Goal: Information Seeking & Learning: Learn about a topic

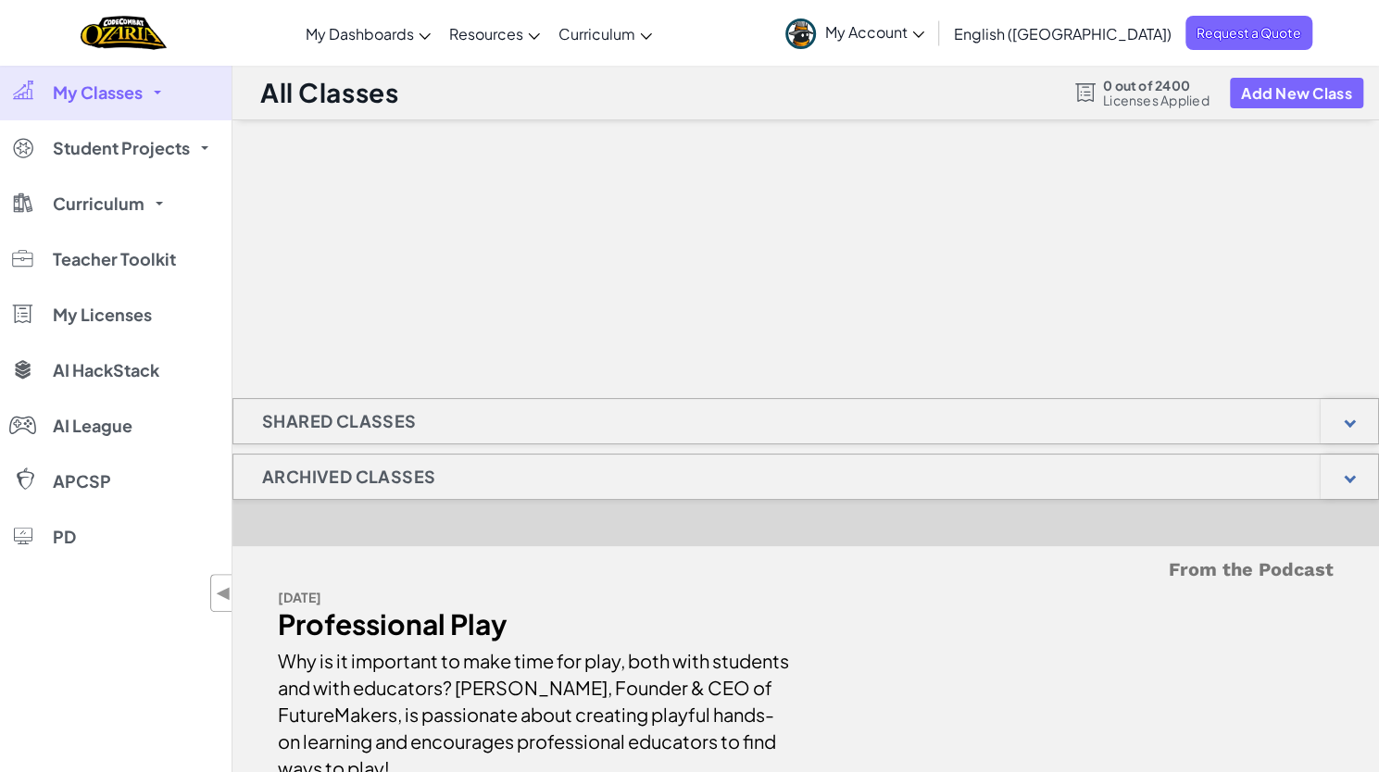
click at [144, 94] on link "My Classes" at bounding box center [115, 93] width 231 height 56
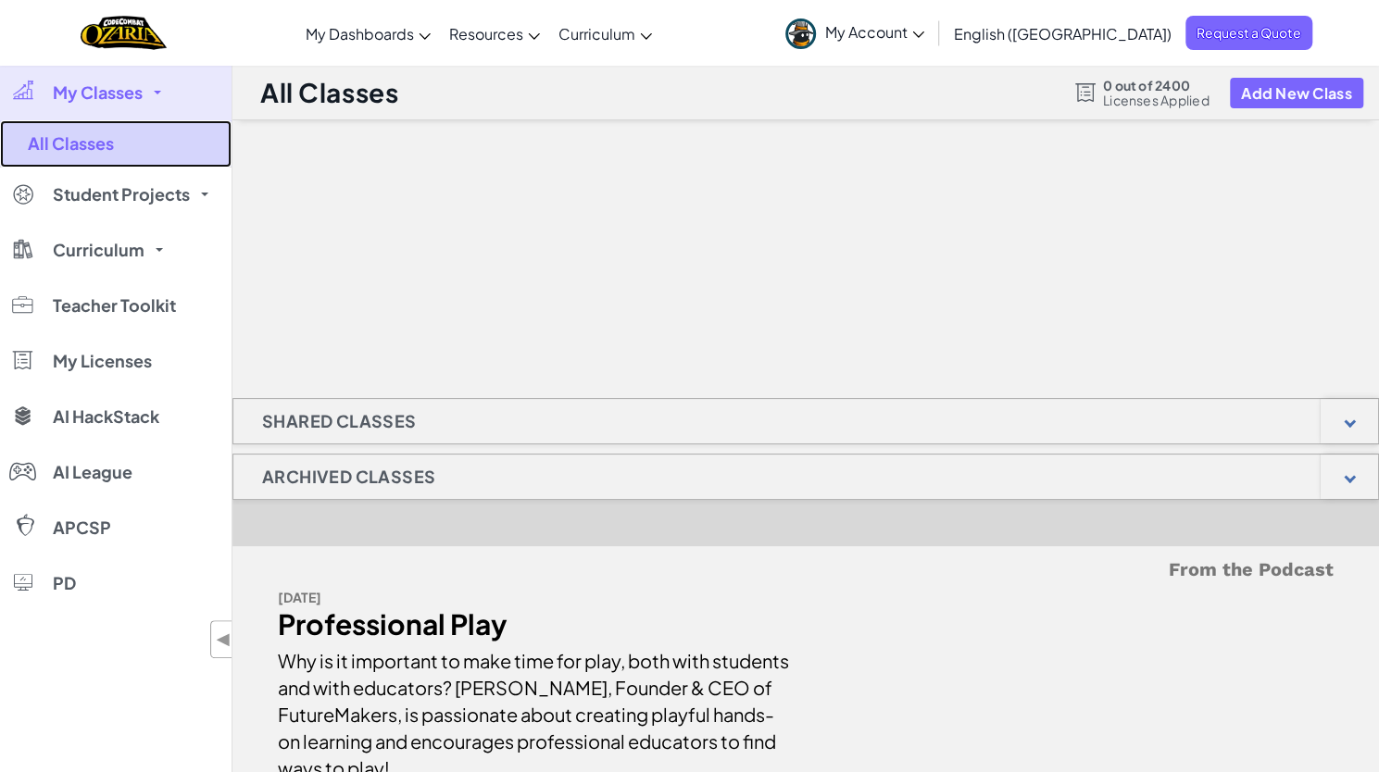
click at [100, 144] on link "All Classes" at bounding box center [115, 143] width 231 height 47
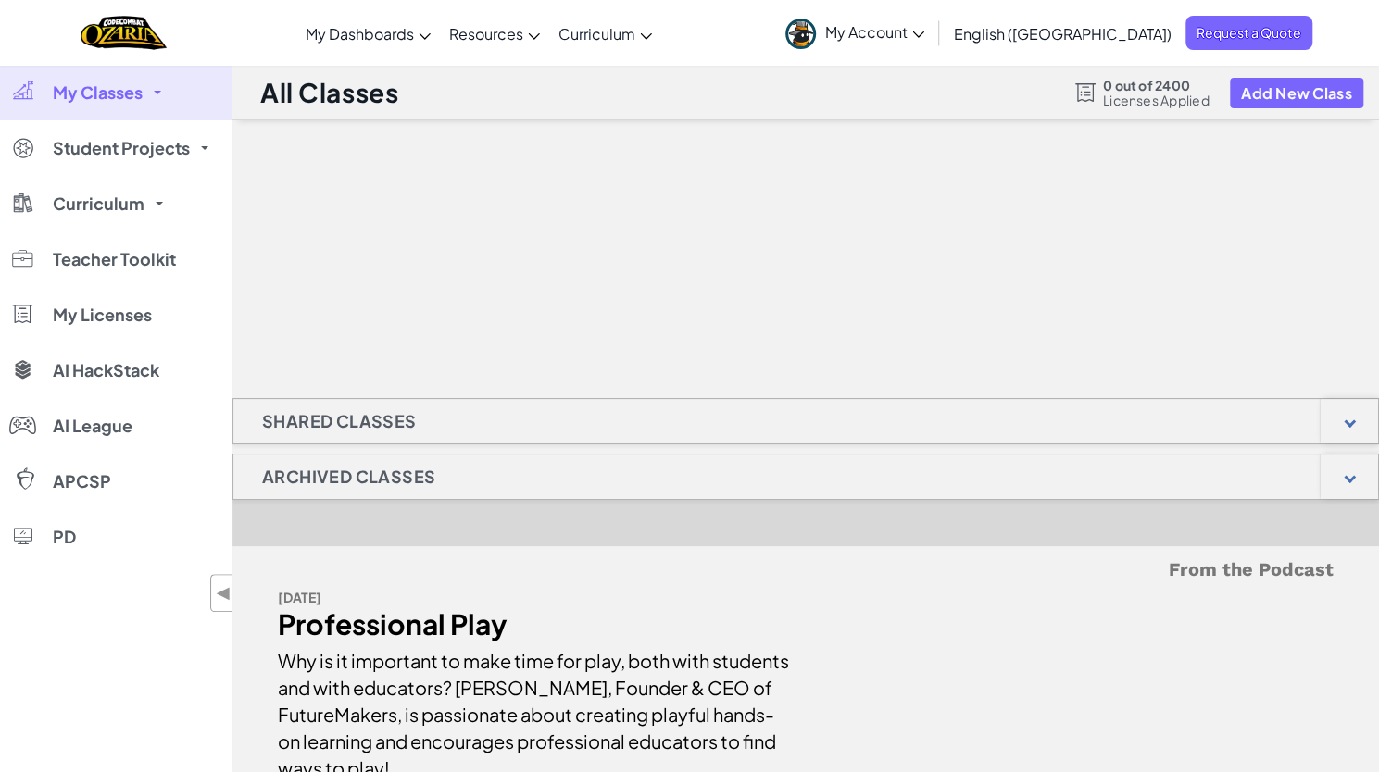
click at [100, 144] on span "Student Projects" at bounding box center [121, 148] width 137 height 17
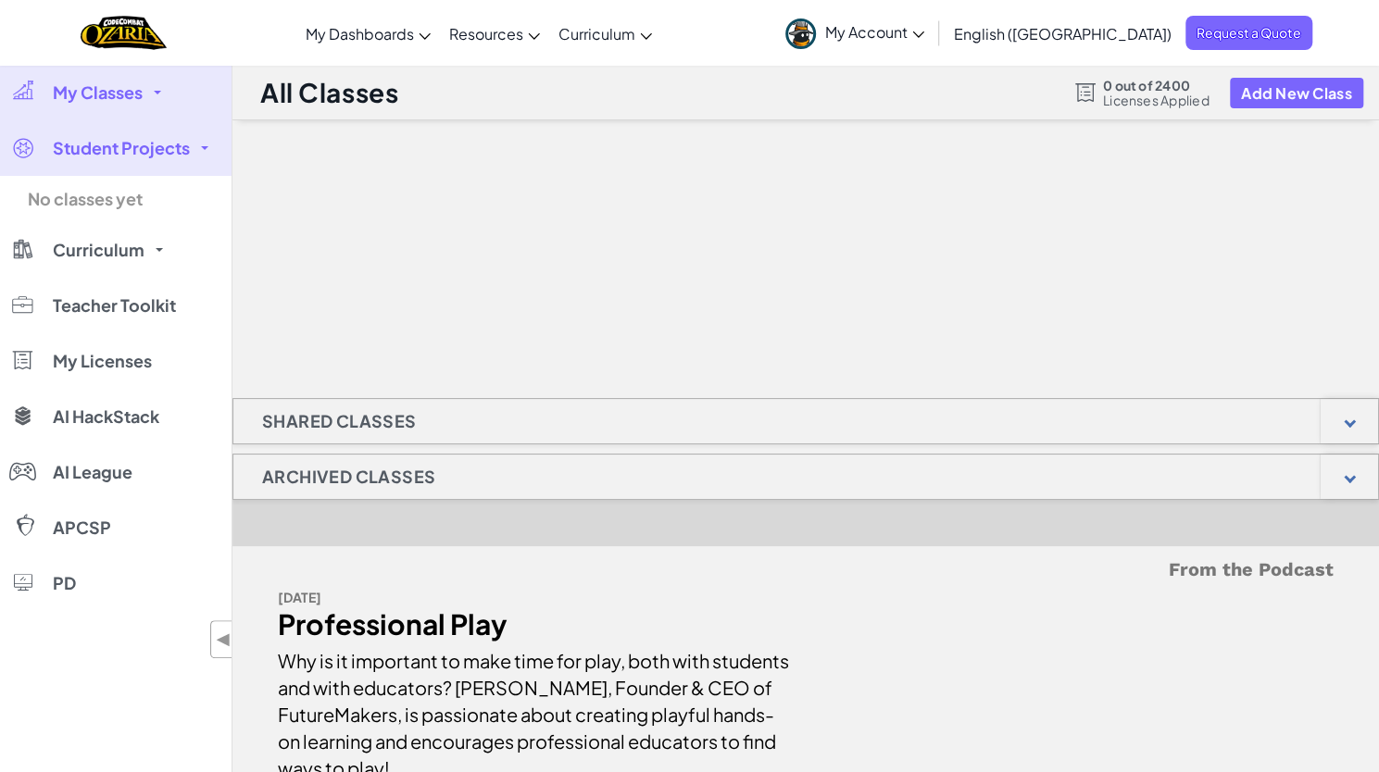
click at [155, 89] on link "My Classes" at bounding box center [115, 93] width 231 height 56
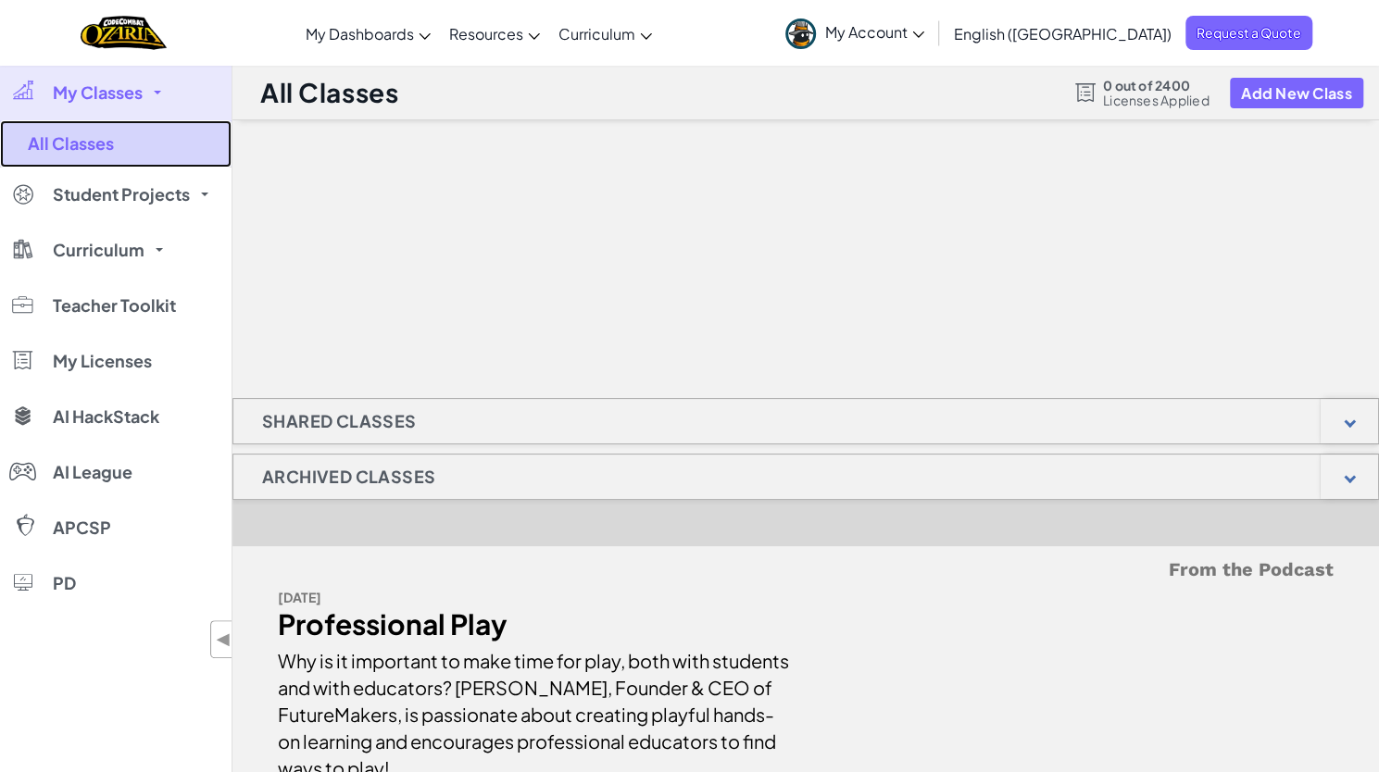
click at [106, 143] on link "All Classes" at bounding box center [115, 143] width 231 height 47
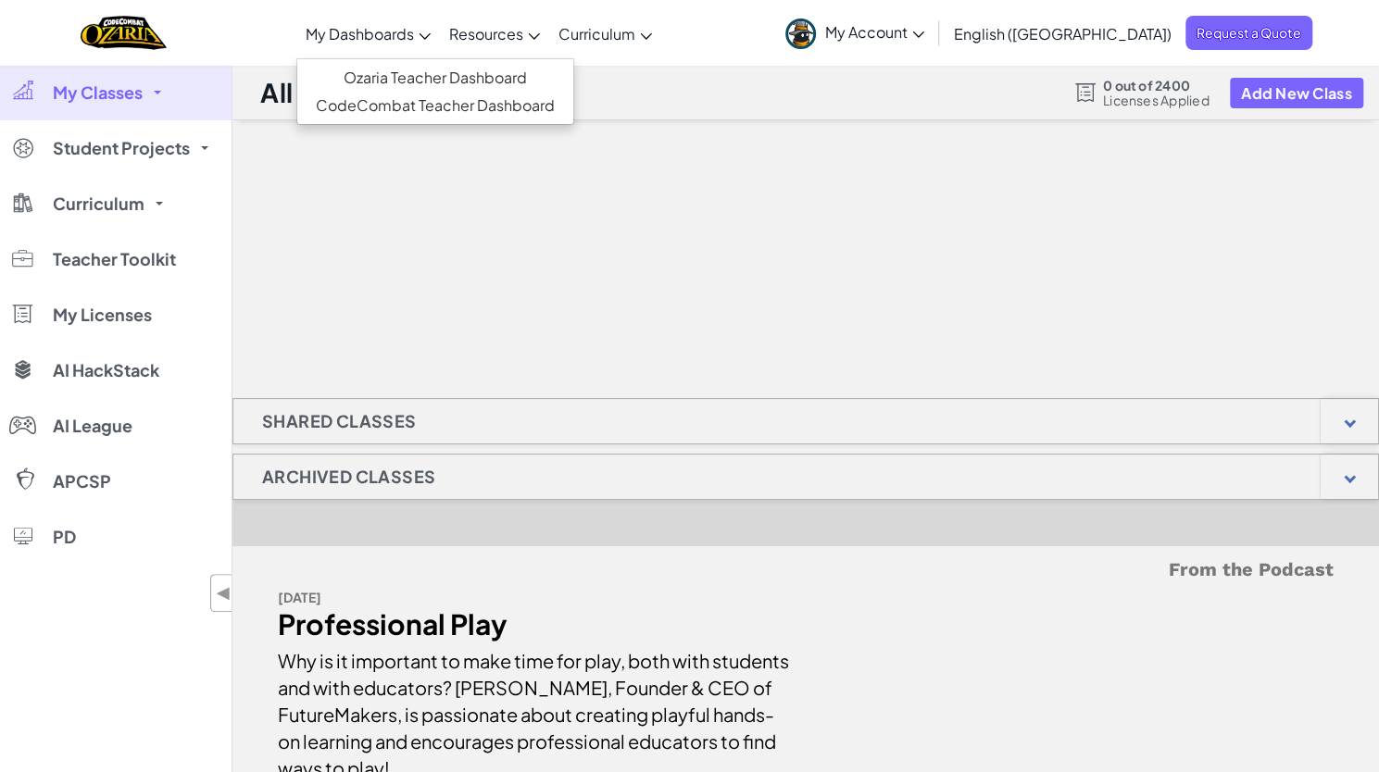
click at [407, 34] on span "My Dashboards" at bounding box center [360, 33] width 108 height 19
click at [488, 77] on link "Ozaria Teacher Dashboard" at bounding box center [435, 78] width 276 height 28
click at [573, 105] on link "CodeCombat Teacher Dashboard" at bounding box center [435, 106] width 276 height 28
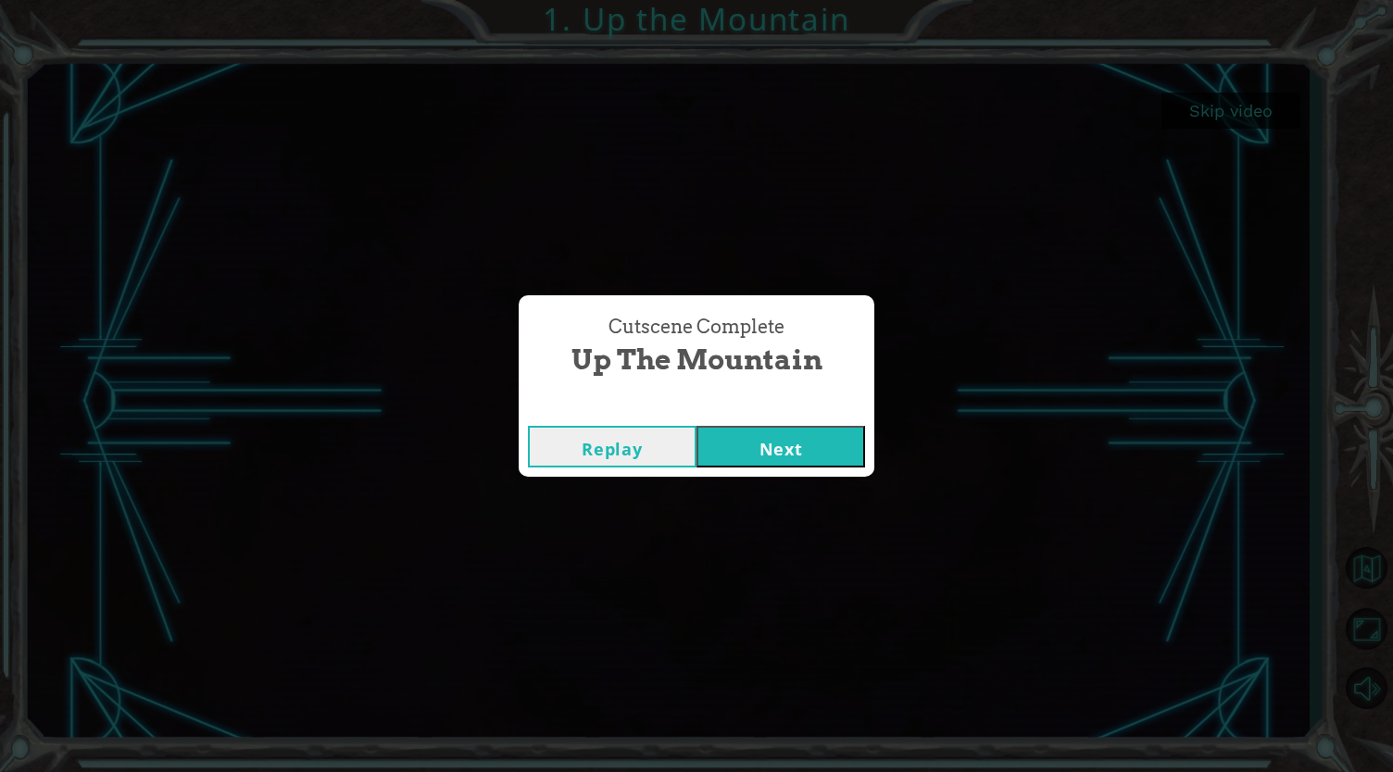
click at [793, 446] on button "Next" at bounding box center [780, 447] width 169 height 42
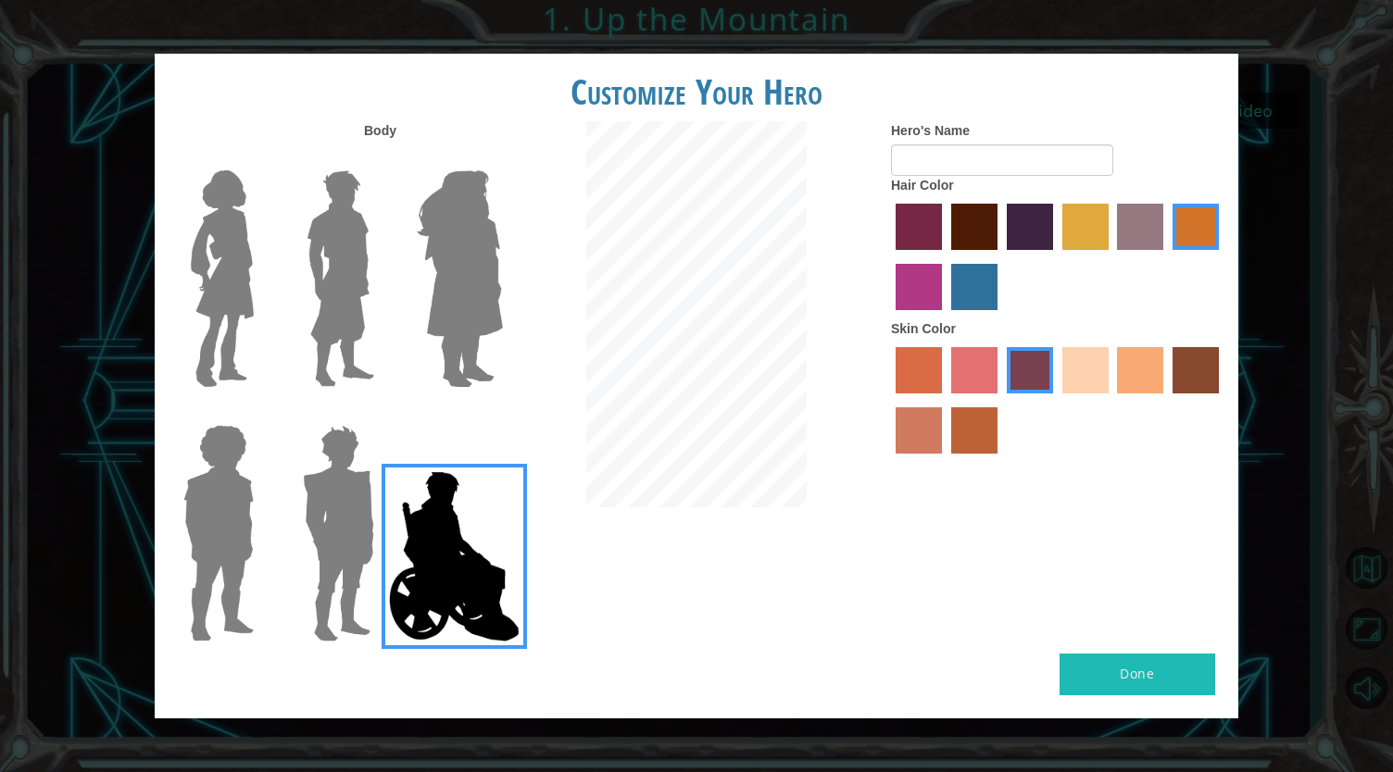
click at [230, 313] on img at bounding box center [222, 278] width 78 height 231
click at [261, 158] on input "Hero Connie" at bounding box center [261, 158] width 0 height 0
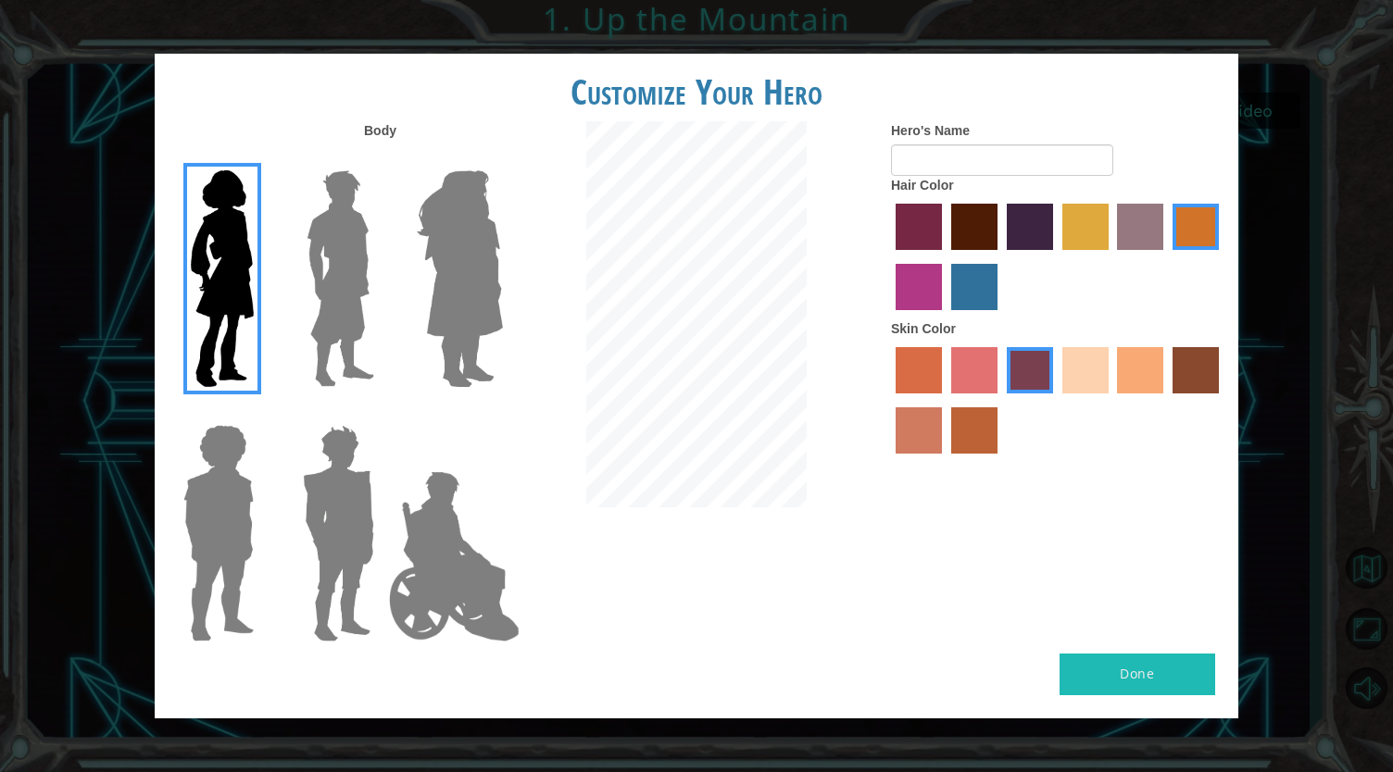
click at [984, 234] on label "maroon hair color" at bounding box center [974, 227] width 46 height 46
click at [945, 257] on input "maroon hair color" at bounding box center [945, 257] width 0 height 0
click at [1087, 238] on label "tulip tree hair color" at bounding box center [1085, 227] width 46 height 46
click at [1056, 257] on input "tulip tree hair color" at bounding box center [1056, 257] width 0 height 0
click at [1149, 229] on label "bazaar hair color" at bounding box center [1140, 227] width 46 height 46
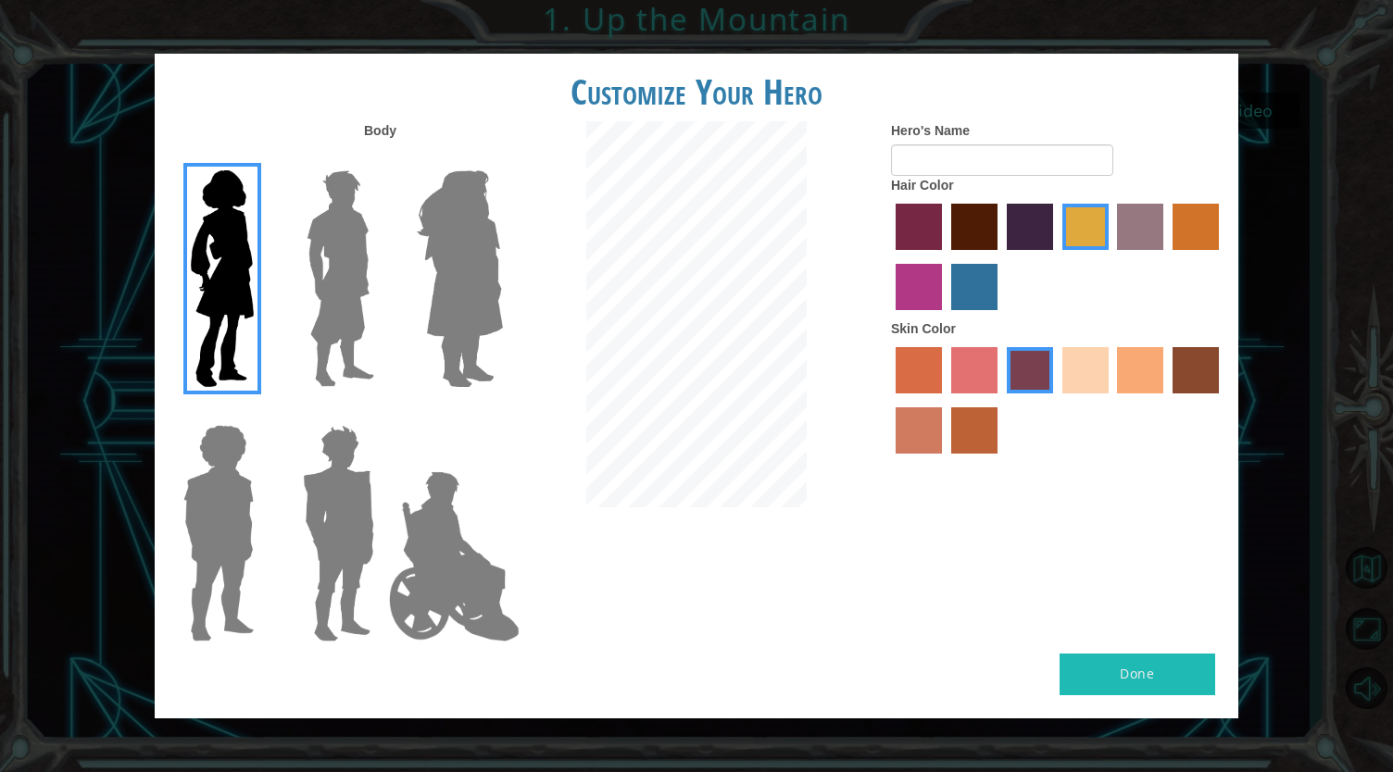
click at [1111, 257] on input "bazaar hair color" at bounding box center [1111, 257] width 0 height 0
click at [1081, 369] on label "sandy beach skin color" at bounding box center [1085, 370] width 46 height 46
click at [1056, 400] on input "sandy beach skin color" at bounding box center [1056, 400] width 0 height 0
click at [928, 231] on label "paprika hair color" at bounding box center [918, 227] width 46 height 46
click at [889, 257] on input "paprika hair color" at bounding box center [889, 257] width 0 height 0
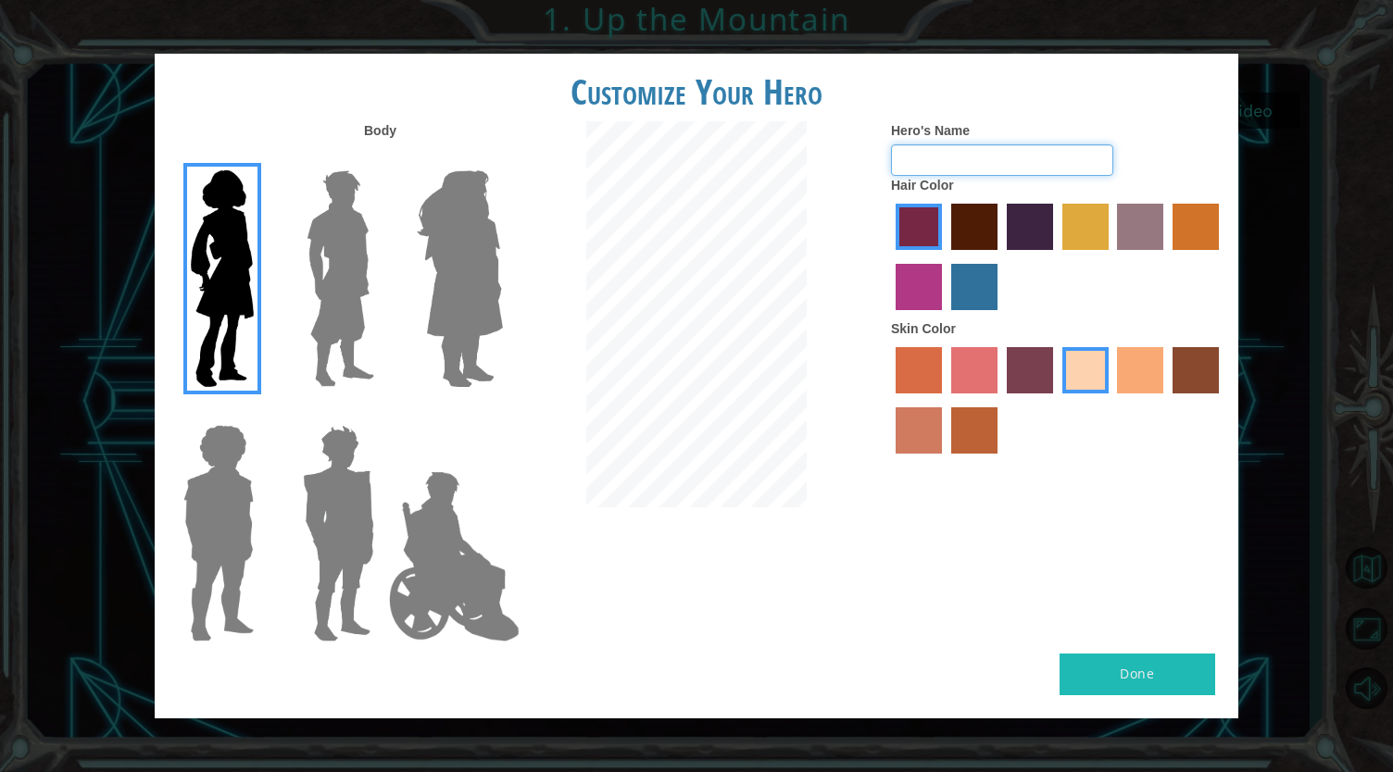
click at [948, 153] on input "Hero's Name" at bounding box center [1002, 159] width 222 height 31
type input "E"
type input "Ariana"
click at [1125, 664] on button "Done" at bounding box center [1137, 675] width 156 height 42
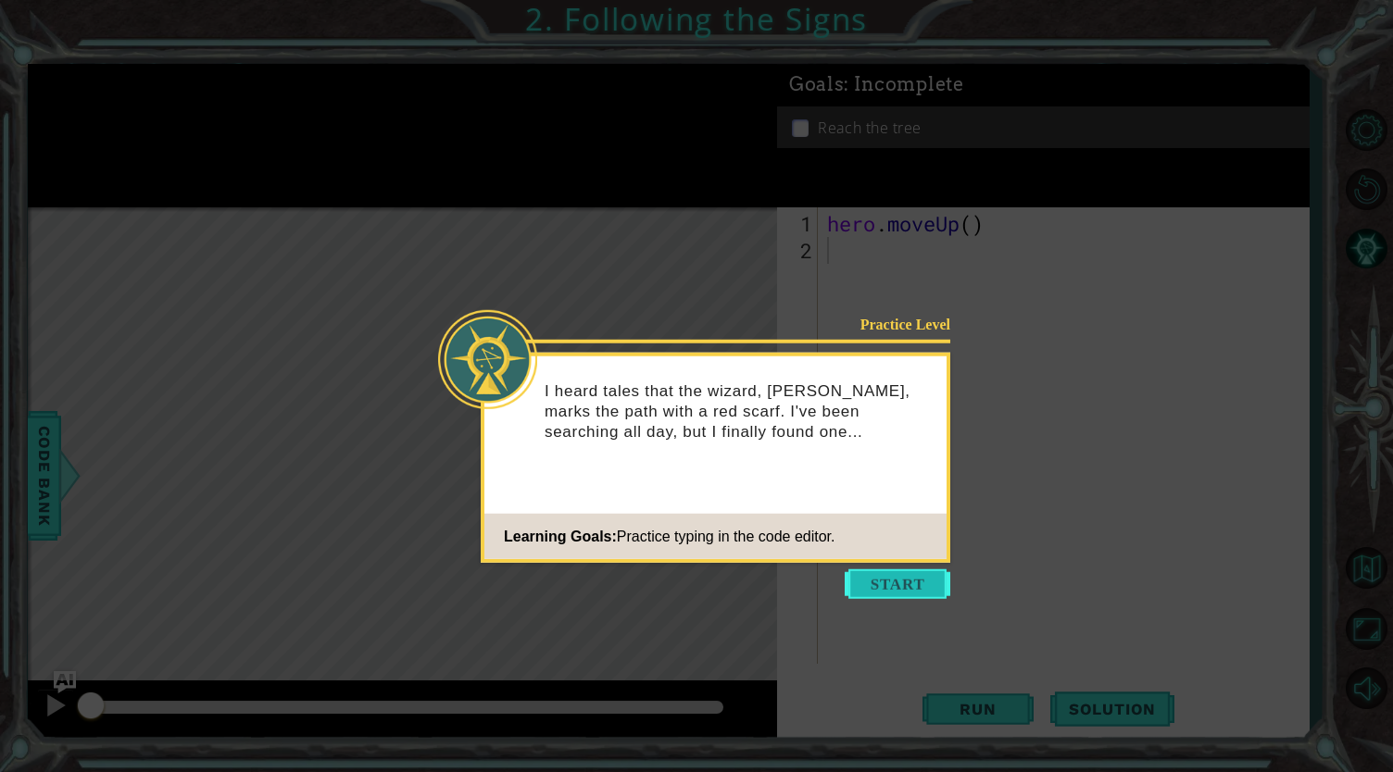
click at [900, 590] on button "Start" at bounding box center [898, 584] width 106 height 30
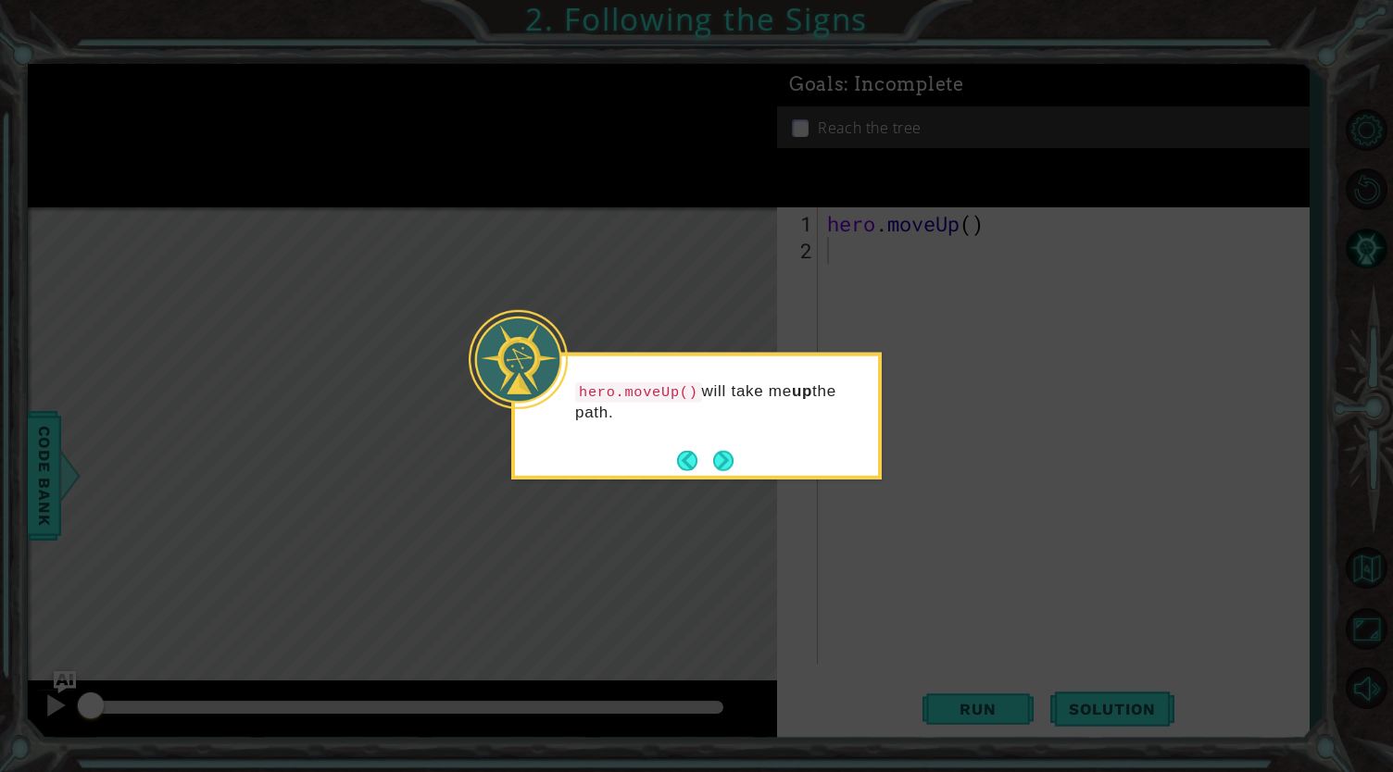
drag, startPoint x: 900, startPoint y: 590, endPoint x: 838, endPoint y: 502, distance: 107.6
click at [838, 502] on icon at bounding box center [696, 386] width 1393 height 772
click at [733, 462] on button "Next" at bounding box center [723, 460] width 20 height 20
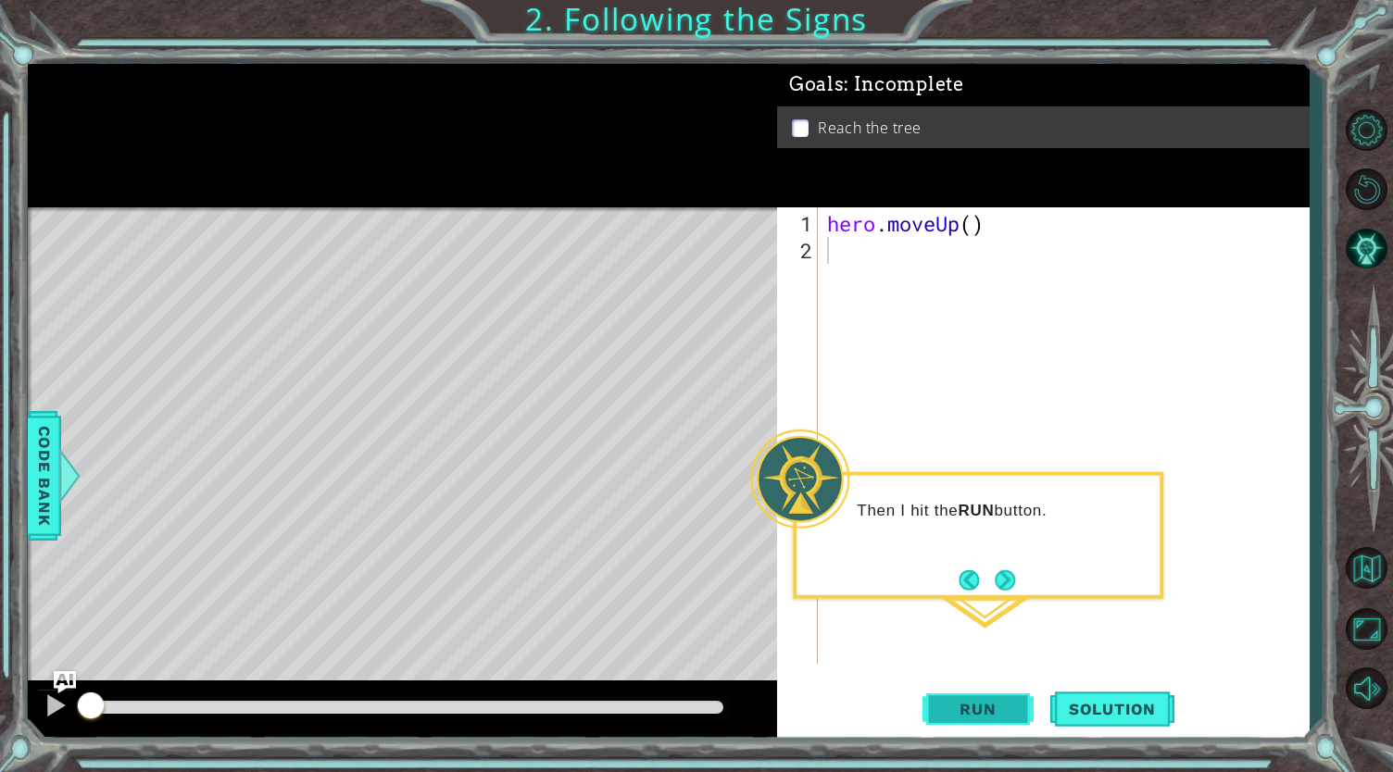
click at [979, 700] on span "Run" at bounding box center [977, 709] width 73 height 19
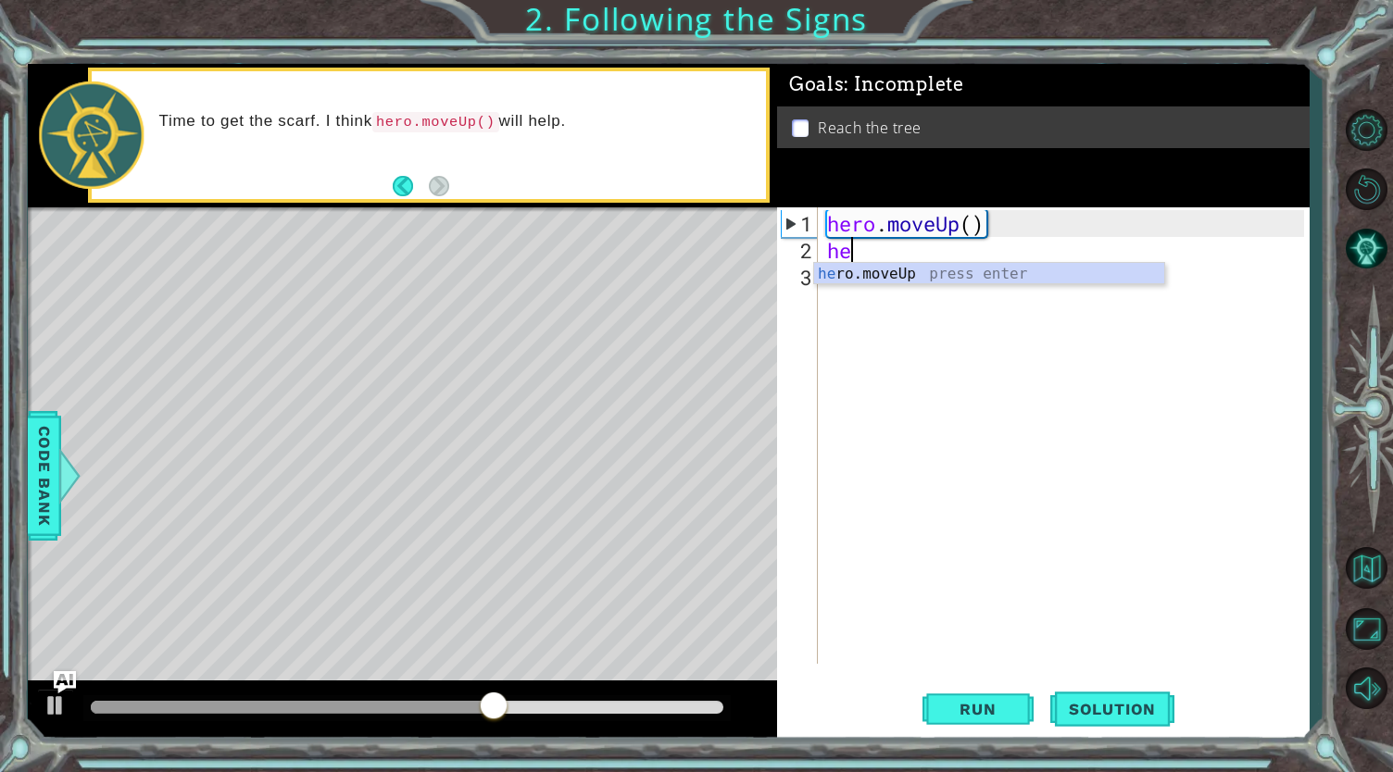
type textarea "he"
click at [832, 269] on div "he ro.moveUp press enter" at bounding box center [989, 296] width 351 height 67
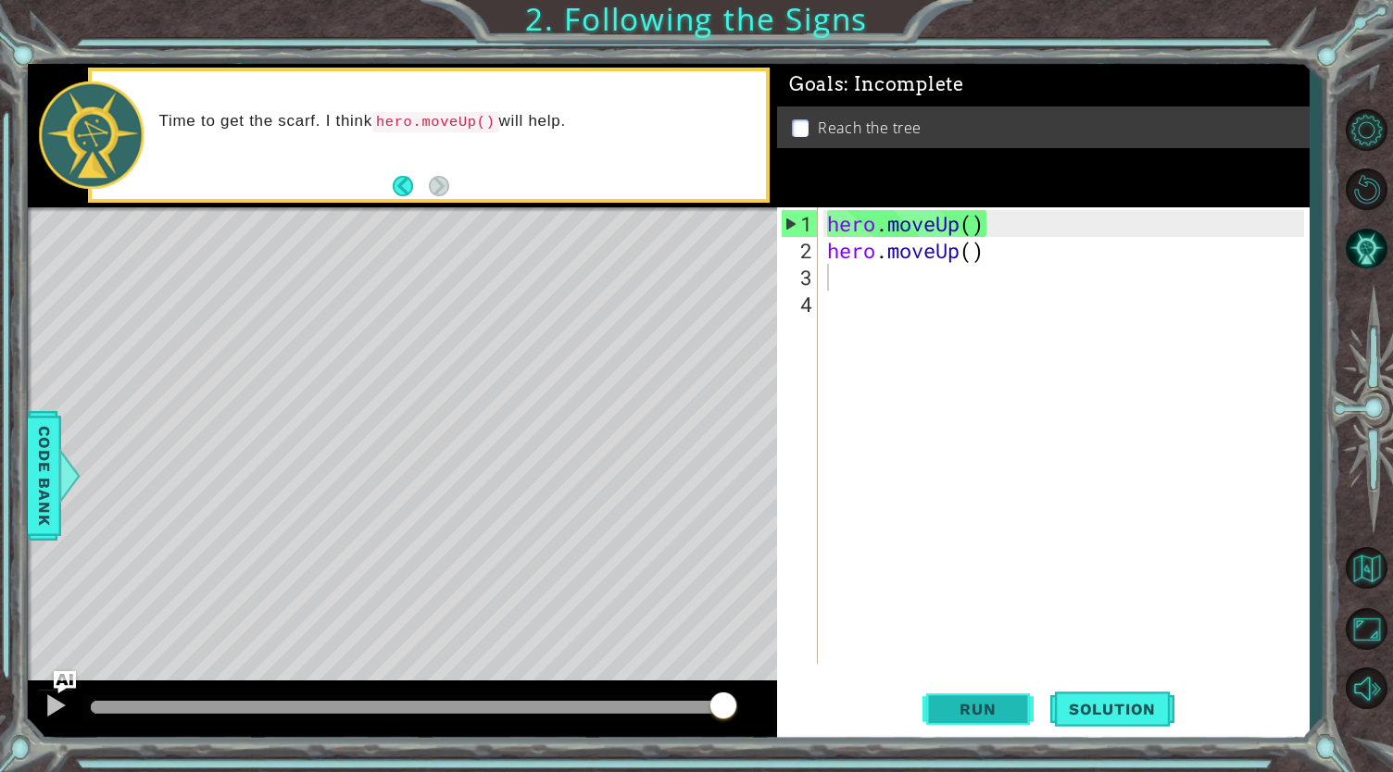
click at [991, 698] on button "Run" at bounding box center [977, 708] width 111 height 53
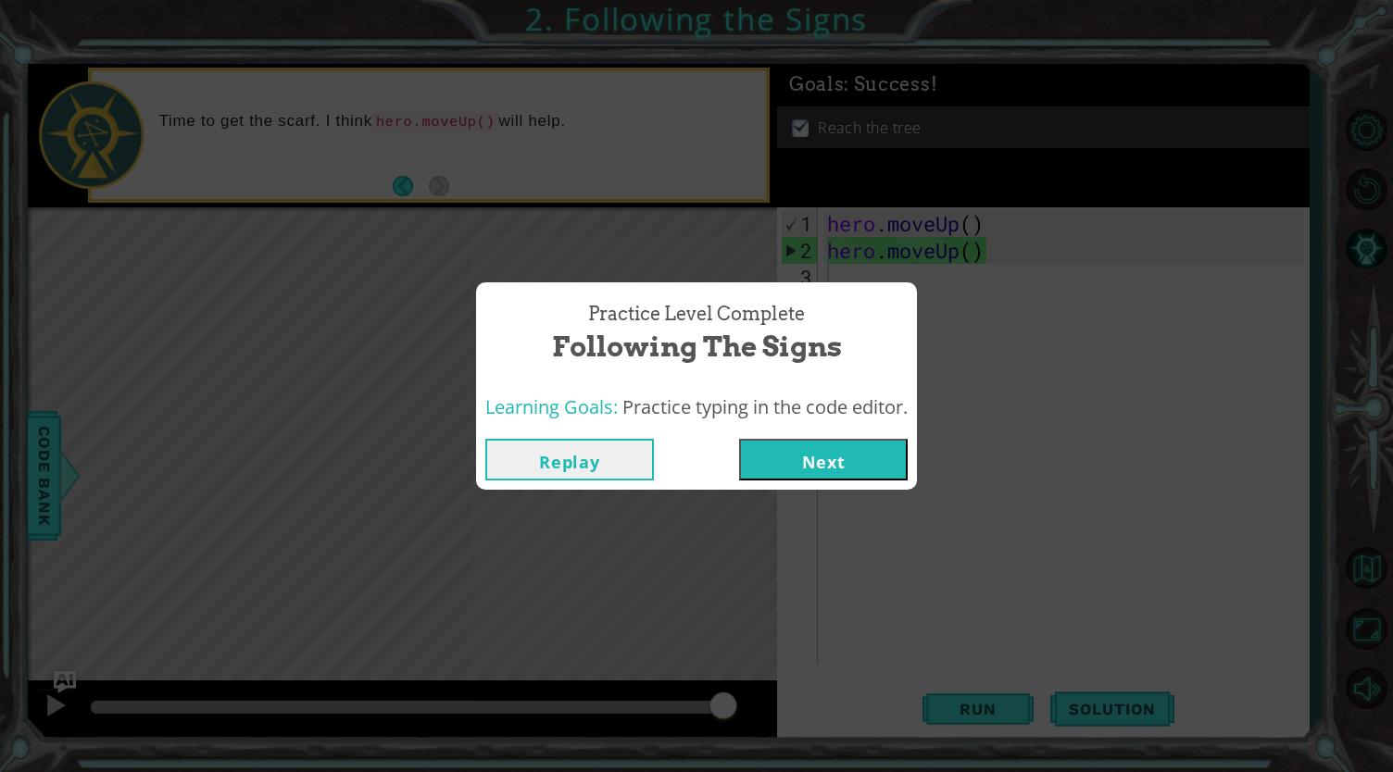
click at [837, 459] on button "Next" at bounding box center [823, 460] width 169 height 42
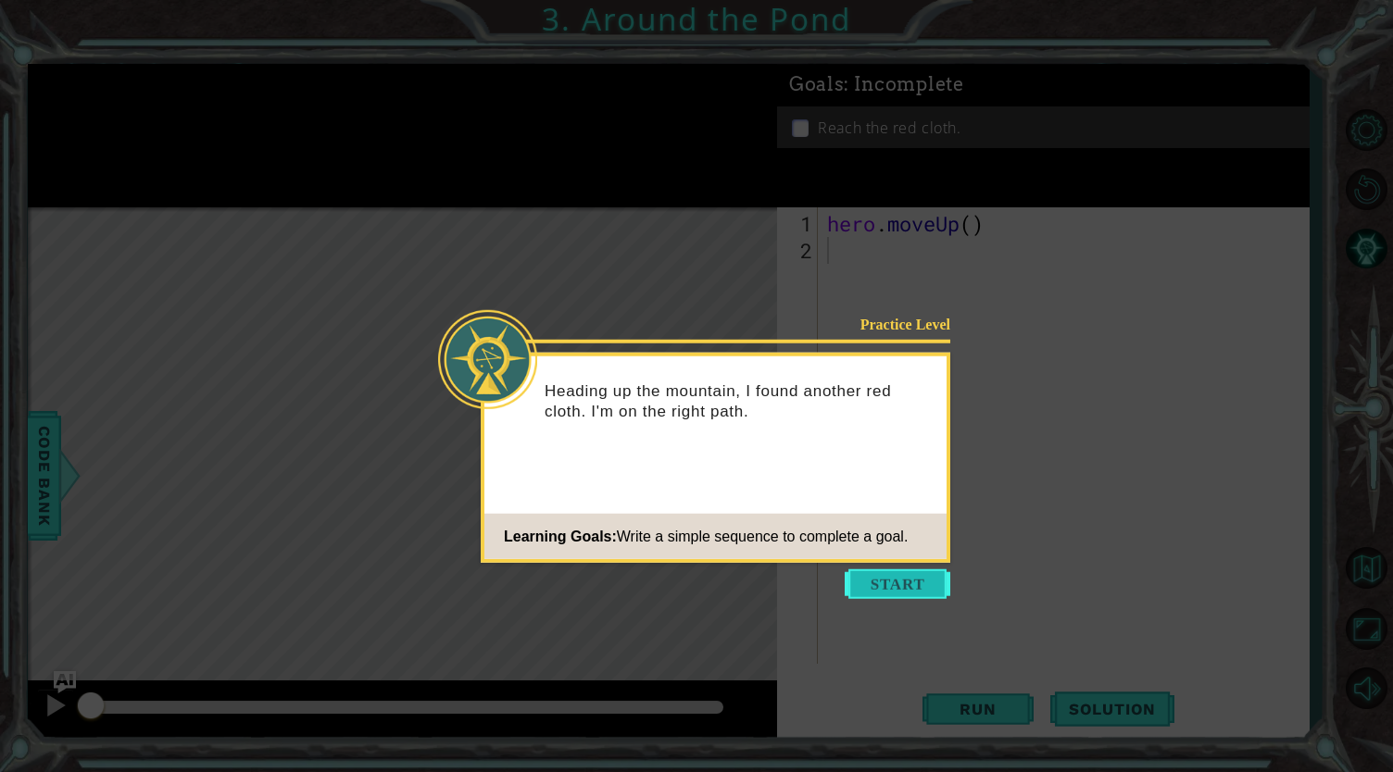
click at [922, 592] on button "Start" at bounding box center [898, 584] width 106 height 30
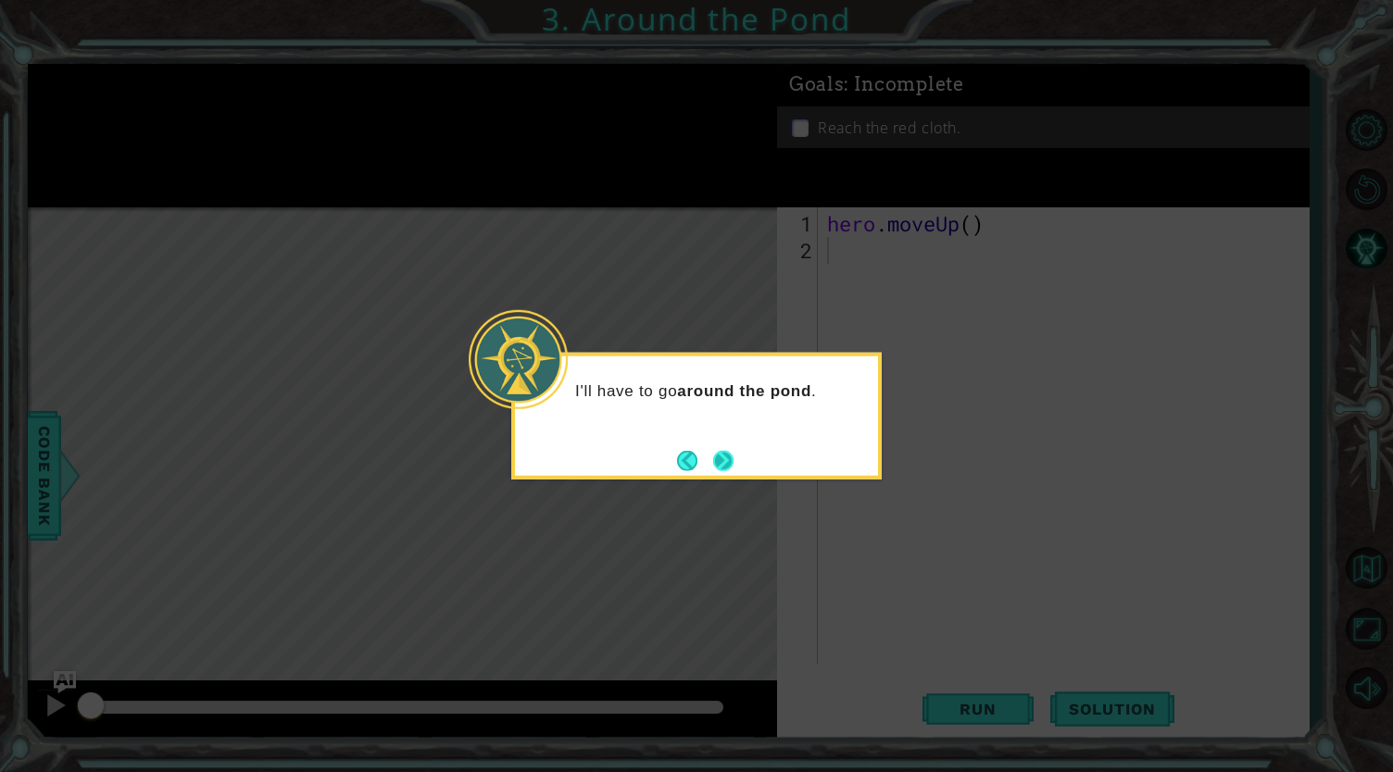
click at [733, 456] on button "Next" at bounding box center [723, 460] width 20 height 20
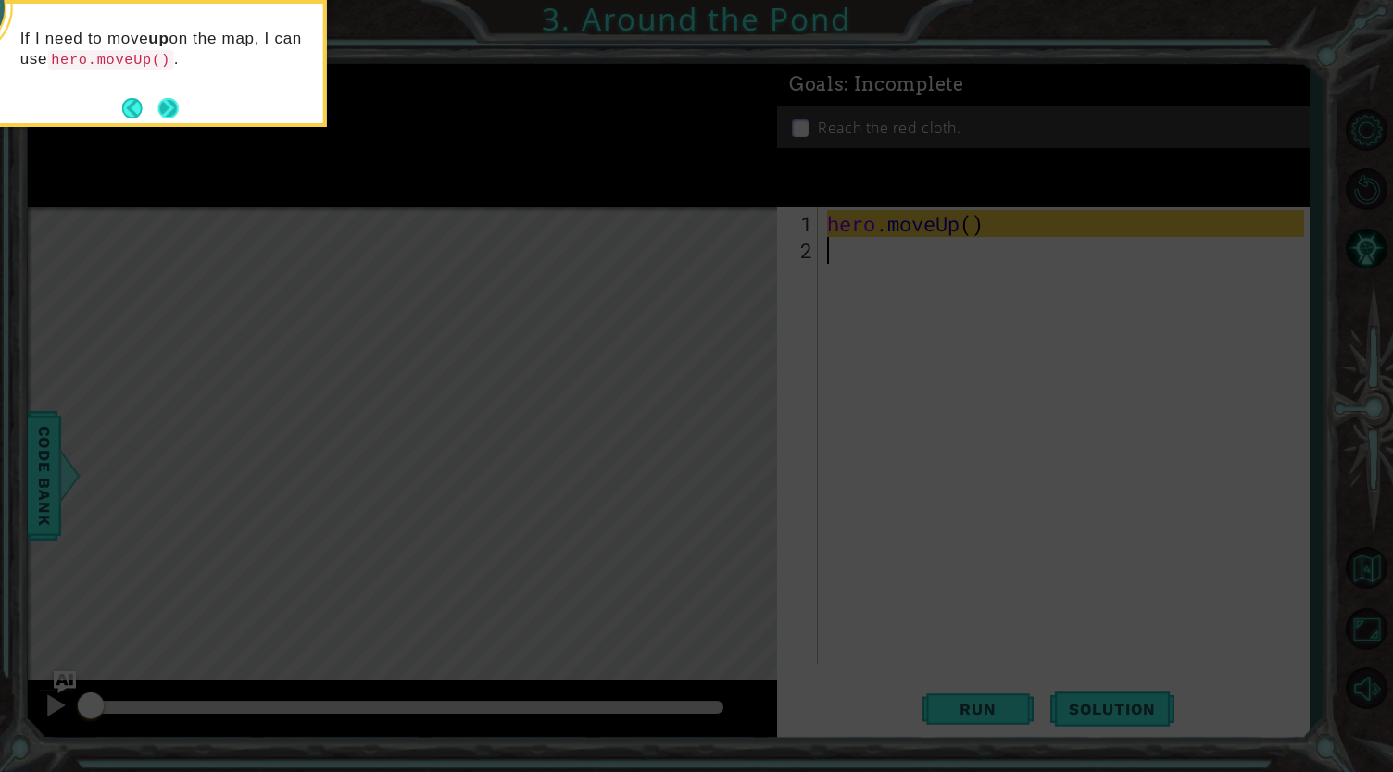
click at [174, 103] on button "Next" at bounding box center [168, 108] width 20 height 20
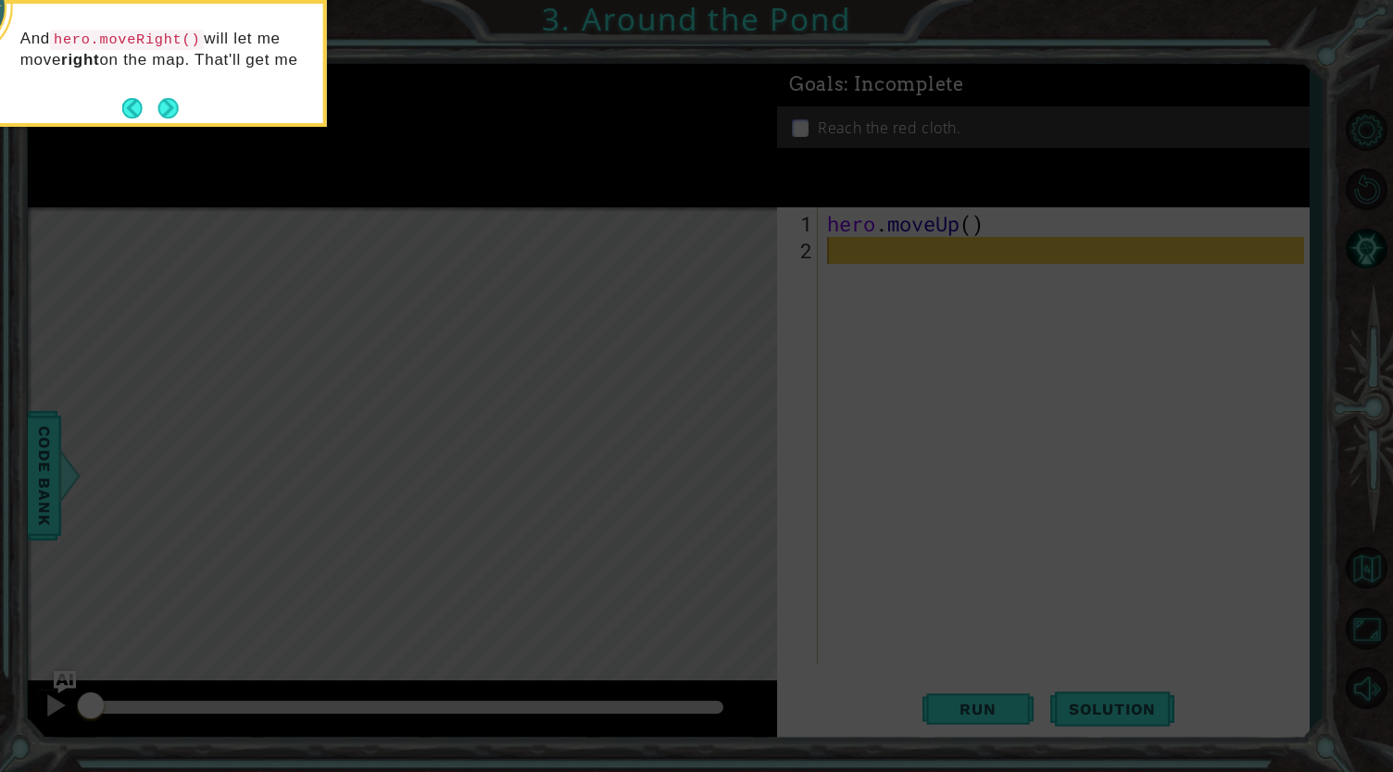
click at [174, 103] on button "Next" at bounding box center [168, 108] width 20 height 20
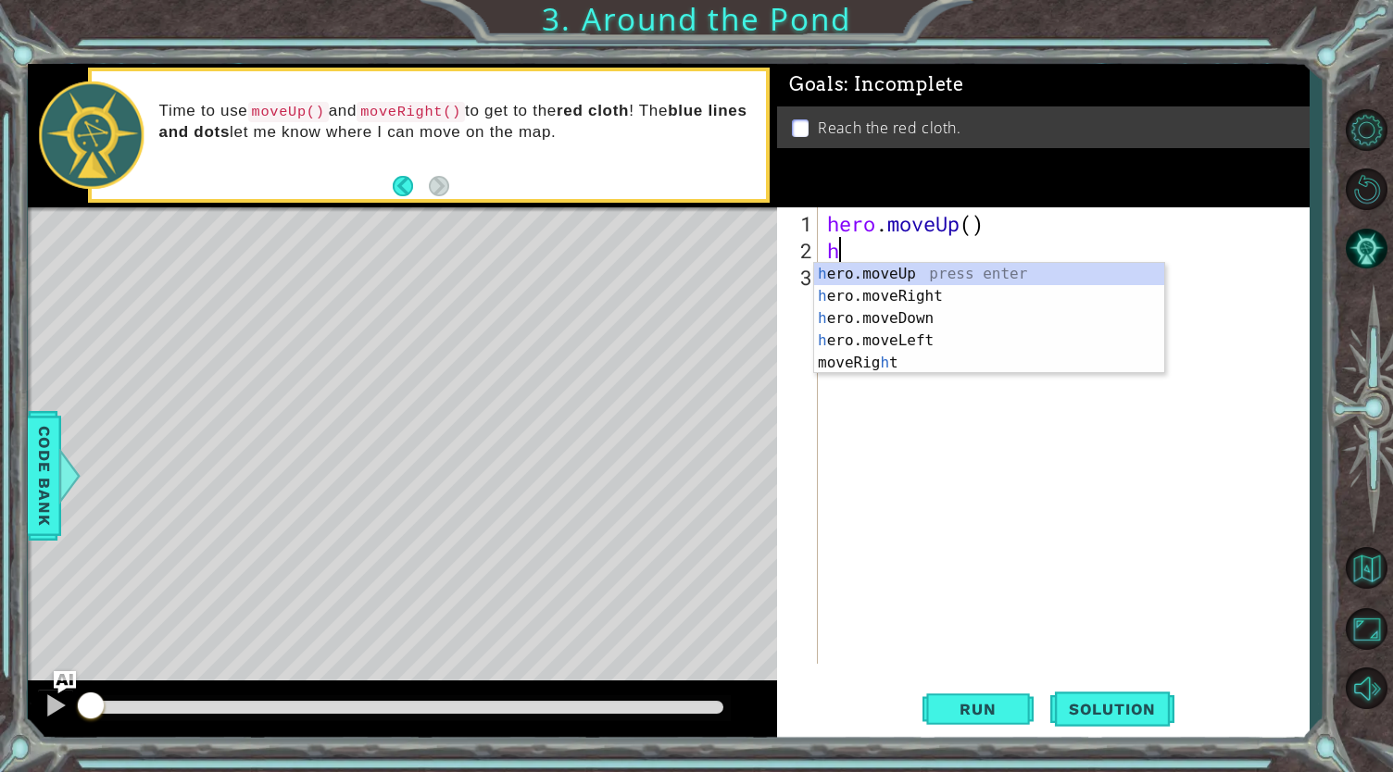
type textarea "he"
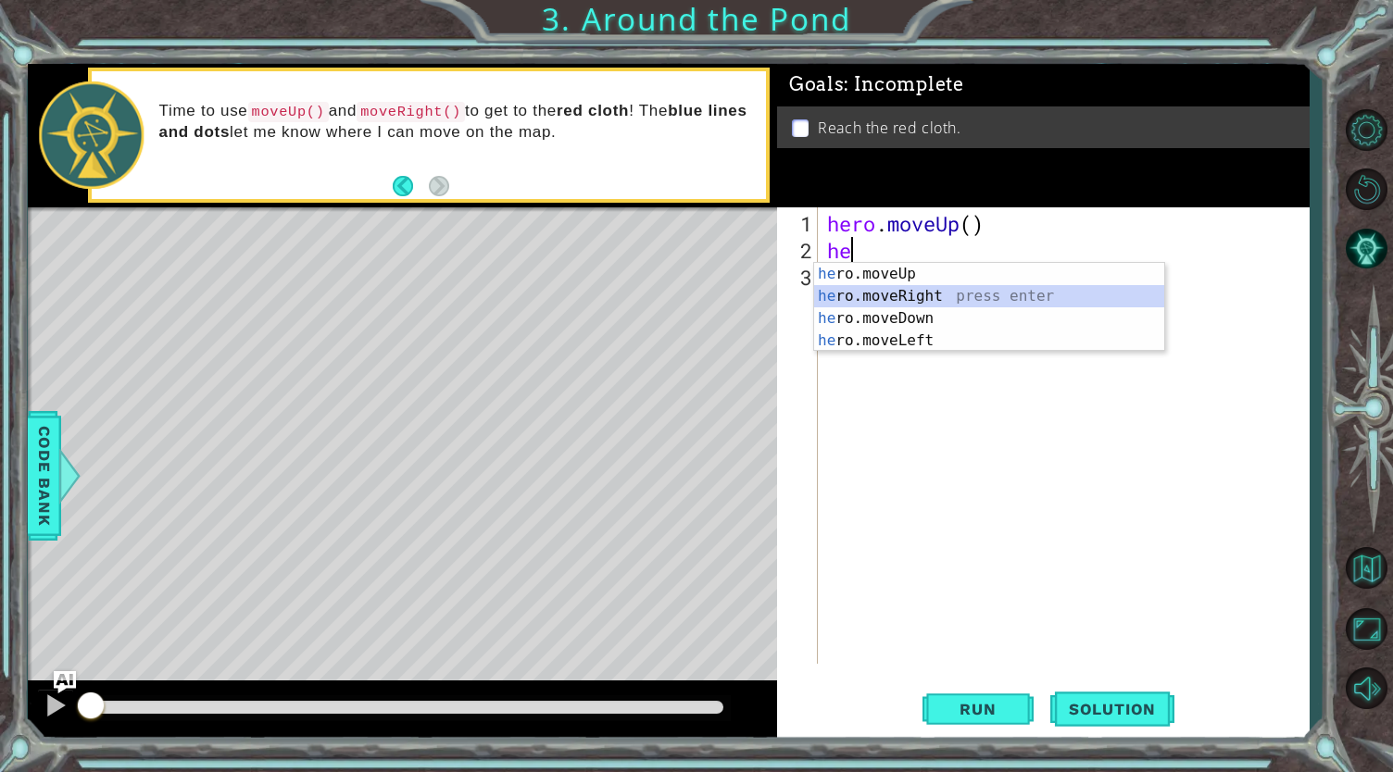
click at [867, 294] on div "he ro.moveUp press enter he ro.moveRight press enter he ro.moveDown press enter…" at bounding box center [989, 329] width 351 height 133
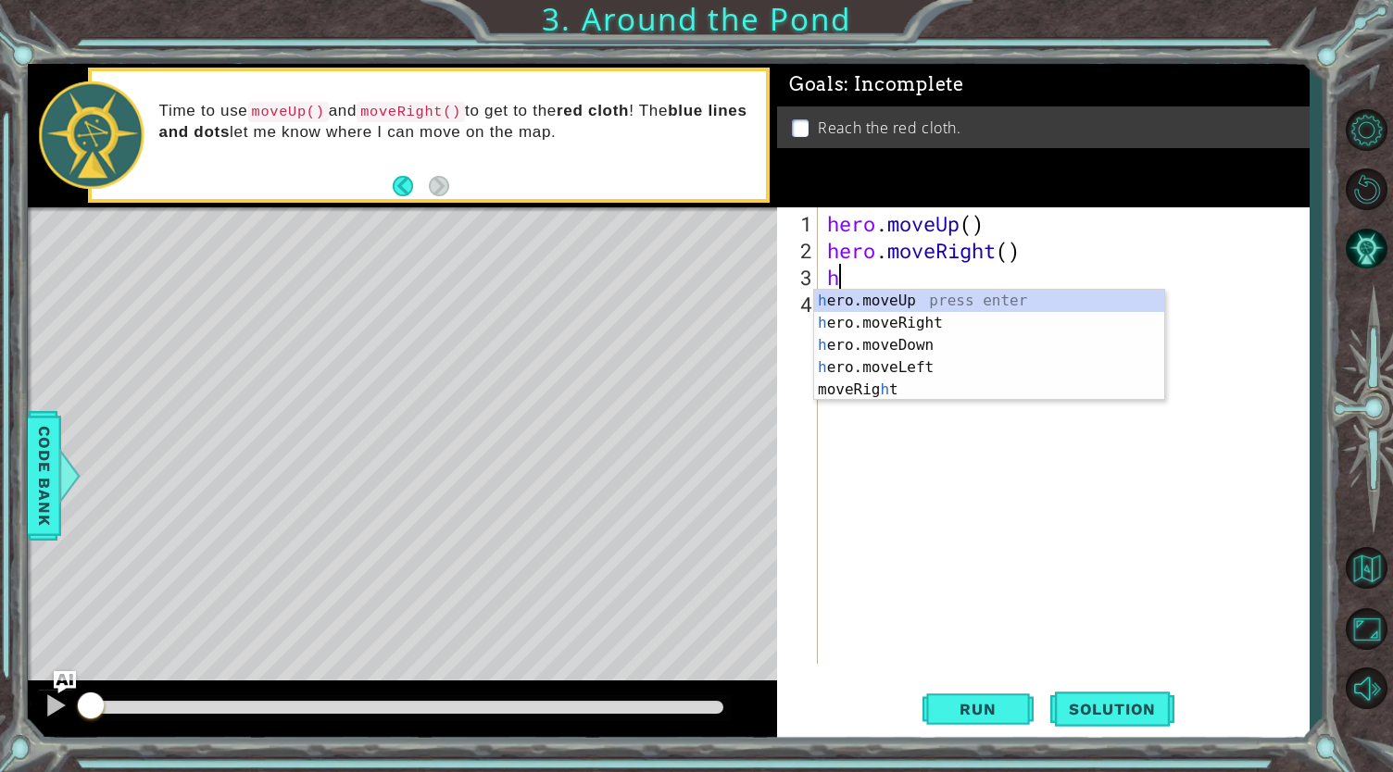
type textarea "he"
click at [872, 295] on div "he ro.moveUp press enter he ro.moveRight press enter he ro.moveDown press enter…" at bounding box center [989, 356] width 351 height 133
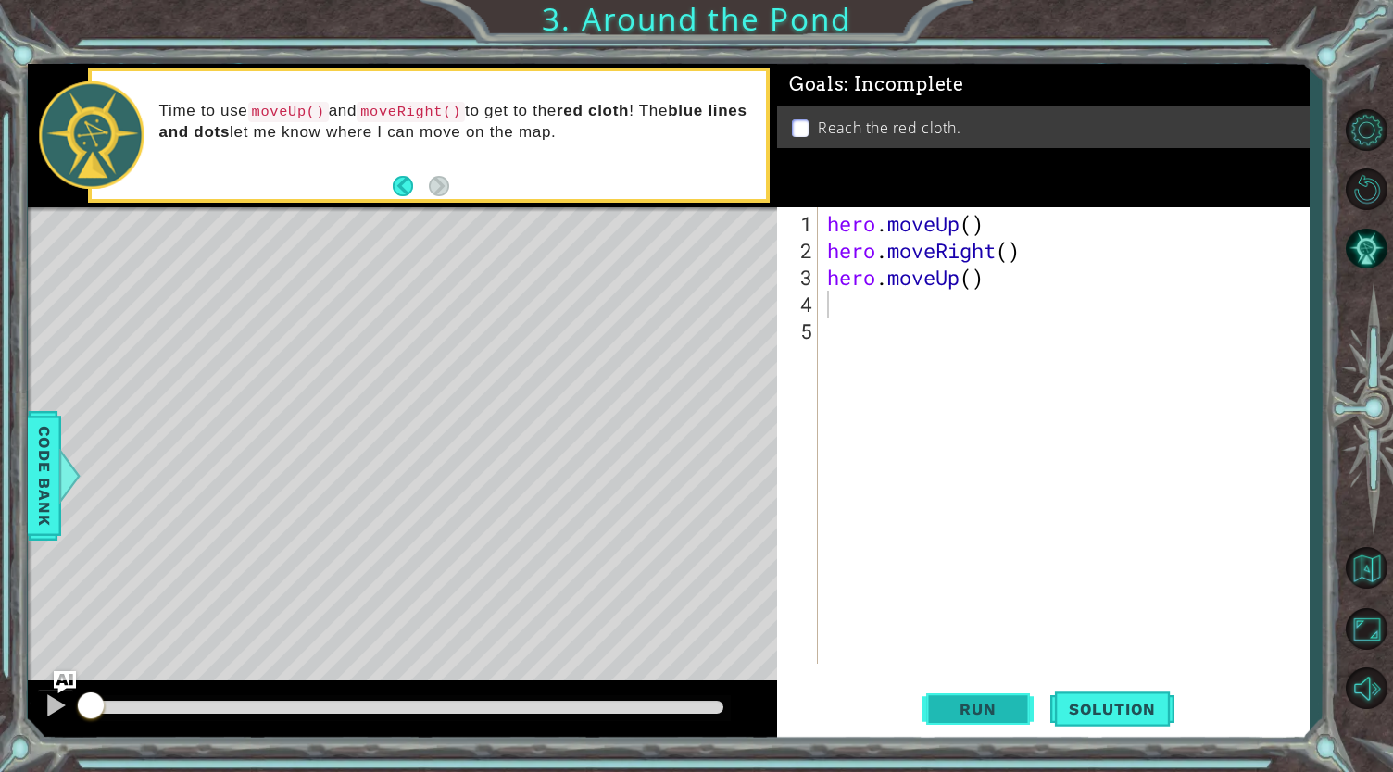
click at [963, 708] on span "Run" at bounding box center [977, 709] width 73 height 19
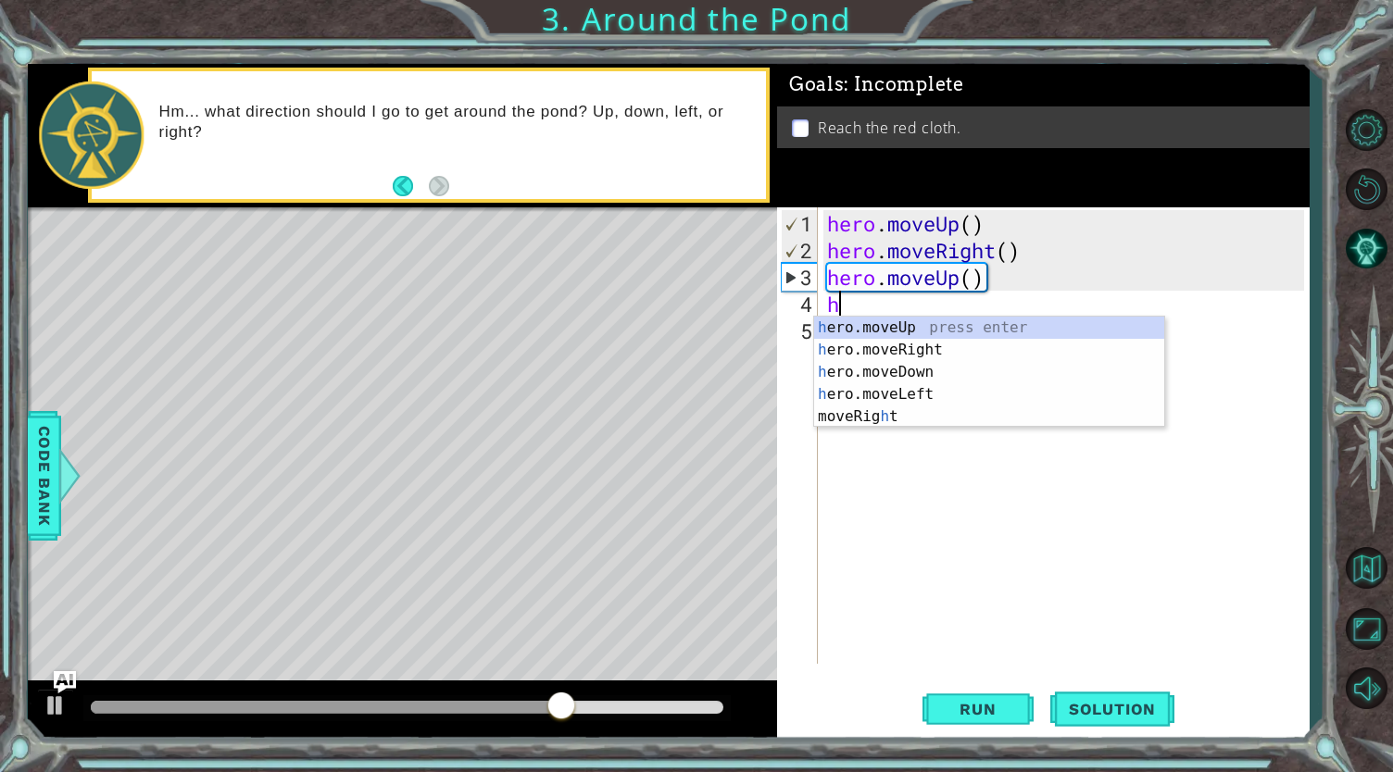
type textarea "he"
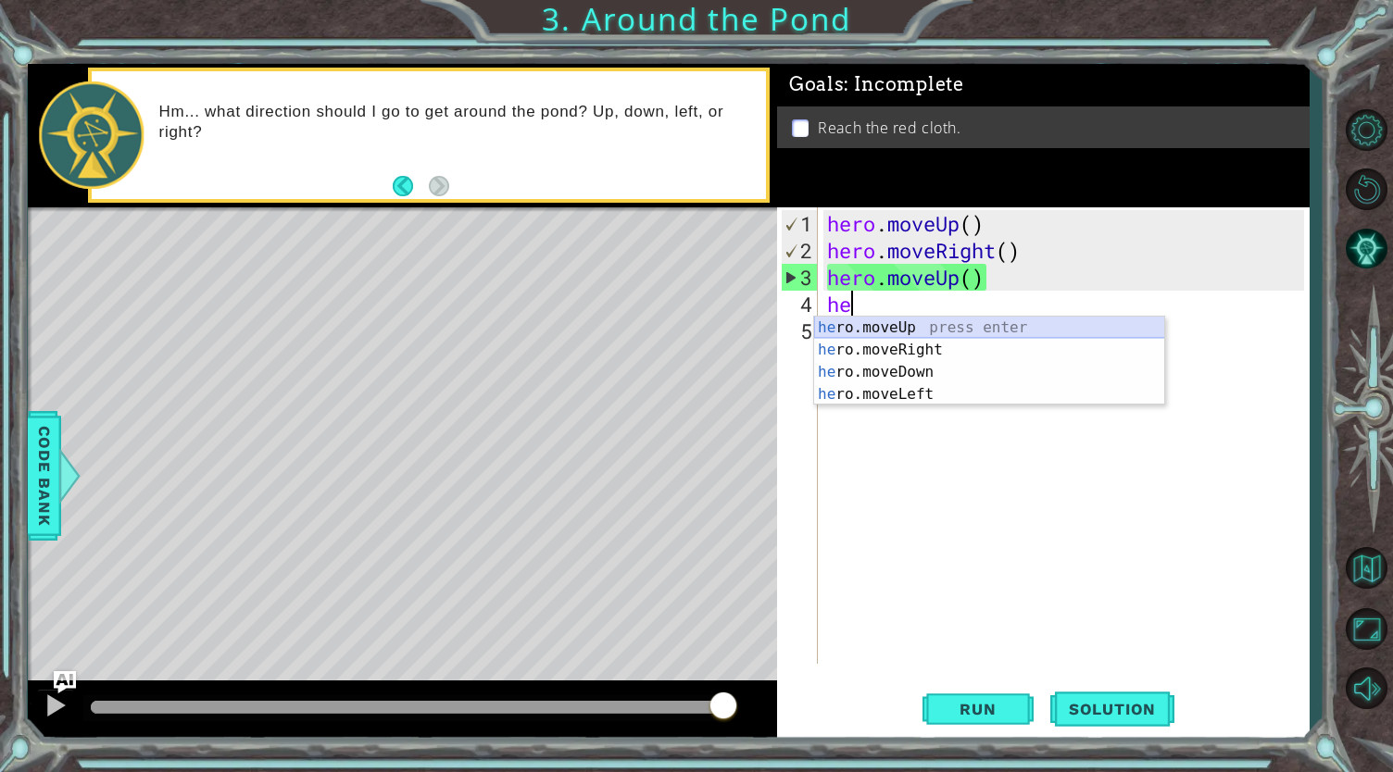
click at [895, 326] on div "he ro.moveUp press enter he ro.moveRight press enter he ro.moveDown press enter…" at bounding box center [989, 383] width 351 height 133
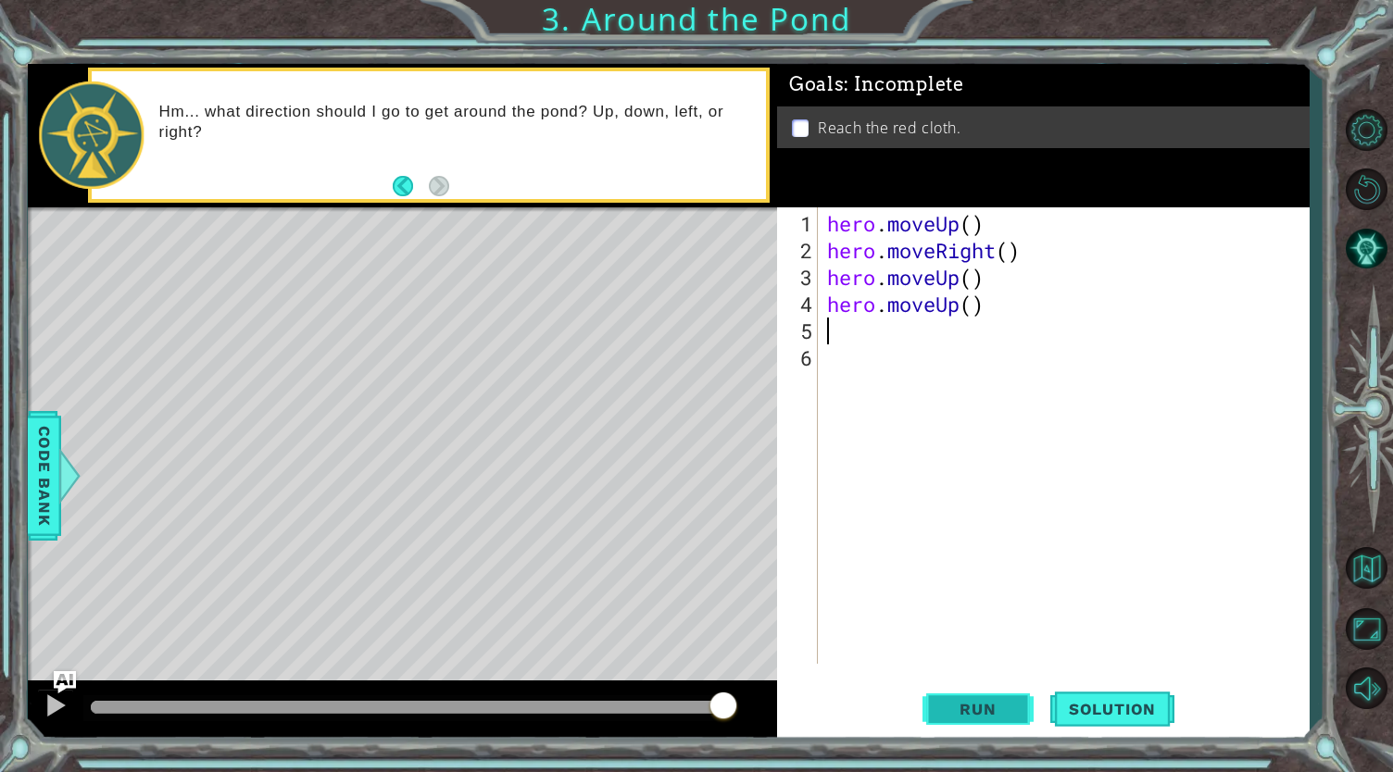
click at [996, 710] on span "Run" at bounding box center [977, 709] width 73 height 19
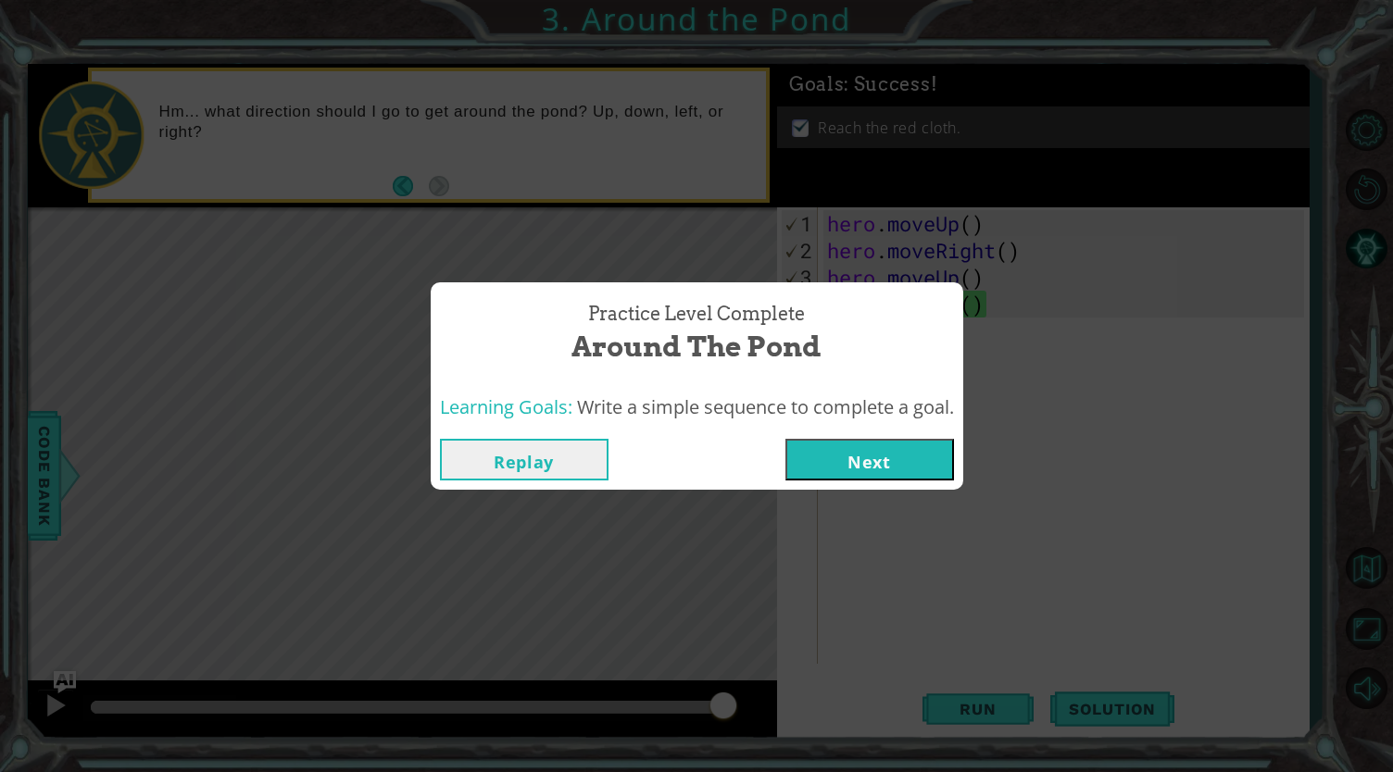
click at [856, 456] on button "Next" at bounding box center [869, 460] width 169 height 42
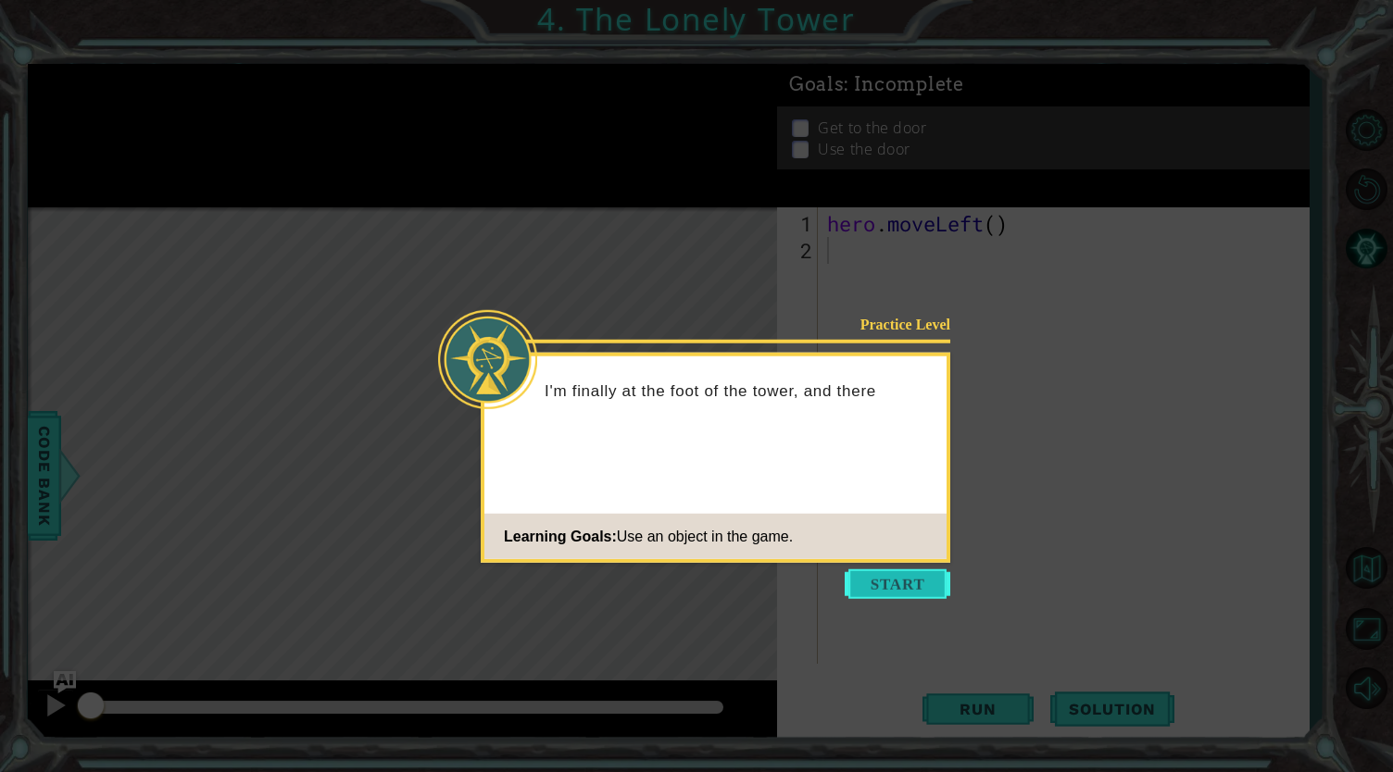
click at [929, 578] on button "Start" at bounding box center [898, 584] width 106 height 30
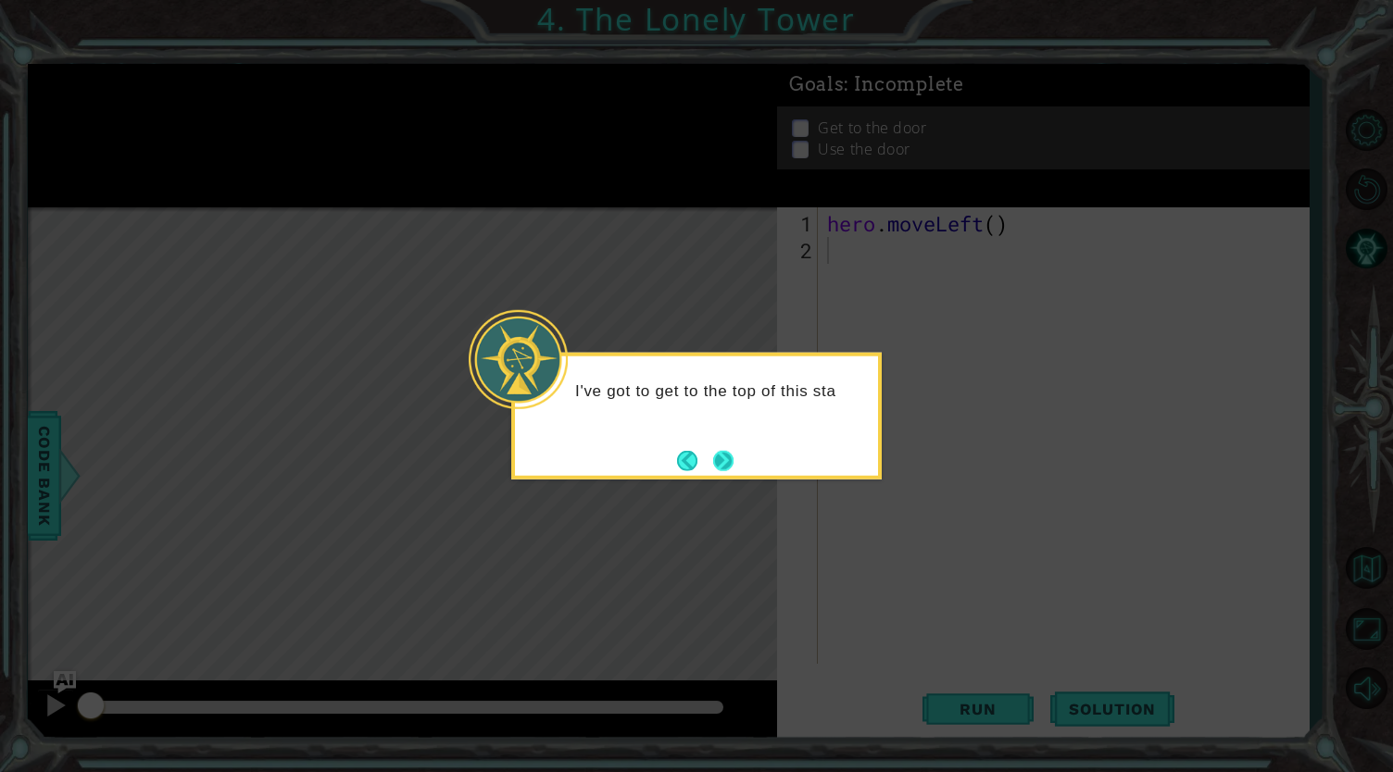
click at [722, 458] on button "Next" at bounding box center [722, 460] width 21 height 21
click at [722, 458] on button "Next" at bounding box center [723, 460] width 20 height 20
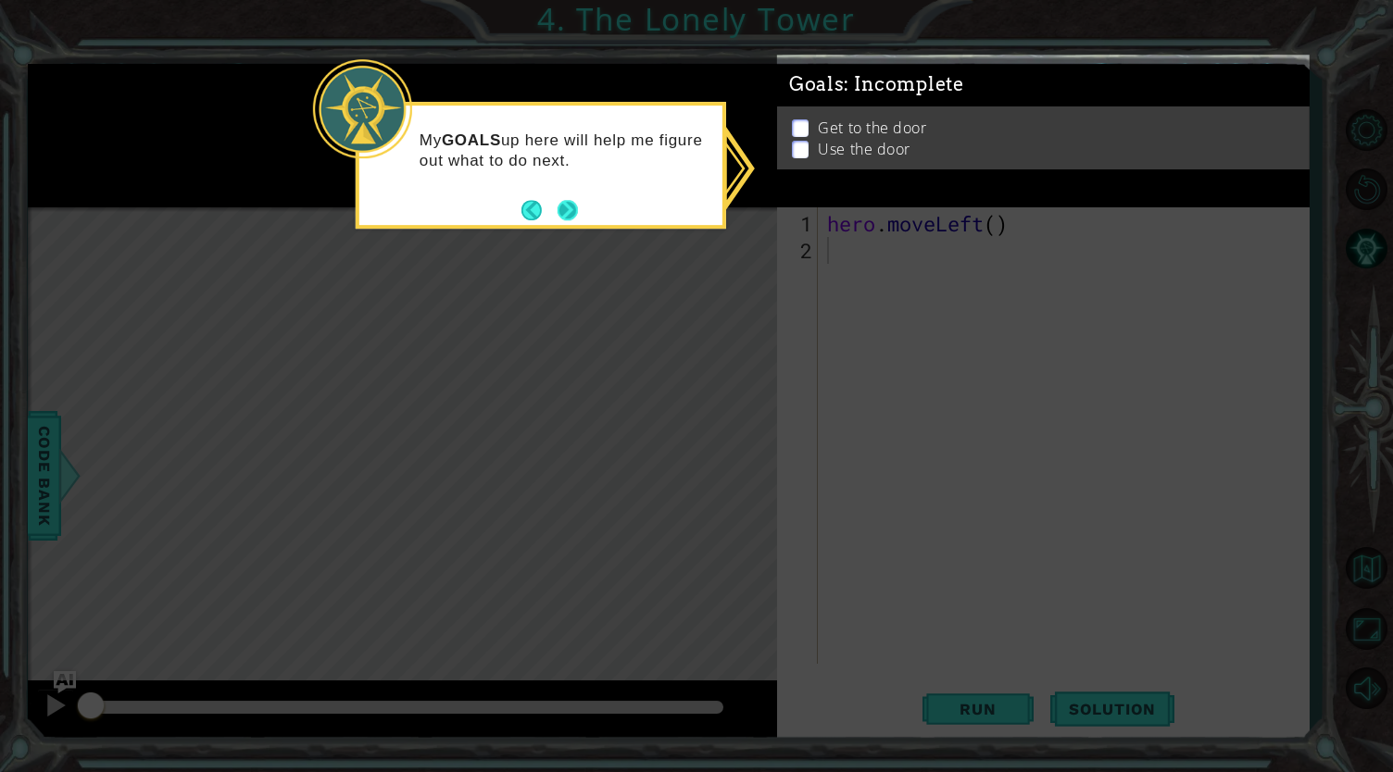
click at [565, 202] on button "Next" at bounding box center [567, 210] width 20 height 20
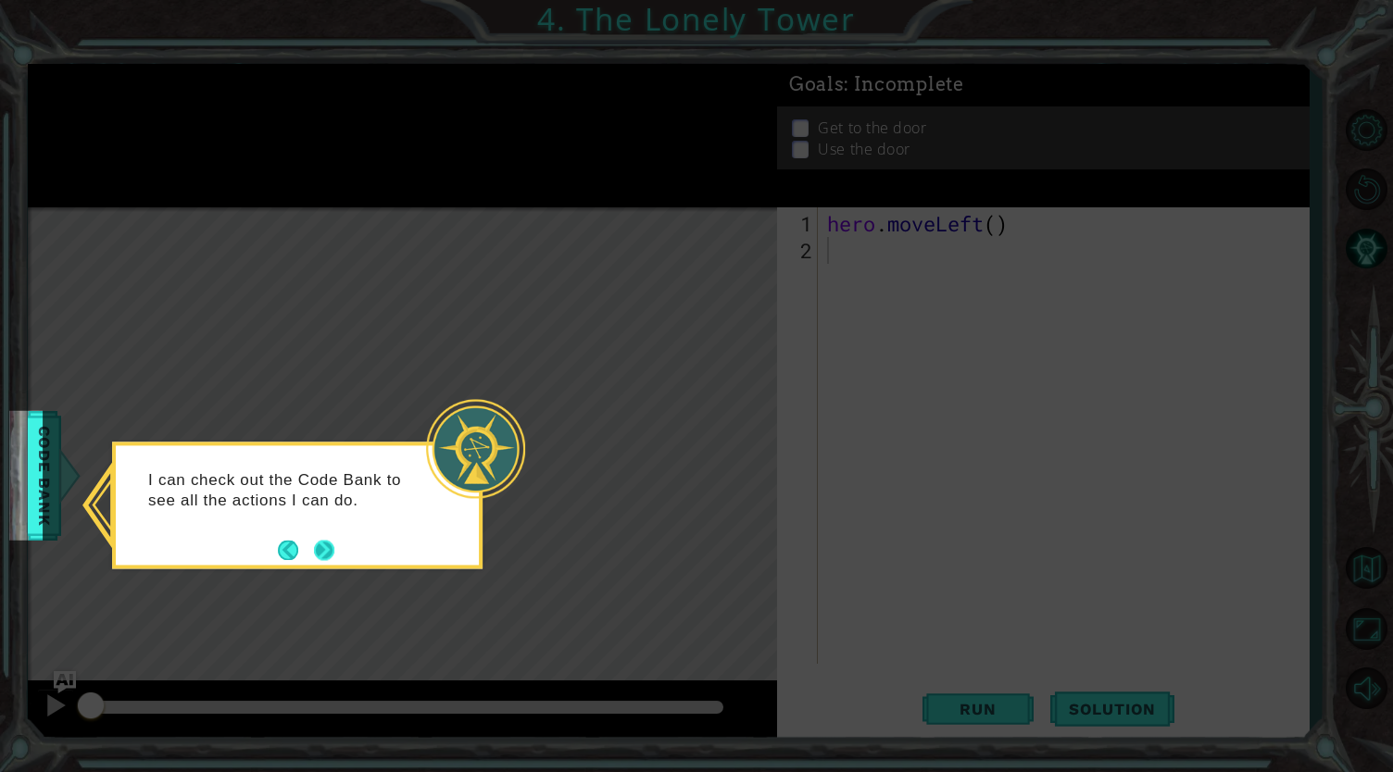
click at [328, 551] on button "Next" at bounding box center [324, 550] width 20 height 20
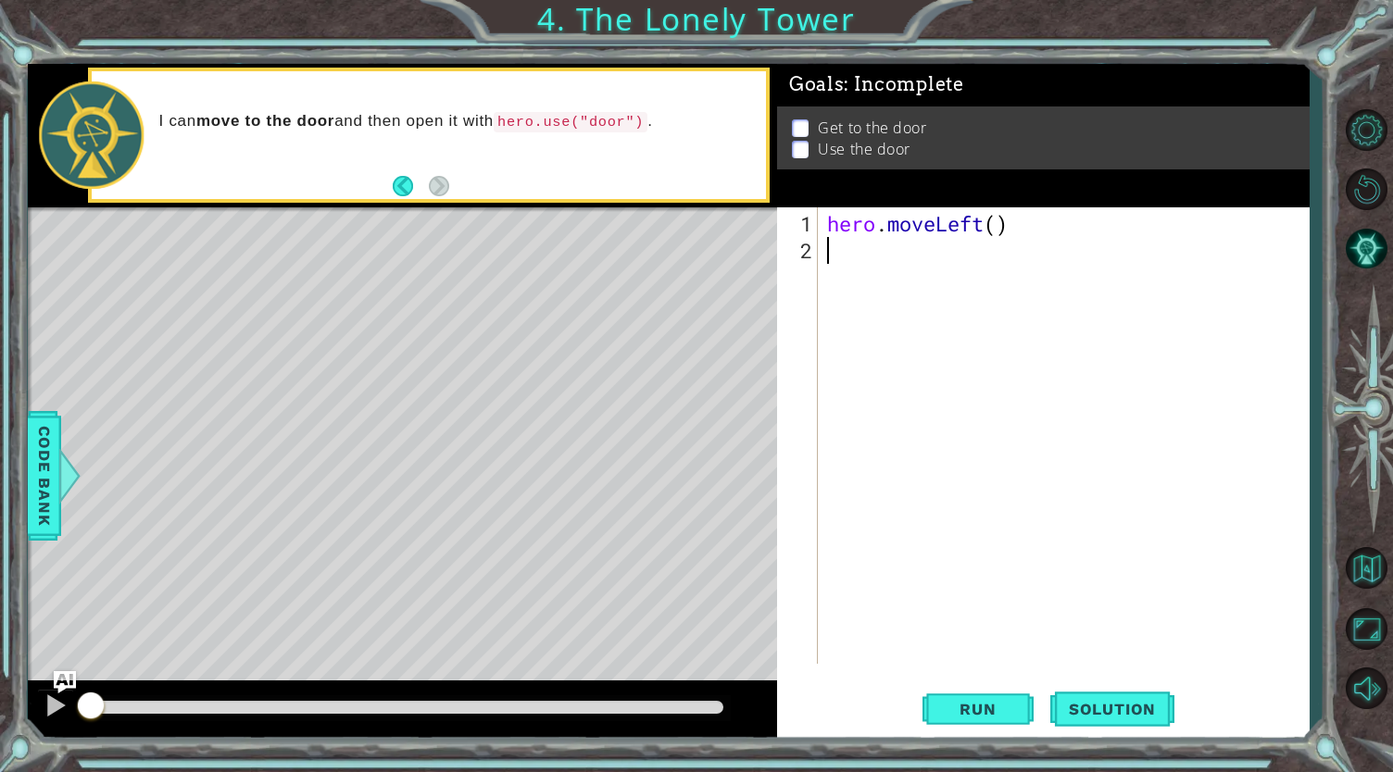
click at [998, 225] on div "hero . moveLeft ( )" at bounding box center [1068, 465] width 490 height 510
type textarea "hero.moveLeft(2)"
click at [845, 257] on div "hero . moveLeft ( 2 )" at bounding box center [1068, 465] width 490 height 510
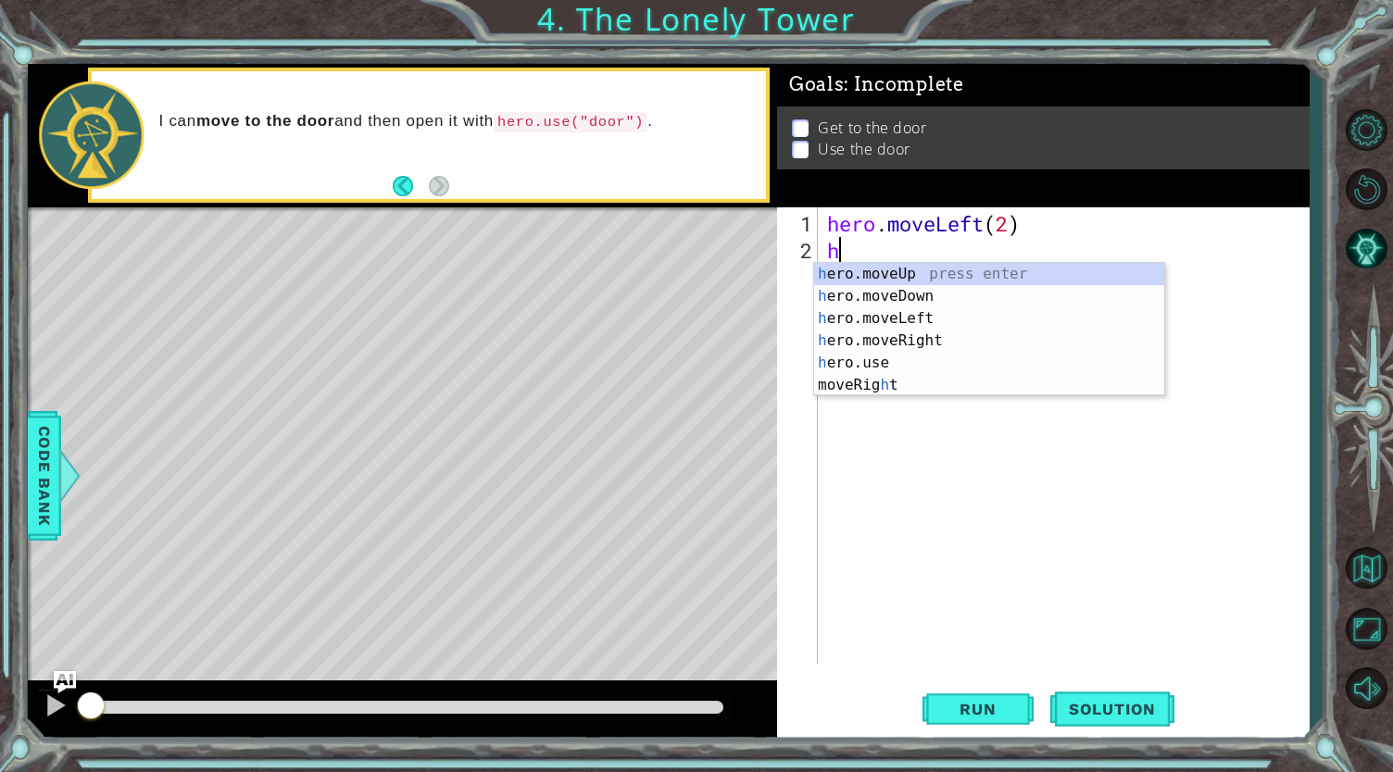
type textarea "he"
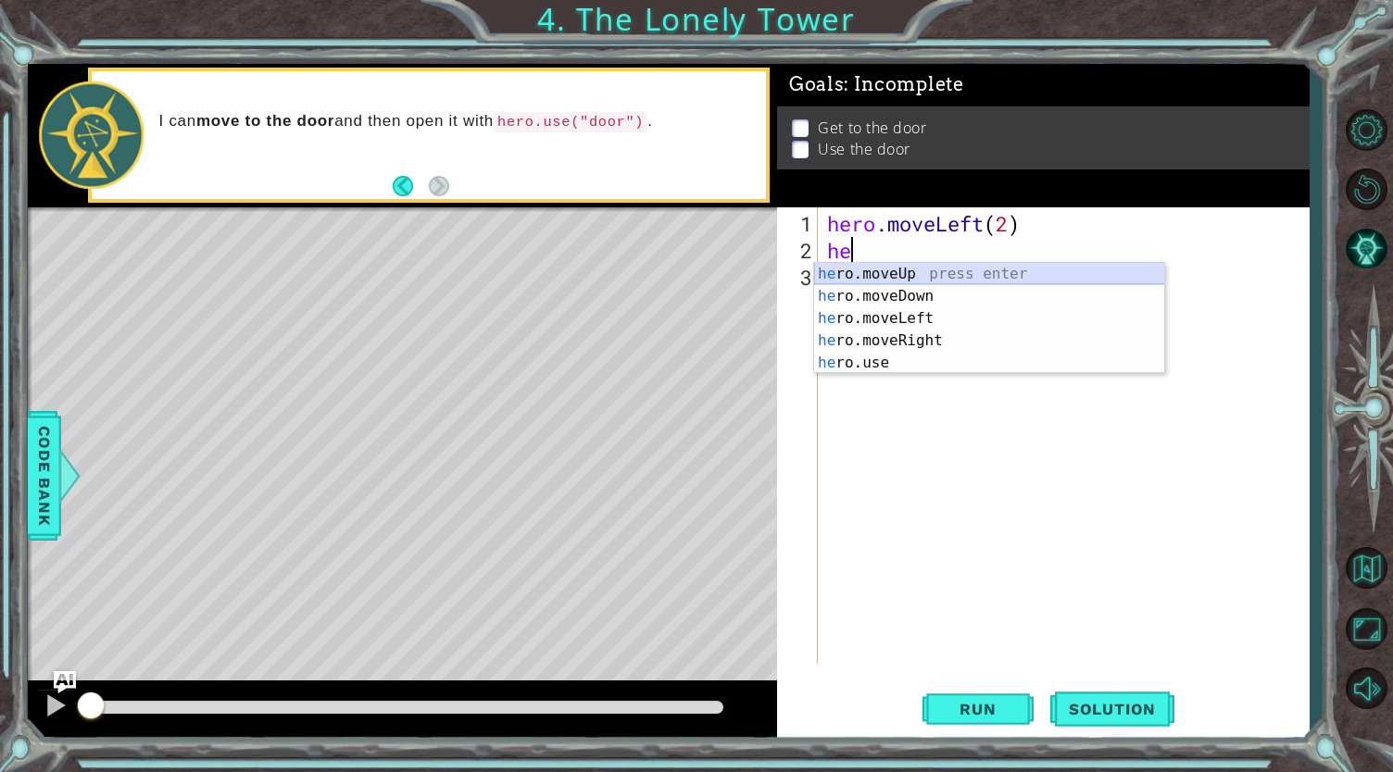
click at [853, 270] on div "he ro.moveUp press enter he ro.moveDown press enter he ro.moveLeft press enter …" at bounding box center [989, 341] width 351 height 156
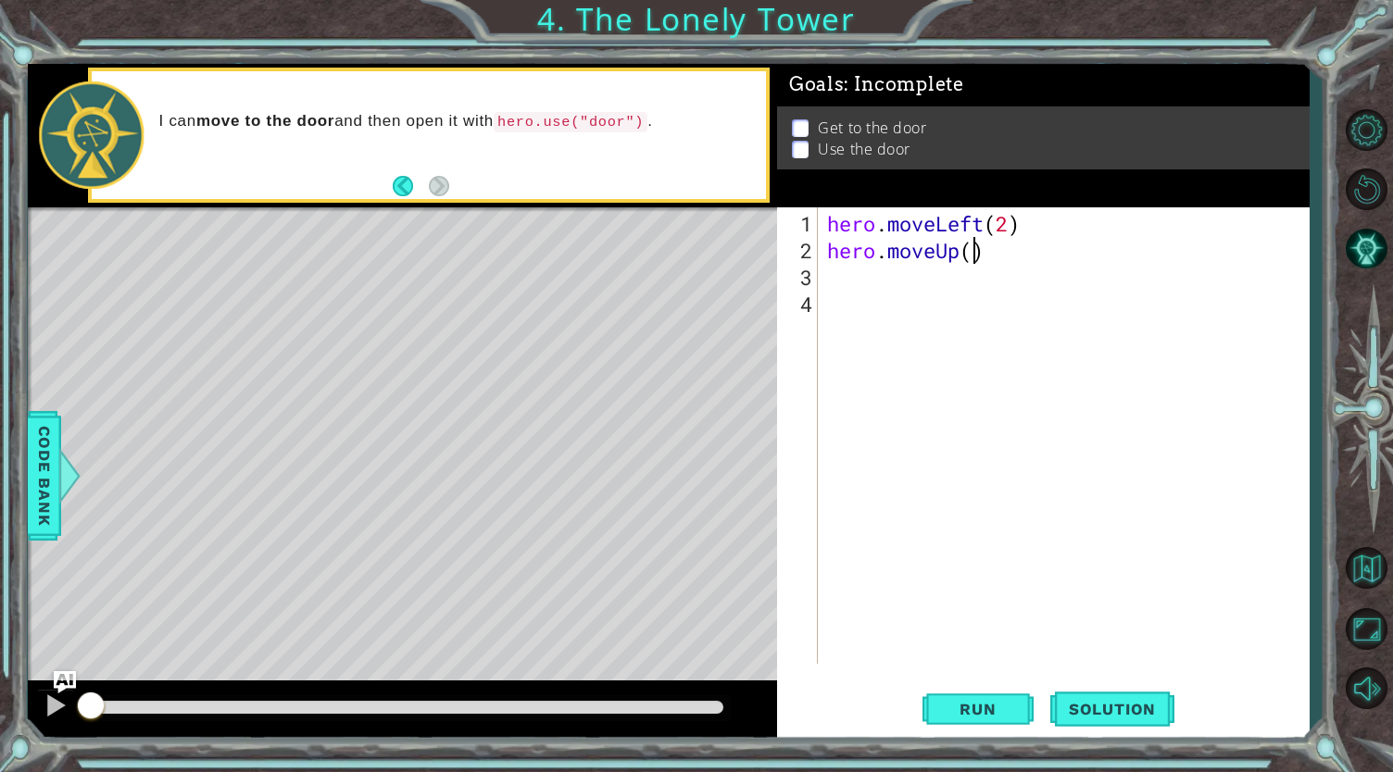
click at [971, 248] on div "hero . moveLeft ( 2 ) hero . moveUp ( )" at bounding box center [1068, 465] width 490 height 510
type textarea "hero.moveUp(2)"
click at [1011, 254] on div "hero . moveLeft ( 2 ) hero . moveUp ( 2 )" at bounding box center [1068, 465] width 490 height 510
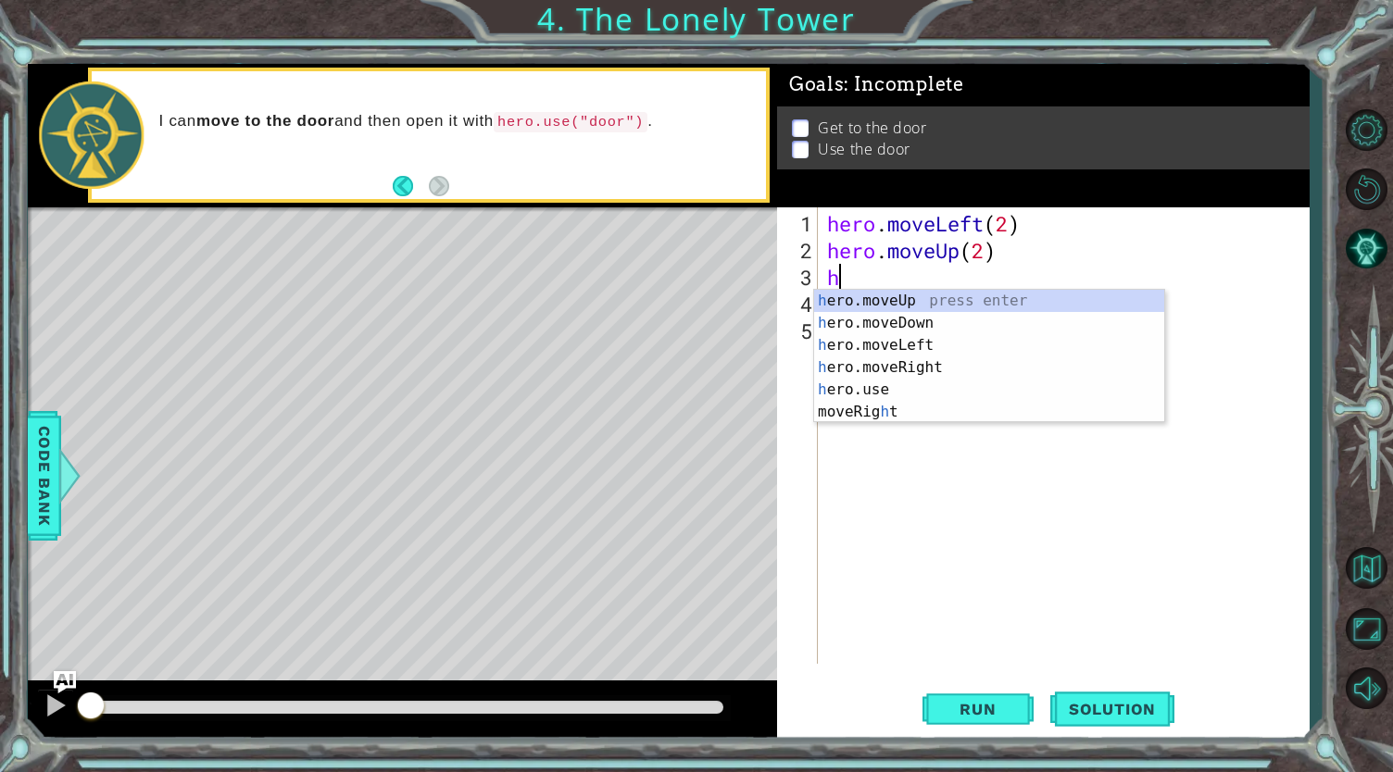
type textarea "he"
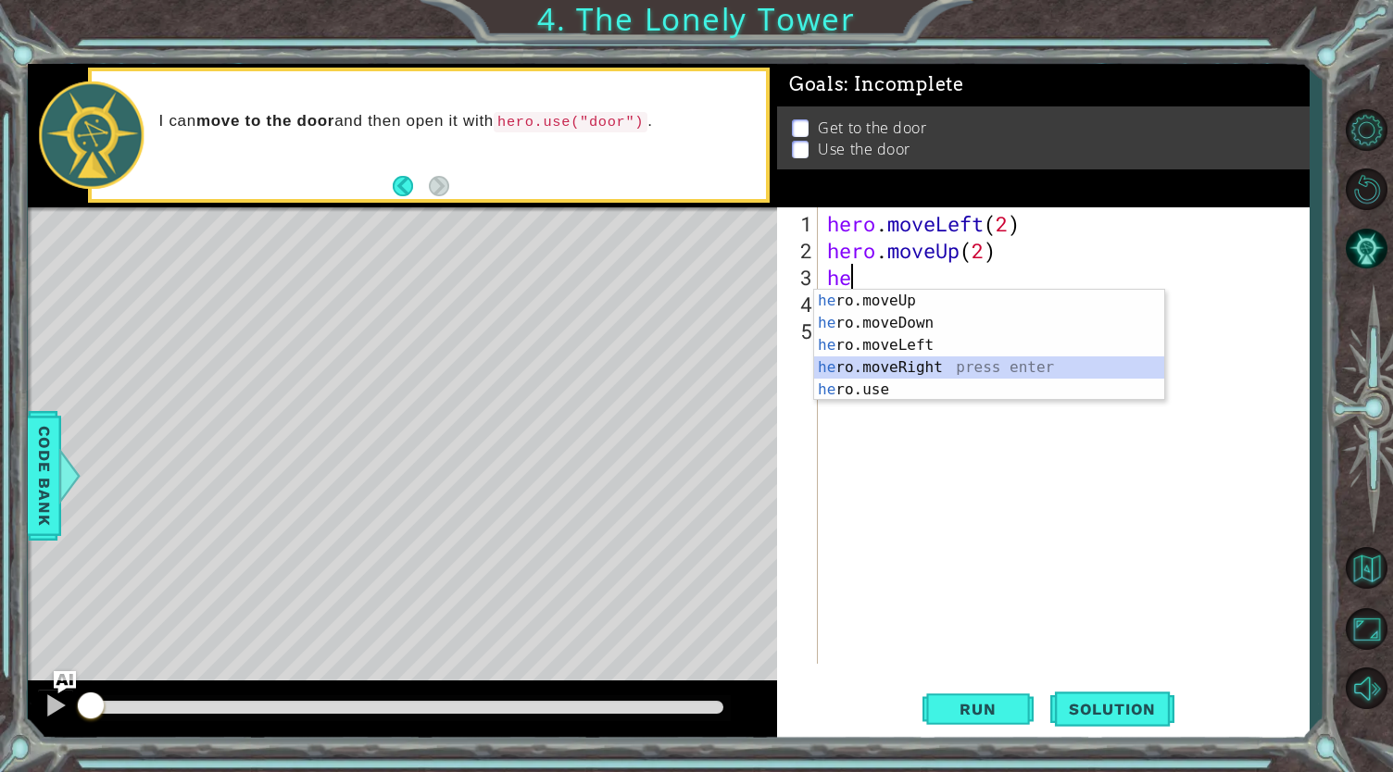
click at [932, 361] on div "he ro.moveUp press enter he ro.moveDown press enter he ro.moveLeft press enter …" at bounding box center [989, 368] width 351 height 156
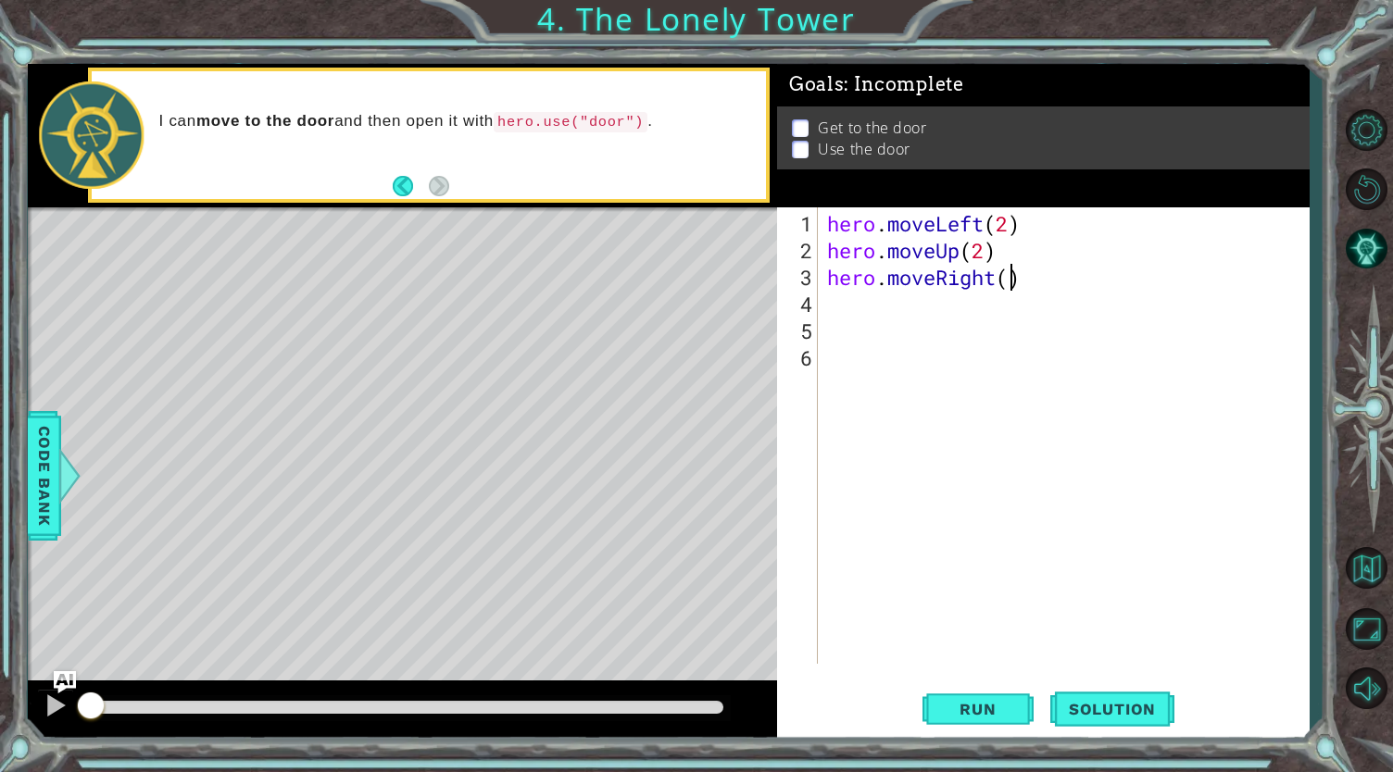
click at [1011, 273] on div "hero . moveLeft ( 2 ) hero . moveUp ( 2 ) hero . moveRight ( )" at bounding box center [1068, 465] width 490 height 510
type textarea "hero.moveRight(2)"
click at [881, 307] on div "hero . moveLeft ( 2 ) hero . moveUp ( 2 ) hero . moveRight ( 2 )" at bounding box center [1068, 465] width 490 height 510
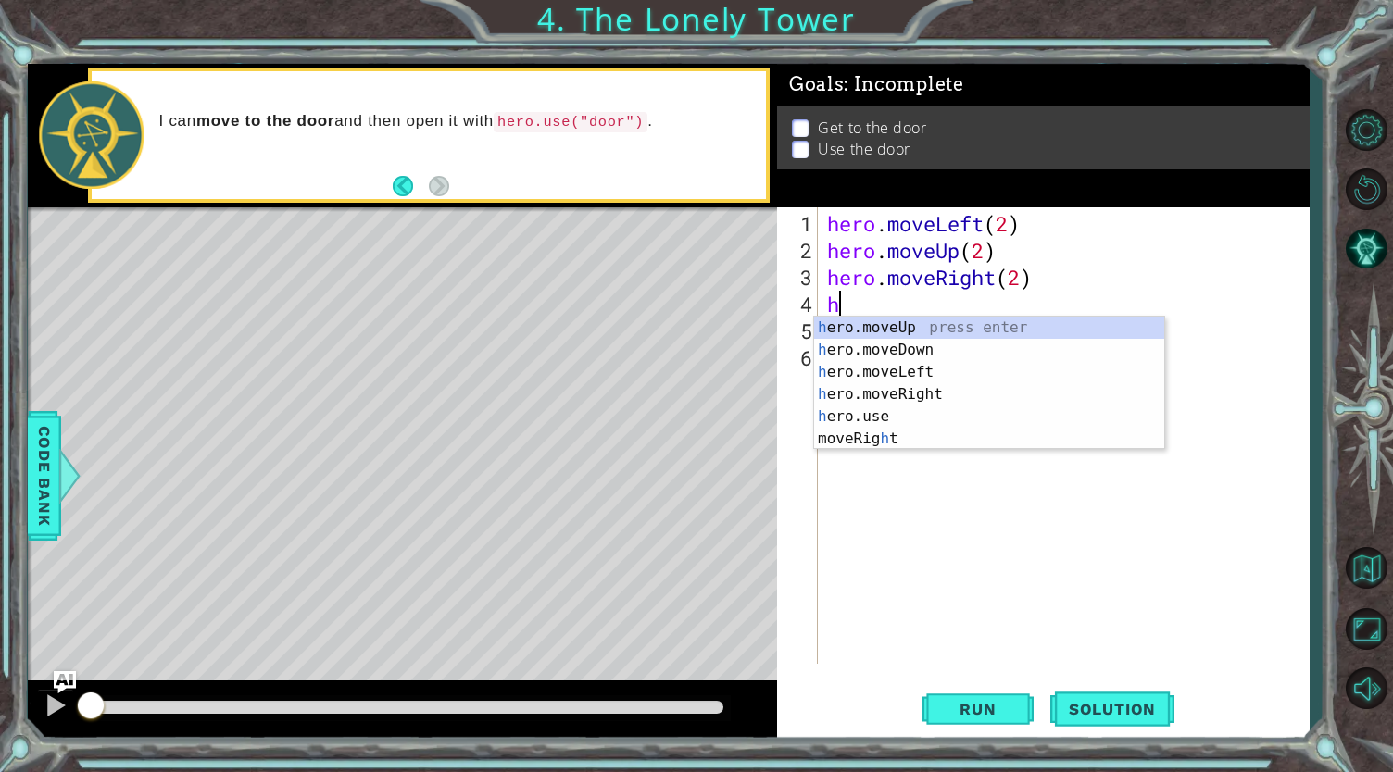
type textarea "he"
click at [874, 336] on div "he ro.moveUp press enter he ro.moveDown press enter he ro.moveLeft press enter …" at bounding box center [989, 395] width 351 height 156
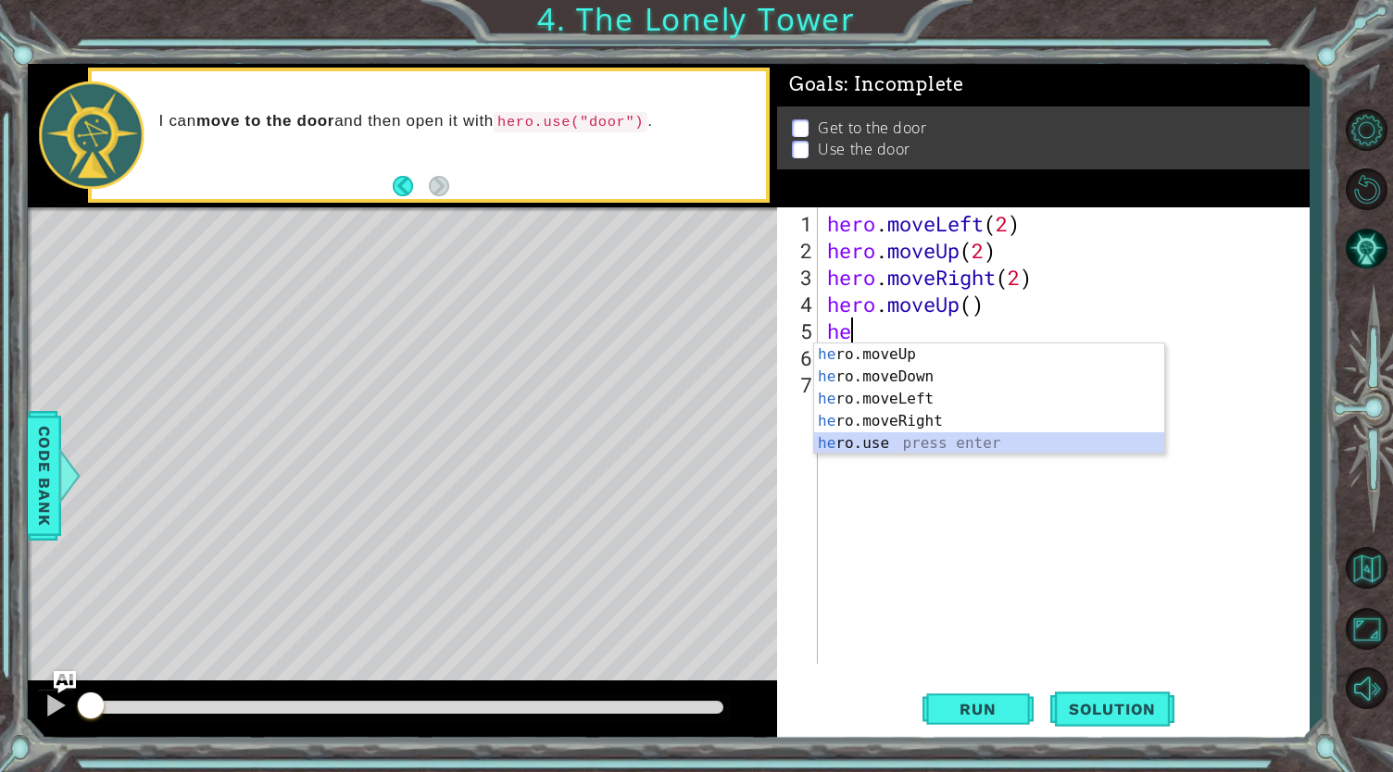
click at [874, 442] on div "he ro.moveUp press enter he ro.moveDown press enter he ro.moveLeft press enter …" at bounding box center [989, 422] width 351 height 156
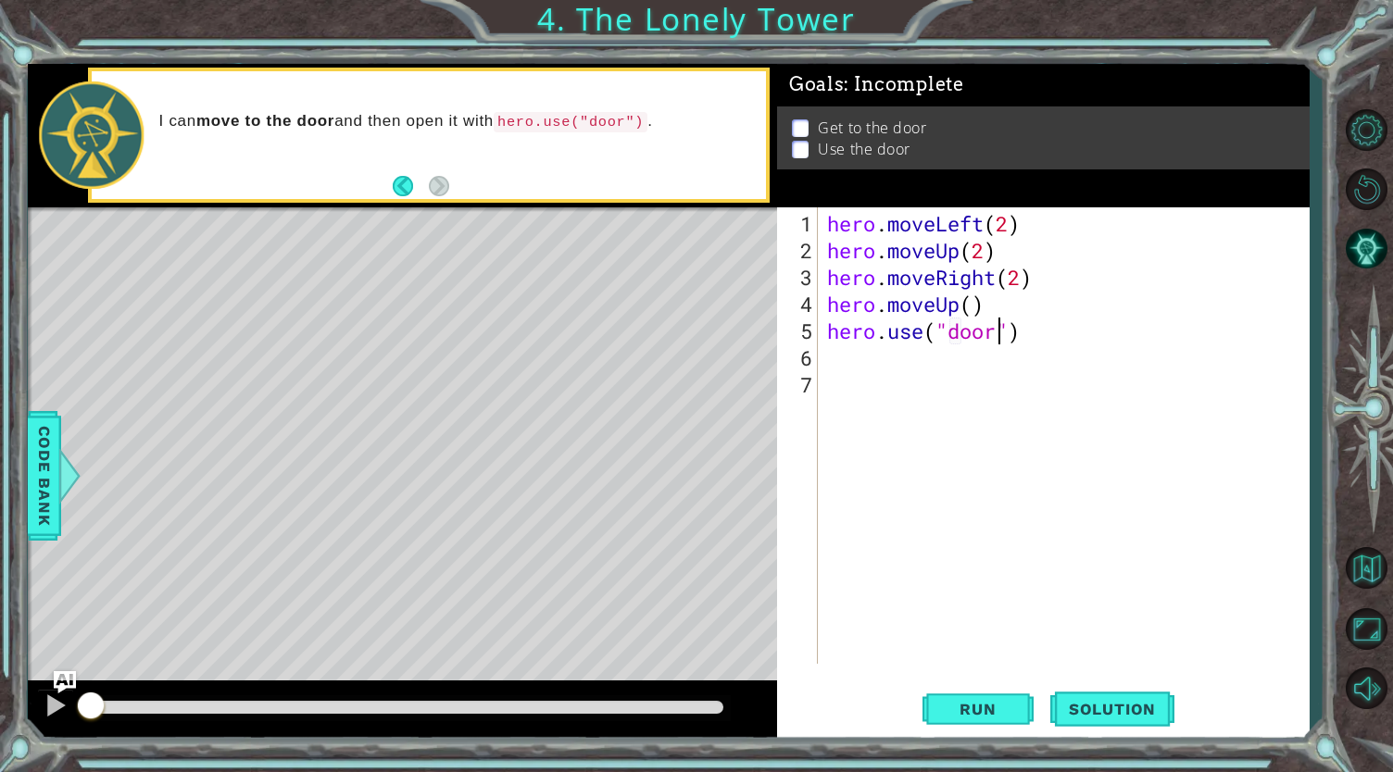
scroll to position [0, 7]
click at [946, 719] on button "Run" at bounding box center [977, 708] width 111 height 53
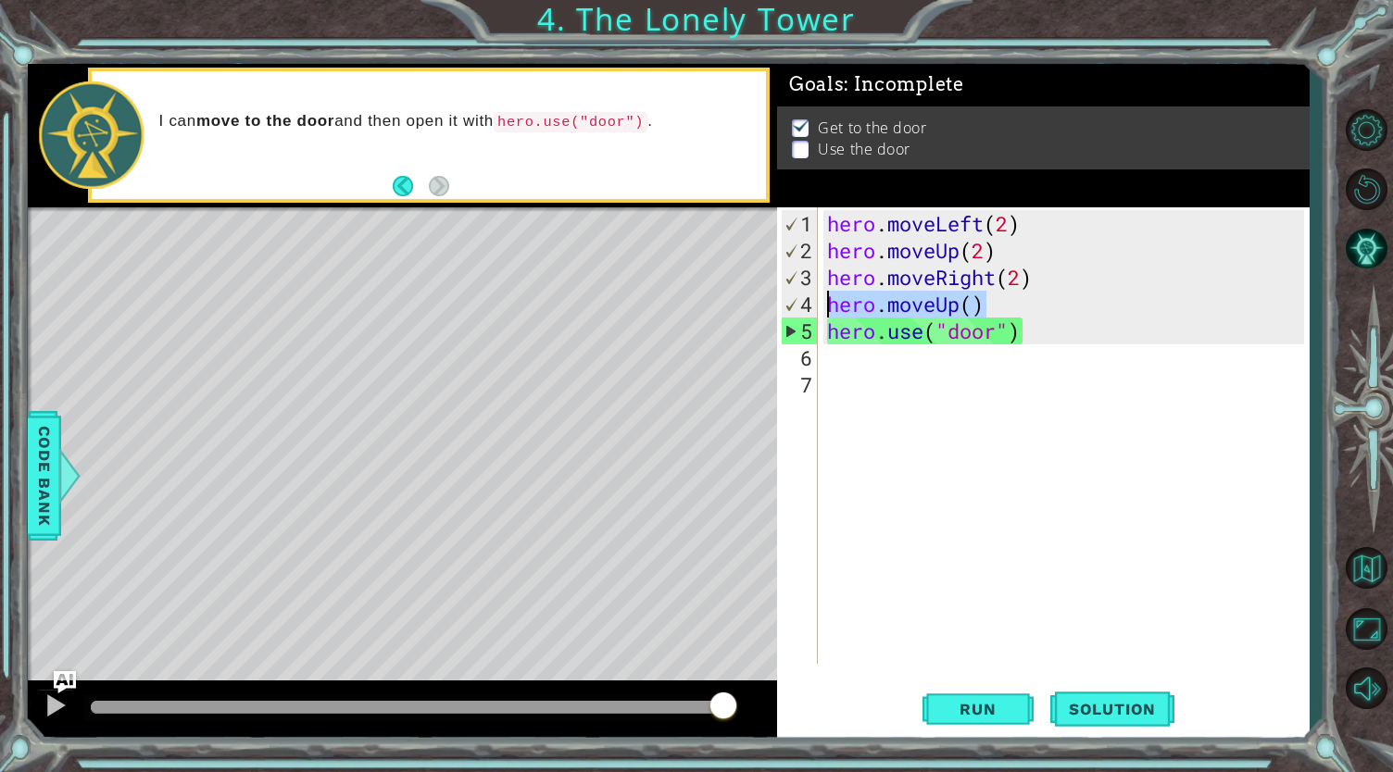
drag, startPoint x: 984, startPoint y: 302, endPoint x: 818, endPoint y: 305, distance: 166.7
click at [818, 305] on div "hero.use("door") 1 2 3 4 5 6 7 hero . moveLeft ( 2 ) hero . moveUp ( 2 ) hero .…" at bounding box center [1040, 435] width 527 height 457
type textarea "hero.moveUp()"
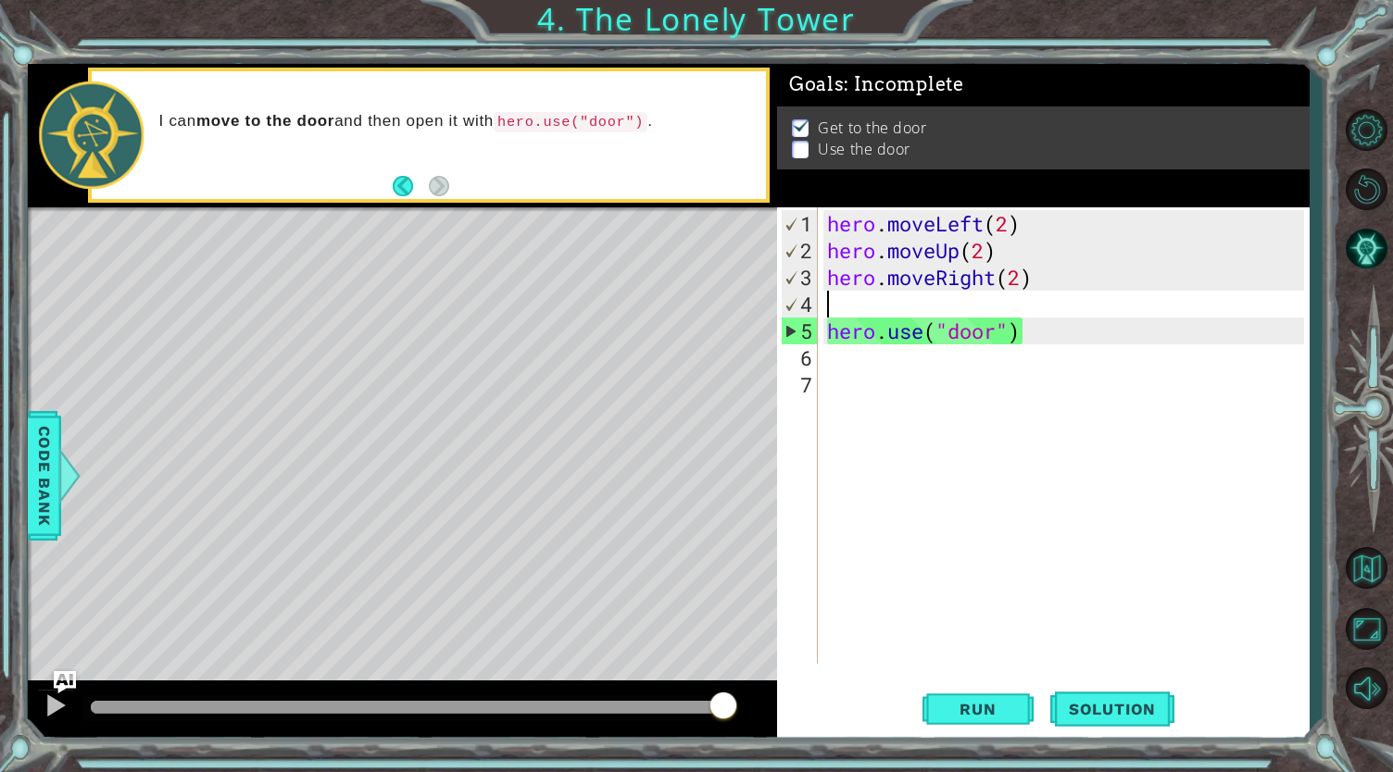
scroll to position [0, 0]
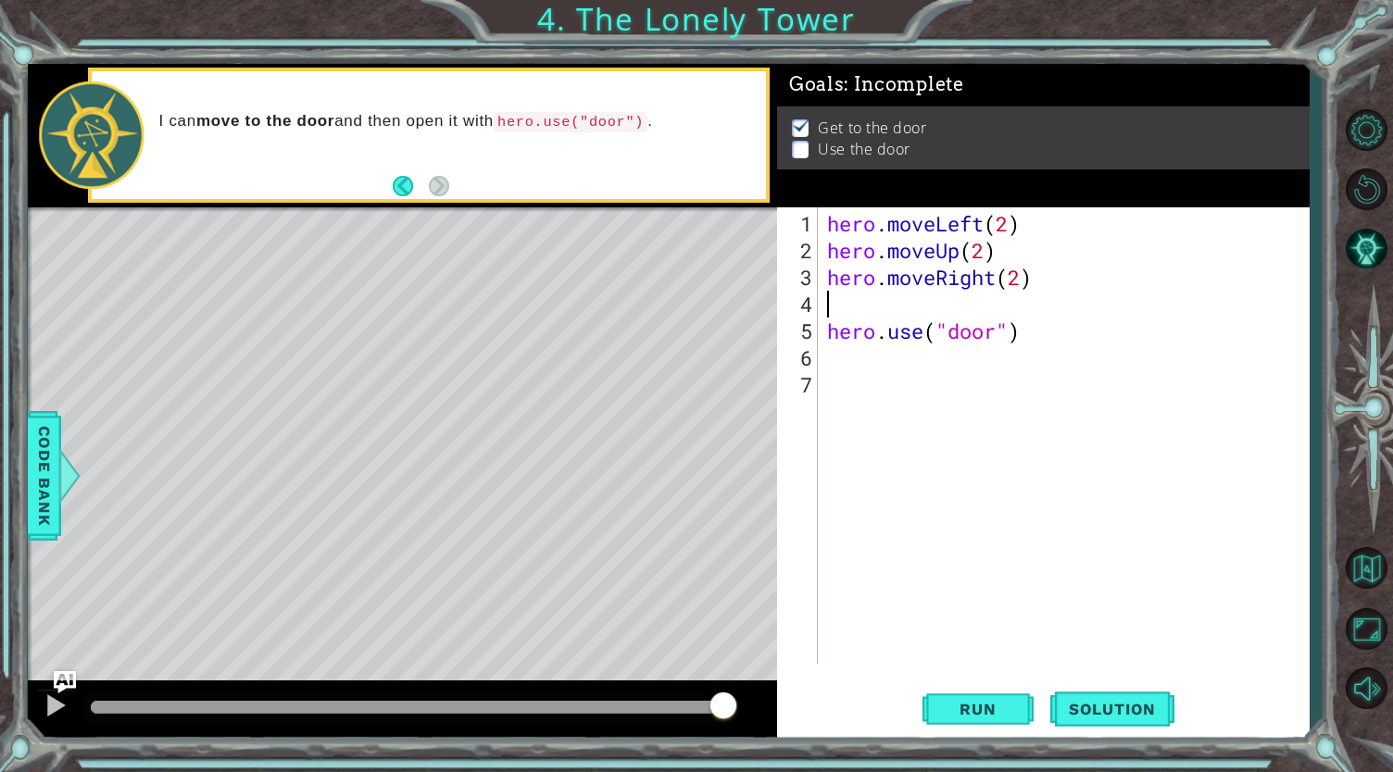
type textarea "hero.use("door")"
click at [970, 707] on span "Run" at bounding box center [977, 709] width 73 height 19
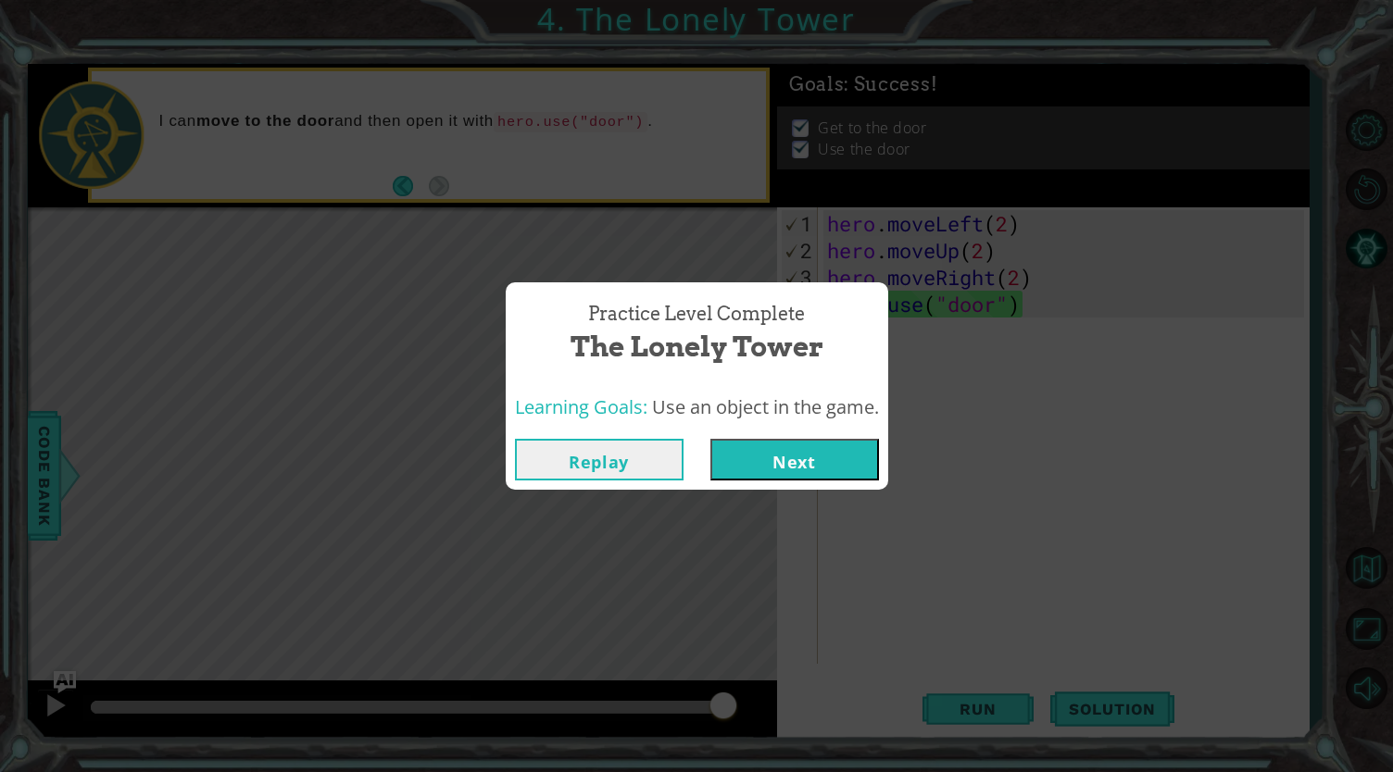
click at [817, 472] on button "Next" at bounding box center [794, 460] width 169 height 42
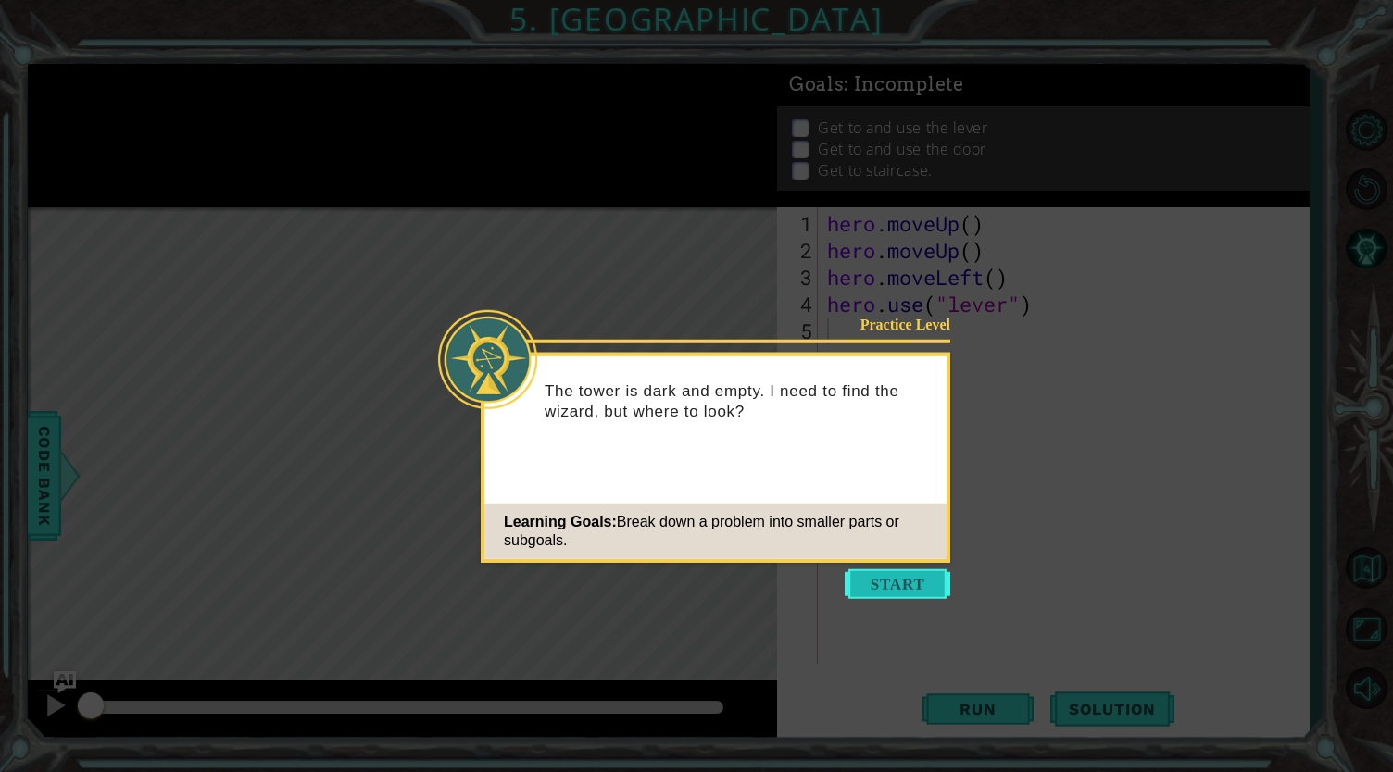
click at [891, 588] on button "Start" at bounding box center [898, 584] width 106 height 30
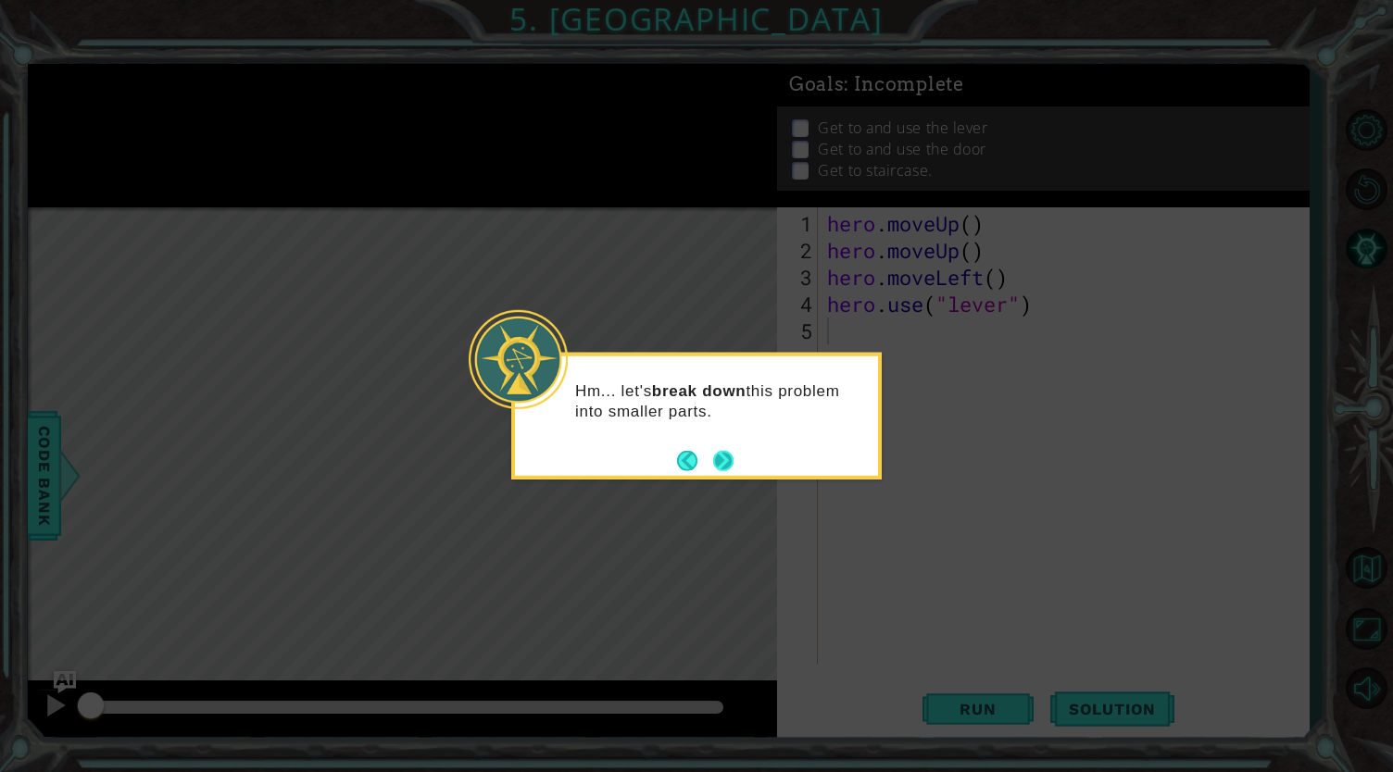
click at [730, 460] on button "Next" at bounding box center [723, 460] width 20 height 20
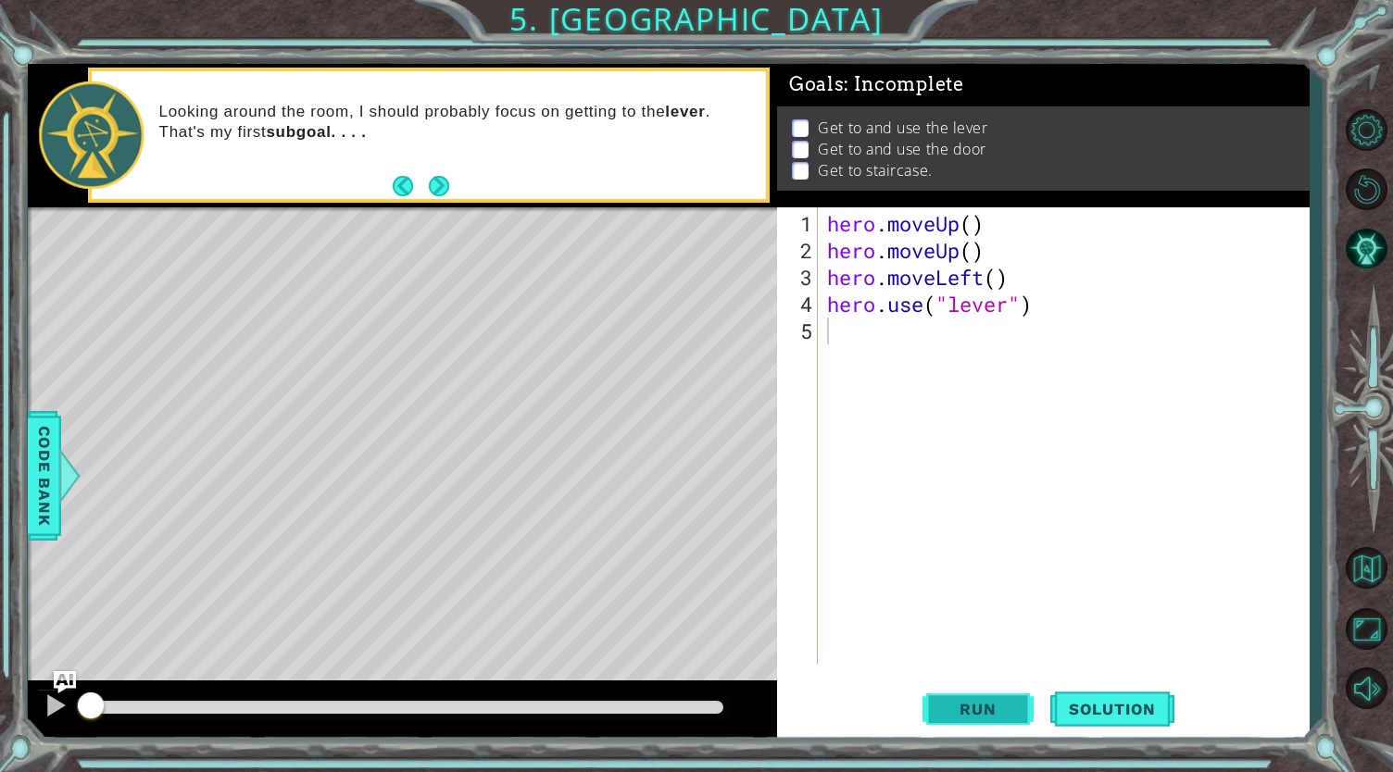
click at [959, 706] on span "Run" at bounding box center [977, 709] width 73 height 19
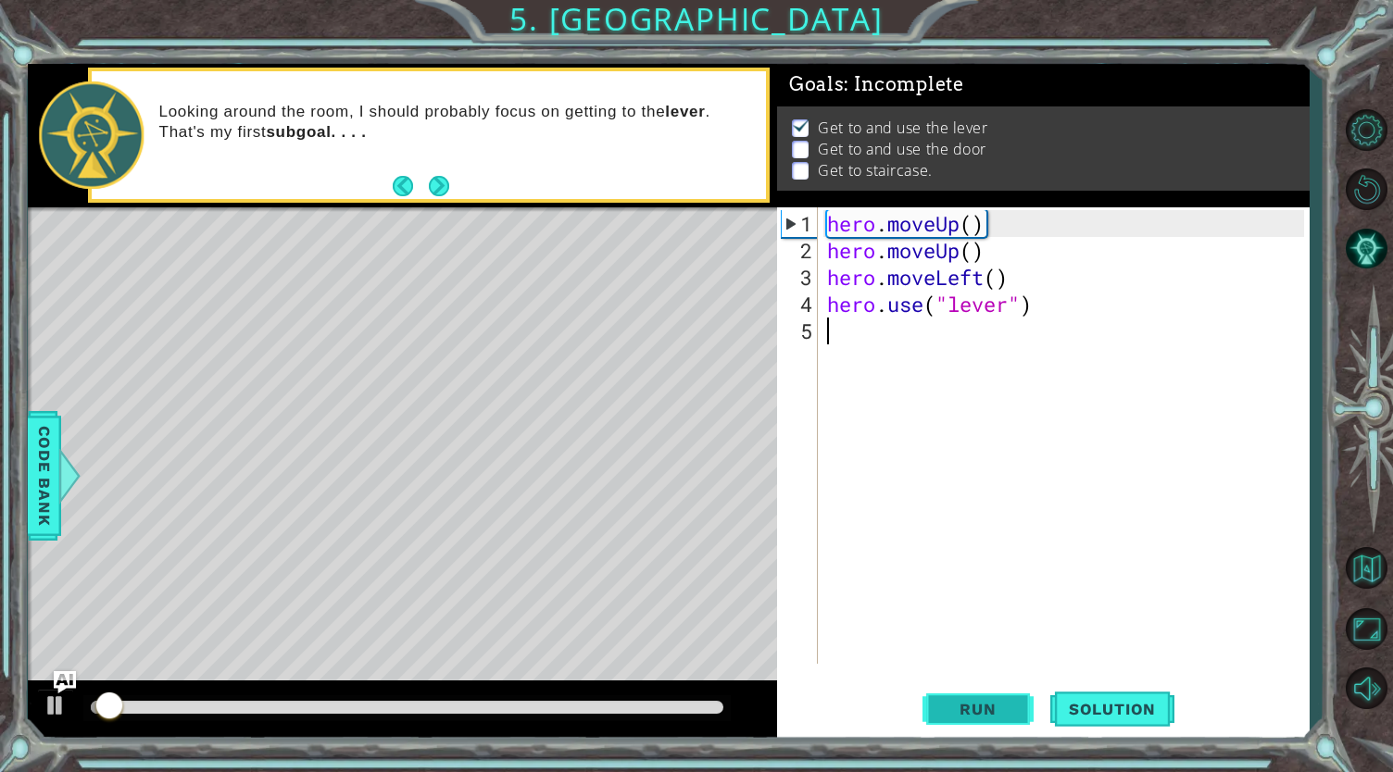
scroll to position [4, 0]
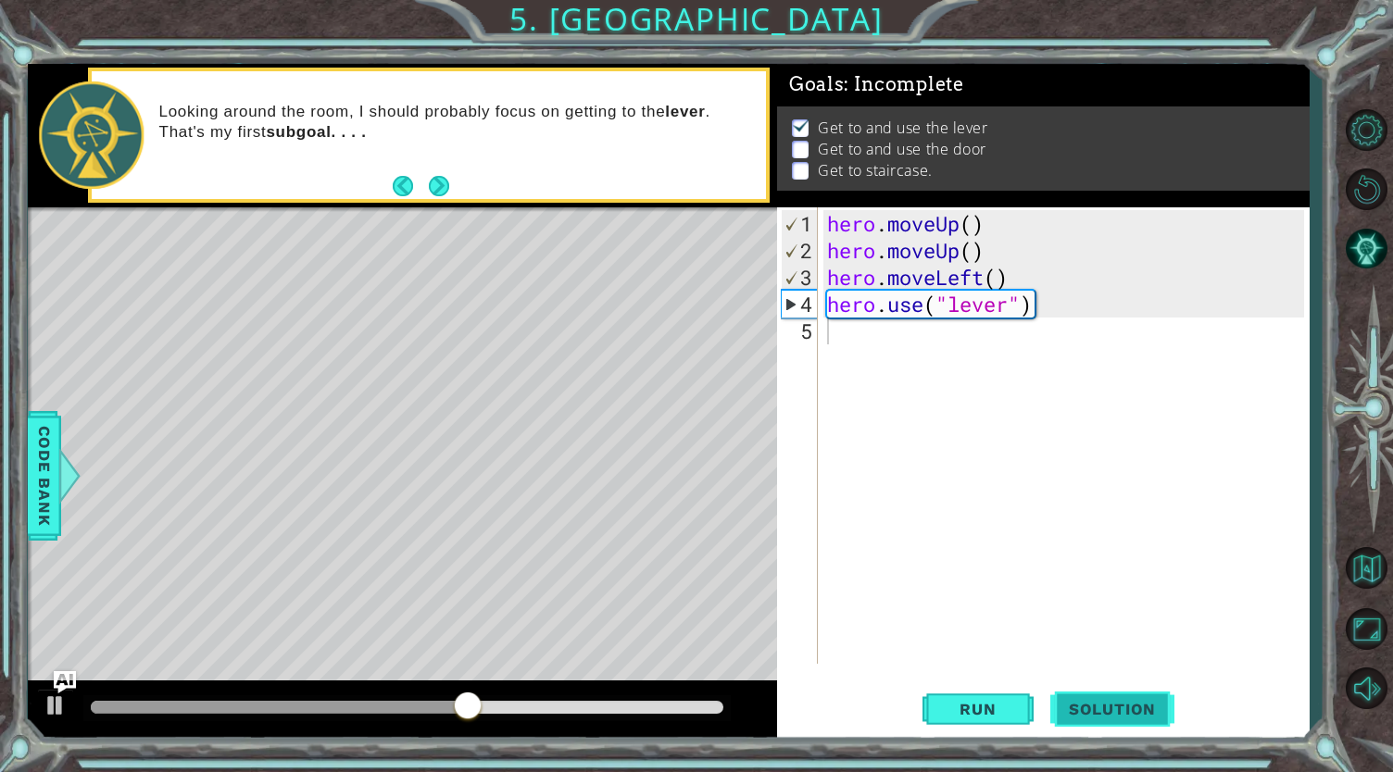
click at [1104, 709] on span "Solution" at bounding box center [1112, 709] width 124 height 19
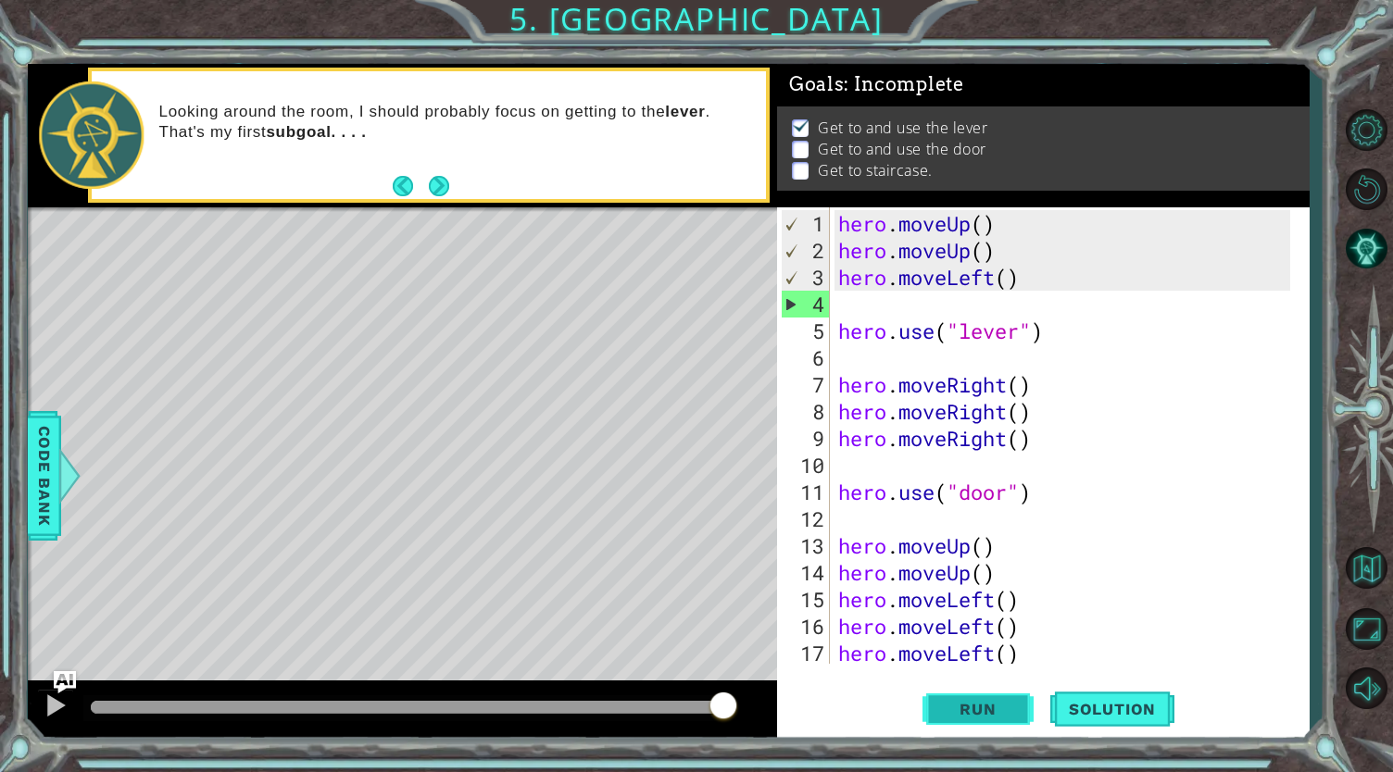
click at [1009, 698] on button "Run" at bounding box center [977, 708] width 111 height 53
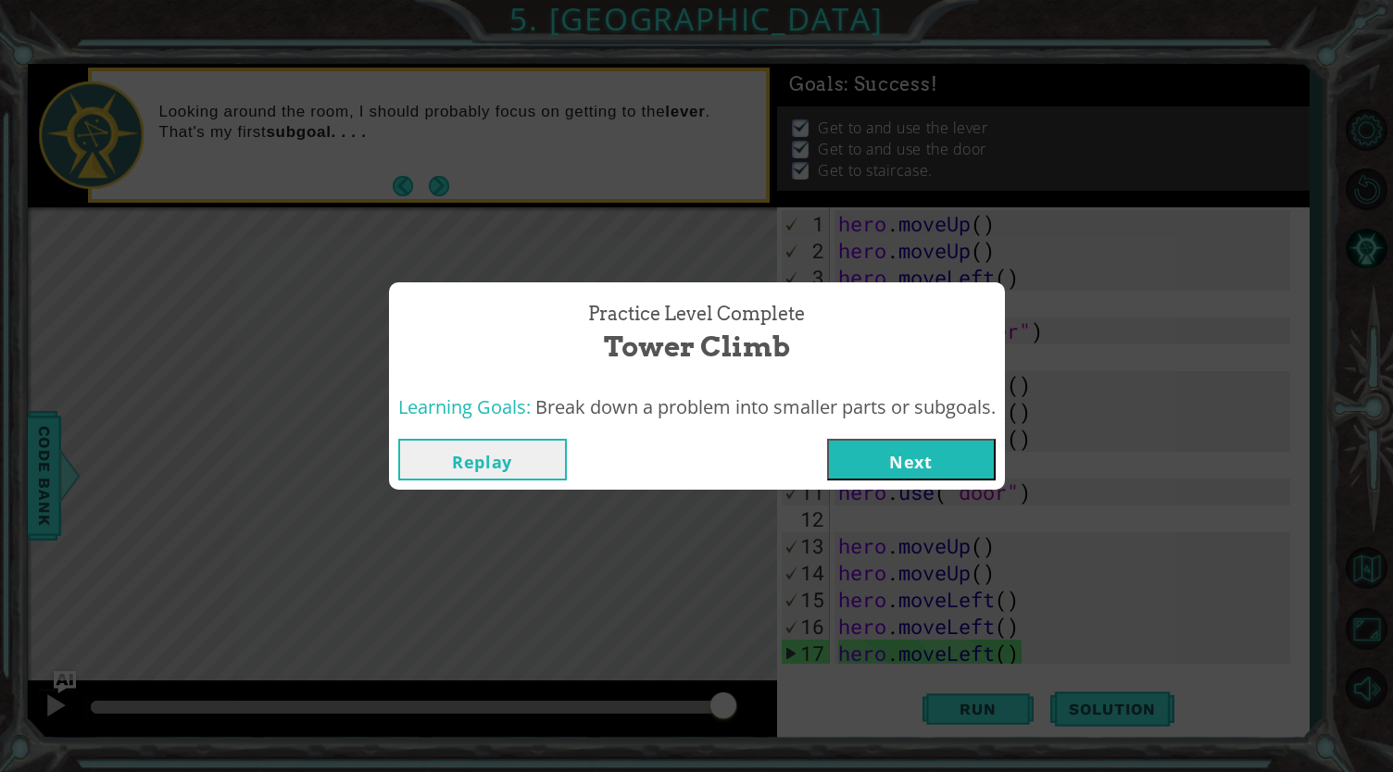
click at [964, 462] on button "Next" at bounding box center [911, 460] width 169 height 42
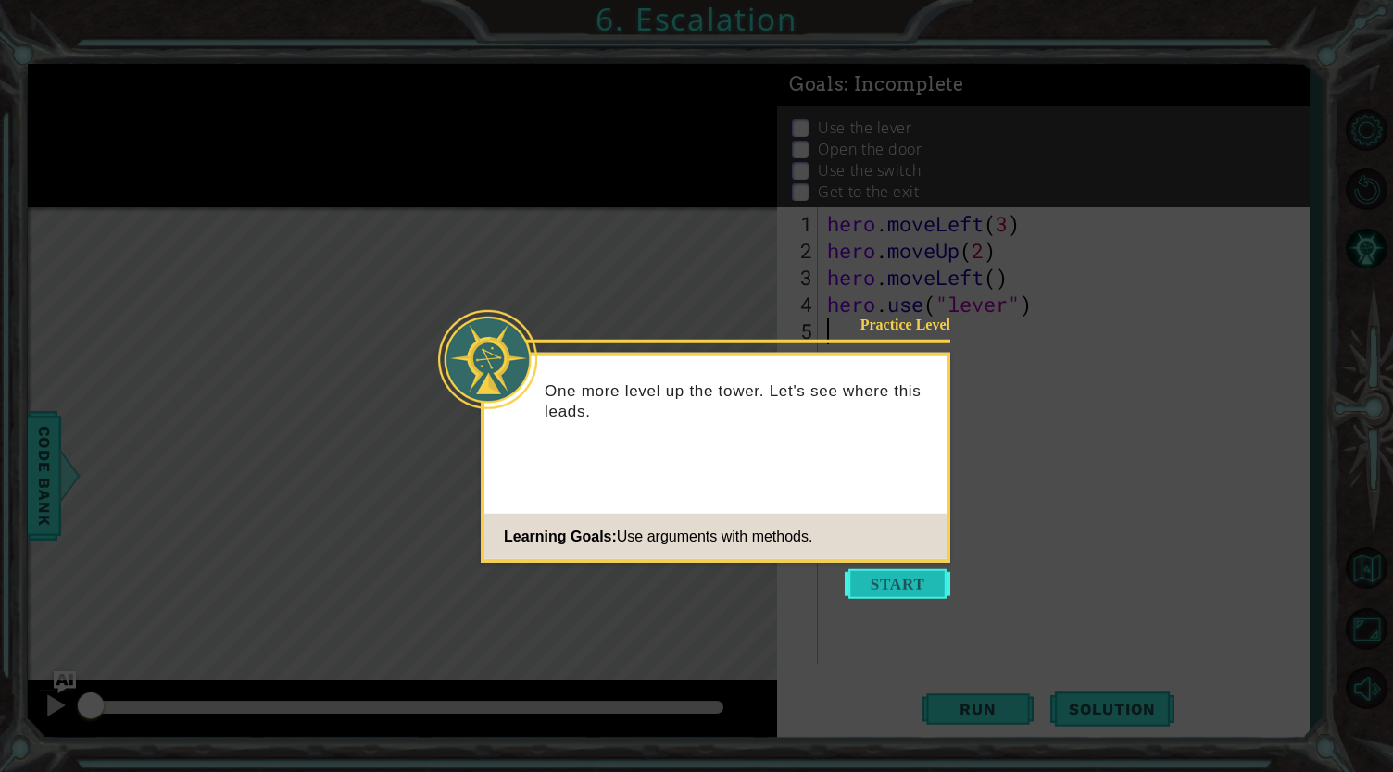
click at [899, 584] on button "Start" at bounding box center [898, 584] width 106 height 30
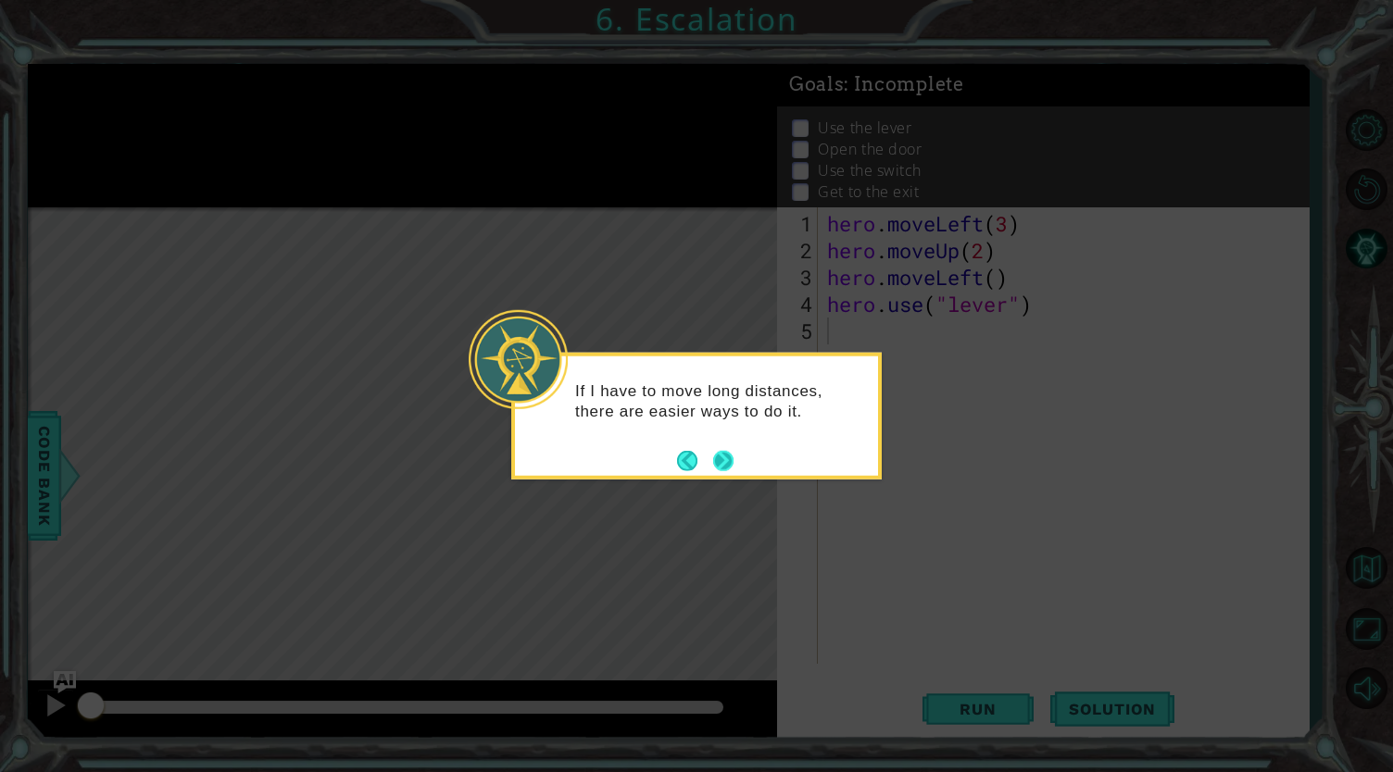
click at [726, 458] on button "Next" at bounding box center [723, 460] width 20 height 20
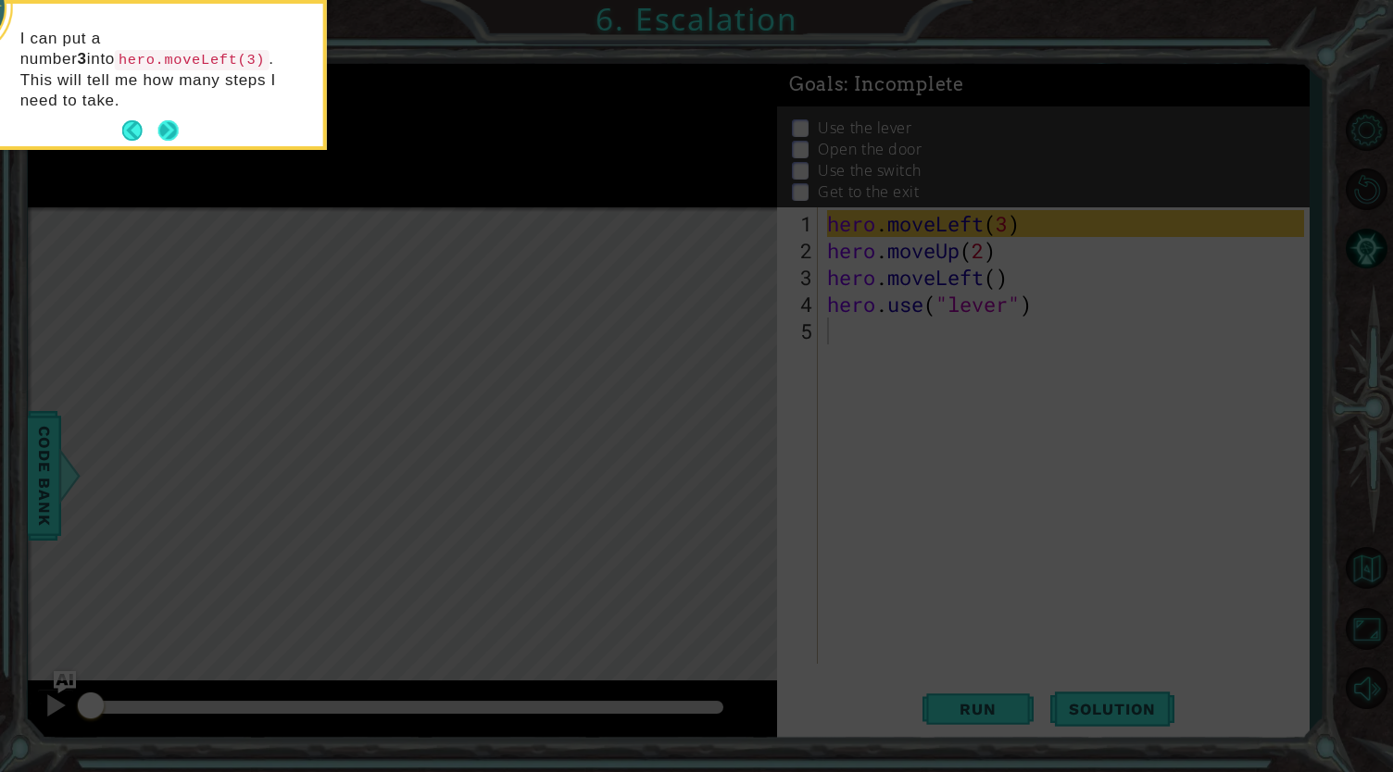
click at [161, 120] on button "Next" at bounding box center [167, 130] width 20 height 20
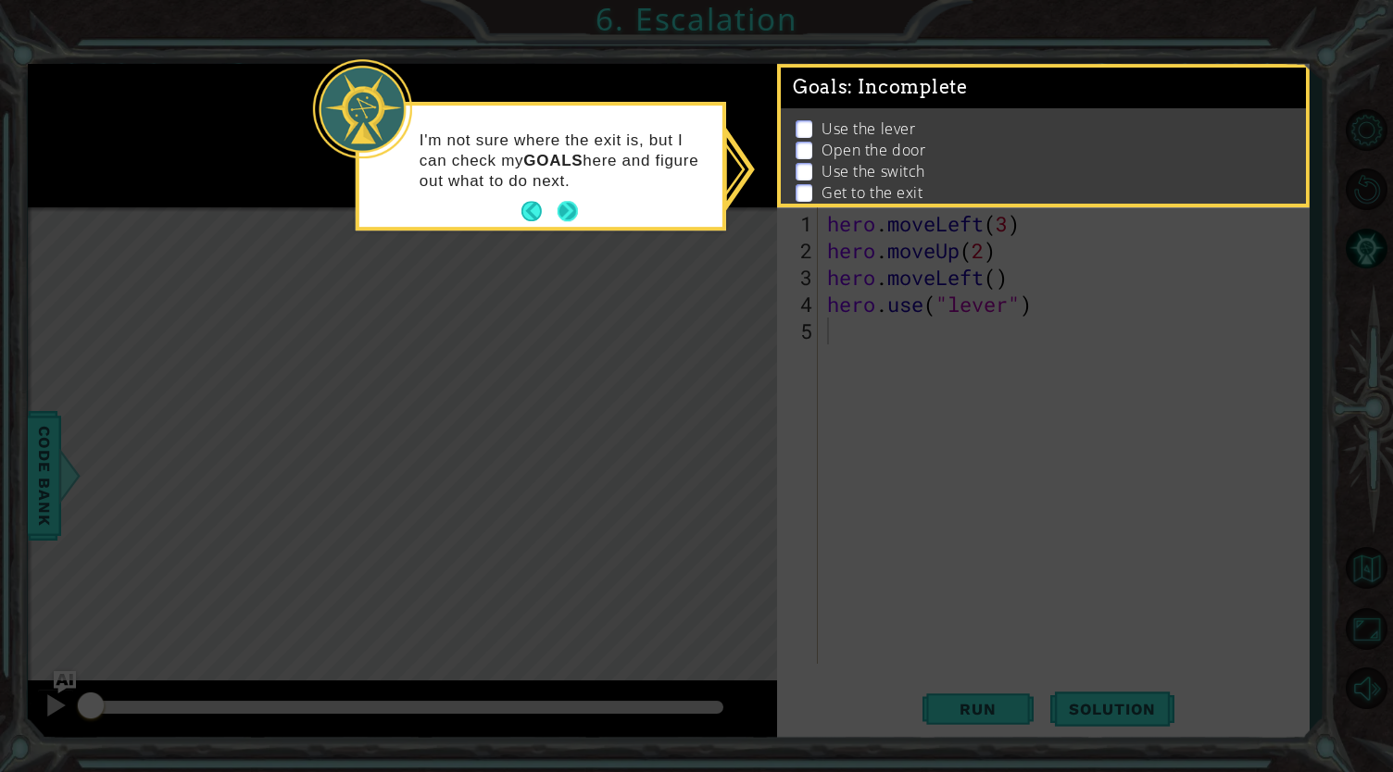
click at [571, 214] on button "Next" at bounding box center [567, 212] width 20 height 20
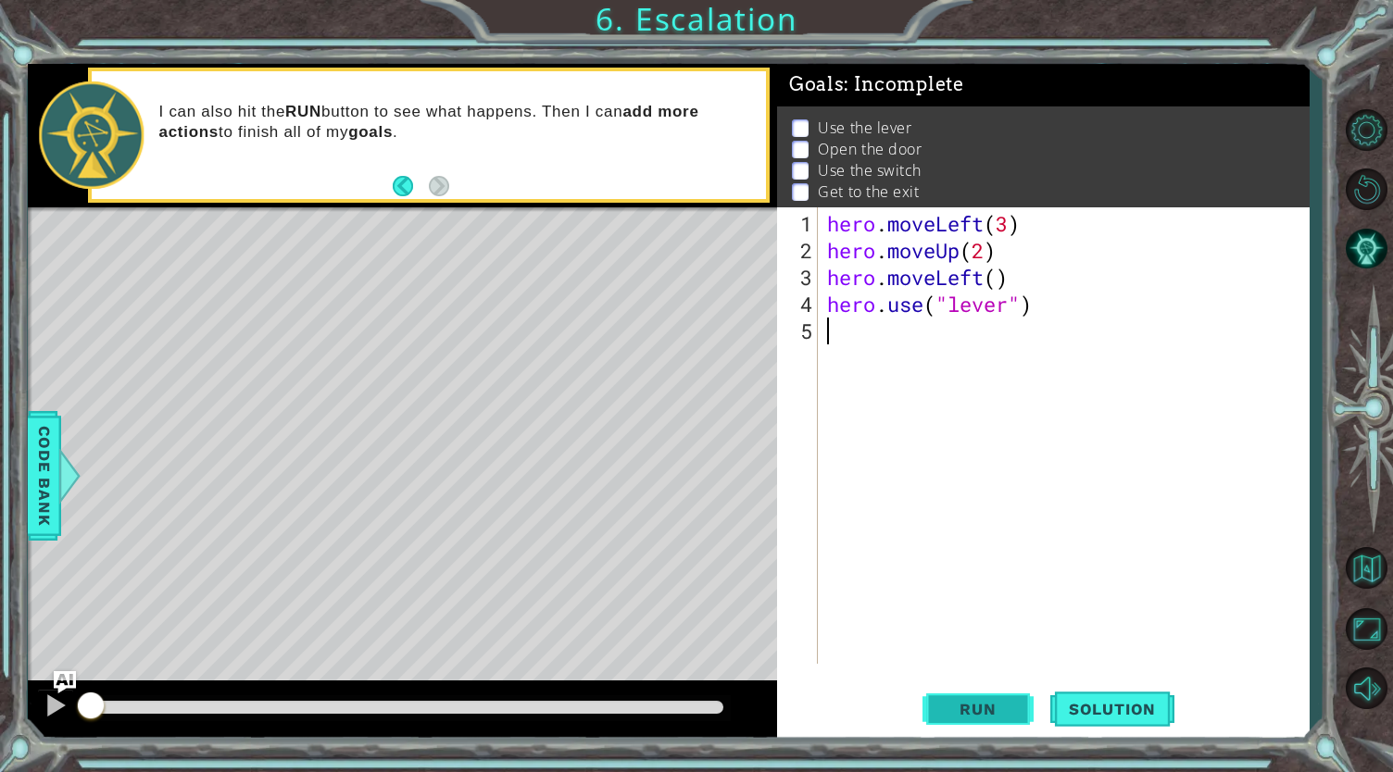
click at [965, 700] on span "Run" at bounding box center [977, 709] width 73 height 19
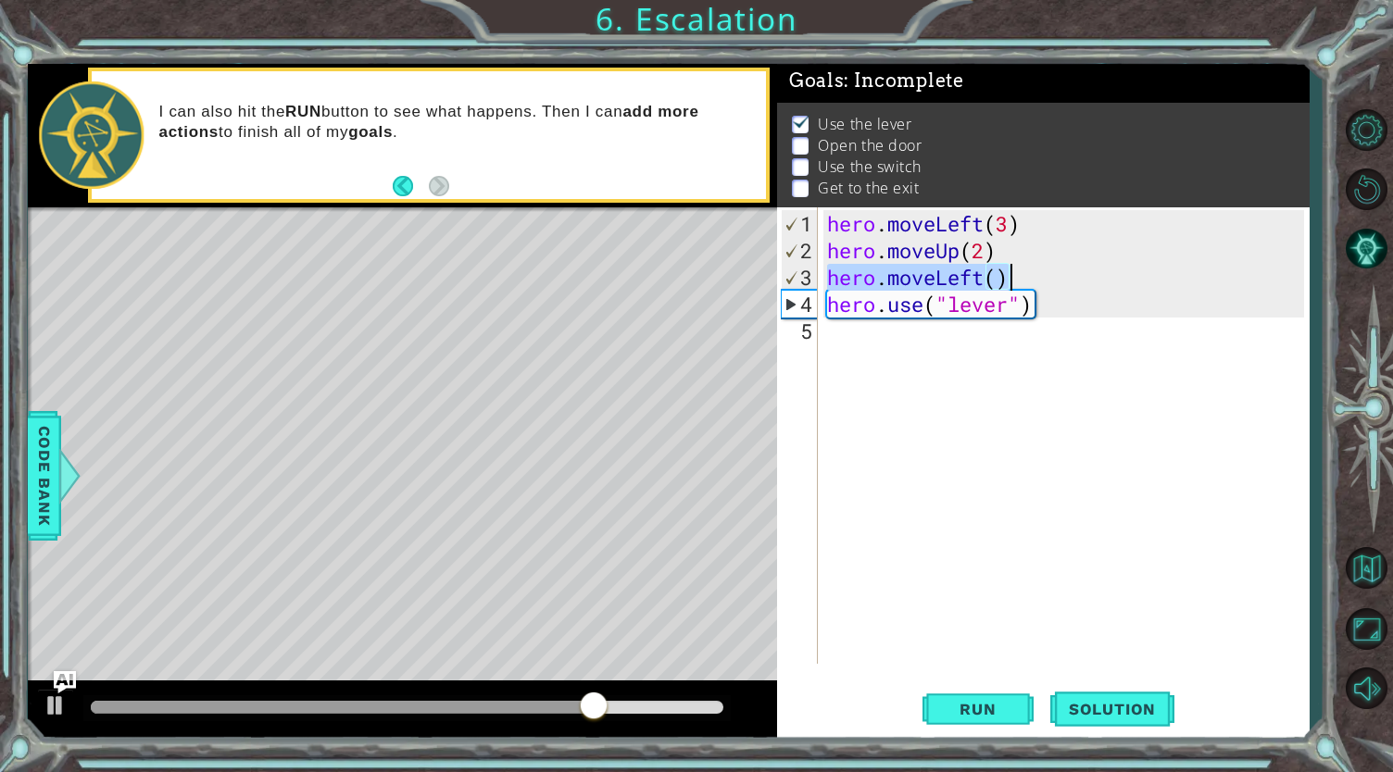
drag, startPoint x: 828, startPoint y: 273, endPoint x: 1040, endPoint y: 275, distance: 212.1
click at [1040, 275] on div "hero . moveLeft ( 3 ) hero . moveUp ( 2 ) hero . moveLeft ( ) hero . use ( "lev…" at bounding box center [1068, 465] width 490 height 510
click at [1054, 308] on div "hero . moveLeft ( 3 ) hero . moveUp ( 2 ) hero . moveLeft ( ) hero . use ( "lev…" at bounding box center [1068, 465] width 490 height 510
type textarea "hero.use("lever")"
paste textarea "hero.moveLeft()"
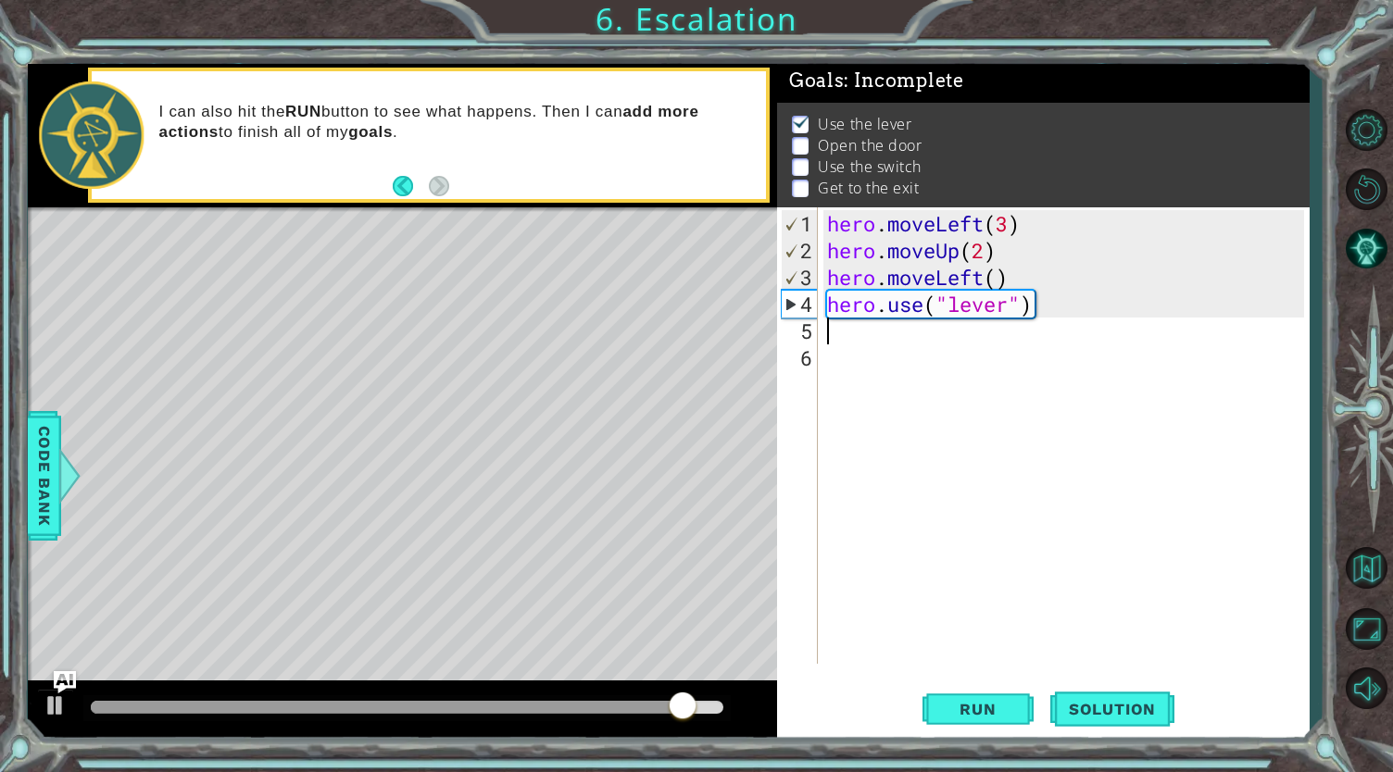
type textarea "hero.moveLeft()"
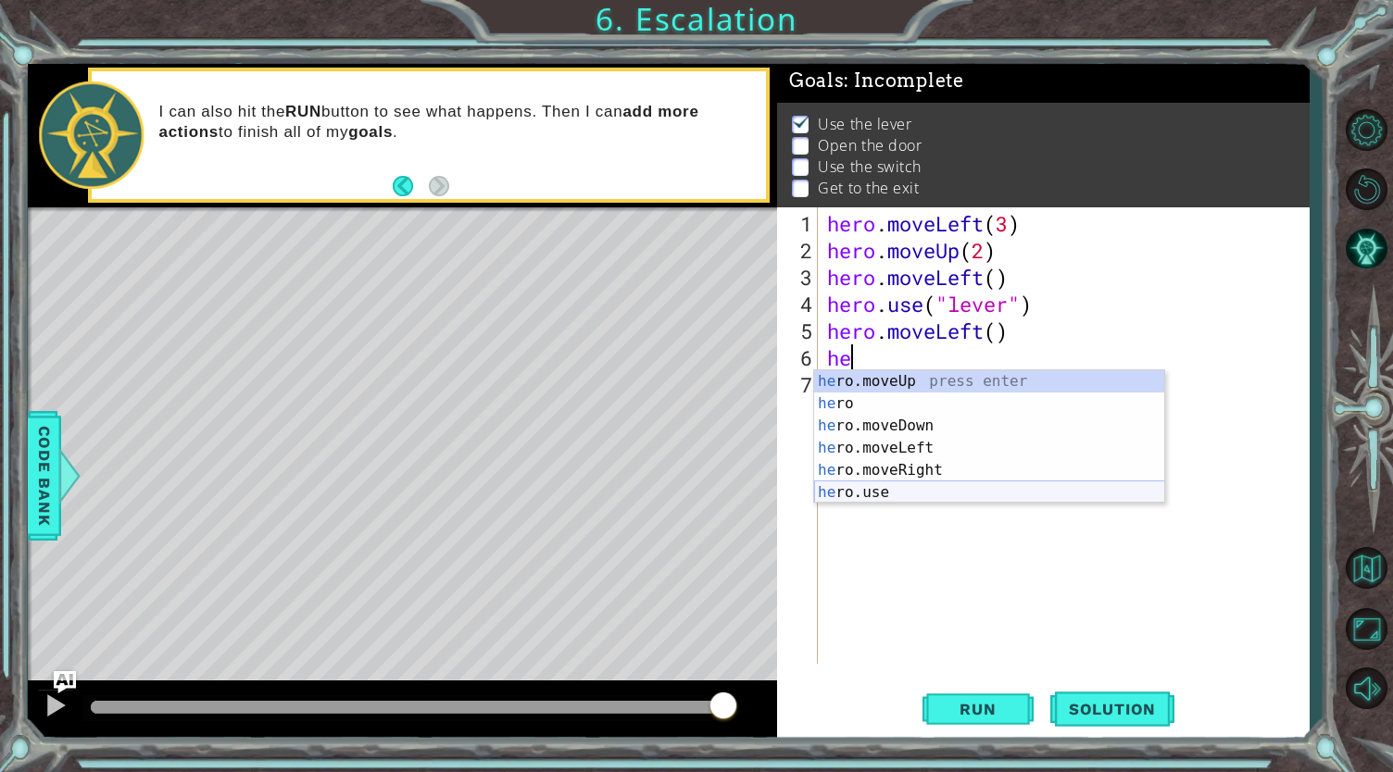
click at [890, 493] on div "he ro.moveUp press enter he ro press enter he ro.moveDown press enter he ro.mov…" at bounding box center [989, 459] width 351 height 178
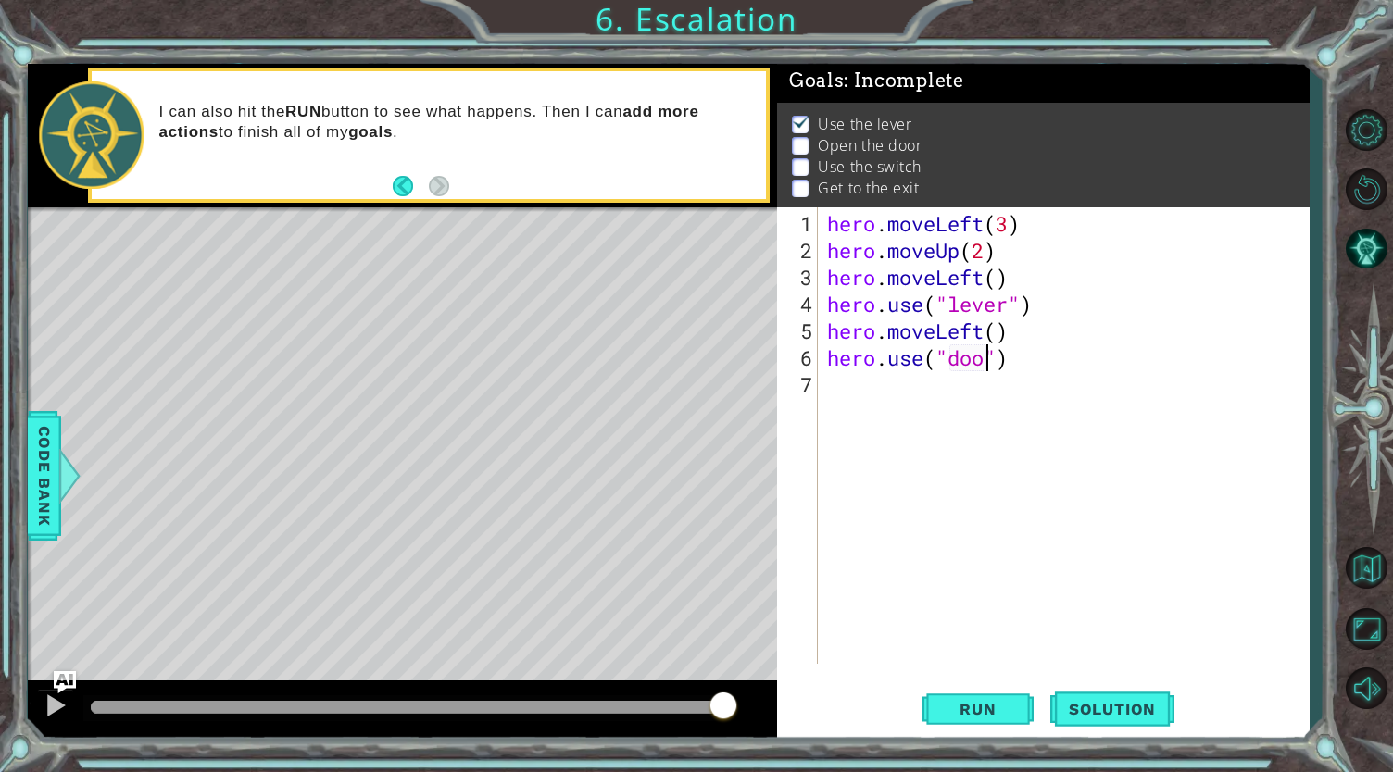
type textarea "hero.use("door")"
click at [1034, 368] on div "hero . moveLeft ( 3 ) hero . moveUp ( 2 ) hero . moveLeft ( ) hero . use ( "lev…" at bounding box center [1068, 465] width 490 height 510
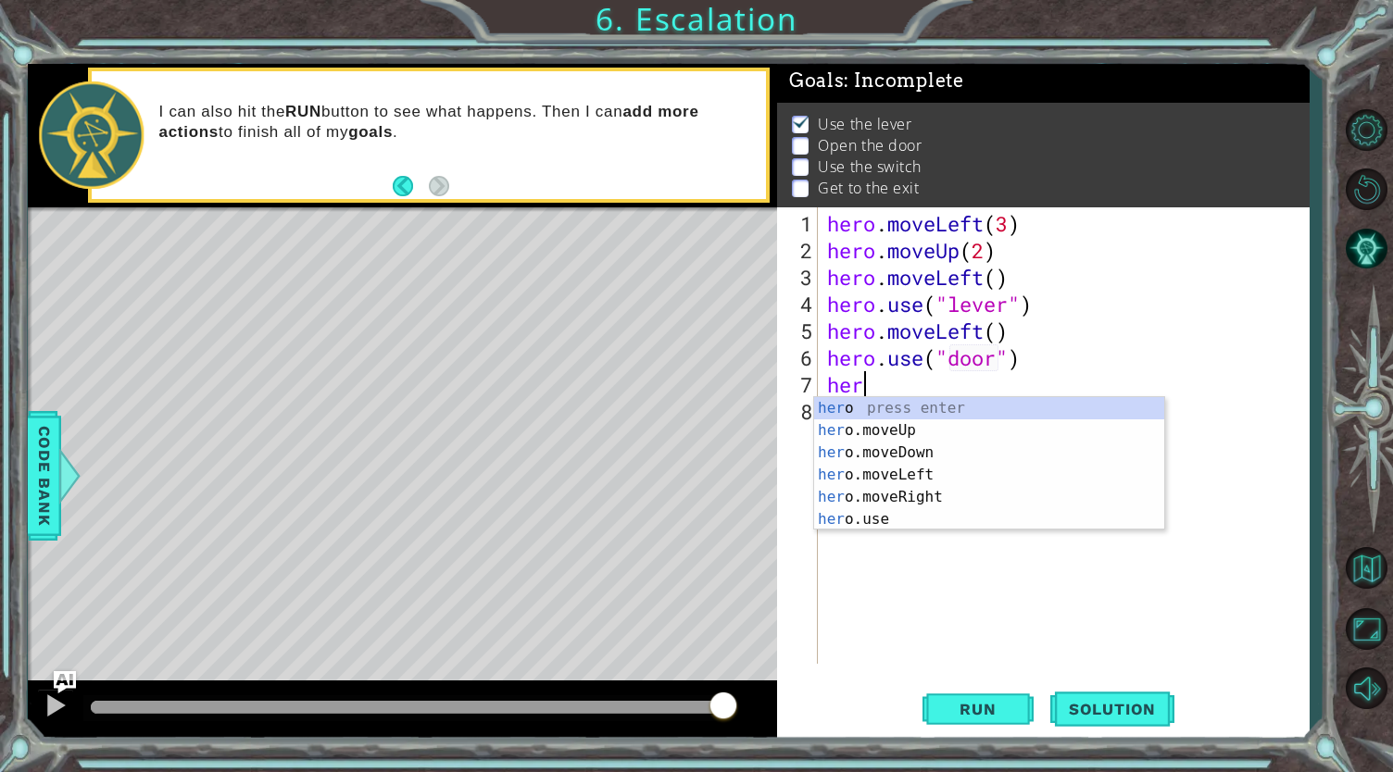
scroll to position [0, 1]
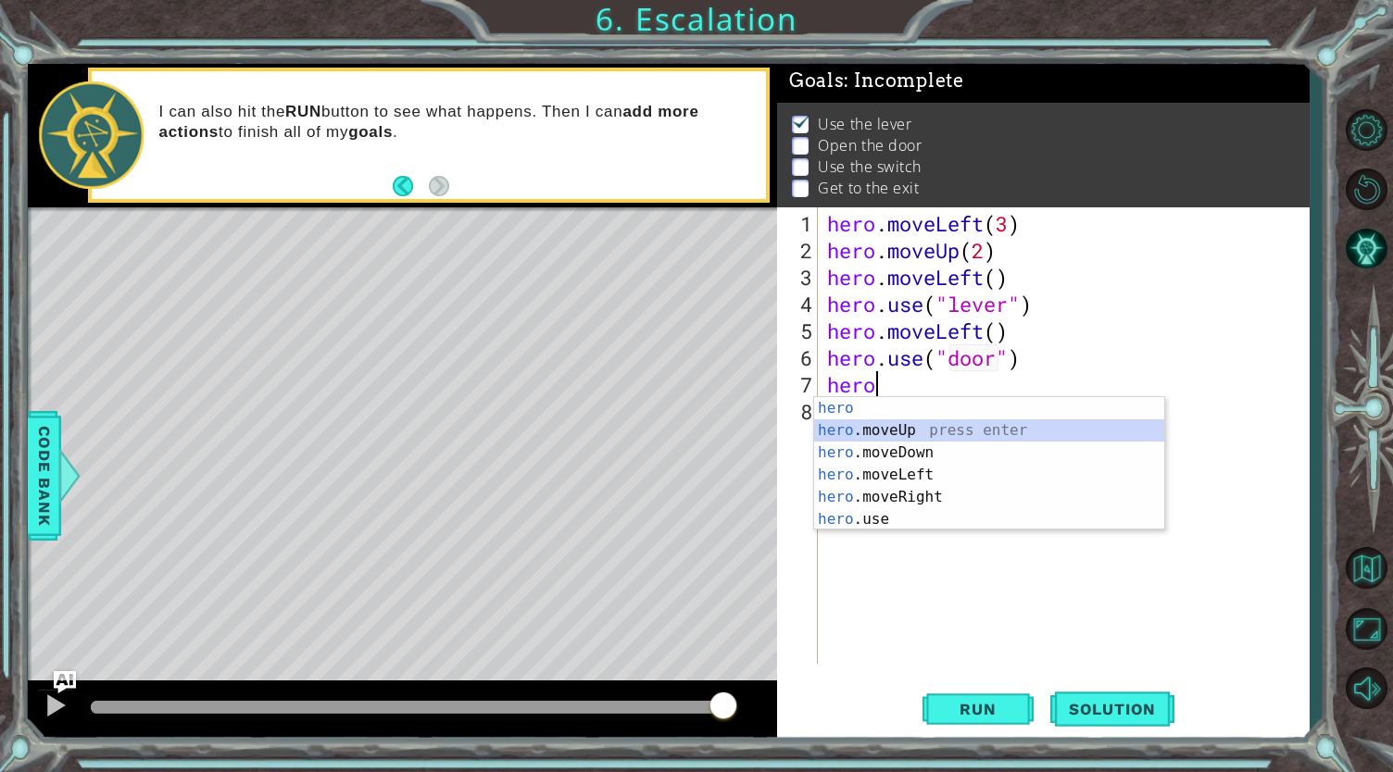
click at [931, 429] on div "hero press enter hero .moveUp press enter hero .moveDown press enter hero .move…" at bounding box center [989, 486] width 351 height 178
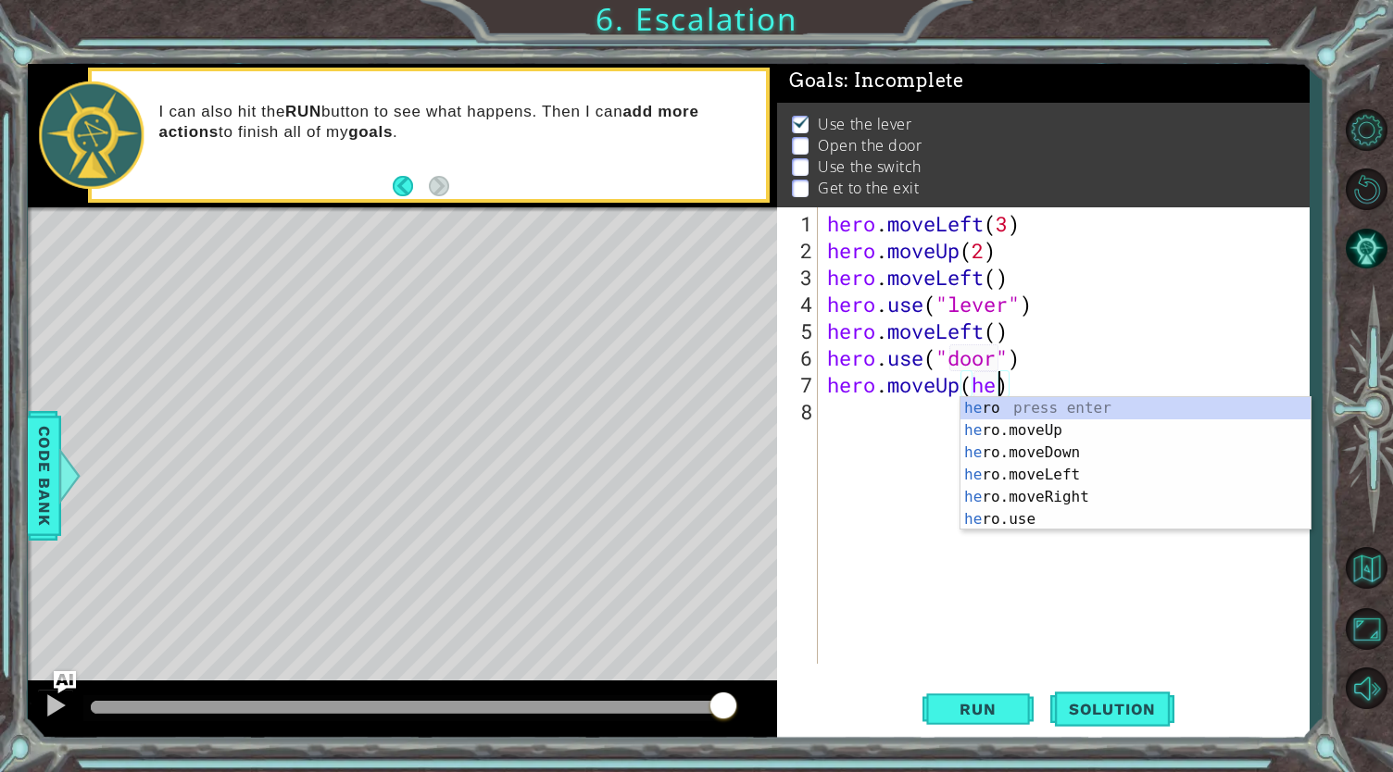
scroll to position [0, 7]
click at [983, 483] on div "he ro press enter he ro.moveUp press enter he ro.moveDown press enter he ro.mov…" at bounding box center [1135, 486] width 351 height 178
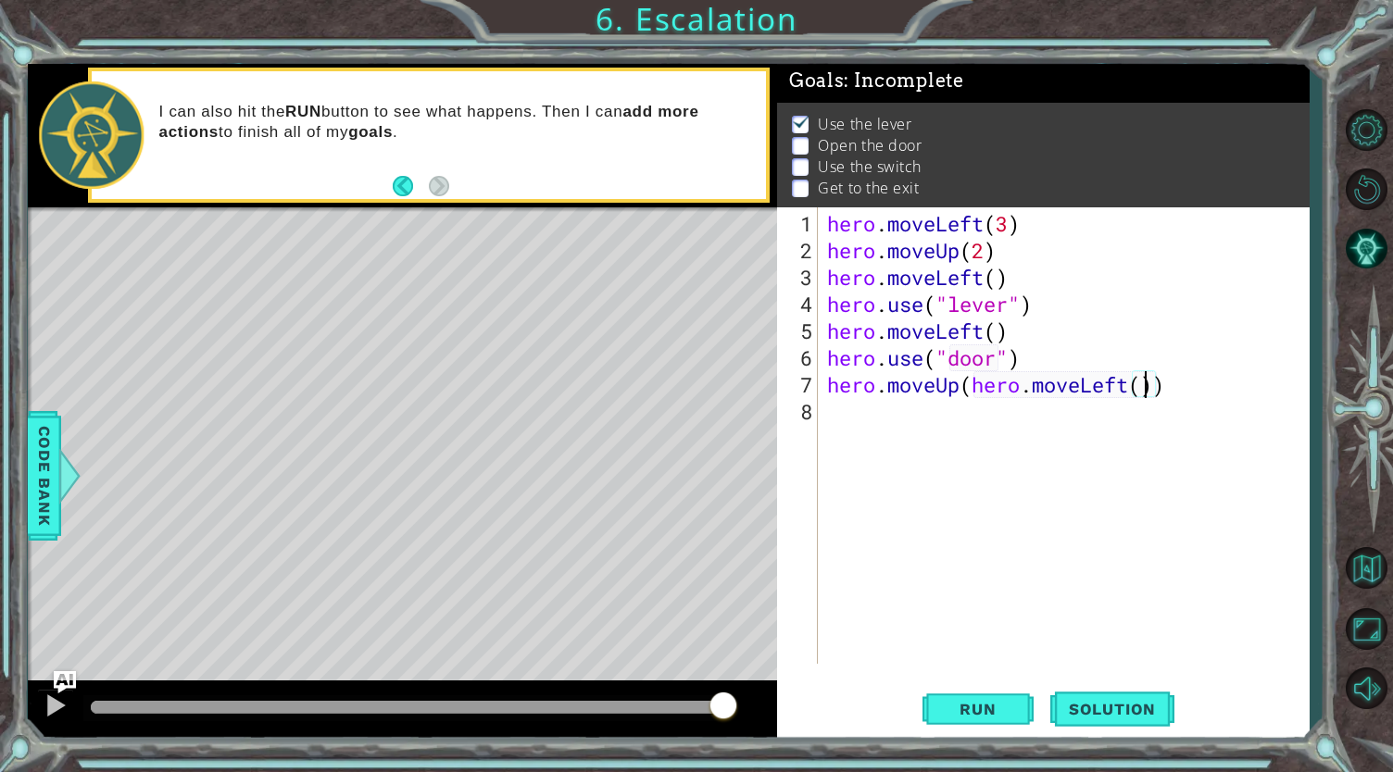
scroll to position [0, 15]
click at [1195, 383] on div "hero . moveLeft ( 3 ) hero . moveUp ( 2 ) hero . moveLeft ( ) hero . use ( "lev…" at bounding box center [1068, 465] width 490 height 510
drag, startPoint x: 974, startPoint y: 382, endPoint x: 1164, endPoint y: 385, distance: 189.8
click at [1164, 385] on div "hero . moveLeft ( 3 ) hero . moveUp ( 2 ) hero . moveLeft ( ) hero . use ( "lev…" at bounding box center [1068, 465] width 490 height 510
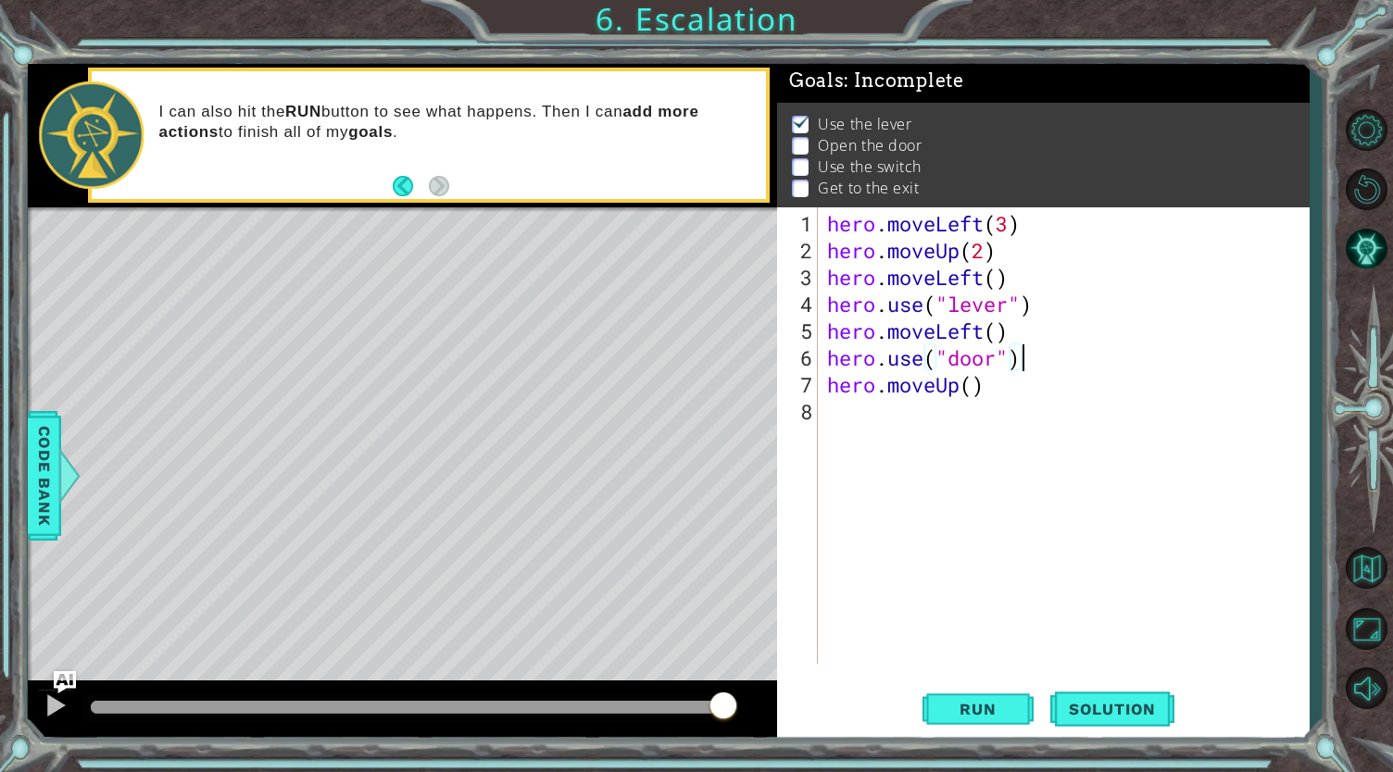
click at [1050, 366] on div "hero . moveLeft ( 3 ) hero . moveUp ( 2 ) hero . moveLeft ( ) hero . use ( "lev…" at bounding box center [1068, 465] width 490 height 510
click at [1008, 382] on div "hero . moveLeft ( 3 ) hero . moveUp ( 2 ) hero . moveLeft ( ) hero . use ( "lev…" at bounding box center [1068, 465] width 490 height 510
type textarea "hero.moveUp()"
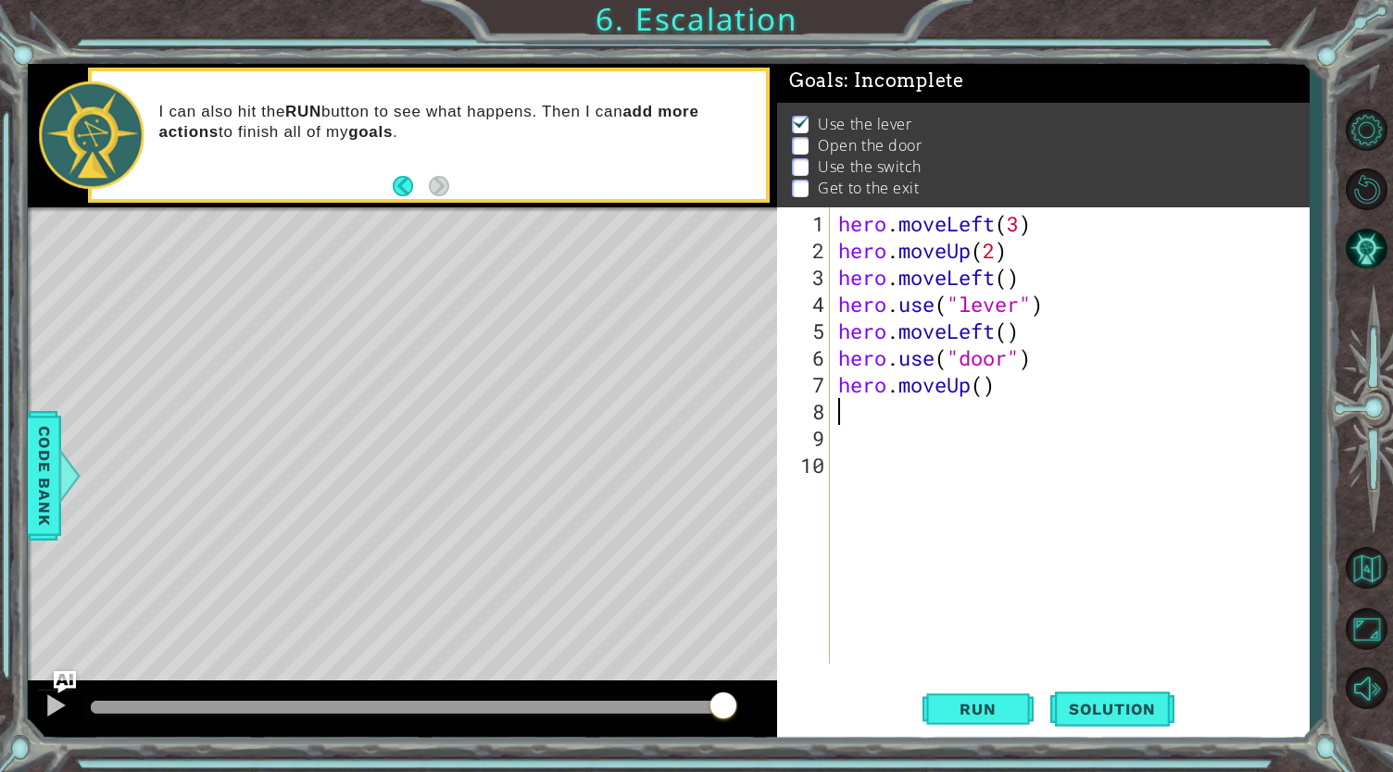
paste textarea "hero.moveLeft(2)"
type textarea "hero.moveLeft(2)"
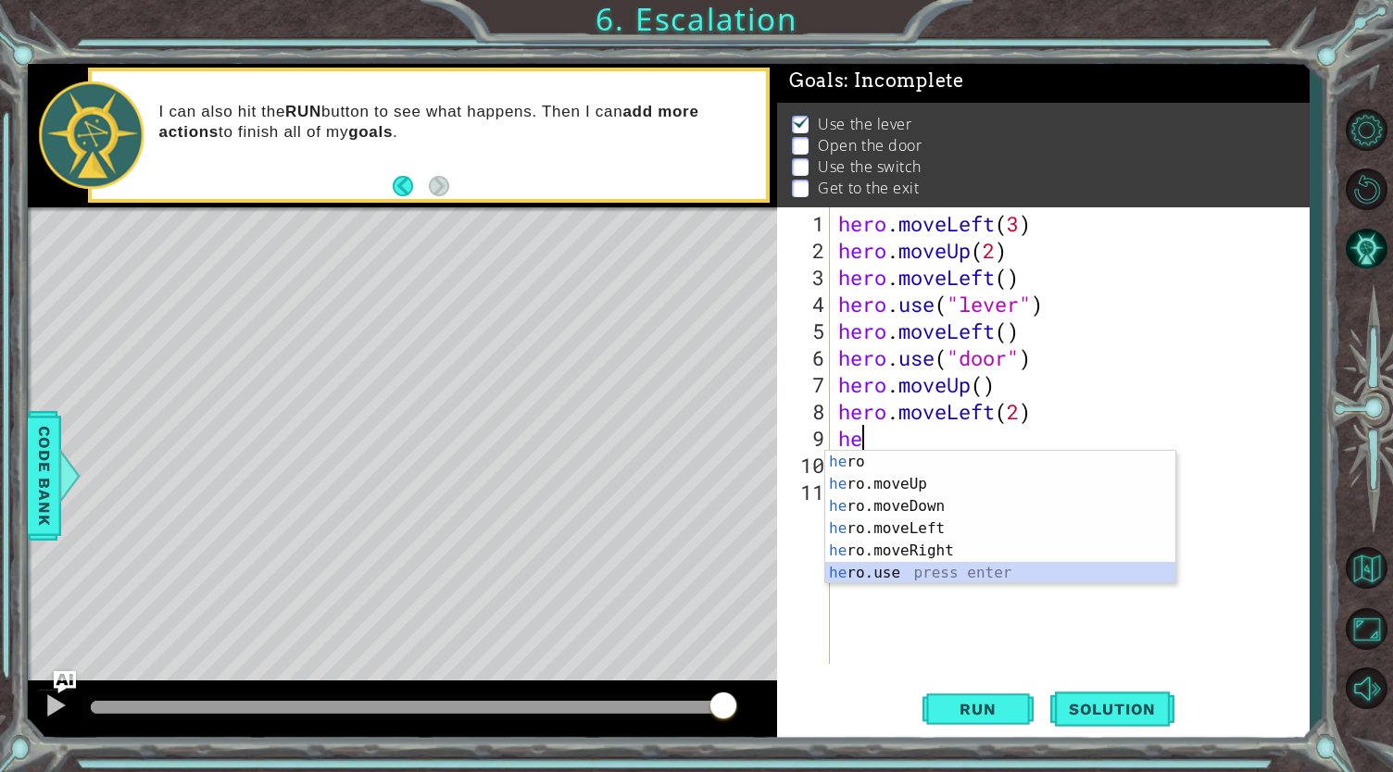
click at [876, 577] on div "he ro press enter he ro.moveUp press enter he ro.moveDown press enter he ro.mov…" at bounding box center [1000, 540] width 351 height 178
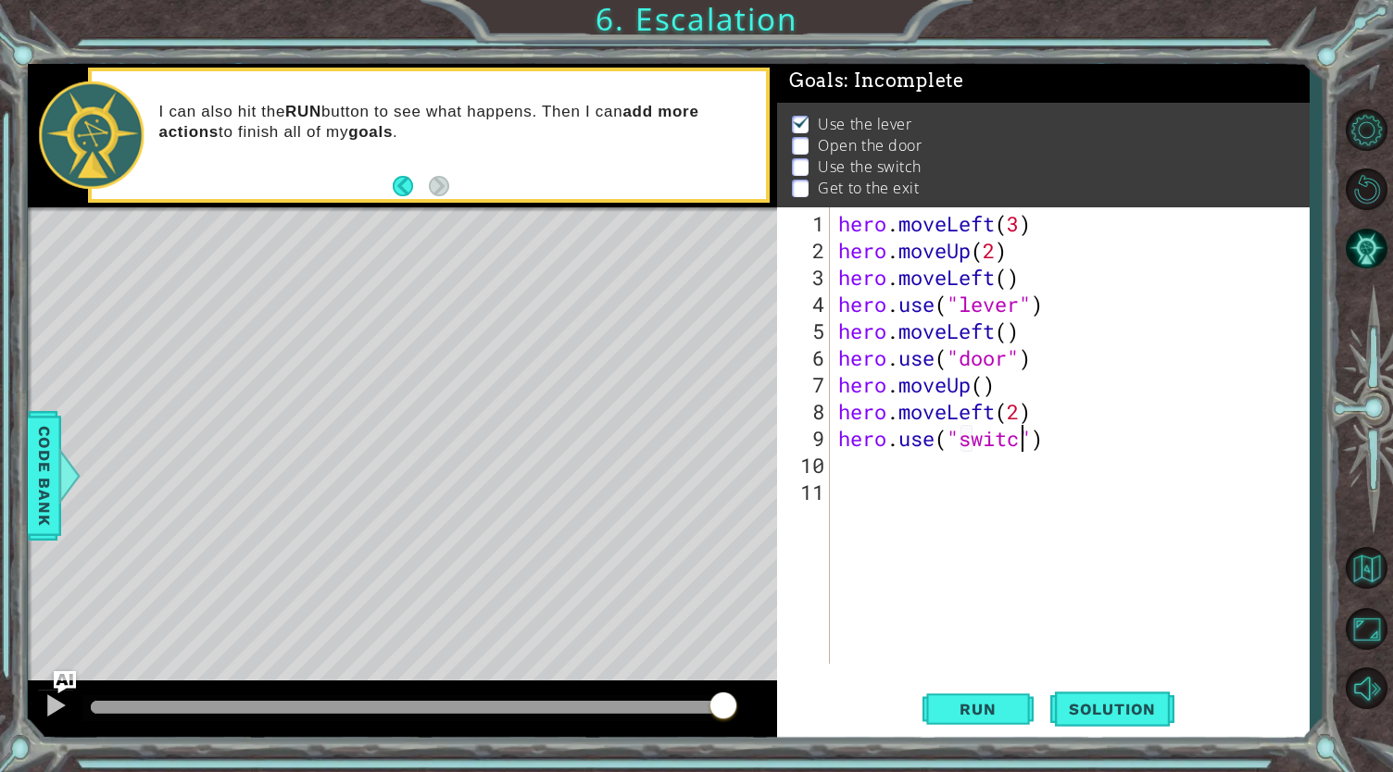
scroll to position [0, 8]
click at [1148, 386] on div "hero . moveLeft ( 3 ) hero . moveUp ( 2 ) hero . moveLeft ( ) hero . use ( "lev…" at bounding box center [1073, 465] width 479 height 510
click at [1089, 436] on div "hero . moveLeft ( 3 ) hero . moveUp ( 2 ) hero . moveLeft ( ) hero . use ( "lev…" at bounding box center [1073, 465] width 479 height 510
type textarea "hero.use("switch")"
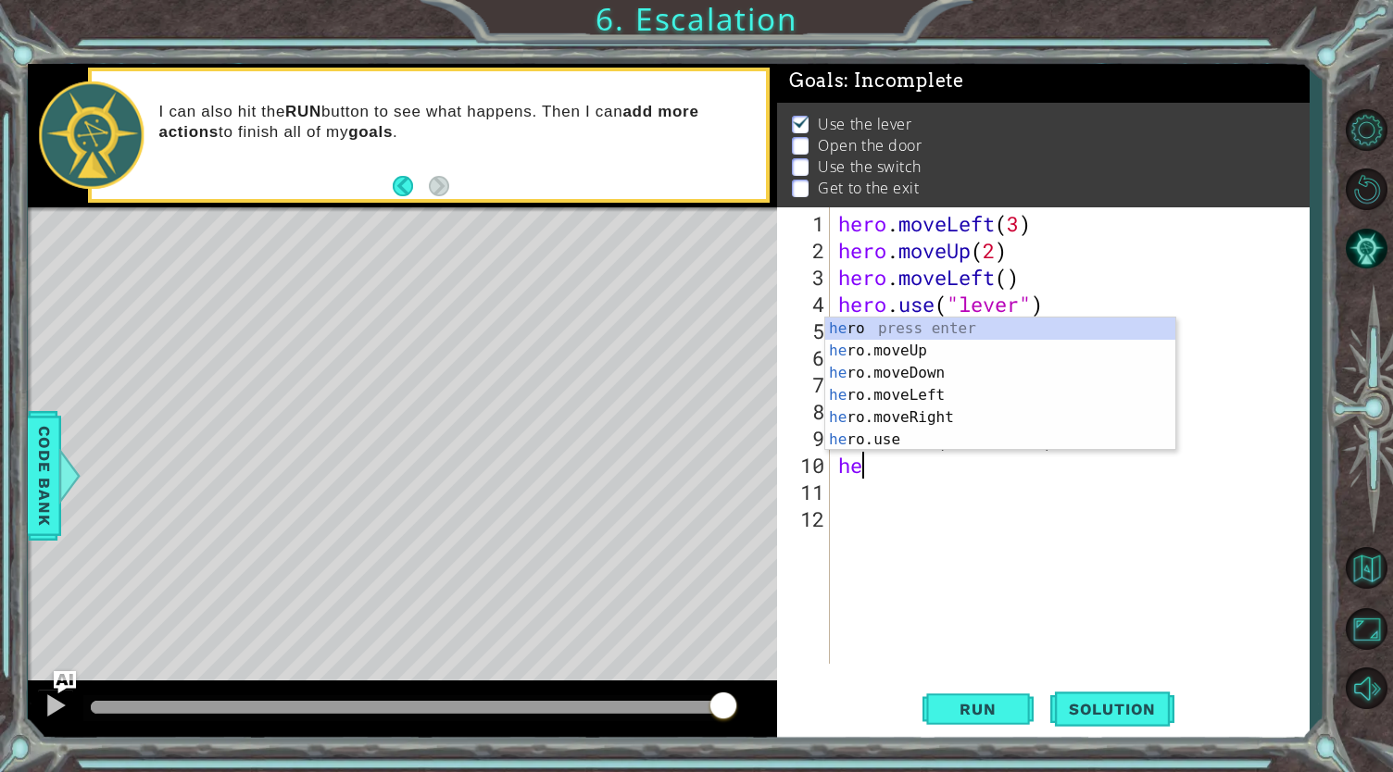
scroll to position [0, 0]
click at [923, 390] on div "her o press enter her o.moveUp press enter her o.moveDown press enter her o.mov…" at bounding box center [1000, 407] width 351 height 178
type textarea "hero.moveLeft(1)"
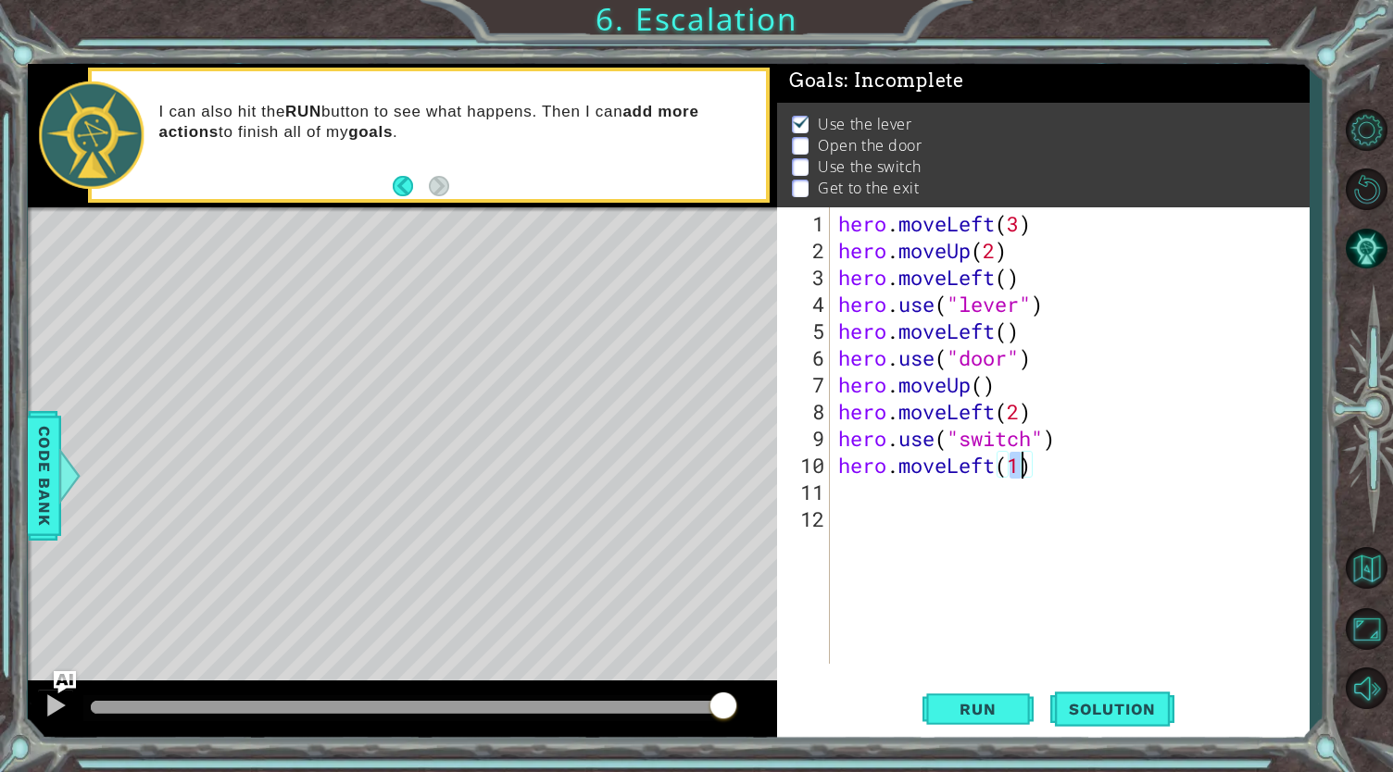
click at [1079, 463] on div "hero . moveLeft ( 3 ) hero . moveUp ( 2 ) hero . moveLeft ( ) hero . use ( "lev…" at bounding box center [1073, 465] width 479 height 510
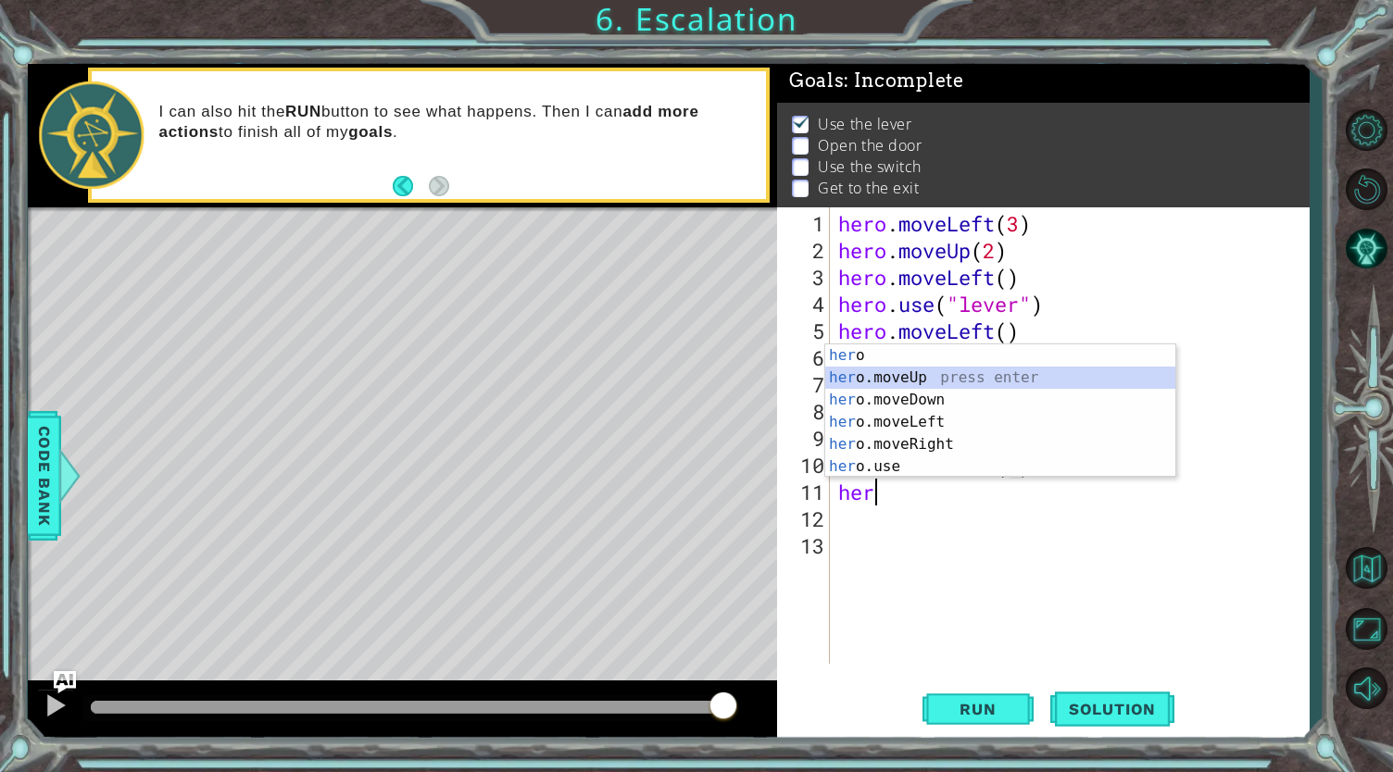
click at [965, 386] on div "her o press enter her o.moveUp press enter her o.moveDown press enter her o.mov…" at bounding box center [1000, 433] width 351 height 178
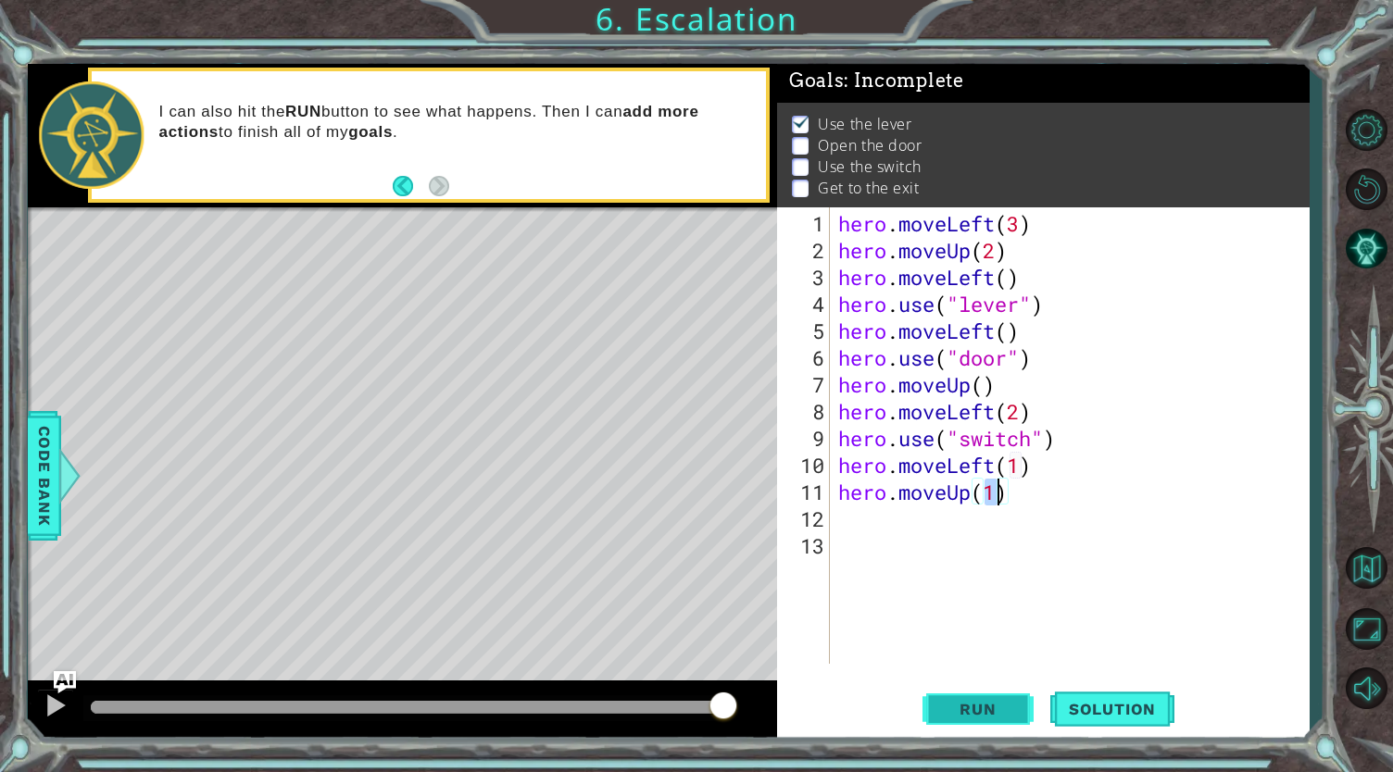
click at [979, 695] on button "Run" at bounding box center [977, 708] width 111 height 53
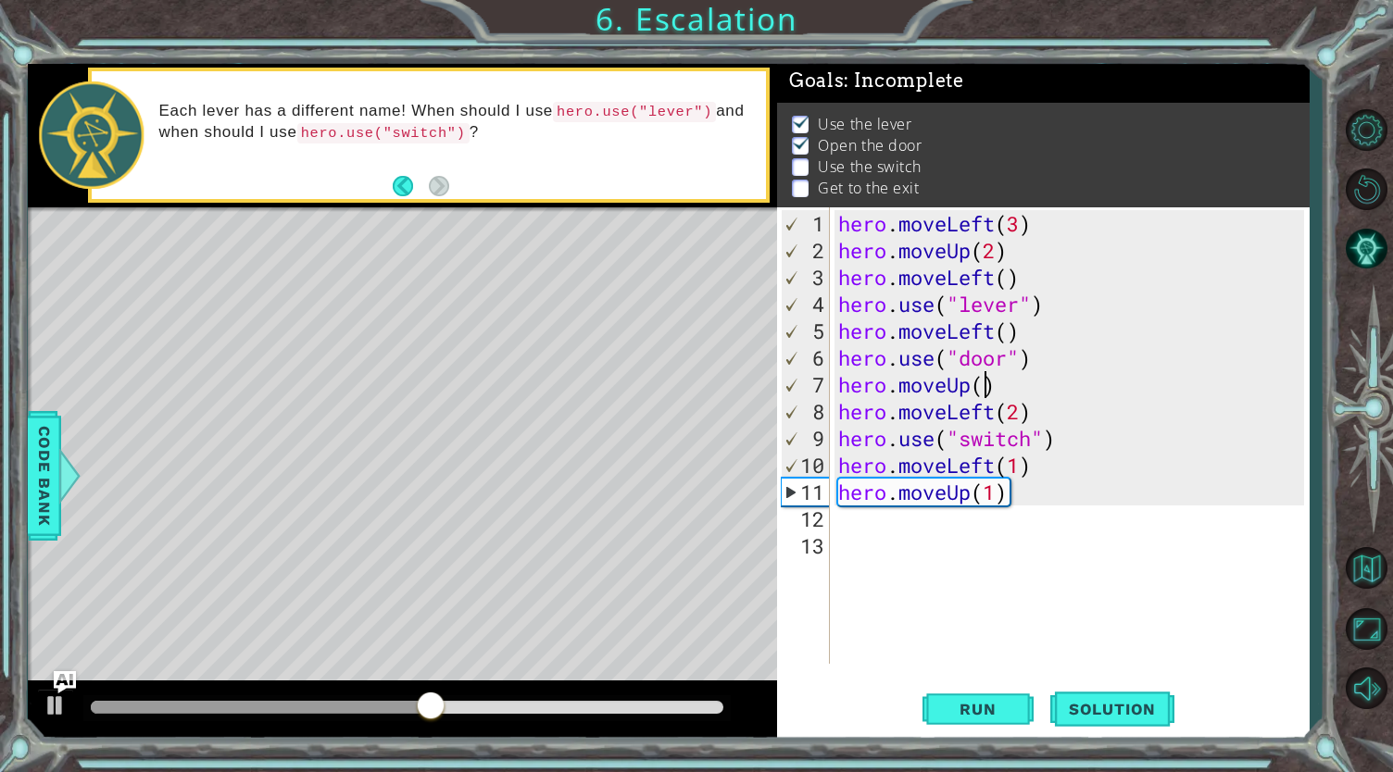
click at [982, 388] on div "hero . moveLeft ( 3 ) hero . moveUp ( 2 ) hero . moveLeft ( ) hero . use ( "lev…" at bounding box center [1073, 465] width 479 height 510
click at [978, 711] on span "Run" at bounding box center [977, 709] width 73 height 19
click at [1021, 405] on div "hero . moveLeft ( 3 ) hero . moveUp ( 2 ) hero . moveLeft ( ) hero . use ( "lev…" at bounding box center [1073, 465] width 479 height 510
click at [995, 411] on div "hero . moveLeft ( 3 ) hero . moveUp ( 2 ) hero . moveLeft ( ) hero . use ( "lev…" at bounding box center [1073, 465] width 479 height 510
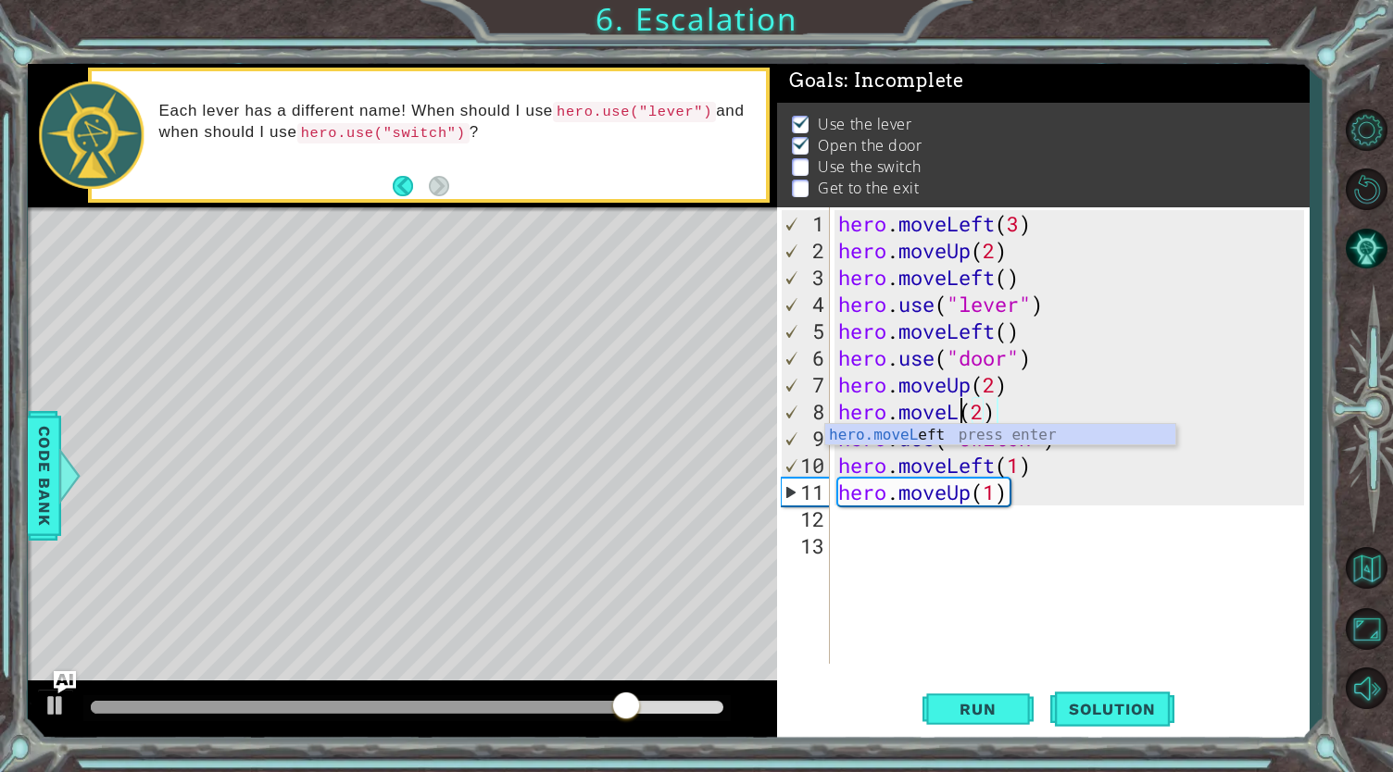
scroll to position [0, 6]
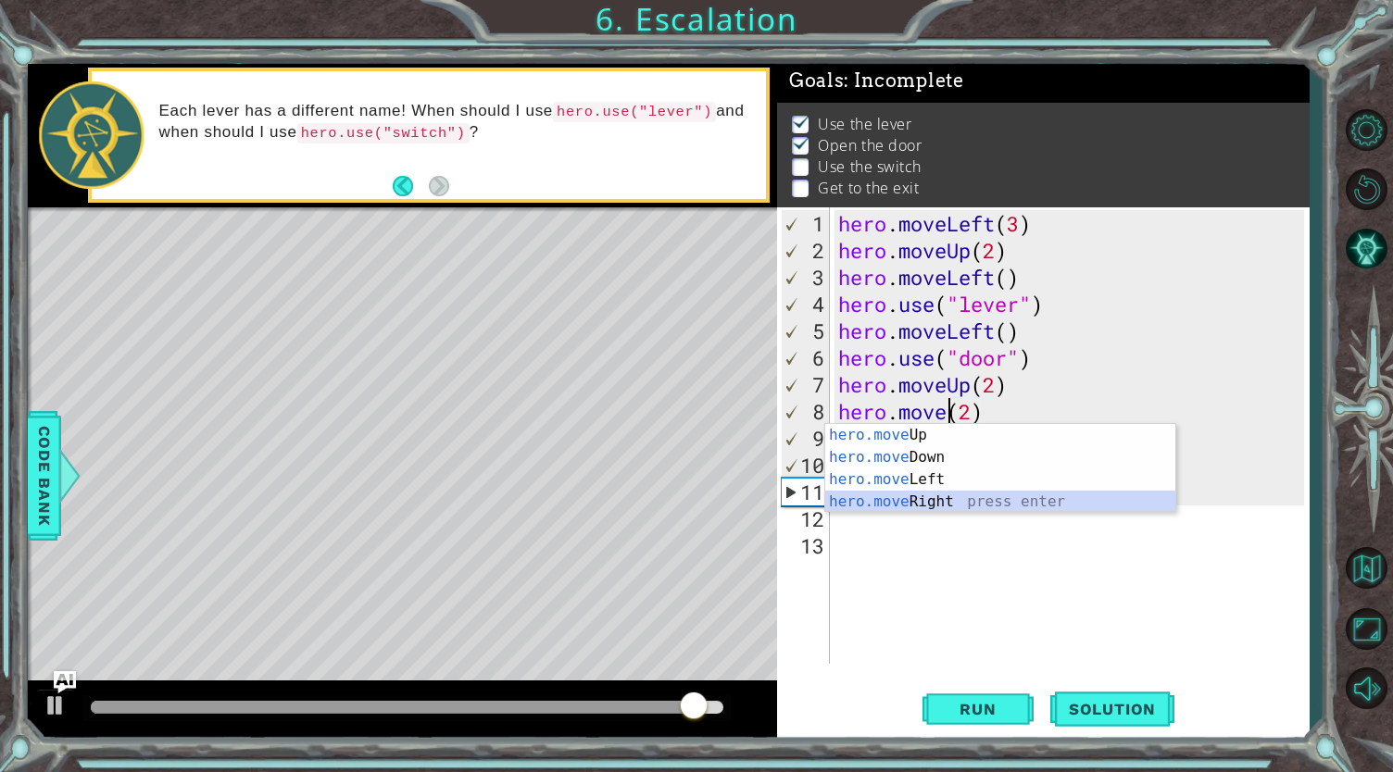
click at [917, 504] on div "hero.move Up press enter hero.move Down press enter hero.move Left press enter …" at bounding box center [1000, 490] width 351 height 133
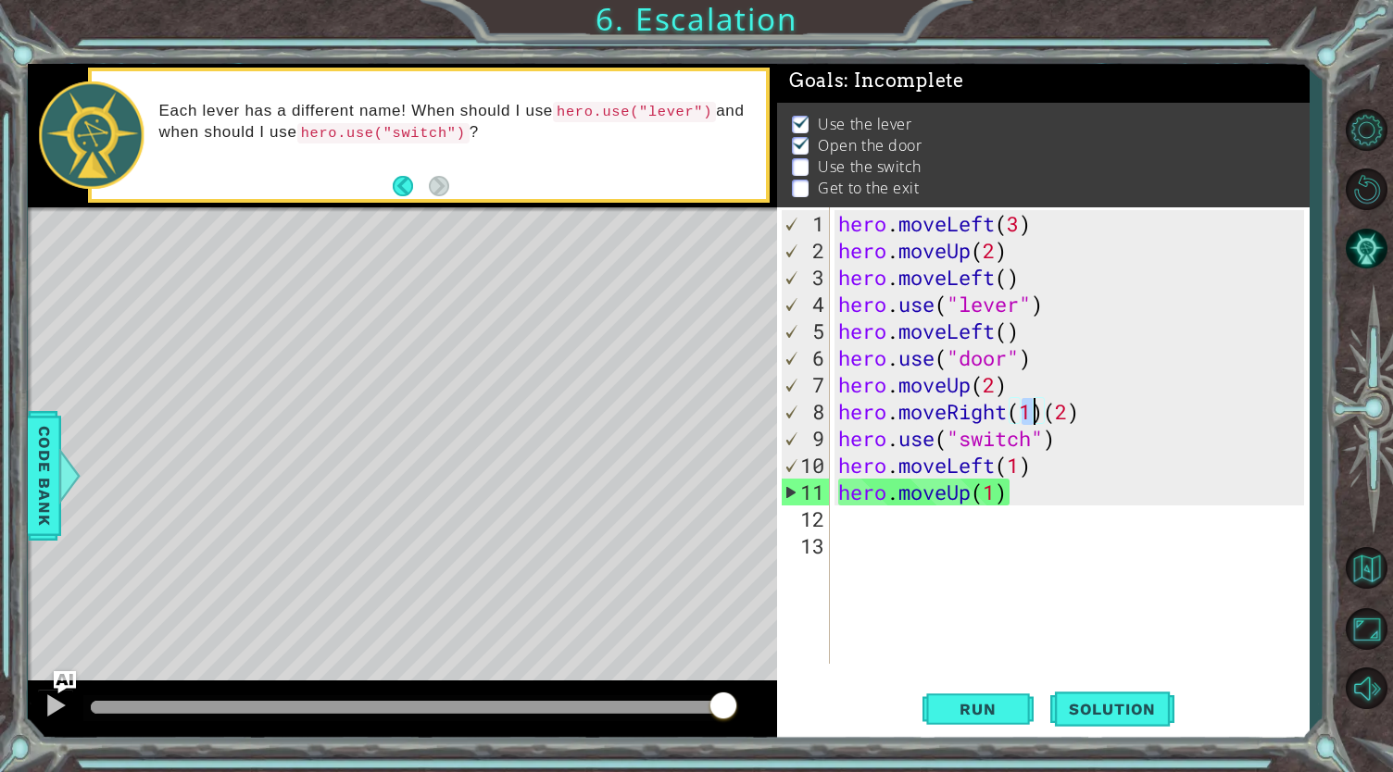
click at [1096, 412] on div "hero . moveLeft ( 3 ) hero . moveUp ( 2 ) hero . moveLeft ( ) hero . use ( "lev…" at bounding box center [1073, 465] width 479 height 510
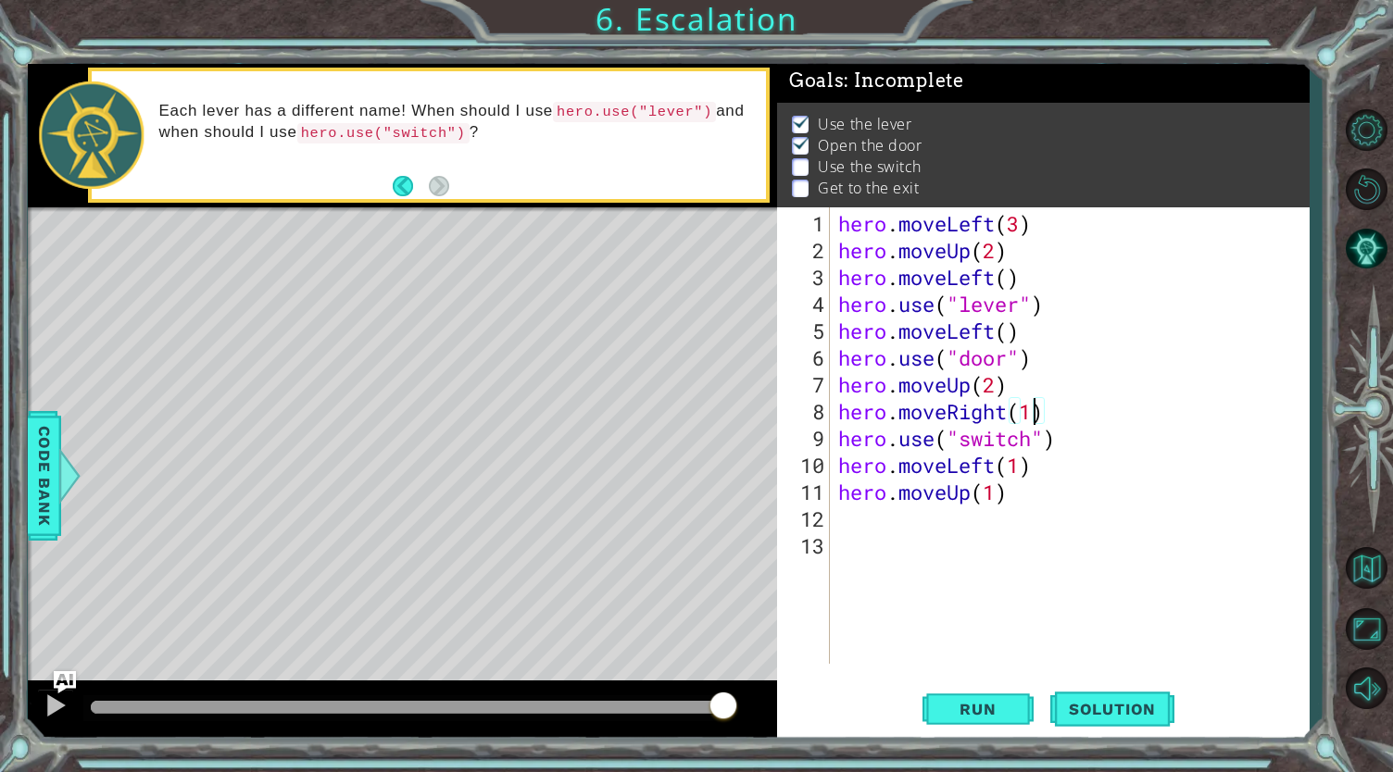
click at [1034, 414] on div "hero . moveLeft ( 3 ) hero . moveUp ( 2 ) hero . moveLeft ( ) hero . use ( "lev…" at bounding box center [1073, 465] width 479 height 510
click at [976, 710] on span "Run" at bounding box center [977, 709] width 73 height 19
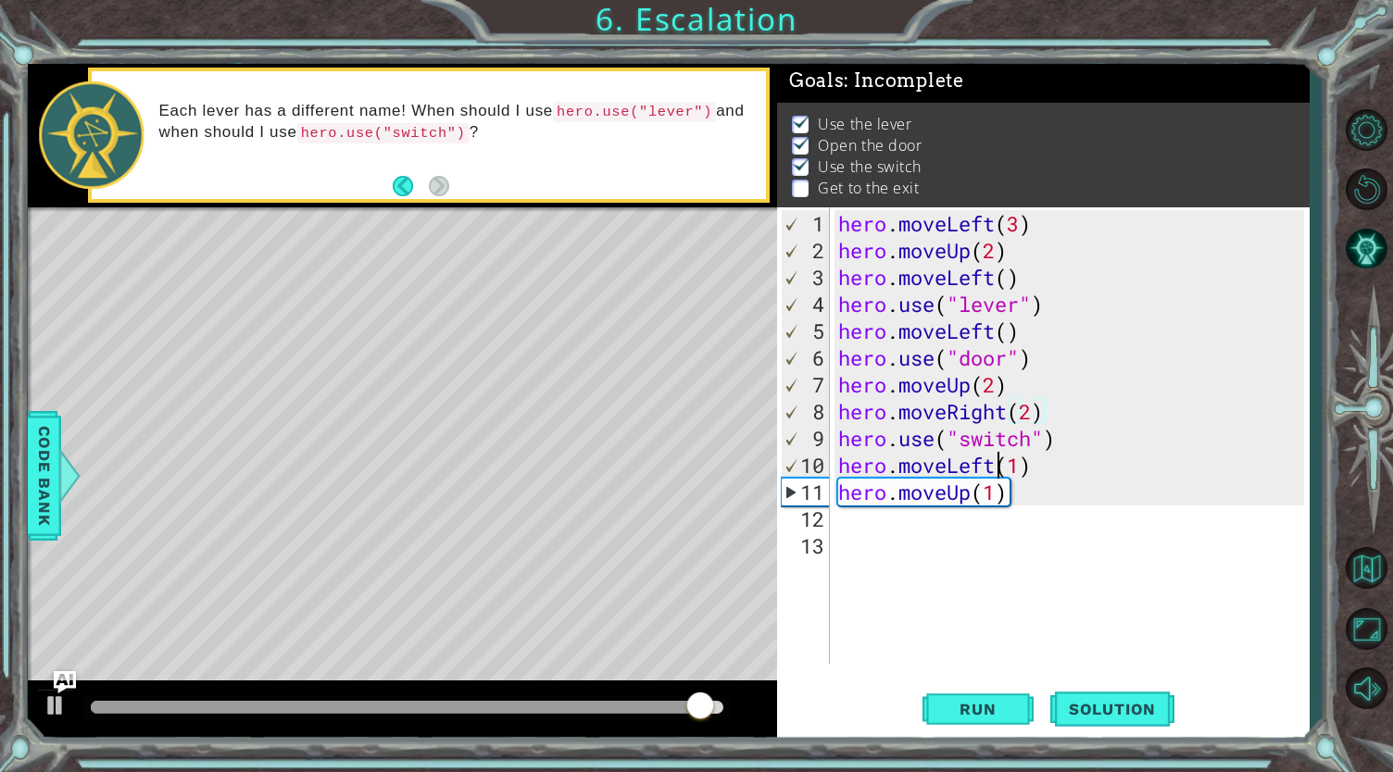
click at [995, 469] on div "hero . moveLeft ( 3 ) hero . moveUp ( 2 ) hero . moveLeft ( ) hero . use ( "lev…" at bounding box center [1073, 465] width 479 height 510
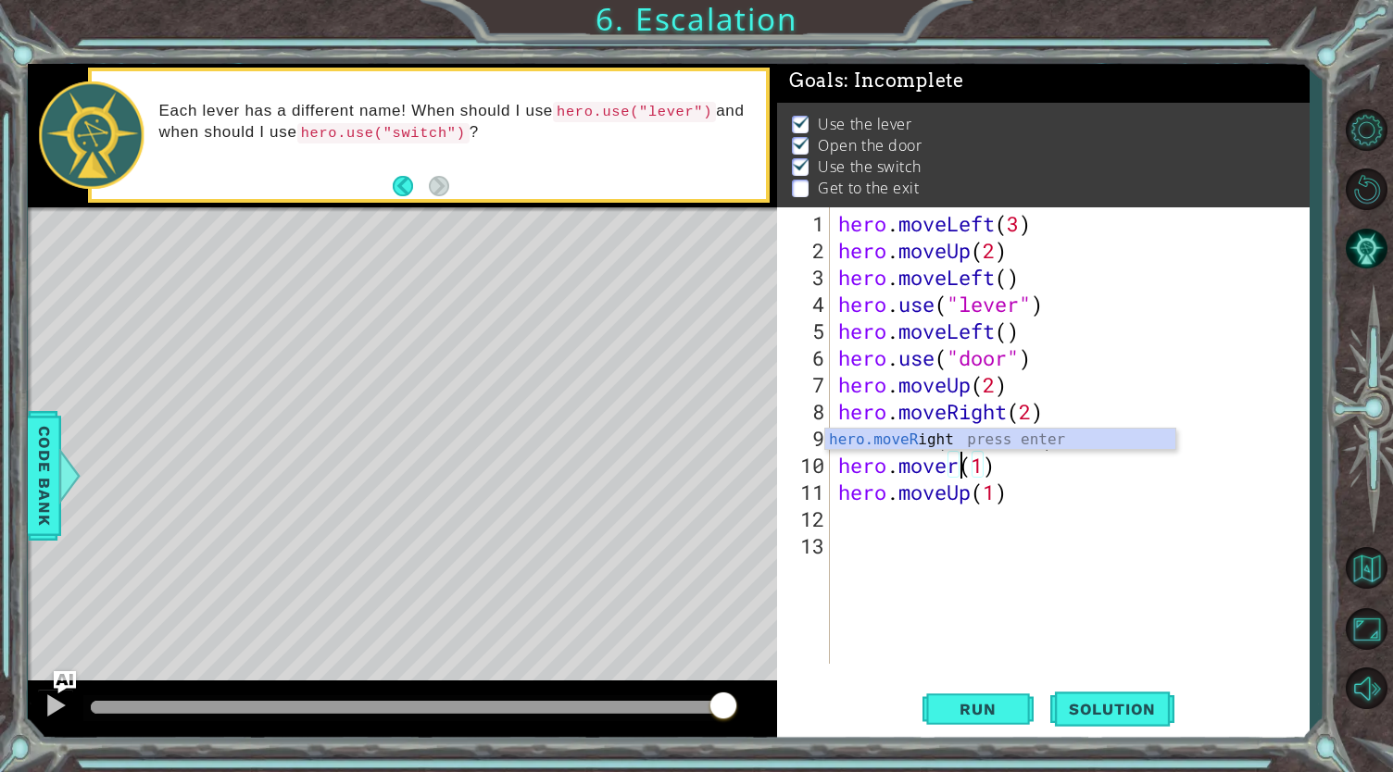
scroll to position [0, 6]
click at [939, 440] on div "hero.moveR ight press enter" at bounding box center [1000, 462] width 351 height 67
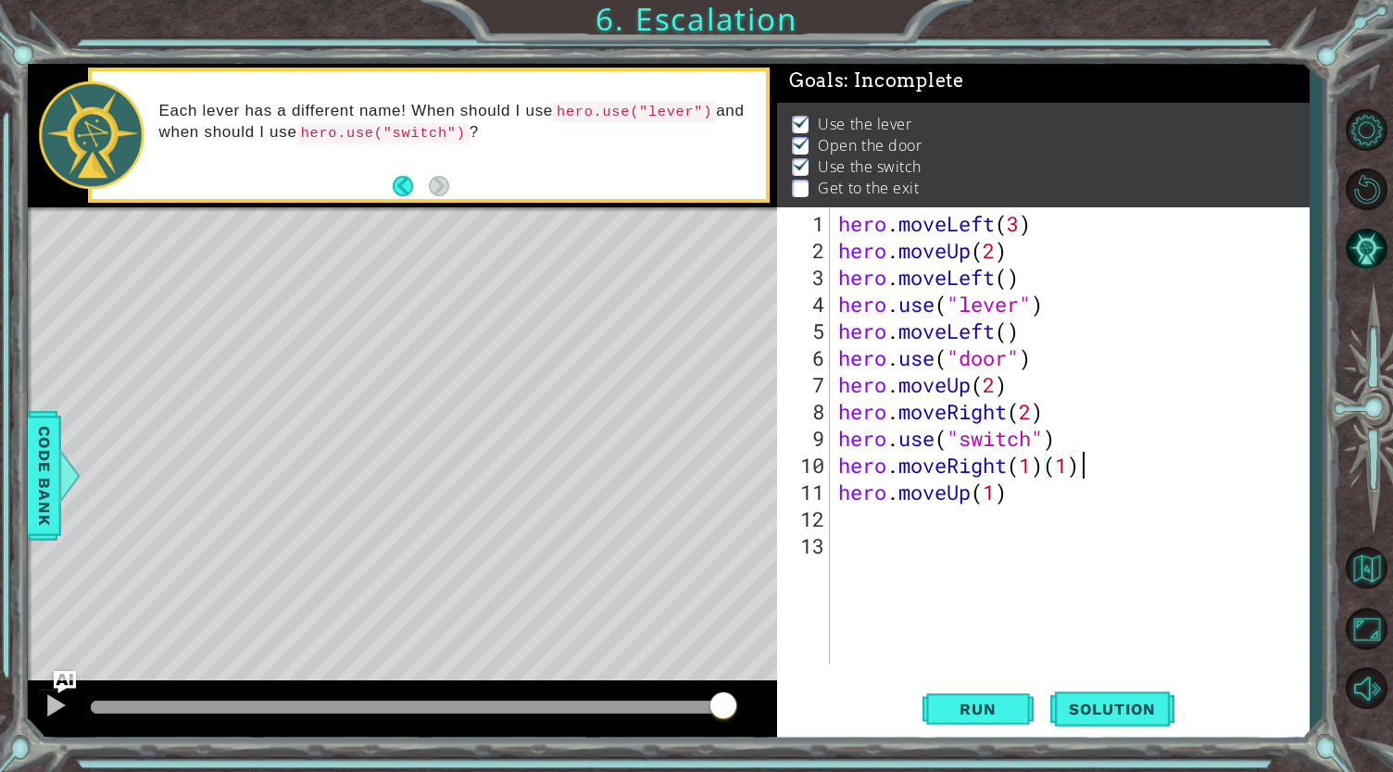
click at [1093, 462] on div "hero . moveLeft ( 3 ) hero . moveUp ( 2 ) hero . moveLeft ( ) hero . use ( "lev…" at bounding box center [1073, 465] width 479 height 510
type textarea "hero.moveRight(1)"
click at [948, 701] on span "Run" at bounding box center [977, 709] width 73 height 19
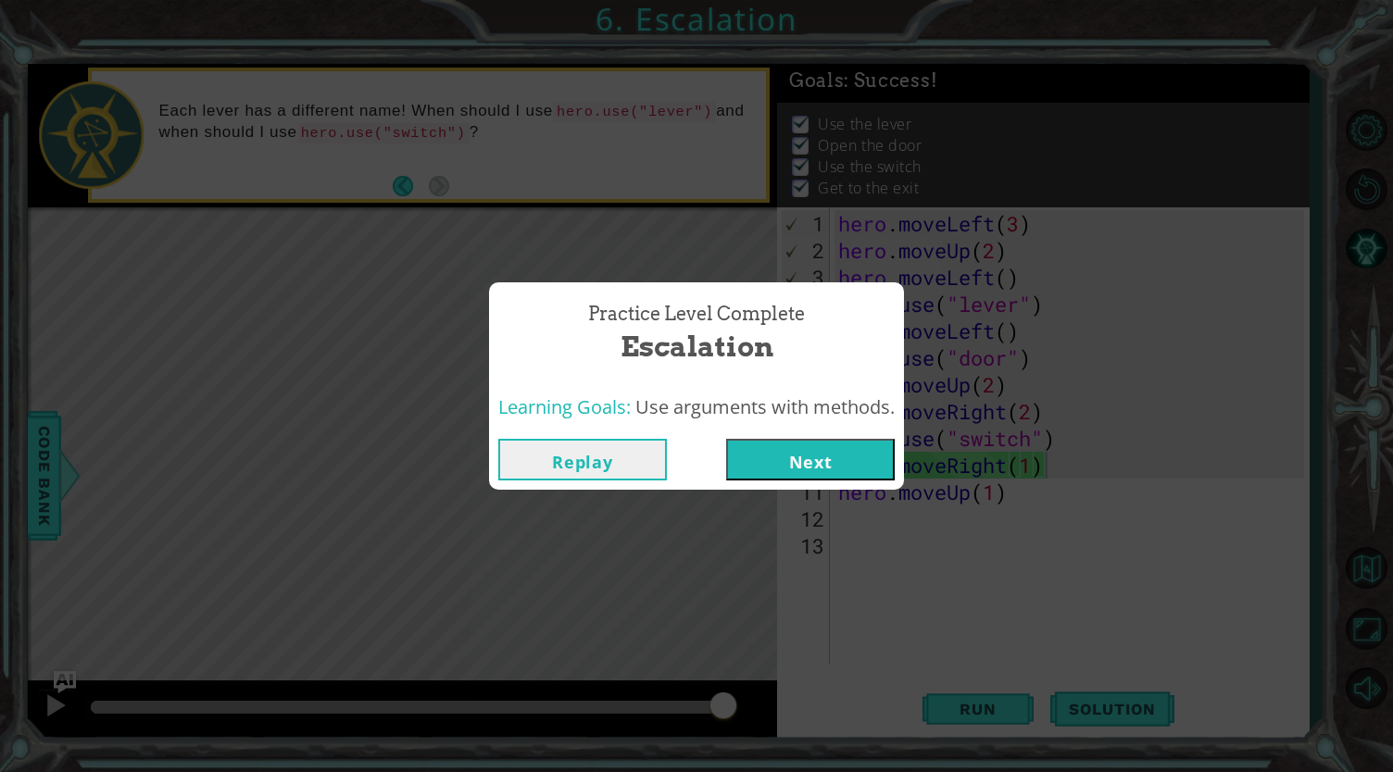
click at [791, 460] on button "Next" at bounding box center [810, 460] width 169 height 42
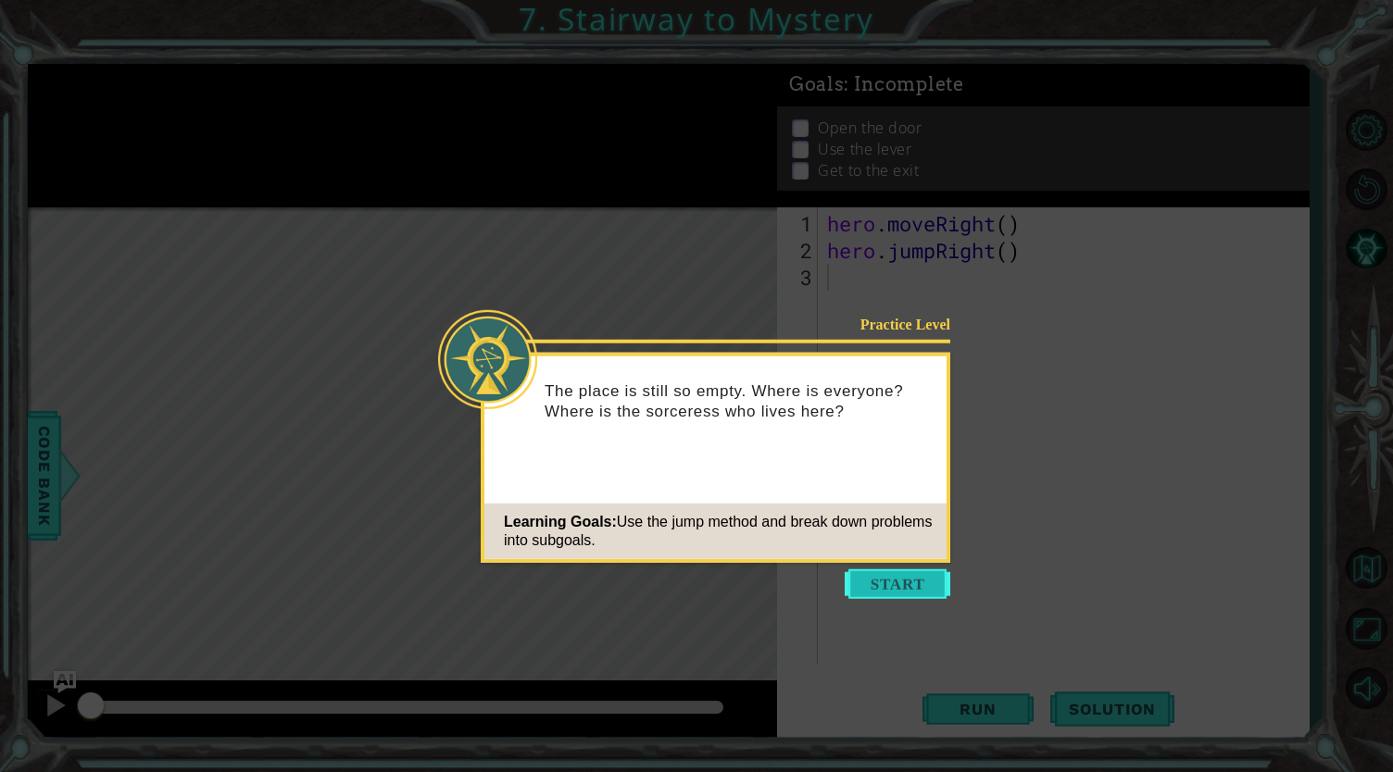
click at [913, 594] on button "Start" at bounding box center [898, 584] width 106 height 30
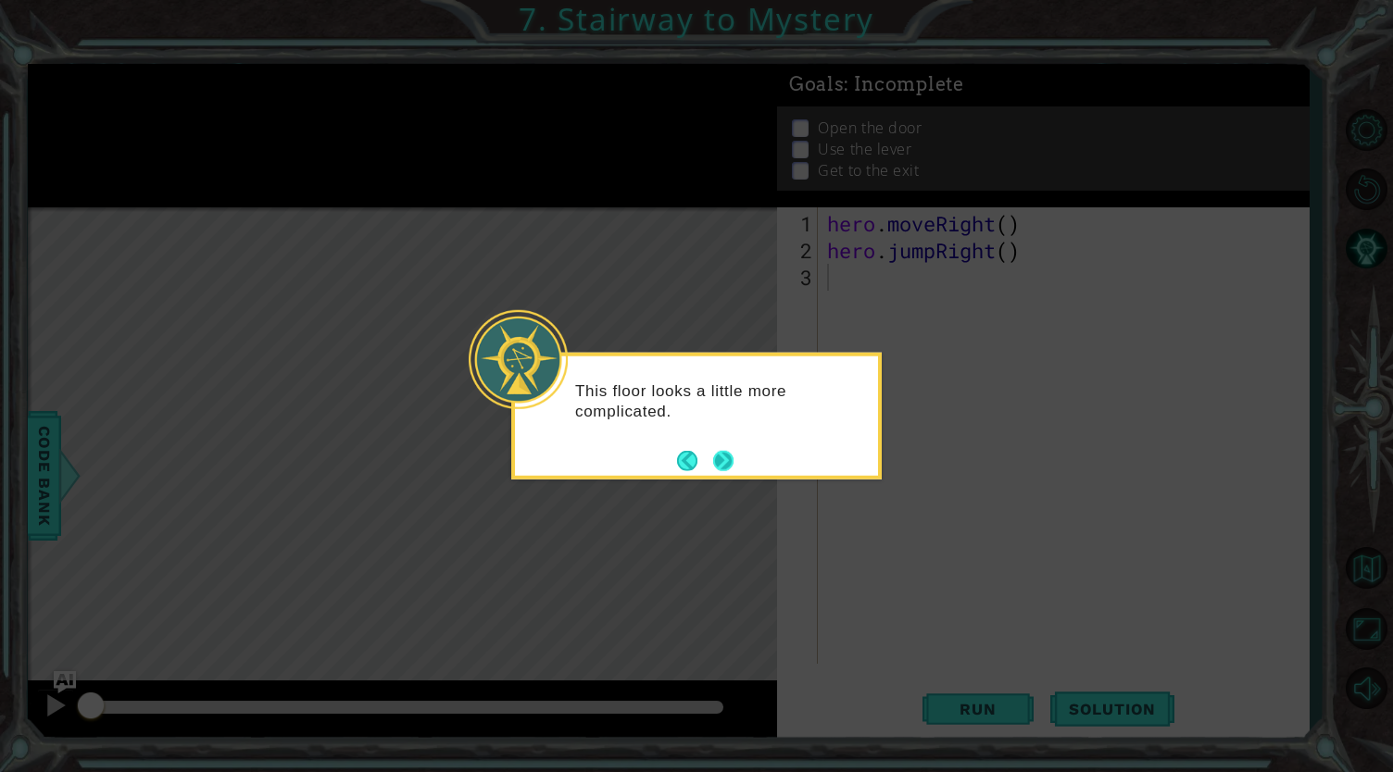
click at [721, 458] on button "Next" at bounding box center [723, 460] width 20 height 20
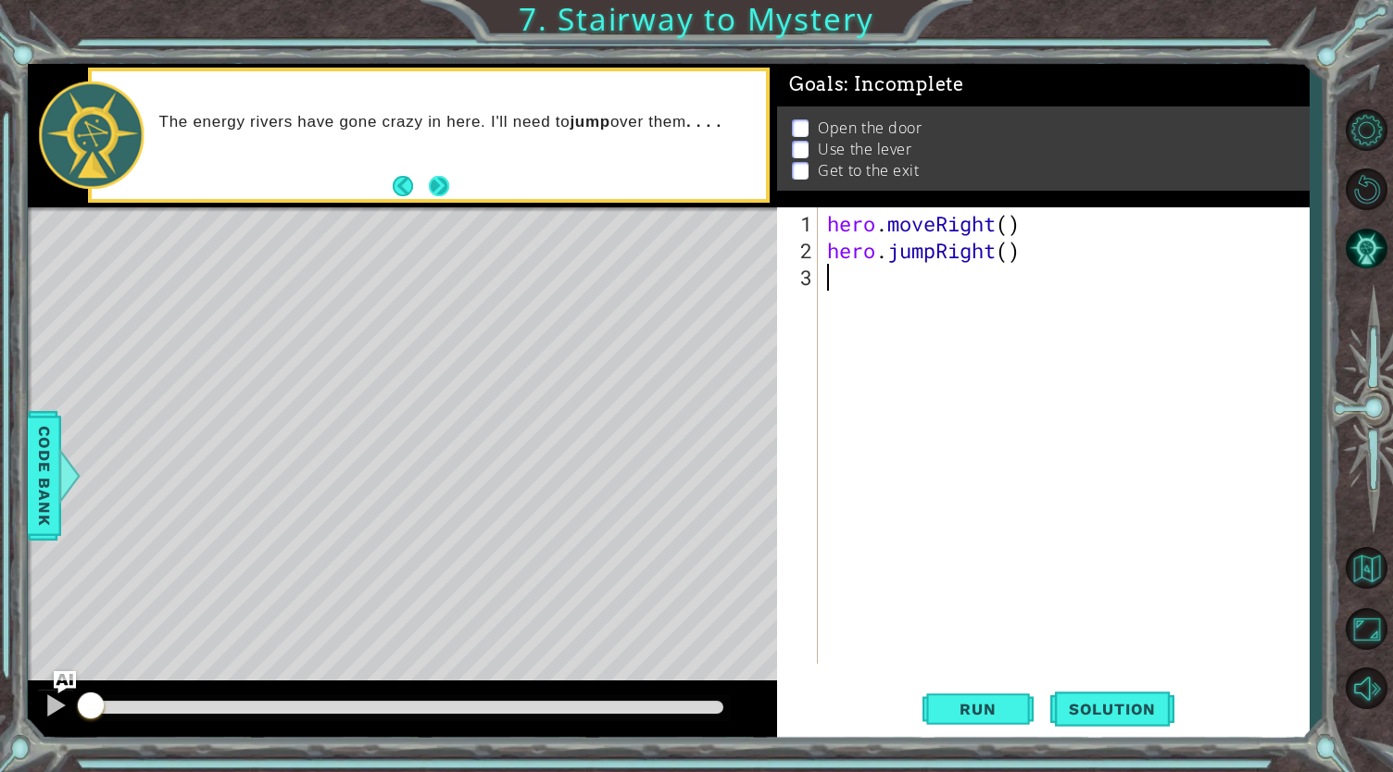
click at [443, 184] on button "Next" at bounding box center [439, 186] width 20 height 20
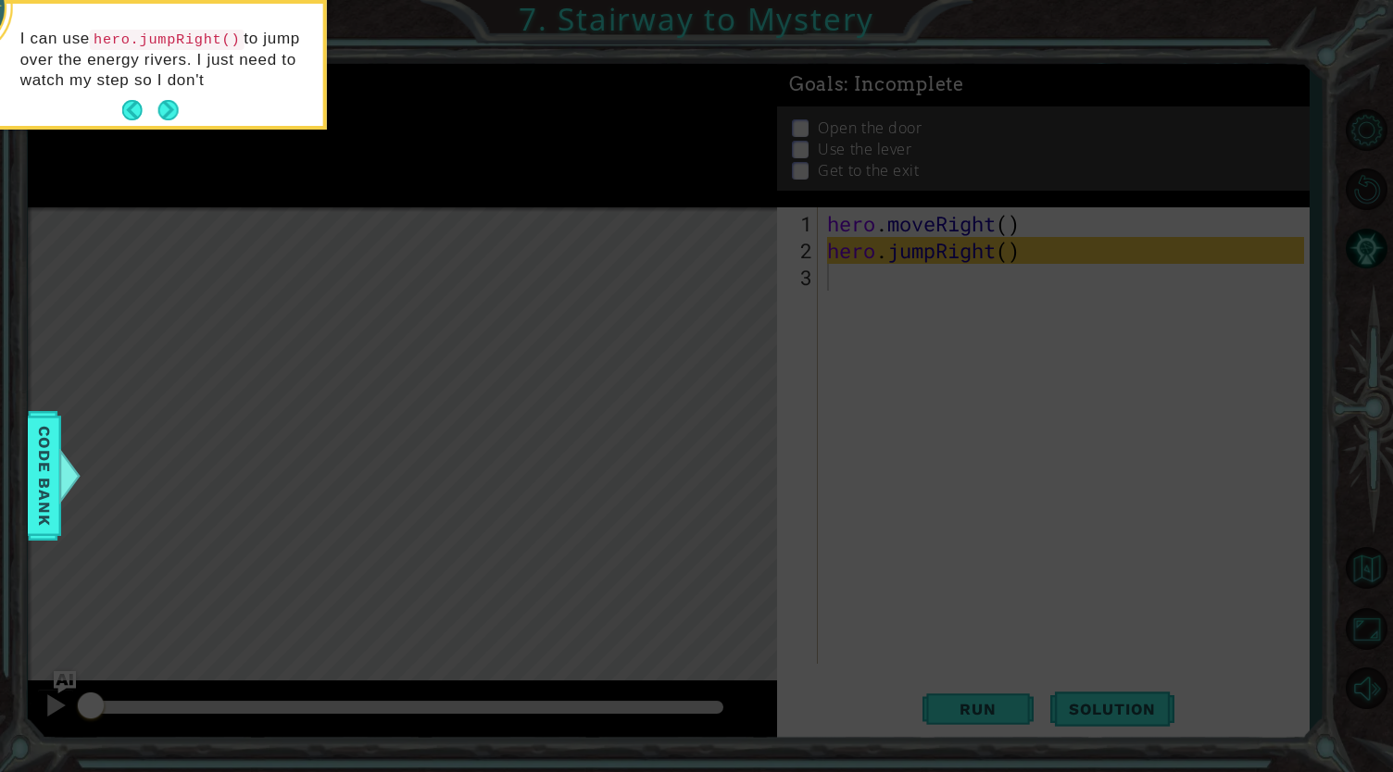
click at [443, 184] on icon at bounding box center [696, 118] width 1393 height 1308
click at [171, 103] on button "Next" at bounding box center [168, 110] width 20 height 20
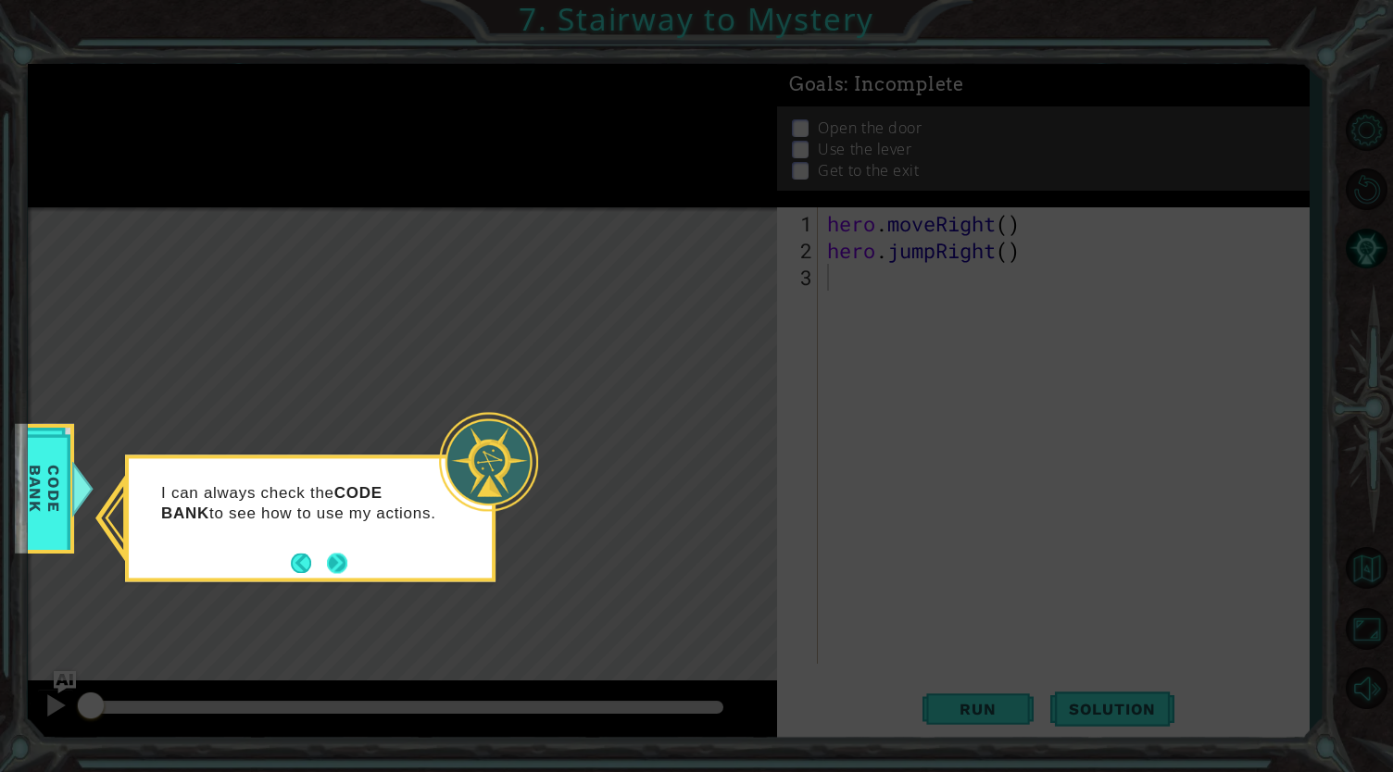
click at [343, 557] on button "Next" at bounding box center [337, 563] width 20 height 20
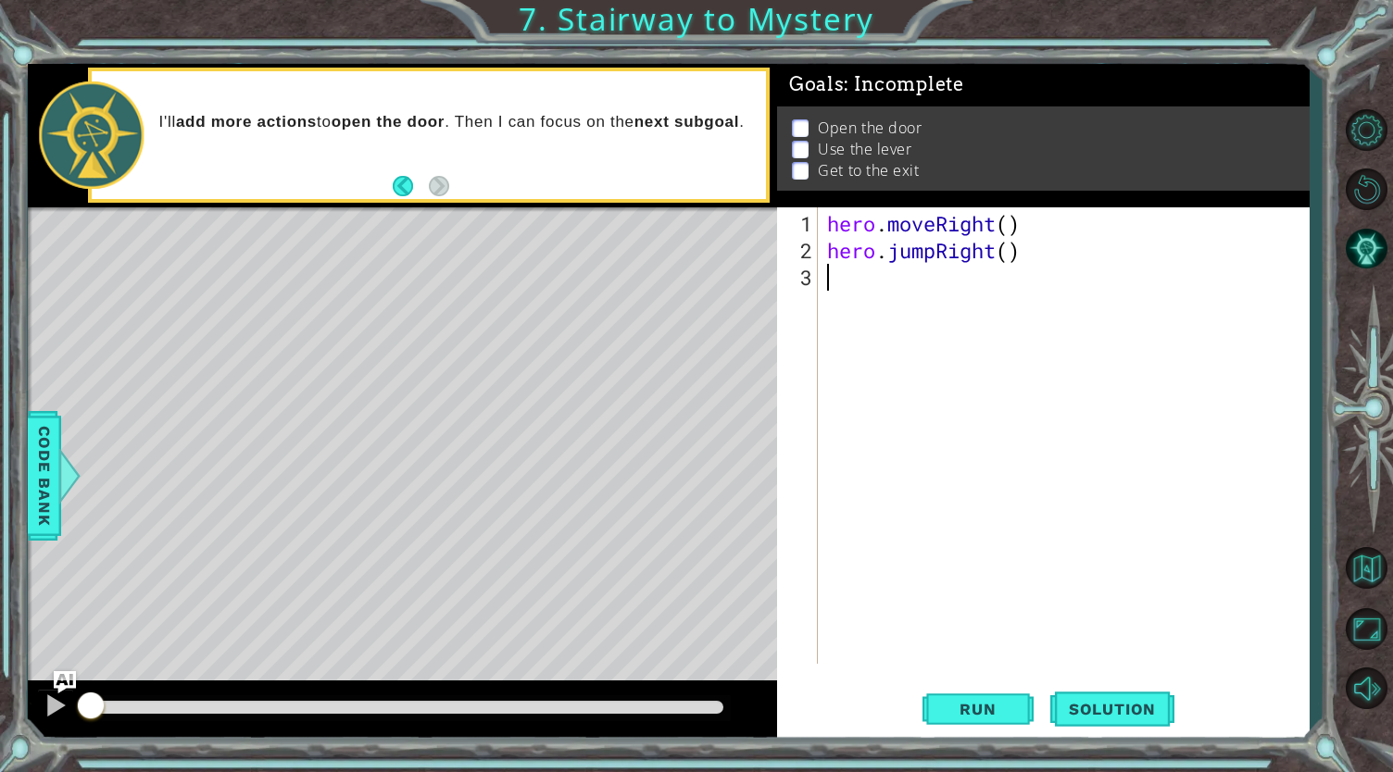
click at [857, 272] on div "hero . moveRight ( ) hero . jumpRight ( )" at bounding box center [1068, 465] width 490 height 510
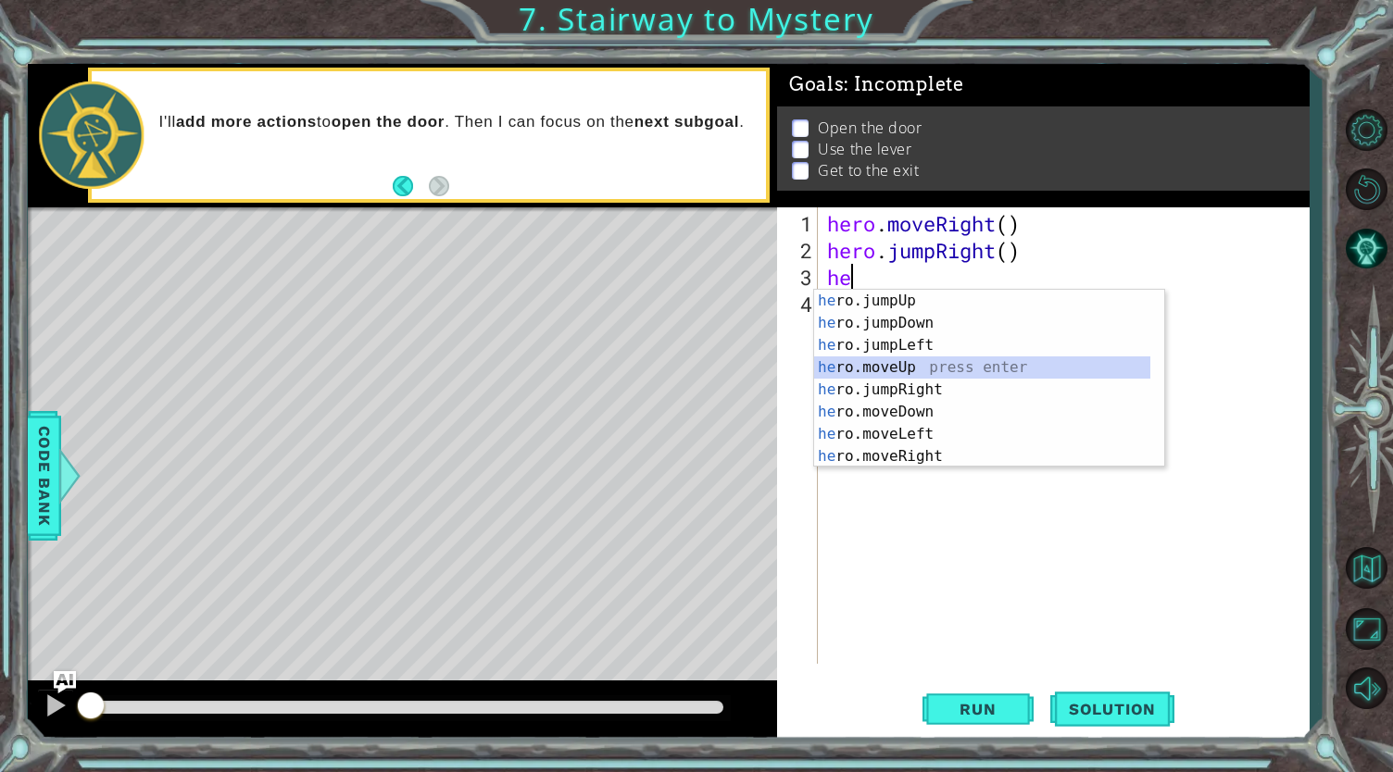
click at [874, 366] on div "he ro.jumpUp press enter he ro.jumpDown press enter he ro.jumpLeft press enter …" at bounding box center [982, 401] width 337 height 222
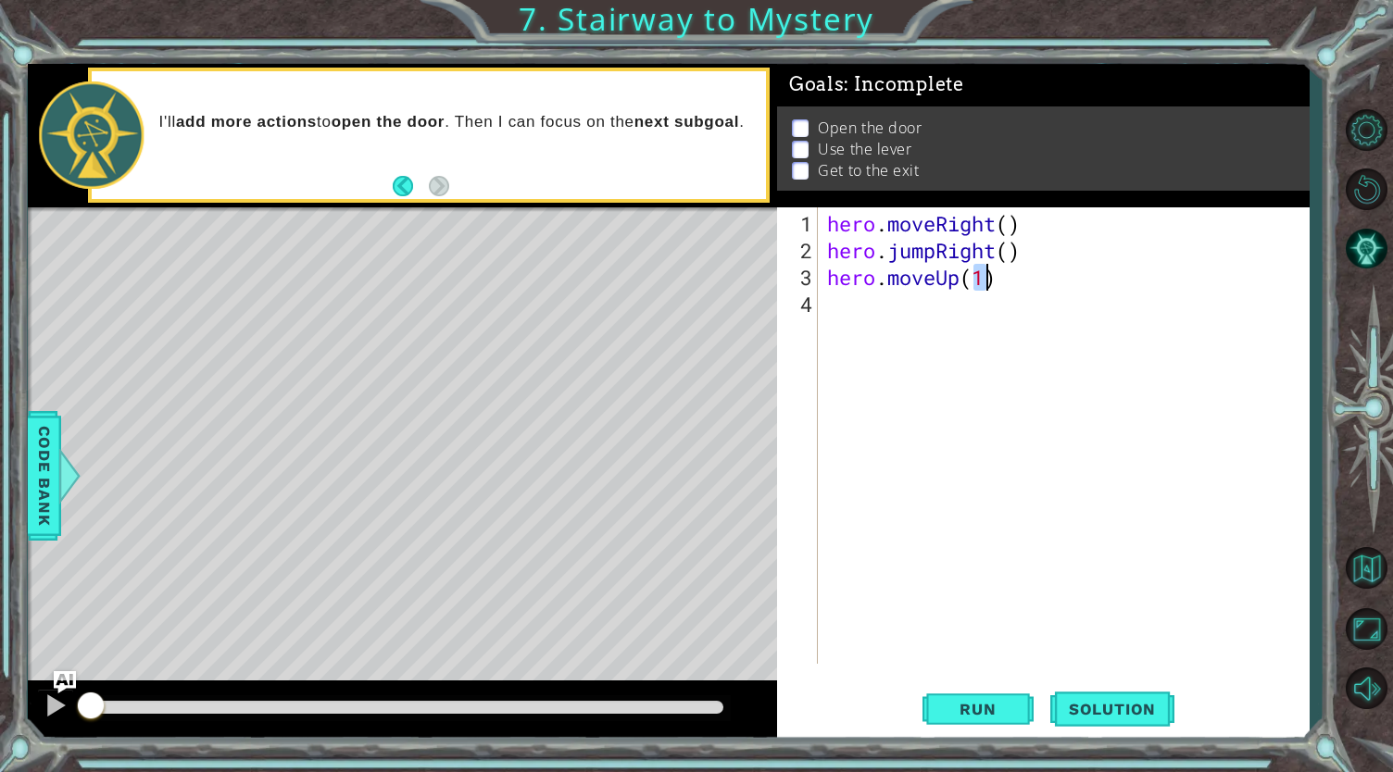
type textarea "hero.moveUp(1)"
click at [1019, 281] on div "hero . moveRight ( ) hero . jumpRight ( ) hero . moveUp ( 1 )" at bounding box center [1068, 465] width 490 height 510
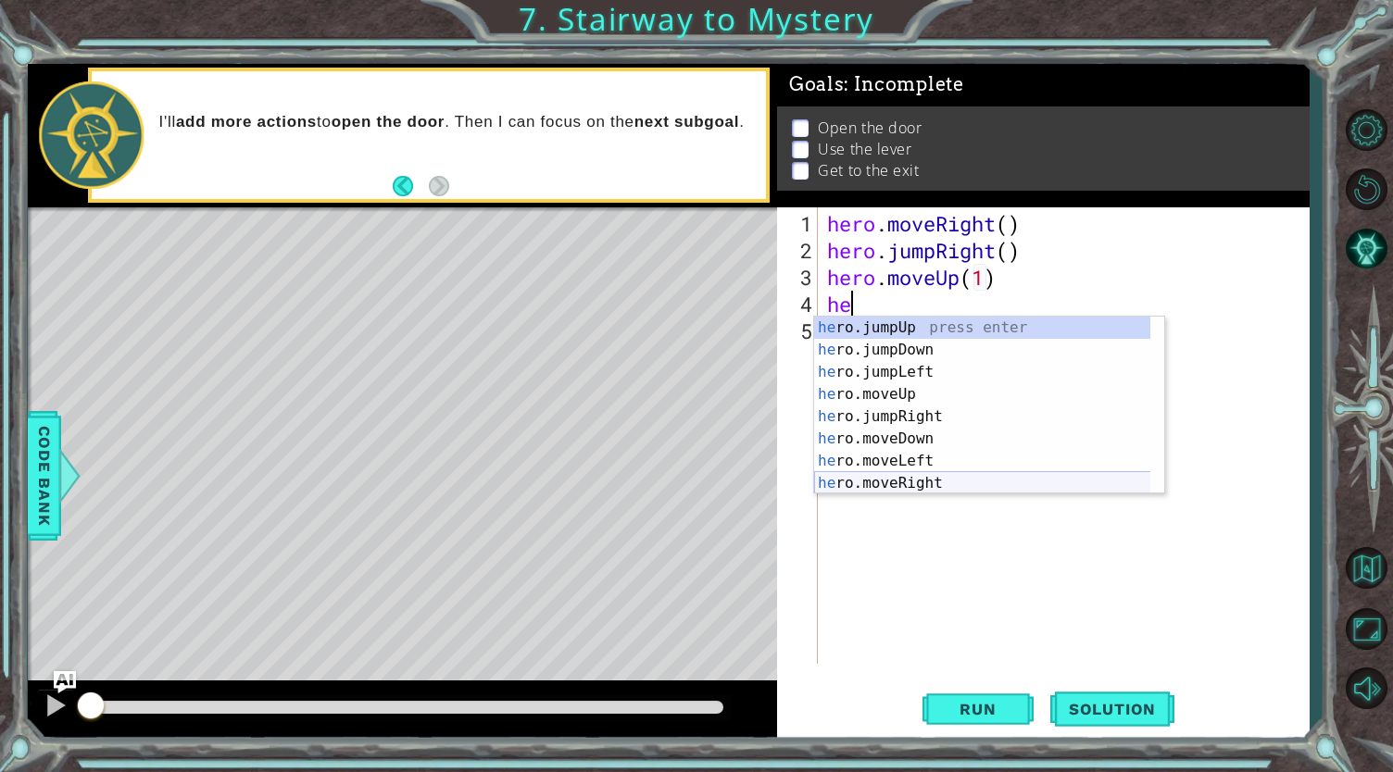
click at [890, 488] on div "he ro.jumpUp press enter he ro.jumpDown press enter he ro.jumpLeft press enter …" at bounding box center [982, 428] width 337 height 222
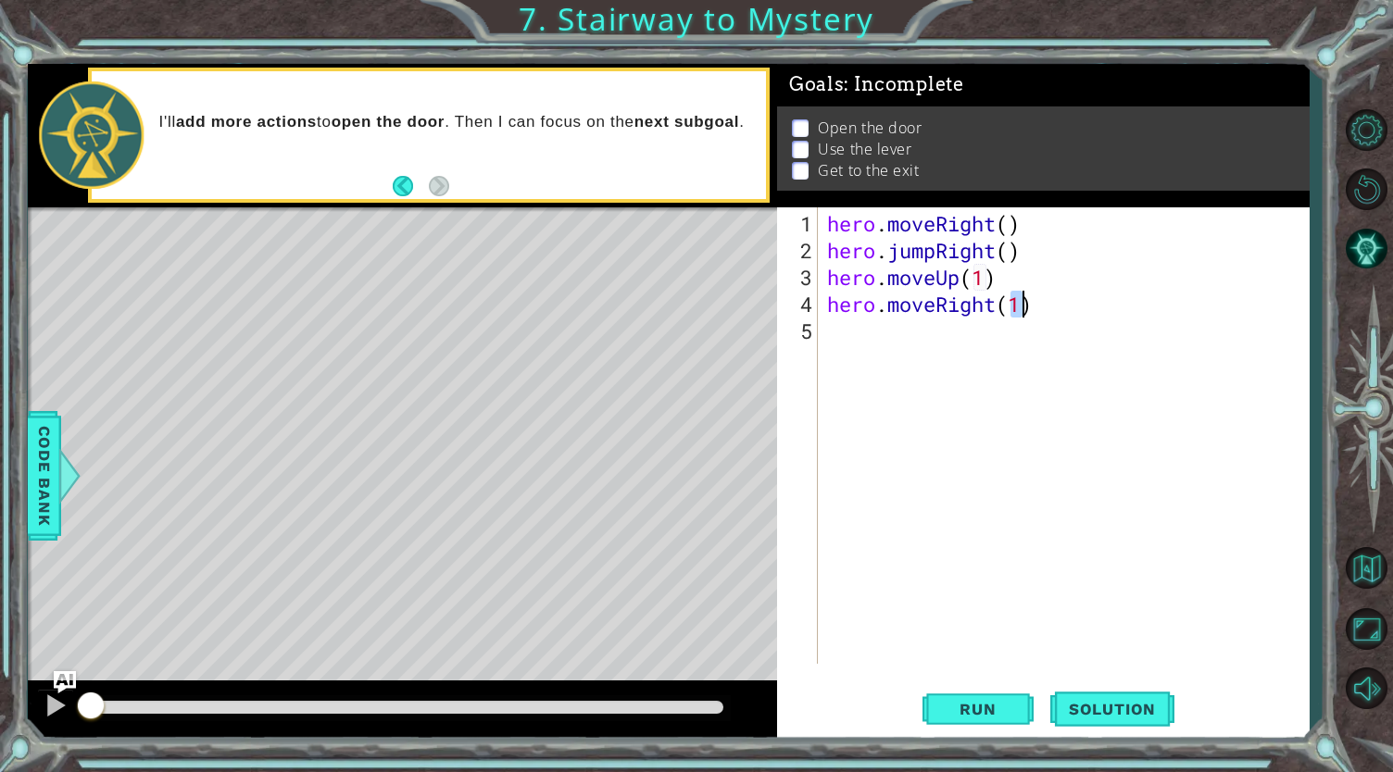
type textarea "hero.moveRight(1)"
click at [854, 337] on div "hero . moveRight ( ) hero . jumpRight ( ) hero . moveUp ( 1 ) hero . moveRight …" at bounding box center [1068, 465] width 490 height 510
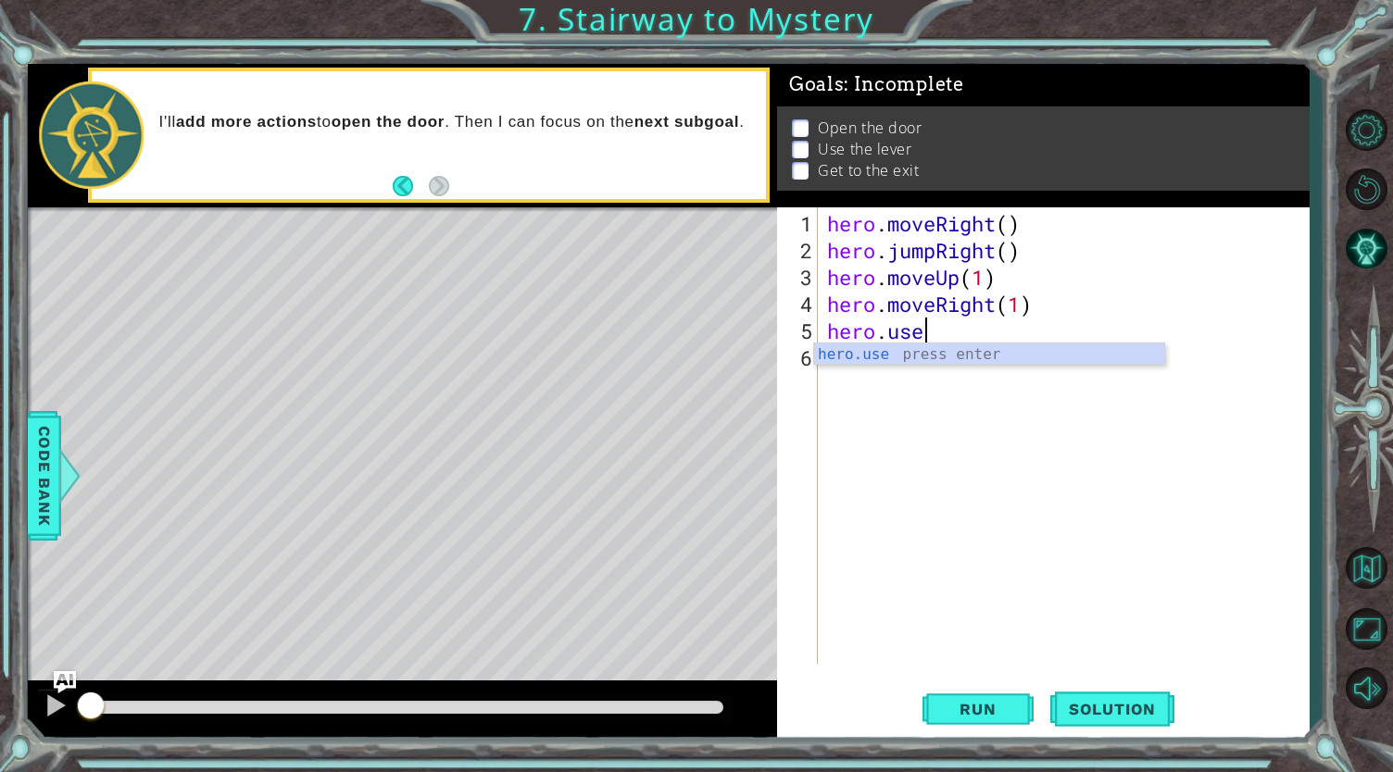
scroll to position [0, 3]
click at [852, 351] on div "hero.use press enter" at bounding box center [989, 377] width 351 height 67
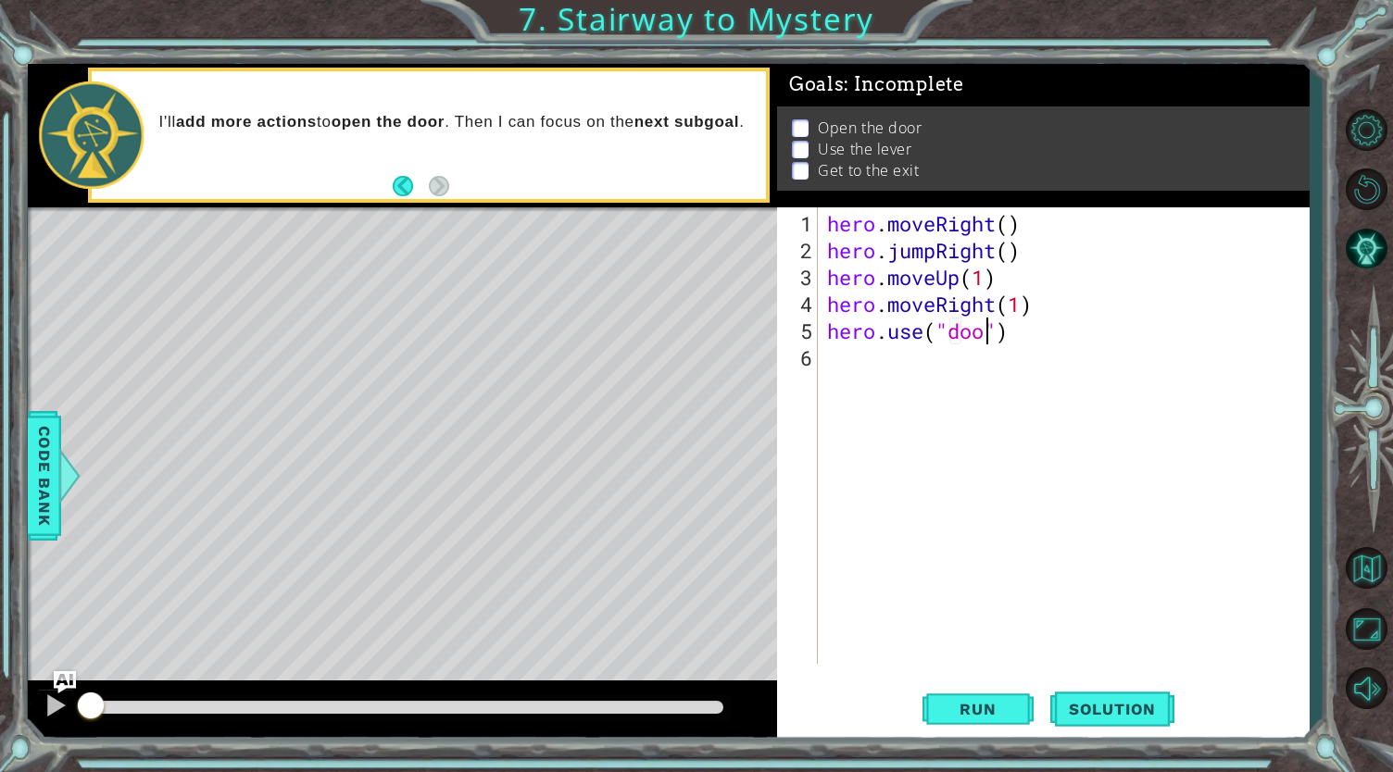
type textarea "hero.use("door")"
click at [1042, 332] on div "hero . moveRight ( ) hero . jumpRight ( ) hero . moveUp ( 1 ) hero . moveRight …" at bounding box center [1068, 465] width 490 height 510
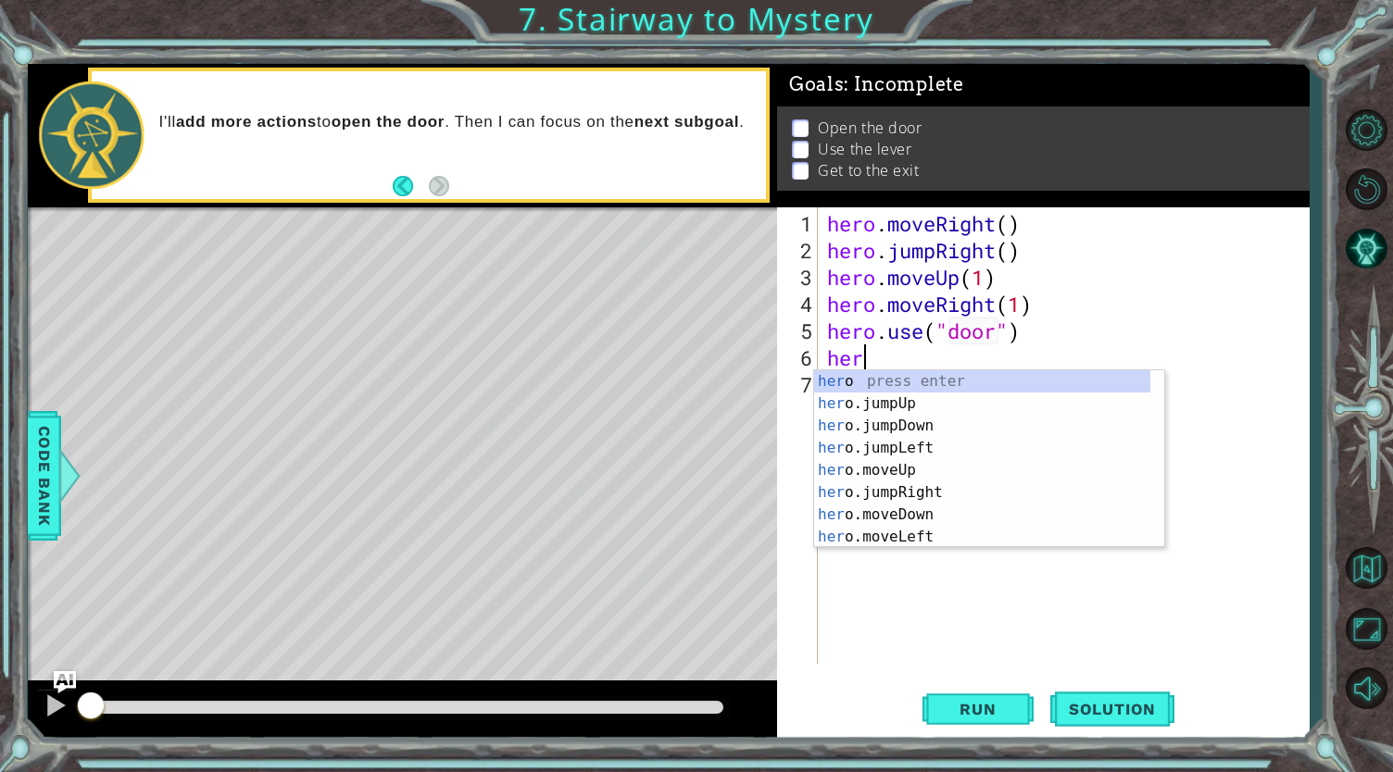
scroll to position [0, 0]
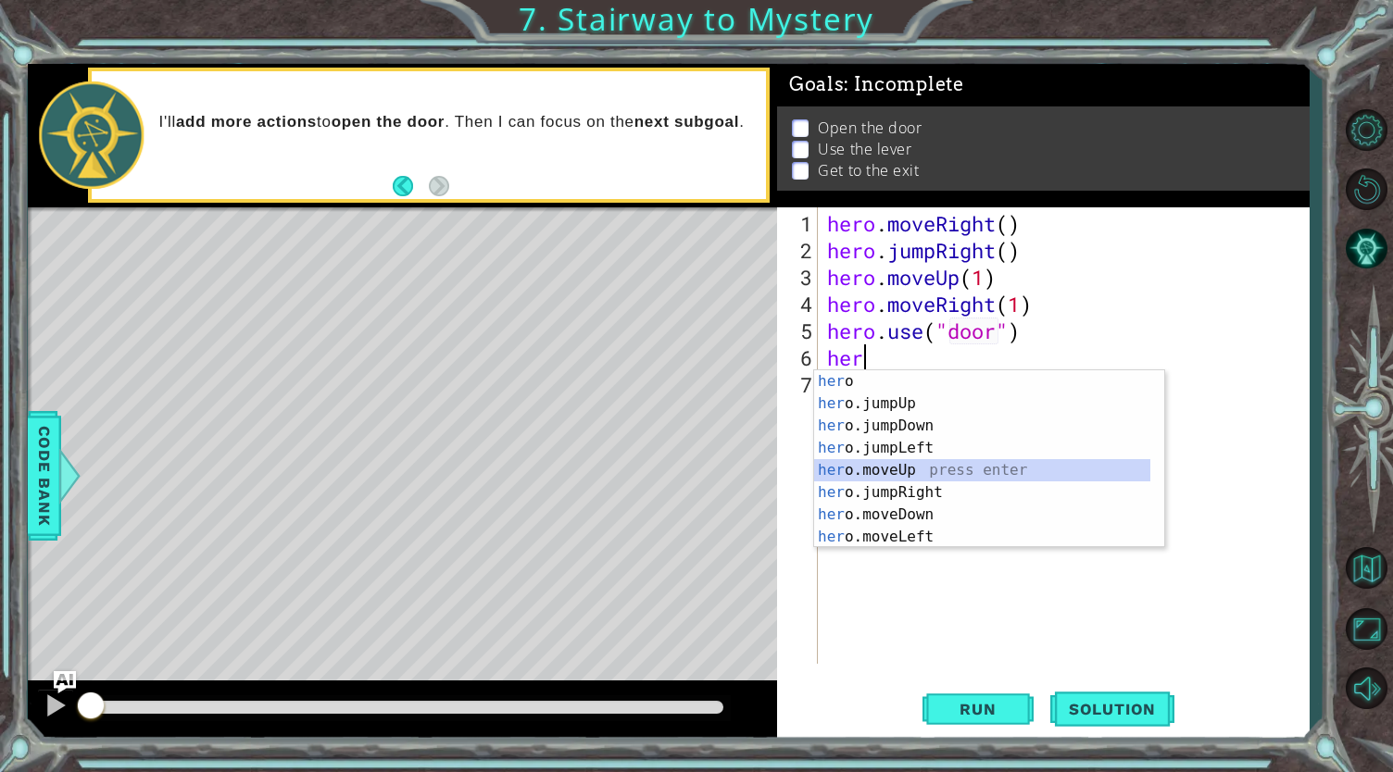
click at [904, 471] on div "her o press enter her o.jumpUp press enter her o.jumpDown press enter her o.jum…" at bounding box center [982, 481] width 337 height 222
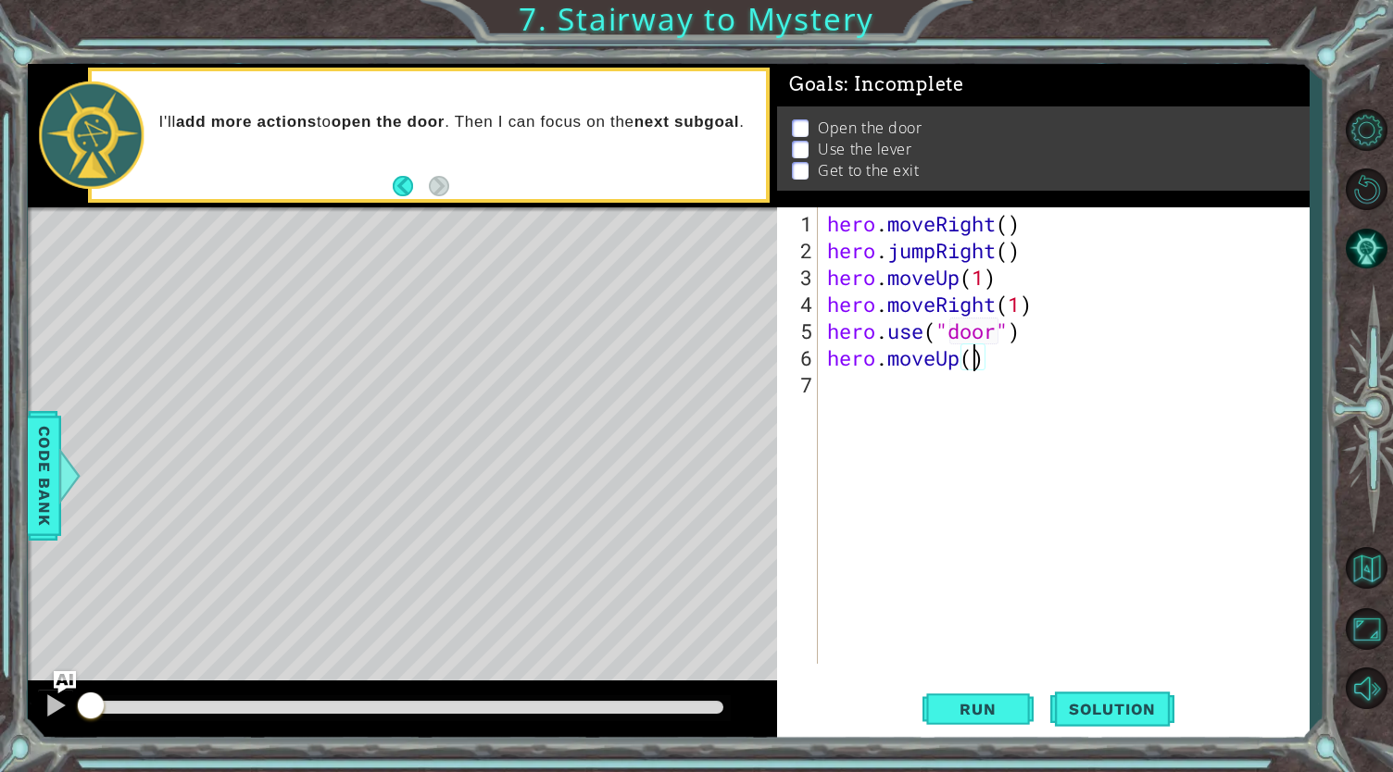
type textarea "hero.moveUp(2)"
click at [1014, 360] on div "hero . moveRight ( ) hero . jumpRight ( ) hero . moveUp ( 1 ) hero . moveRight …" at bounding box center [1068, 465] width 490 height 510
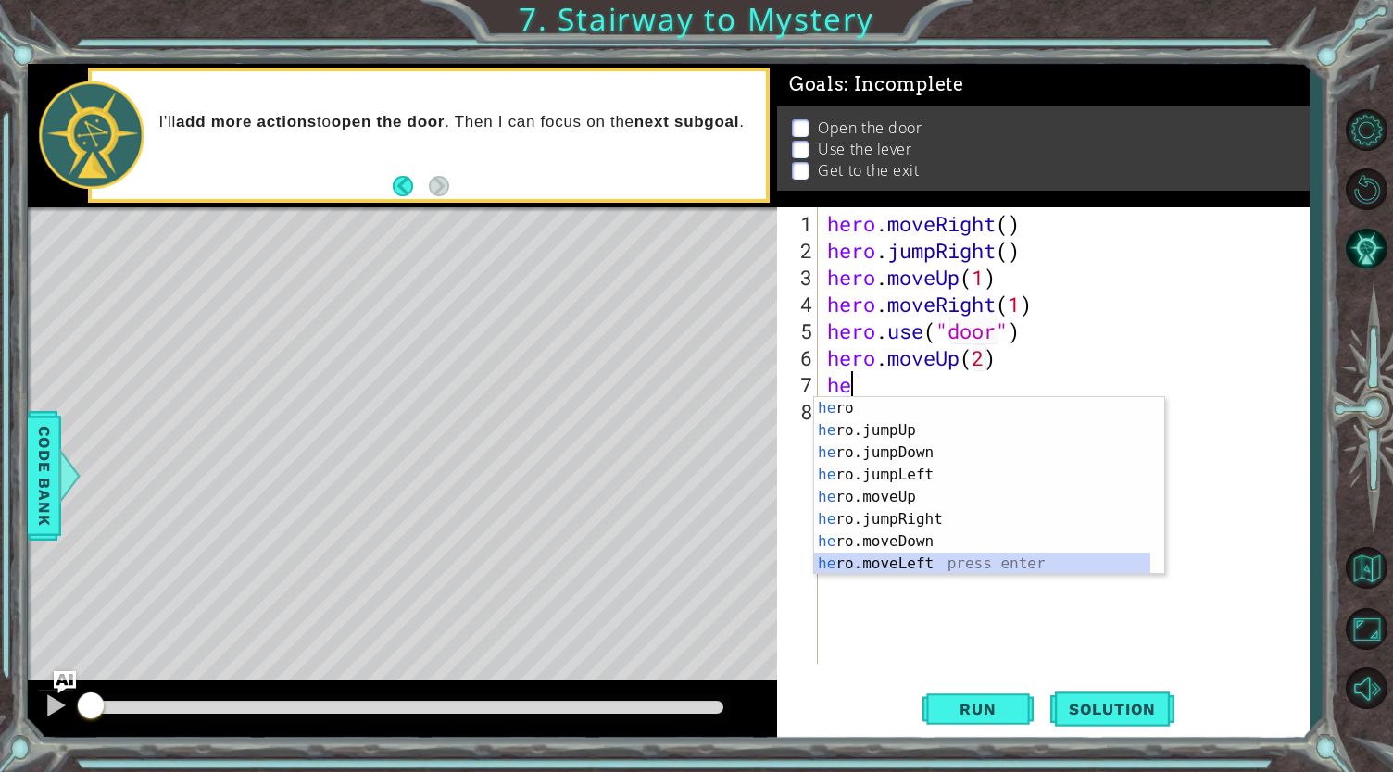
click at [904, 560] on div "he ro press enter he ro.jumpUp press enter he ro.jumpDown press enter he ro.jum…" at bounding box center [982, 508] width 337 height 222
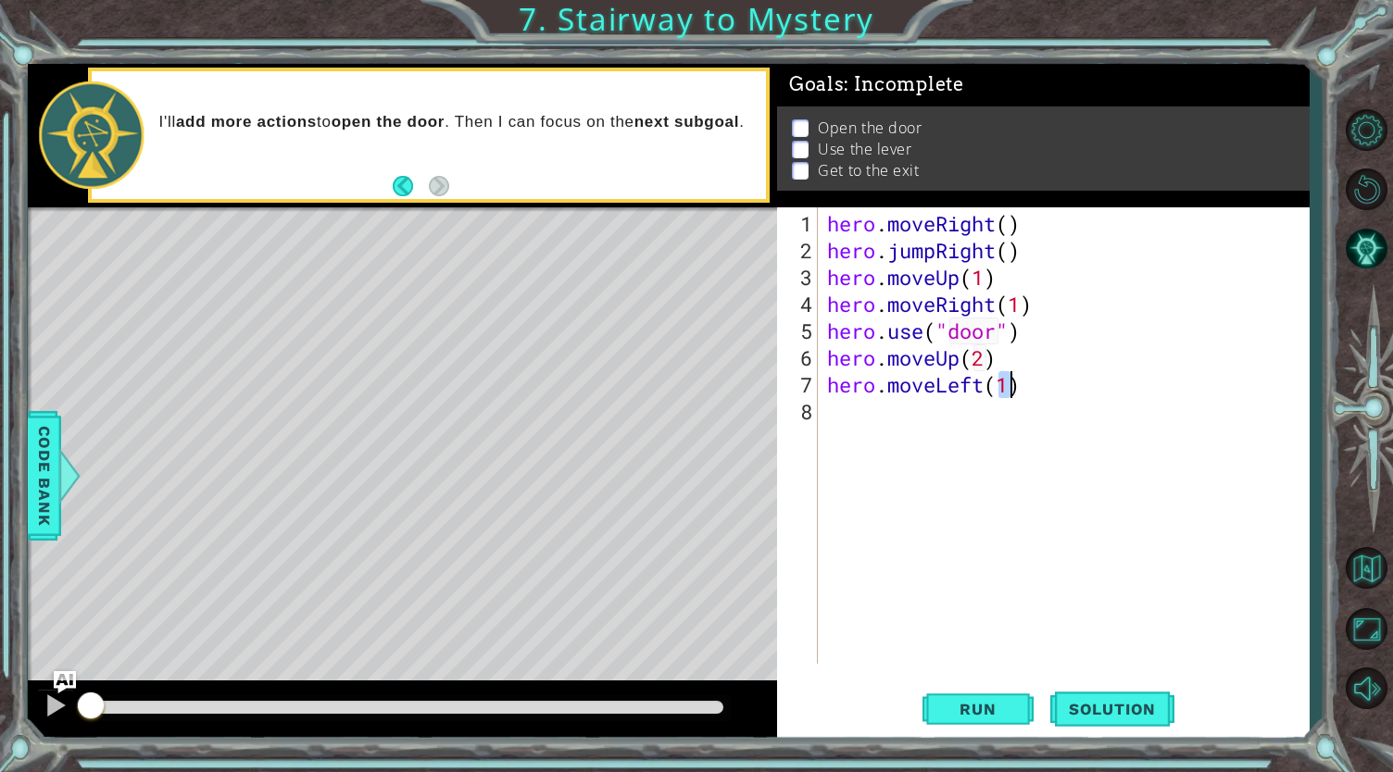
type textarea "hero.moveLeft(1)"
click at [1039, 375] on div "hero . moveRight ( ) hero . jumpRight ( ) hero . moveUp ( 1 ) hero . moveRight …" at bounding box center [1068, 465] width 490 height 510
click at [909, 434] on div "[DOMAIN_NAME] e press enter" at bounding box center [989, 457] width 351 height 67
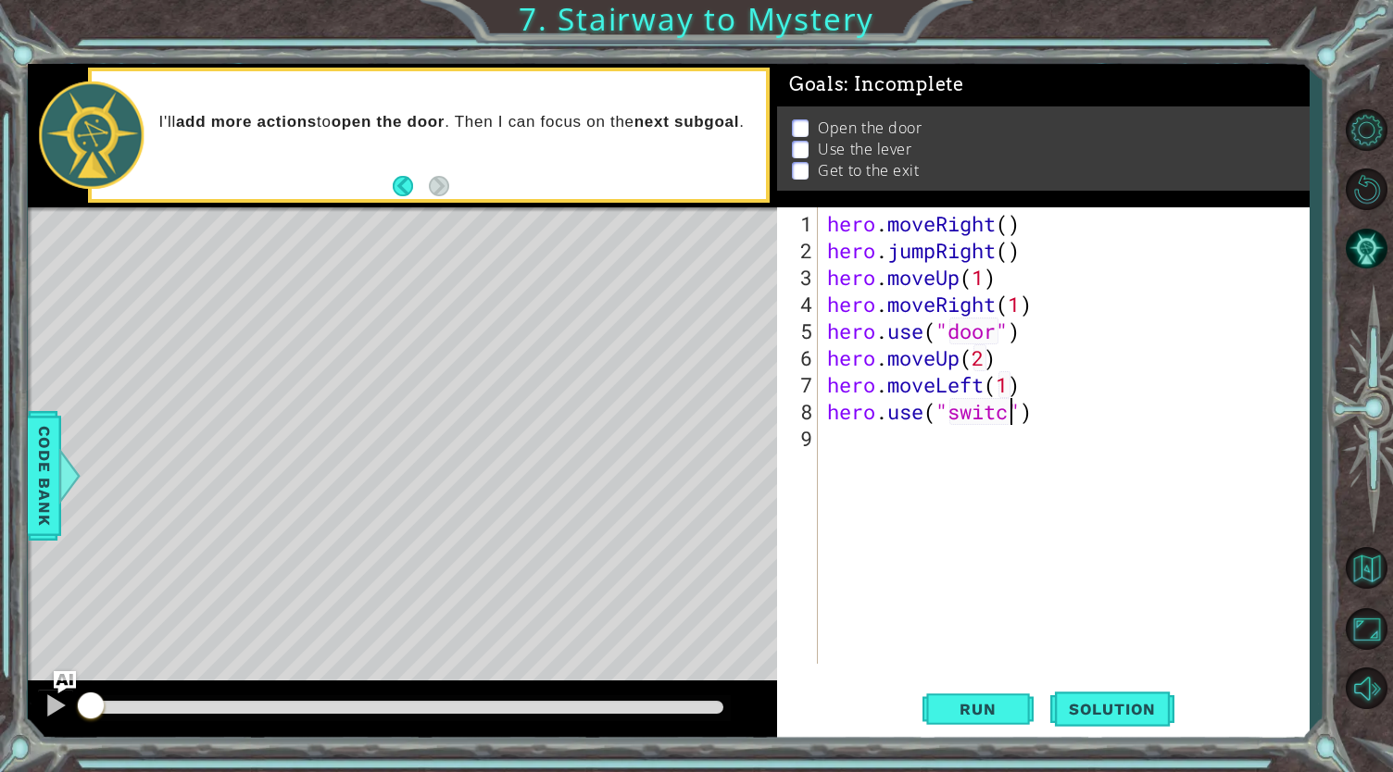
type textarea "hero.use("switch")"
click at [1058, 408] on div "hero . moveRight ( ) hero . jumpRight ( ) hero . moveUp ( 1 ) hero . moveRight …" at bounding box center [1068, 465] width 490 height 510
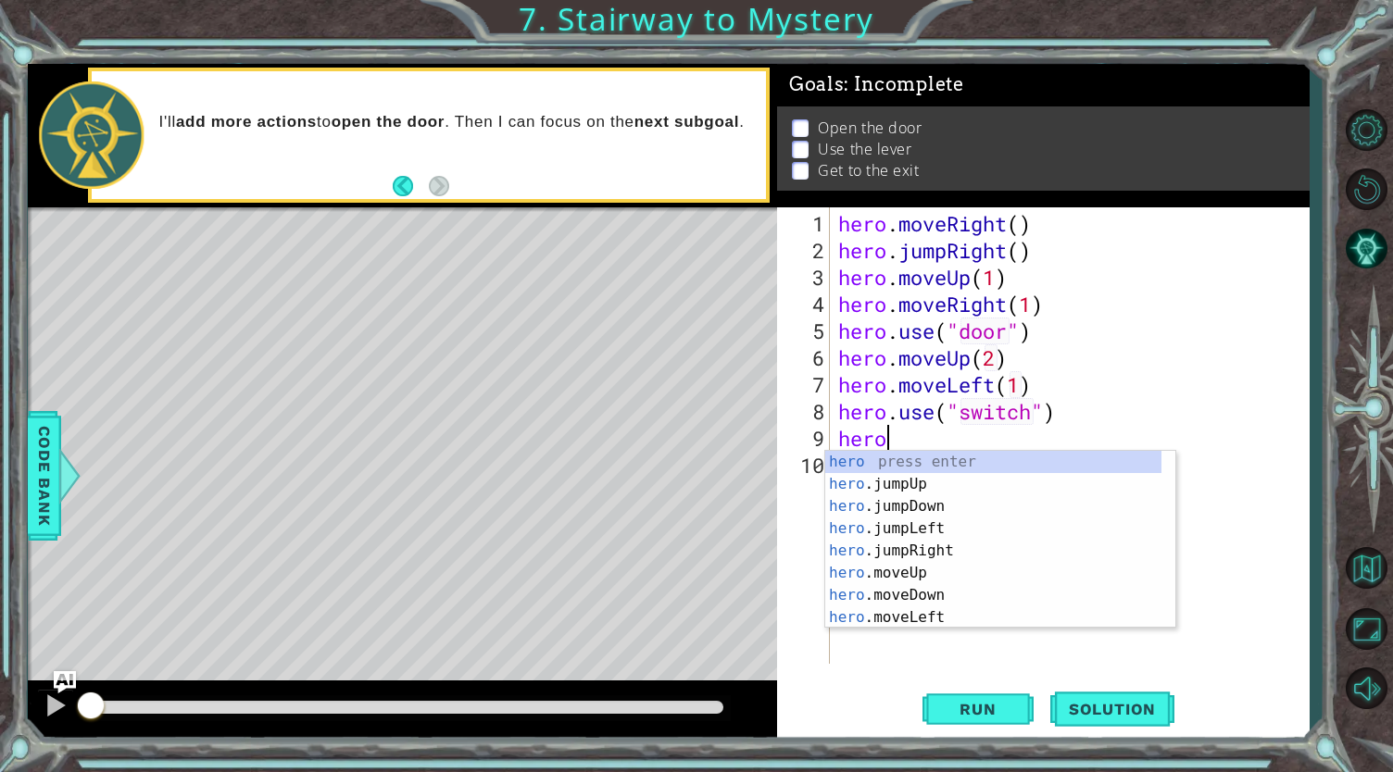
scroll to position [0, 1]
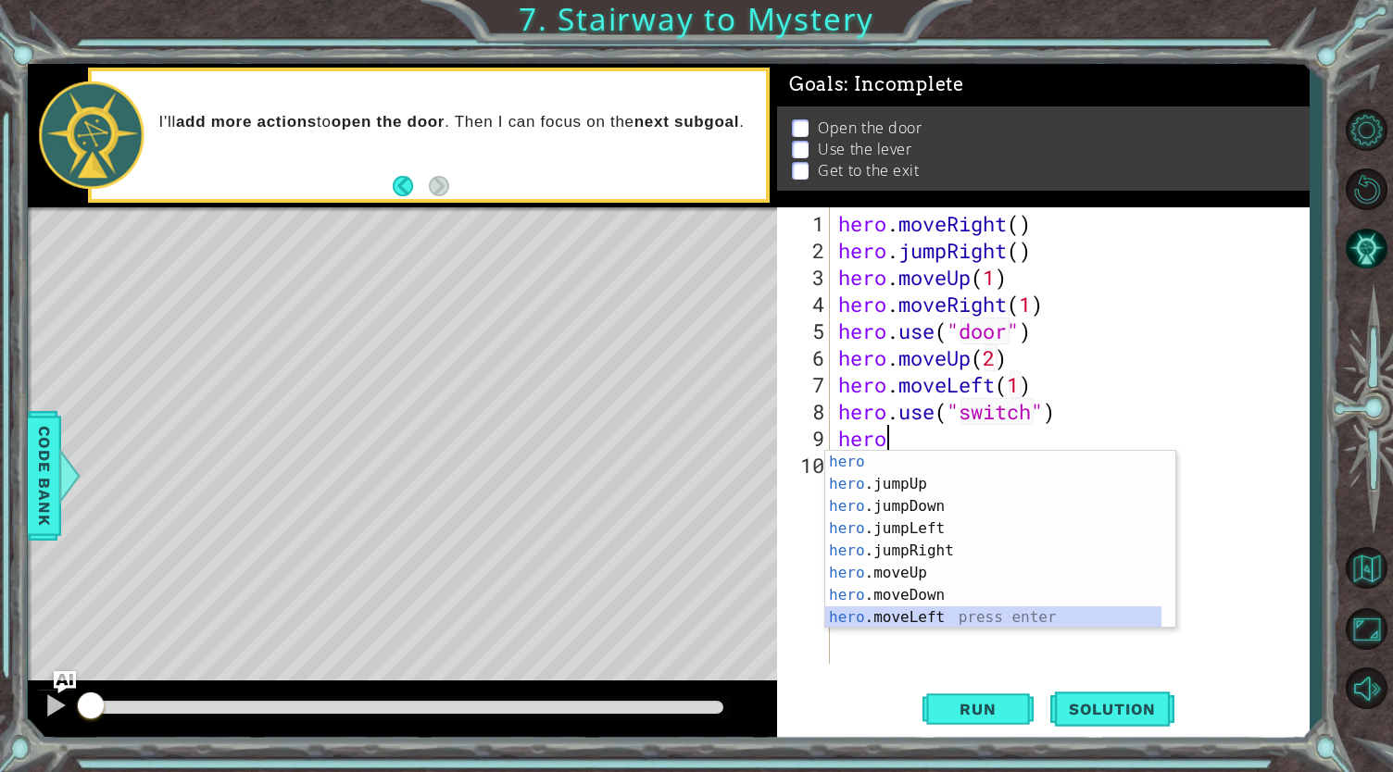
click at [897, 614] on div "hero press enter hero .jumpUp press enter hero .jumpDown press enter hero .jump…" at bounding box center [993, 562] width 337 height 222
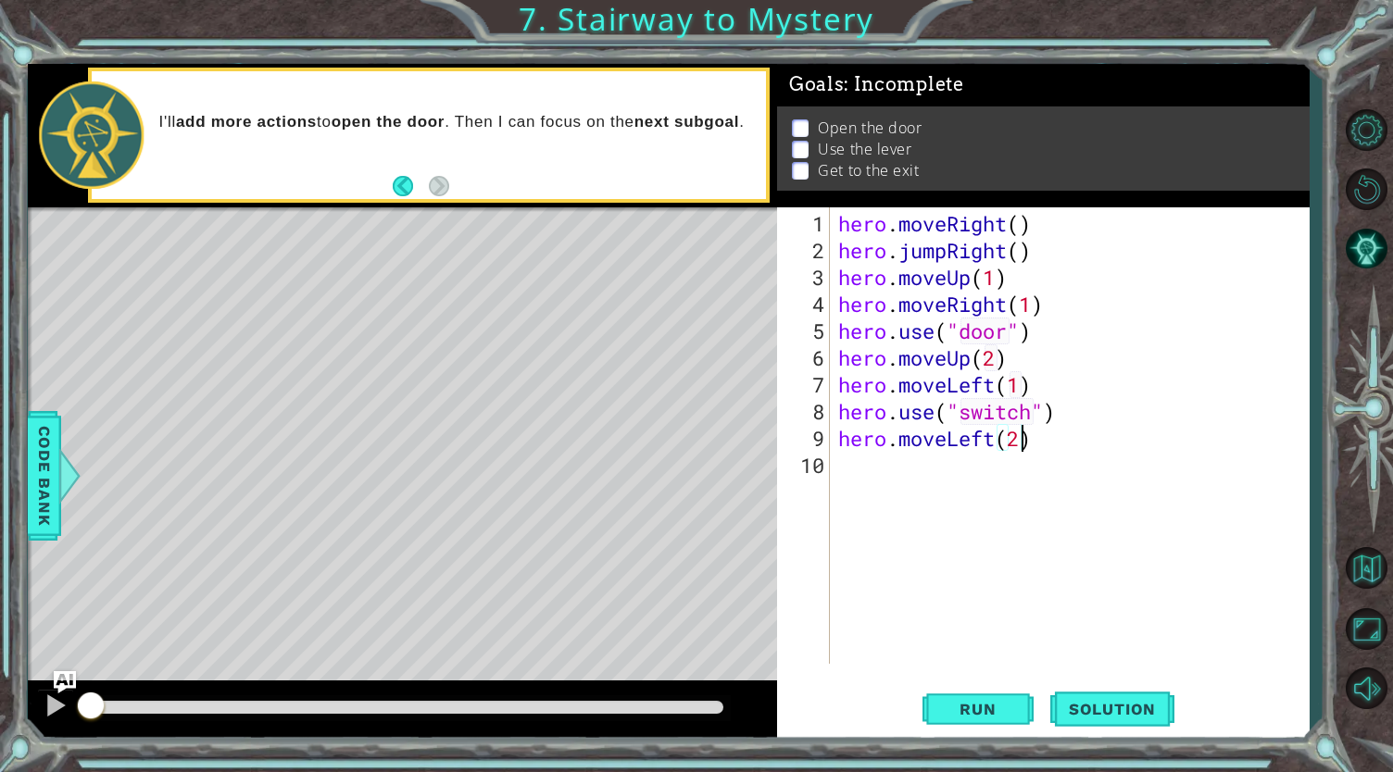
type textarea "hero.moveLeft(2)"
click at [1069, 442] on div "hero . moveRight ( ) hero . jumpRight ( ) hero . moveUp ( 1 ) hero . moveRight …" at bounding box center [1073, 465] width 479 height 510
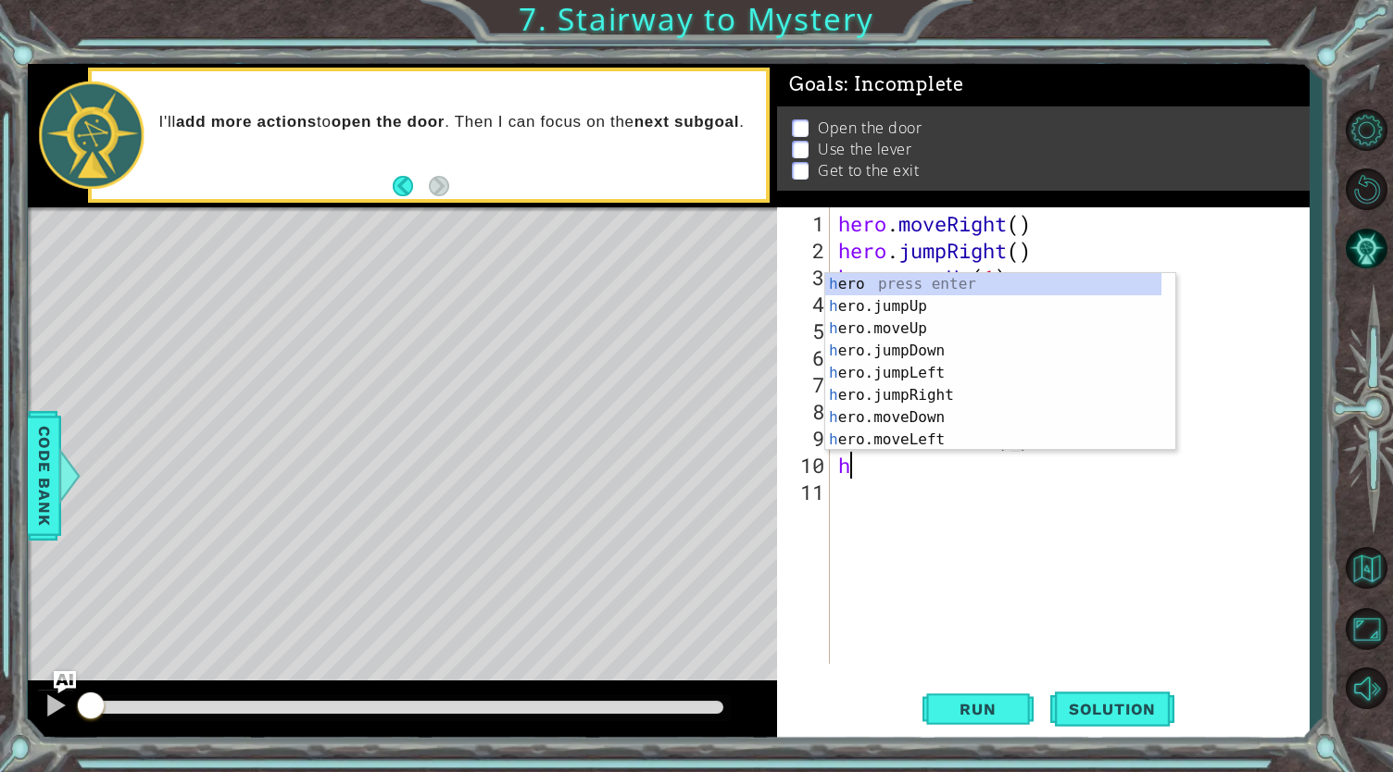
type textarea "he"
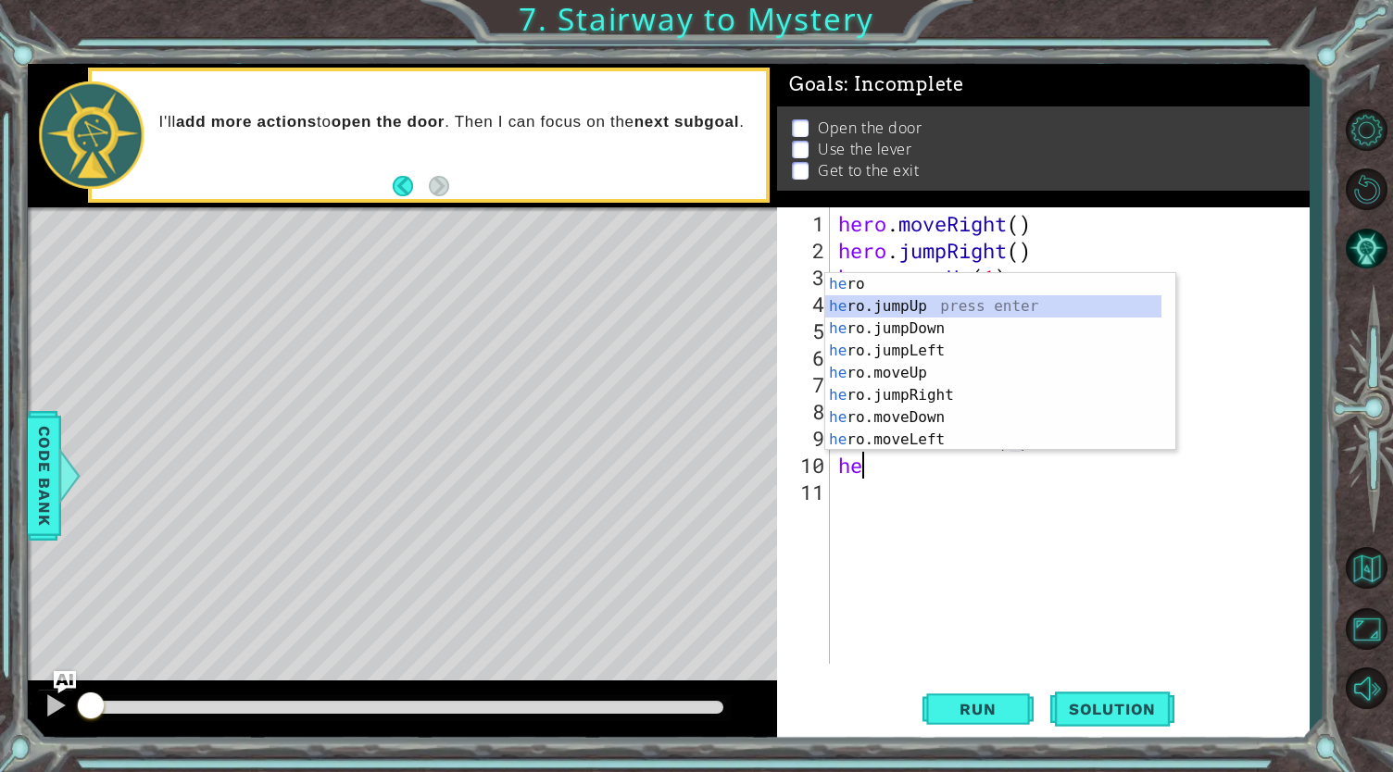
click at [932, 305] on div "he ro press enter he ro.jumpUp press enter he ro.jumpDown press enter he ro.jum…" at bounding box center [993, 384] width 337 height 222
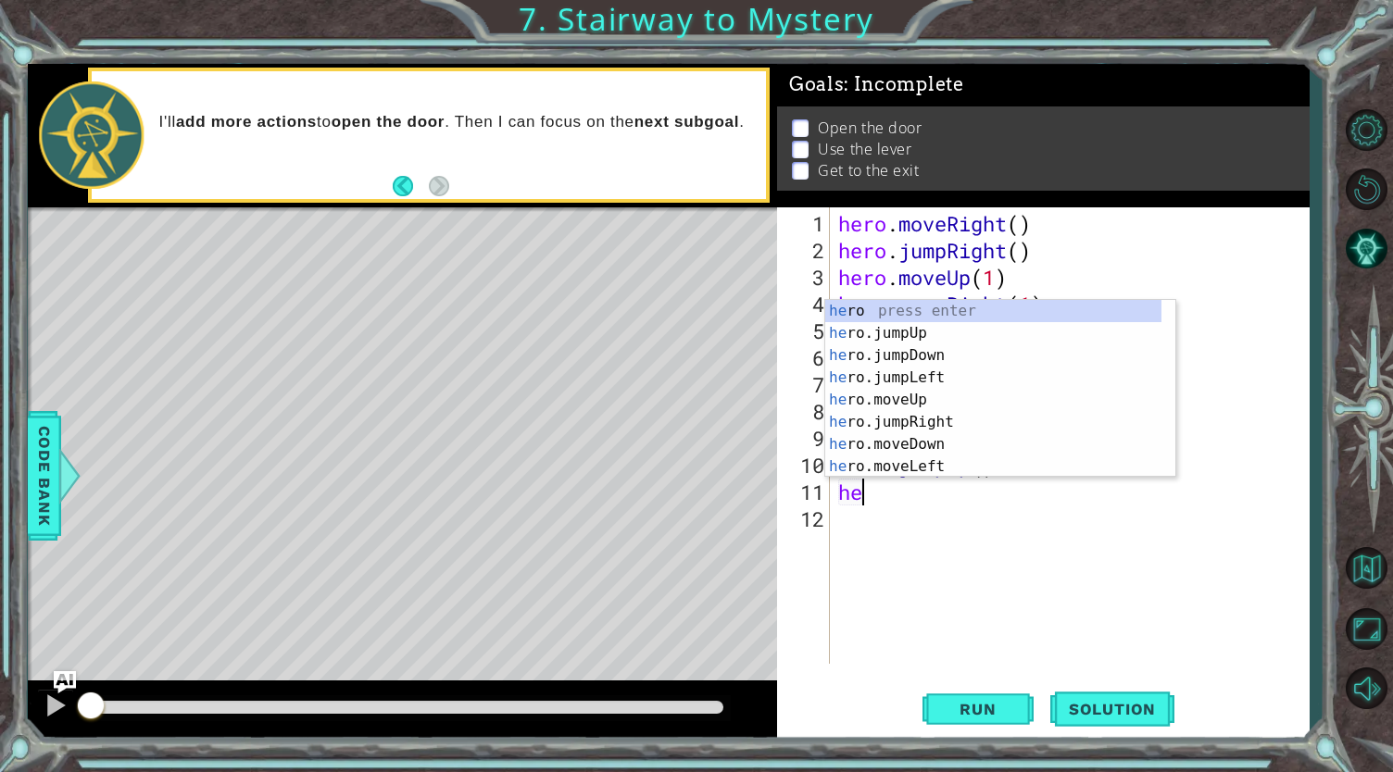
type textarea "her"
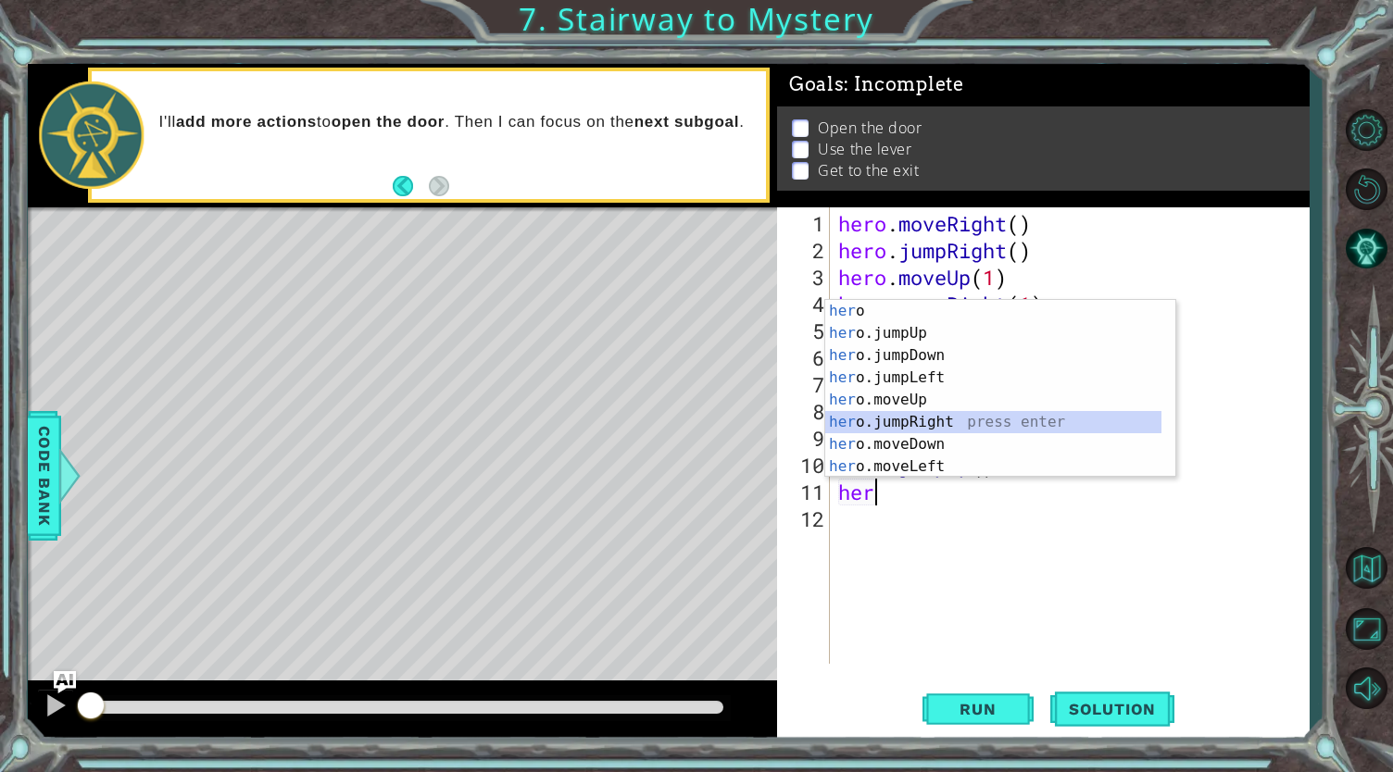
click at [880, 426] on div "her o press enter her o.jumpUp press enter her o.jumpDown press enter her o.jum…" at bounding box center [993, 411] width 337 height 222
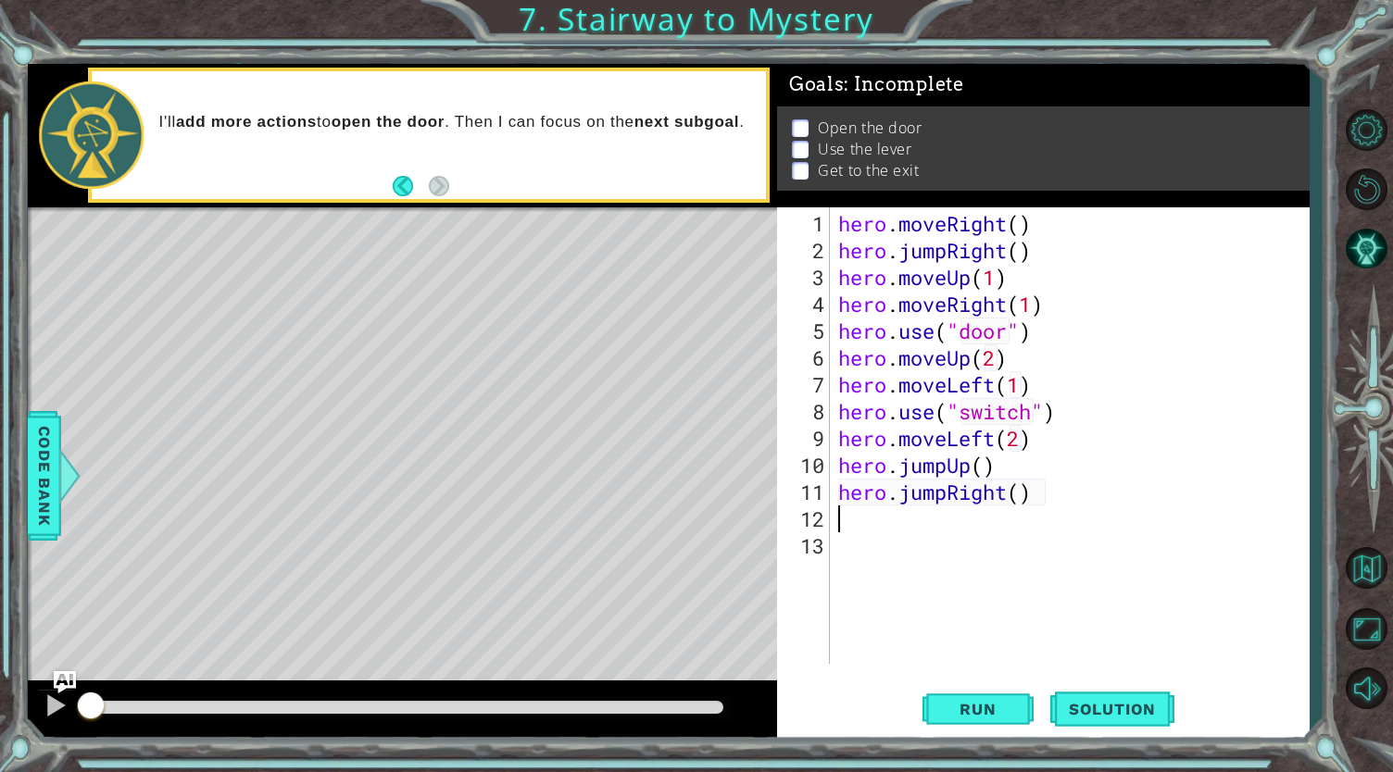
click at [1017, 492] on div "hero . moveRight ( ) hero . jumpRight ( ) hero . moveUp ( 1 ) hero . moveRight …" at bounding box center [1073, 465] width 479 height 510
click at [984, 696] on button "Run" at bounding box center [977, 708] width 111 height 53
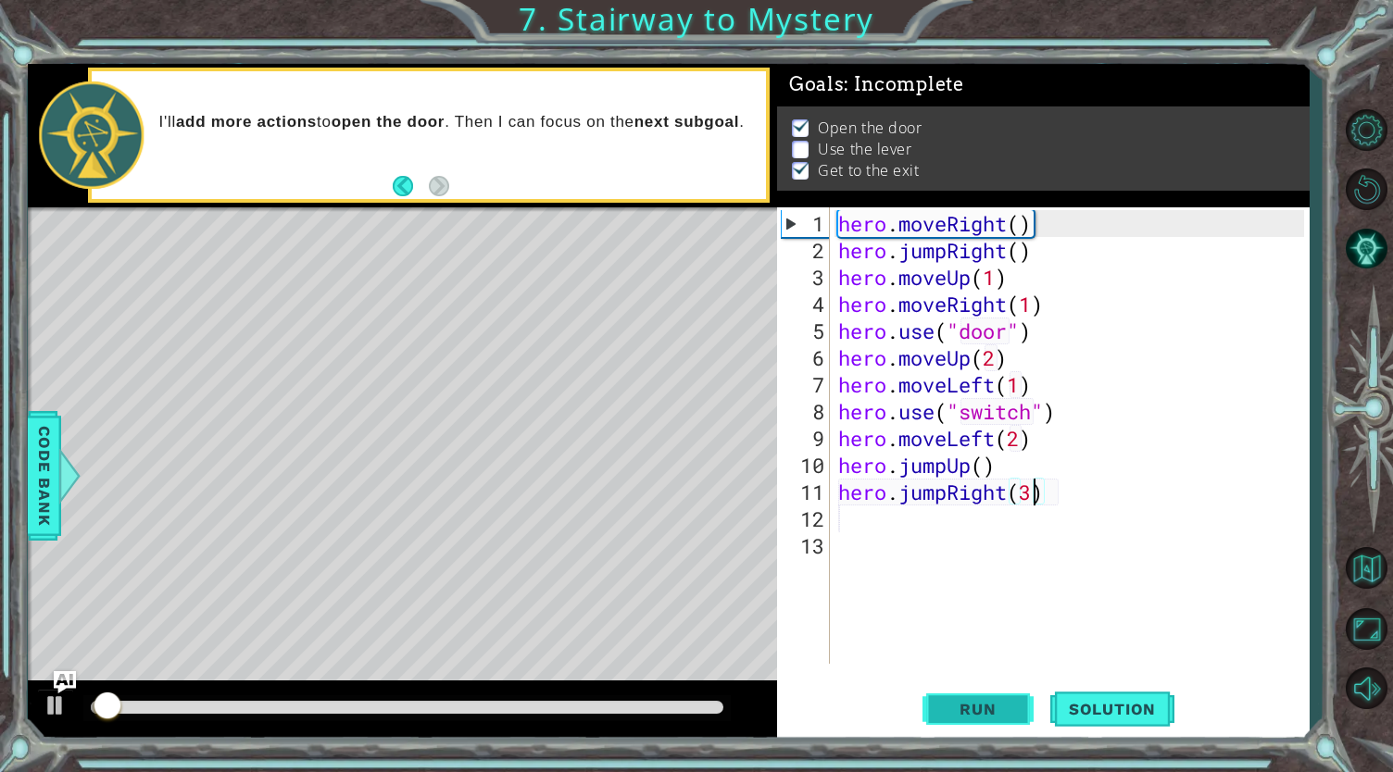
scroll to position [4, 0]
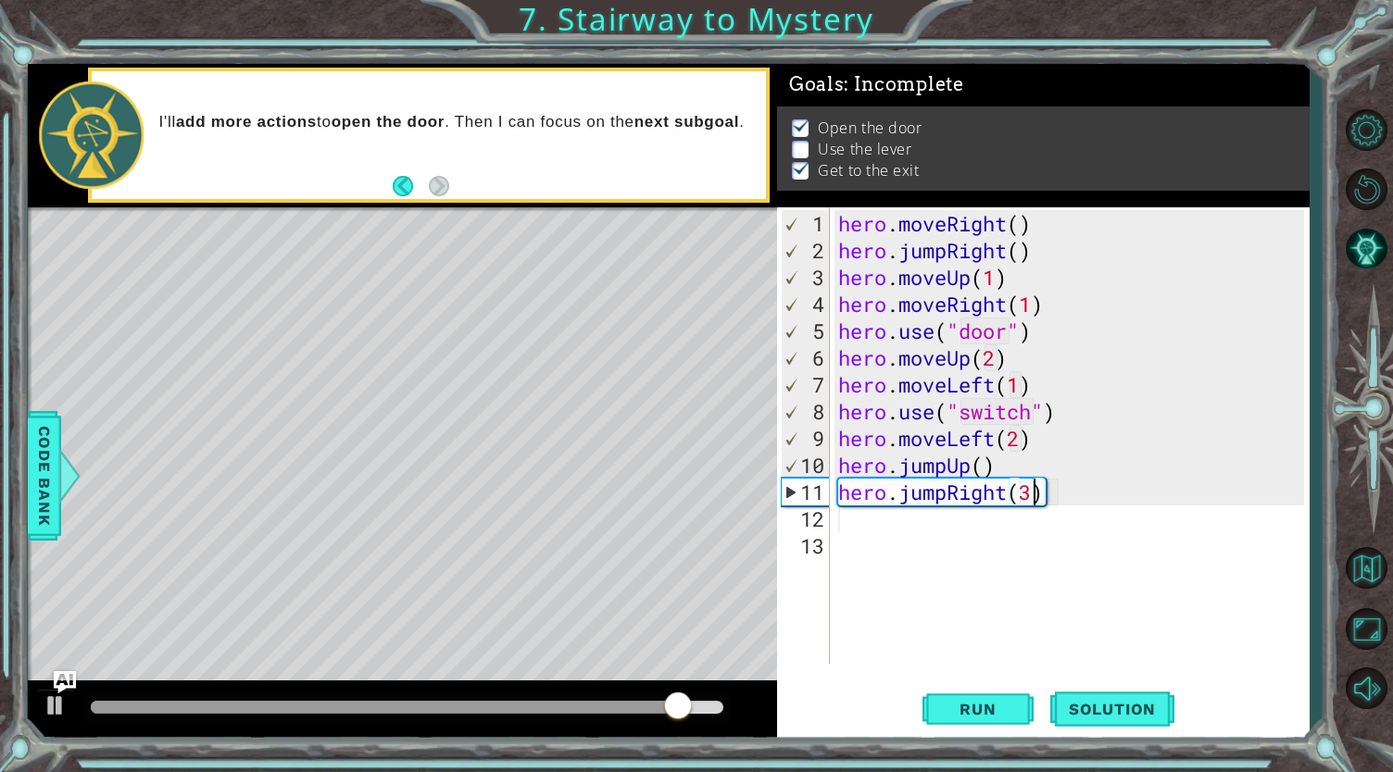
click at [951, 494] on div "hero . moveRight ( ) hero . jumpRight ( ) hero . moveUp ( 1 ) hero . moveRight …" at bounding box center [1073, 465] width 479 height 510
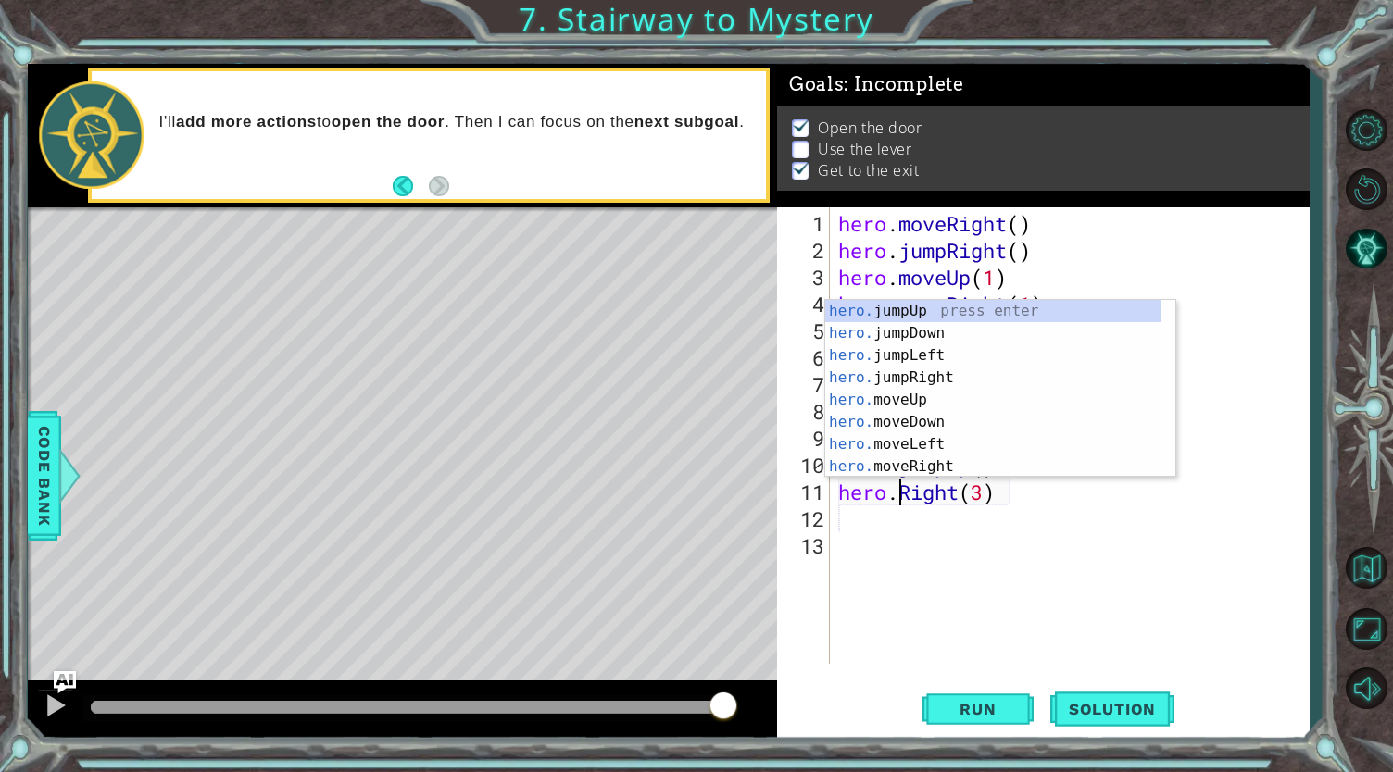
scroll to position [0, 6]
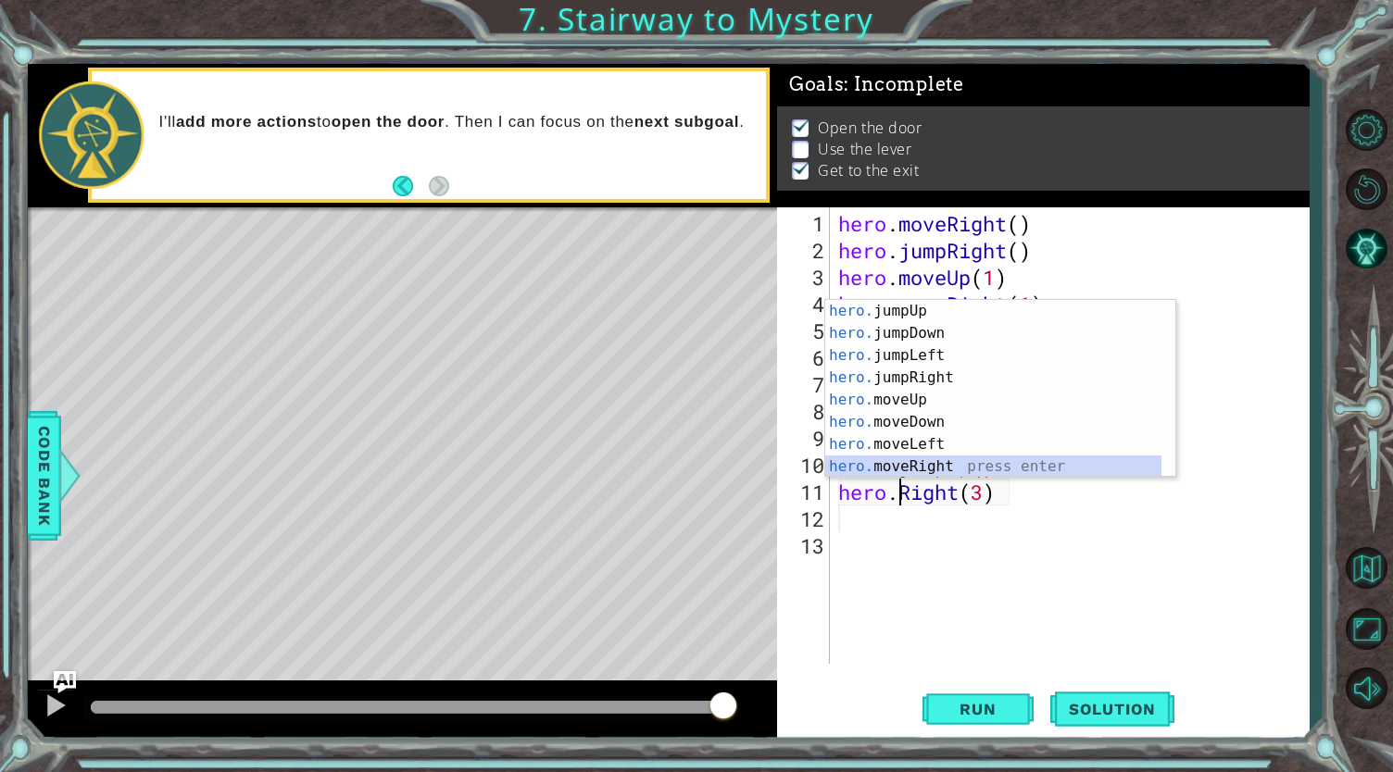
click at [919, 457] on div "hero. jumpUp press enter hero. jumpDown press enter hero. jumpLeft press enter …" at bounding box center [993, 411] width 337 height 222
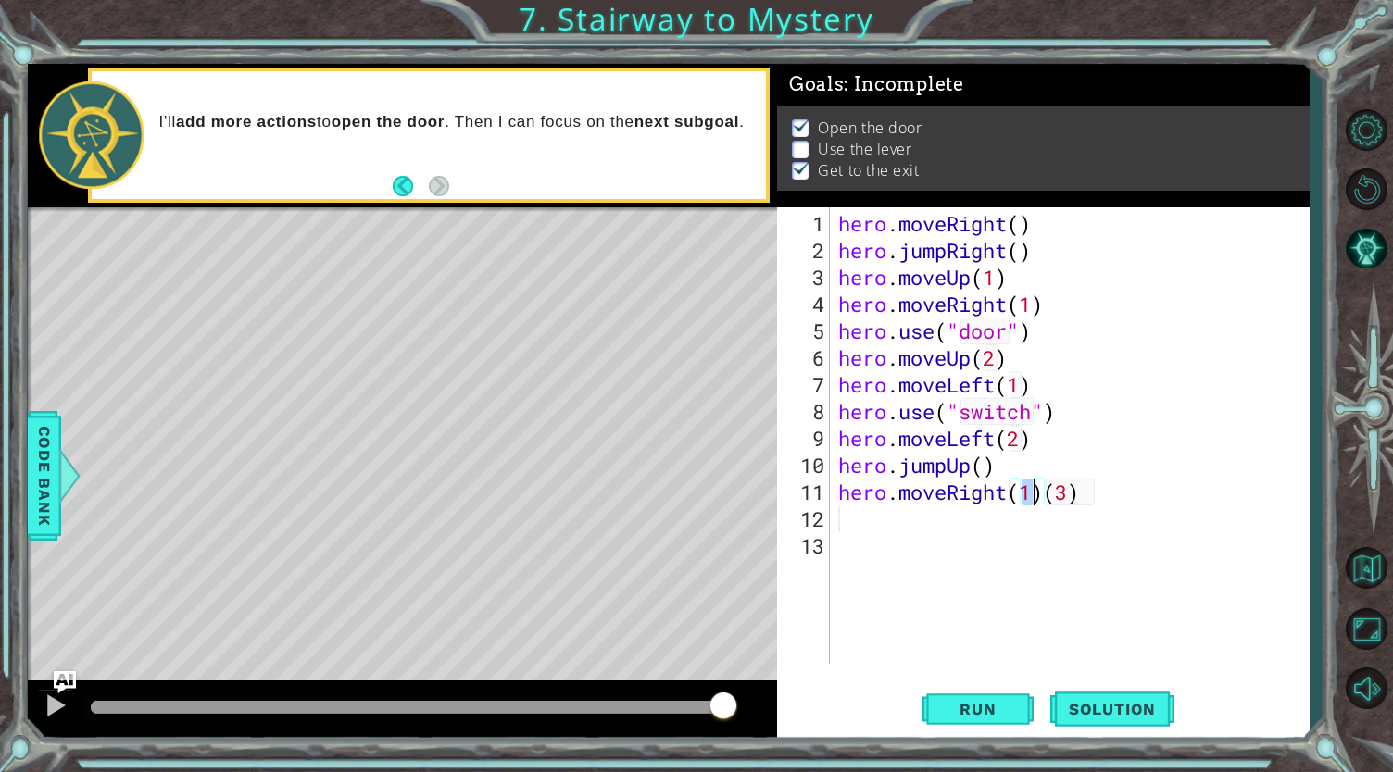
click at [1033, 412] on div "hero . moveRight ( ) hero . jumpRight ( ) hero . moveUp ( 1 ) hero . moveRight …" at bounding box center [1073, 465] width 479 height 510
type textarea "hero.use("lever")"
click at [939, 512] on div "hero . moveRight ( ) hero . jumpRight ( ) hero . moveUp ( 1 ) hero . moveRight …" at bounding box center [1073, 465] width 479 height 510
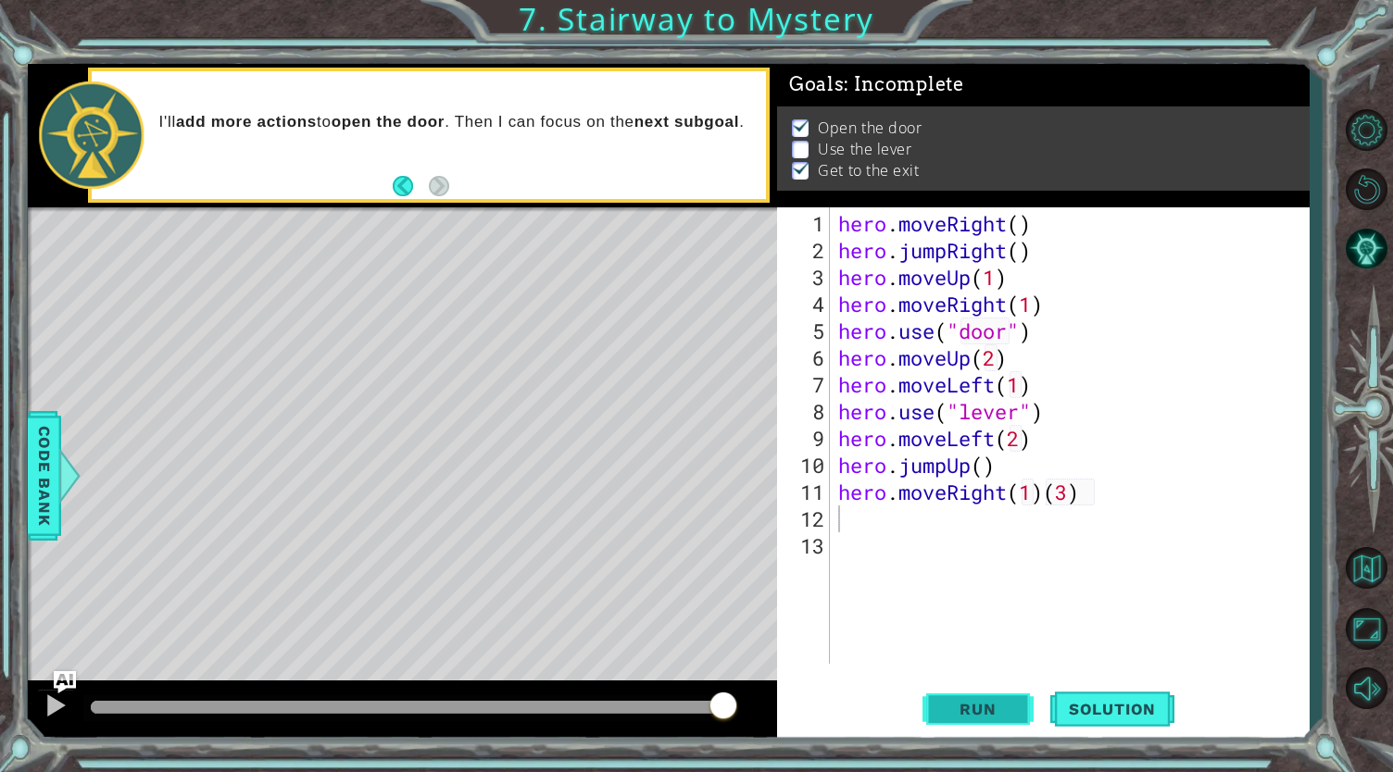
click at [975, 696] on button "Run" at bounding box center [977, 708] width 111 height 53
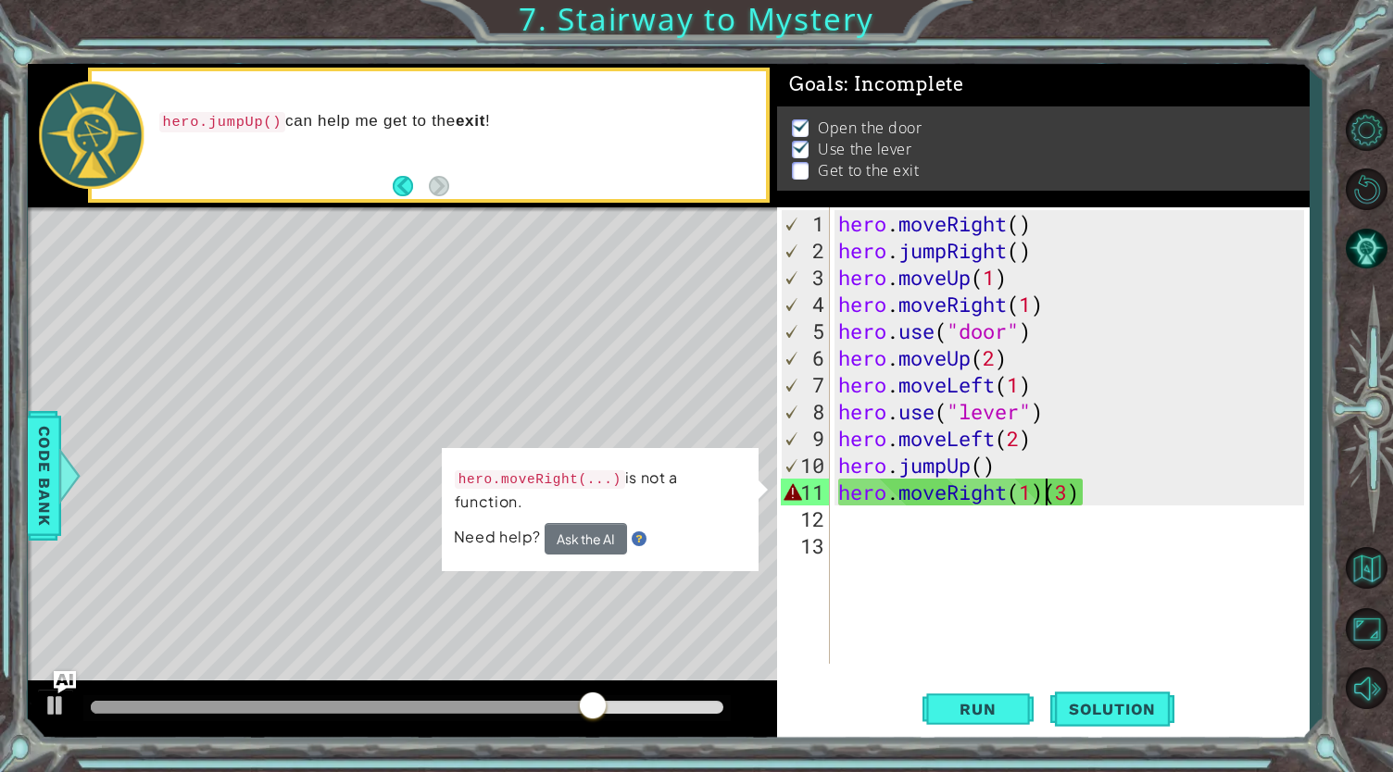
click at [1046, 490] on div "hero . moveRight ( ) hero . jumpRight ( ) hero . moveUp ( 1 ) hero . moveRight …" at bounding box center [1073, 465] width 479 height 510
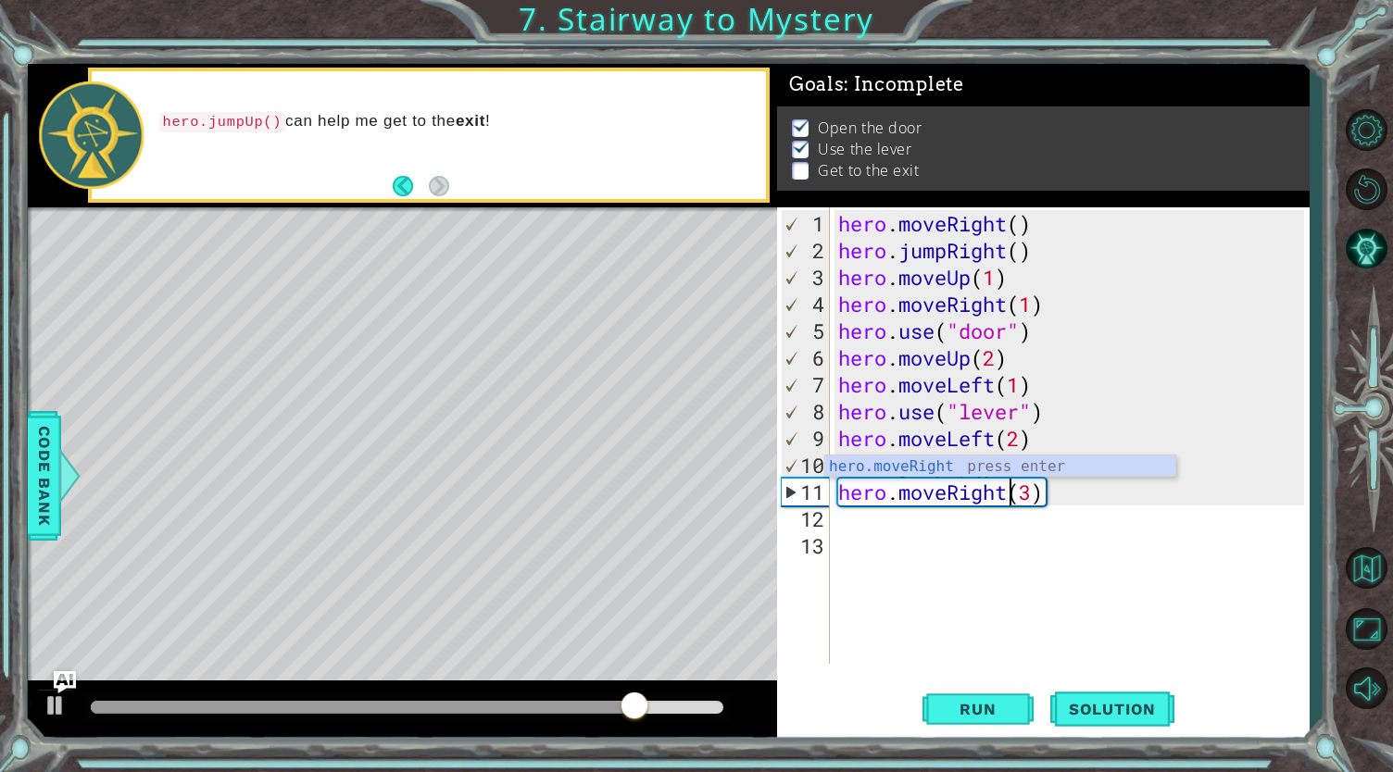
type textarea "hero.moveRight(3)"
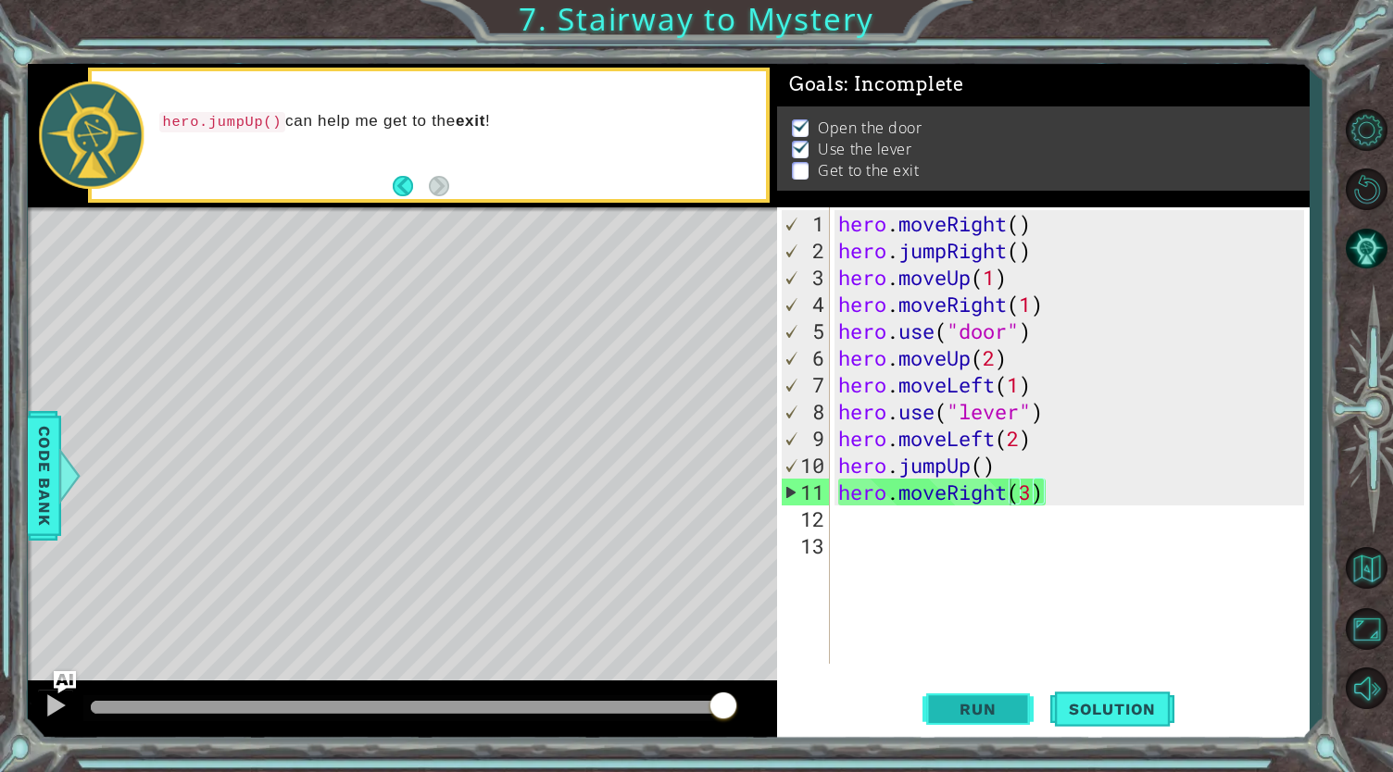
click at [965, 704] on span "Run" at bounding box center [977, 709] width 73 height 19
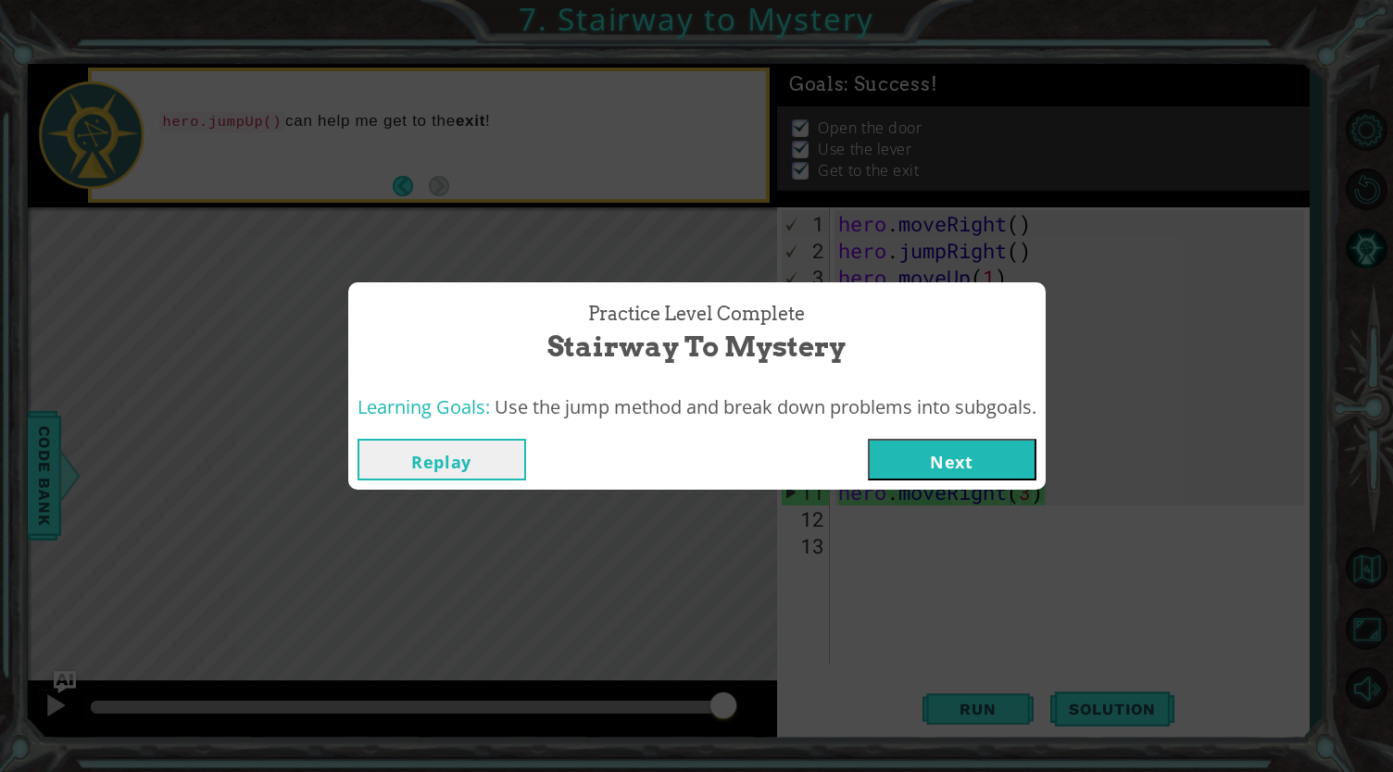
click at [954, 458] on button "Next" at bounding box center [952, 460] width 169 height 42
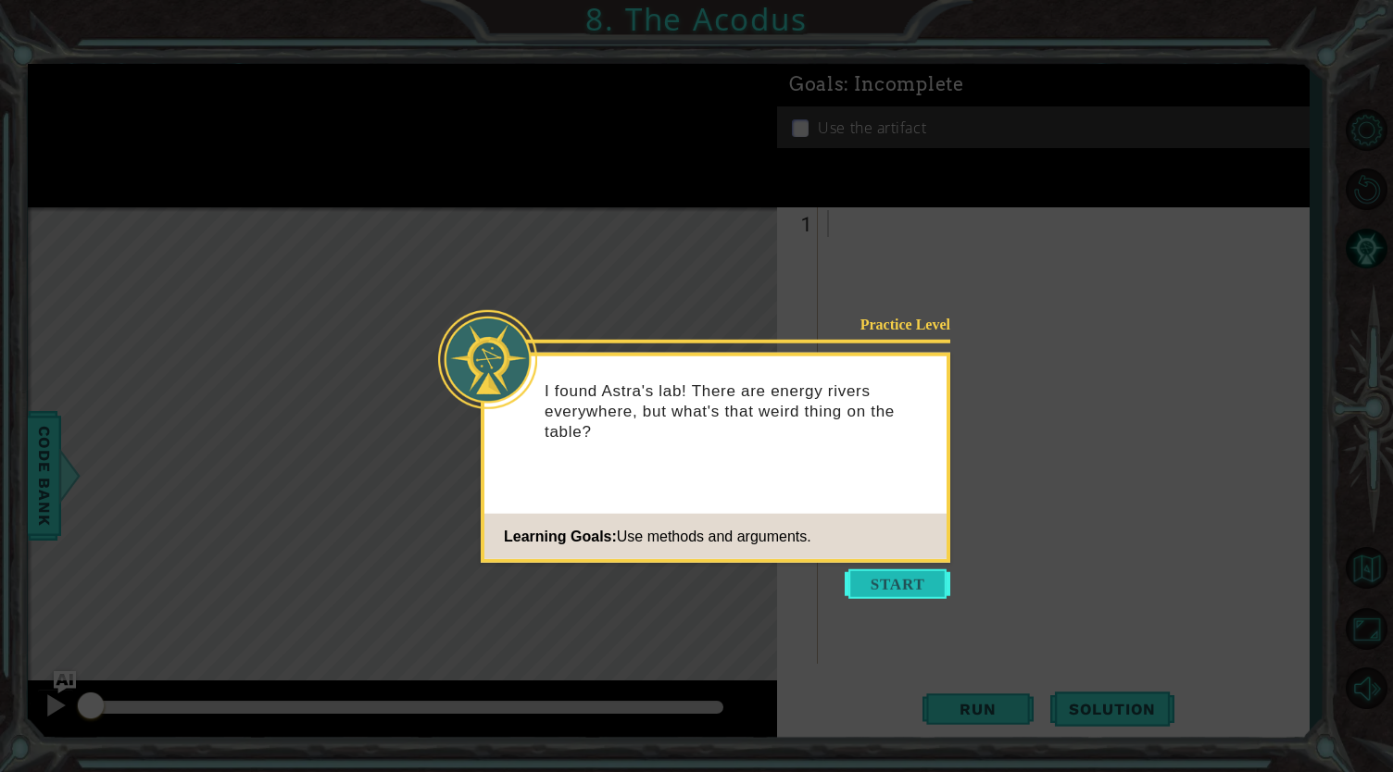
click at [896, 592] on button "Start" at bounding box center [898, 584] width 106 height 30
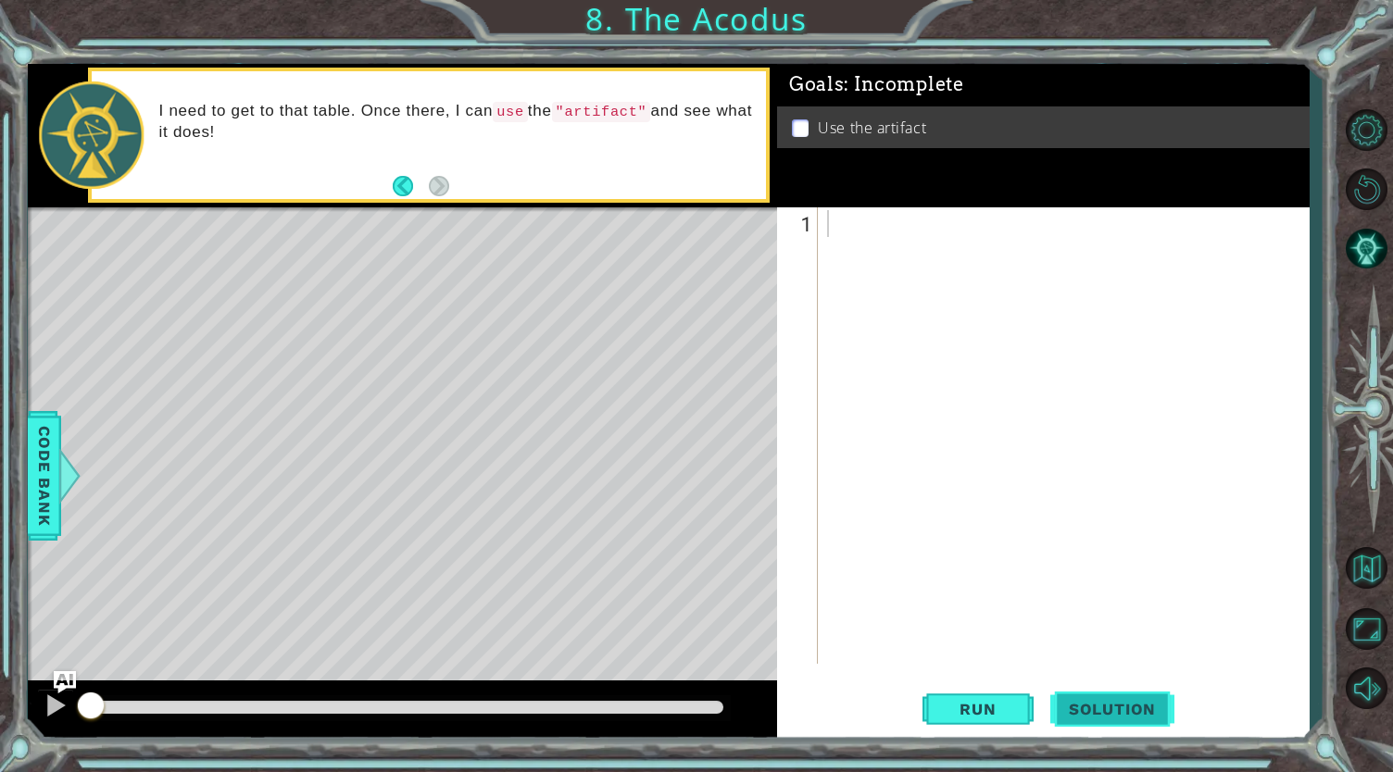
click at [1082, 714] on span "Solution" at bounding box center [1112, 709] width 124 height 19
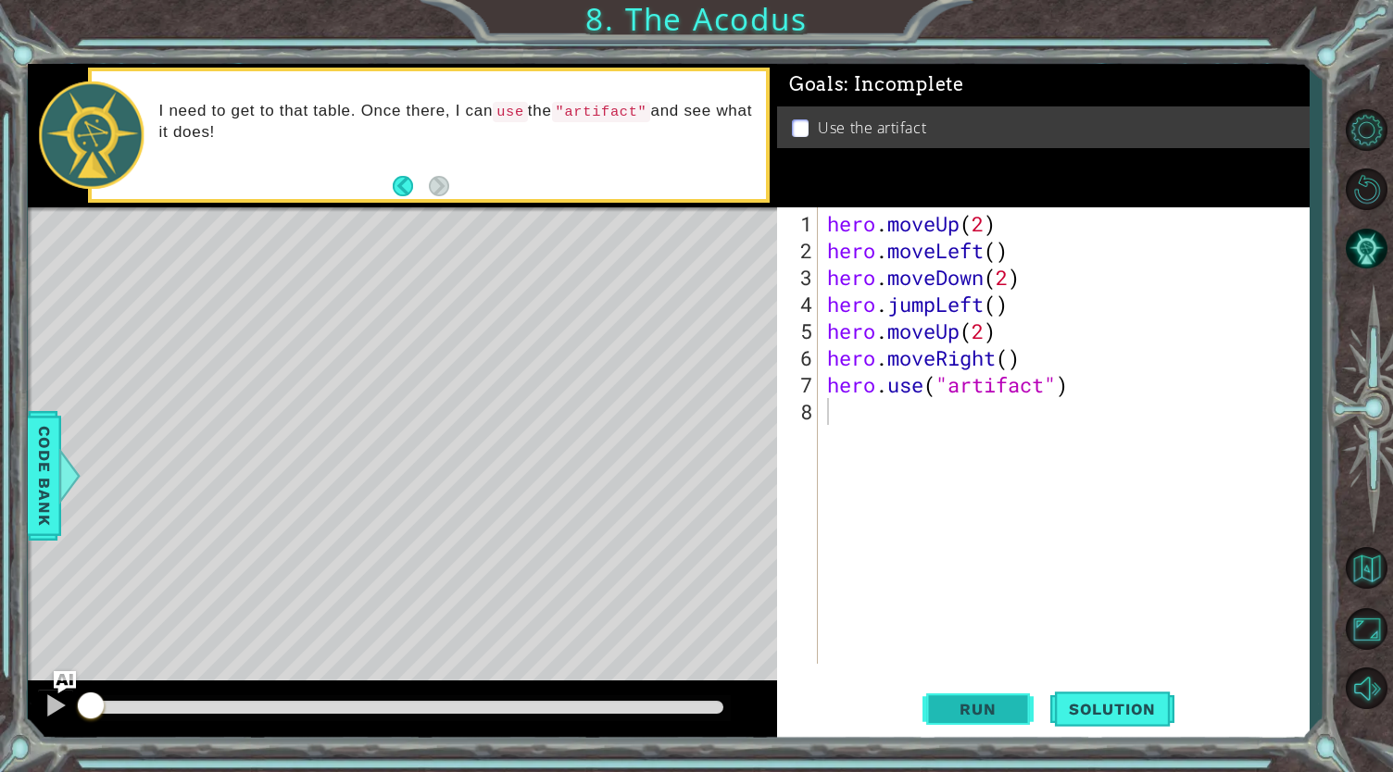
click at [996, 708] on span "Run" at bounding box center [977, 709] width 73 height 19
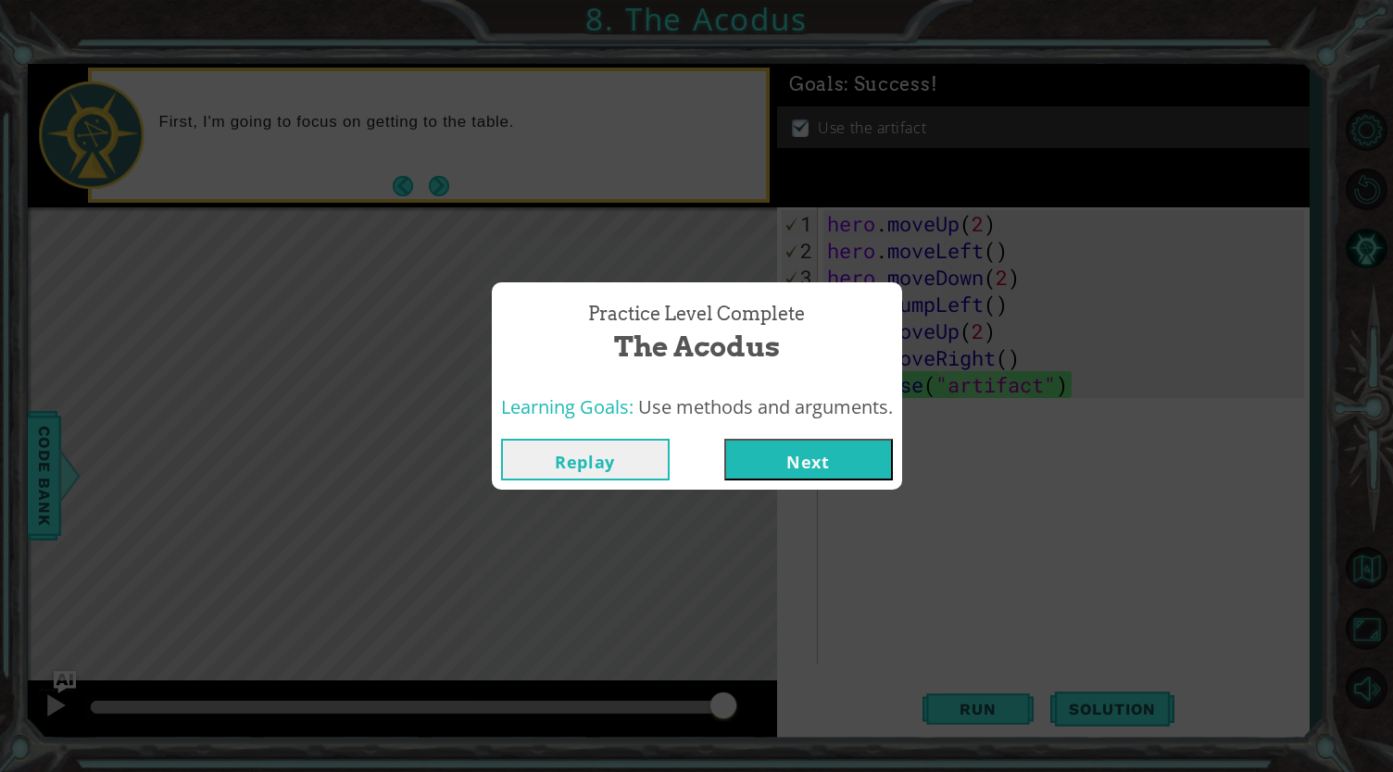
click at [793, 471] on button "Next" at bounding box center [808, 460] width 169 height 42
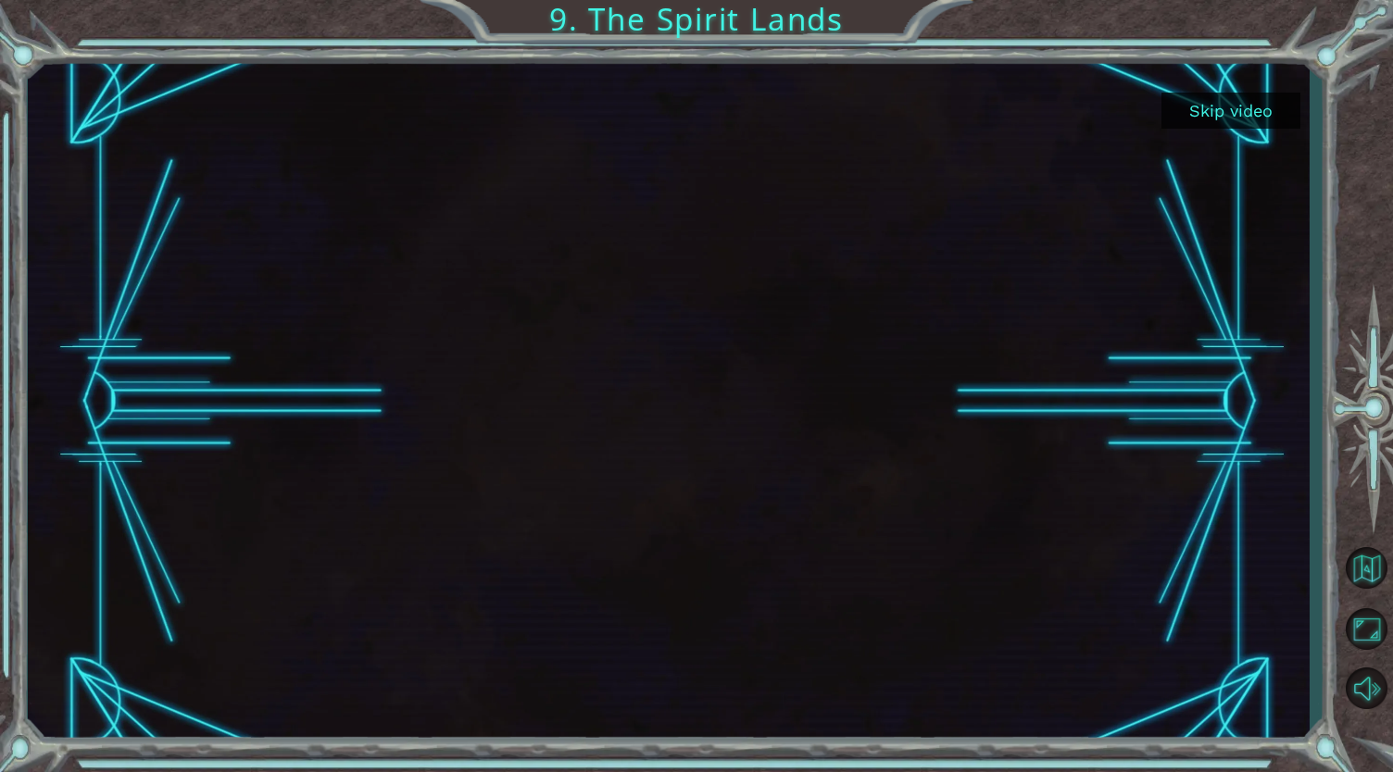
click at [1230, 114] on button "Skip video" at bounding box center [1230, 111] width 139 height 36
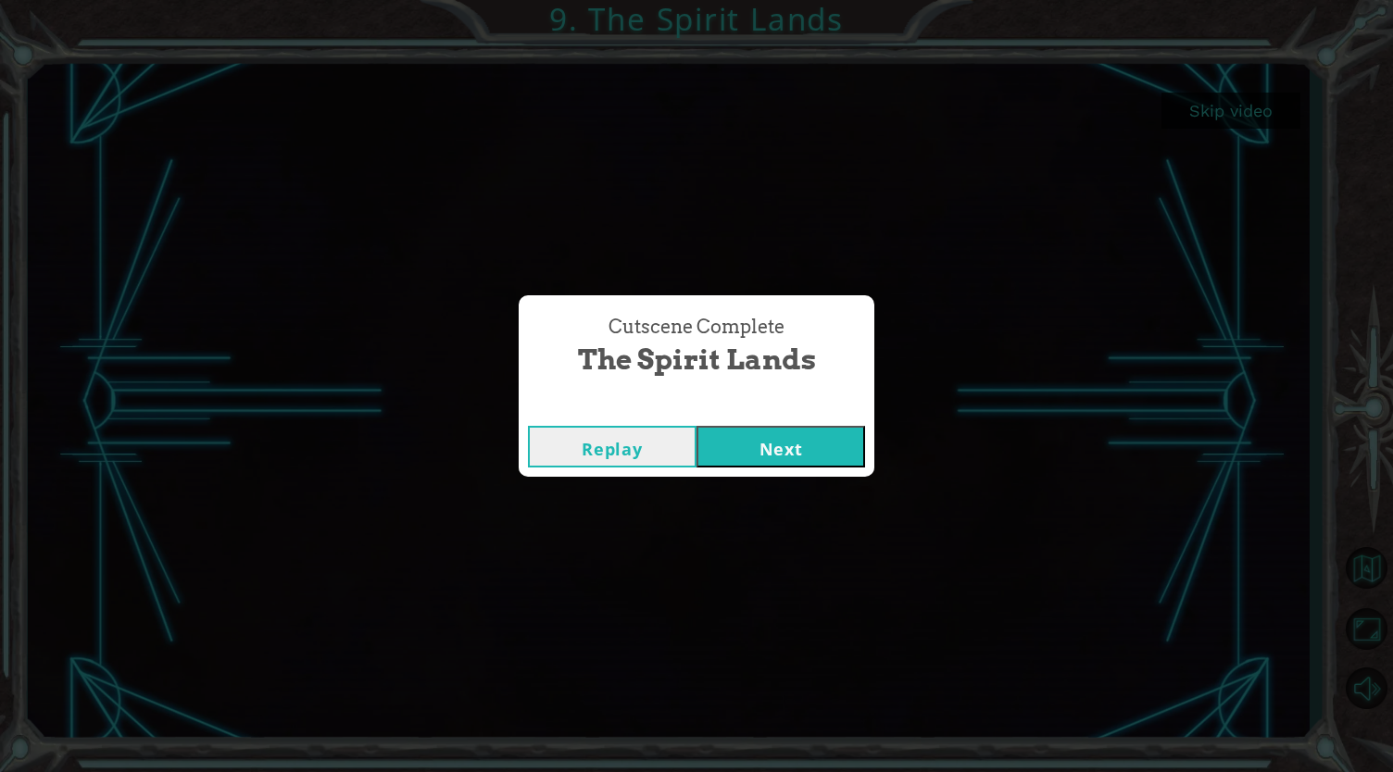
click at [792, 442] on button "Next" at bounding box center [780, 447] width 169 height 42
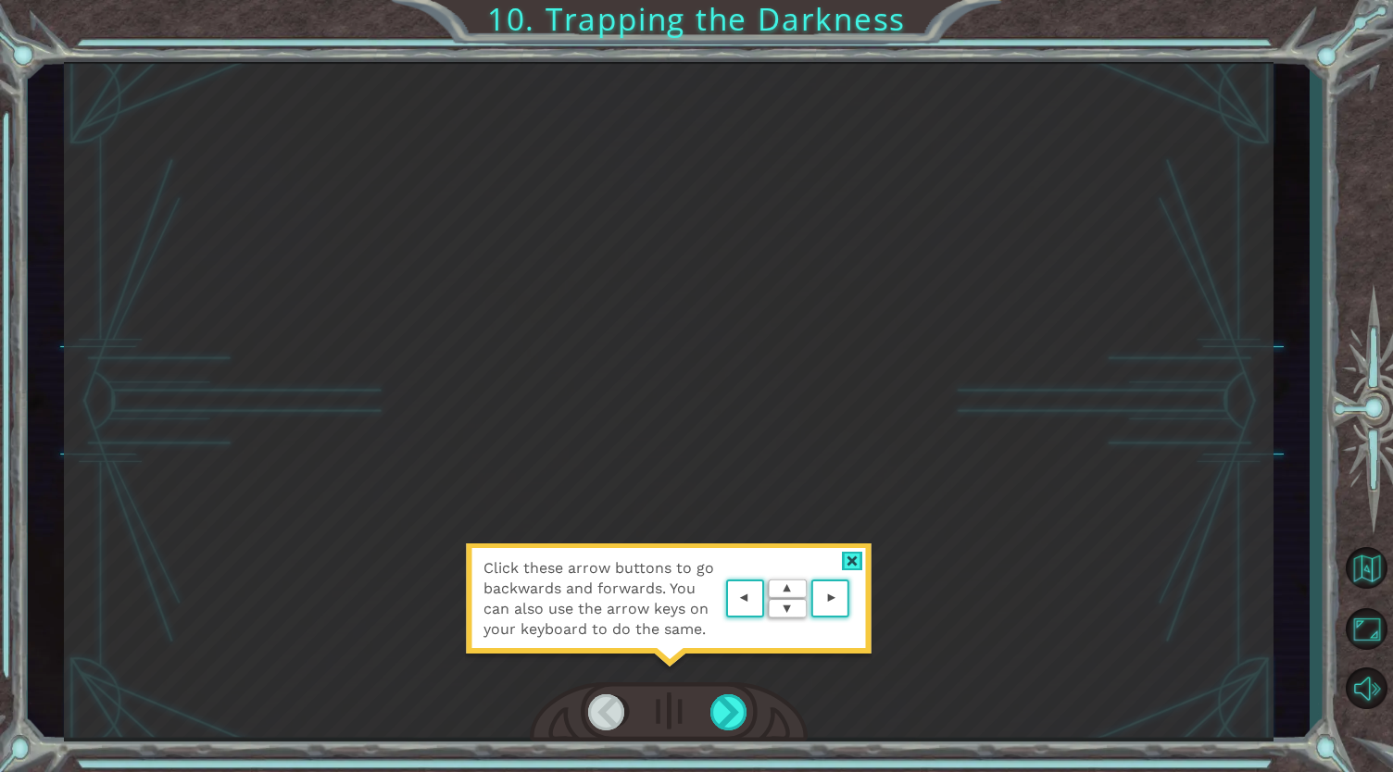
click at [854, 599] on area at bounding box center [854, 599] width 0 height 0
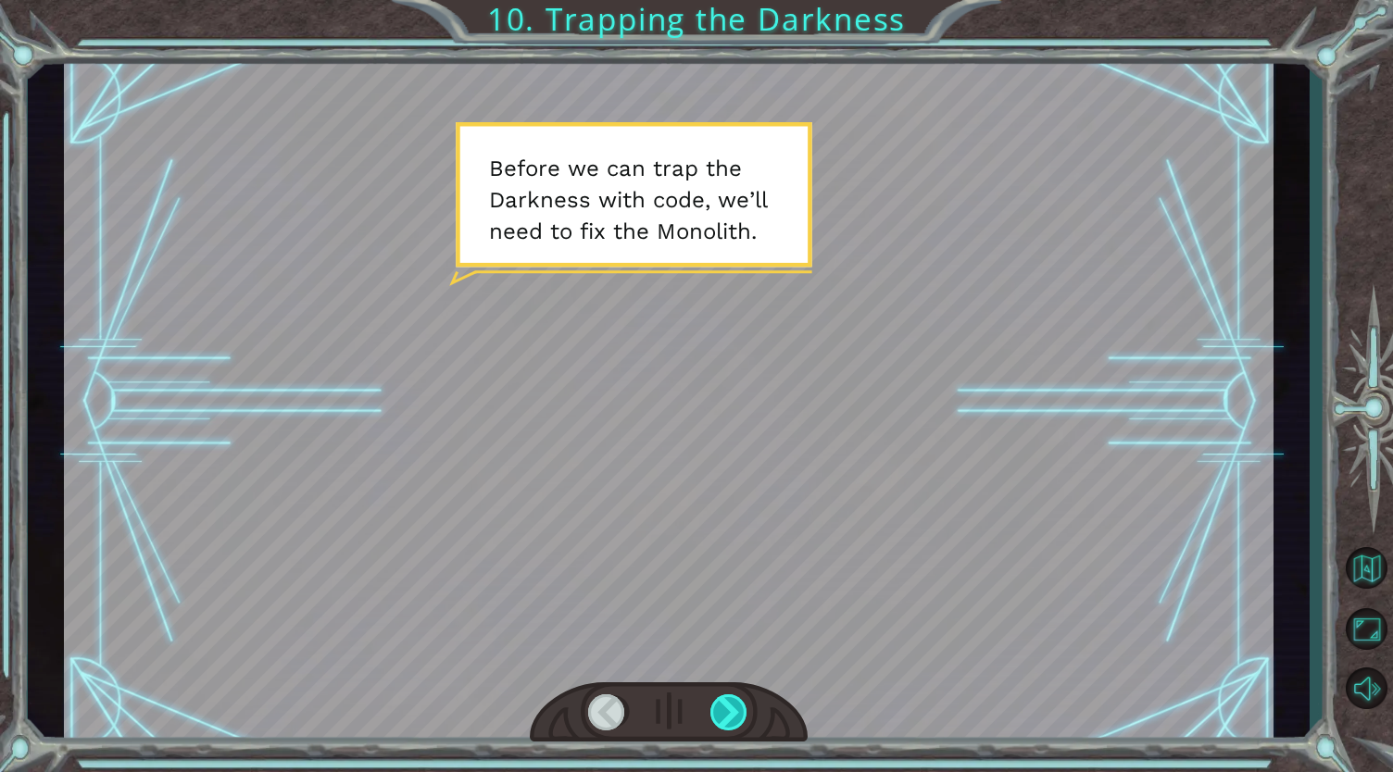
click at [721, 714] on div at bounding box center [729, 712] width 39 height 37
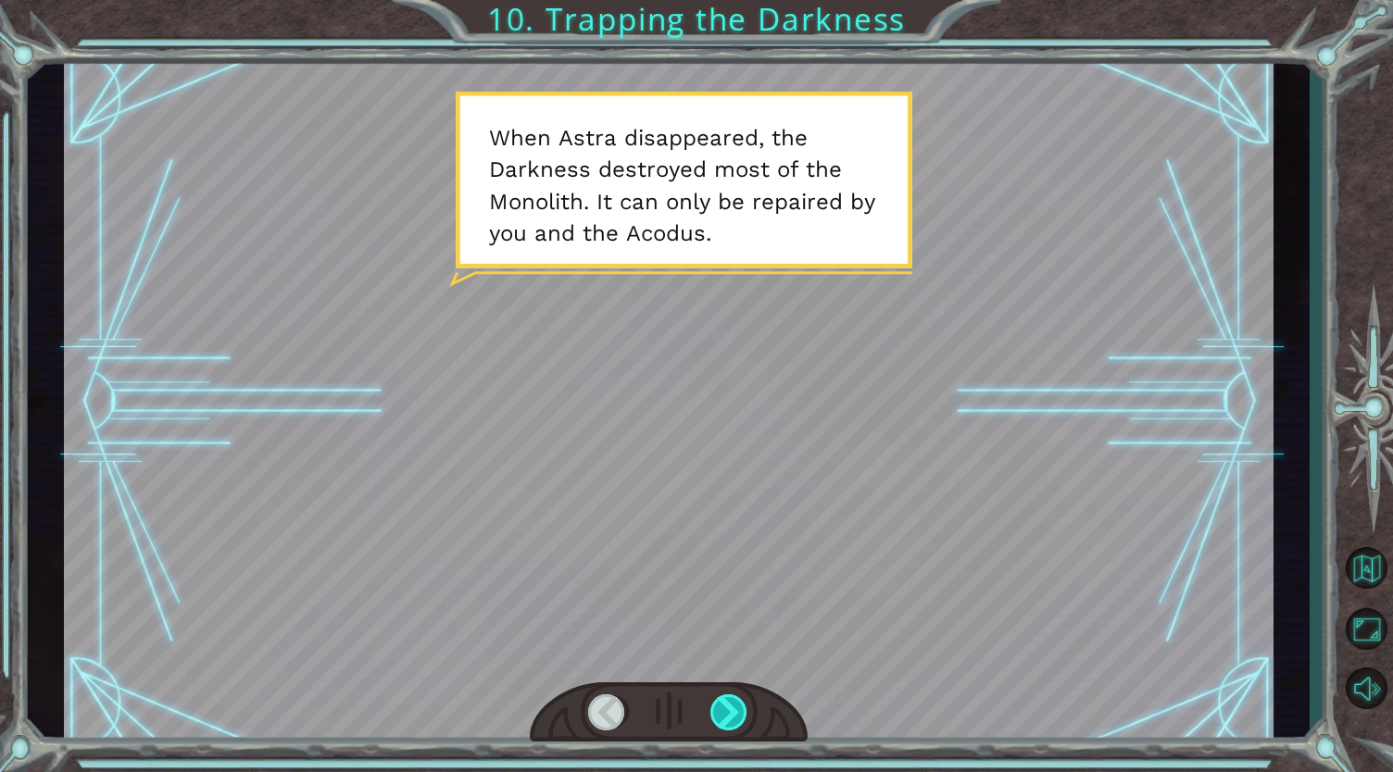
click at [721, 714] on div at bounding box center [729, 712] width 39 height 37
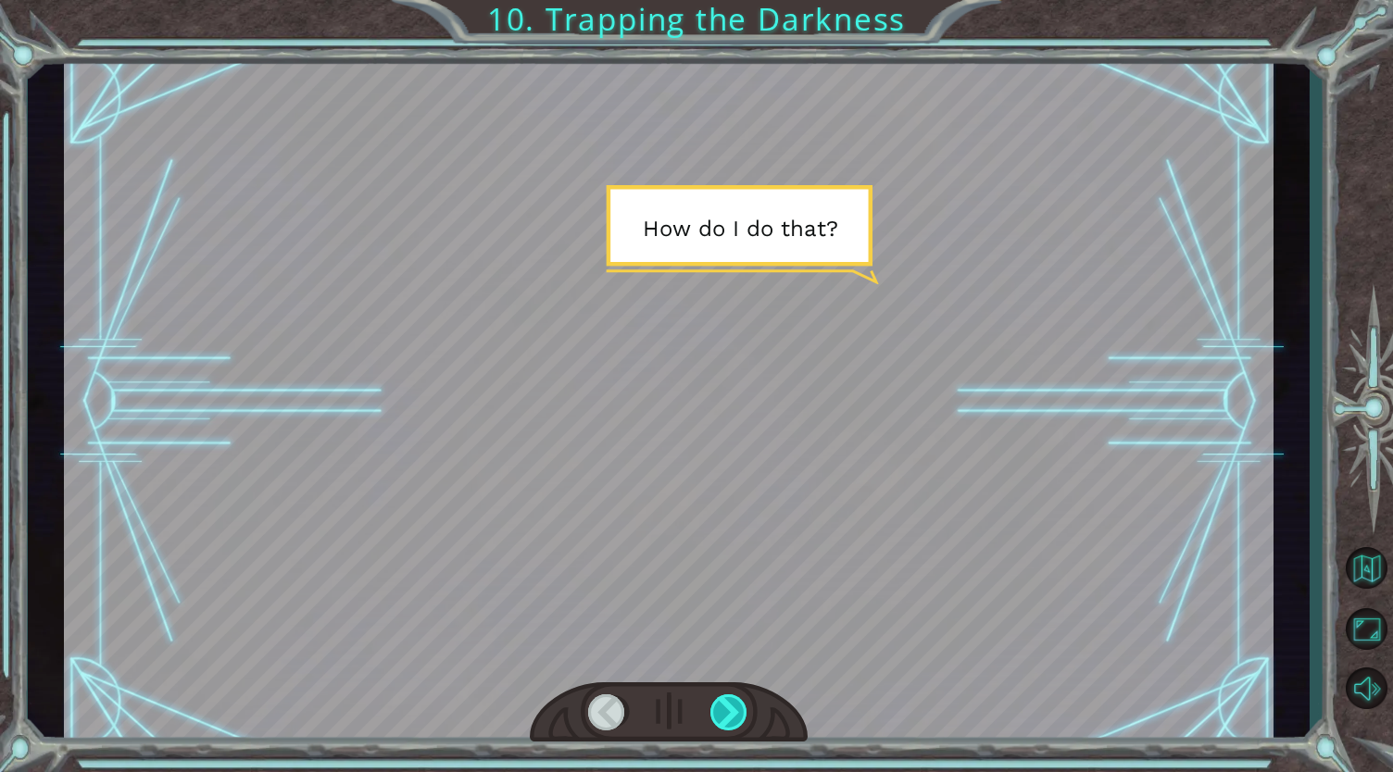
click at [721, 714] on div at bounding box center [729, 712] width 39 height 37
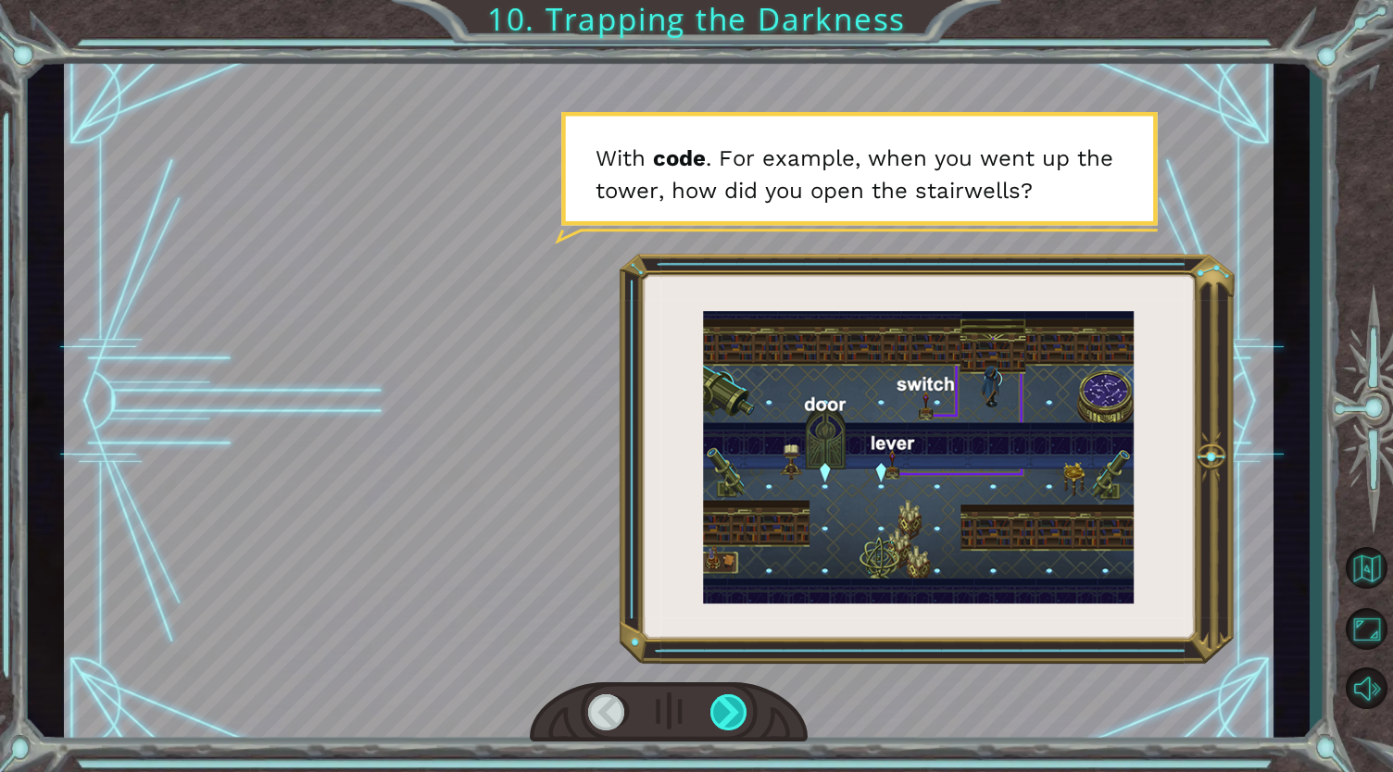
click at [721, 714] on div at bounding box center [729, 712] width 39 height 37
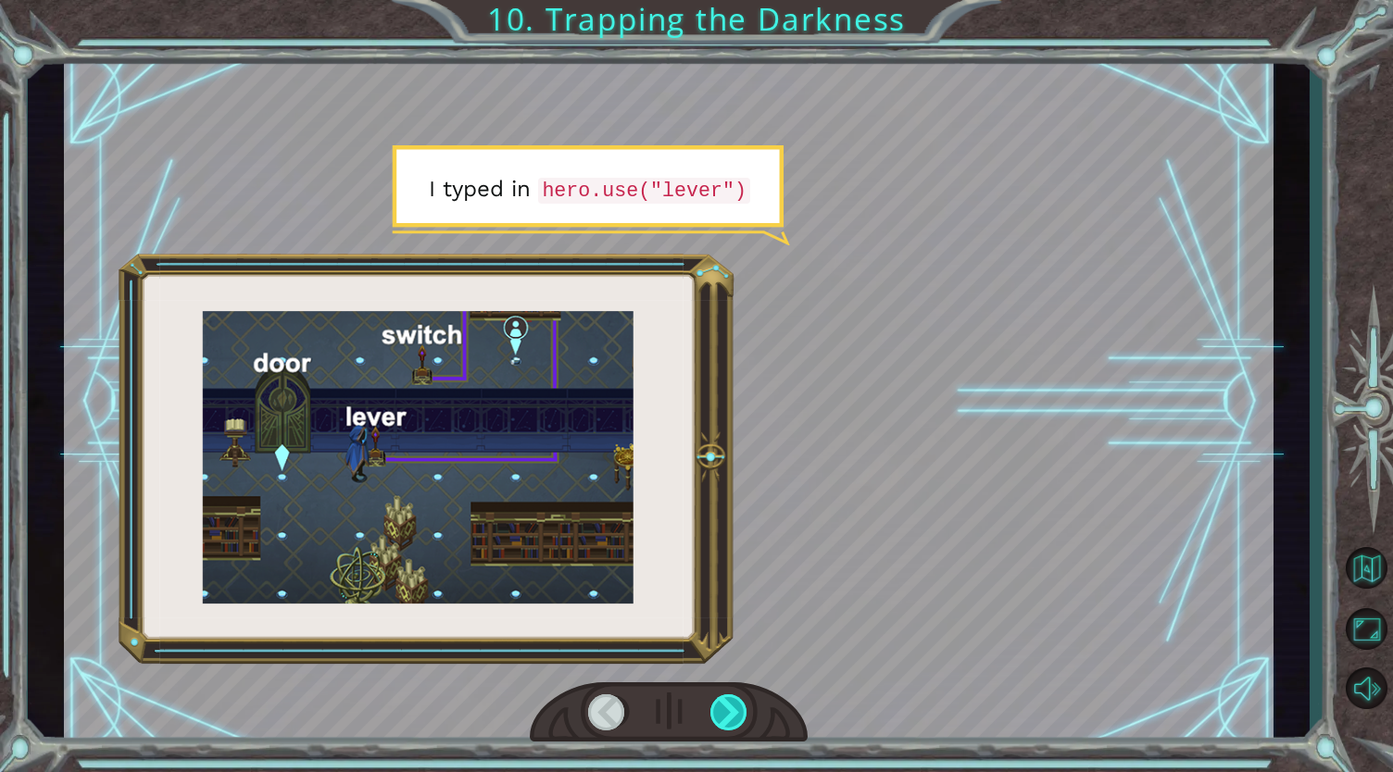
click at [721, 714] on div at bounding box center [729, 712] width 39 height 37
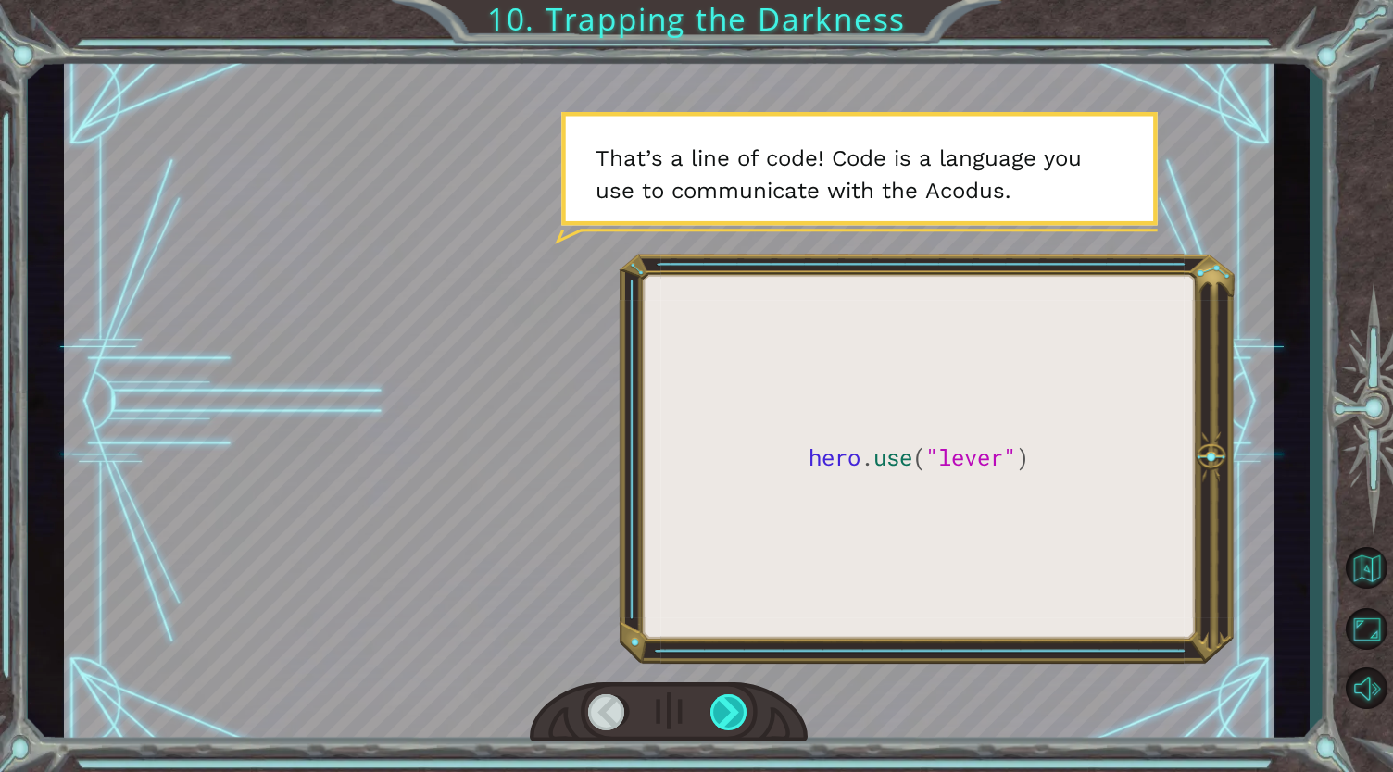
click at [721, 714] on div at bounding box center [729, 712] width 39 height 37
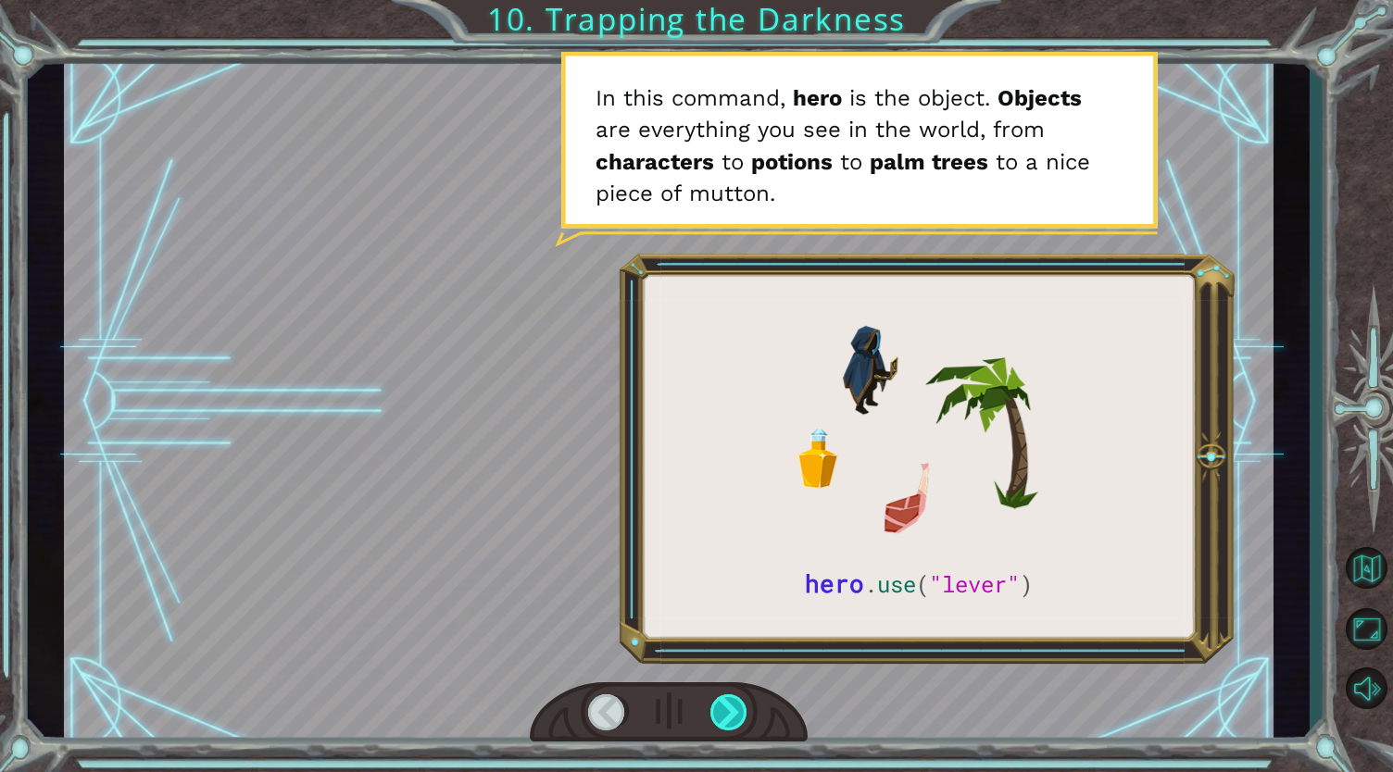
click at [721, 714] on div at bounding box center [729, 712] width 39 height 37
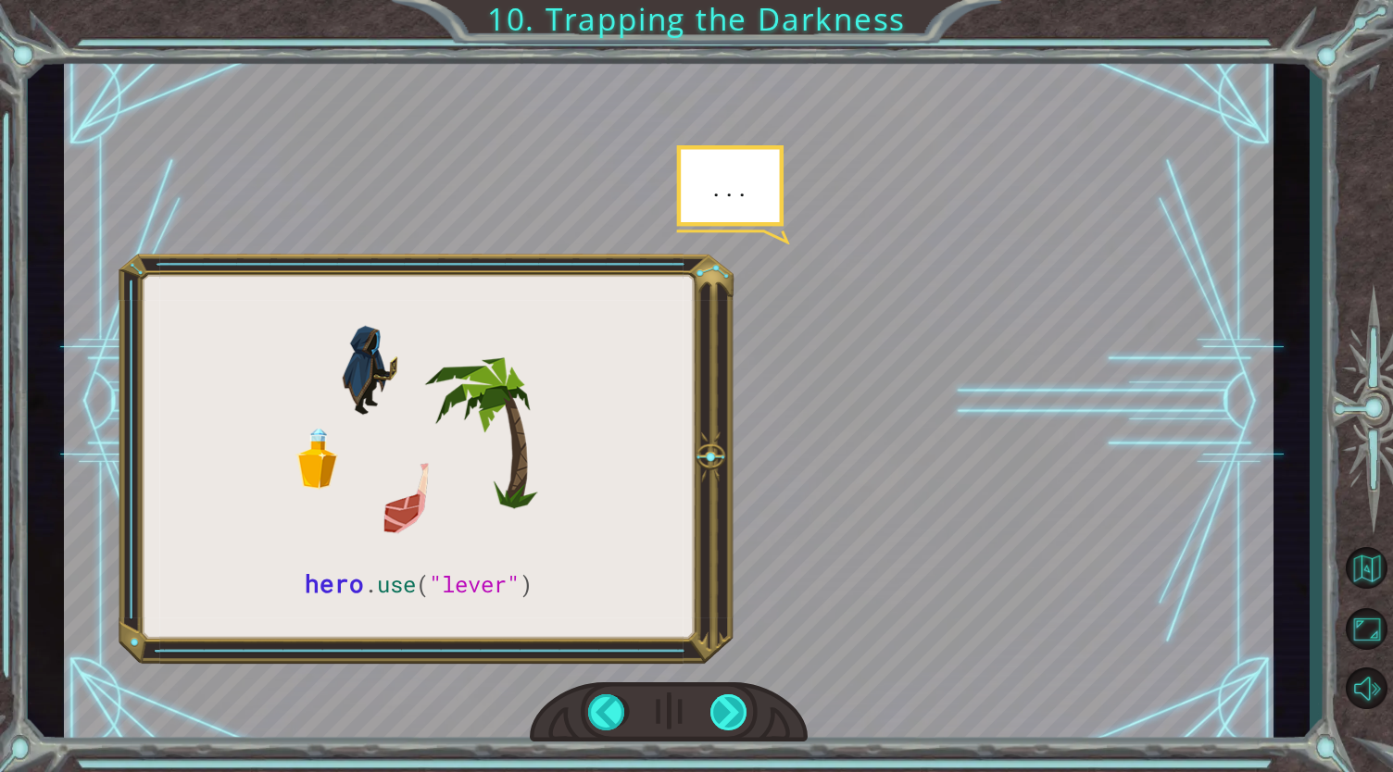
click at [721, 714] on div at bounding box center [729, 712] width 39 height 37
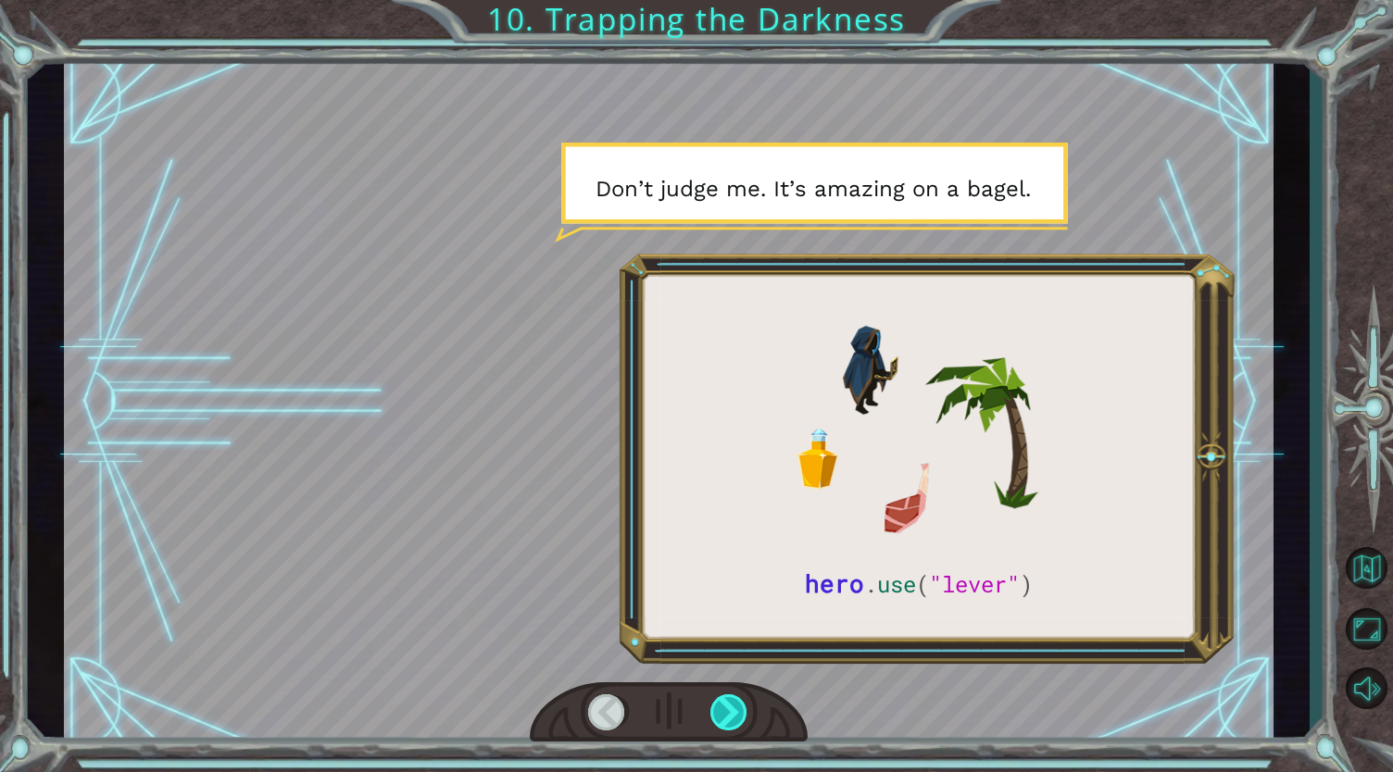
click at [721, 714] on div at bounding box center [729, 712] width 39 height 37
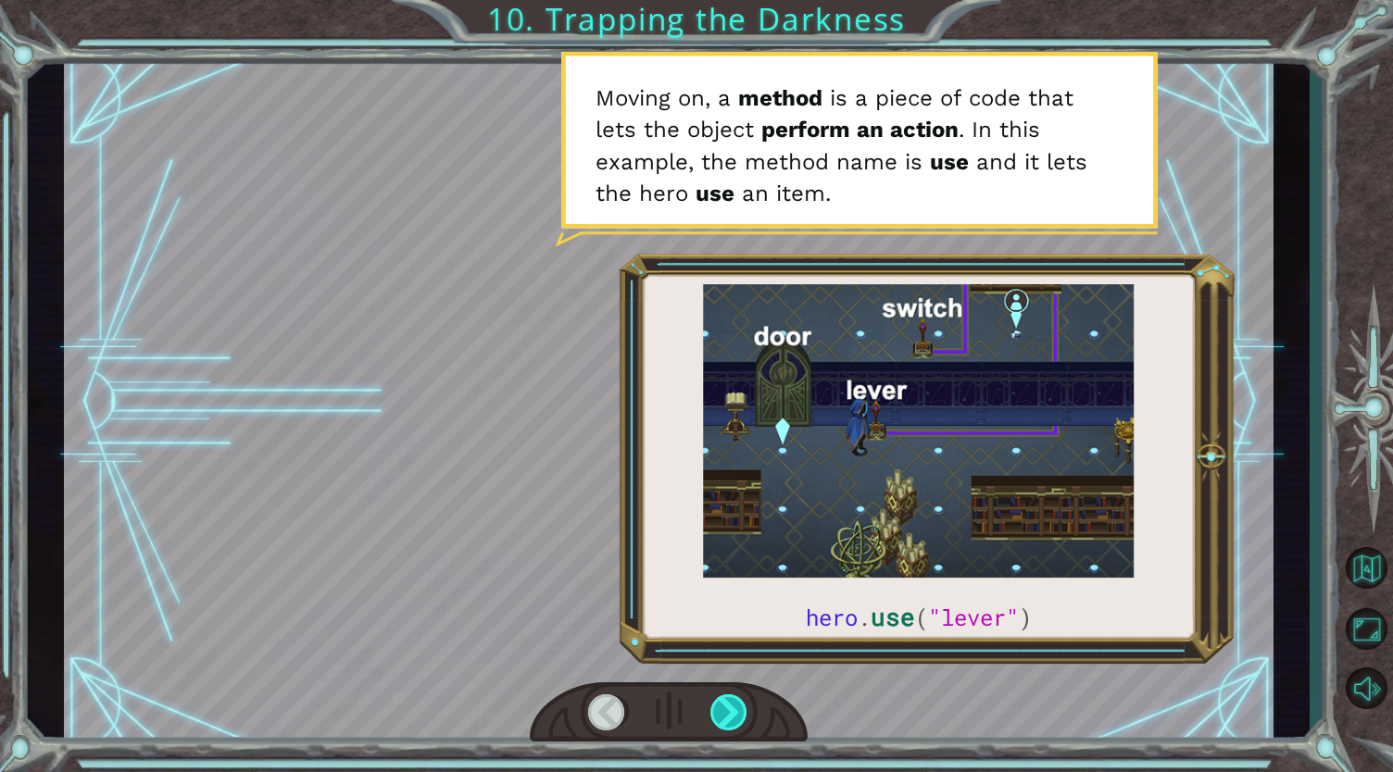
click at [721, 714] on div at bounding box center [729, 712] width 39 height 37
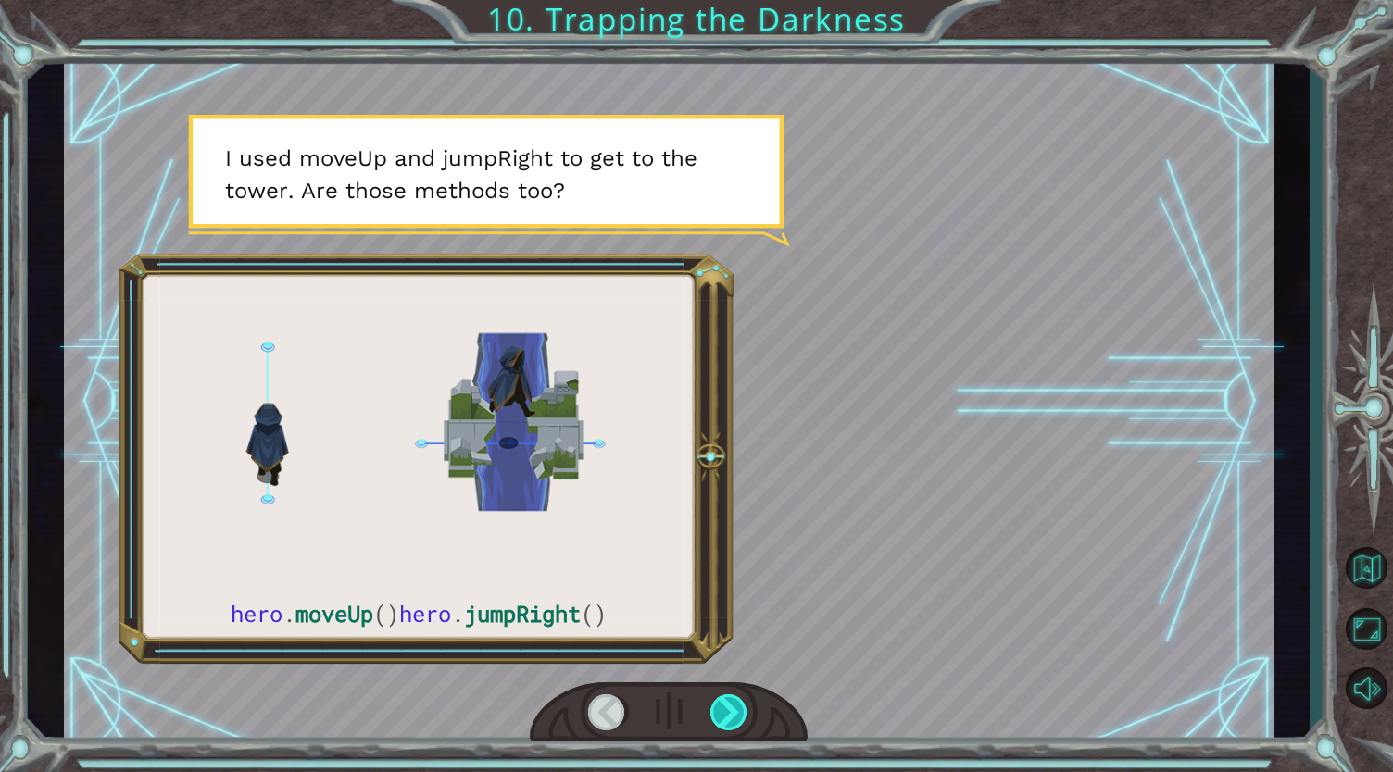
click at [721, 714] on div at bounding box center [729, 712] width 39 height 37
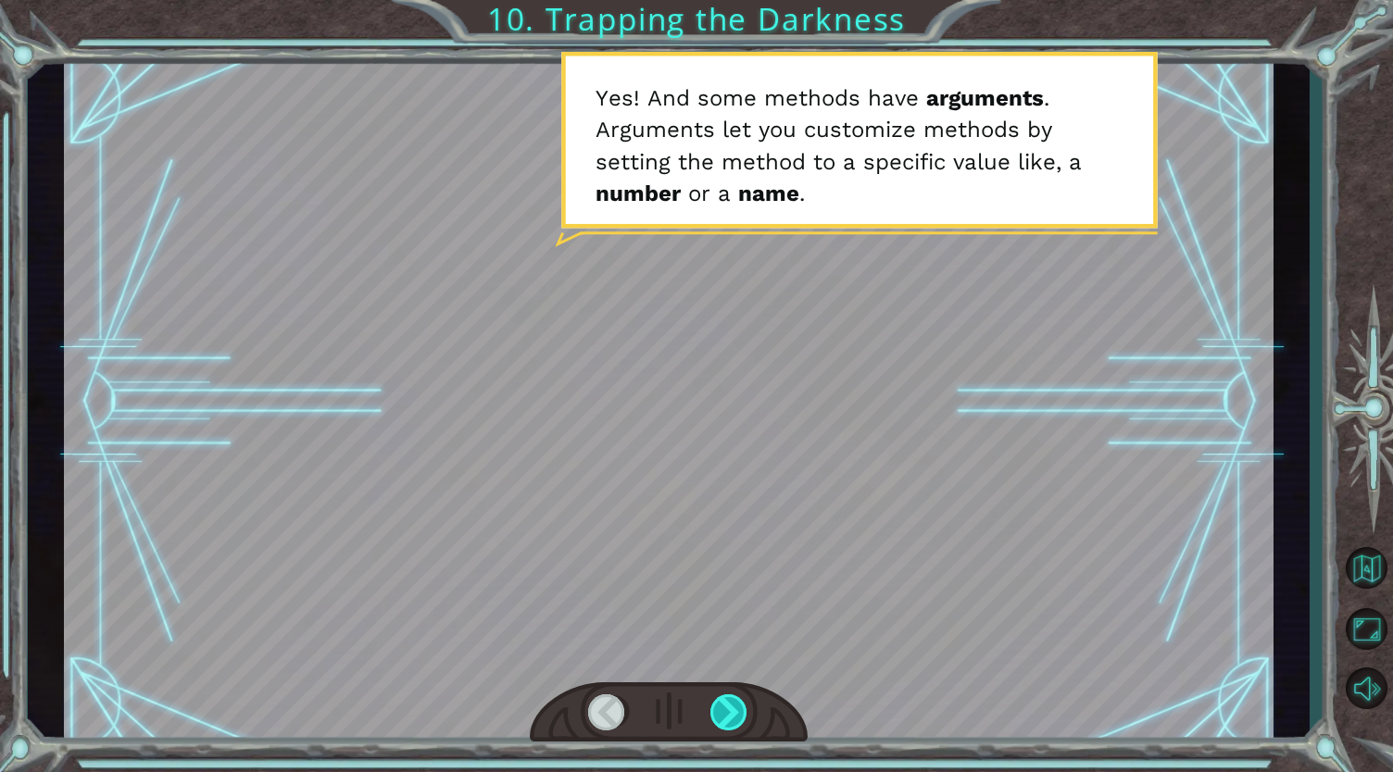
click at [721, 714] on div at bounding box center [729, 712] width 39 height 37
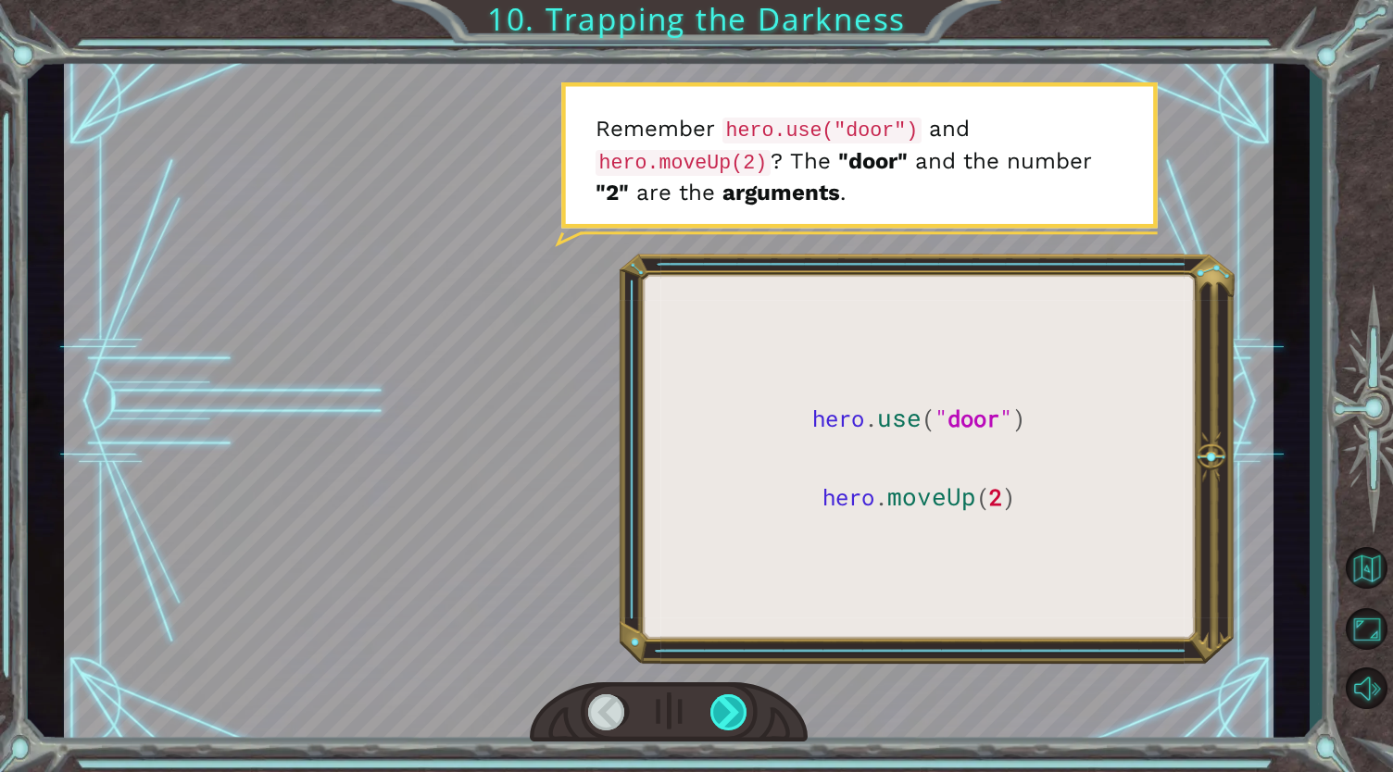
click at [721, 714] on div at bounding box center [729, 712] width 39 height 37
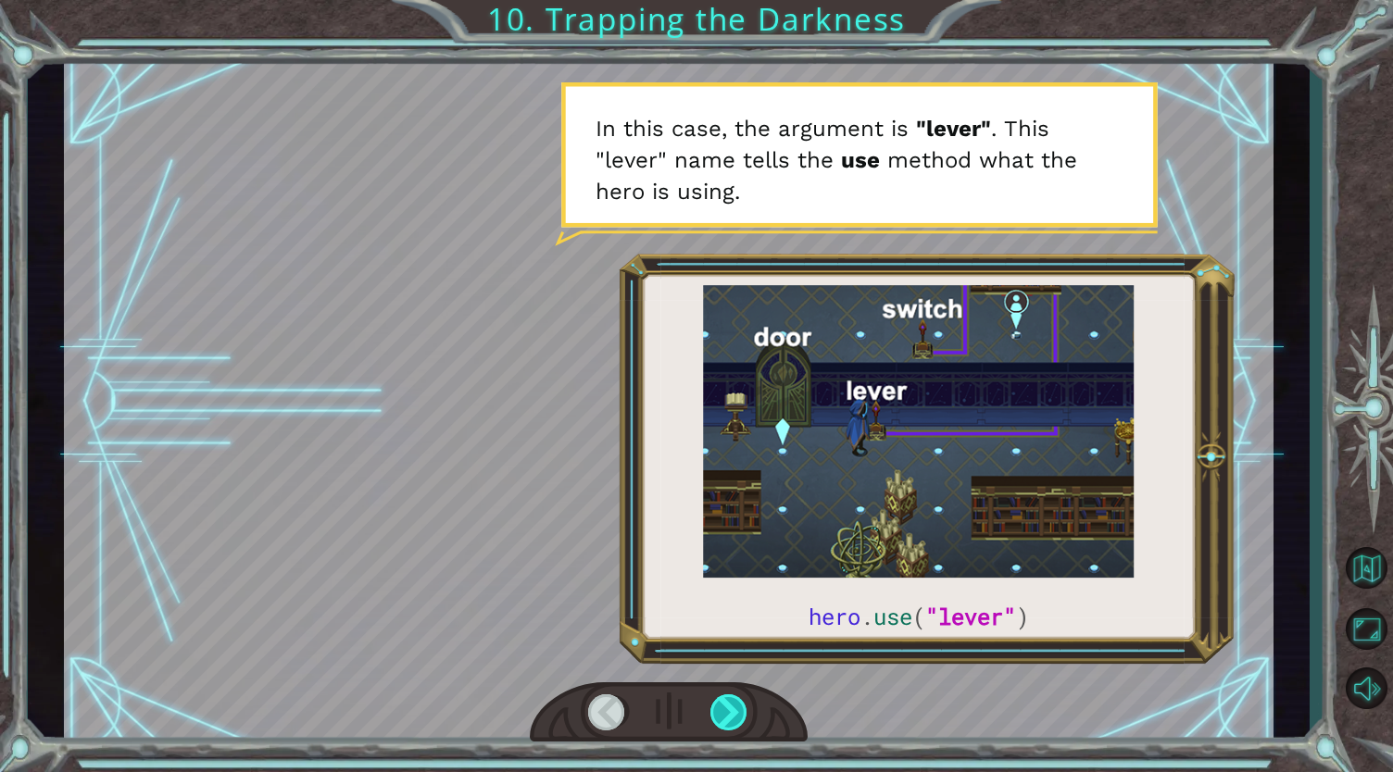
click at [730, 713] on div at bounding box center [729, 712] width 39 height 37
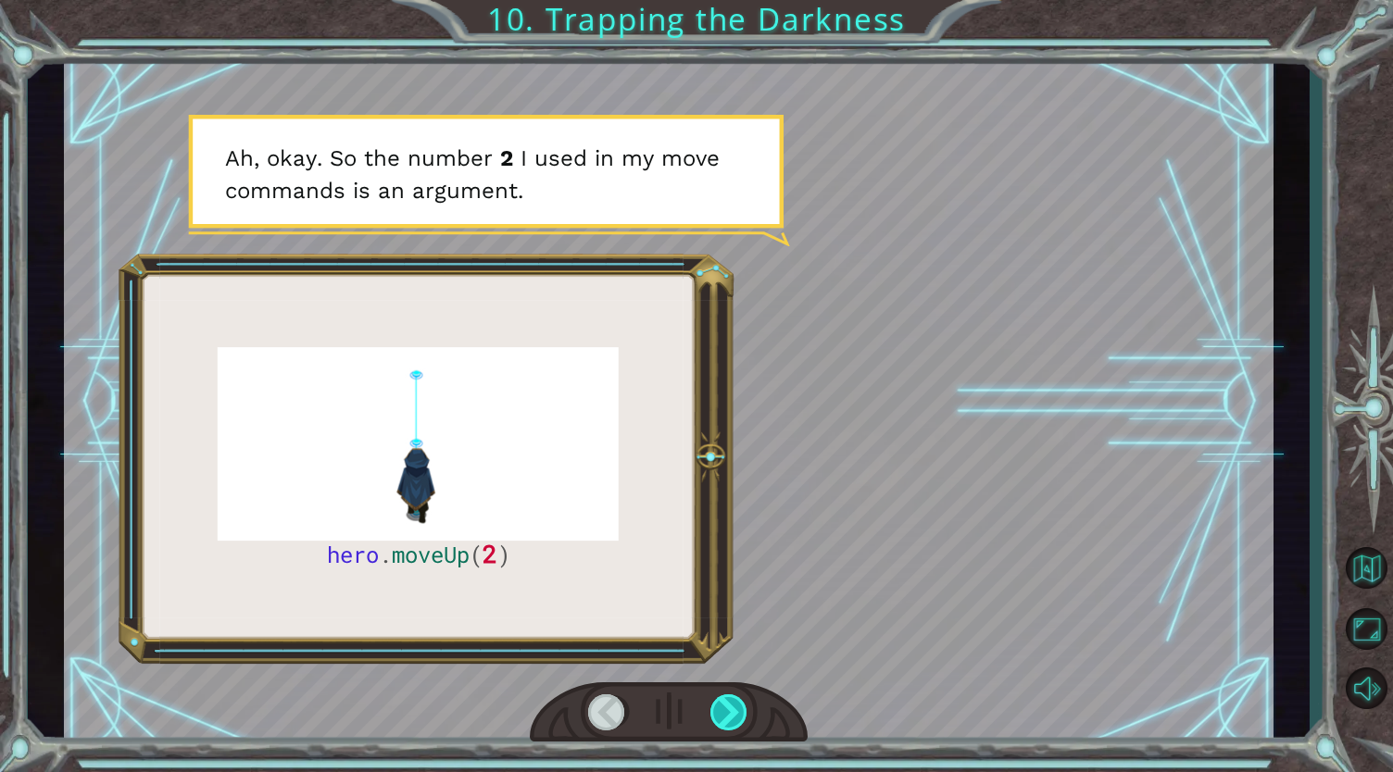
click at [729, 716] on div at bounding box center [729, 712] width 39 height 37
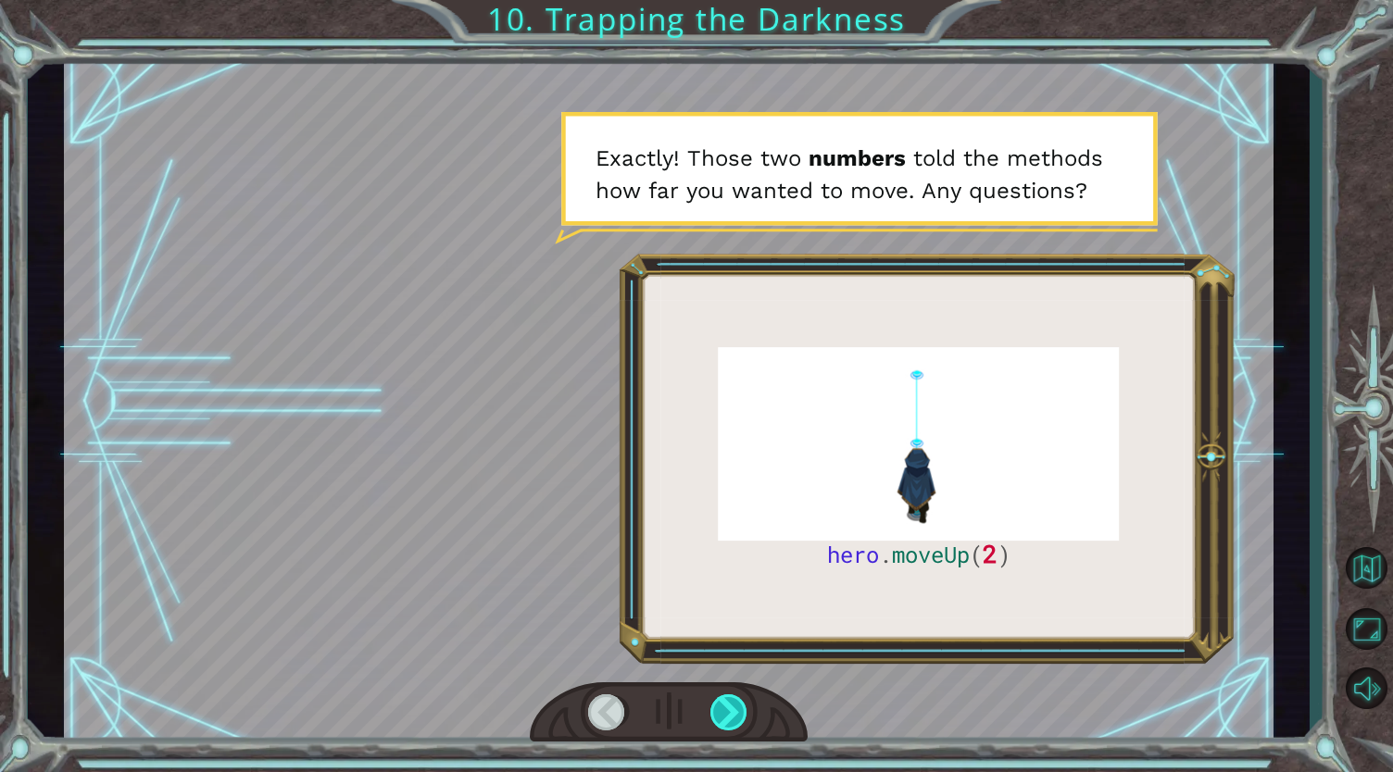
click at [729, 716] on div at bounding box center [729, 712] width 39 height 37
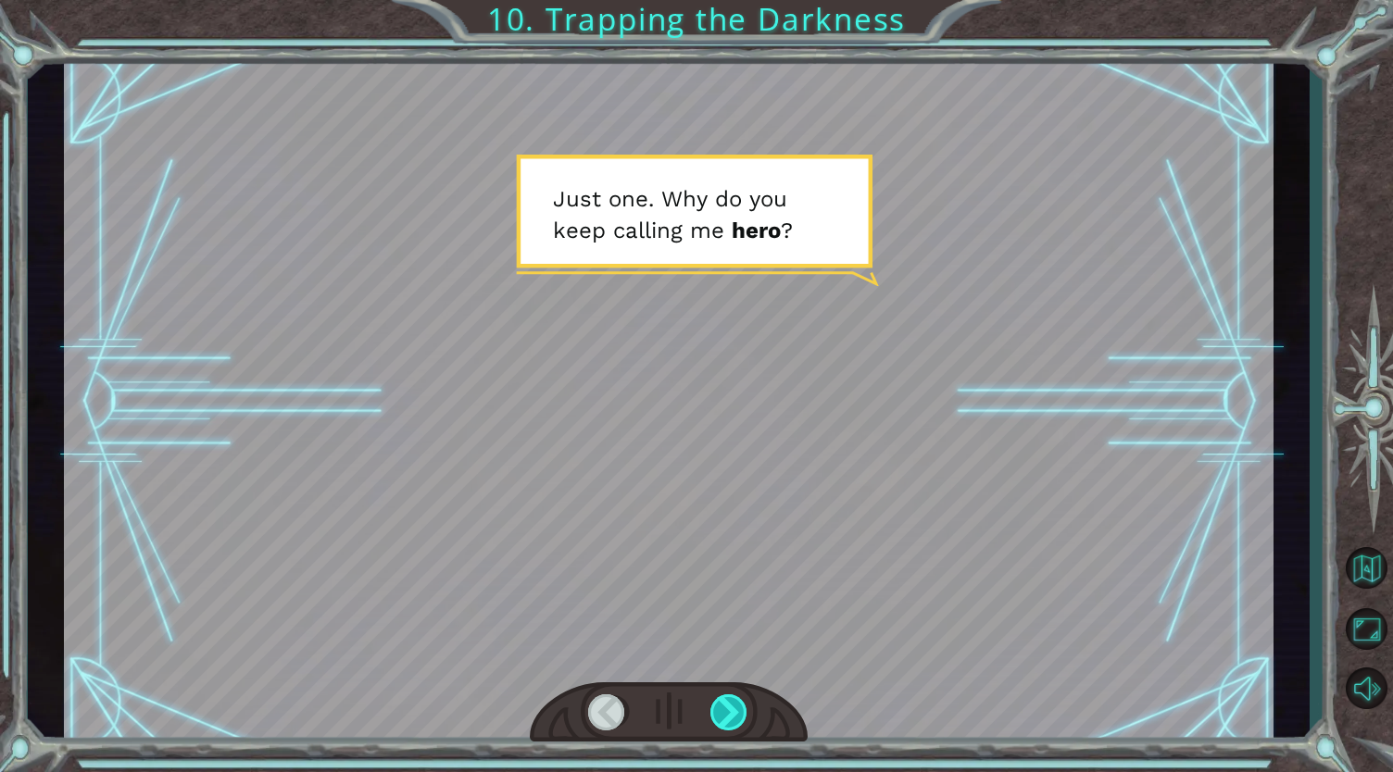
click at [729, 716] on div at bounding box center [729, 712] width 39 height 37
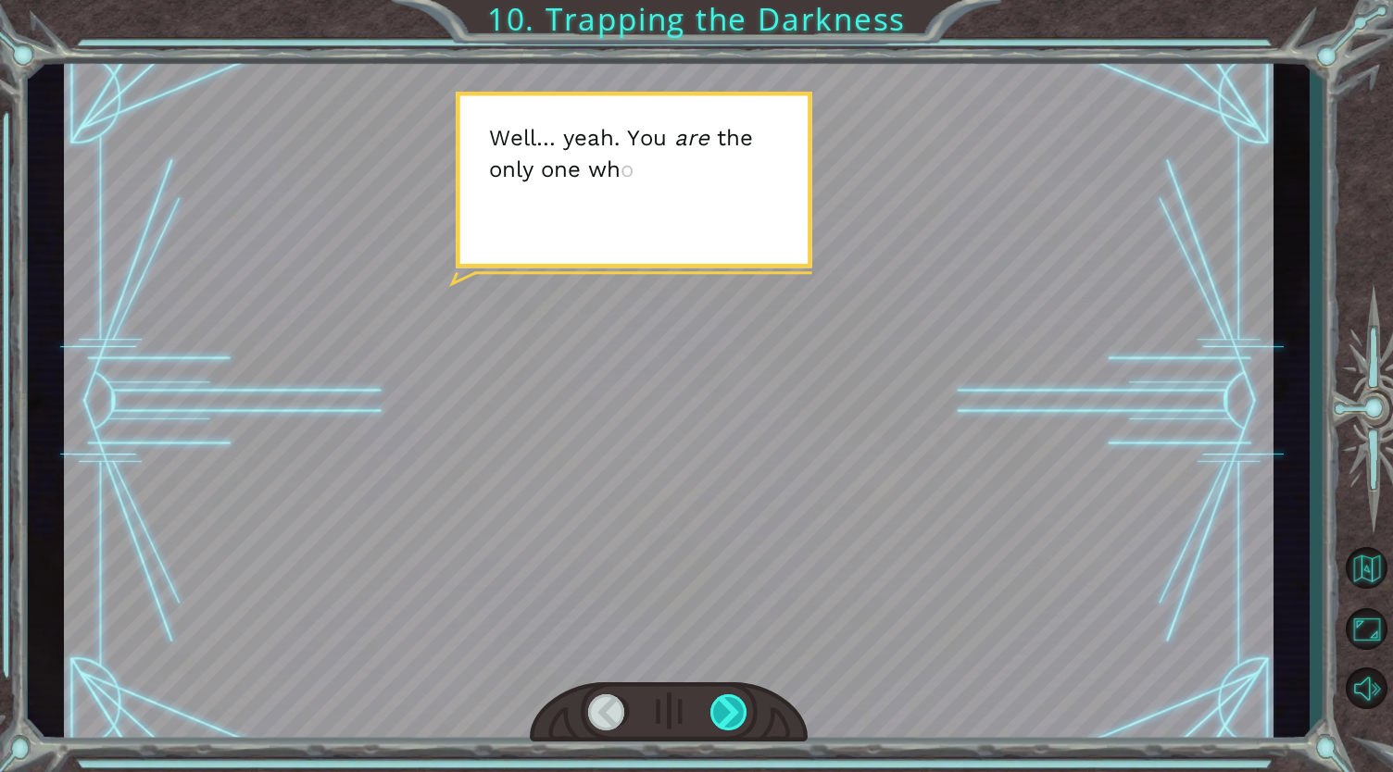
click at [729, 716] on div at bounding box center [729, 712] width 39 height 37
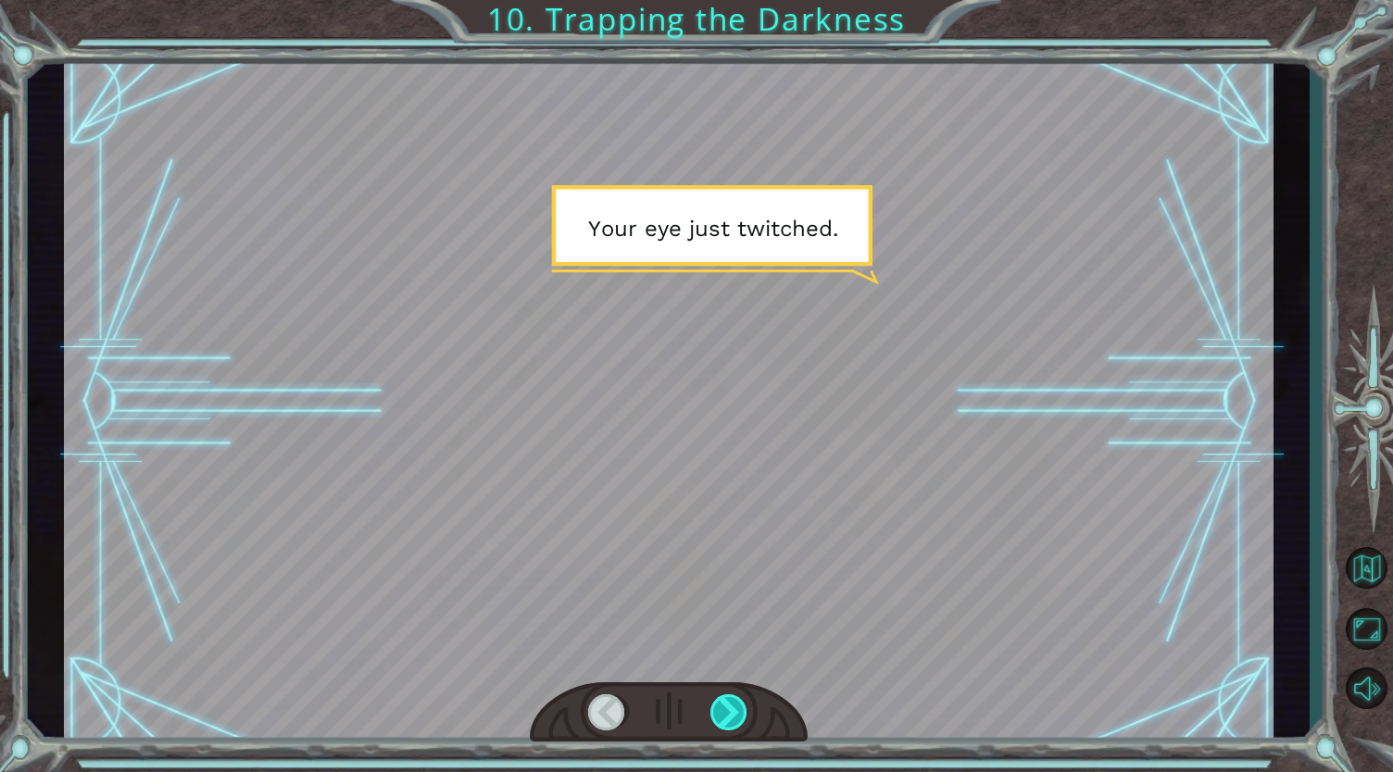
click at [729, 716] on div at bounding box center [729, 712] width 39 height 37
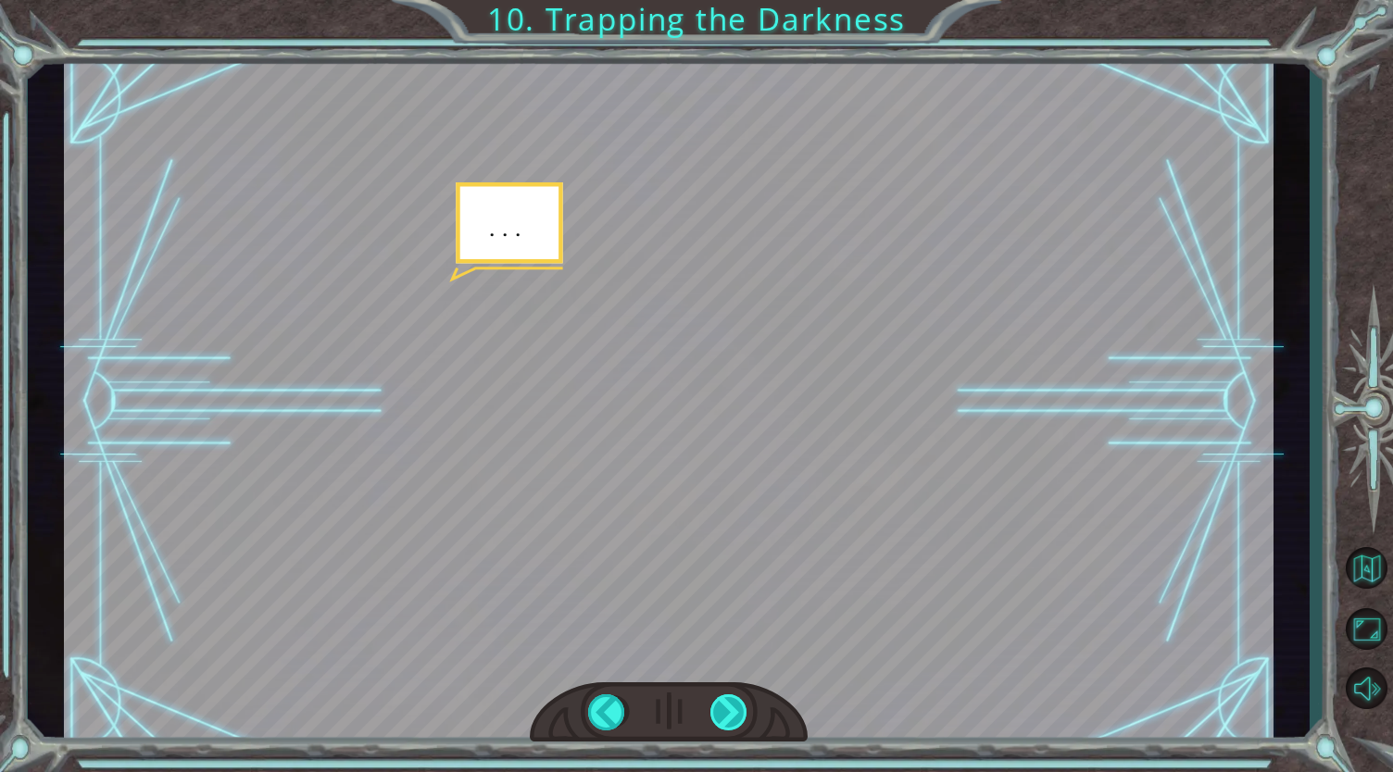
click at [729, 716] on div at bounding box center [729, 712] width 39 height 37
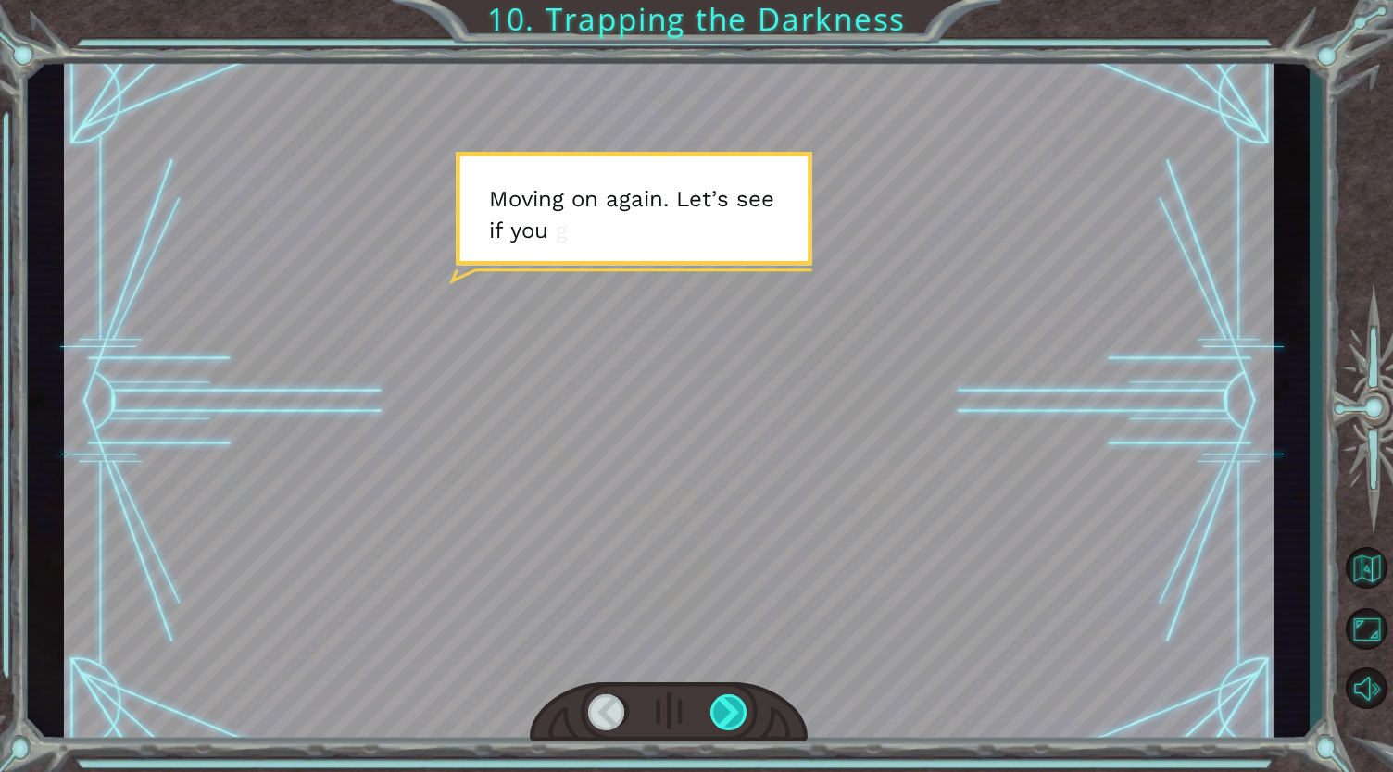
click at [729, 716] on div at bounding box center [729, 712] width 39 height 37
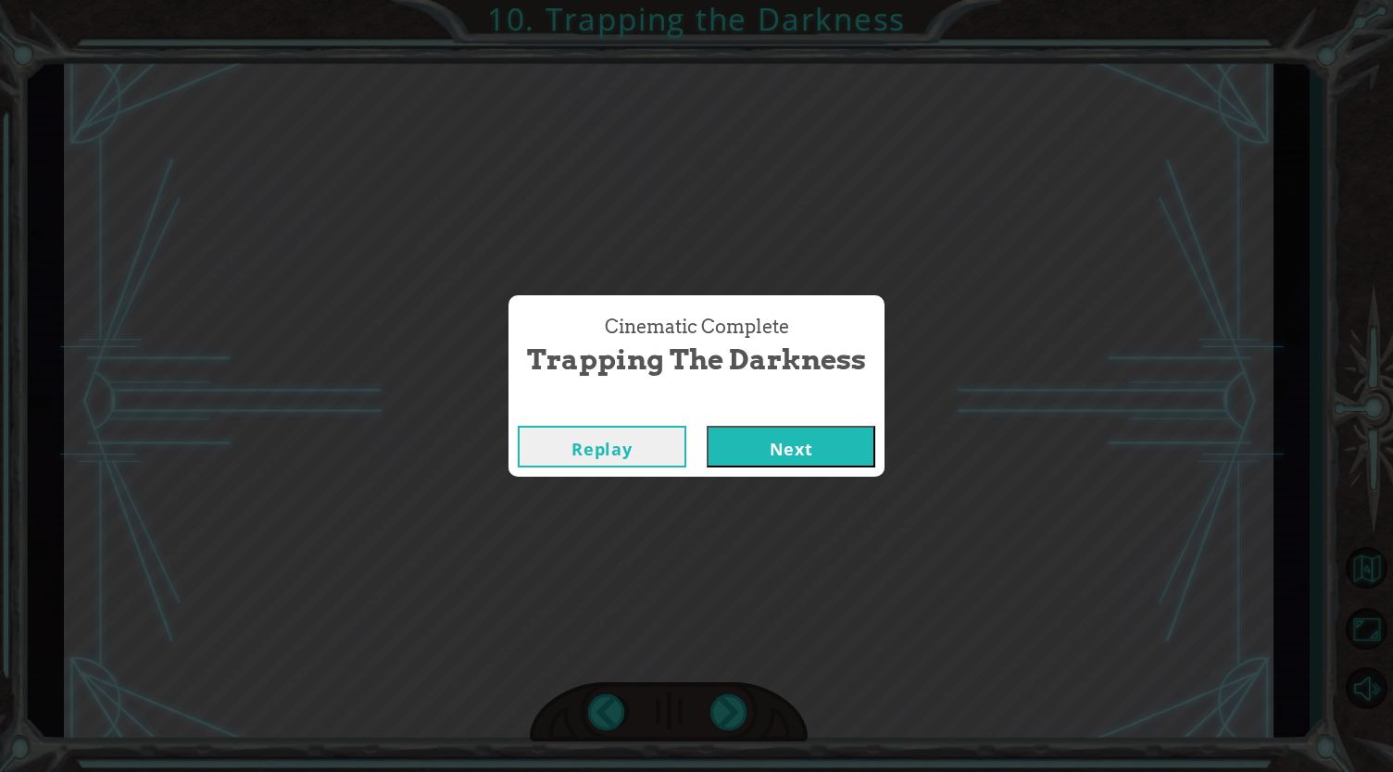
click at [768, 459] on button "Next" at bounding box center [791, 447] width 169 height 42
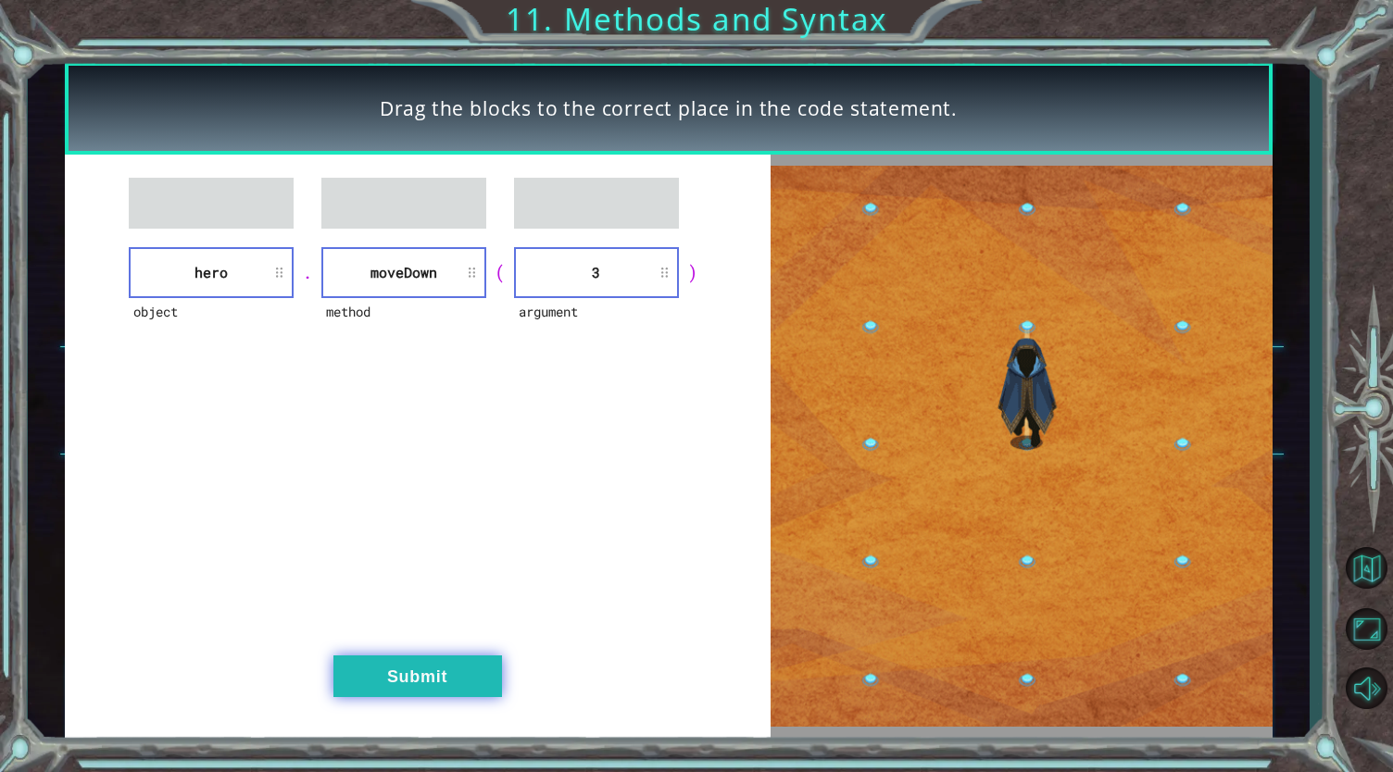
click at [426, 682] on button "Submit" at bounding box center [417, 677] width 169 height 42
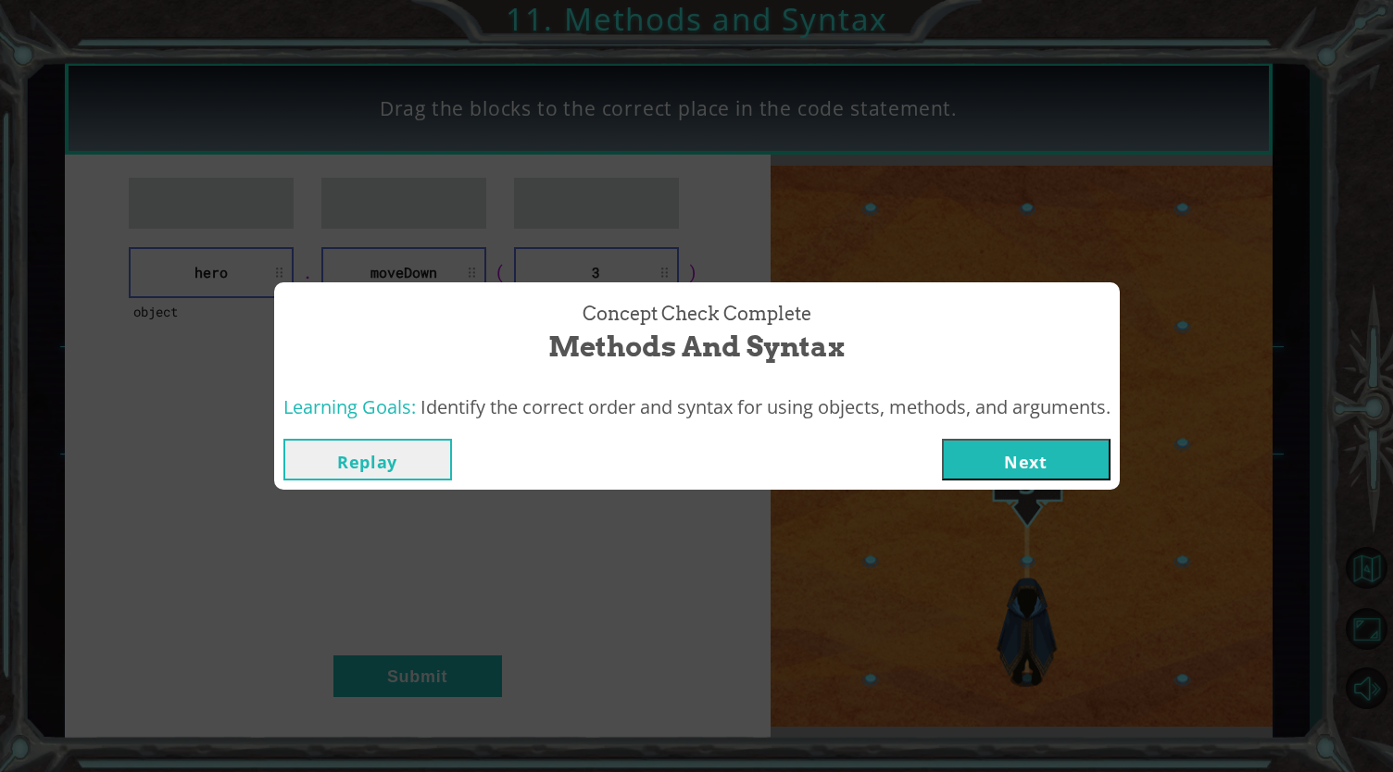
click at [983, 468] on button "Next" at bounding box center [1026, 460] width 169 height 42
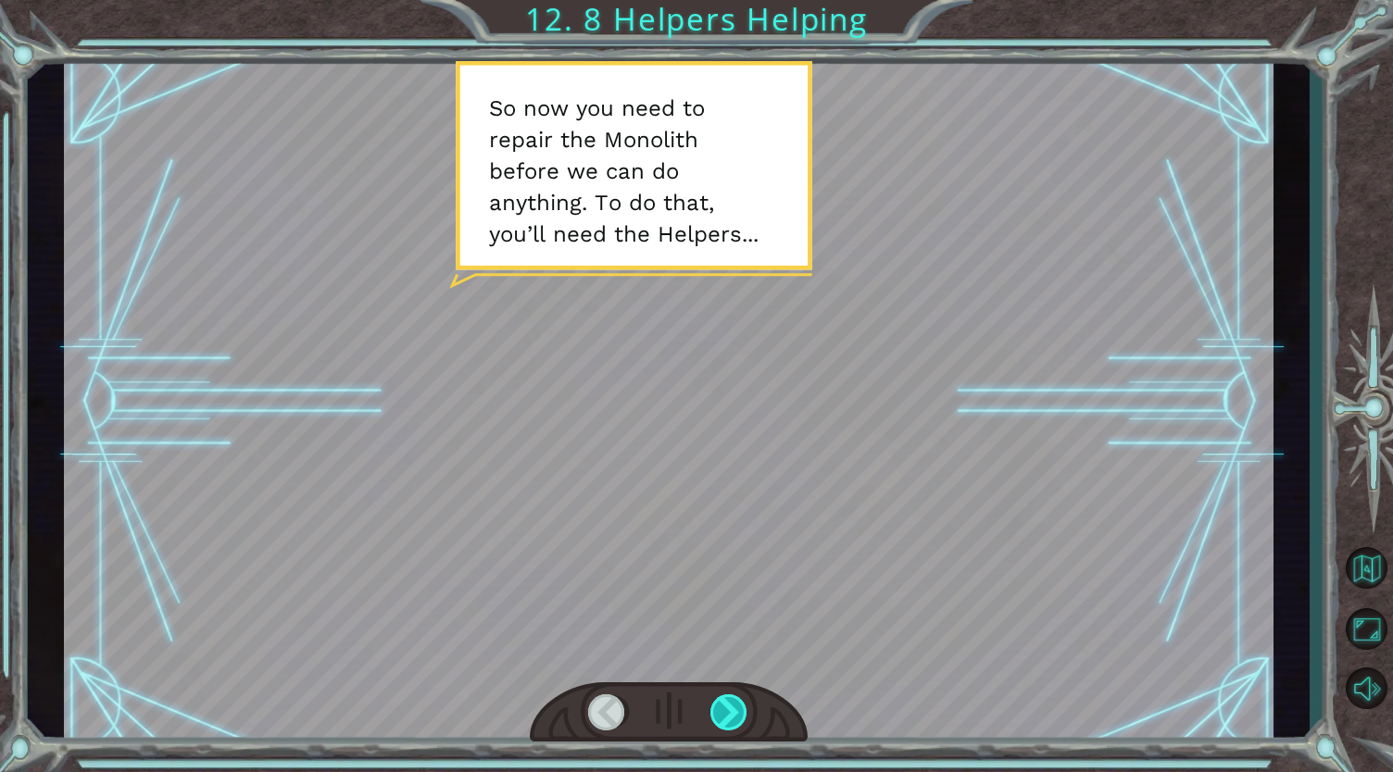
click at [735, 716] on div at bounding box center [729, 712] width 39 height 37
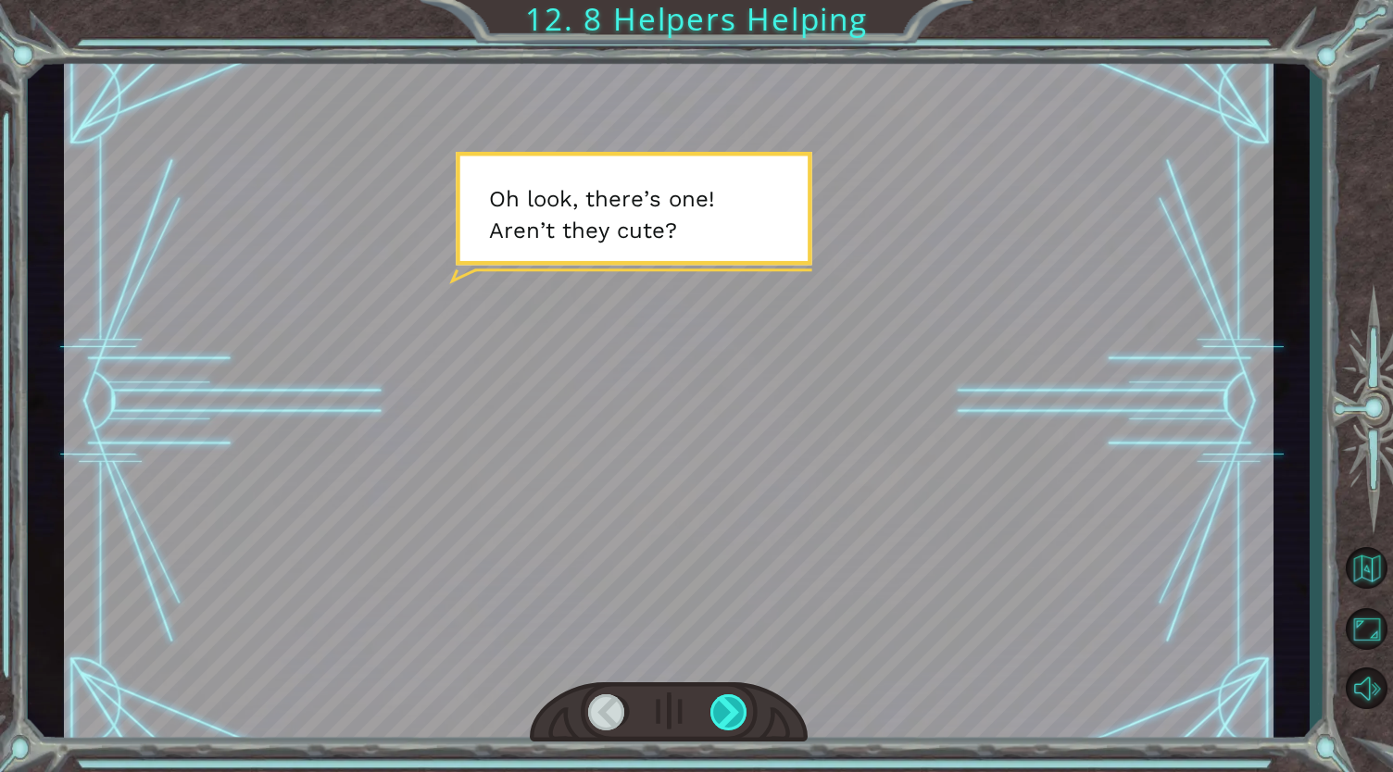
click at [735, 716] on div at bounding box center [729, 712] width 39 height 37
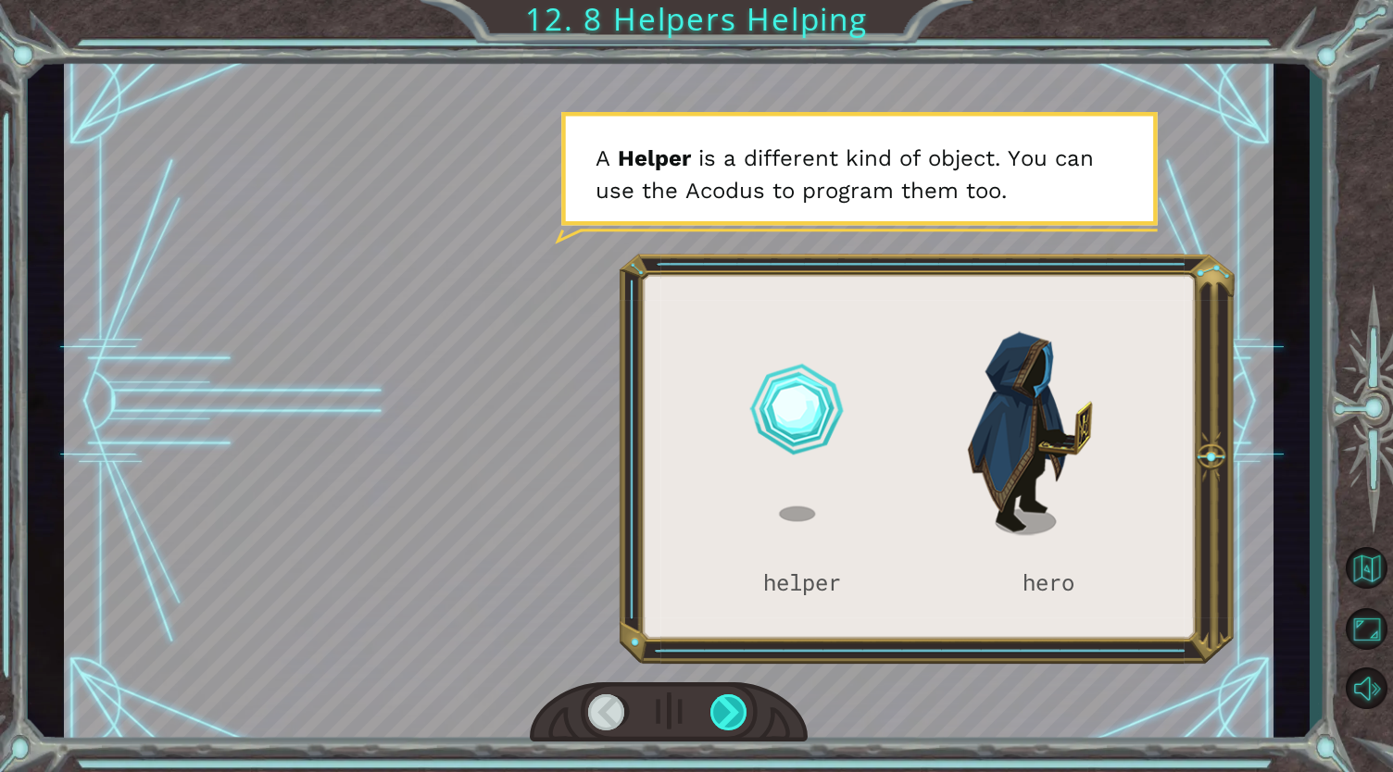
click at [735, 716] on div at bounding box center [729, 712] width 39 height 37
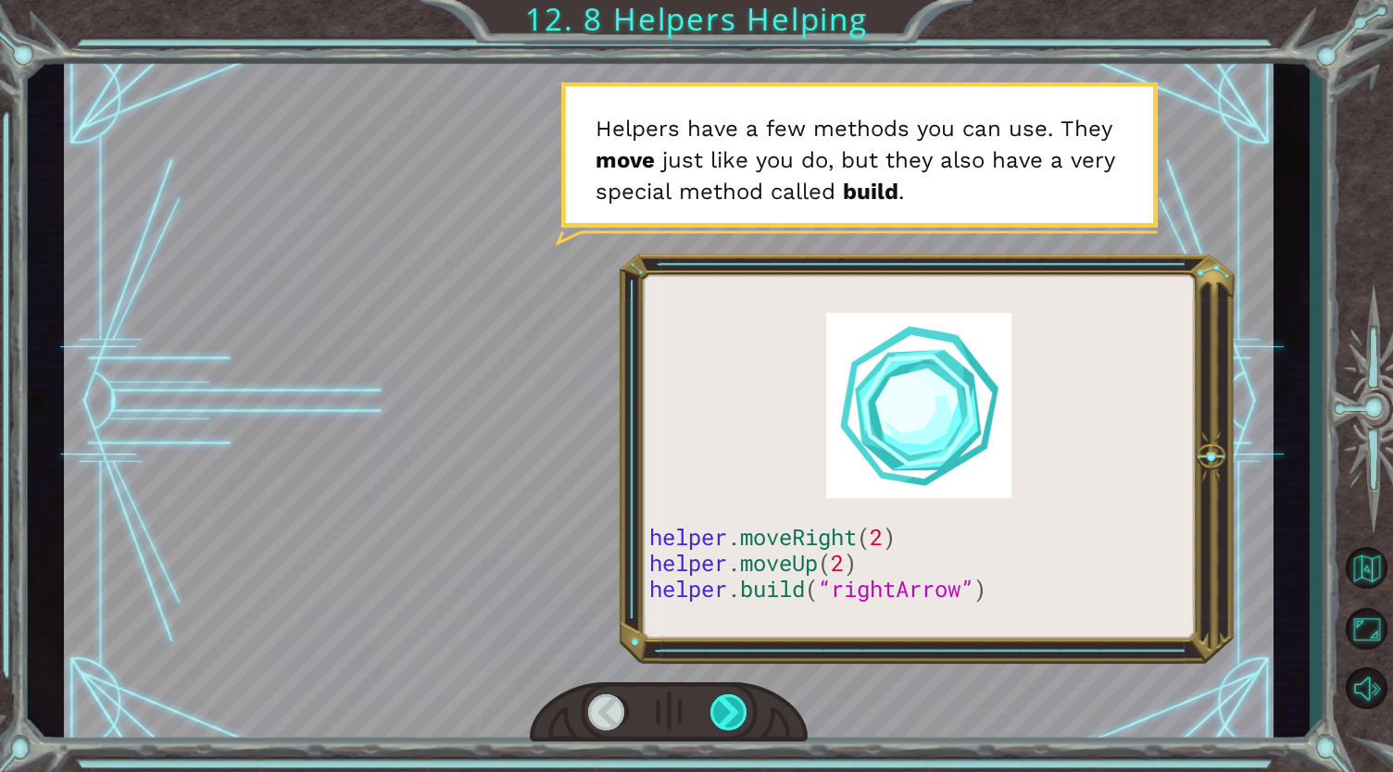
click at [735, 716] on div at bounding box center [729, 712] width 39 height 37
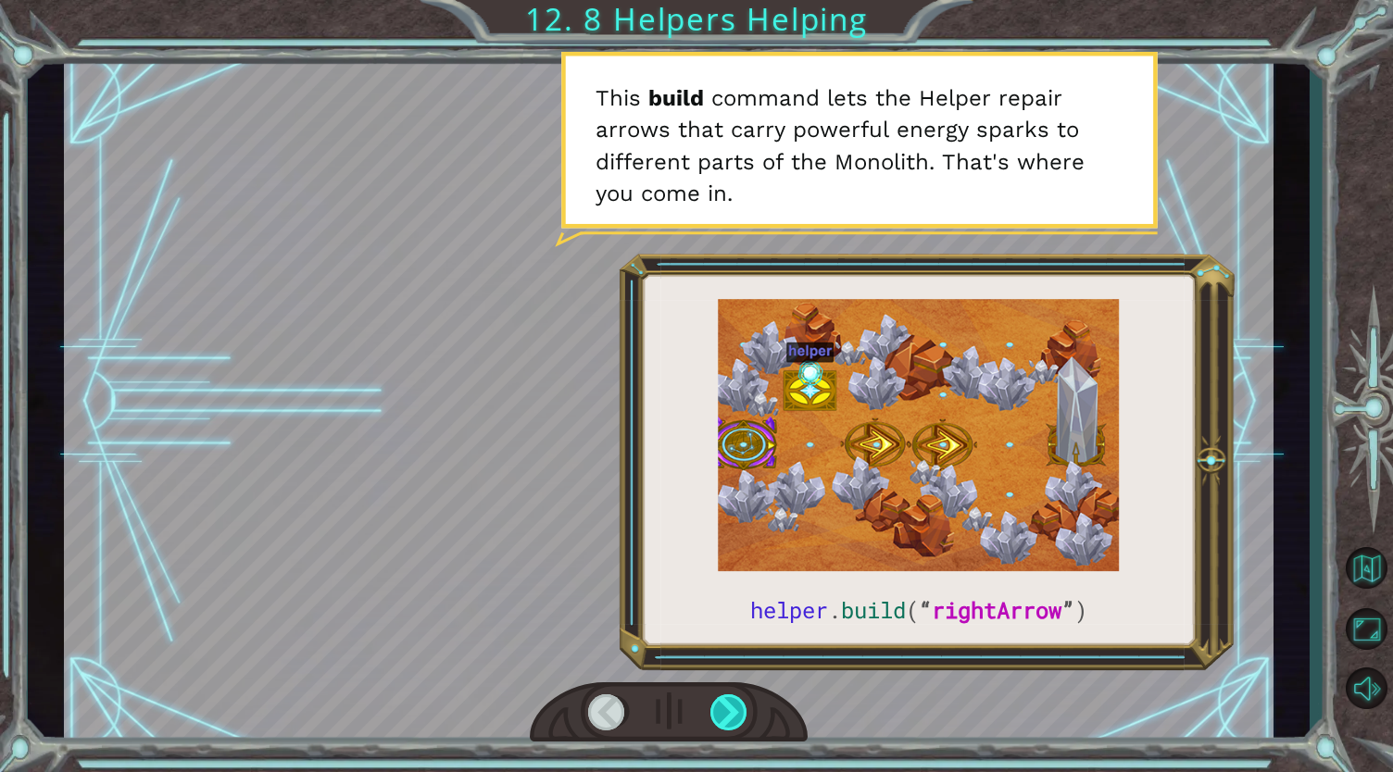
click at [735, 716] on div at bounding box center [729, 712] width 39 height 37
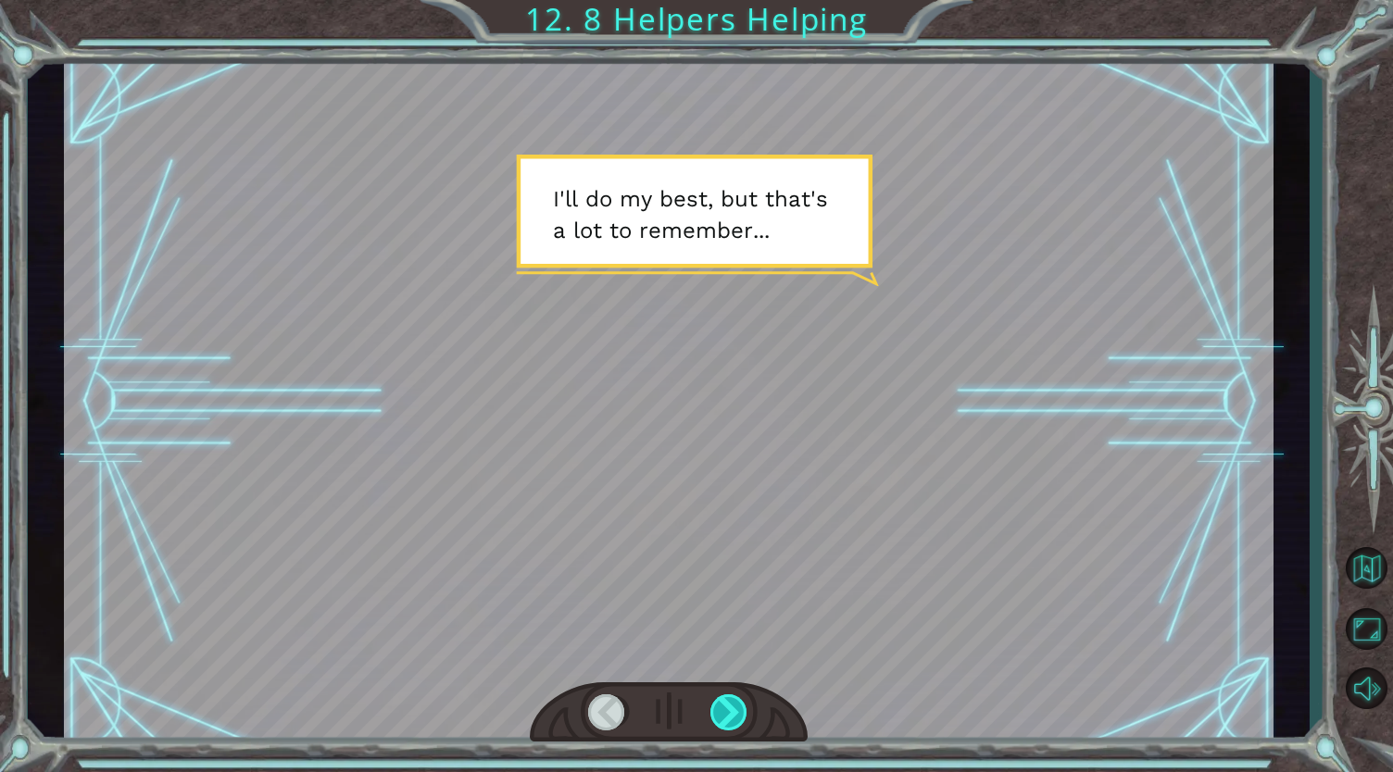
click at [735, 716] on div at bounding box center [729, 712] width 39 height 37
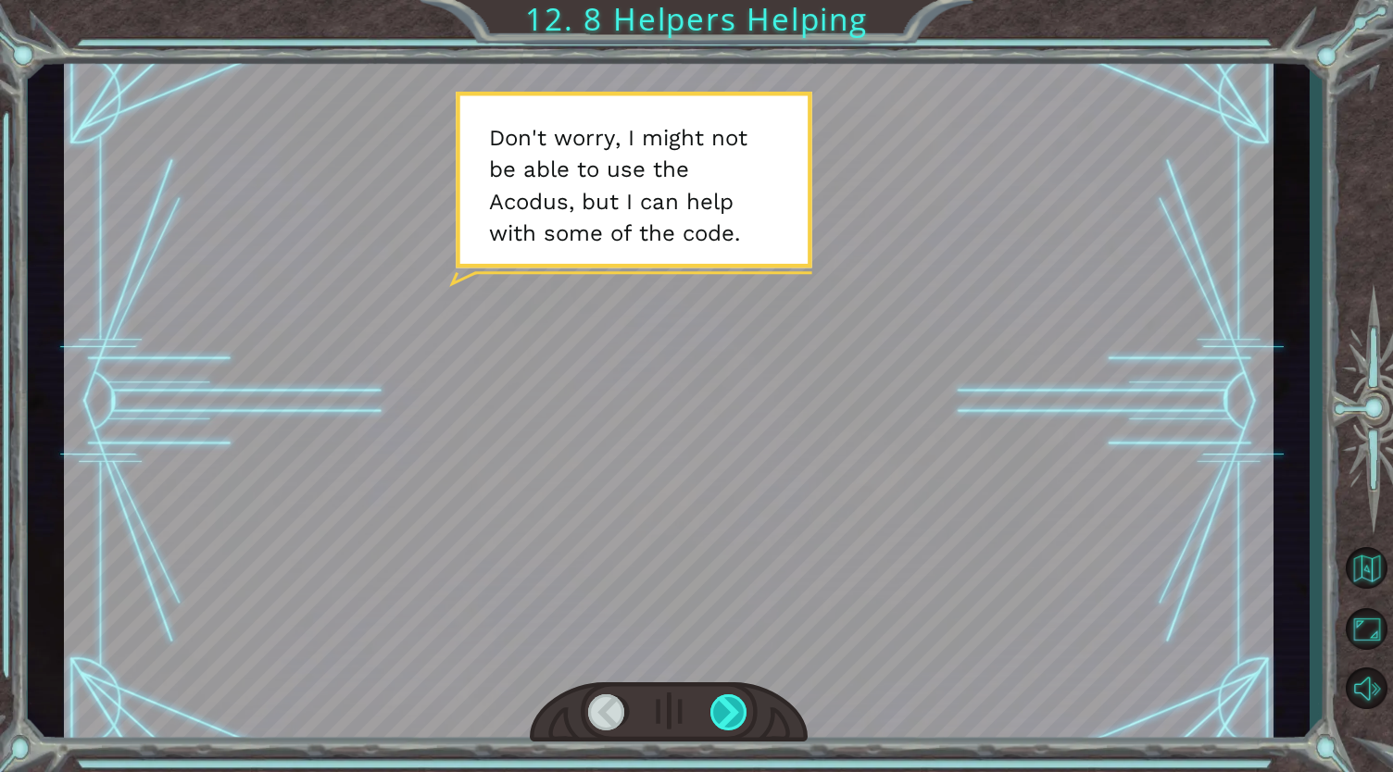
click at [735, 716] on div at bounding box center [729, 712] width 39 height 37
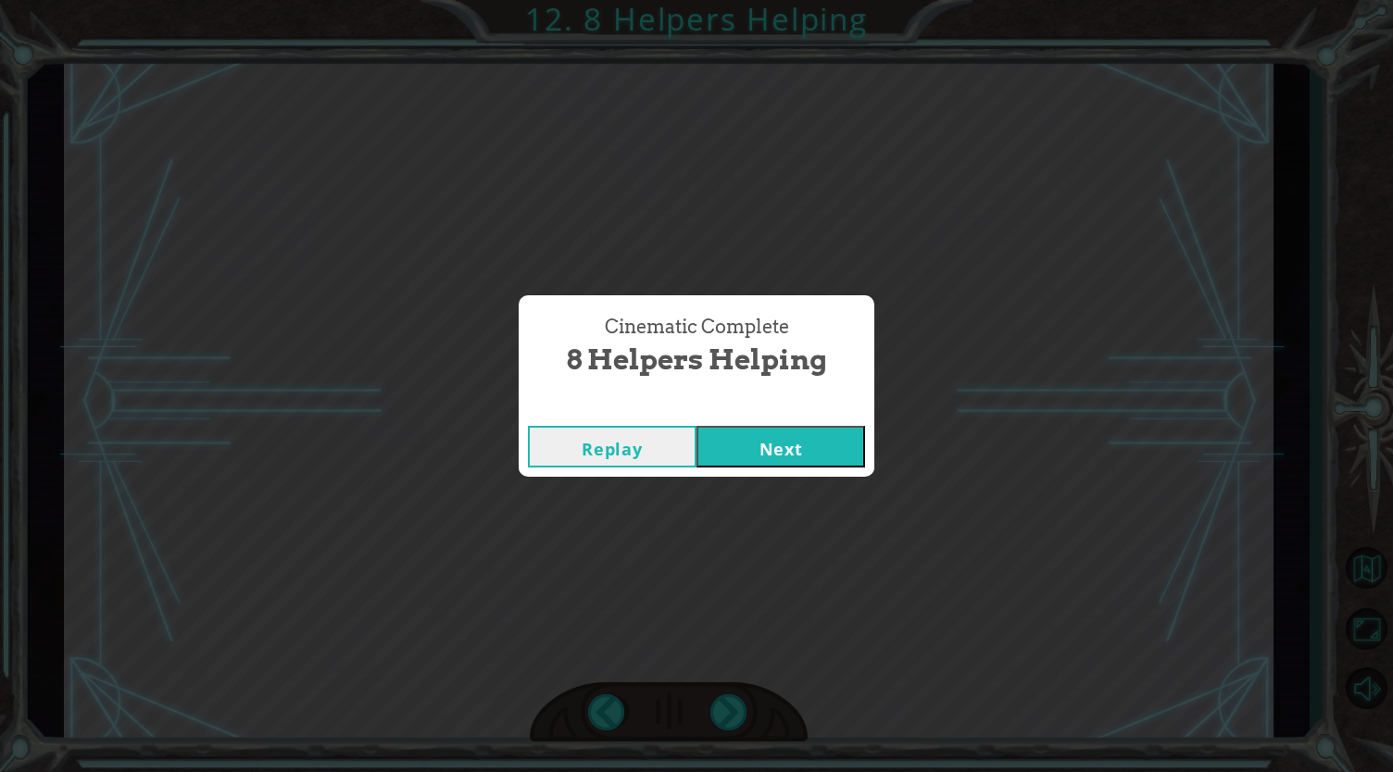
click at [791, 453] on button "Next" at bounding box center [780, 447] width 169 height 42
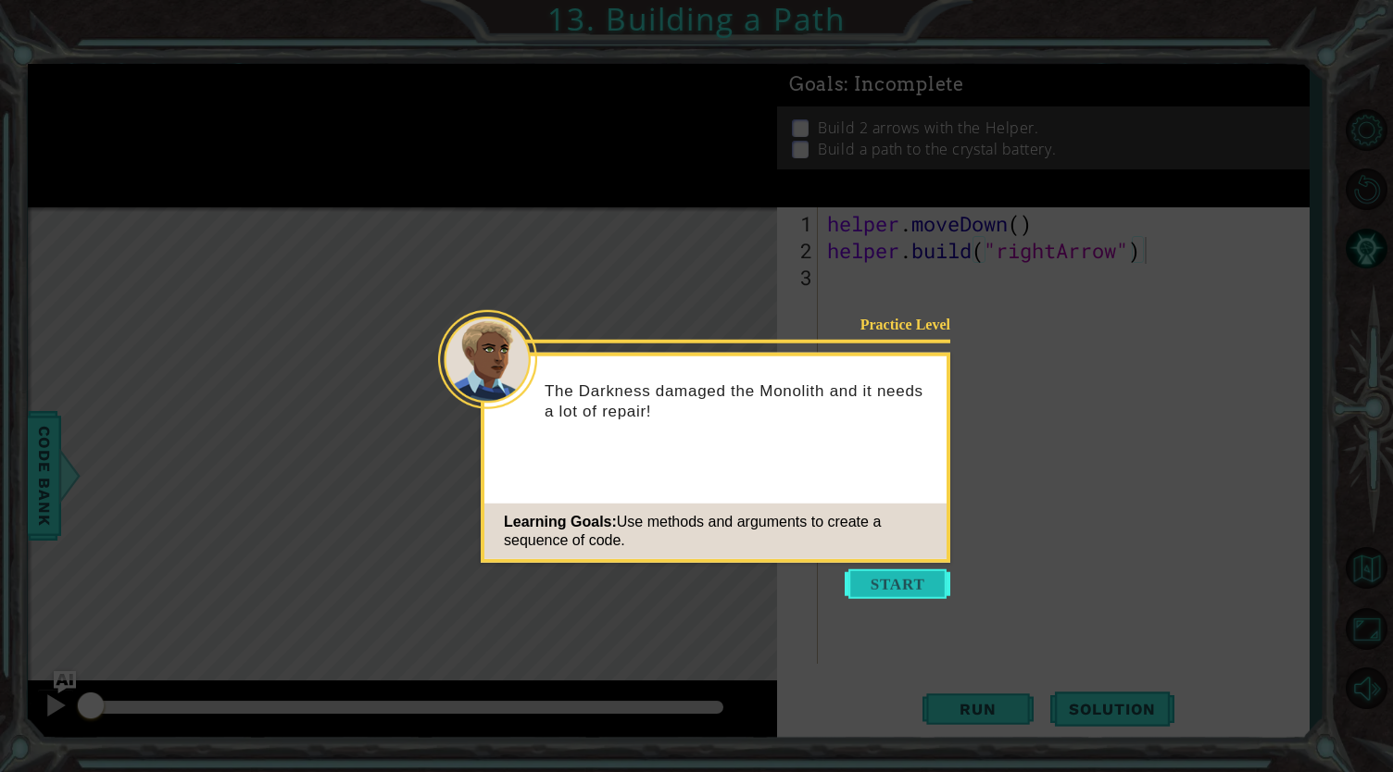
click at [924, 584] on button "Start" at bounding box center [898, 584] width 106 height 30
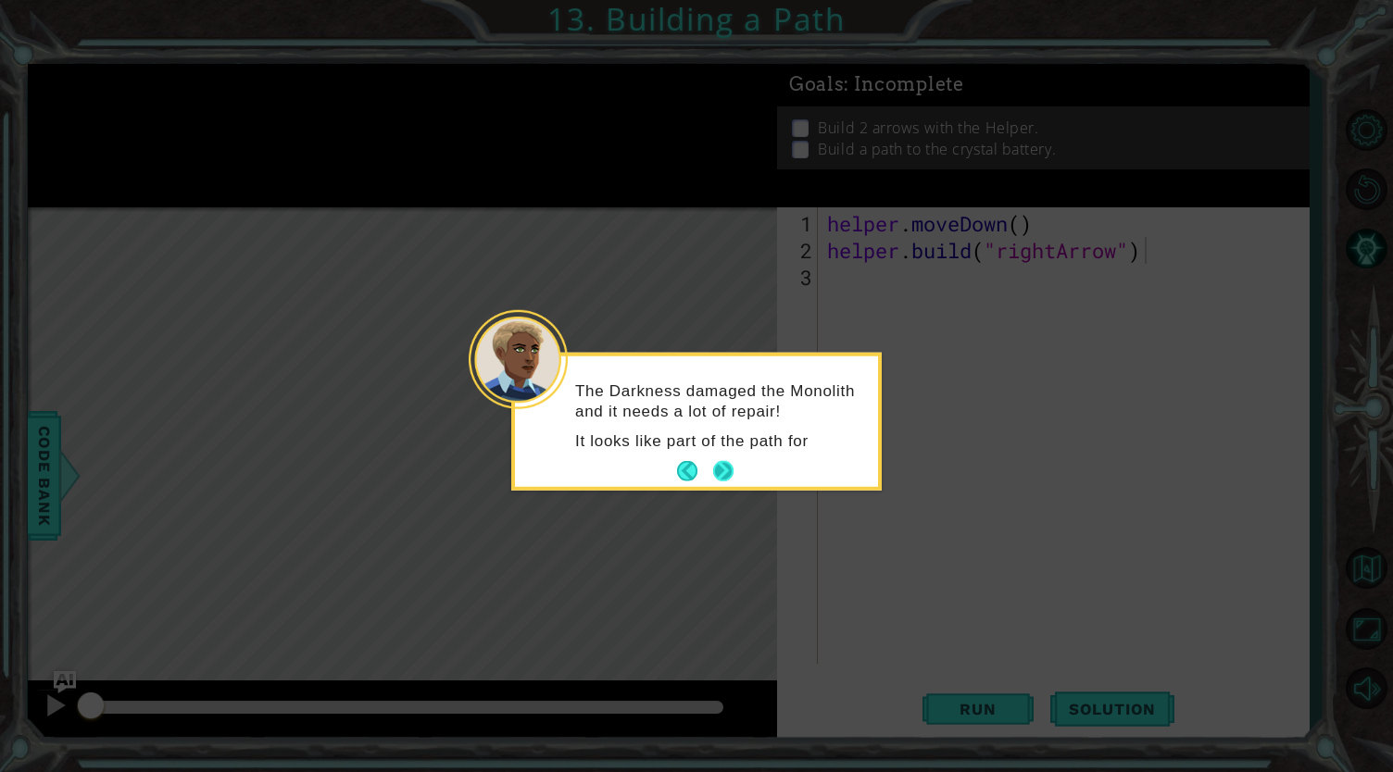
click at [728, 465] on button "Next" at bounding box center [723, 471] width 20 height 20
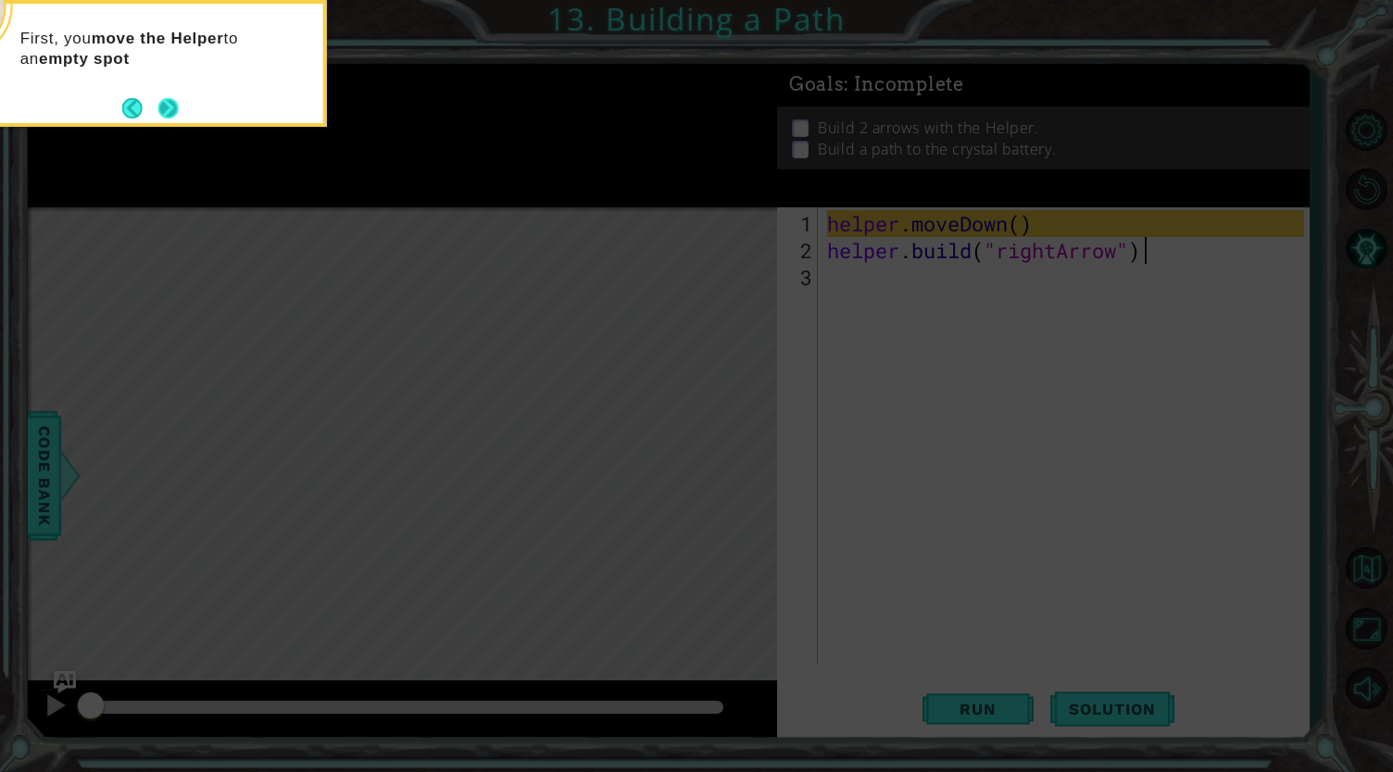
click at [162, 101] on button "Next" at bounding box center [168, 108] width 20 height 20
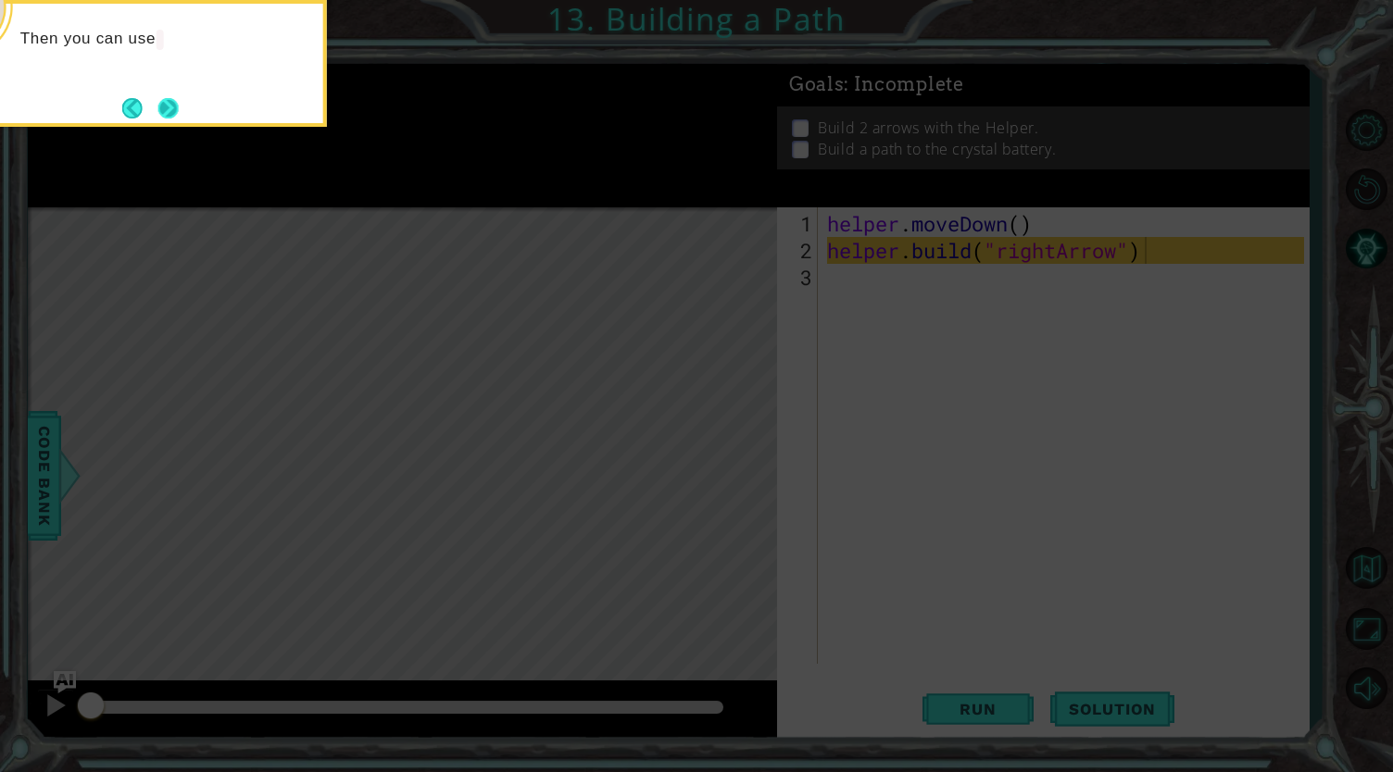
click at [172, 108] on button "Next" at bounding box center [168, 108] width 20 height 20
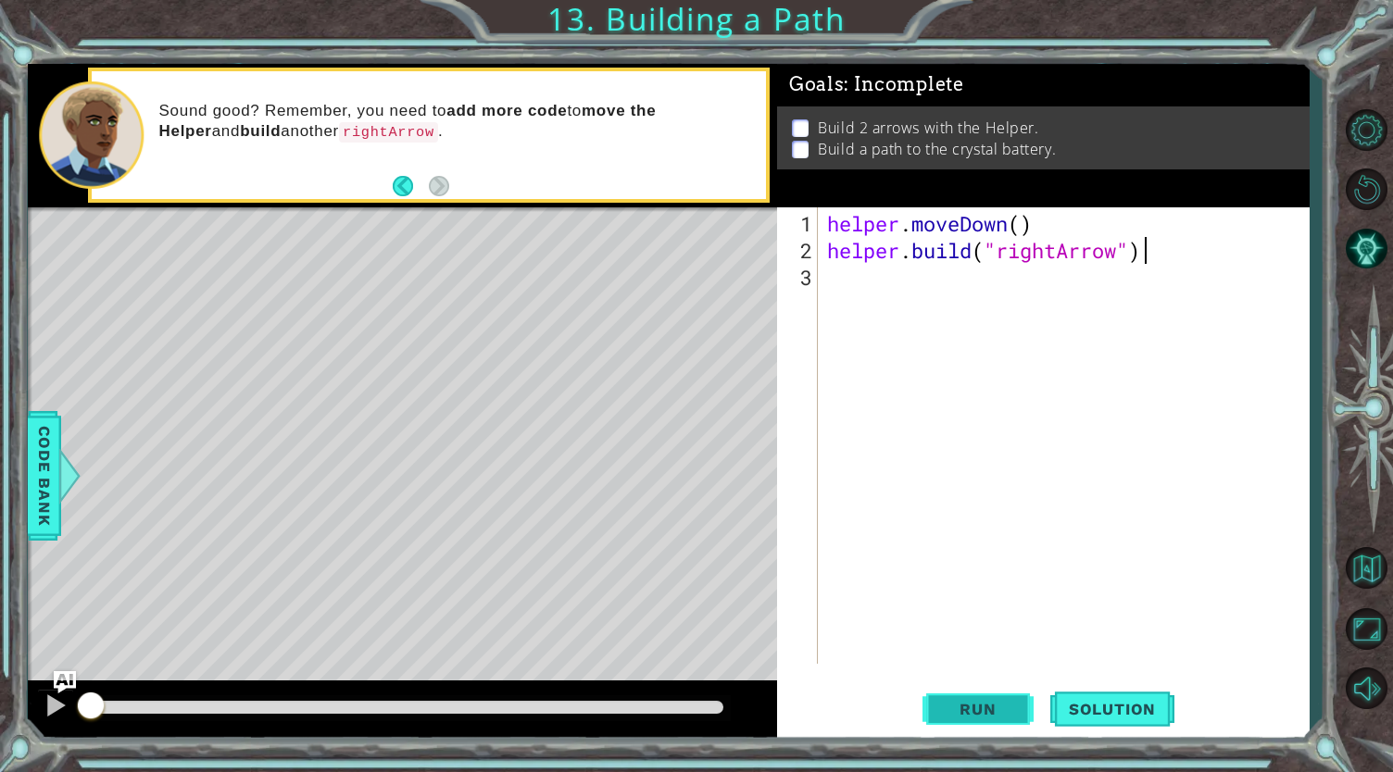
click at [1000, 705] on span "Run" at bounding box center [977, 709] width 73 height 19
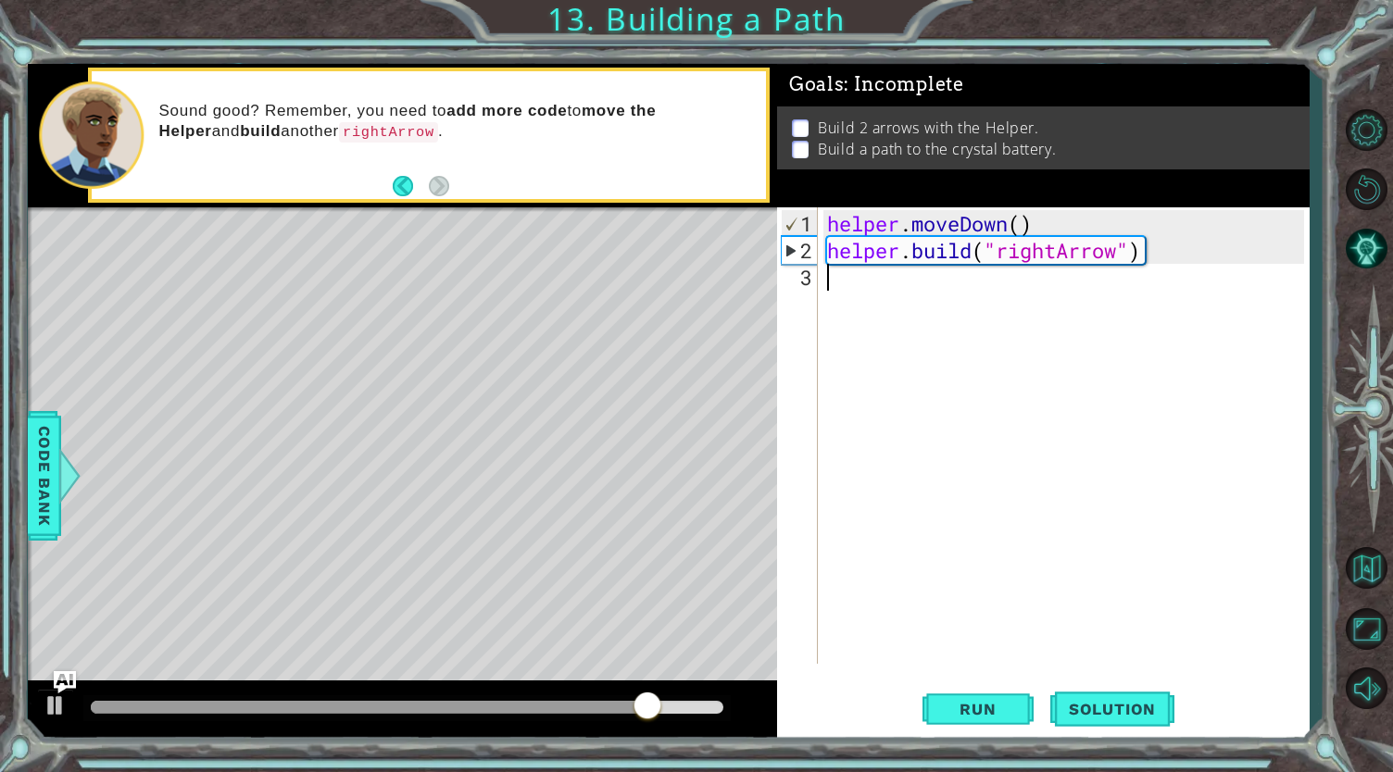
click at [905, 354] on div "helper . moveDown ( ) helper . build ( "rightArrow" )" at bounding box center [1068, 465] width 490 height 510
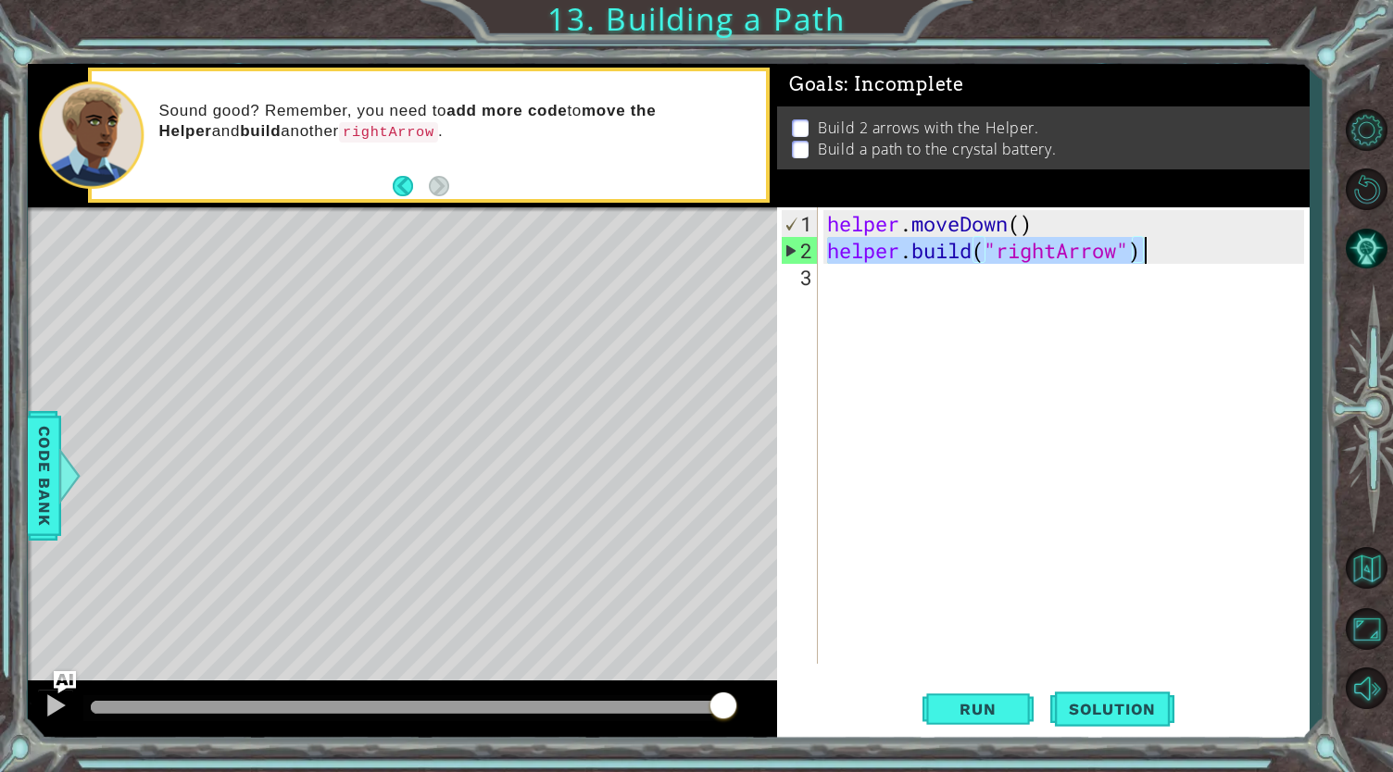
drag, startPoint x: 831, startPoint y: 244, endPoint x: 1158, endPoint y: 256, distance: 328.0
click at [1158, 256] on div "helper . moveDown ( ) helper . build ( "rightArrow" )" at bounding box center [1068, 465] width 490 height 510
type textarea "[DOMAIN_NAME]("rightArrow")"
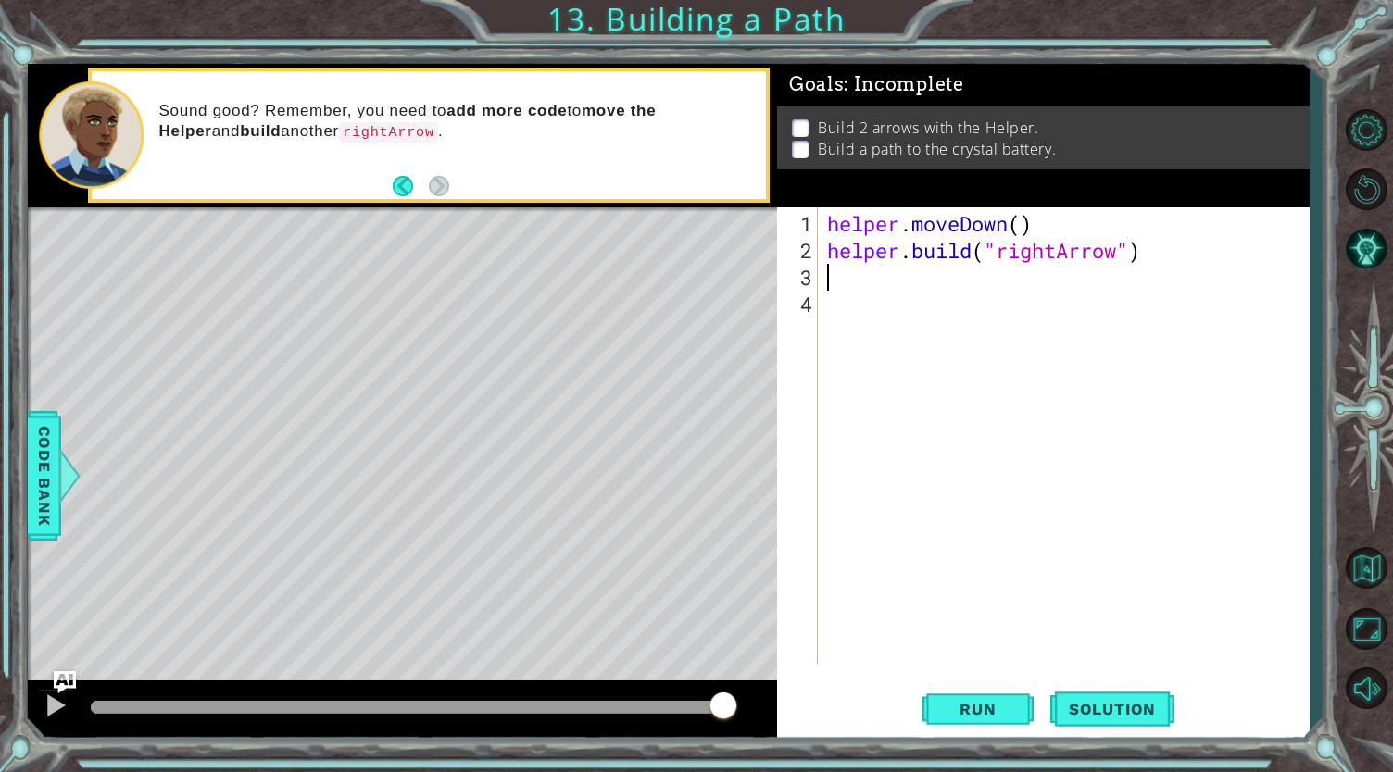
paste textarea "Code Area"
paste textarea "[DOMAIN_NAME]("rightArrow")"
type textarea "[DOMAIN_NAME]("rightArrow")"
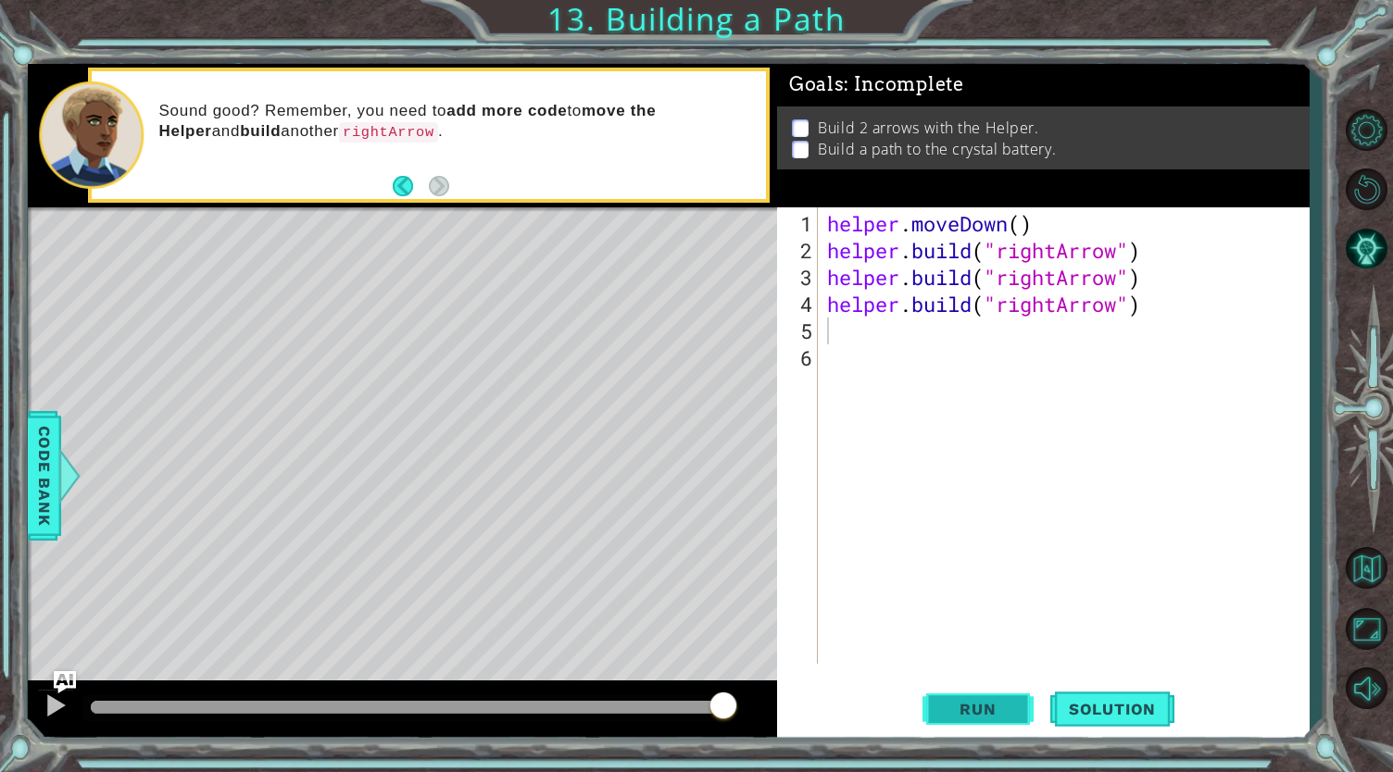
click at [959, 708] on span "Run" at bounding box center [977, 709] width 73 height 19
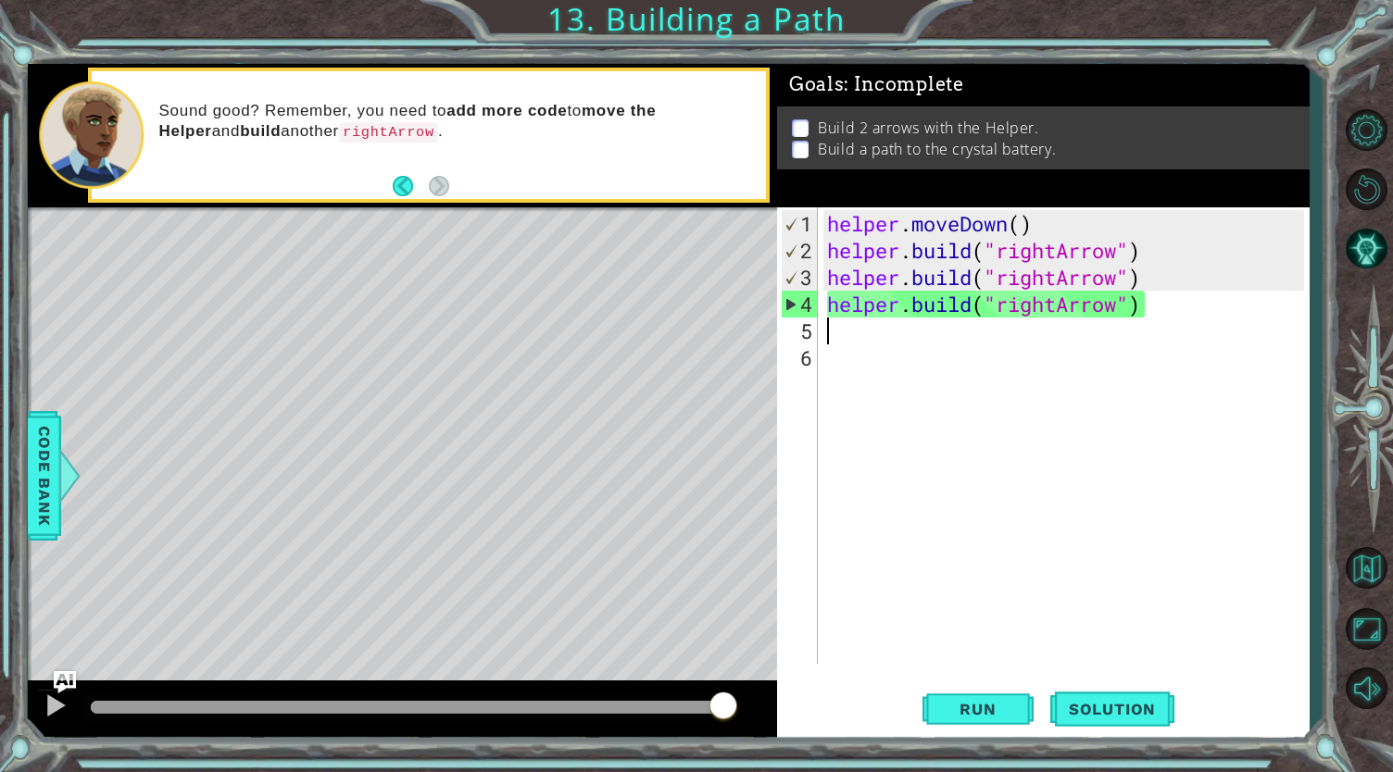
click at [839, 327] on div "helper . moveDown ( ) helper . build ( "rightArrow" ) helper . build ( "rightAr…" at bounding box center [1068, 465] width 490 height 510
paste textarea "[DOMAIN_NAME]("rightArrow")"
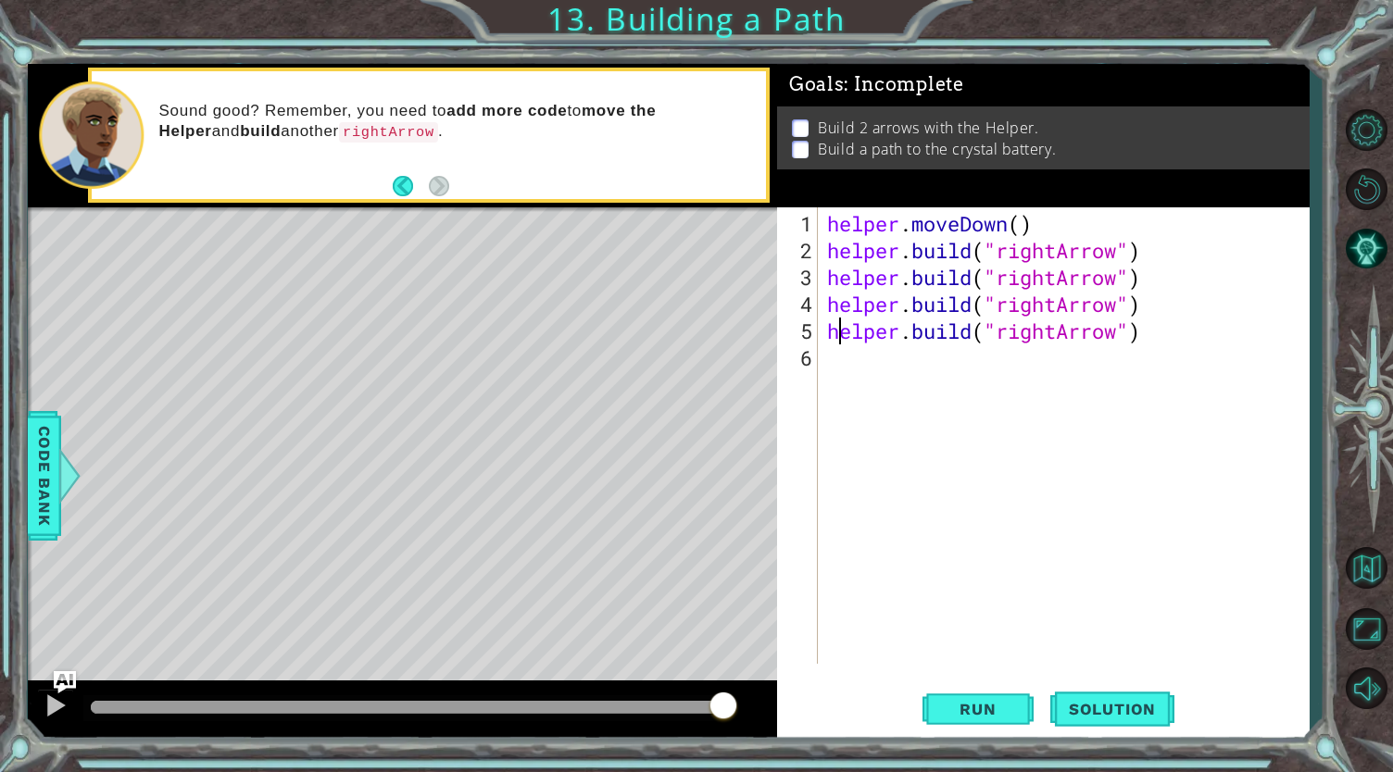
click at [839, 327] on div "helper . moveDown ( ) helper . build ( "rightArrow" ) helper . build ( "rightAr…" at bounding box center [1068, 465] width 490 height 510
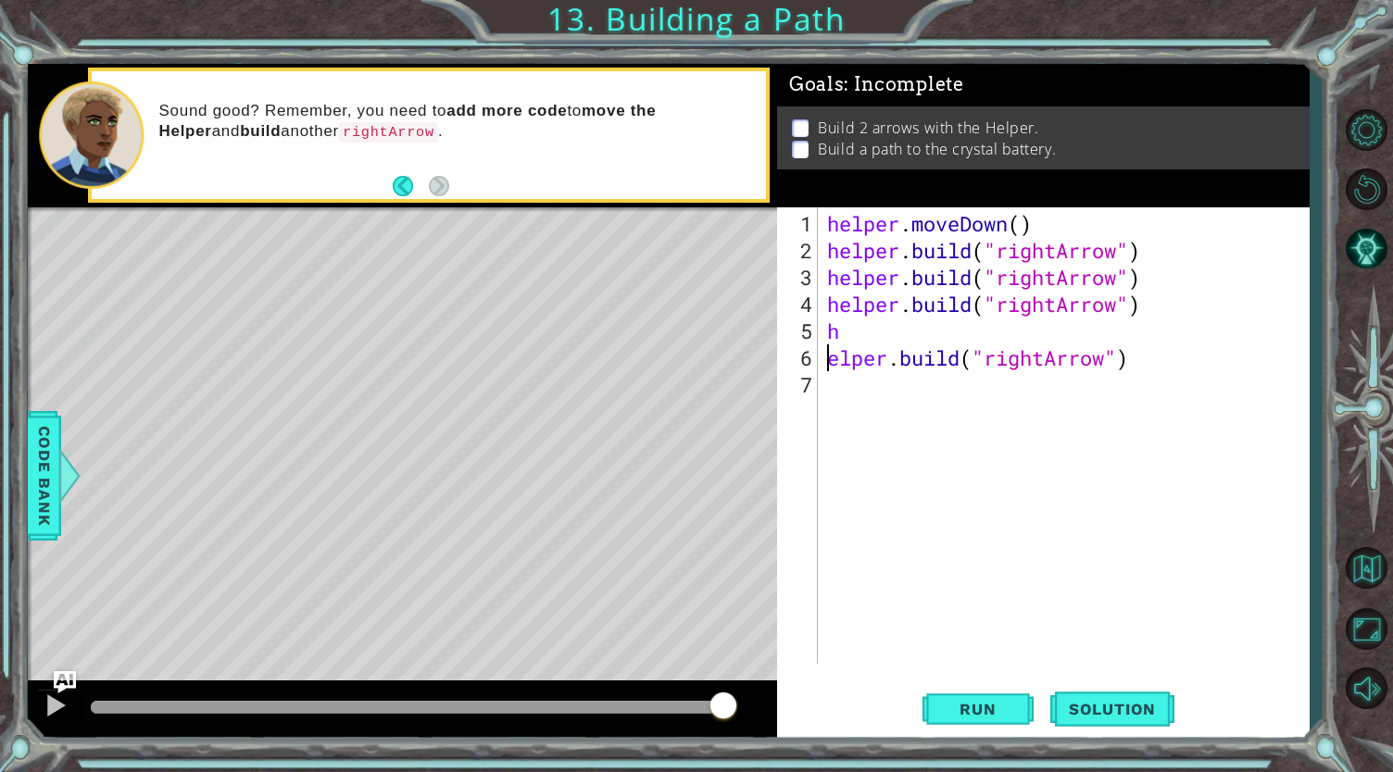
paste textarea "[DOMAIN_NAME]("rightArrow")"
type textarea "[DOMAIN_NAME]("rightArrow")"
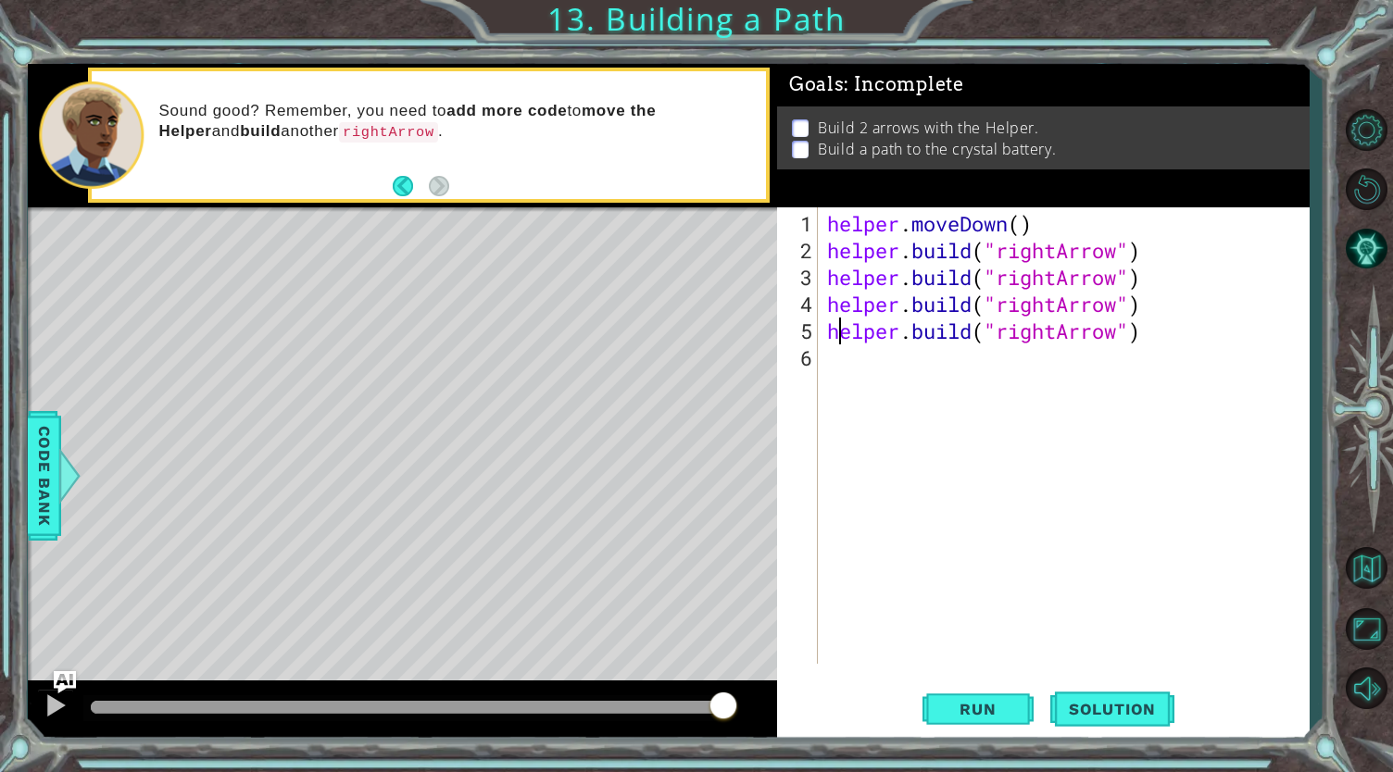
click at [1161, 329] on div "helper . moveDown ( ) helper . build ( "rightArrow" ) helper . build ( "rightAr…" at bounding box center [1068, 465] width 490 height 510
paste textarea "[DOMAIN_NAME]("rightArrow")"
type textarea "[DOMAIN_NAME]("rightArrow")"
click at [1001, 694] on button "Run" at bounding box center [977, 708] width 111 height 53
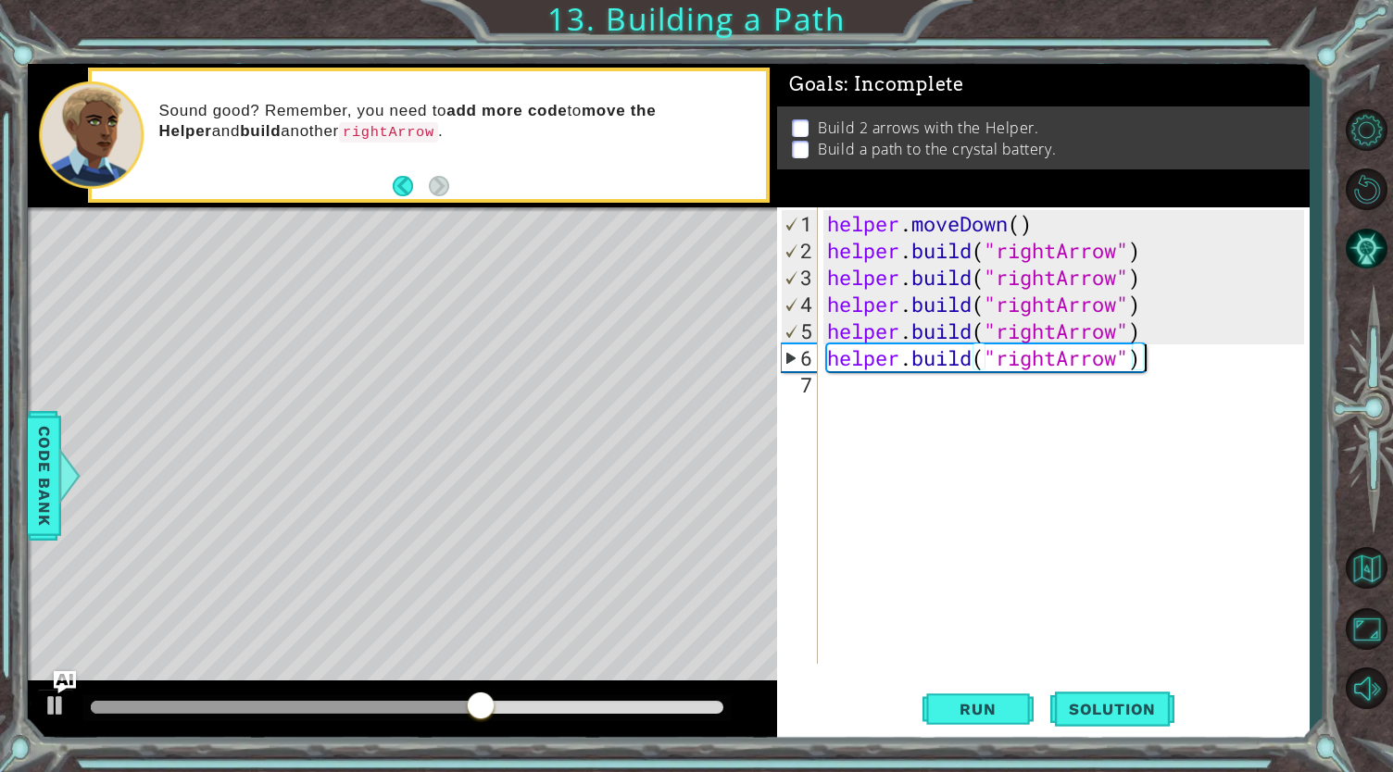
click at [1163, 360] on div "helper . moveDown ( ) helper . build ( "rightArrow" ) helper . build ( "rightAr…" at bounding box center [1068, 465] width 490 height 510
paste textarea "[DOMAIN_NAME]("rightArrow")"
type textarea "[DOMAIN_NAME]("rightArrow")"
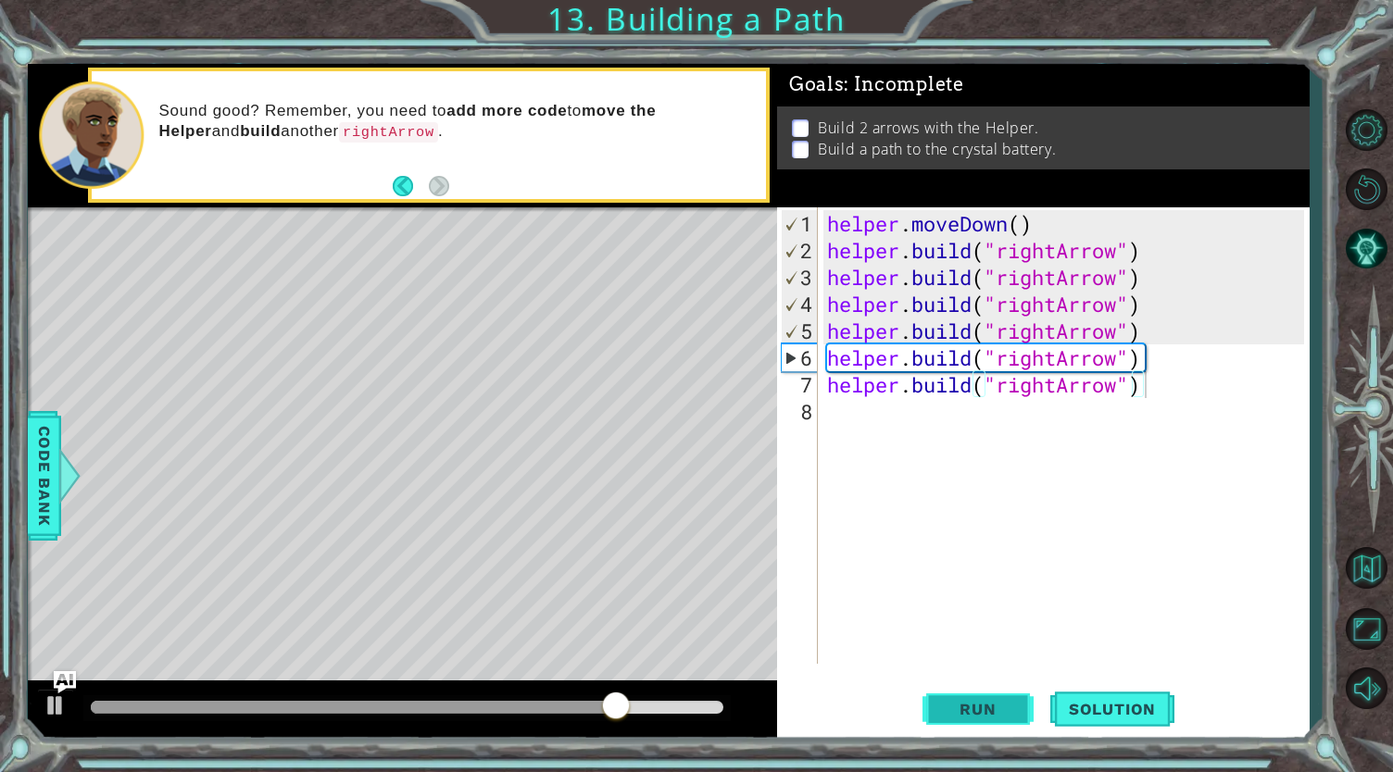
click at [984, 709] on span "Run" at bounding box center [977, 709] width 73 height 19
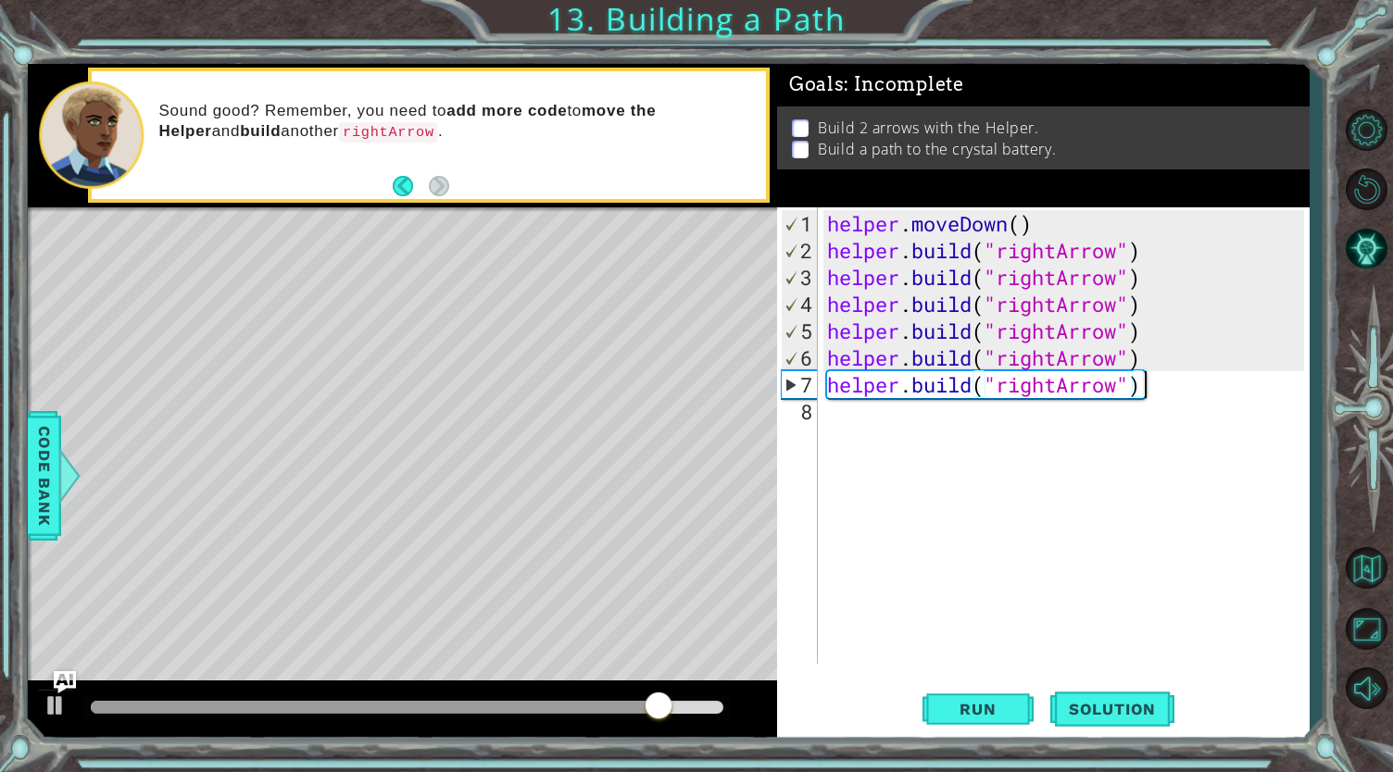
click at [1169, 388] on div "helper . moveDown ( ) helper . build ( "rightArrow" ) helper . build ( "rightAr…" at bounding box center [1068, 465] width 490 height 510
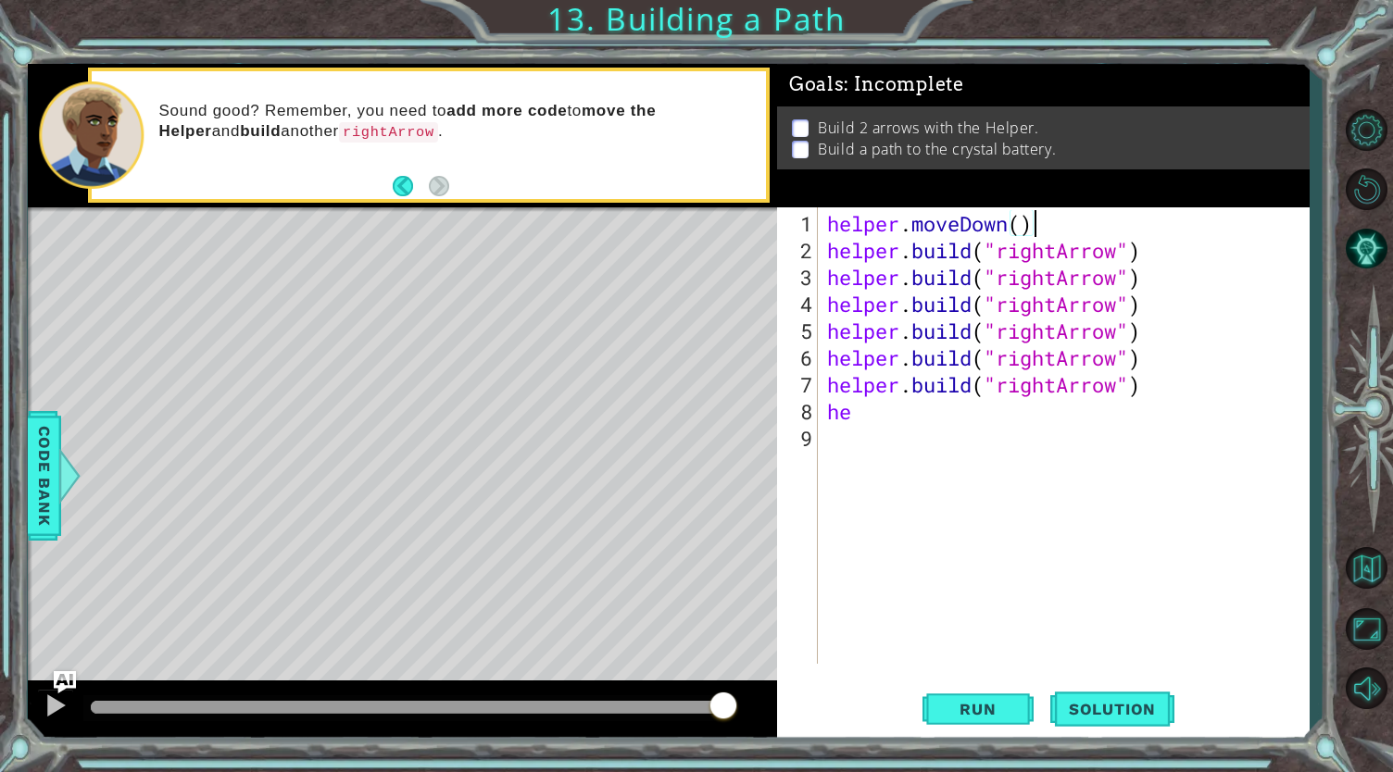
click at [1045, 228] on div "helper . moveDown ( ) helper . build ( "rightArrow" ) helper . build ( "rightAr…" at bounding box center [1068, 465] width 490 height 510
type textarea "helper.moveDown()"
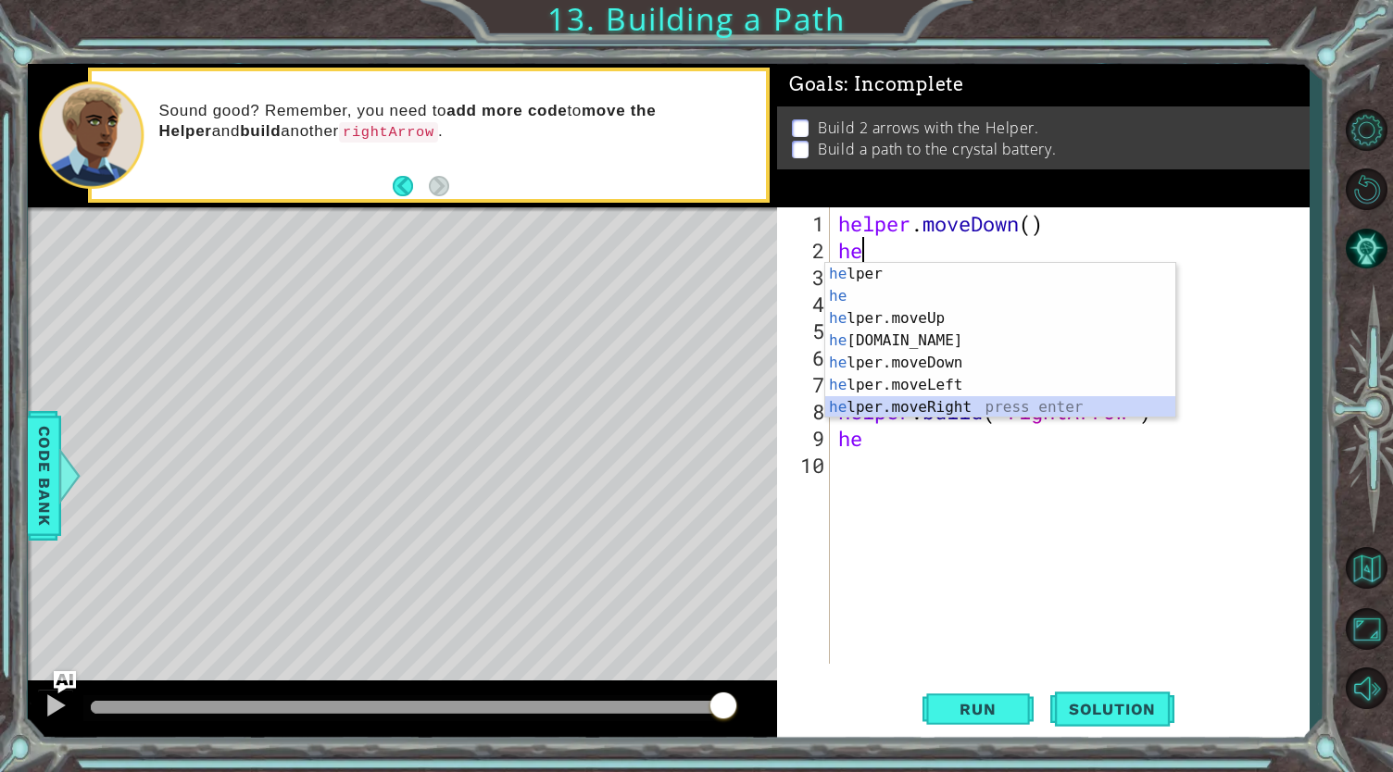
click at [932, 401] on div "he lper press enter he press enter he lper.moveUp press enter he [DOMAIN_NAME] …" at bounding box center [1000, 363] width 351 height 200
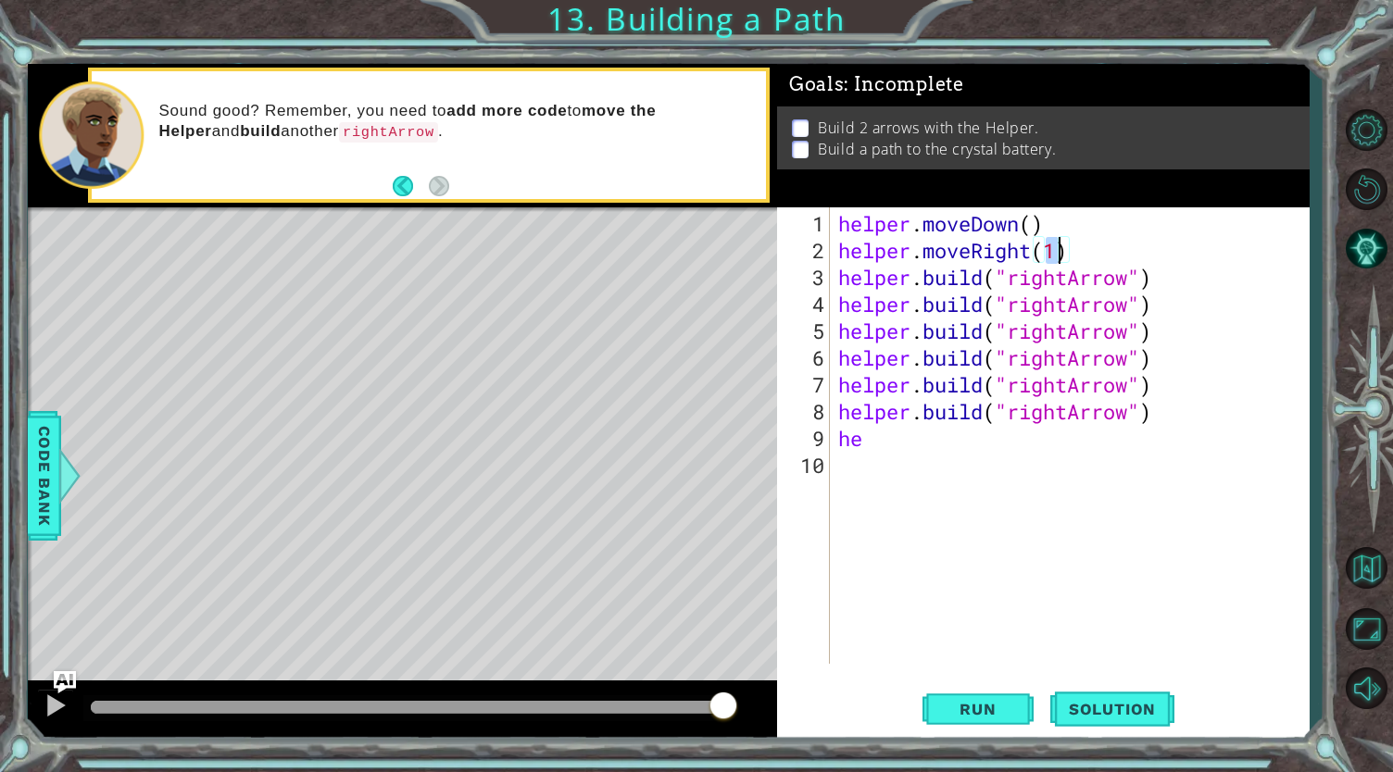
click at [1061, 251] on div "helper . moveDown ( ) helper . moveRight ( 1 ) helper . build ( "rightArrow" ) …" at bounding box center [1068, 435] width 469 height 457
click at [1166, 282] on div "helper . moveDown ( ) helper . moveRight ( 3 ) helper . build ( "rightArrow" ) …" at bounding box center [1073, 465] width 479 height 510
click at [1132, 307] on div "helper . moveDown ( ) helper . moveRight ( 3 ) helper . build ( "rightArrow" ) …" at bounding box center [1073, 465] width 479 height 510
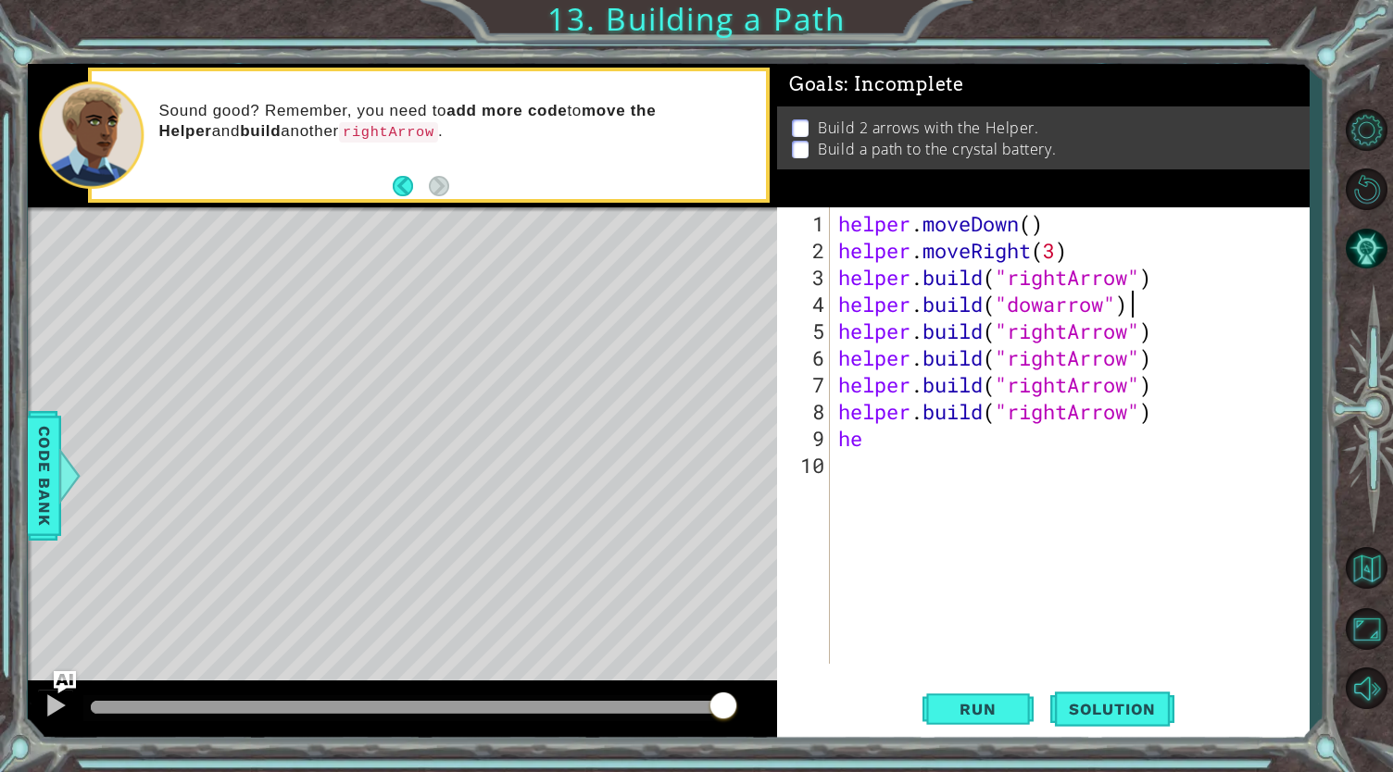
click at [1128, 301] on div "helper . moveDown ( ) helper . moveRight ( 3 ) helper . build ( "rightArrow" ) …" at bounding box center [1073, 465] width 479 height 510
click at [1045, 305] on div "helper . moveDown ( ) helper . moveRight ( 3 ) helper . build ( "rightArrow" ) …" at bounding box center [1073, 465] width 479 height 510
click at [1137, 305] on div "helper . moveDown ( ) helper . moveRight ( 3 ) helper . build ( "rightArrow" ) …" at bounding box center [1073, 465] width 479 height 510
click at [1070, 305] on div "helper . moveDown ( ) helper . moveRight ( 3 ) helper . build ( "rightArrow" ) …" at bounding box center [1073, 465] width 479 height 510
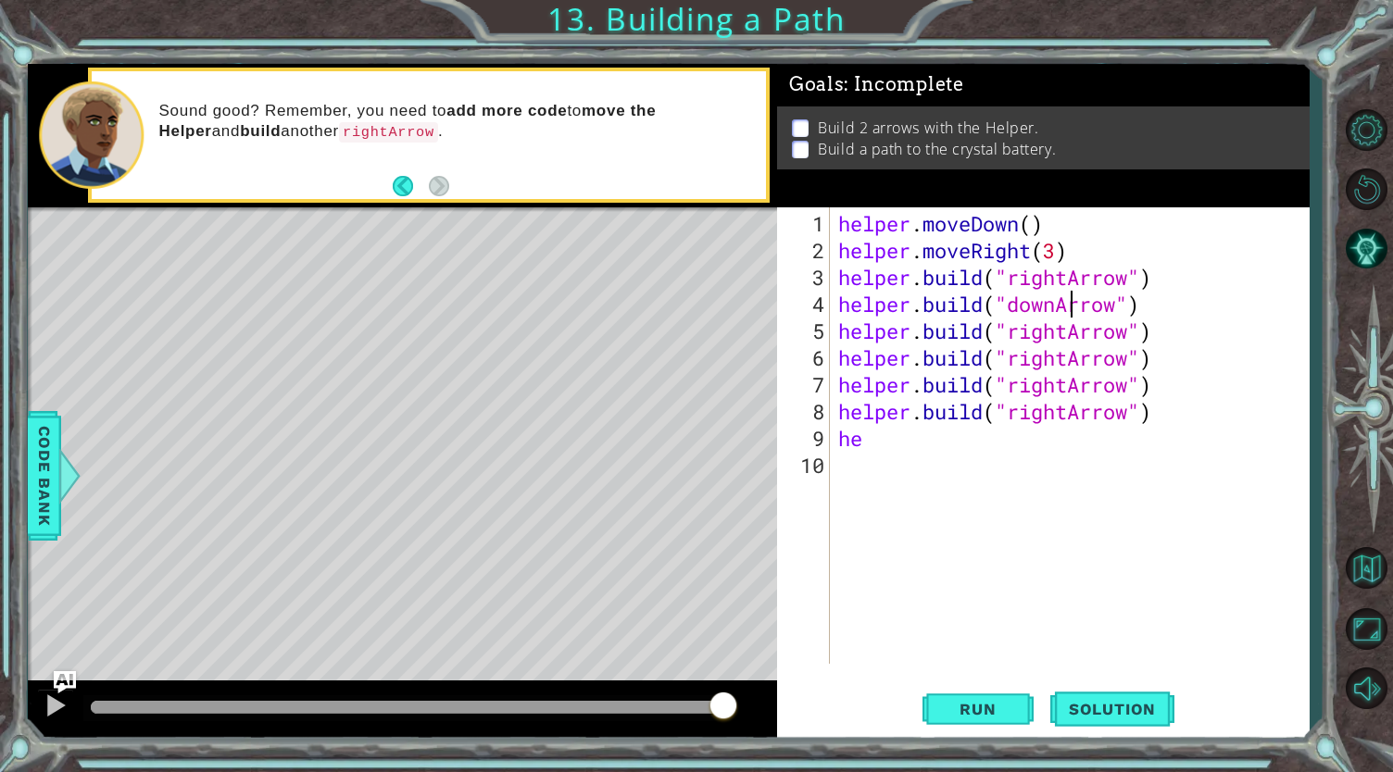
type textarea "[DOMAIN_NAME]("downArrow")"
click at [1177, 301] on div "helper . moveDown ( ) helper . moveRight ( 3 ) helper . build ( "rightArrow" ) …" at bounding box center [1073, 465] width 479 height 510
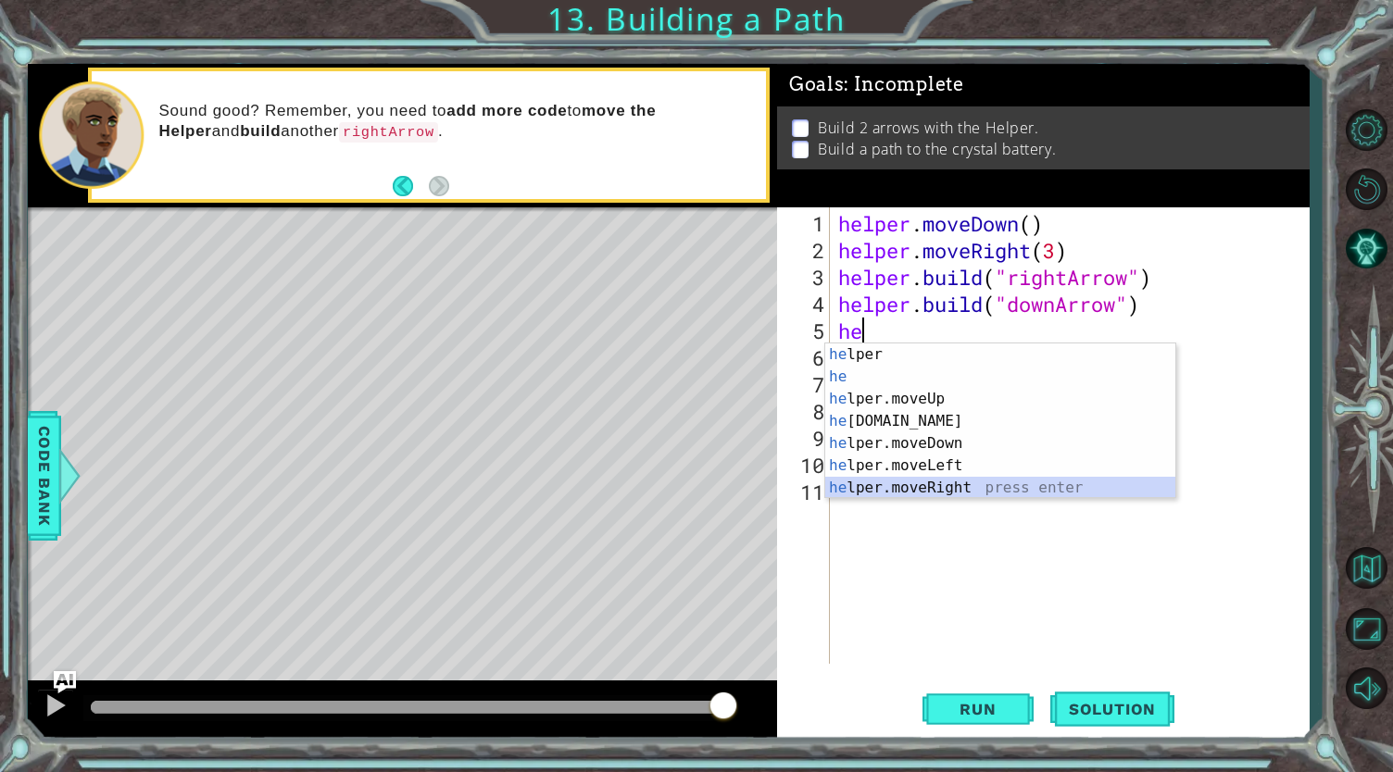
click at [927, 488] on div "he lper press enter he press enter he lper.moveUp press enter he [DOMAIN_NAME] …" at bounding box center [1000, 444] width 351 height 200
type textarea "helper.moveRight(1)"
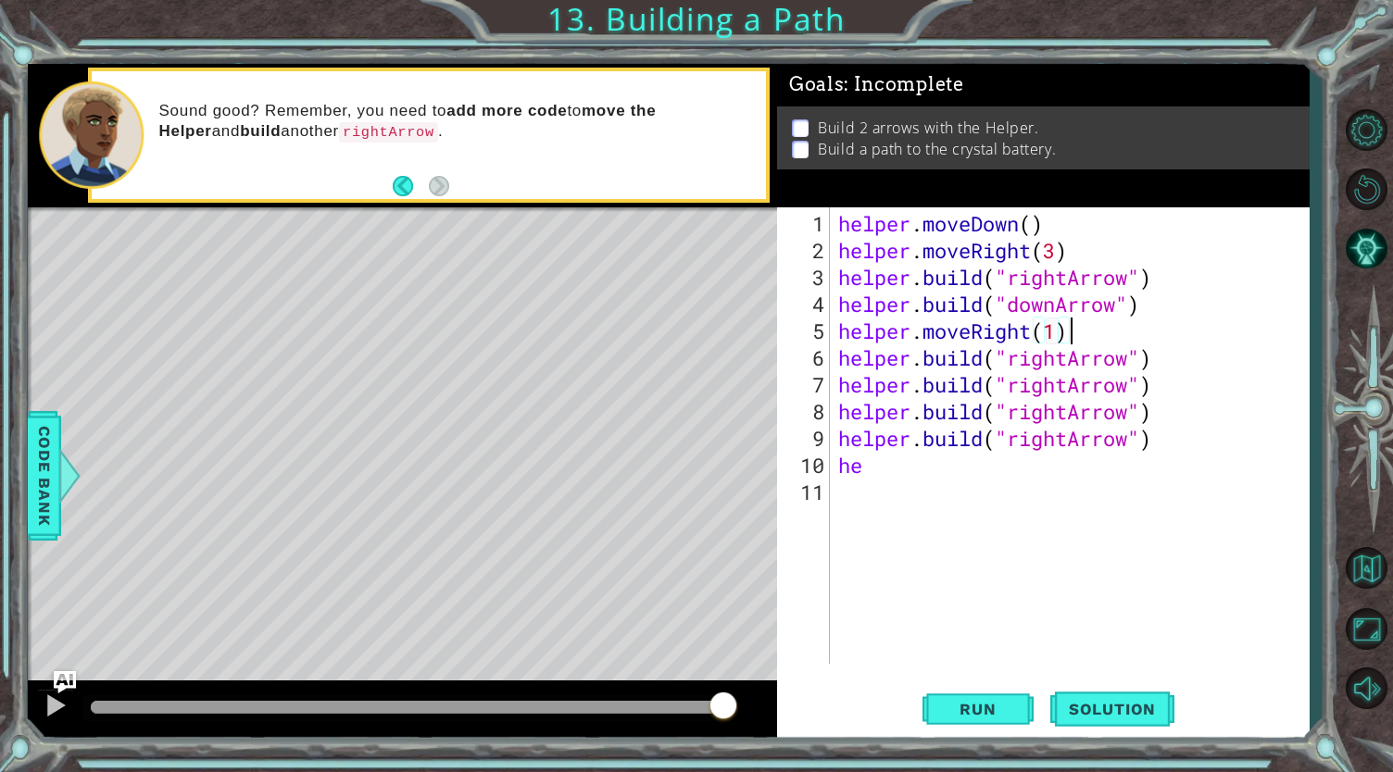
click at [1089, 322] on div "helper . moveDown ( ) helper . moveRight ( 3 ) helper . build ( "rightArrow" ) …" at bounding box center [1073, 465] width 479 height 510
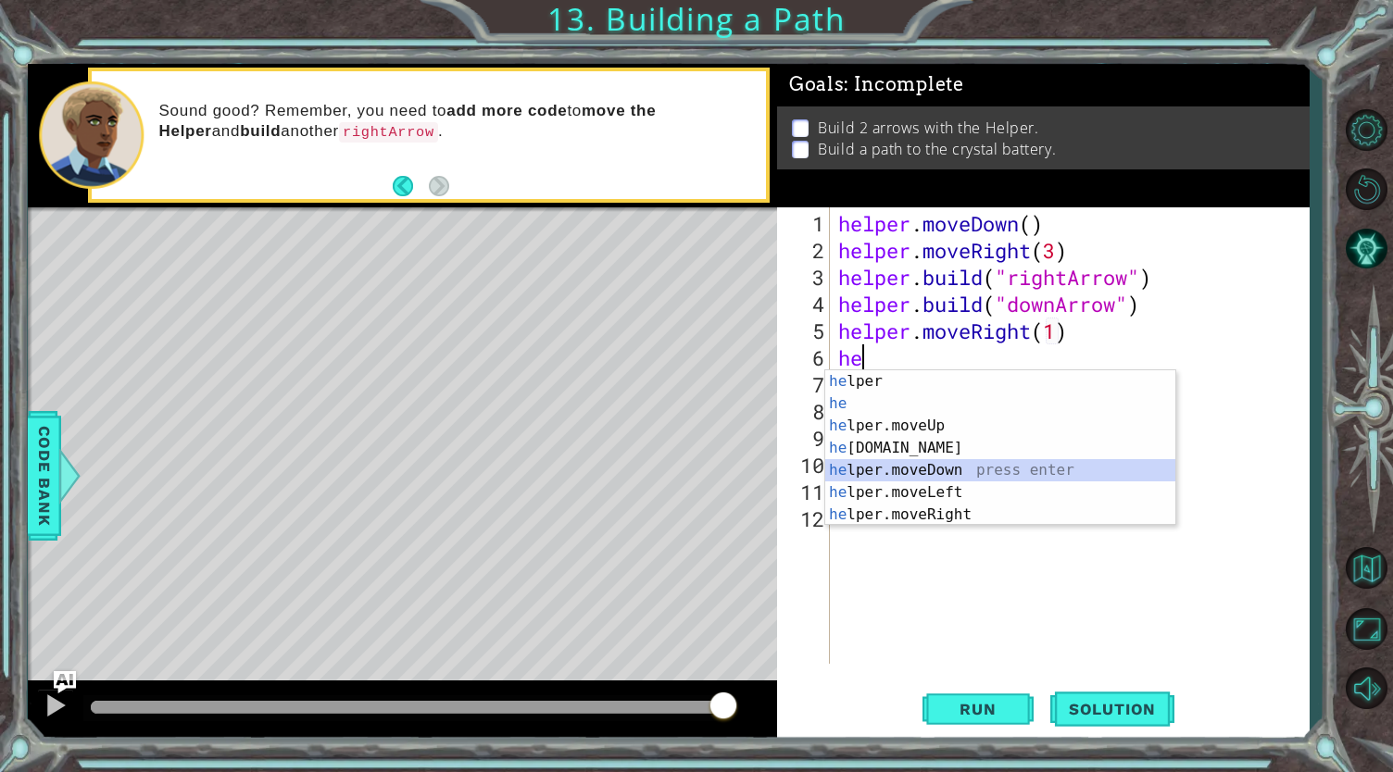
click at [900, 479] on div "he lper press enter he press enter he lper.moveUp press enter he [DOMAIN_NAME] …" at bounding box center [1000, 470] width 351 height 200
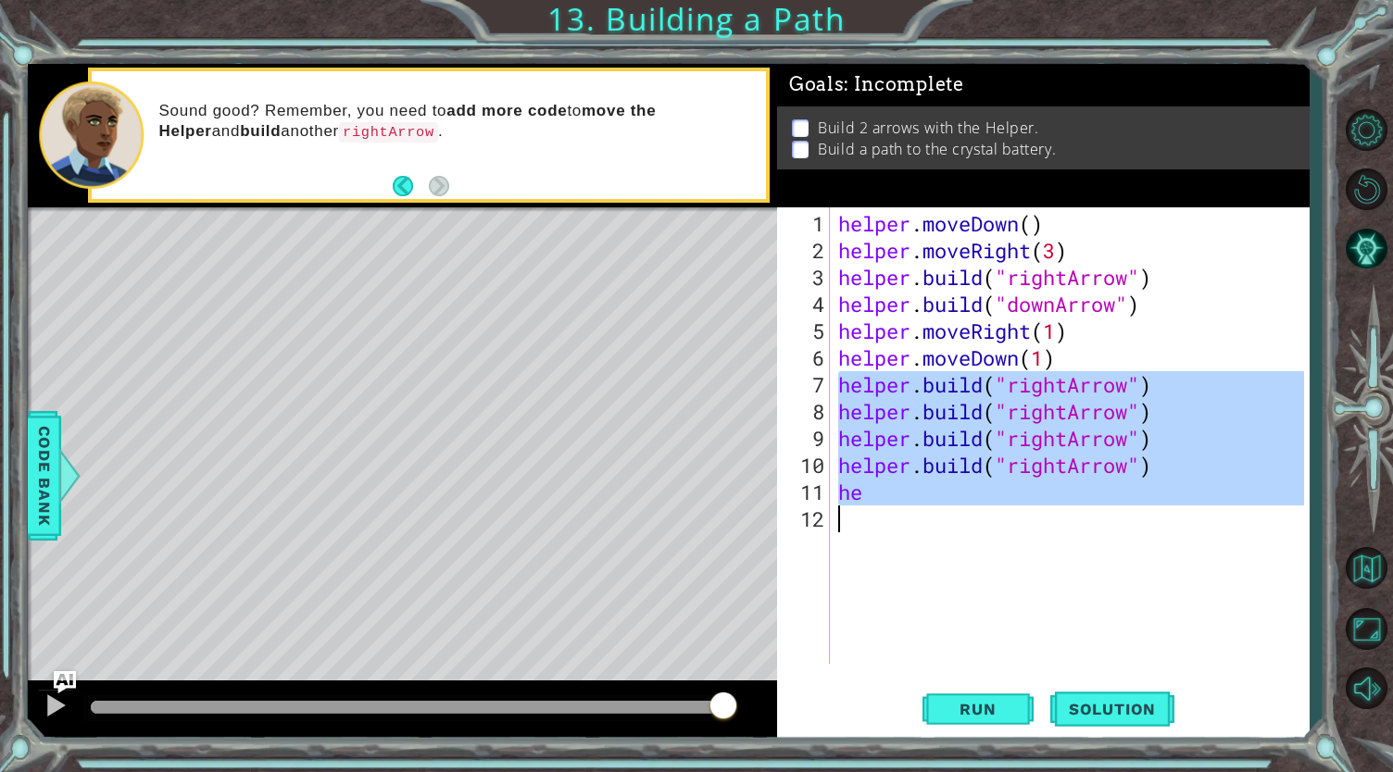
drag, startPoint x: 836, startPoint y: 382, endPoint x: 885, endPoint y: 517, distance: 143.8
click at [885, 517] on div "helper . moveDown ( ) helper . moveRight ( 3 ) helper . build ( "rightArrow" ) …" at bounding box center [1073, 465] width 479 height 510
type textarea "he"
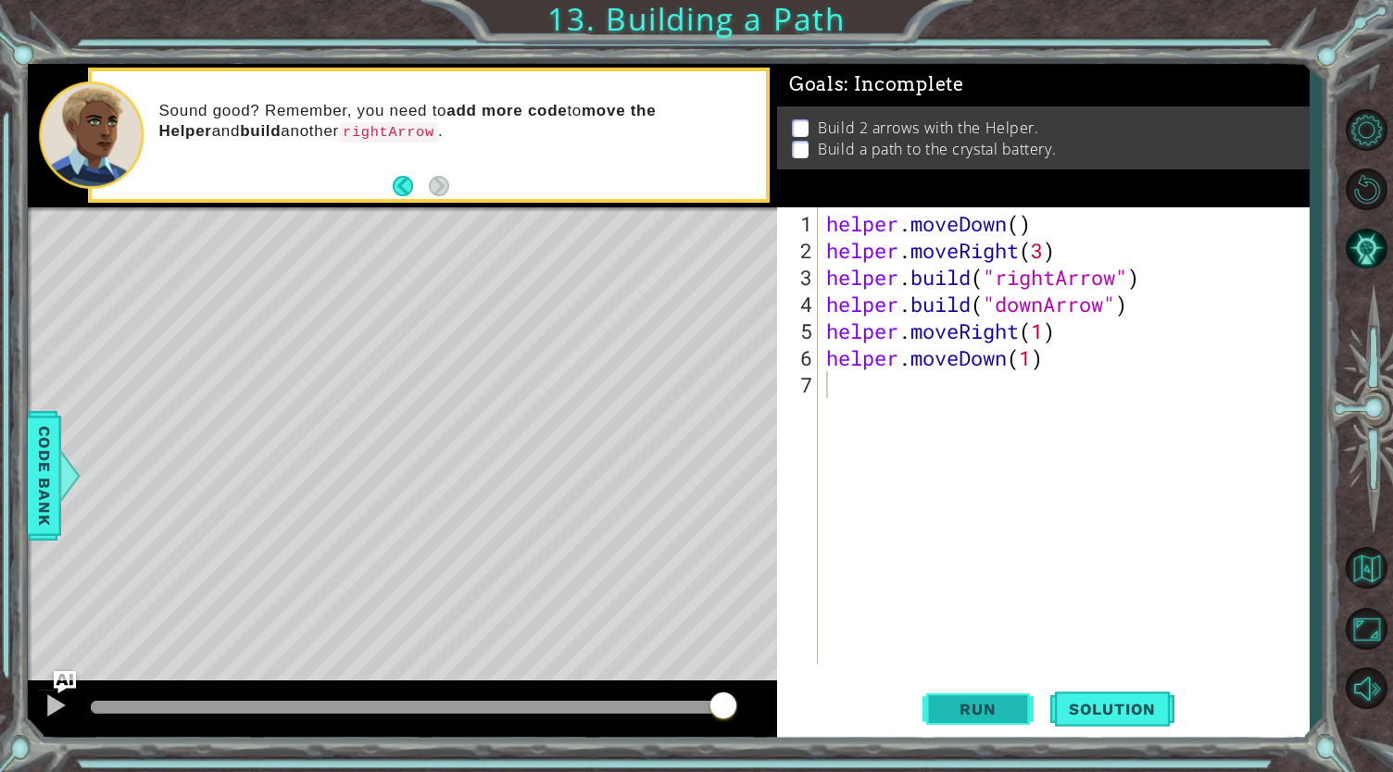
click at [946, 696] on button "Run" at bounding box center [977, 708] width 111 height 53
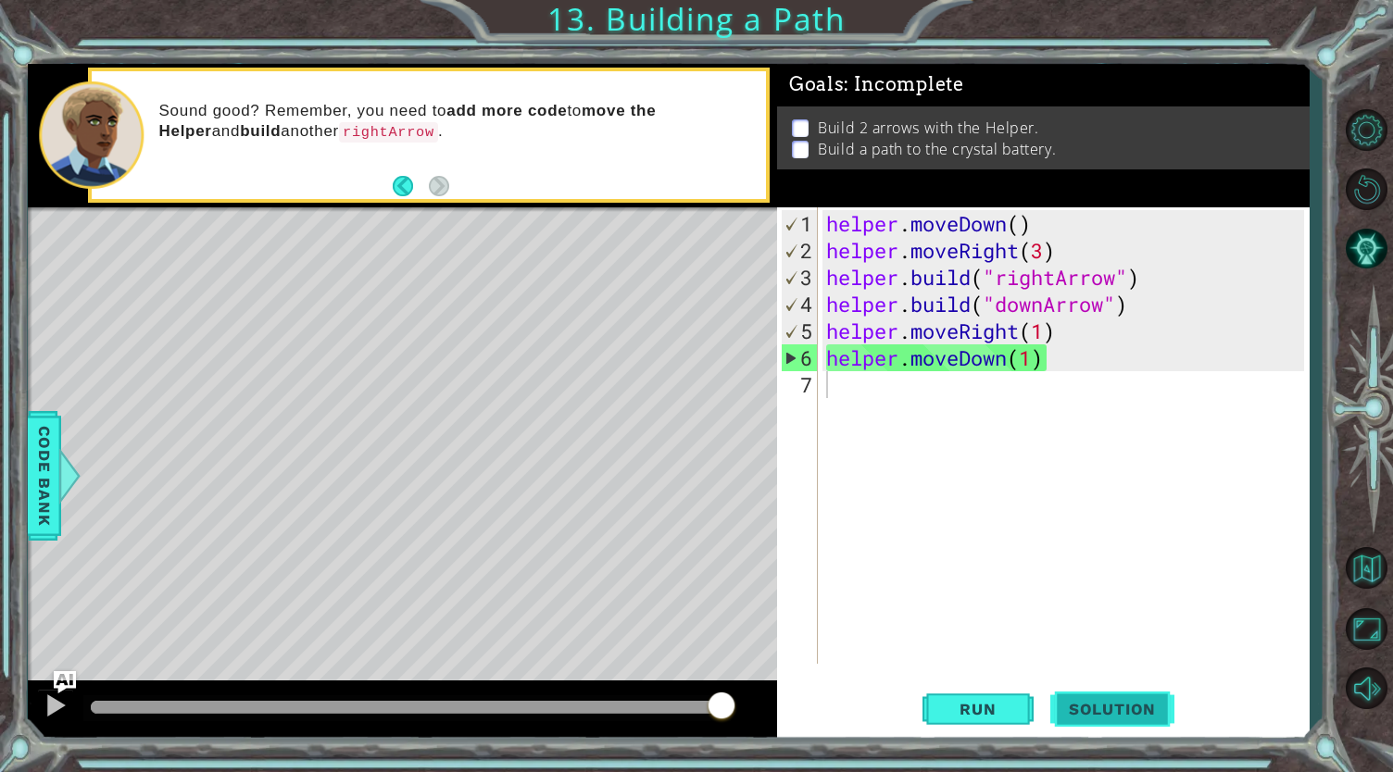
click at [1128, 698] on button "Solution" at bounding box center [1112, 708] width 124 height 53
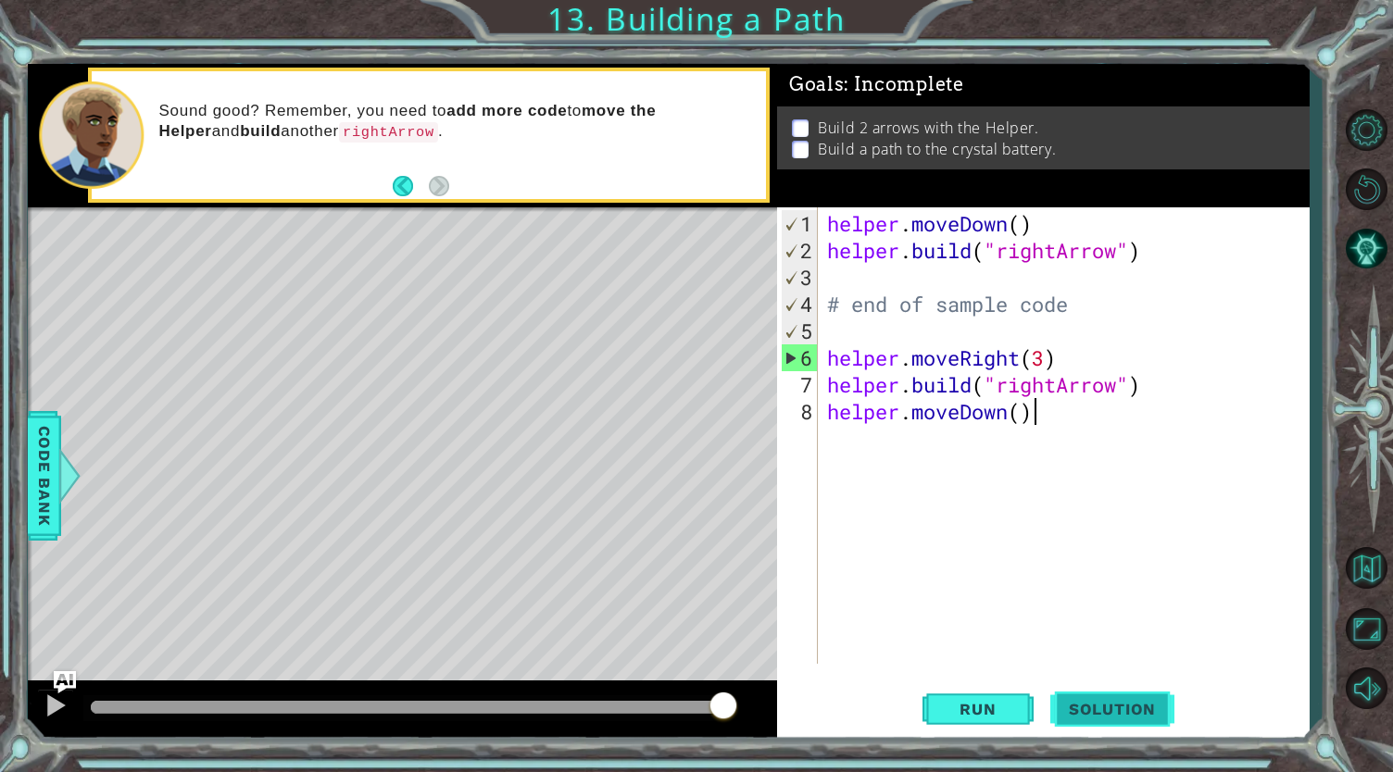
type textarea "helper.moveDown()"
click at [1022, 708] on button "Run" at bounding box center [977, 708] width 111 height 53
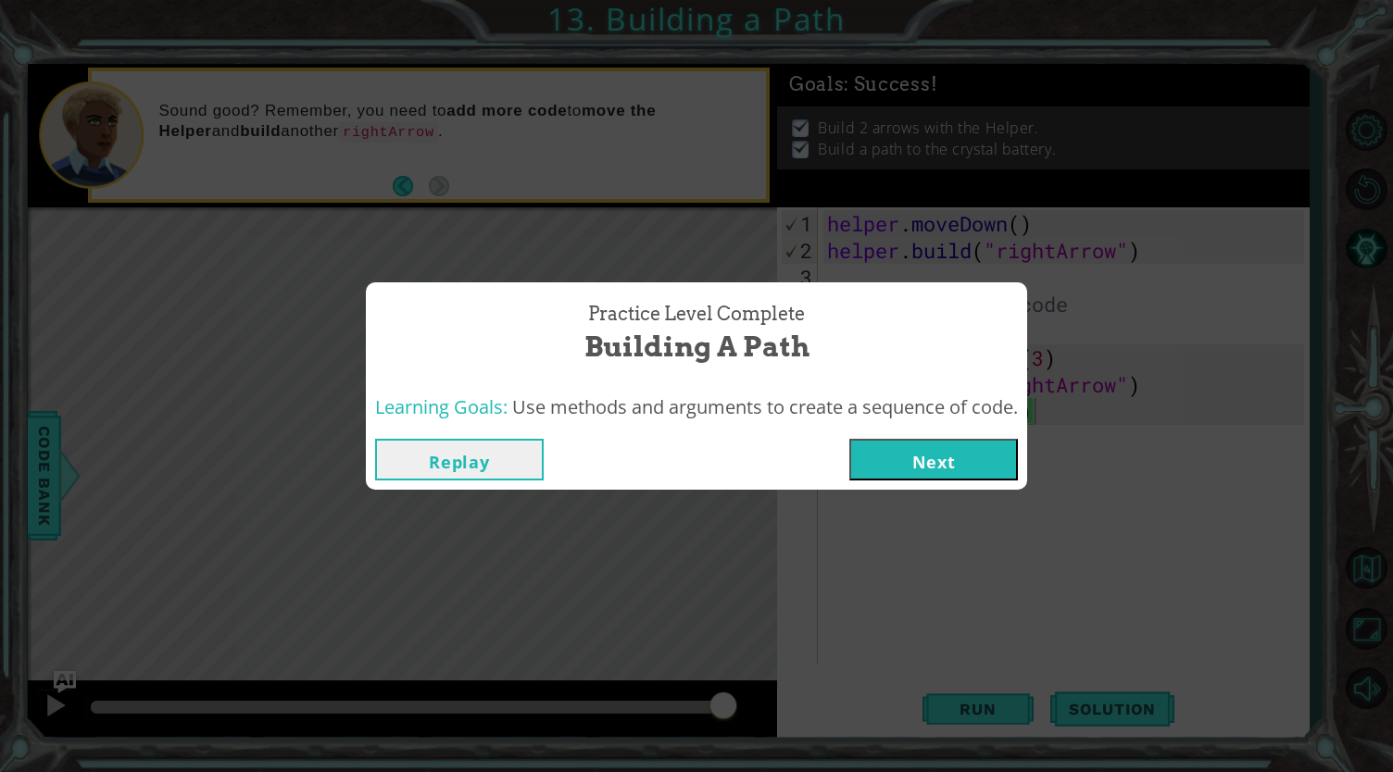
click at [494, 464] on button "Replay" at bounding box center [459, 460] width 169 height 42
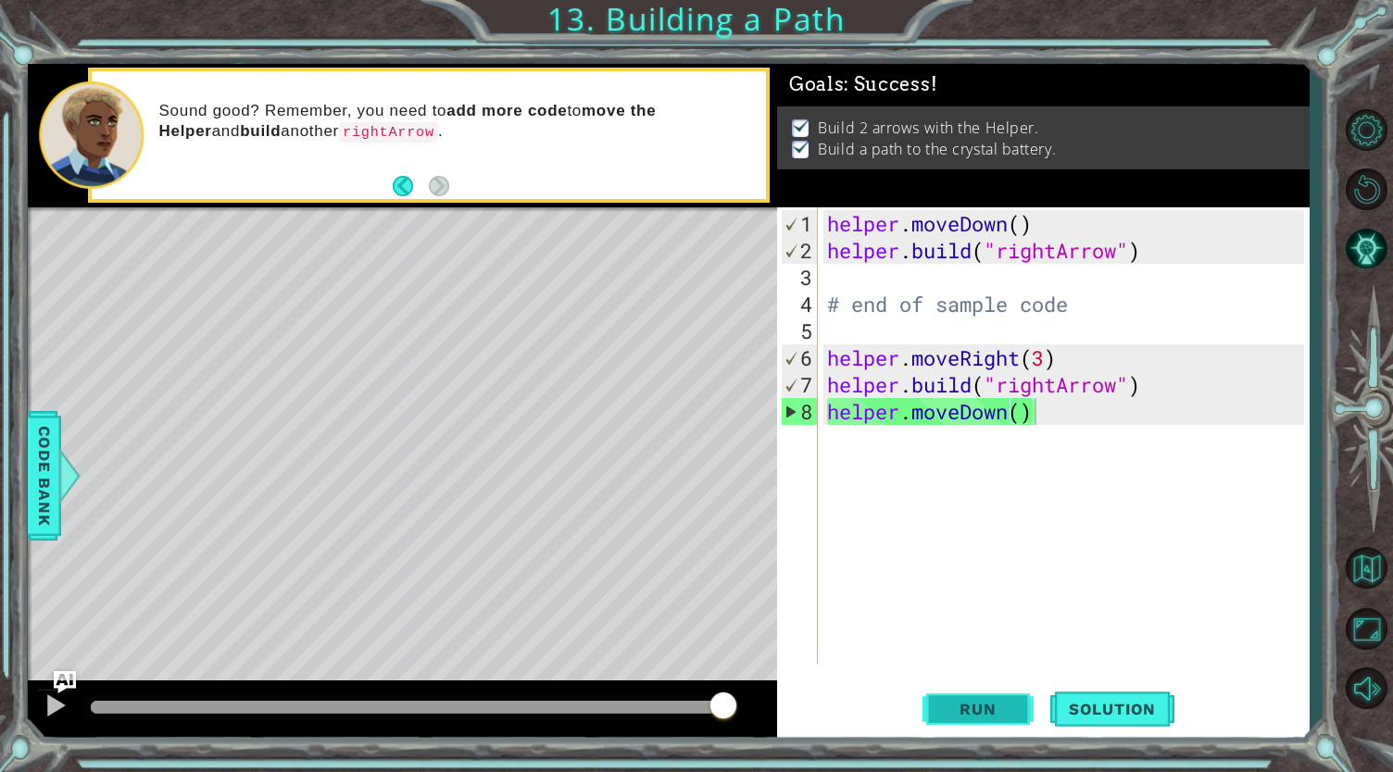
click at [982, 694] on button "Run" at bounding box center [977, 708] width 111 height 53
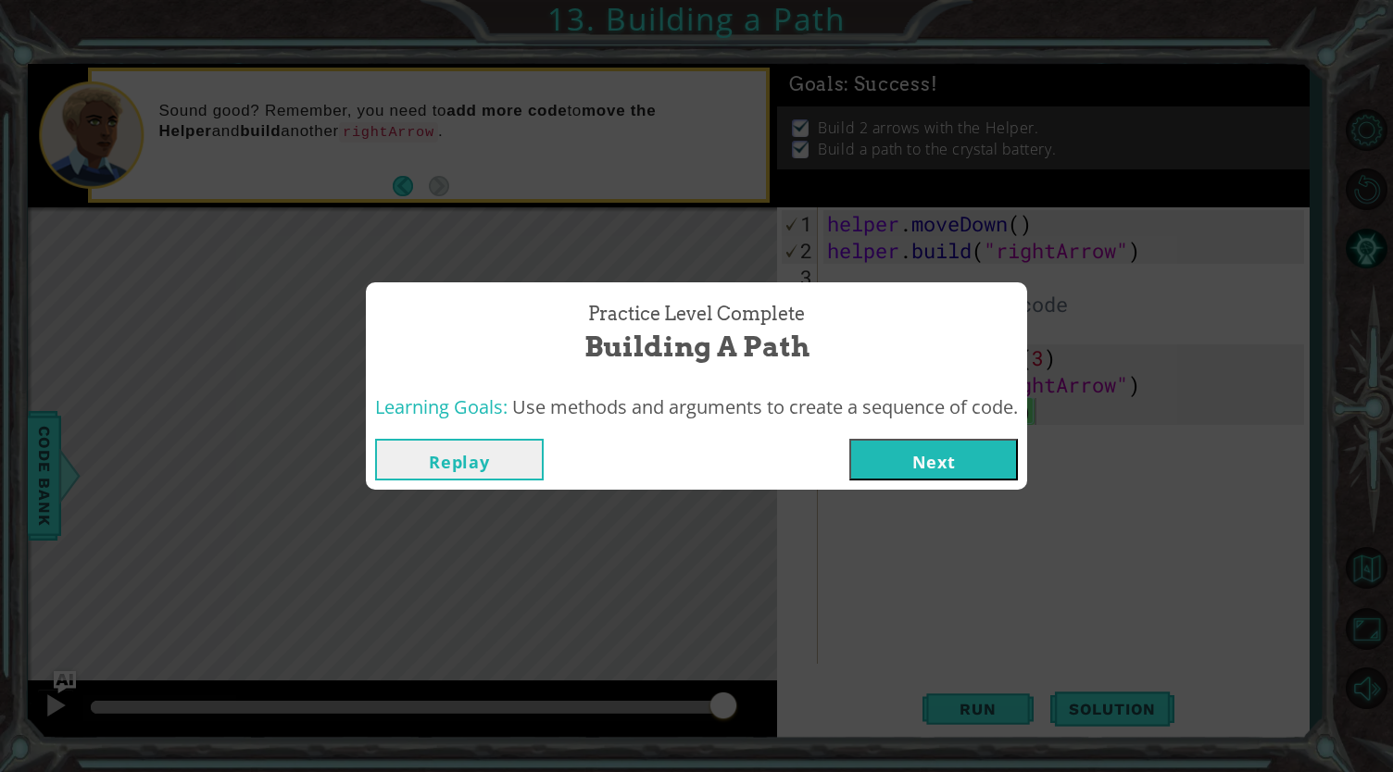
click at [976, 664] on div "Practice Level Complete Building a Path Learning Goals: Use methods and argumen…" at bounding box center [696, 386] width 1393 height 772
click at [433, 457] on button "Replay" at bounding box center [459, 460] width 169 height 42
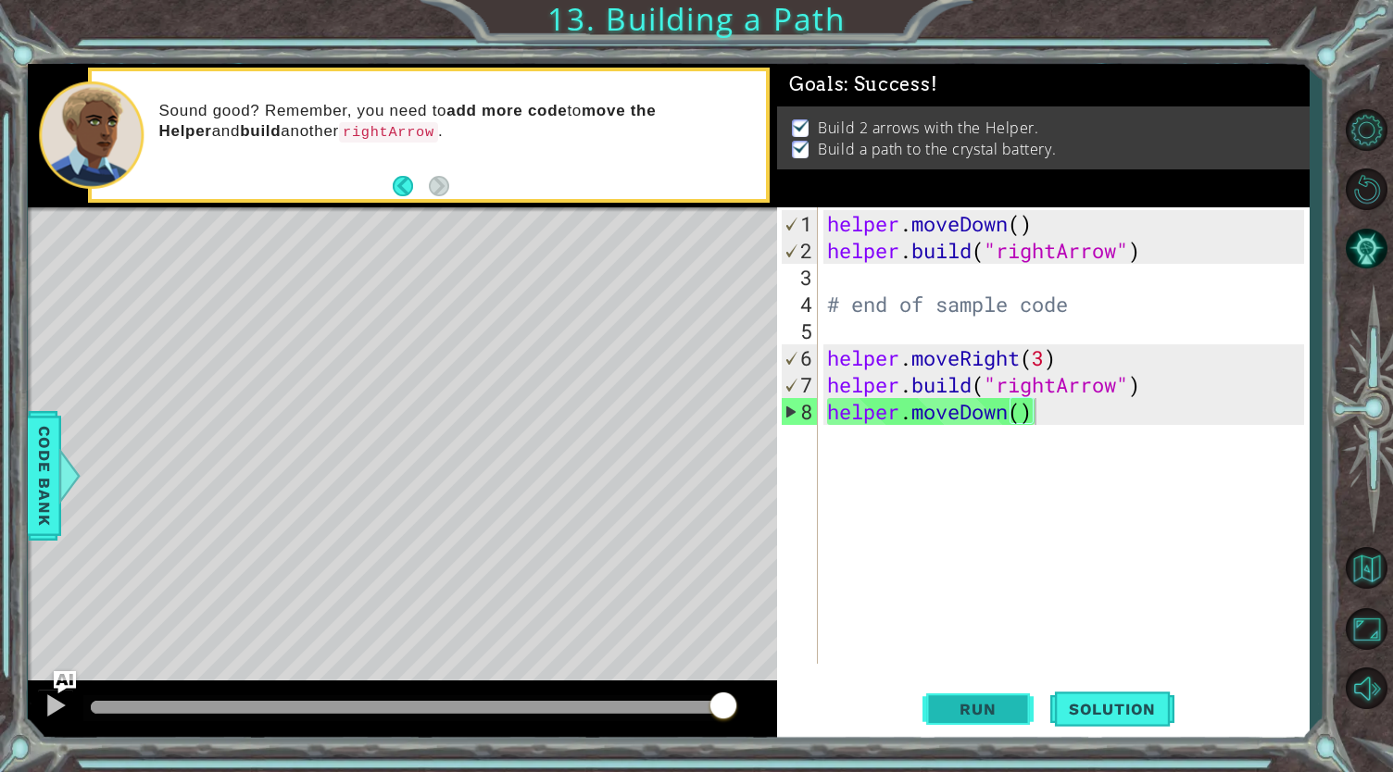
click at [1009, 692] on button "Run" at bounding box center [977, 708] width 111 height 53
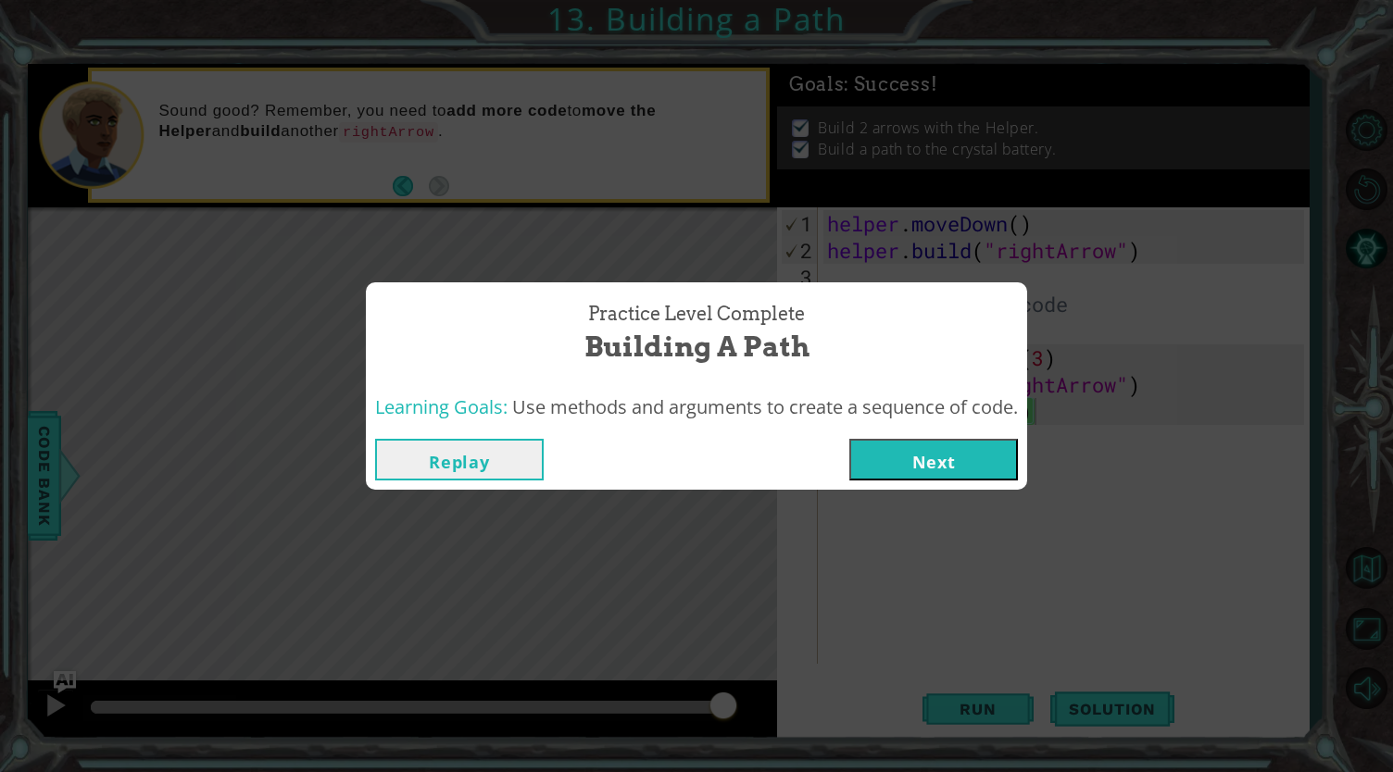
click at [900, 462] on button "Next" at bounding box center [933, 460] width 169 height 42
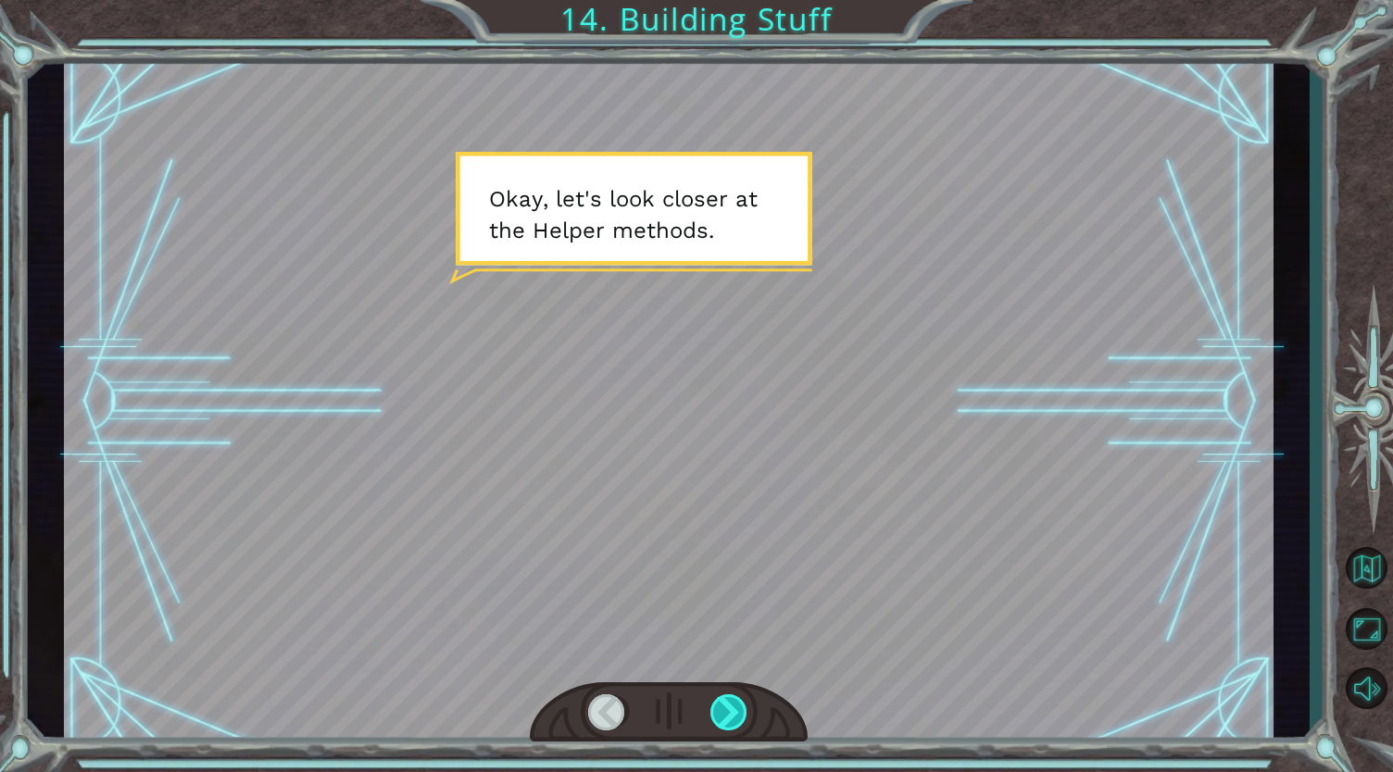
click at [732, 699] on div at bounding box center [729, 712] width 39 height 37
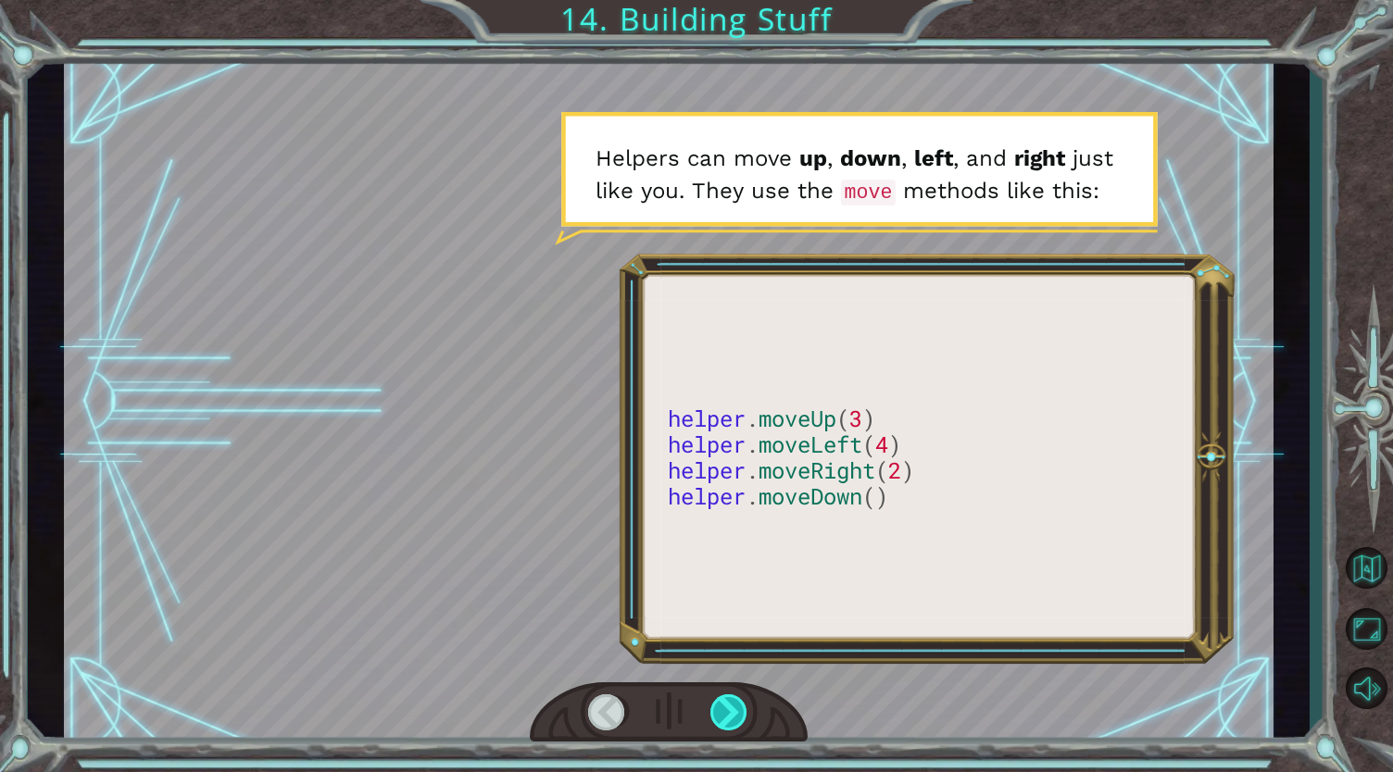
click at [727, 702] on div at bounding box center [729, 712] width 39 height 37
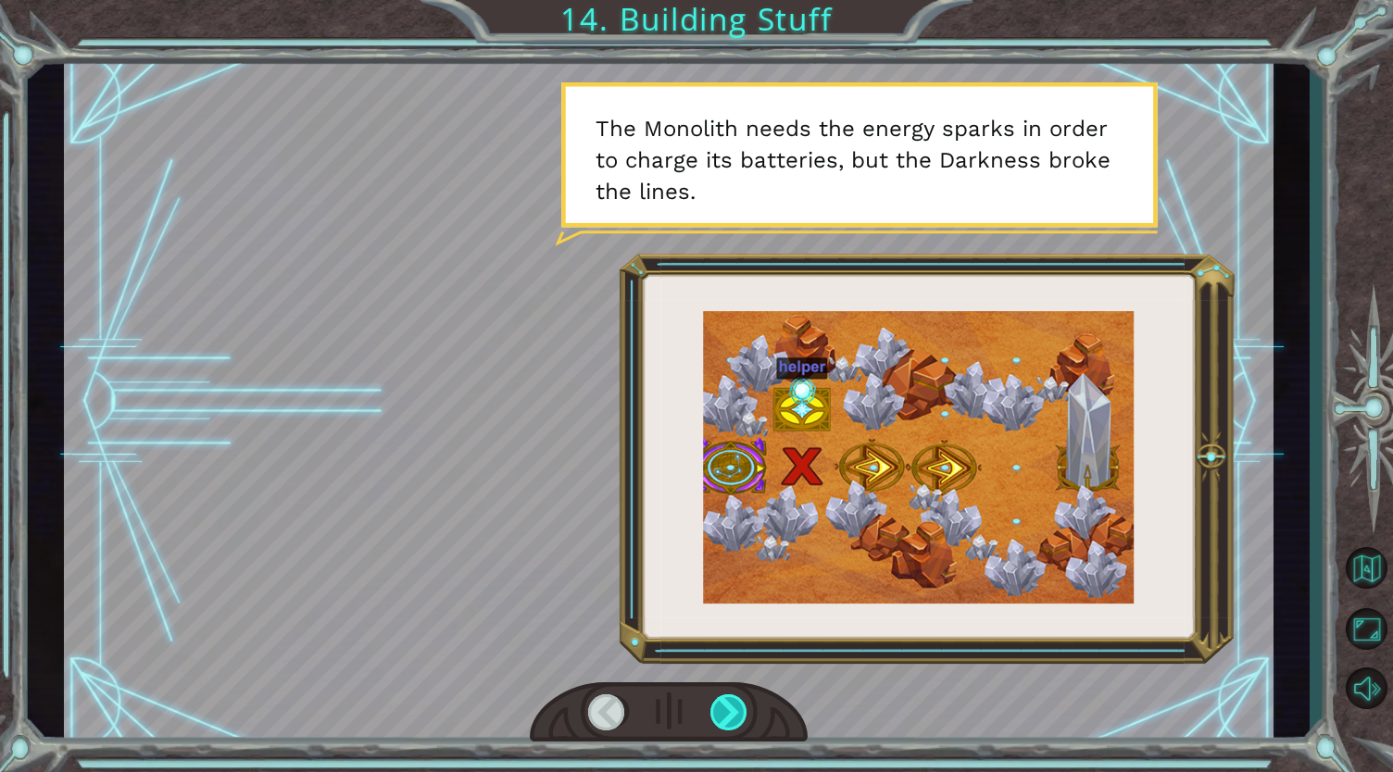
click at [722, 702] on div at bounding box center [729, 712] width 39 height 37
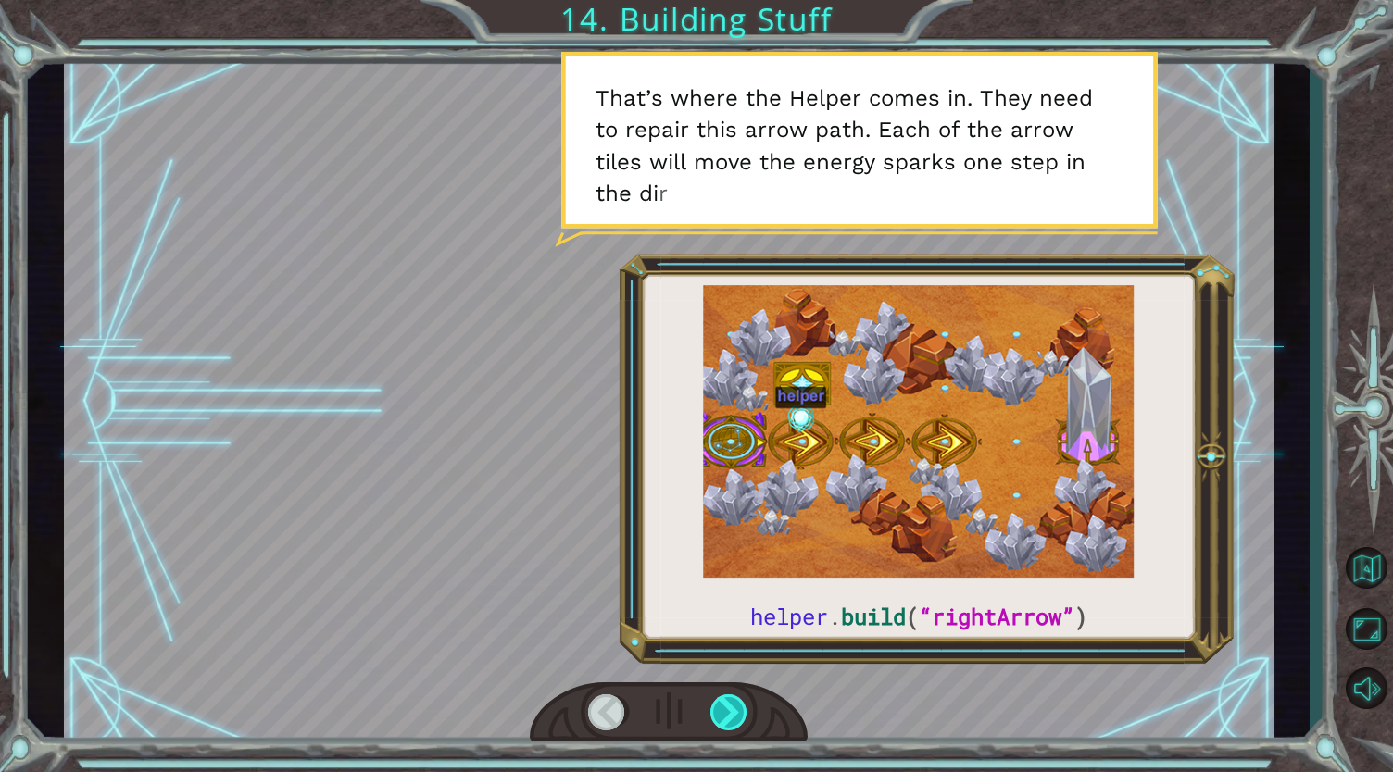
click at [728, 706] on div at bounding box center [729, 712] width 39 height 37
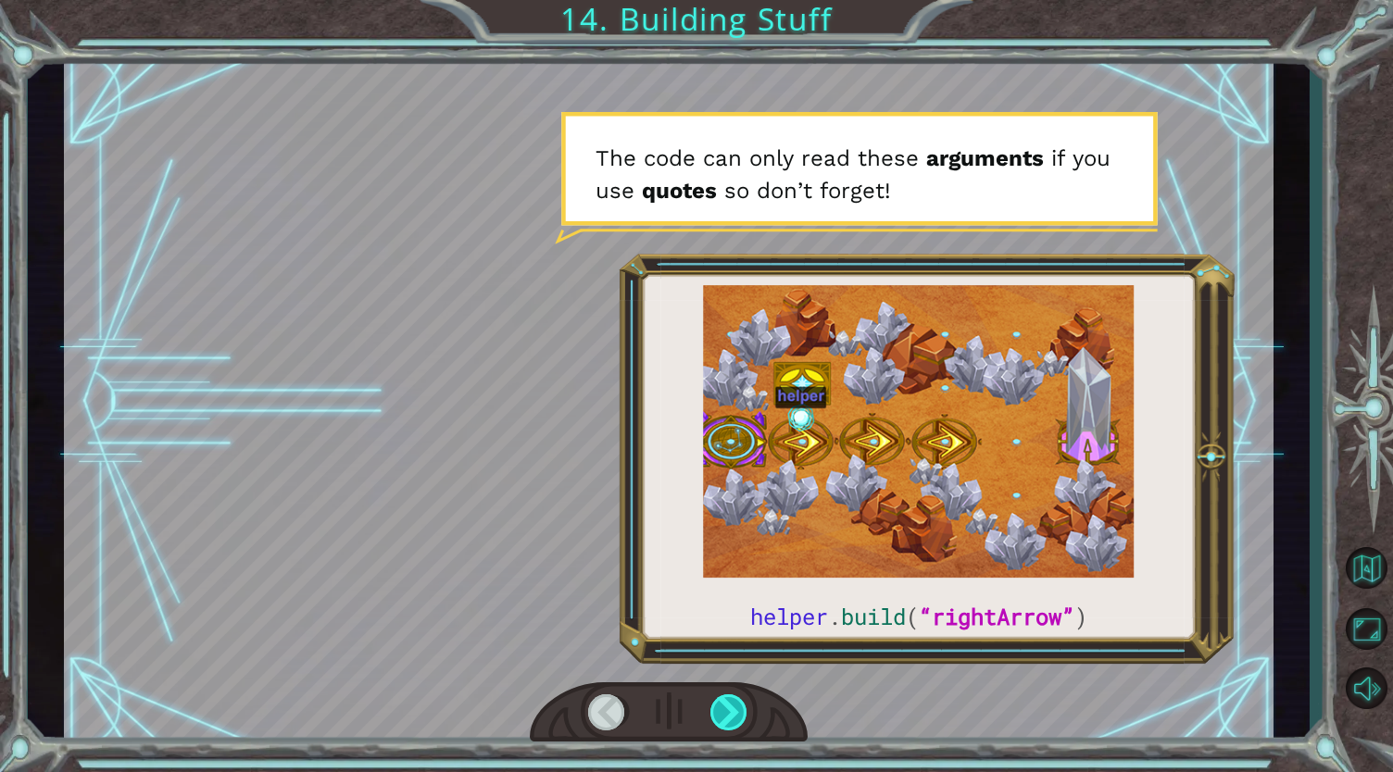
click at [728, 706] on div at bounding box center [729, 712] width 39 height 37
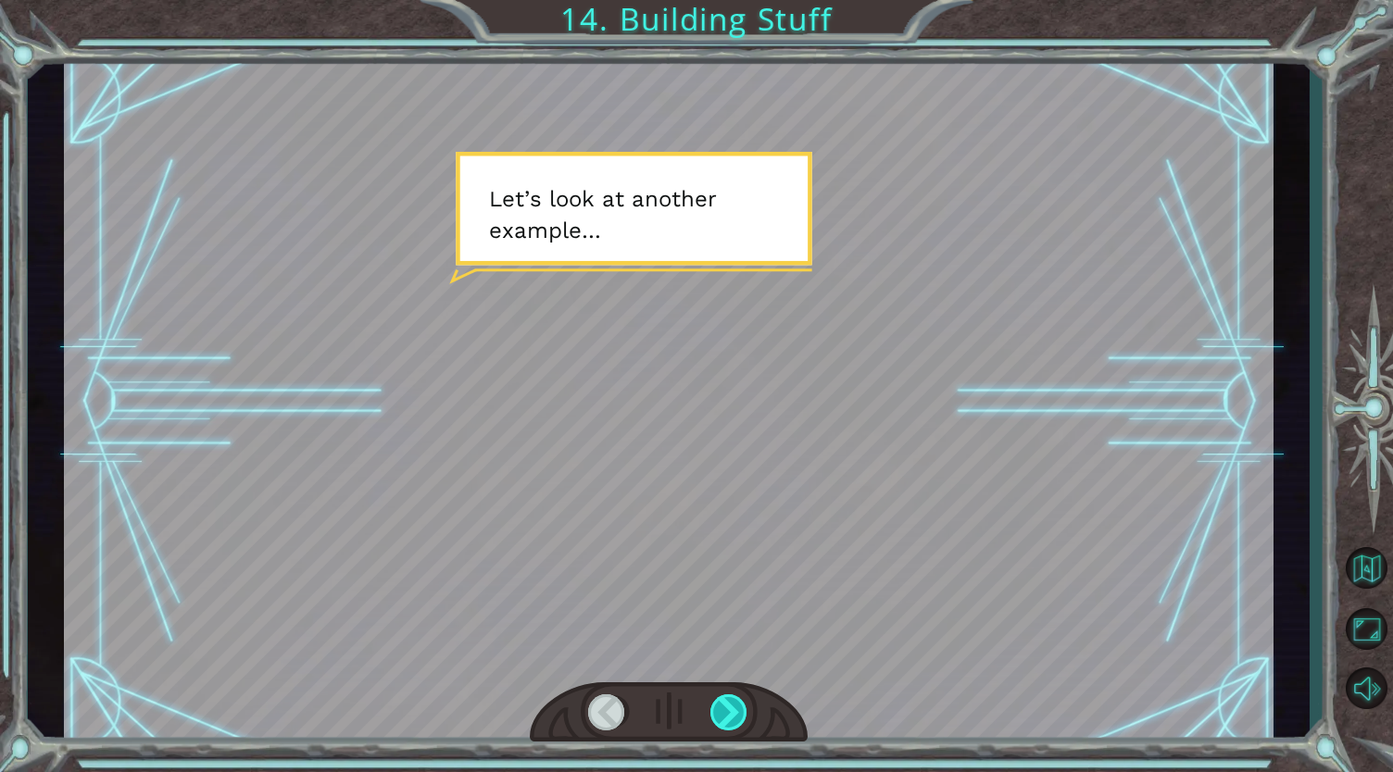
click at [728, 706] on div at bounding box center [729, 712] width 39 height 37
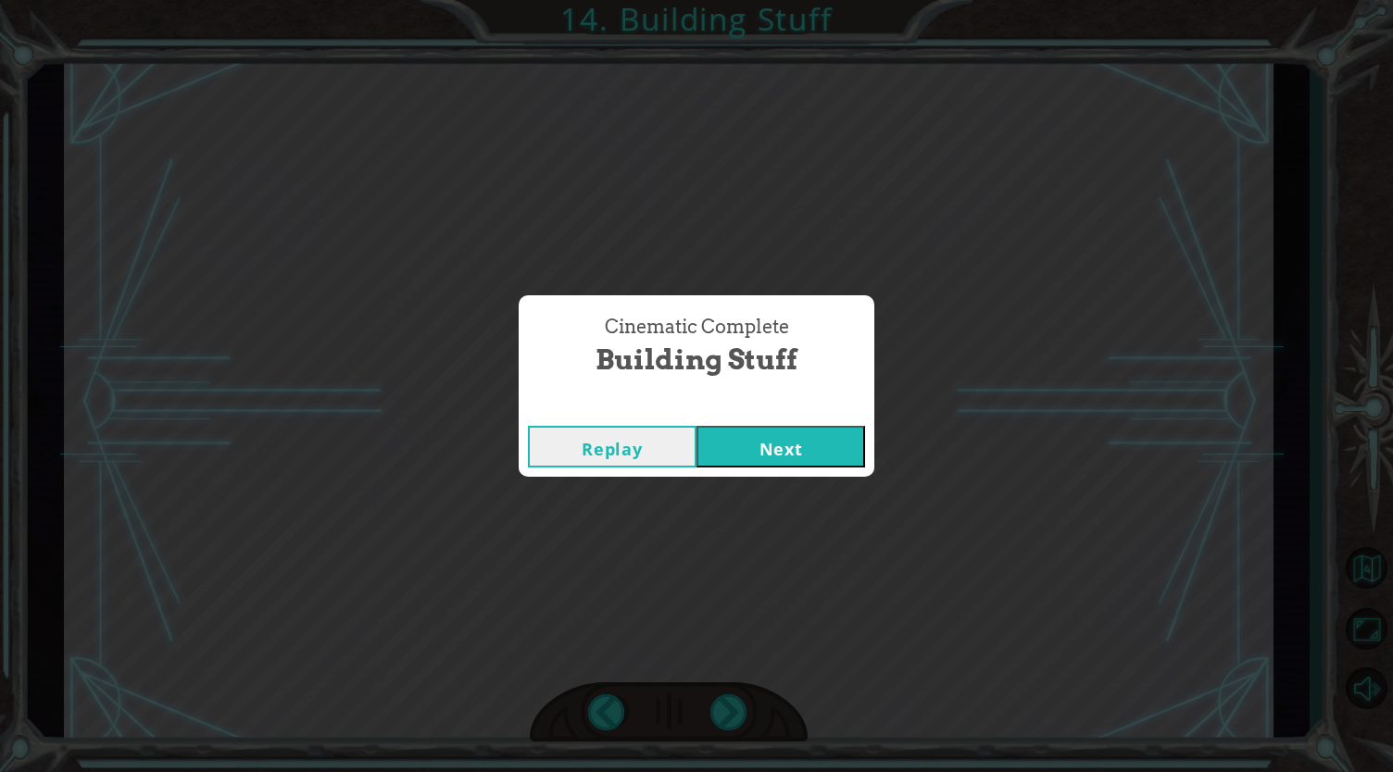
click at [772, 438] on button "Next" at bounding box center [780, 447] width 169 height 42
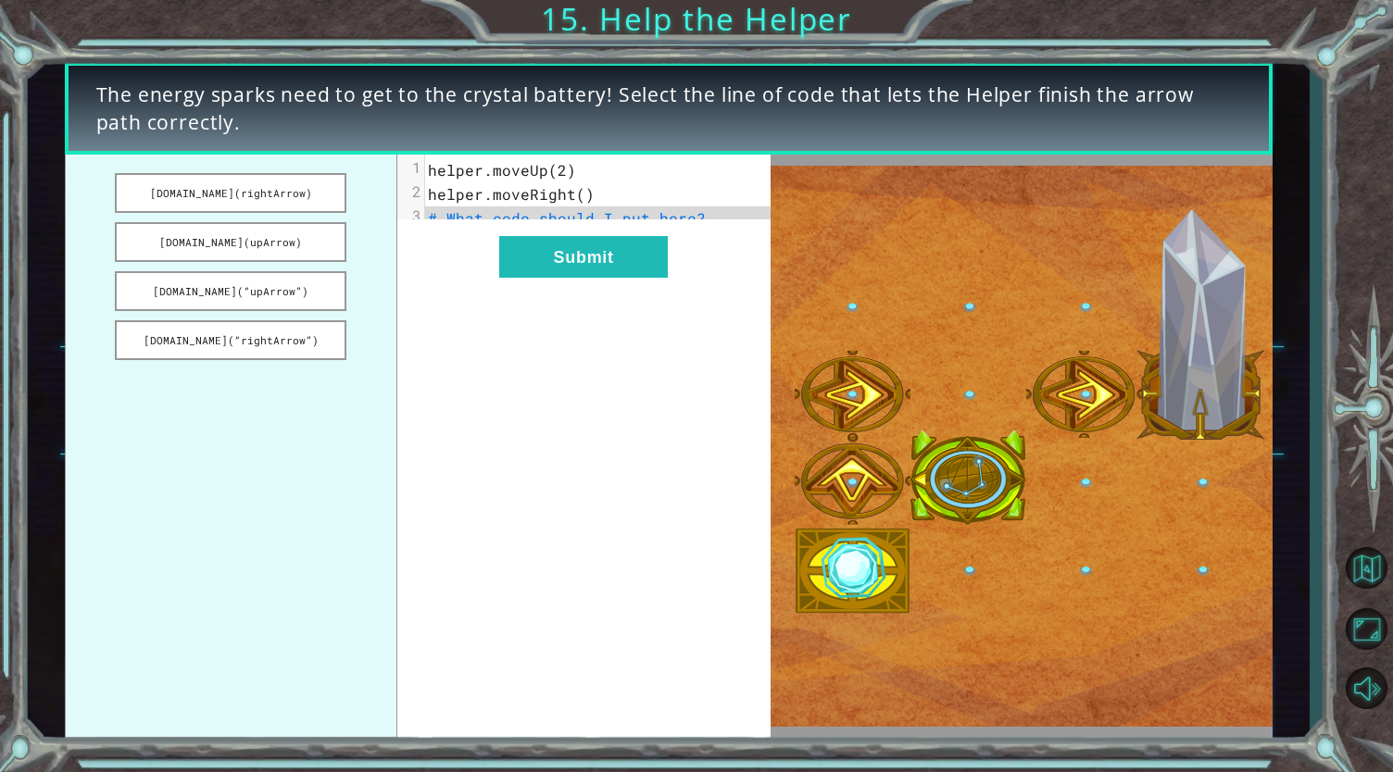
drag, startPoint x: 263, startPoint y: 183, endPoint x: 377, endPoint y: 226, distance: 121.6
click at [377, 226] on ul "[DOMAIN_NAME](rightArrow) [DOMAIN_NAME](upArrow) [DOMAIN_NAME](“upArrow”) [DOMA…" at bounding box center [231, 446] width 332 height 583
click at [274, 189] on button "[DOMAIN_NAME](rightArrow)" at bounding box center [230, 193] width 231 height 40
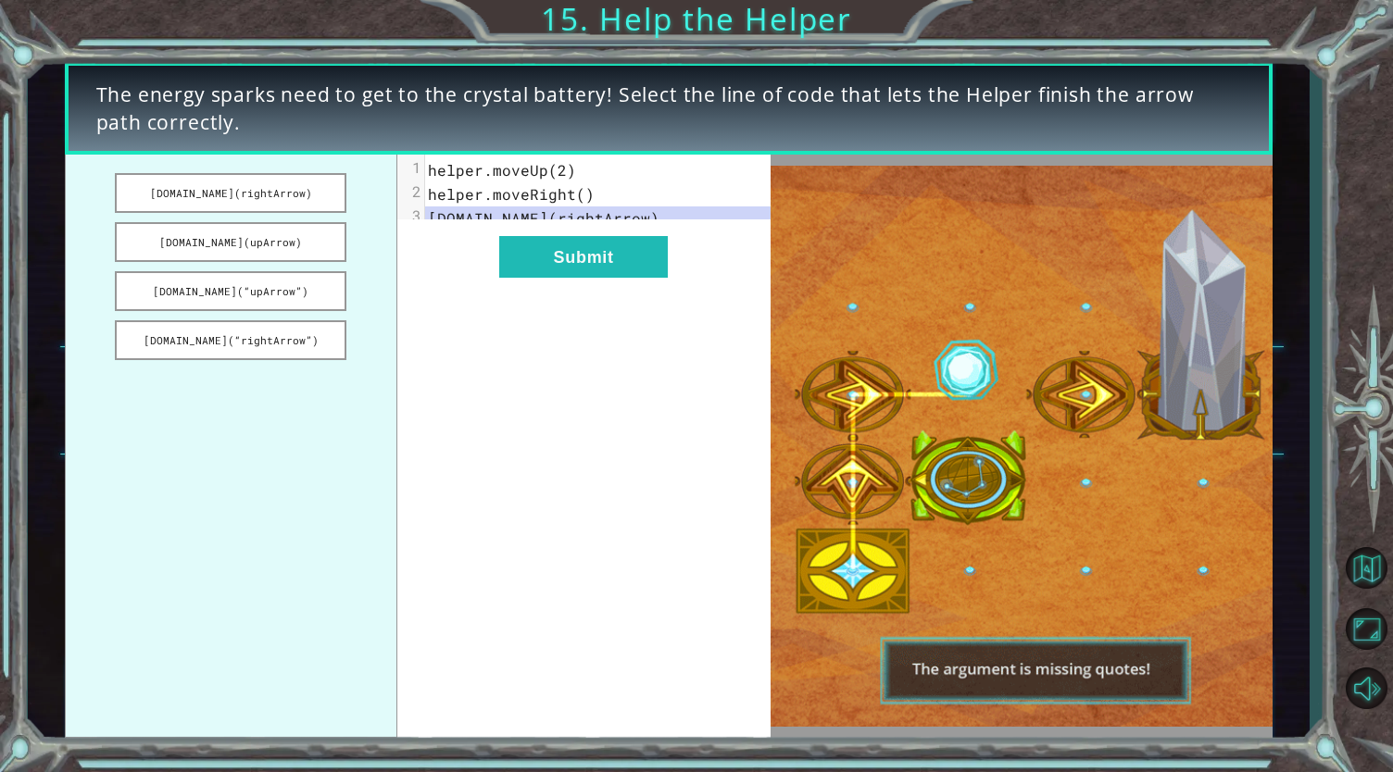
click at [576, 190] on span "helper.moveRight()" at bounding box center [511, 193] width 167 height 19
click at [579, 192] on span "helper.moveRight()" at bounding box center [511, 193] width 167 height 19
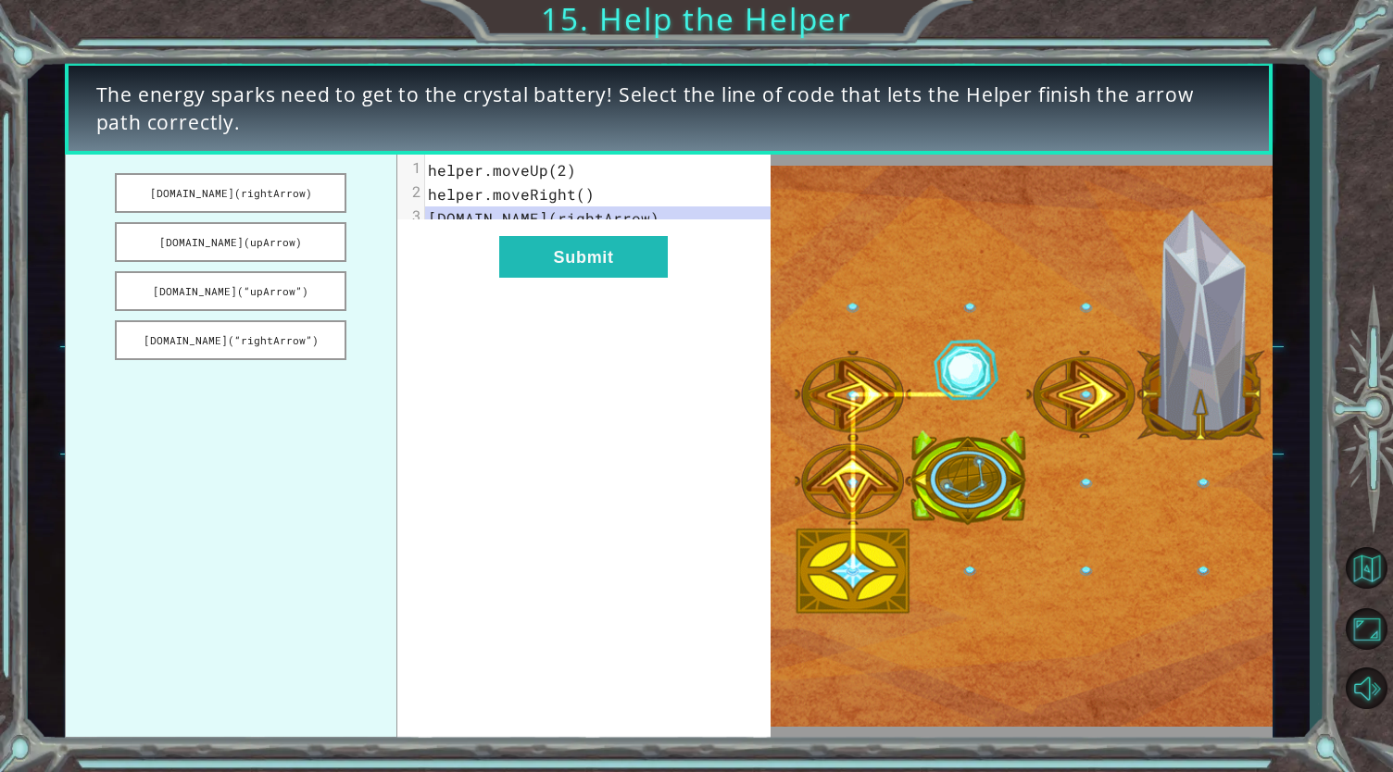
click at [589, 164] on pre "helper.moveUp(2)" at bounding box center [605, 170] width 360 height 24
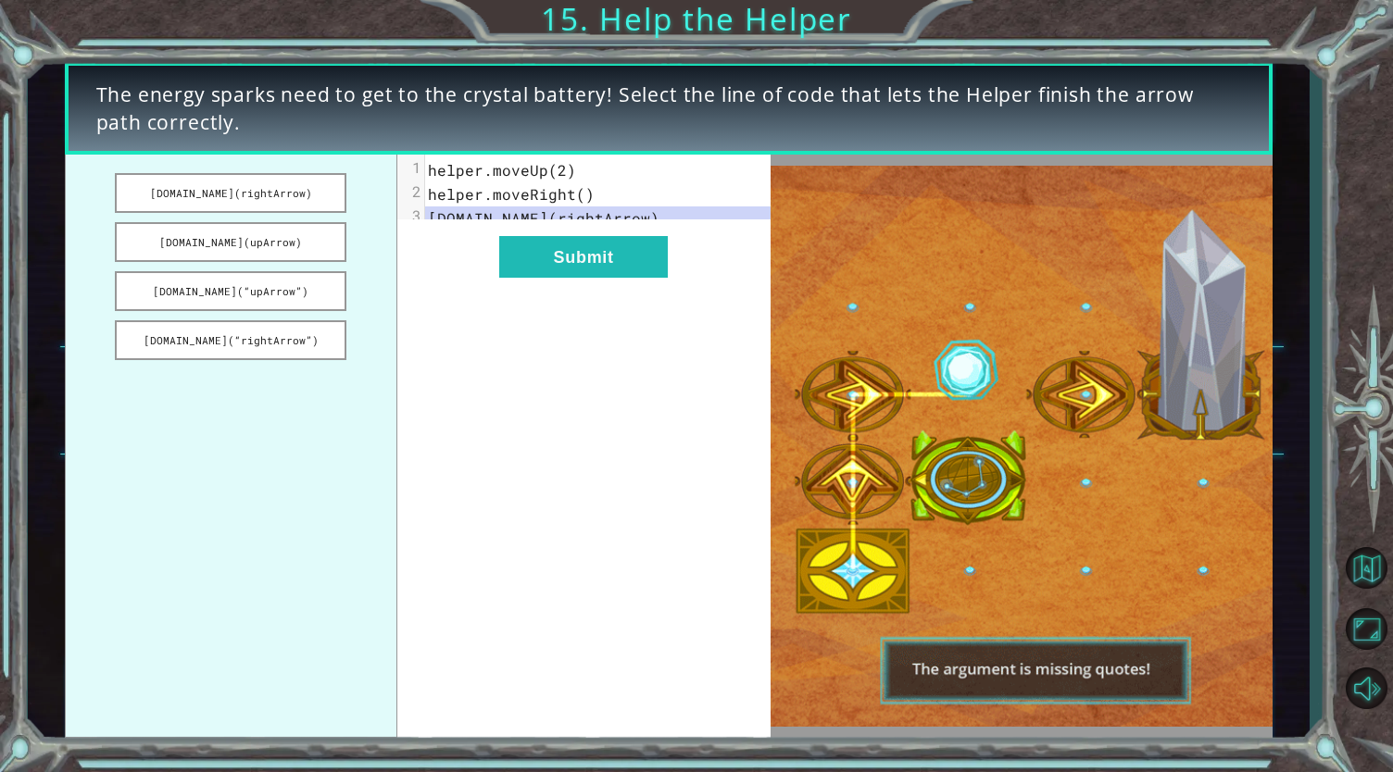
drag, startPoint x: 285, startPoint y: 190, endPoint x: 511, endPoint y: 312, distance: 256.9
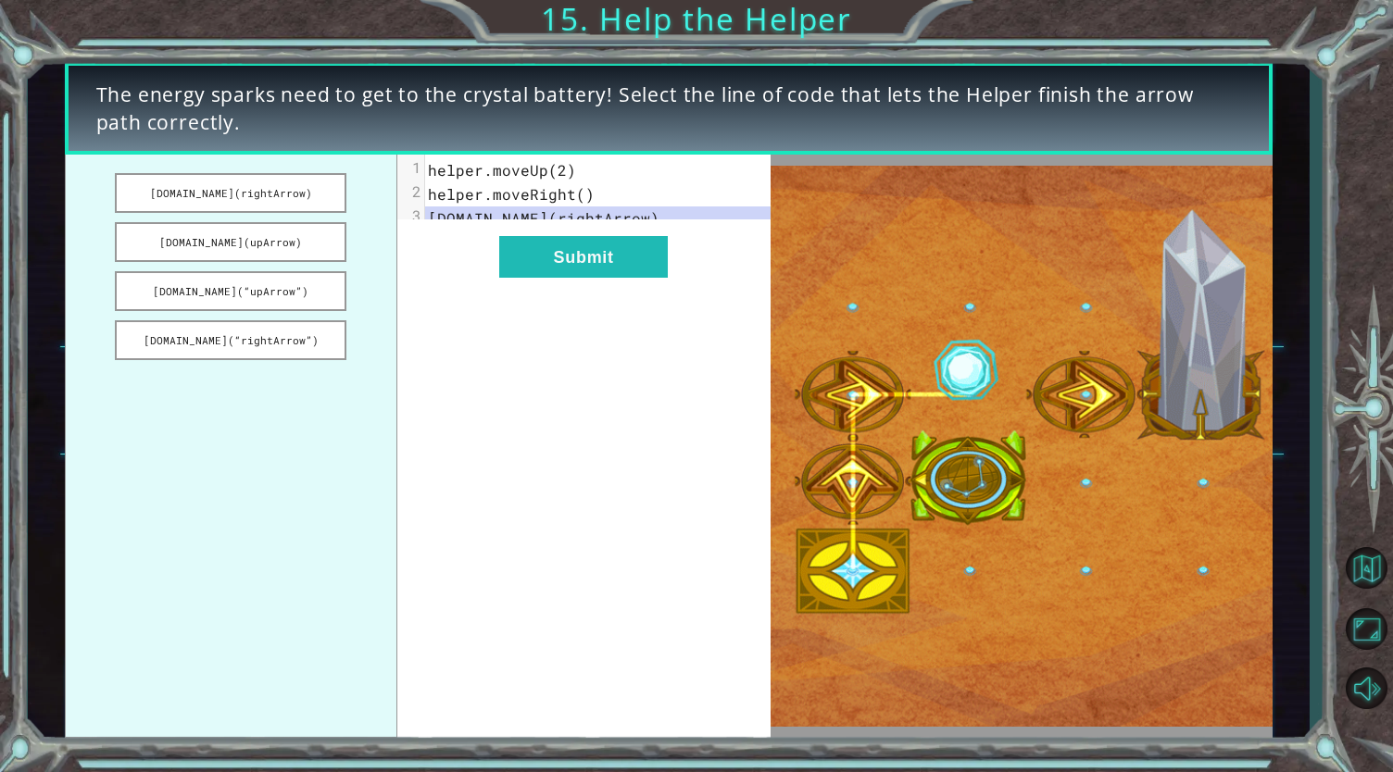
click at [511, 312] on div "[DOMAIN_NAME](rightArrow) [DOMAIN_NAME](upArrow) [DOMAIN_NAME](“upArrow”) [DOMA…" at bounding box center [418, 446] width 706 height 583
click at [233, 345] on button "[DOMAIN_NAME](“rightArrow”)" at bounding box center [230, 340] width 231 height 40
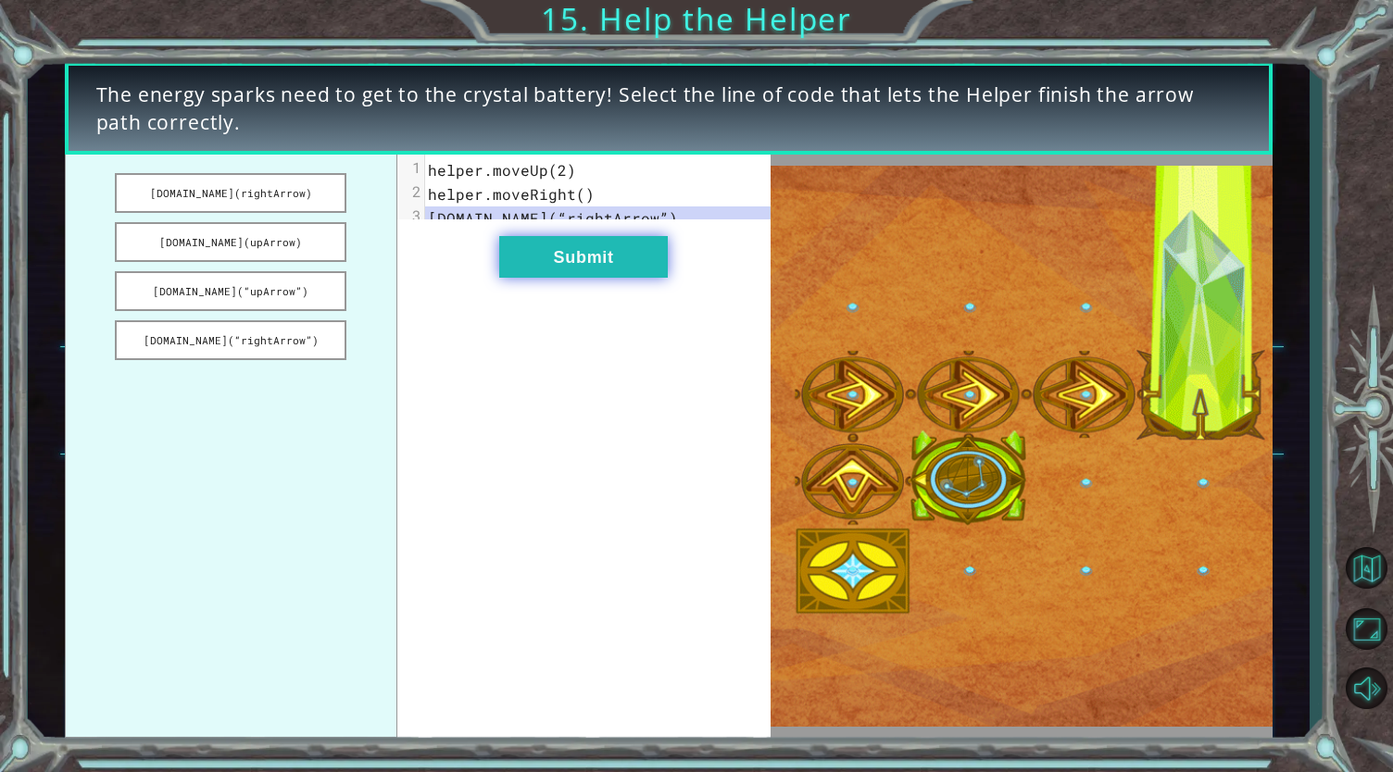
click at [594, 271] on button "Submit" at bounding box center [583, 257] width 169 height 42
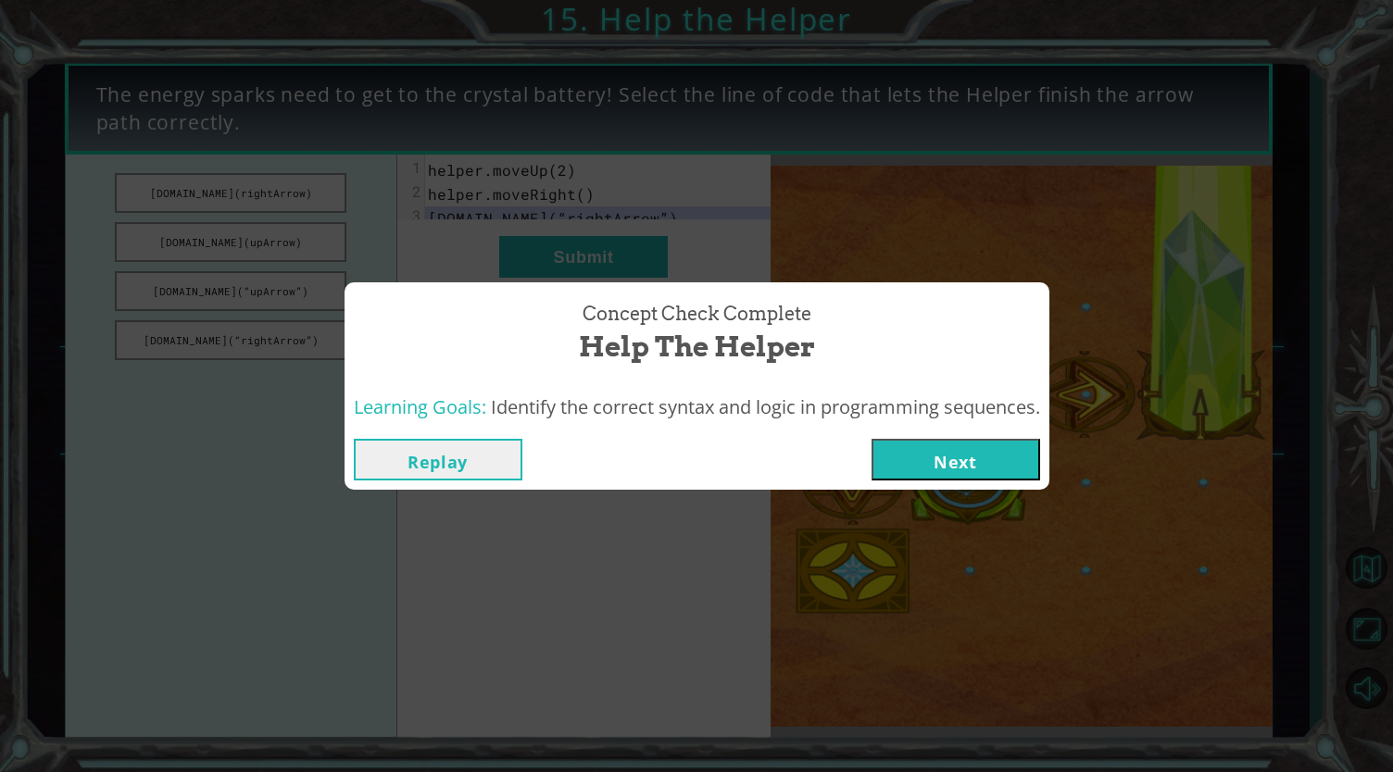
click at [941, 456] on button "Next" at bounding box center [955, 460] width 169 height 42
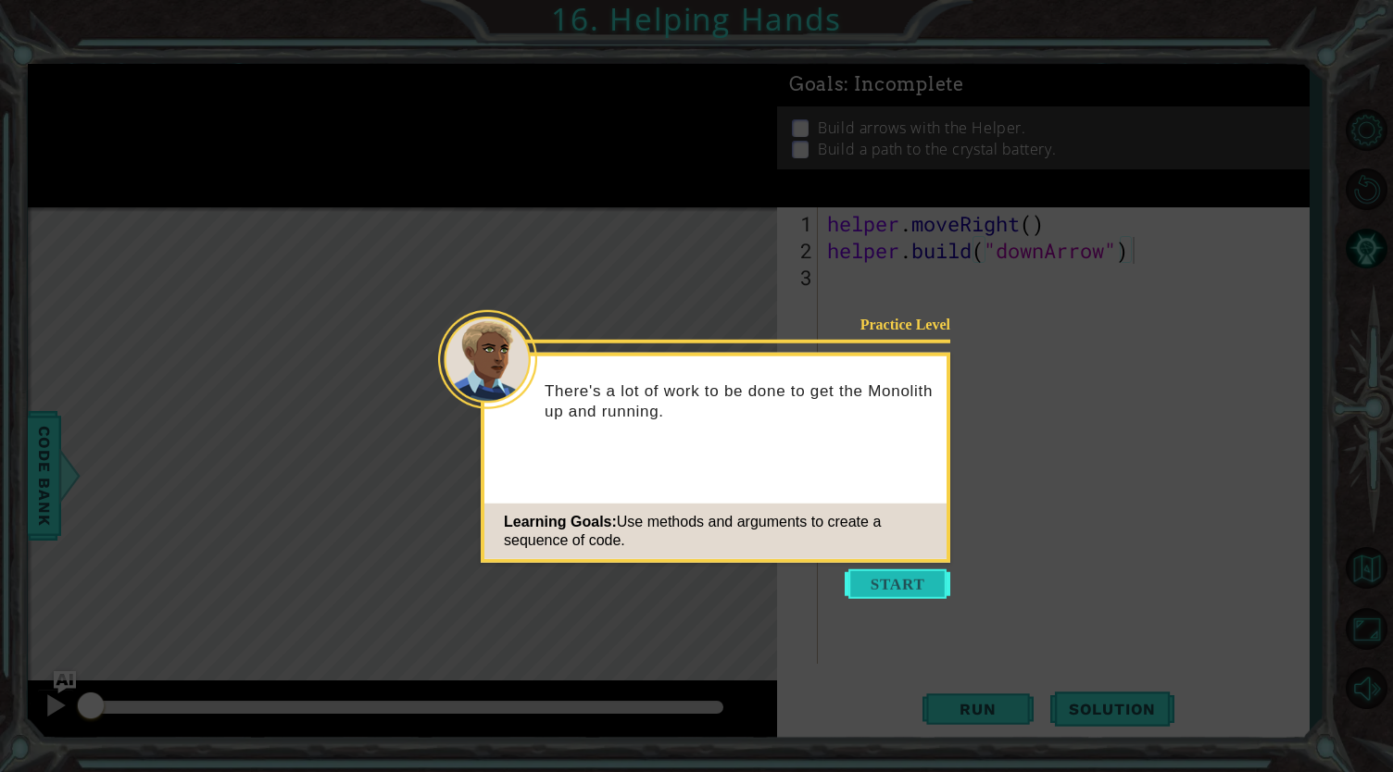
click at [901, 590] on button "Start" at bounding box center [898, 584] width 106 height 30
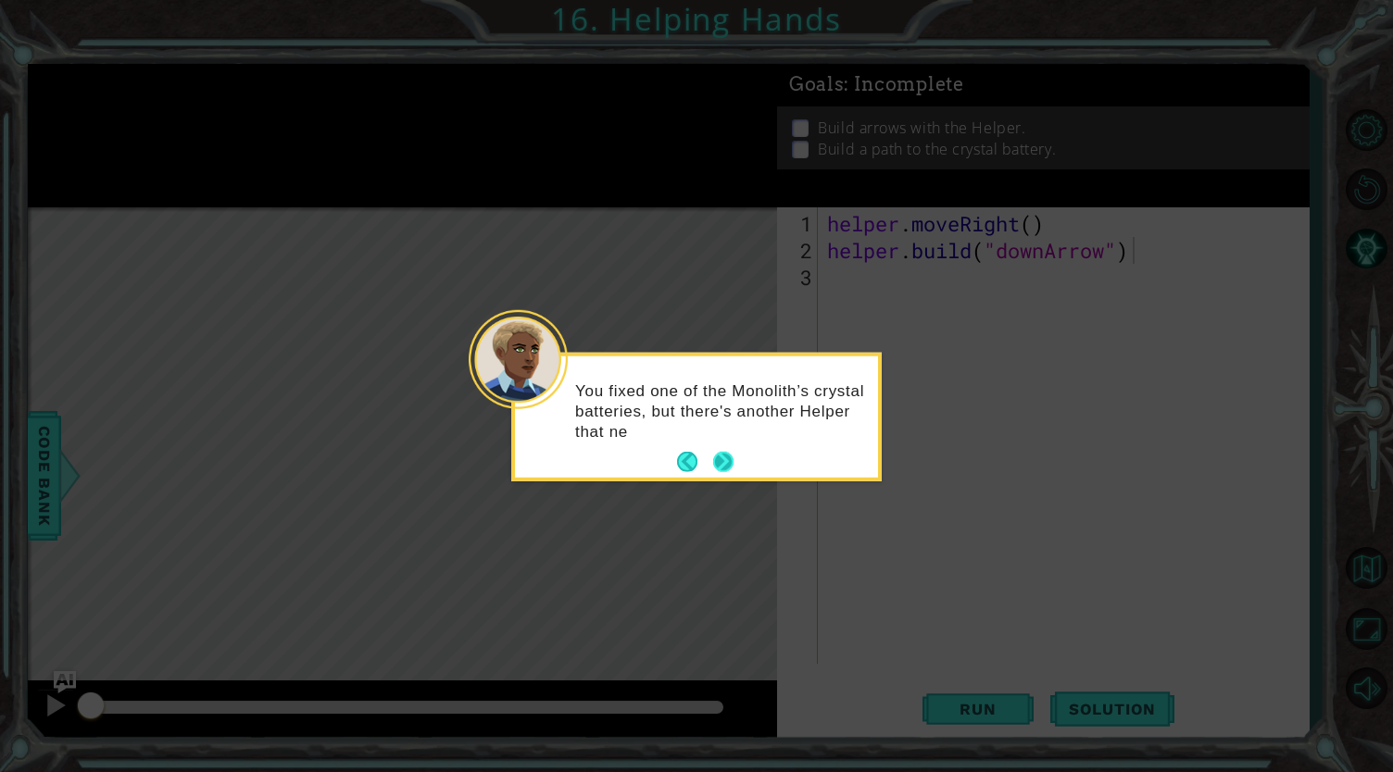
click at [726, 460] on button "Next" at bounding box center [723, 462] width 20 height 20
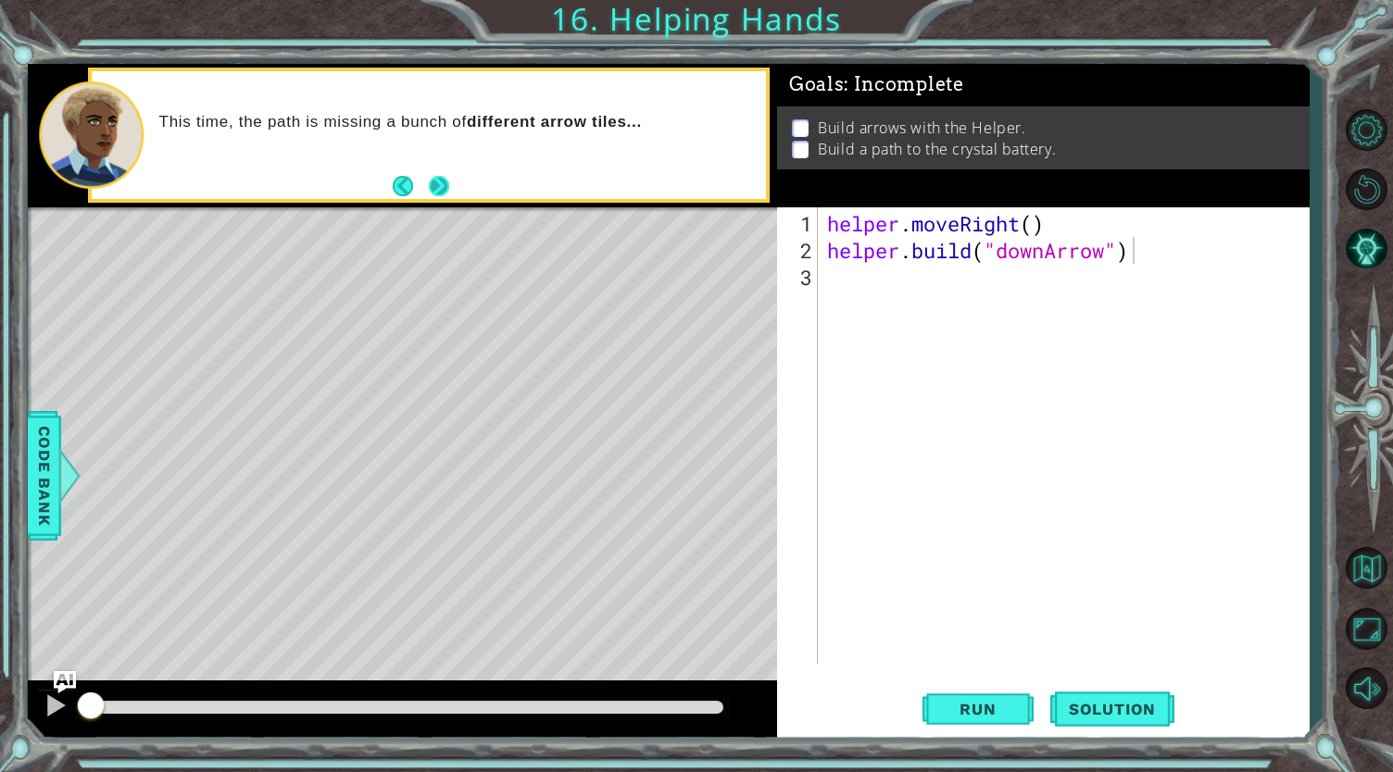
click at [444, 182] on button "Next" at bounding box center [439, 186] width 20 height 20
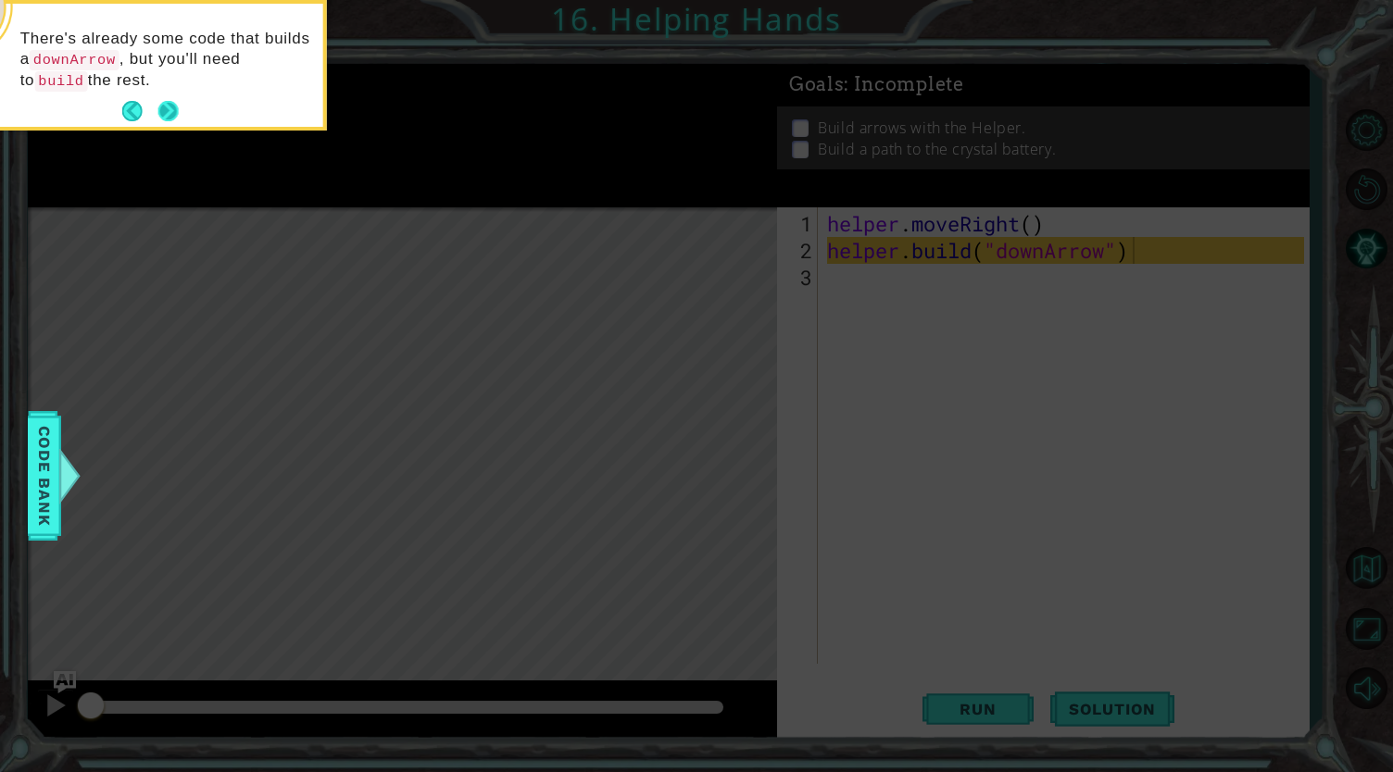
click at [168, 105] on button "Next" at bounding box center [167, 111] width 20 height 20
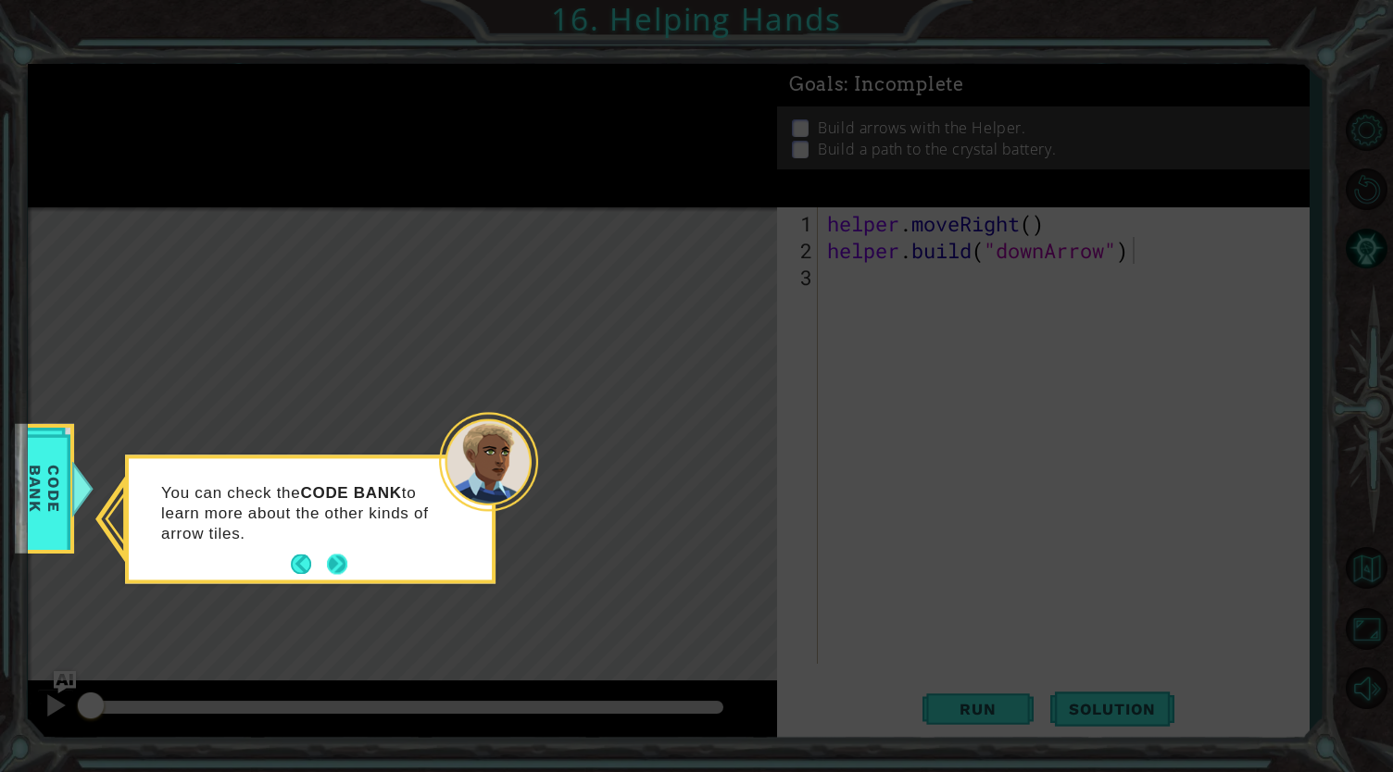
click at [337, 555] on button "Next" at bounding box center [337, 565] width 20 height 20
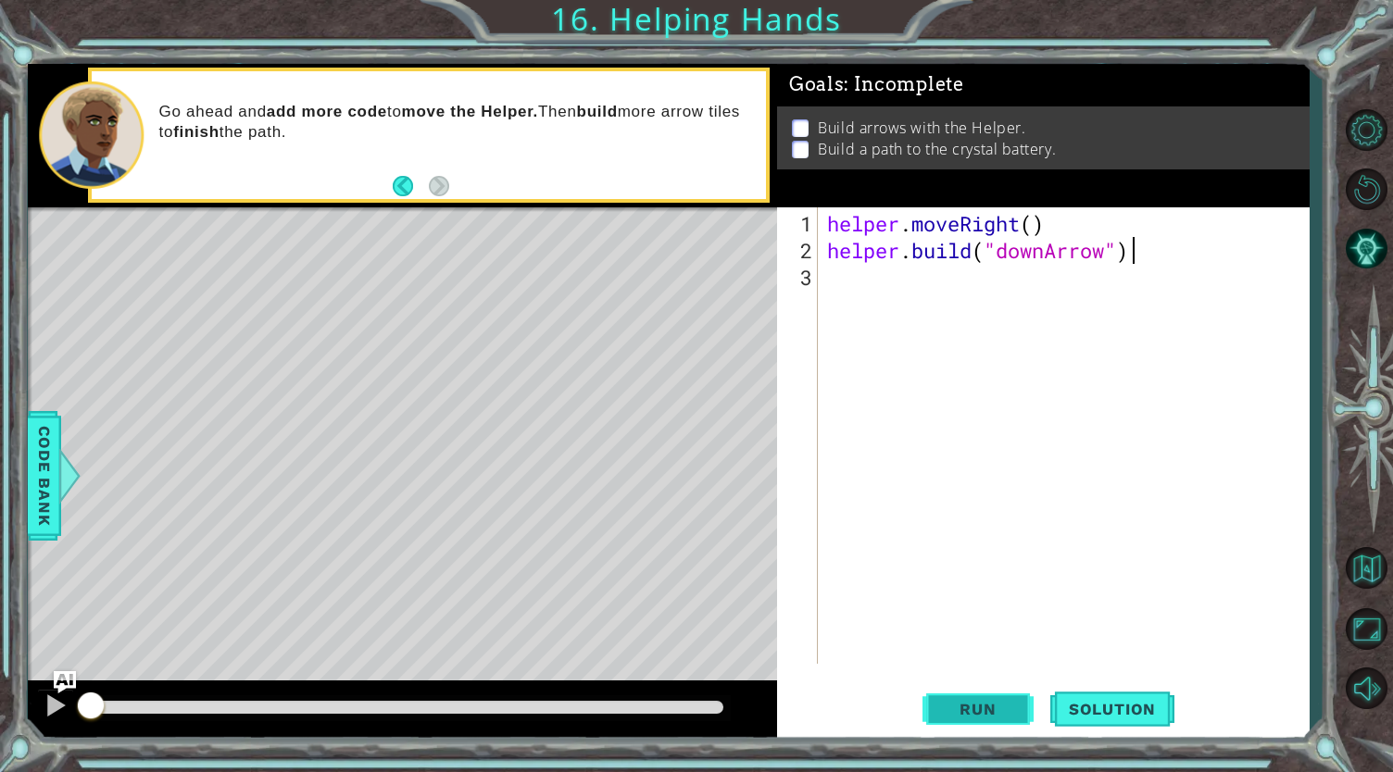
click at [957, 692] on button "Run" at bounding box center [977, 708] width 111 height 53
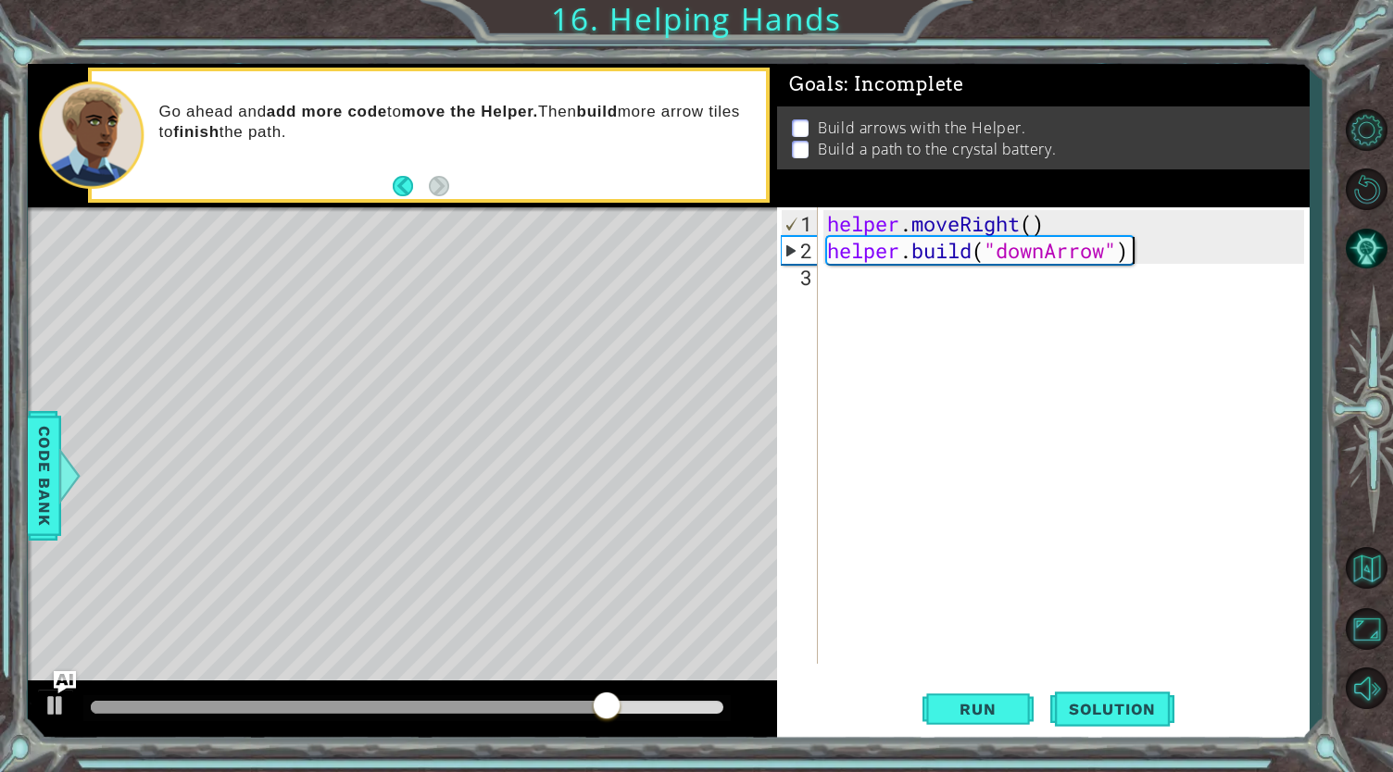
click at [1167, 257] on div "helper . moveRight ( ) helper . build ( "downArrow" )" at bounding box center [1068, 465] width 490 height 510
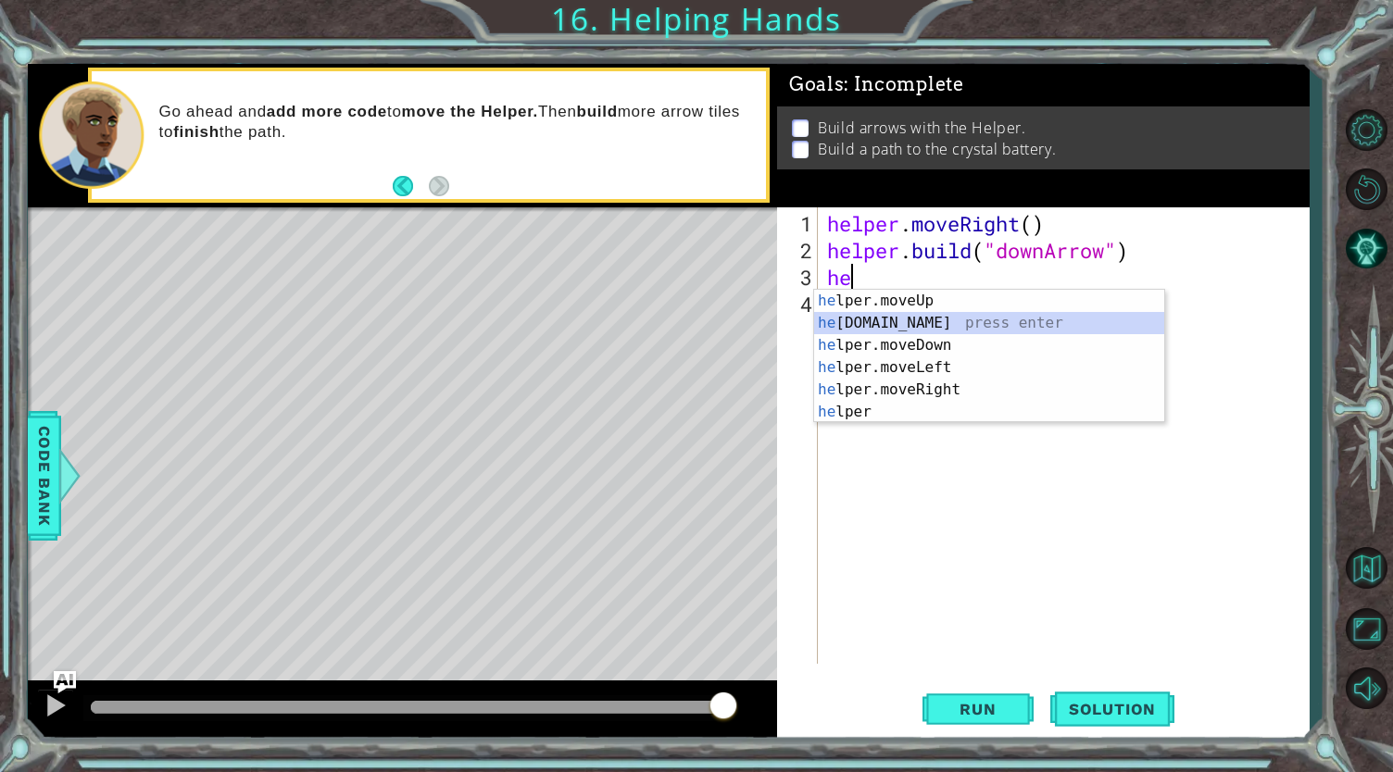
click at [933, 319] on div "he lper.moveUp press enter he [DOMAIN_NAME] press enter he lper.moveDown press …" at bounding box center [989, 379] width 351 height 178
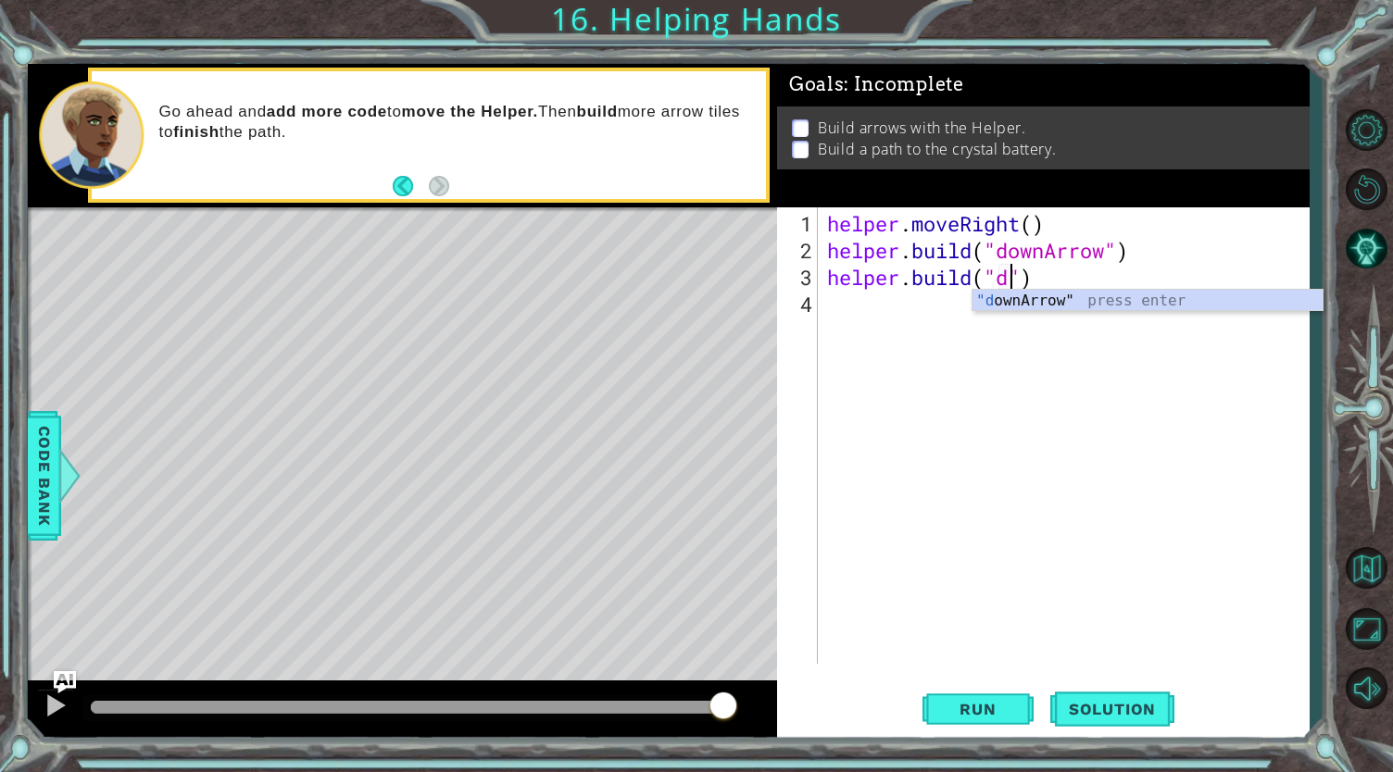
scroll to position [0, 8]
type textarea "[DOMAIN_NAME]("downArrow")"
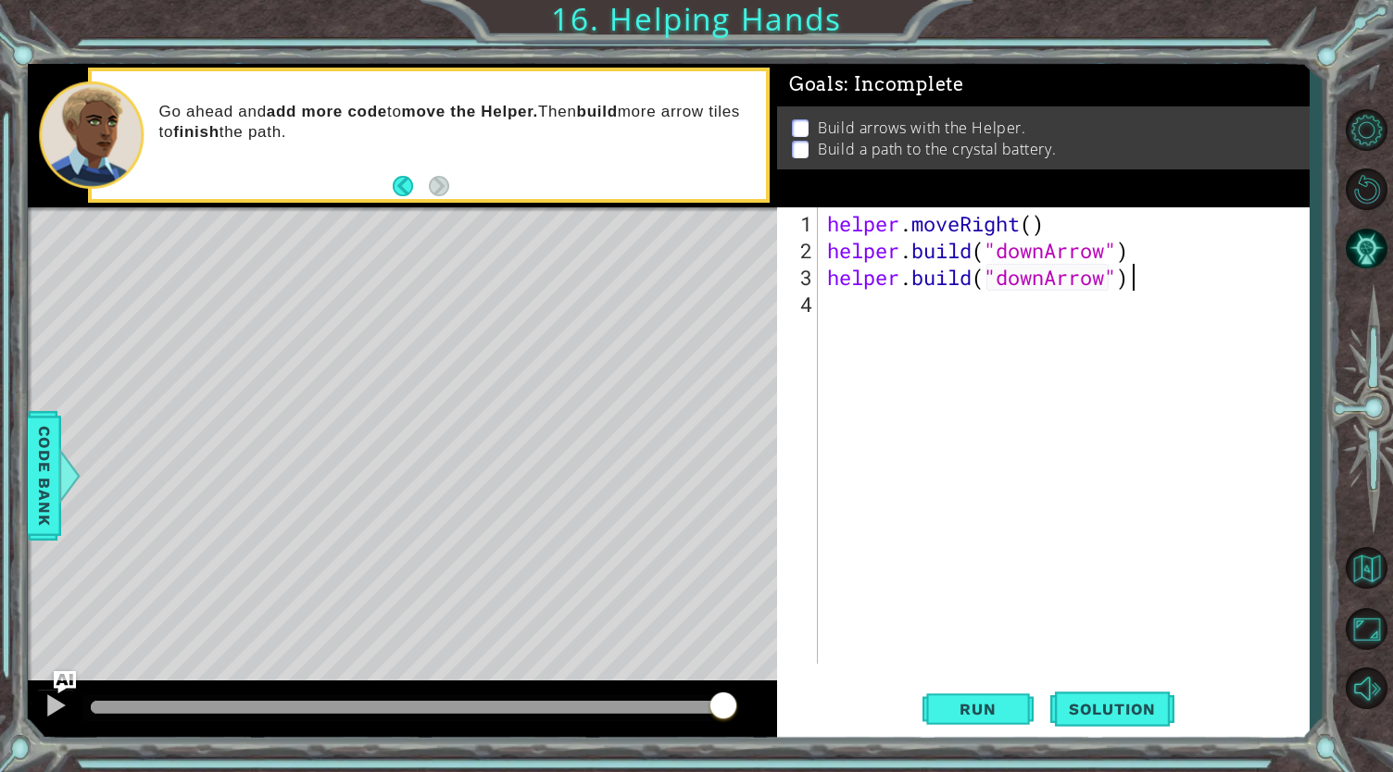
click at [1155, 277] on div "helper . moveRight ( ) helper . build ( "downArrow" ) helper . build ( "downArr…" at bounding box center [1068, 465] width 490 height 510
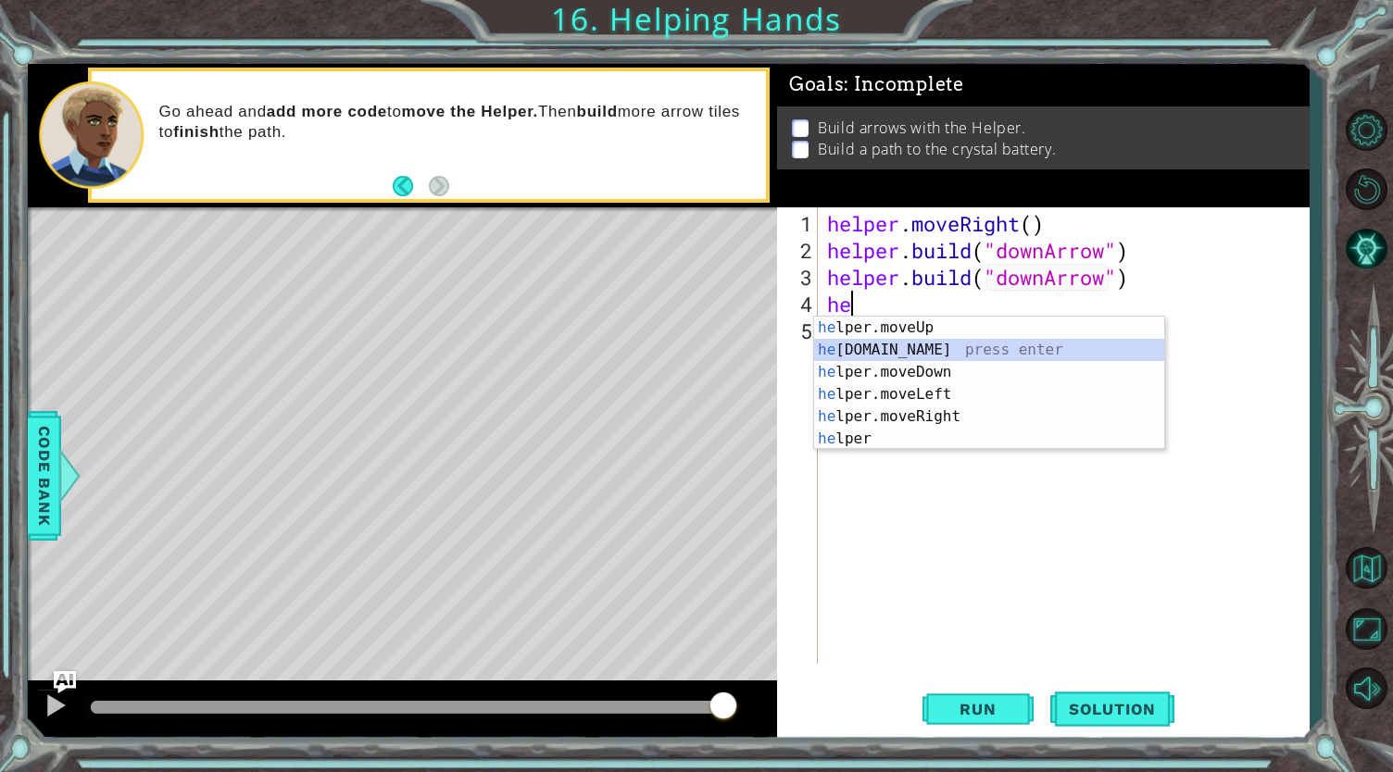
click at [915, 345] on div "he lper.moveUp press enter he [DOMAIN_NAME] press enter he lper.moveDown press …" at bounding box center [989, 406] width 351 height 178
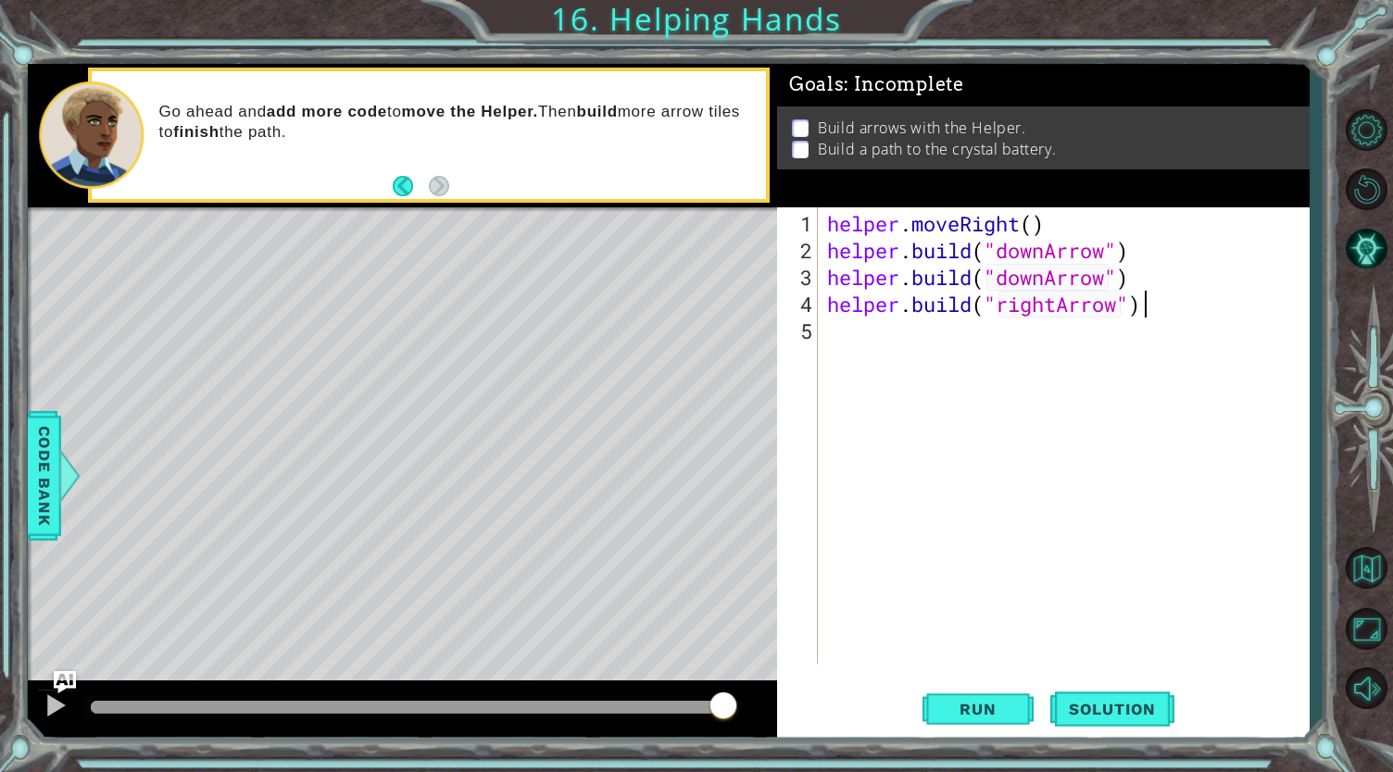
click at [1173, 303] on div "helper . moveRight ( ) helper . build ( "downArrow" ) helper . build ( "downArr…" at bounding box center [1068, 465] width 490 height 510
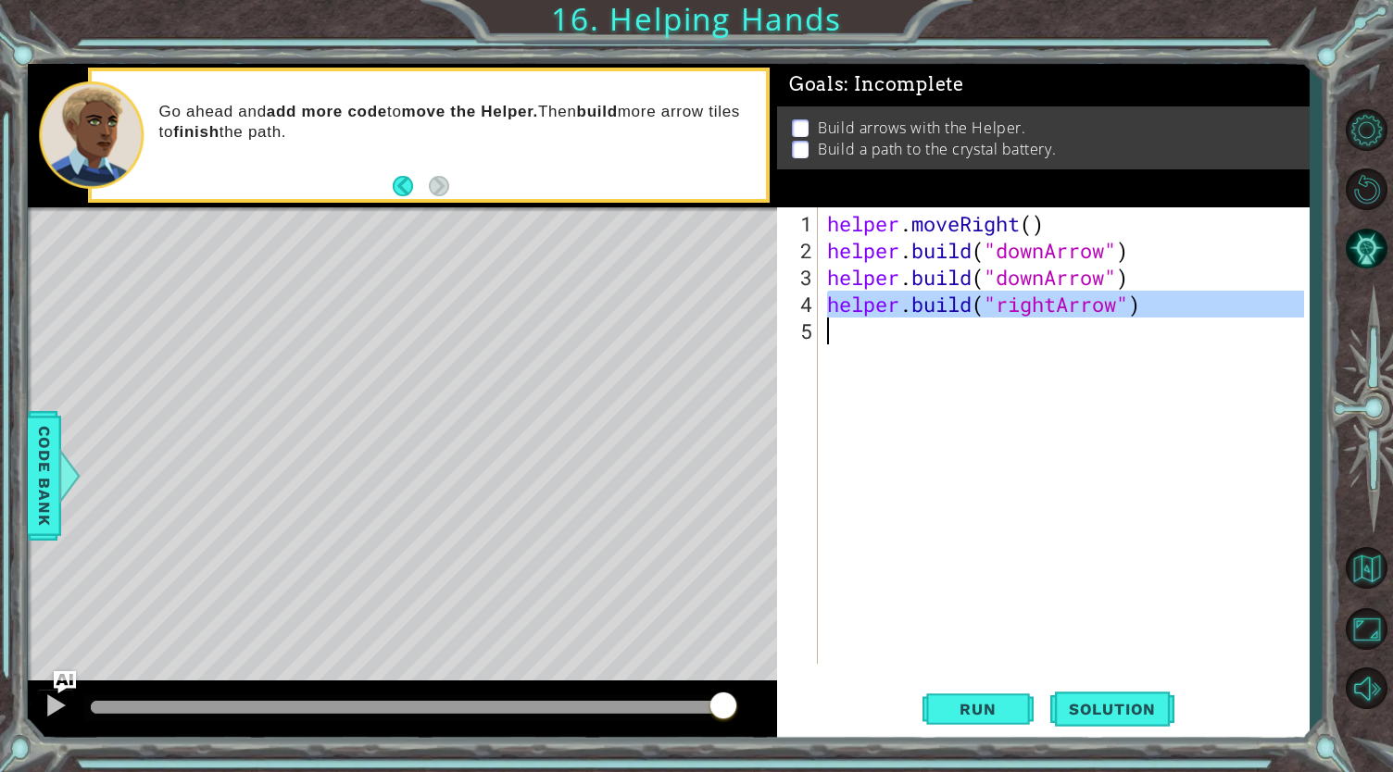
drag, startPoint x: 832, startPoint y: 301, endPoint x: 1119, endPoint y: 327, distance: 288.2
click at [1119, 327] on div "helper . moveRight ( ) helper . build ( "downArrow" ) helper . build ( "downArr…" at bounding box center [1068, 465] width 490 height 510
type textarea "[DOMAIN_NAME]("rightArrow")"
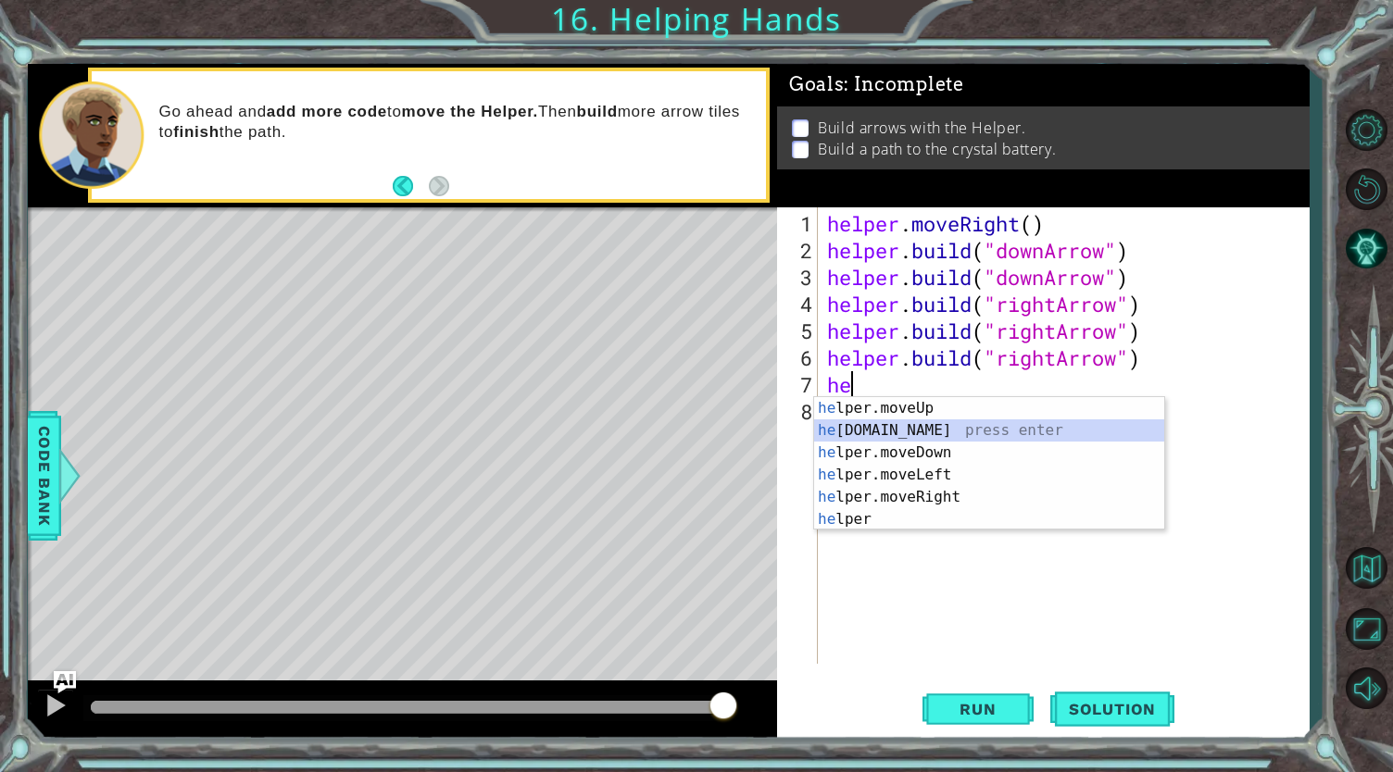
click at [851, 428] on div "he lper.moveUp press enter he [DOMAIN_NAME] press enter he lper.moveDown press …" at bounding box center [989, 486] width 351 height 178
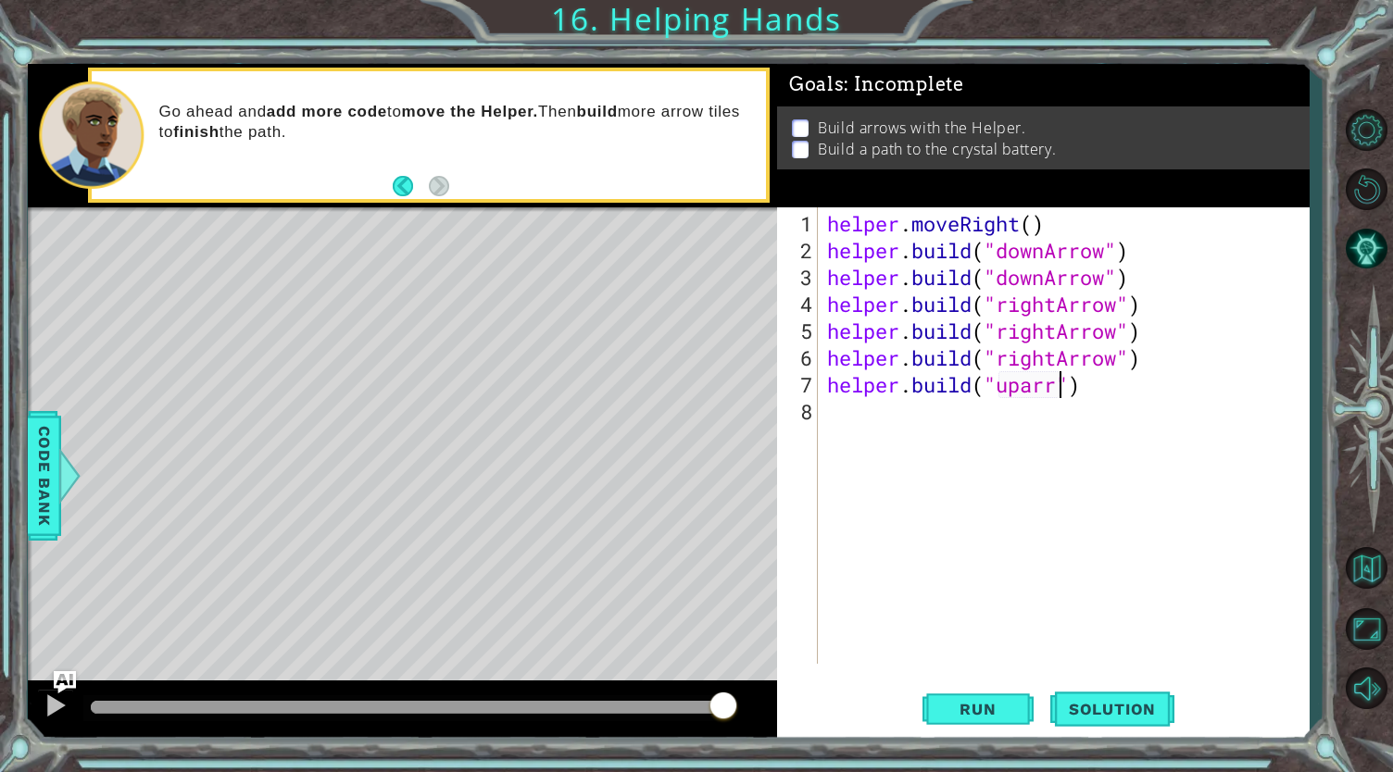
scroll to position [0, 11]
click at [1019, 386] on div "helper . moveRight ( ) helper . build ( "downArrow" ) helper . build ( "downArr…" at bounding box center [1068, 465] width 490 height 510
drag, startPoint x: 1111, startPoint y: 383, endPoint x: 915, endPoint y: 384, distance: 196.3
click at [915, 384] on div "helper . moveRight ( ) helper . build ( "downArrow" ) helper . build ( "downArr…" at bounding box center [1068, 465] width 490 height 510
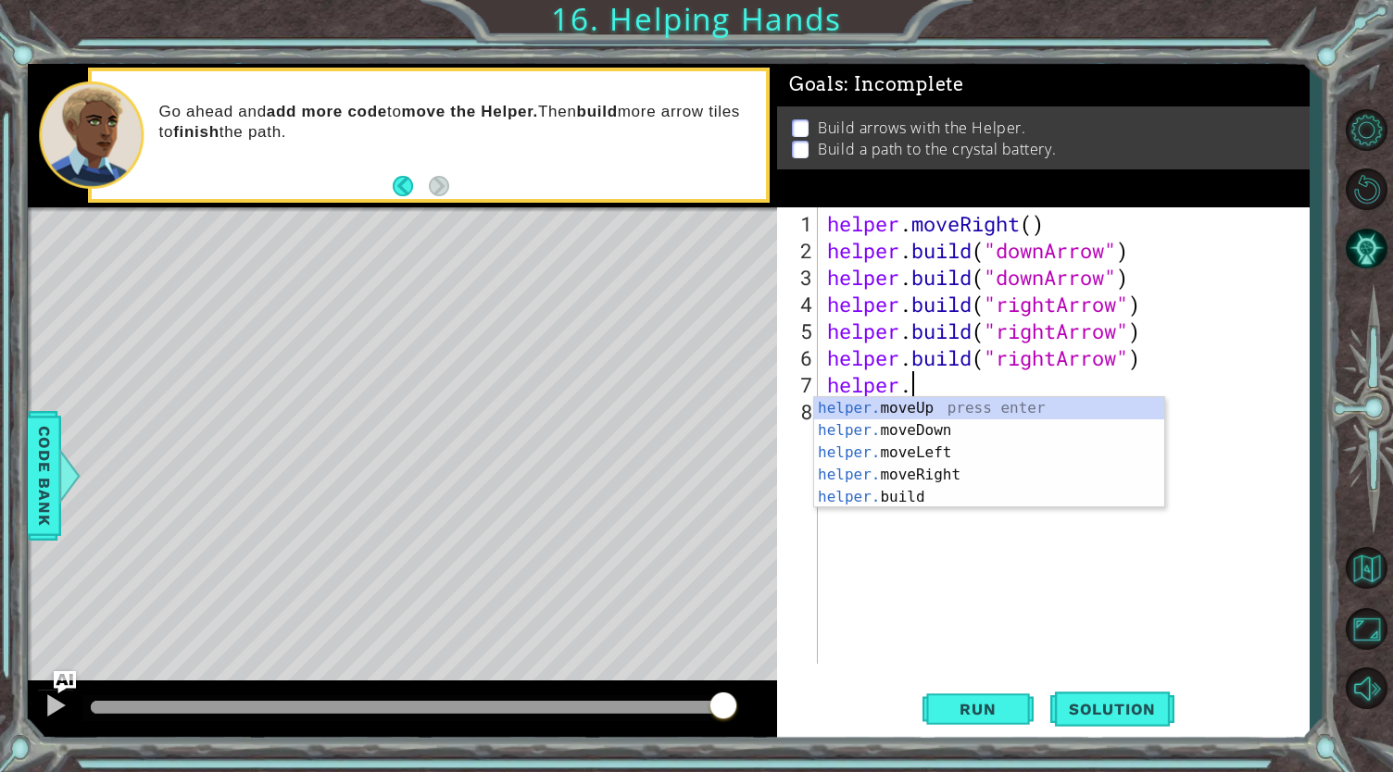
scroll to position [0, 3]
click at [909, 403] on div "helper. moveUp press enter helper. moveDown press enter helper. moveLeft press …" at bounding box center [989, 475] width 351 height 156
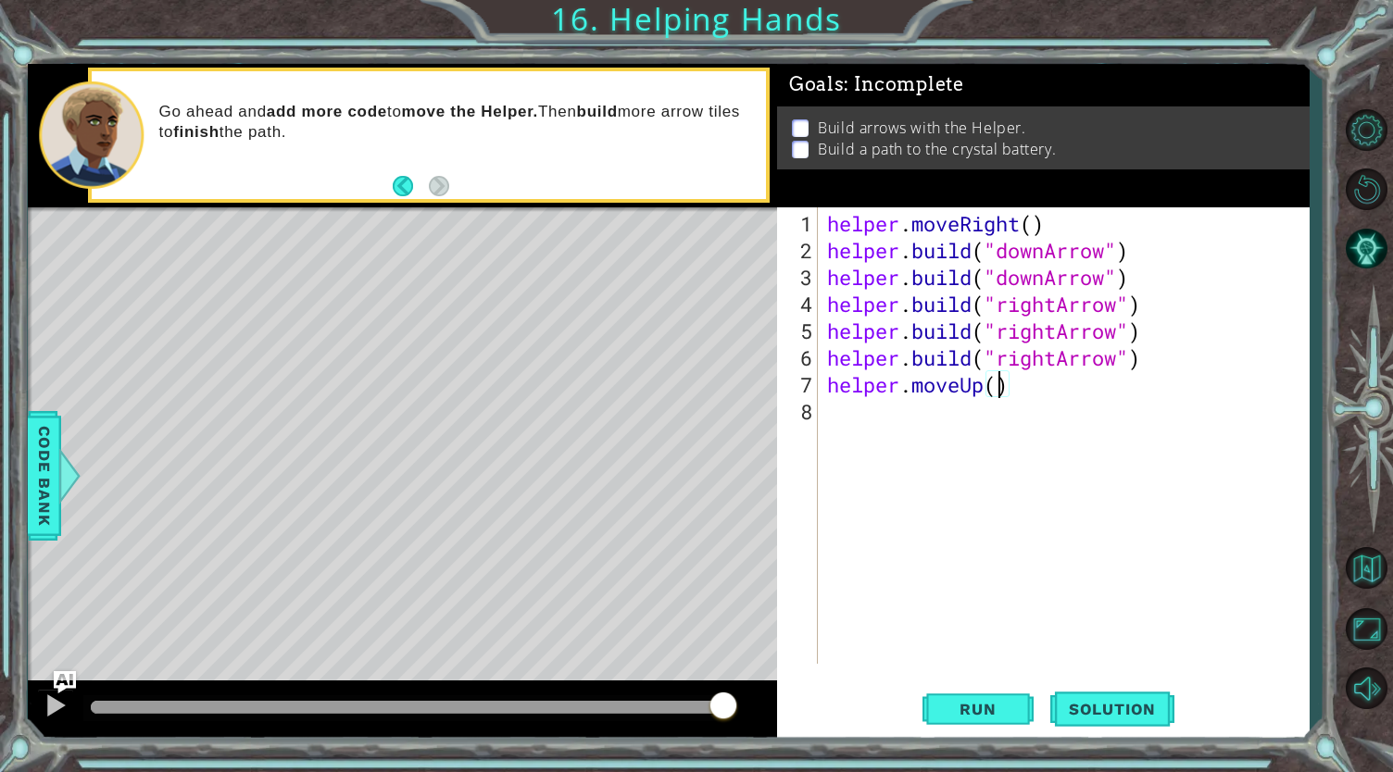
scroll to position [0, 7]
type textarea "helper.moveUp(3)"
click at [963, 693] on button "Run" at bounding box center [977, 708] width 111 height 53
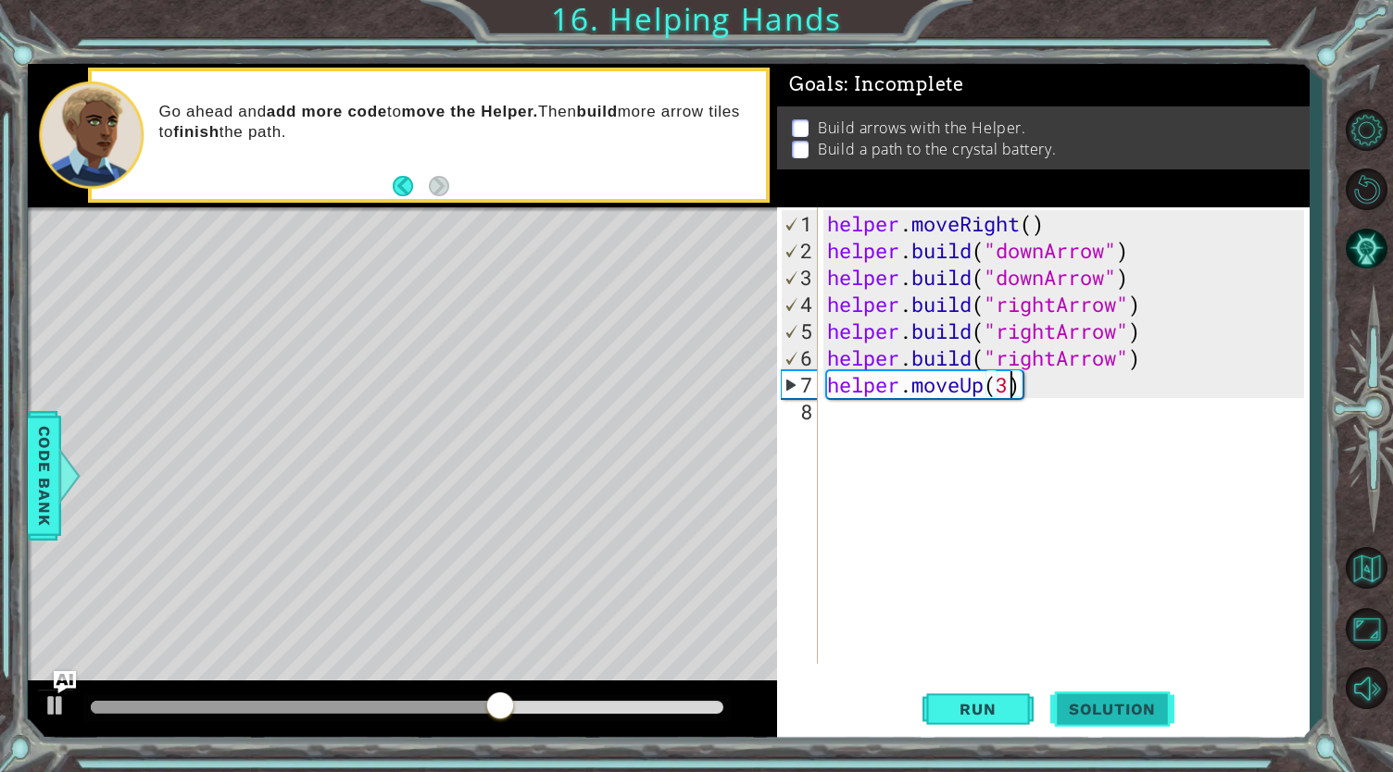
click at [1091, 700] on span "Solution" at bounding box center [1112, 709] width 124 height 19
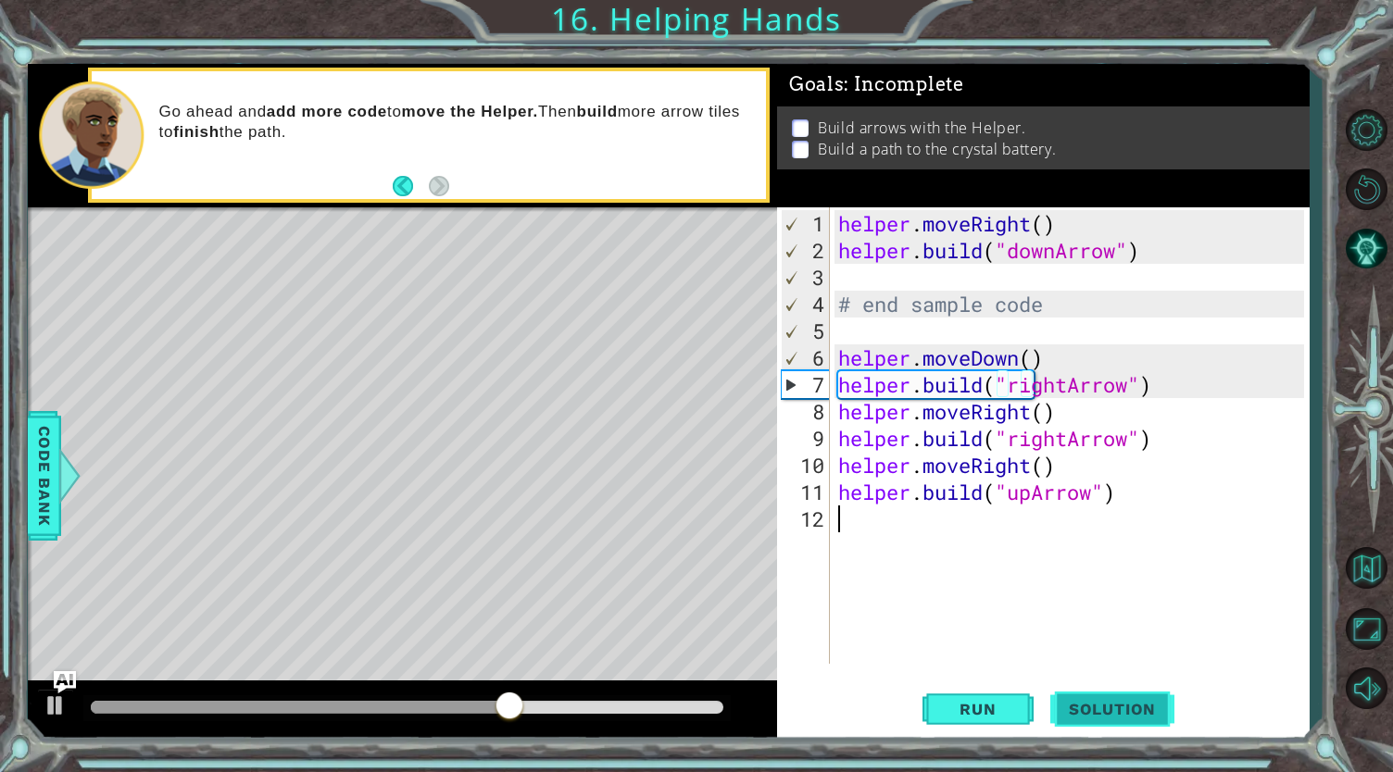
scroll to position [0, 0]
click at [963, 702] on span "Run" at bounding box center [977, 709] width 73 height 19
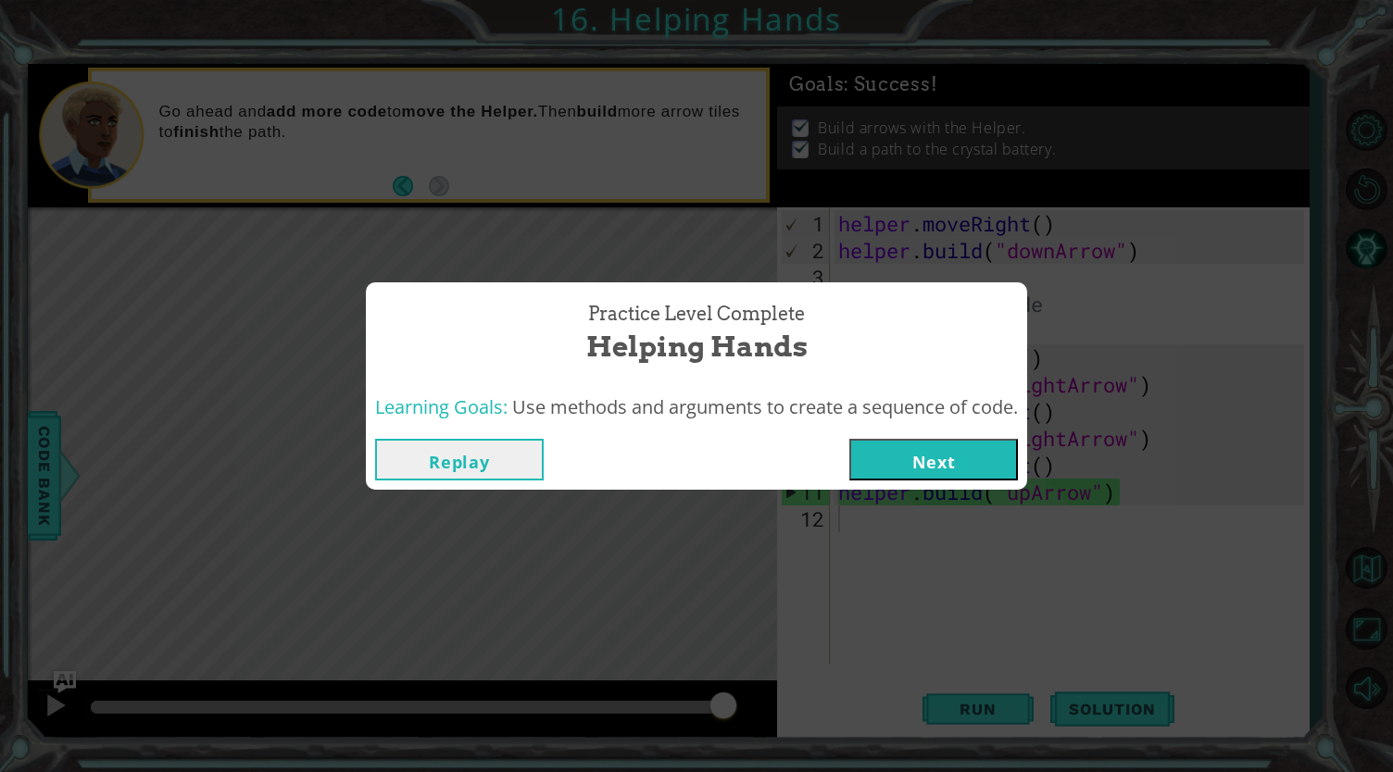
click at [430, 457] on button "Replay" at bounding box center [459, 460] width 169 height 42
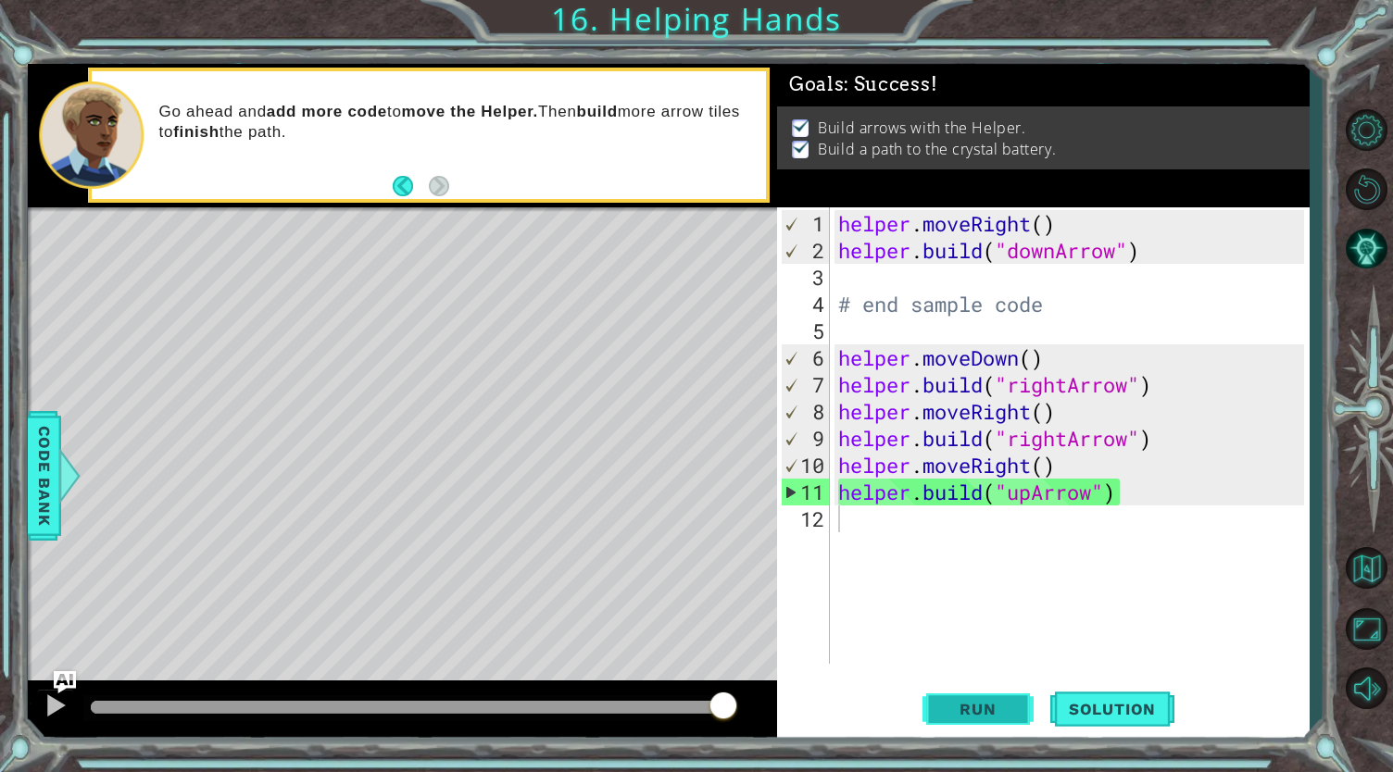
click at [970, 708] on span "Run" at bounding box center [977, 709] width 73 height 19
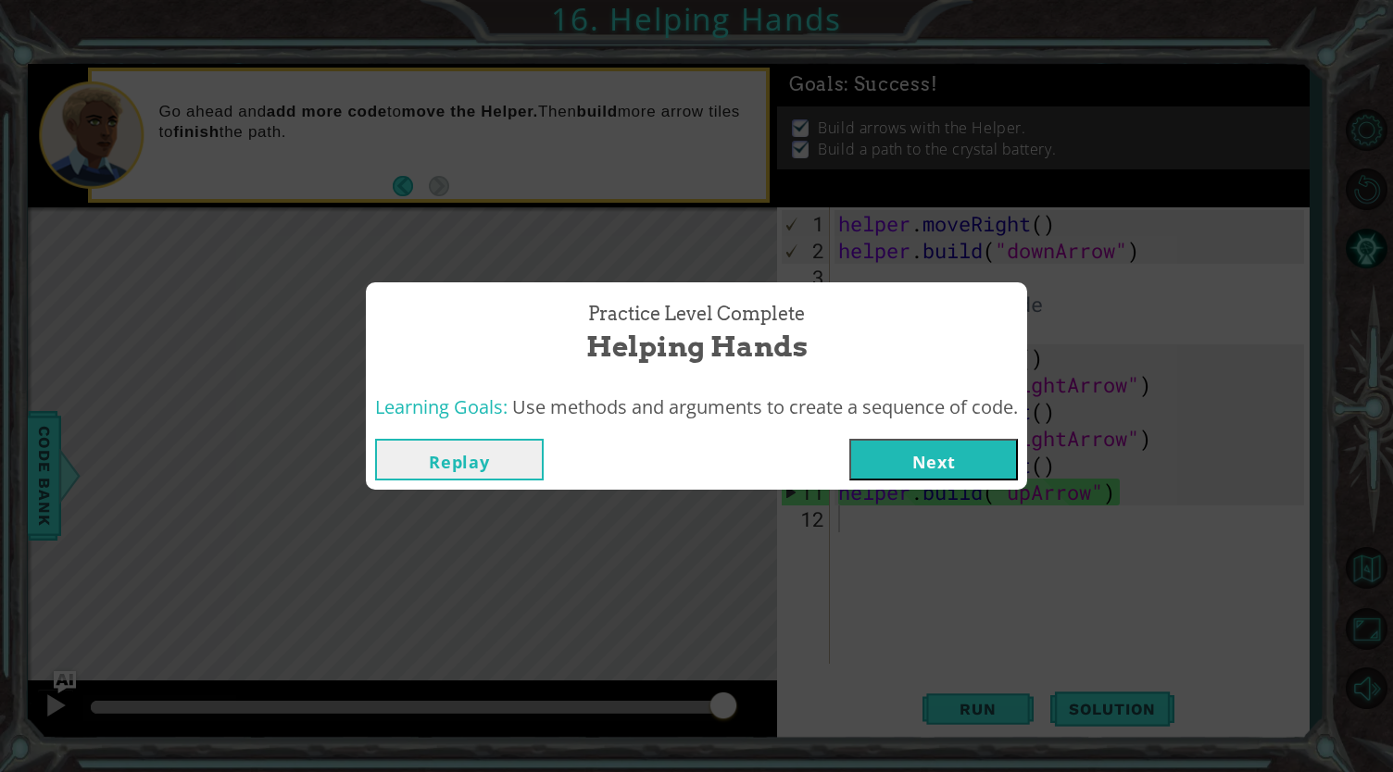
click at [432, 457] on button "Replay" at bounding box center [459, 460] width 169 height 42
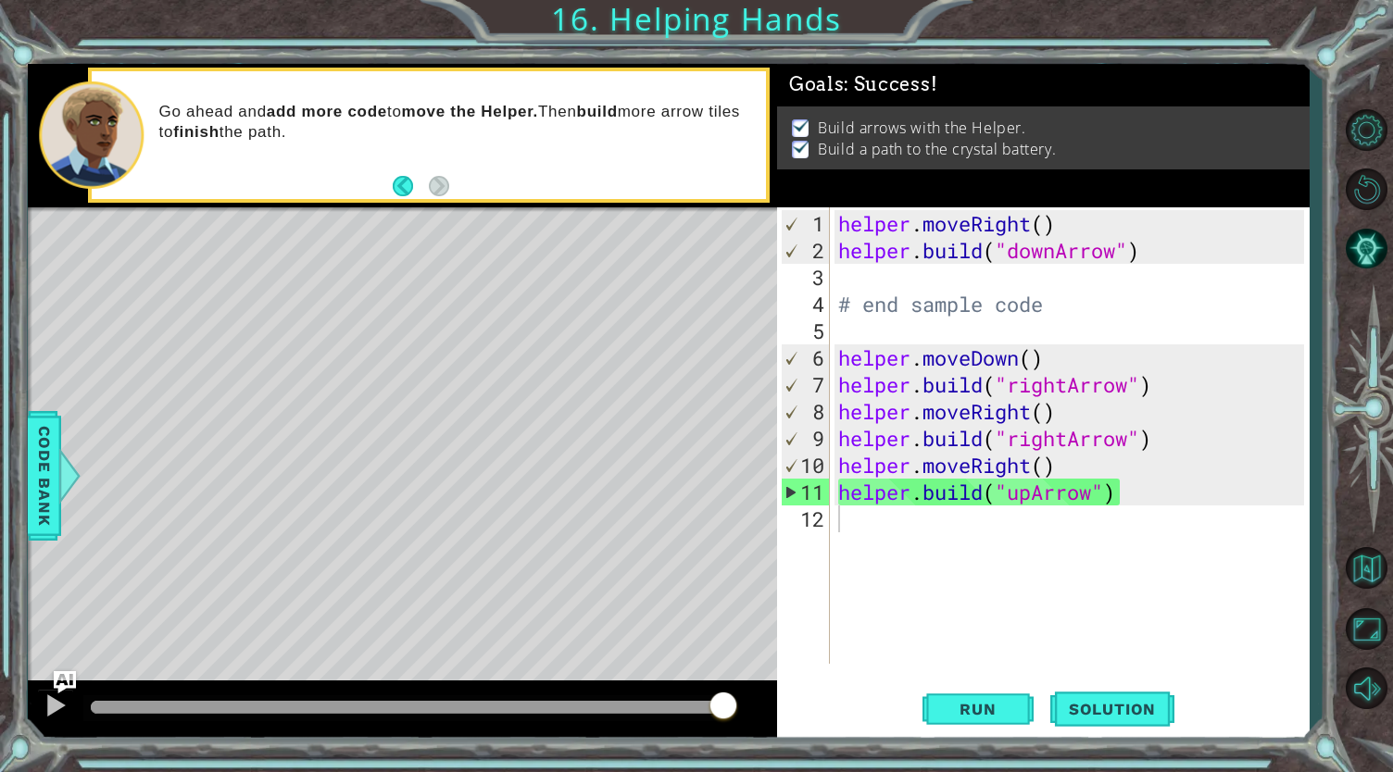
click at [432, 457] on div "Level Map" at bounding box center [456, 479] width 856 height 545
click at [1145, 696] on button "Solution" at bounding box center [1112, 708] width 124 height 53
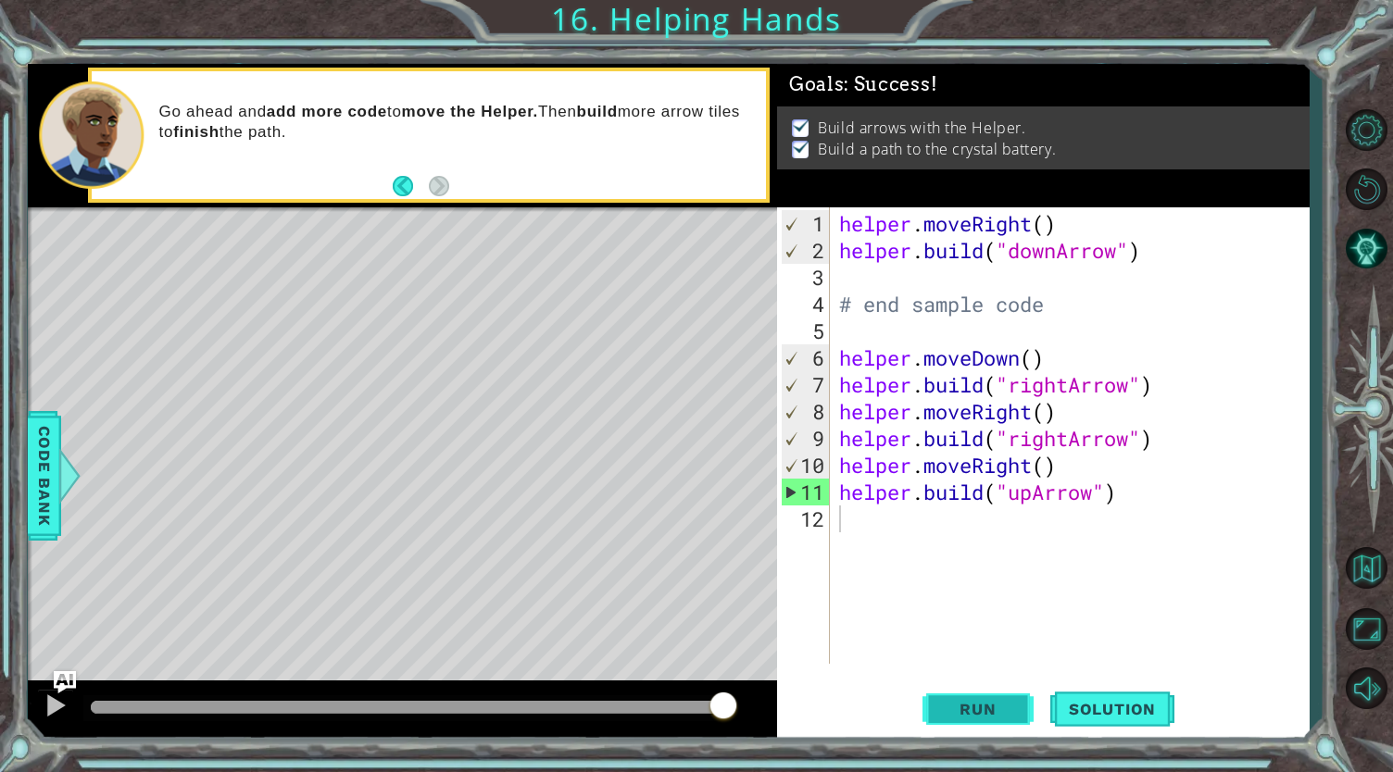
click at [1007, 694] on button "Run" at bounding box center [977, 708] width 111 height 53
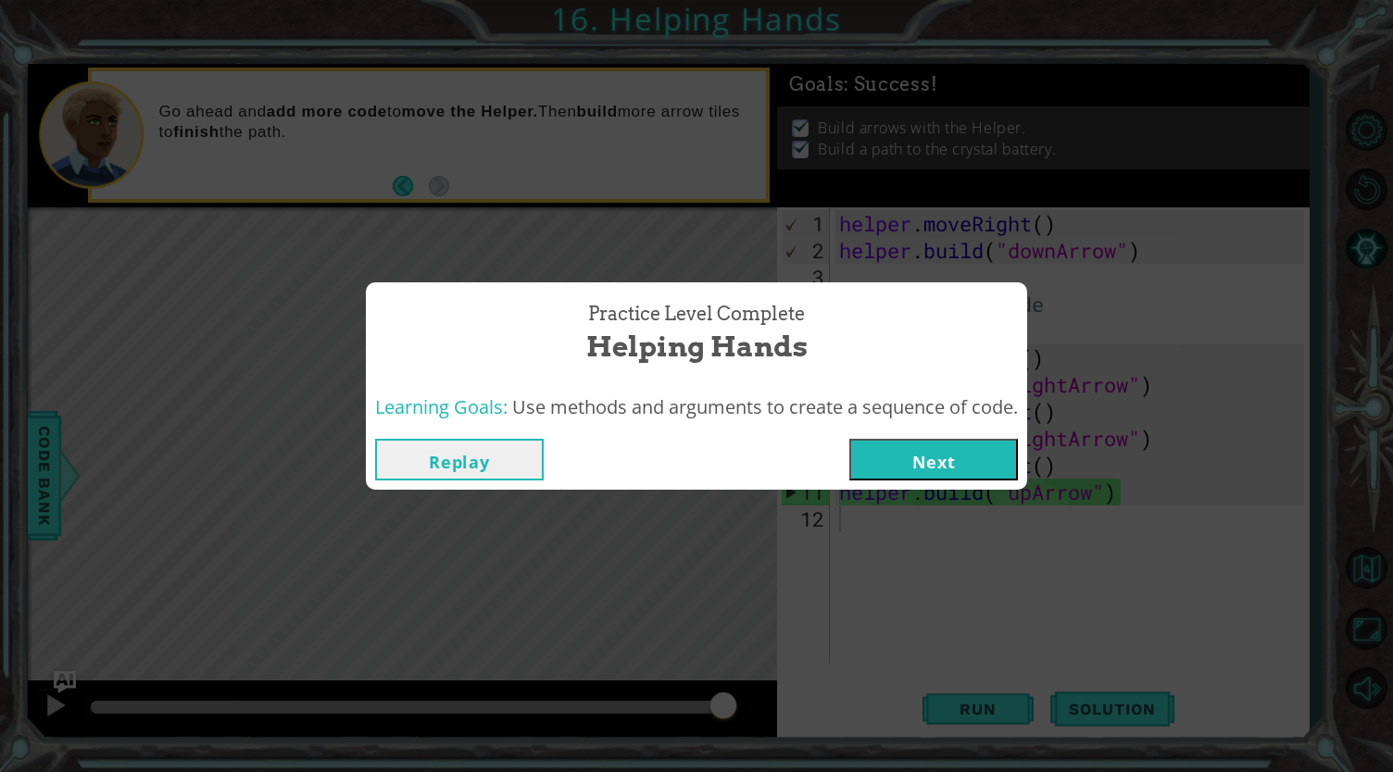
click at [954, 455] on button "Next" at bounding box center [933, 460] width 169 height 42
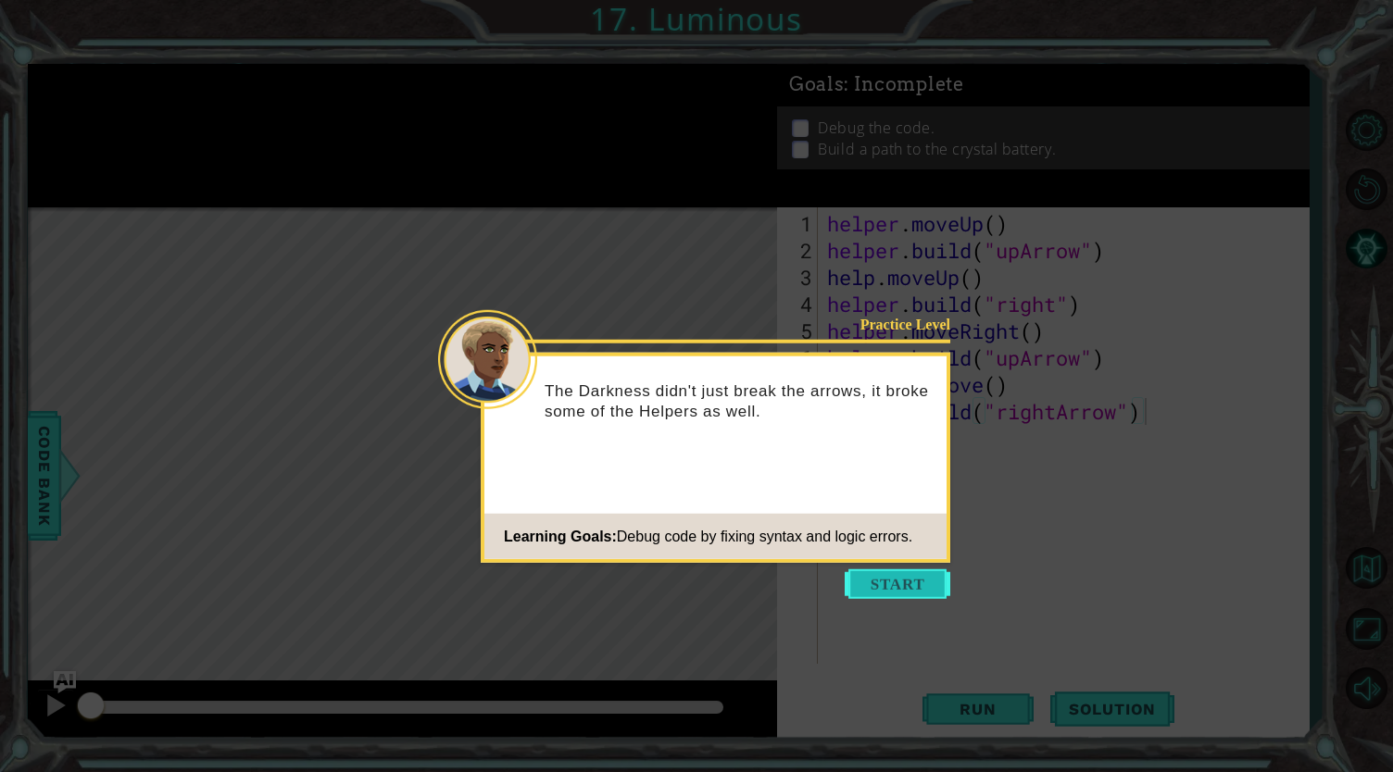
click at [913, 593] on button "Start" at bounding box center [898, 584] width 106 height 30
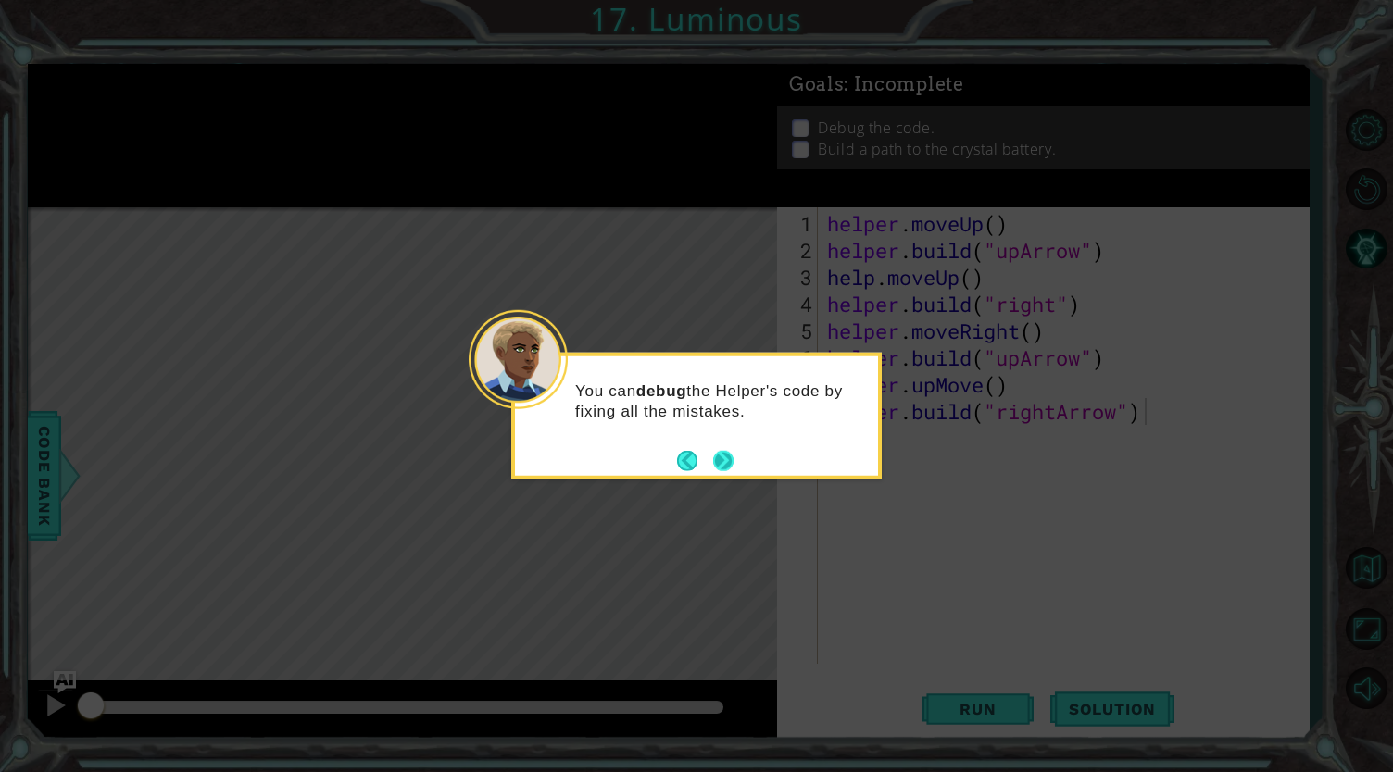
click at [722, 464] on button "Next" at bounding box center [723, 460] width 20 height 20
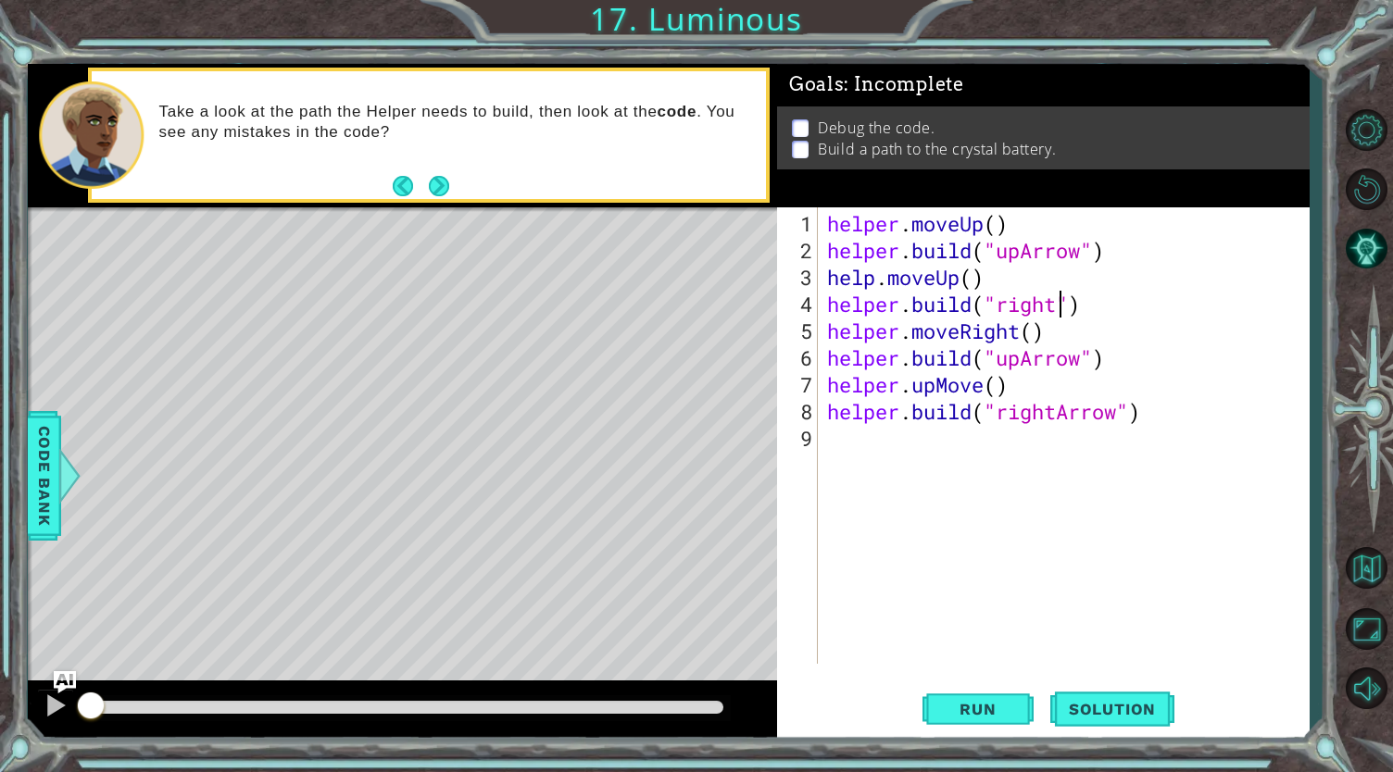
click at [1062, 300] on div "helper . moveUp ( ) helper . build ( "upArrow" ) help . moveUp ( ) helper . bui…" at bounding box center [1068, 465] width 490 height 510
drag, startPoint x: 822, startPoint y: 256, endPoint x: 1125, endPoint y: 247, distance: 302.9
click at [1125, 247] on div "helper . moveUp ( ) helper . build ( "upArrow" ) help . moveUp ( ) helper . bui…" at bounding box center [1068, 465] width 490 height 510
click at [1016, 223] on div "helper . moveUp ( ) helper . build ( "upArrow" ) help . moveUp ( ) helper . bui…" at bounding box center [1068, 465] width 490 height 510
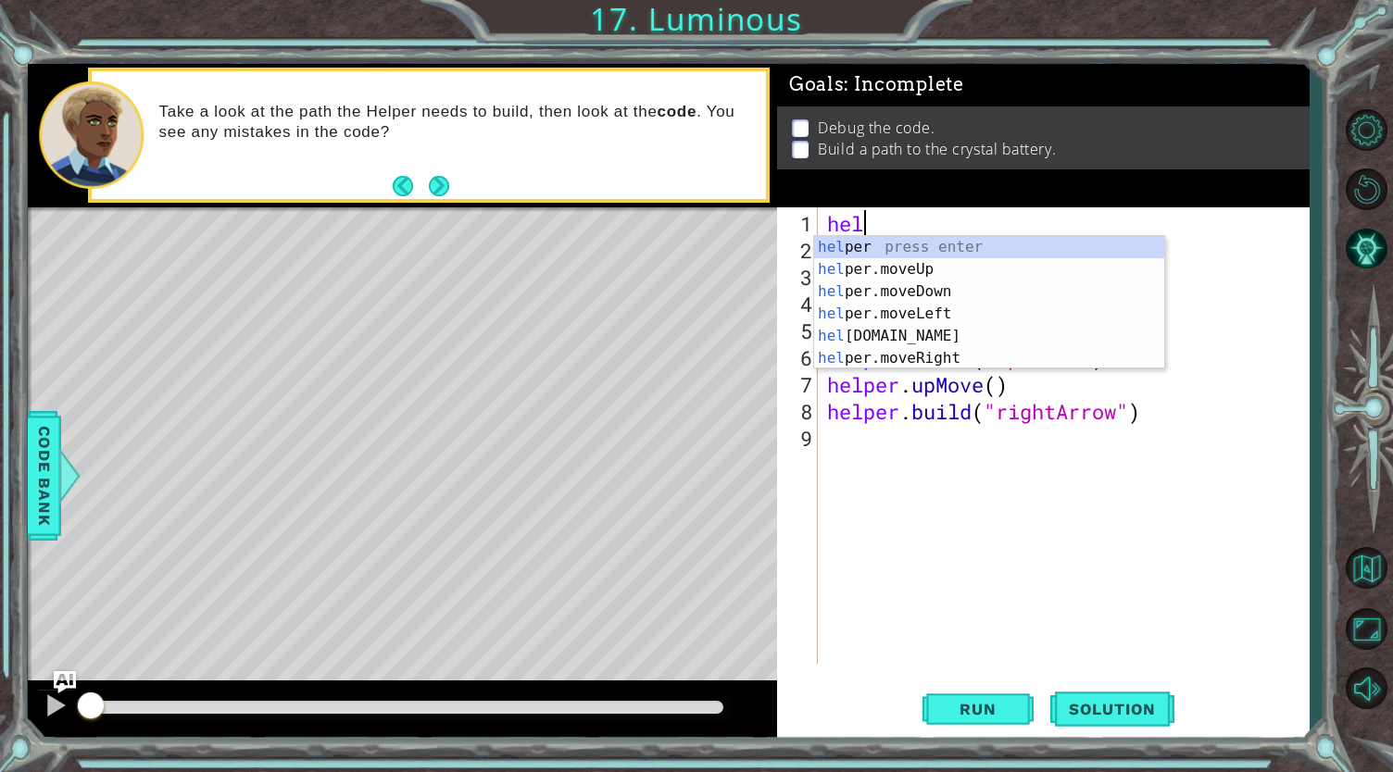
type textarea "h"
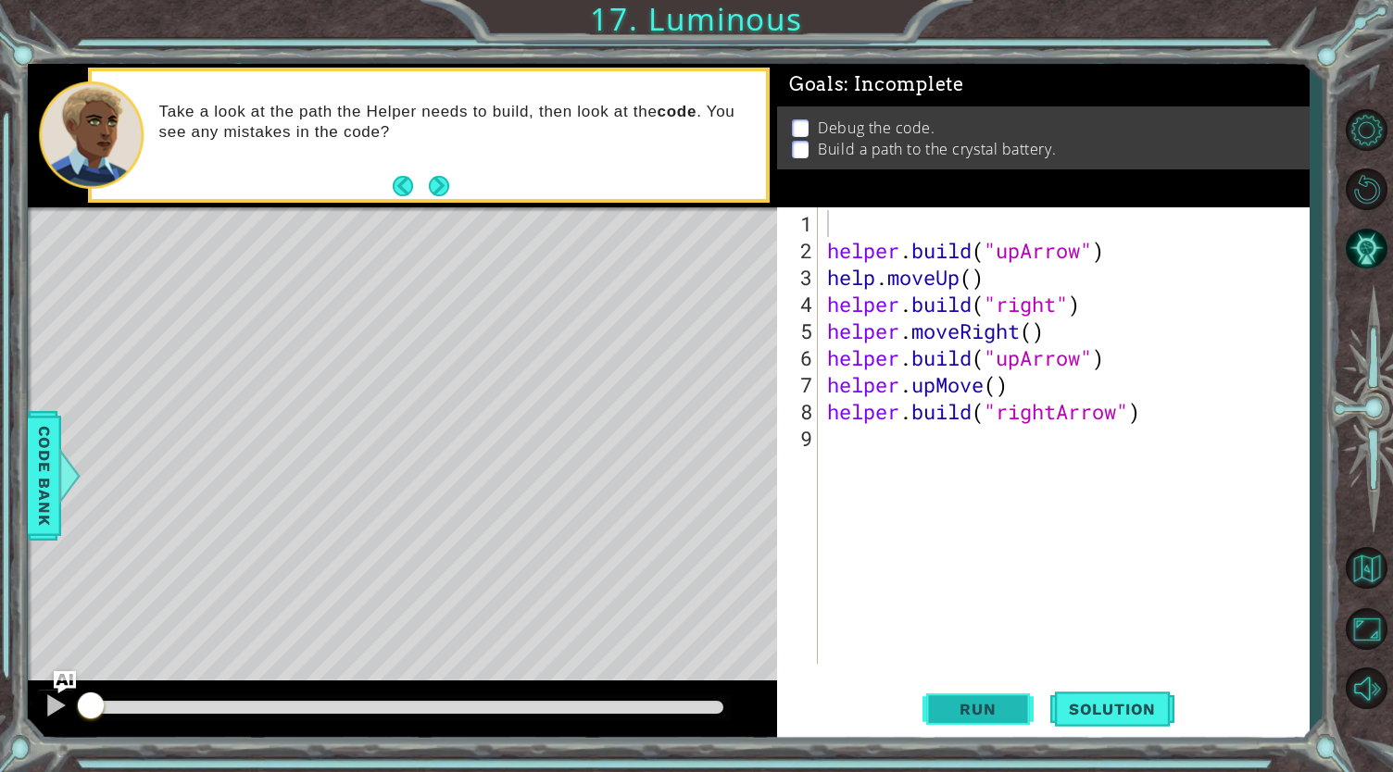
click at [985, 691] on button "Run" at bounding box center [977, 708] width 111 height 53
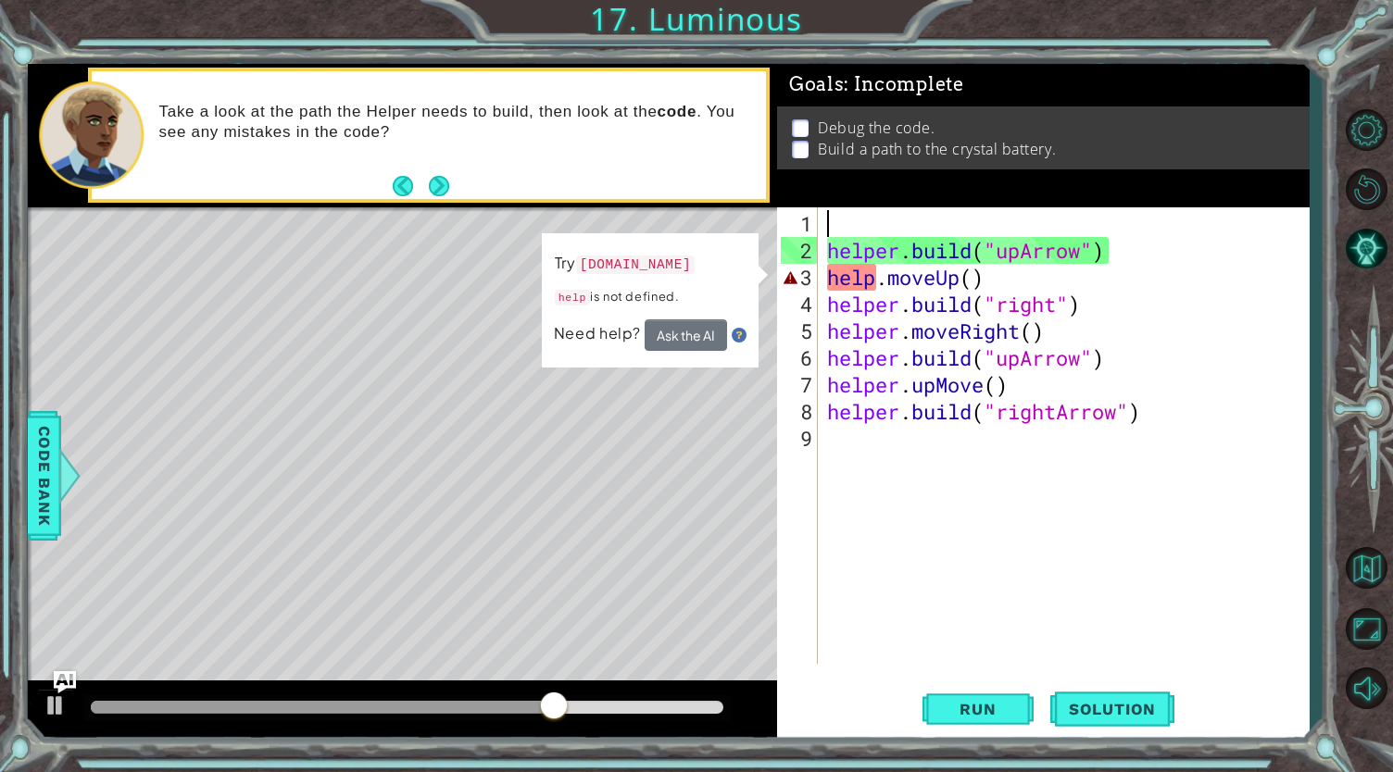
click at [841, 228] on div "helper . build ( "upArrow" ) help . moveUp ( ) helper . build ( "right" ) helpe…" at bounding box center [1068, 465] width 490 height 510
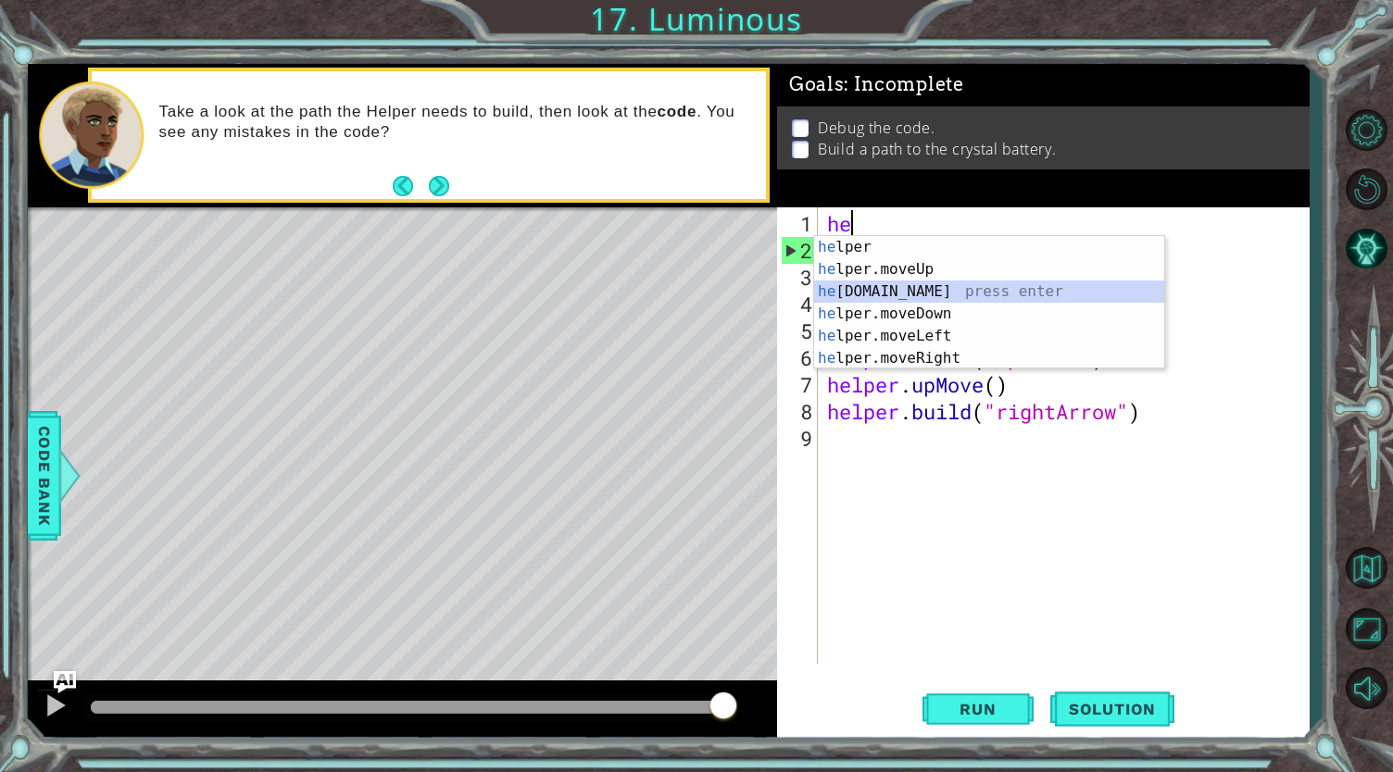
click at [896, 295] on div "he lper press enter he lper.moveUp press enter he [DOMAIN_NAME] press enter he …" at bounding box center [989, 325] width 351 height 178
type textarea "[DOMAIN_NAME]("rightArrow")"
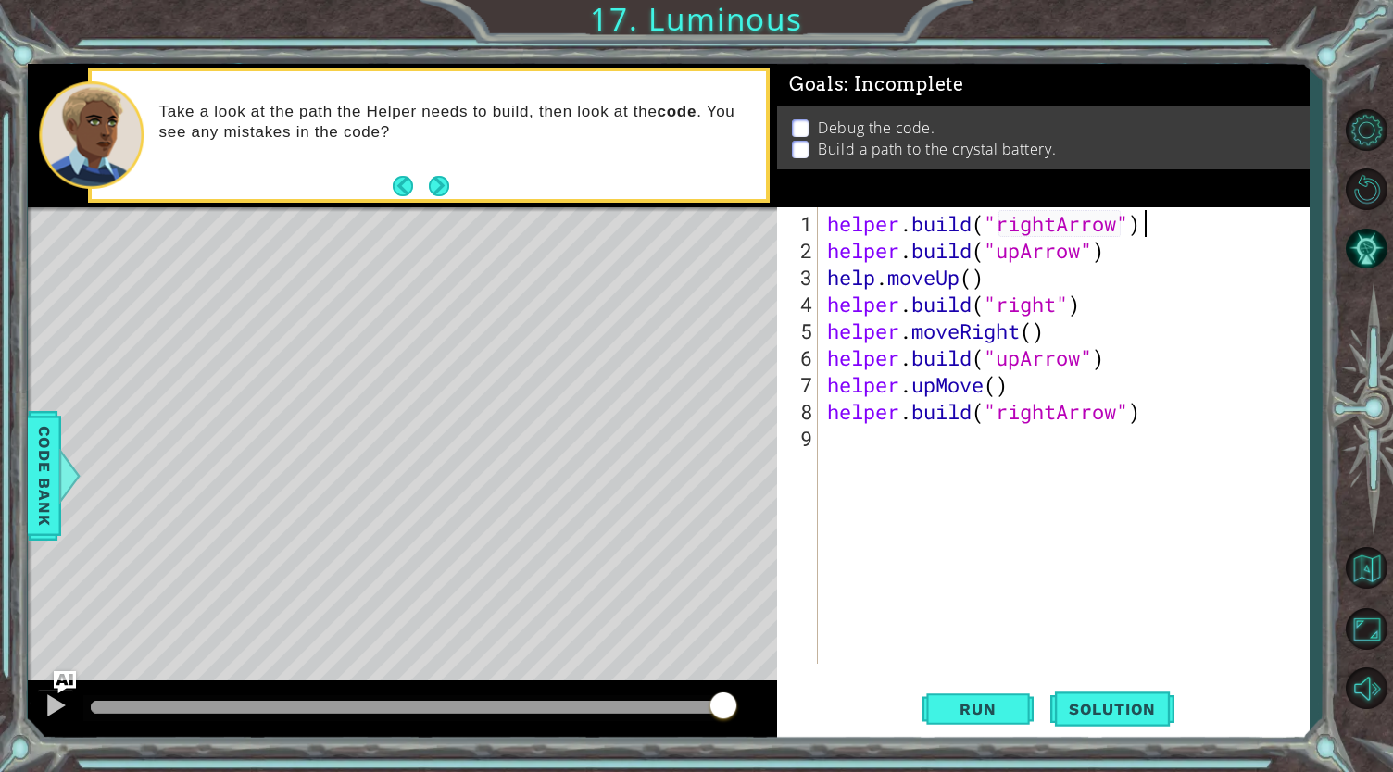
click at [1170, 223] on div "helper . build ( "rightArrow" ) helper . build ( "upArrow" ) help . moveUp ( ) …" at bounding box center [1068, 465] width 490 height 510
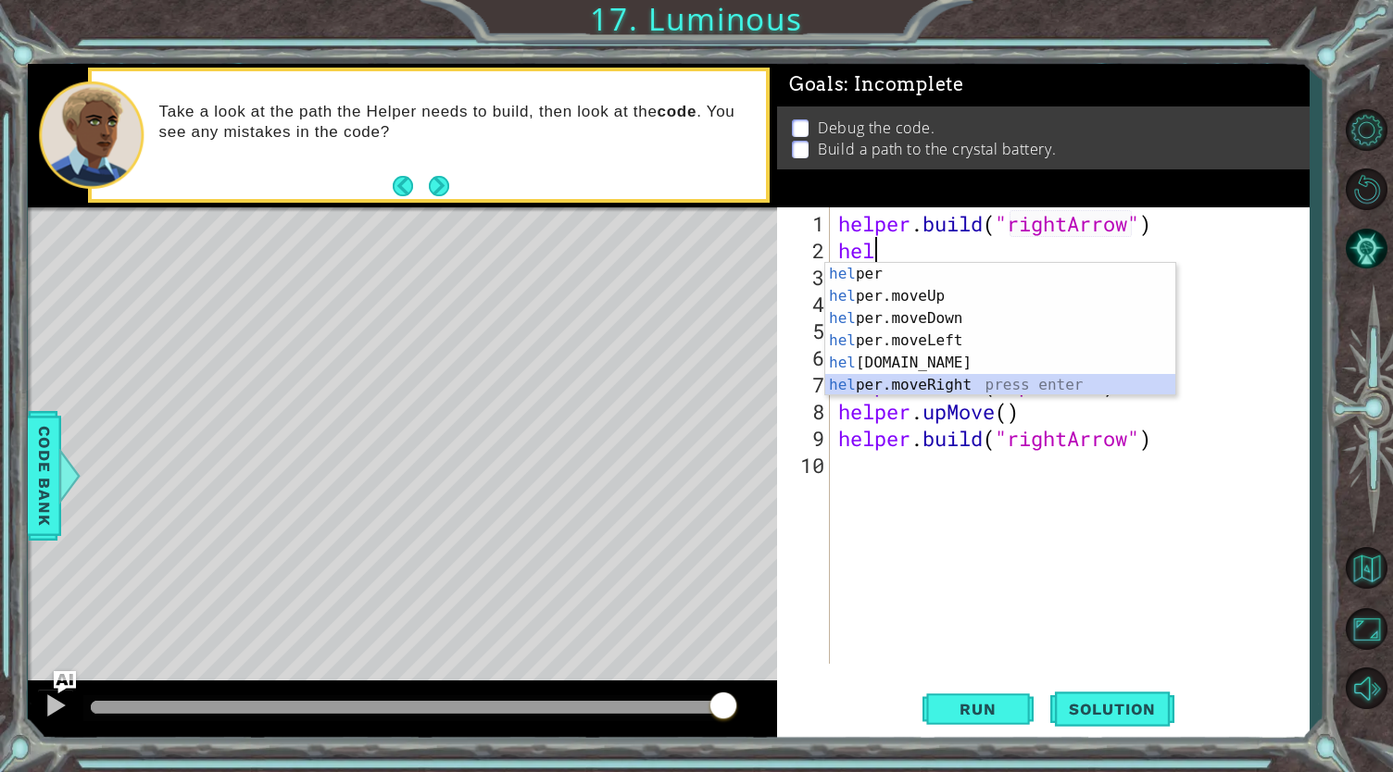
click at [924, 386] on div "hel per press enter hel per.moveUp press enter [GEOGRAPHIC_DATA] per.moveDown p…" at bounding box center [1000, 352] width 351 height 178
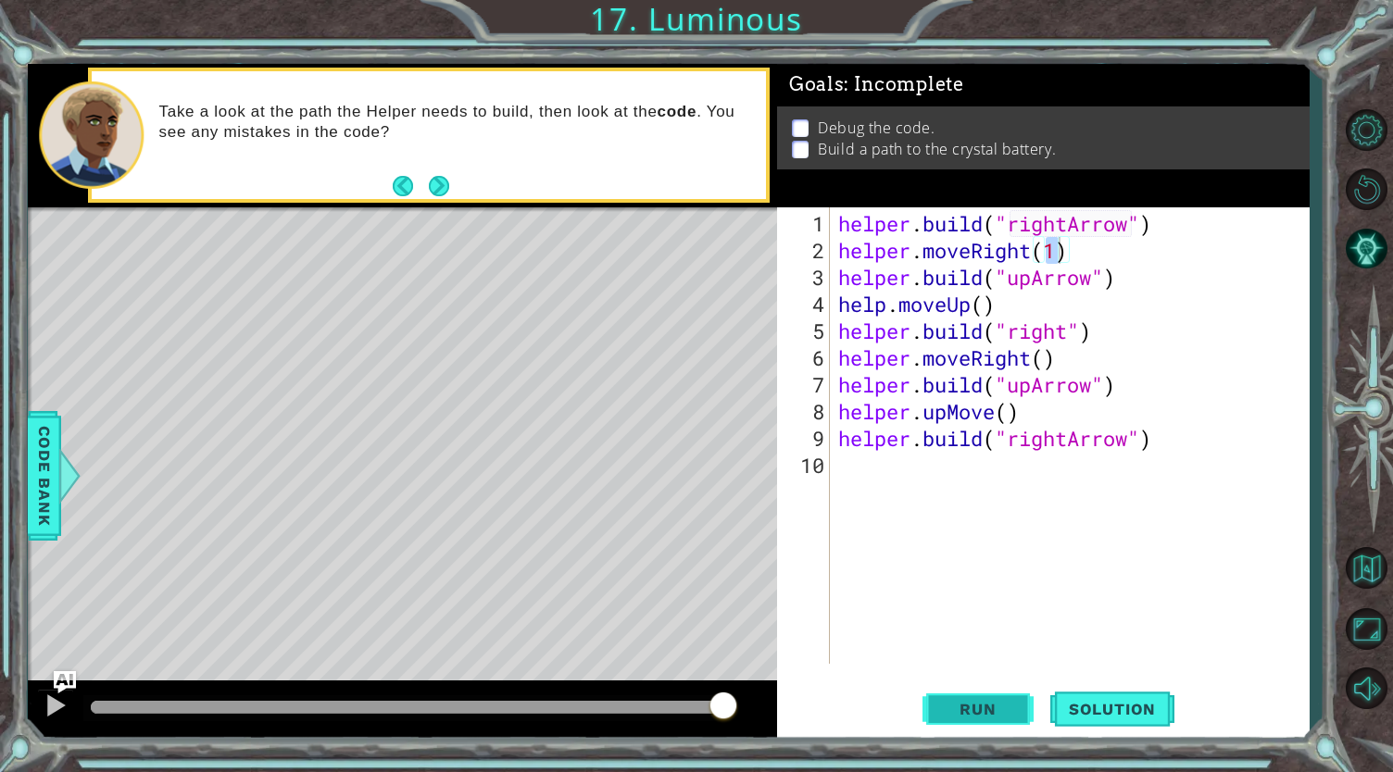
click at [950, 693] on button "Run" at bounding box center [977, 708] width 111 height 53
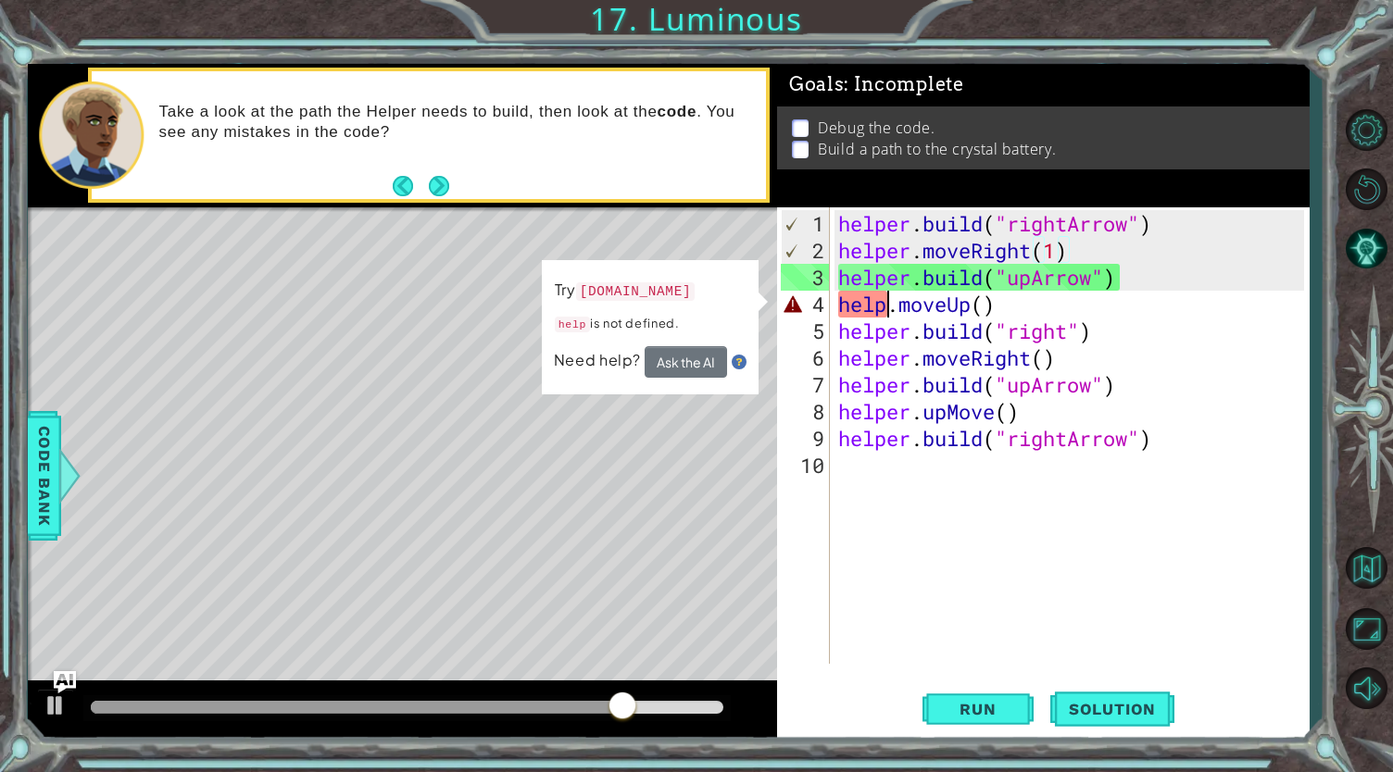
click at [882, 312] on div "helper . build ( "rightArrow" ) helper . moveRight ( 1 ) helper . build ( "upAr…" at bounding box center [1073, 465] width 479 height 510
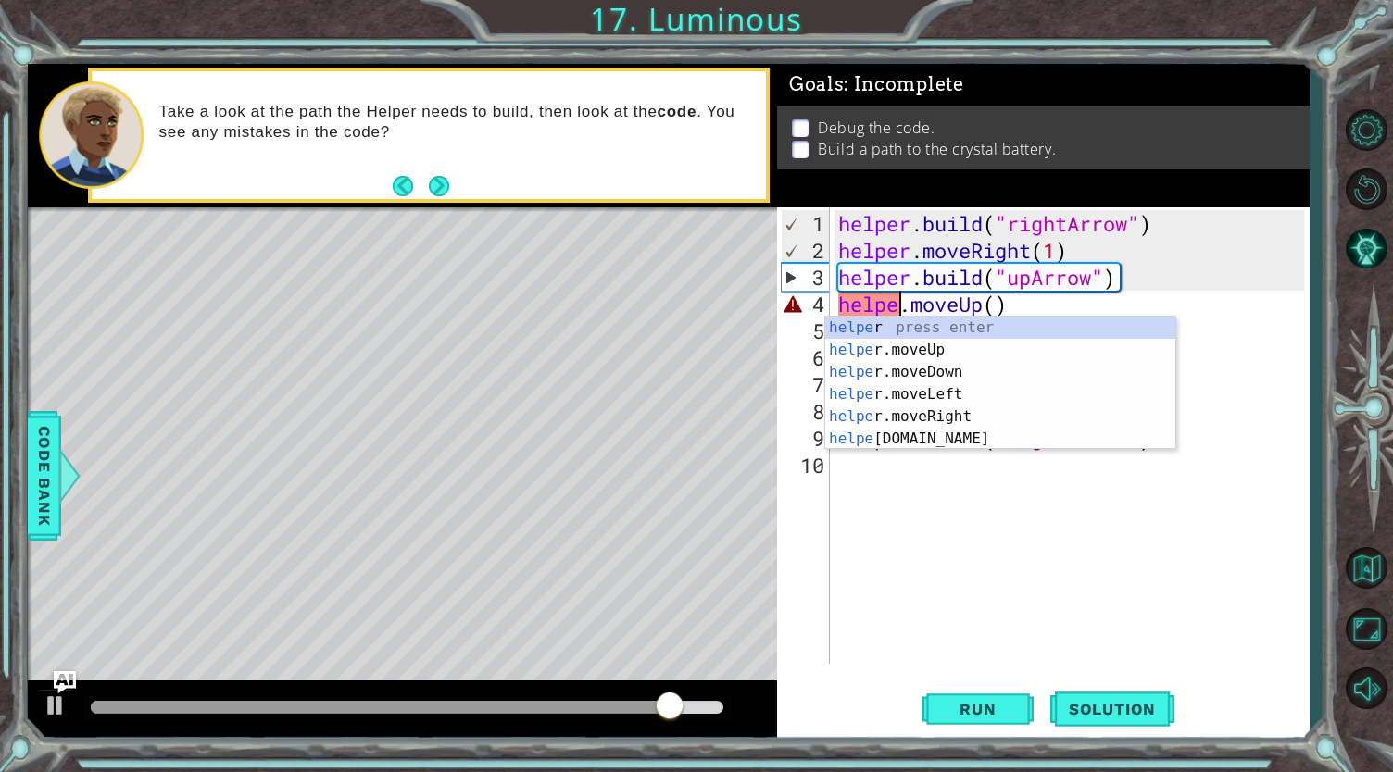
scroll to position [0, 3]
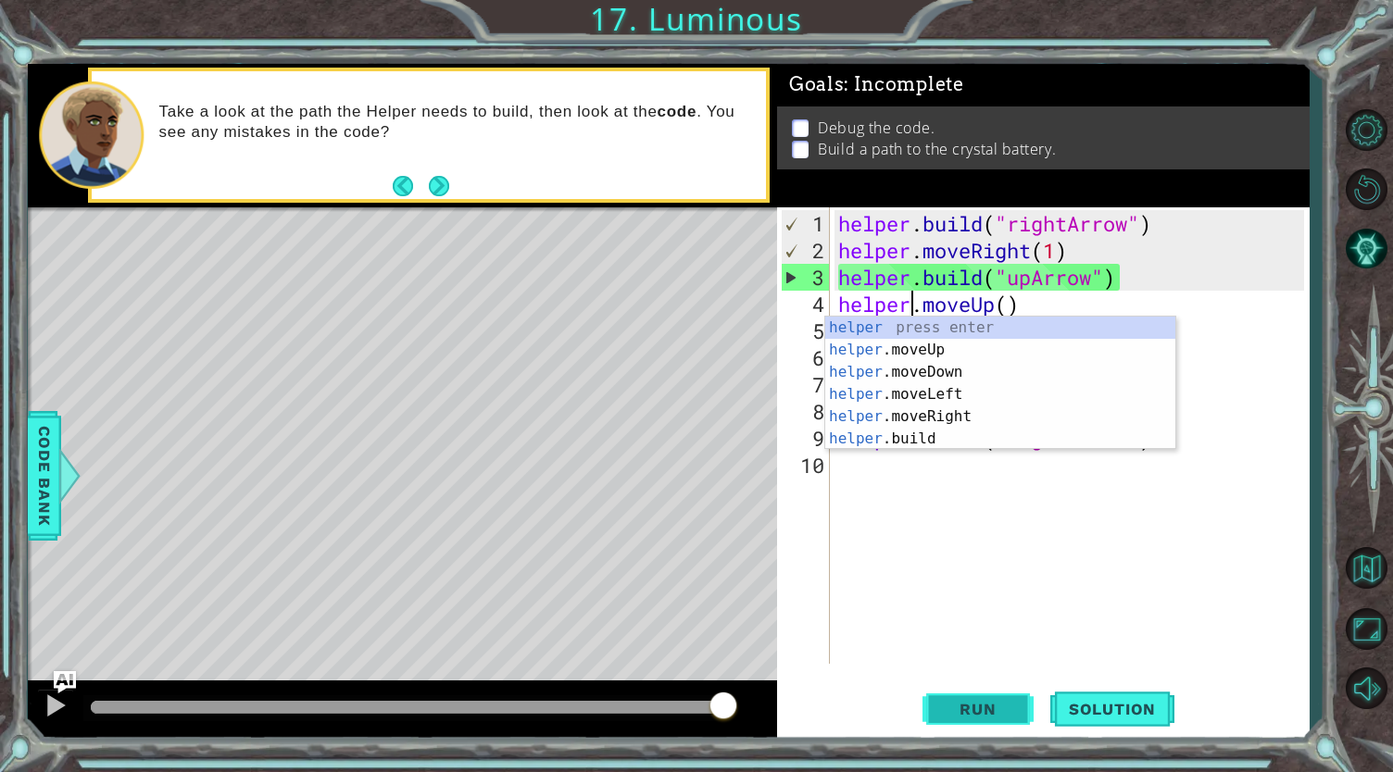
click at [1004, 710] on span "Run" at bounding box center [977, 709] width 73 height 19
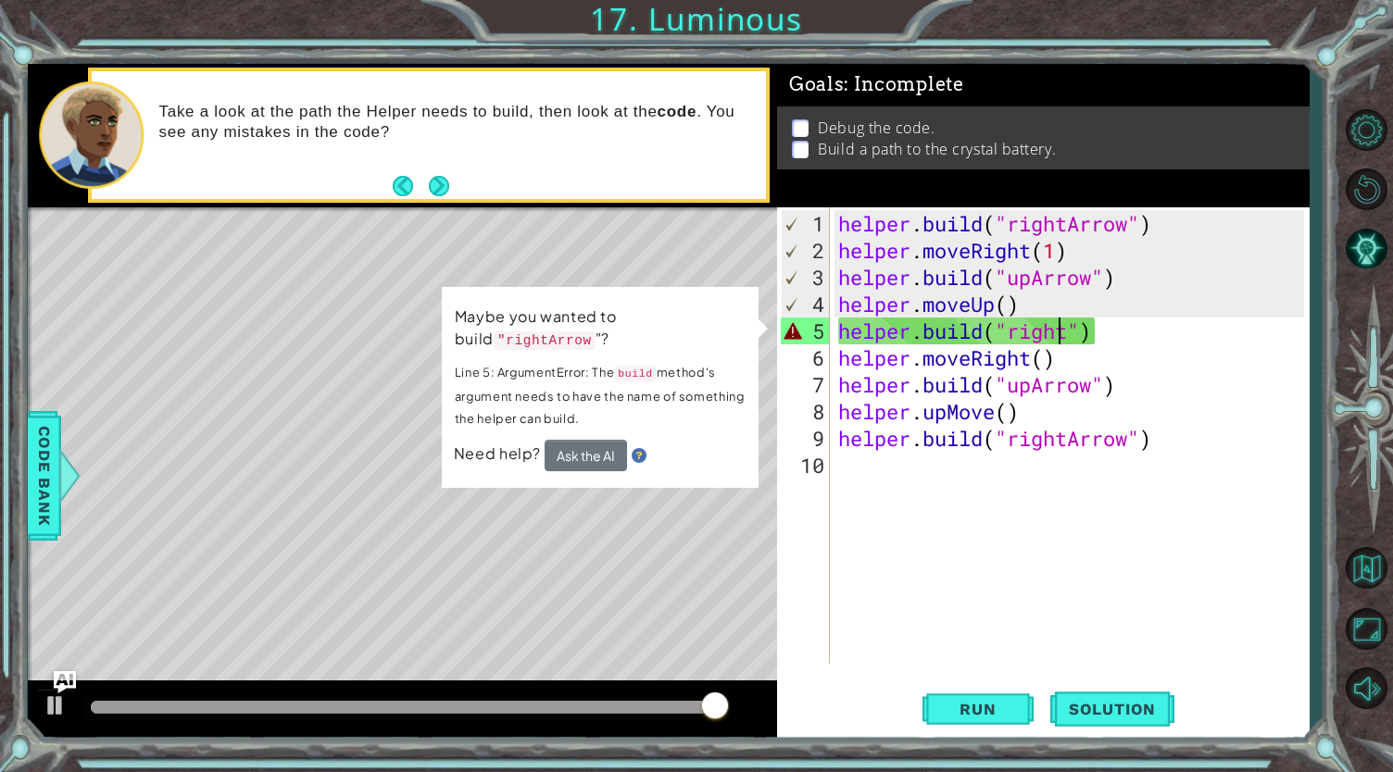
click at [1064, 331] on div "helper . build ( "rightArrow" ) helper . moveRight ( 1 ) helper . build ( "upAr…" at bounding box center [1073, 465] width 479 height 510
click at [1069, 327] on div "helper . build ( "rightArrow" ) helper . moveRight ( 1 ) helper . build ( "upAr…" at bounding box center [1073, 465] width 479 height 510
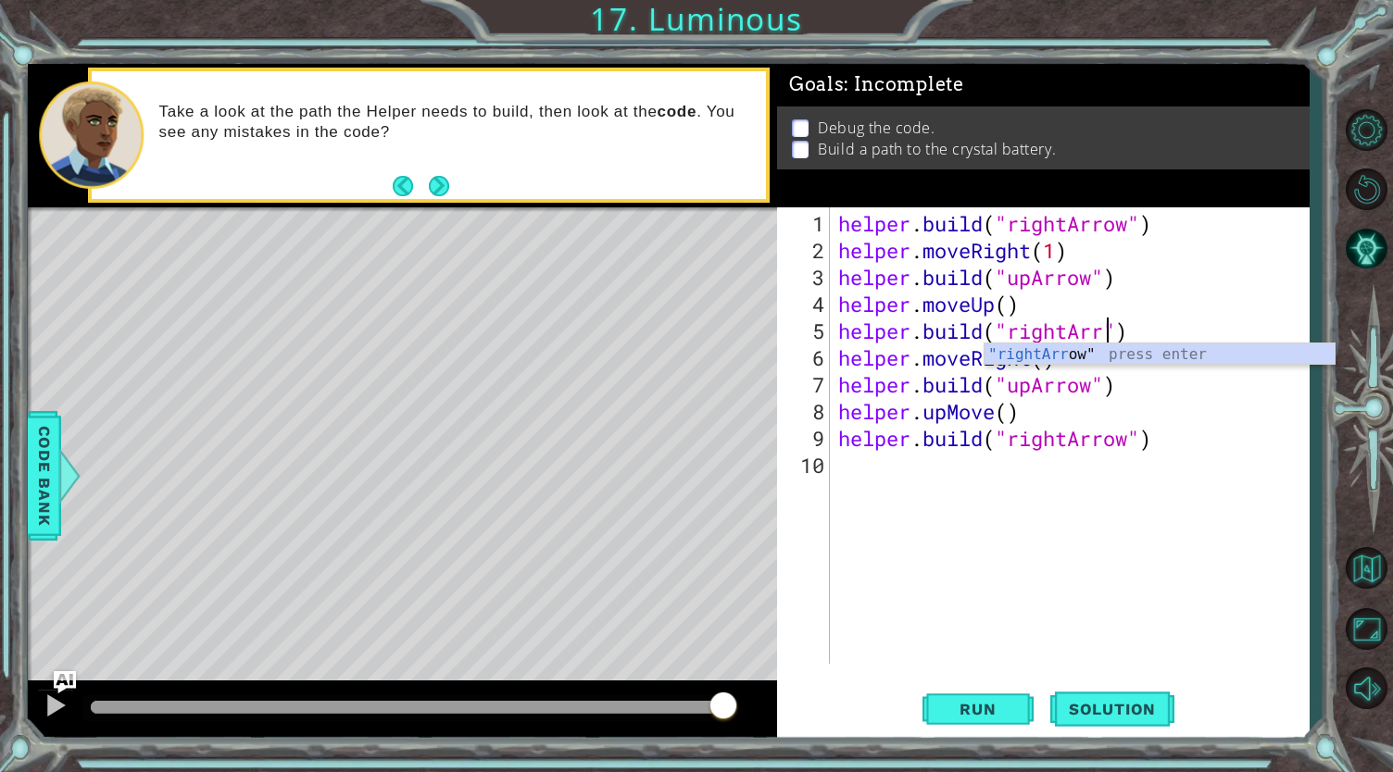
scroll to position [0, 13]
type textarea "[DOMAIN_NAME]("rightArrow")"
click at [1076, 505] on div "helper . build ( "rightArrow" ) helper . moveRight ( 1 ) helper . build ( "upAr…" at bounding box center [1073, 465] width 479 height 510
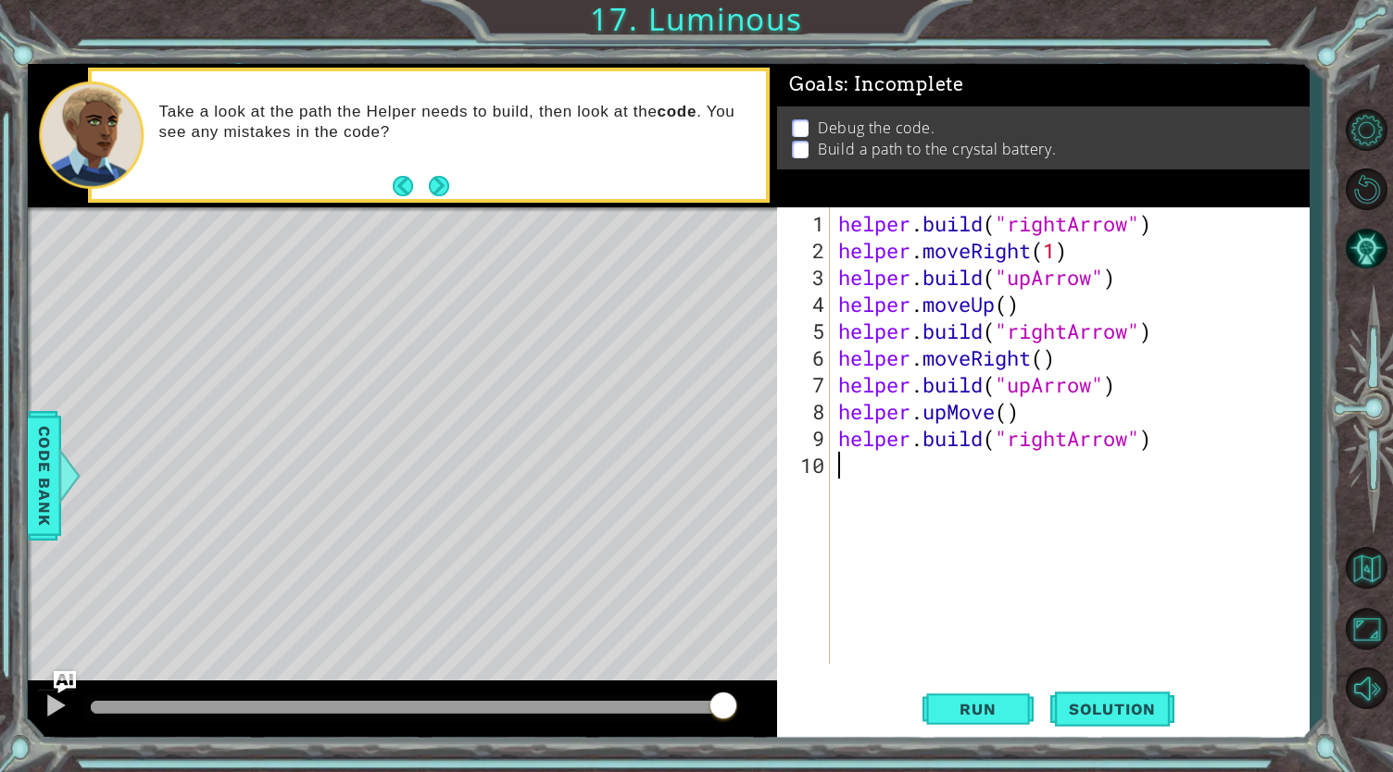
scroll to position [0, 0]
click at [1013, 704] on span "Run" at bounding box center [977, 709] width 73 height 19
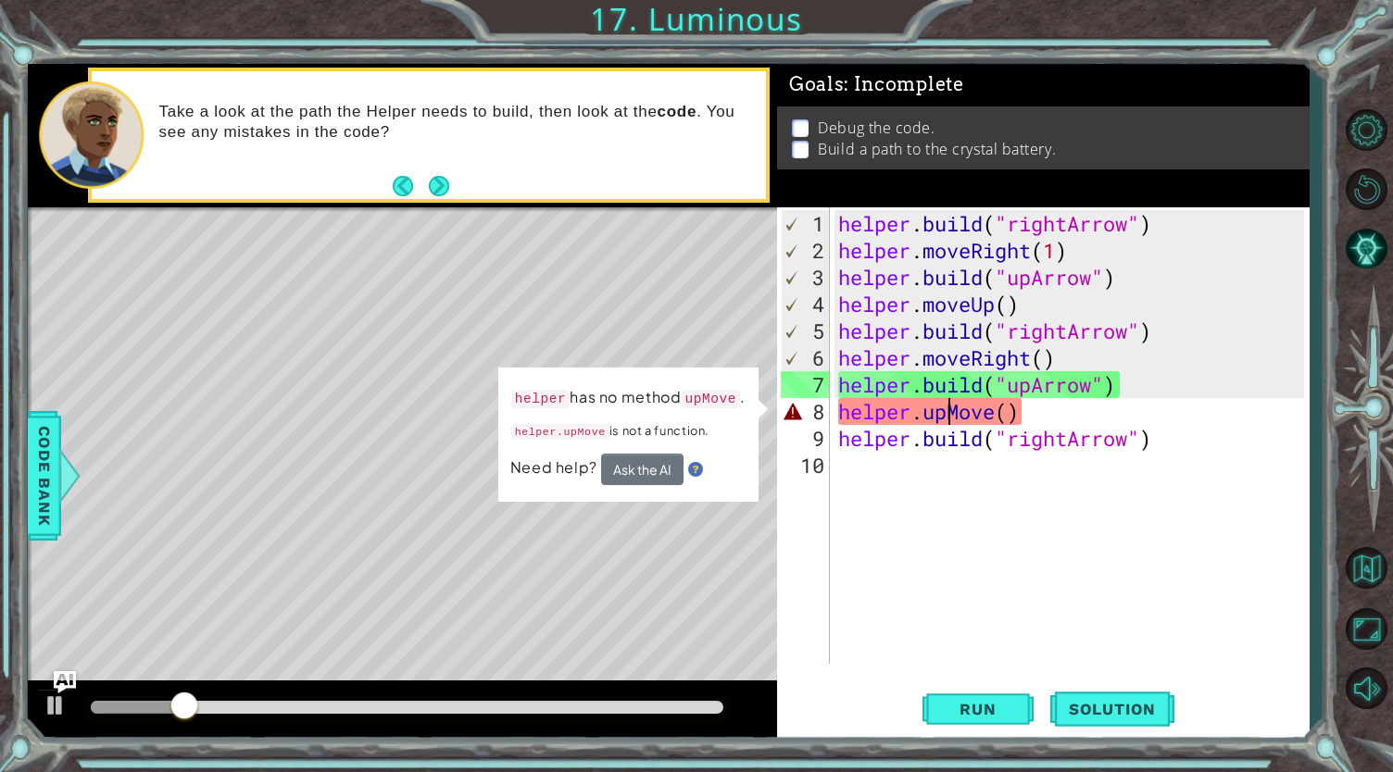
click at [946, 413] on div "helper . build ( "rightArrow" ) helper . moveRight ( 1 ) helper . build ( "upAr…" at bounding box center [1073, 465] width 479 height 510
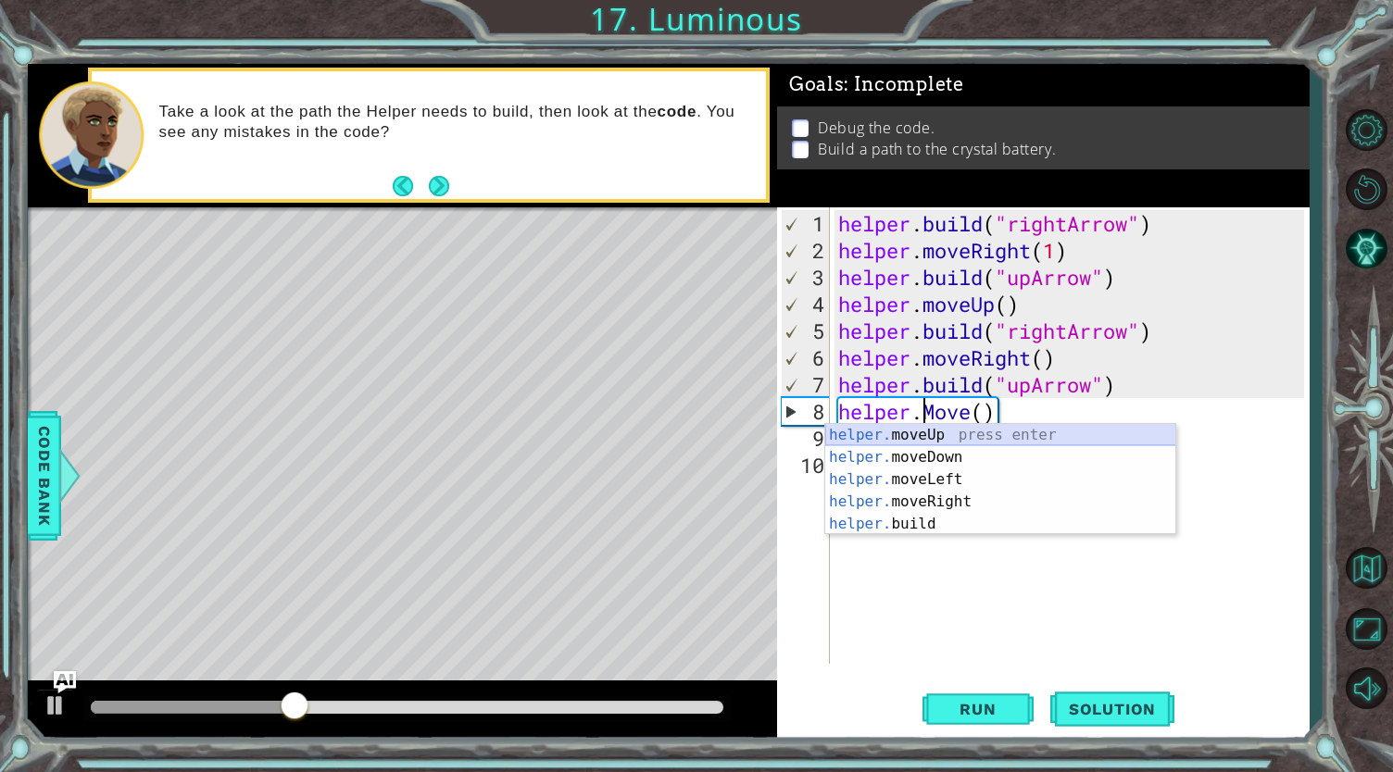
click at [917, 427] on div "helper. moveUp press enter helper. moveDown press enter helper. moveLeft press …" at bounding box center [1000, 502] width 351 height 156
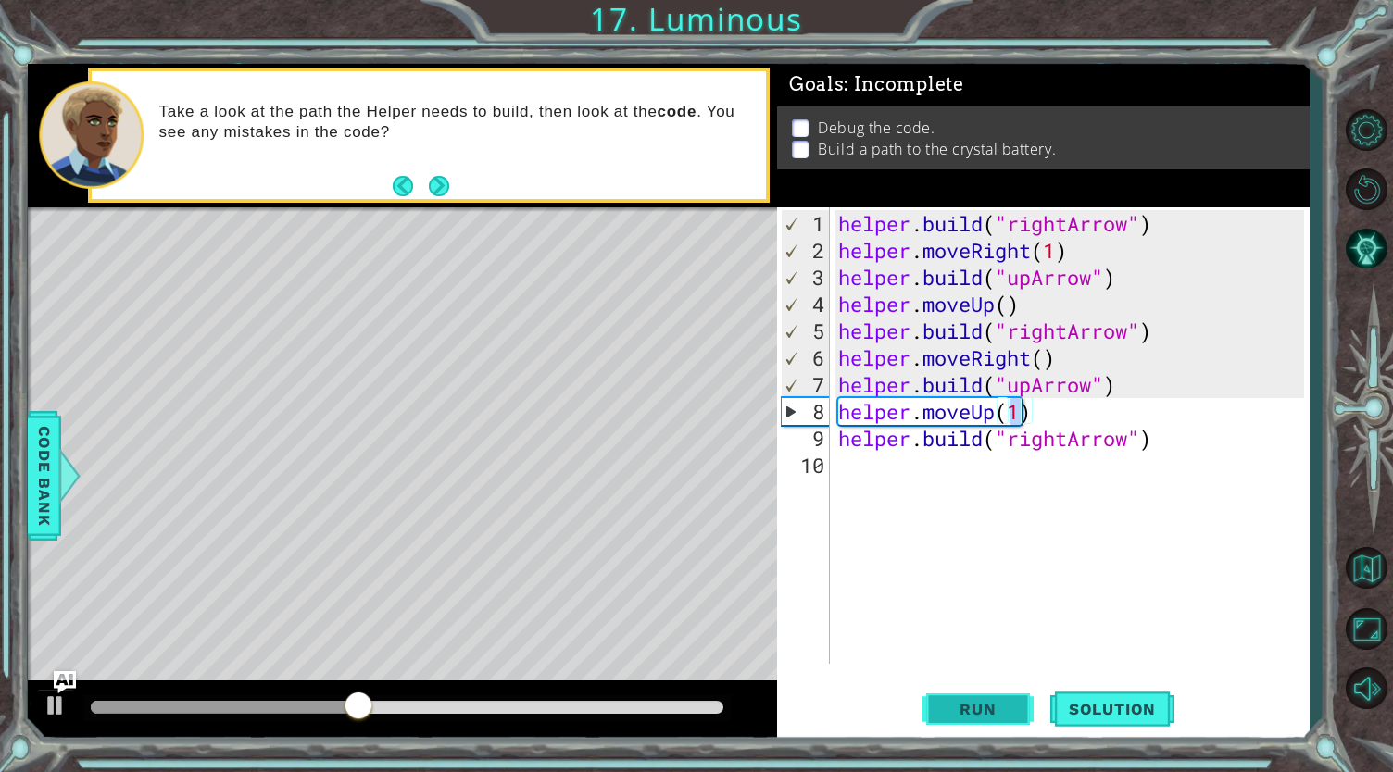
click at [985, 703] on span "Run" at bounding box center [977, 709] width 73 height 19
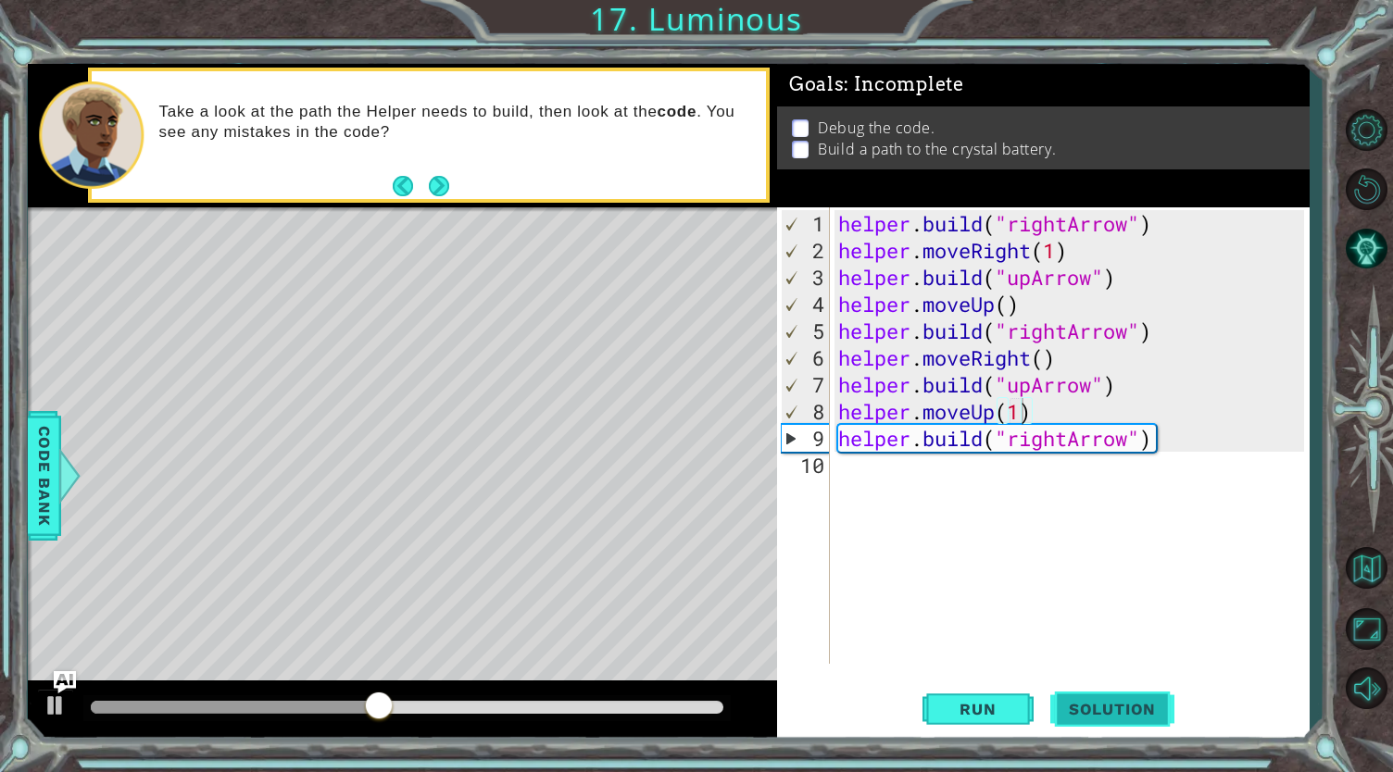
click at [1095, 703] on span "Solution" at bounding box center [1112, 709] width 124 height 19
type textarea "[DOMAIN_NAME]("rightArrow")"
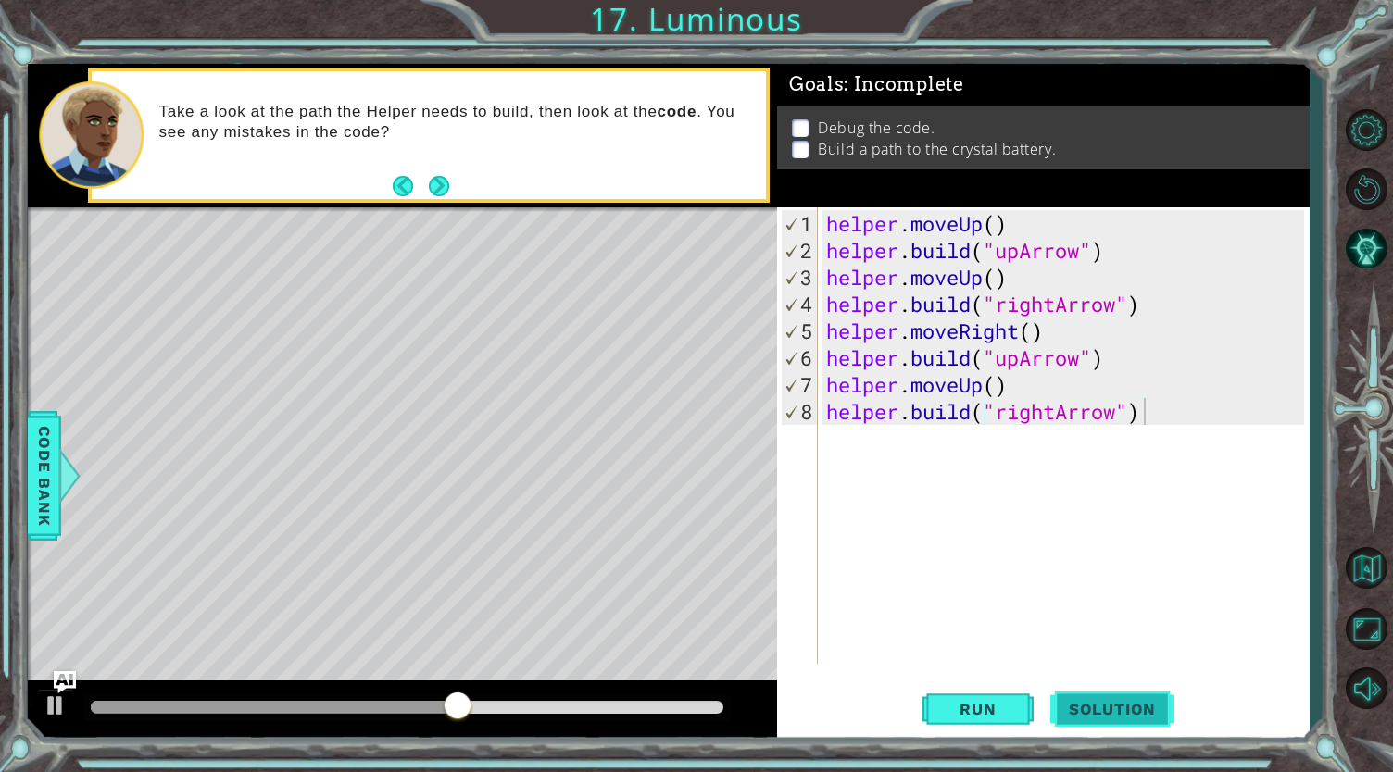
click at [1096, 707] on span "Solution" at bounding box center [1112, 709] width 124 height 19
click at [970, 706] on span "Run" at bounding box center [977, 709] width 73 height 19
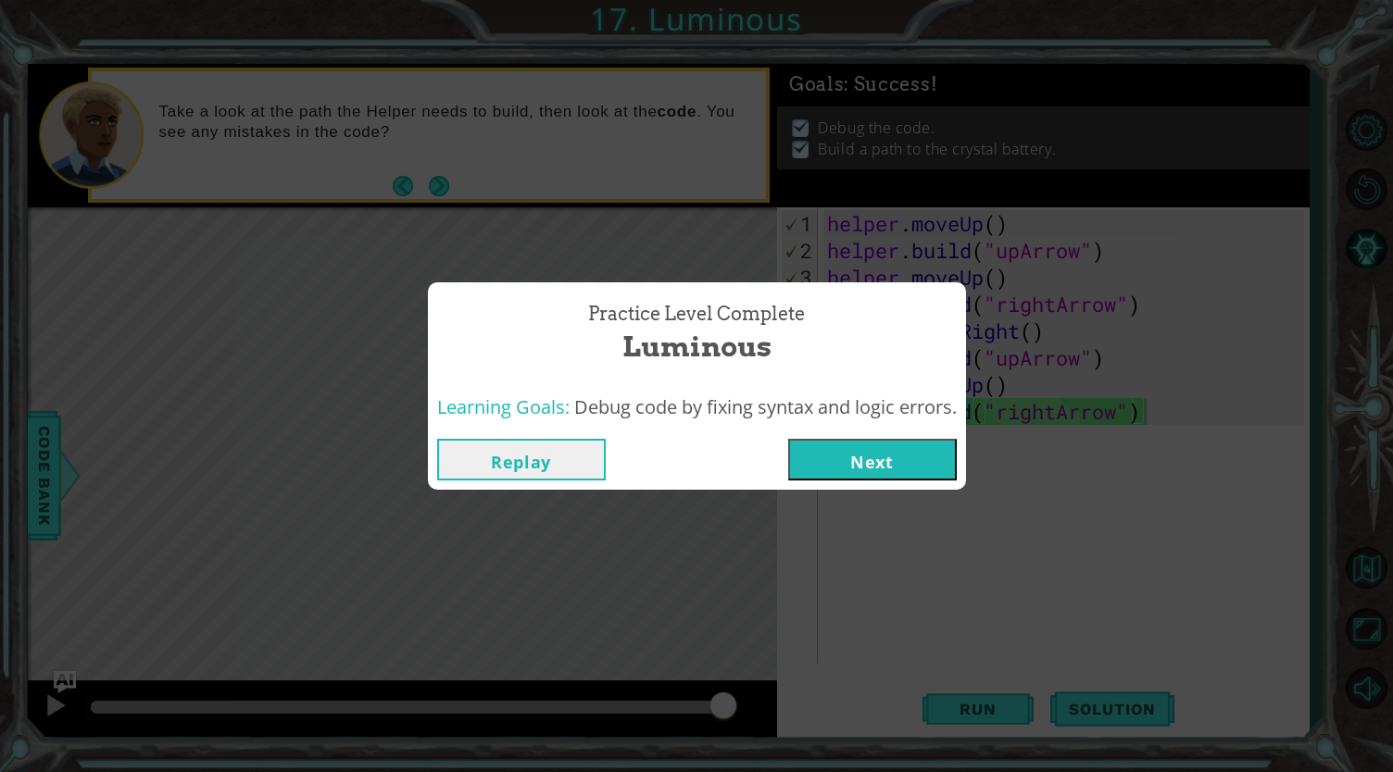
click at [557, 462] on button "Replay" at bounding box center [521, 460] width 169 height 42
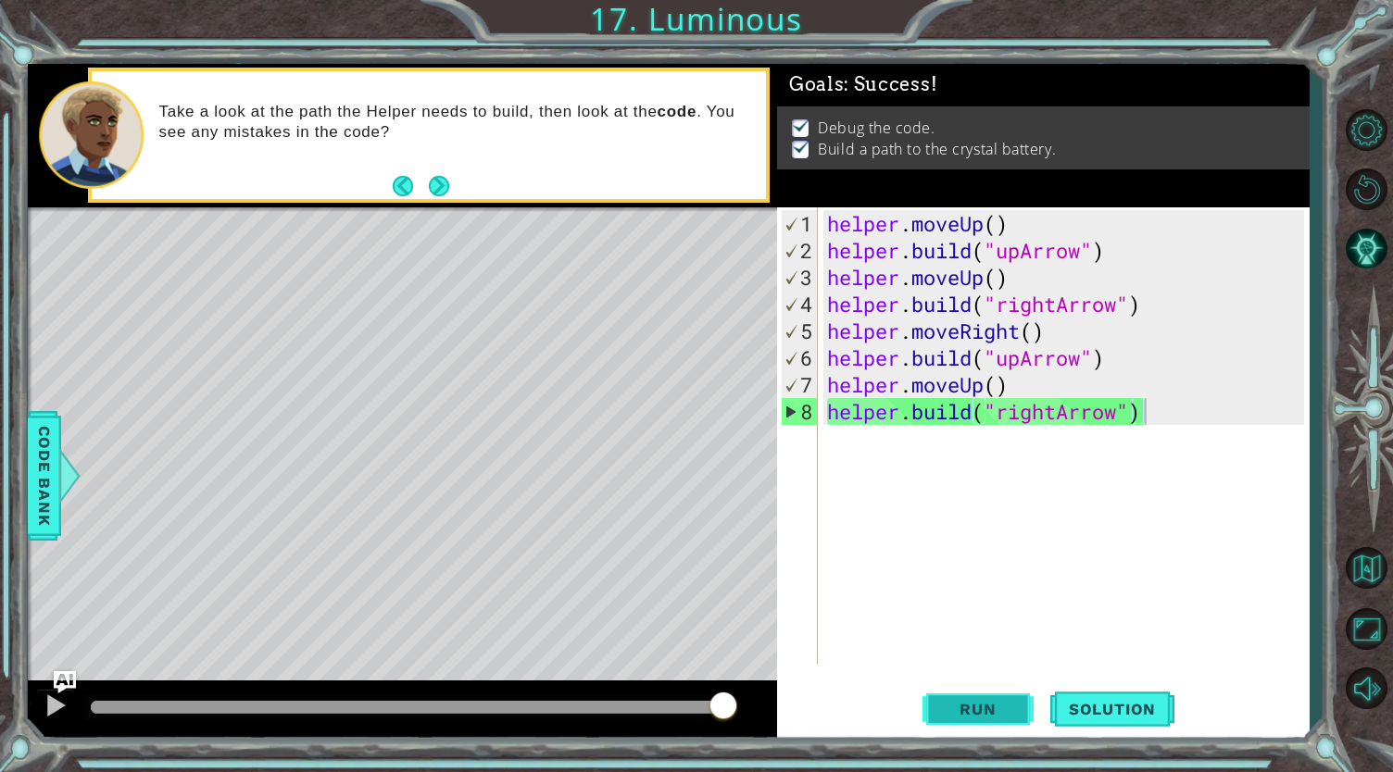
click at [972, 695] on button "Run" at bounding box center [977, 708] width 111 height 53
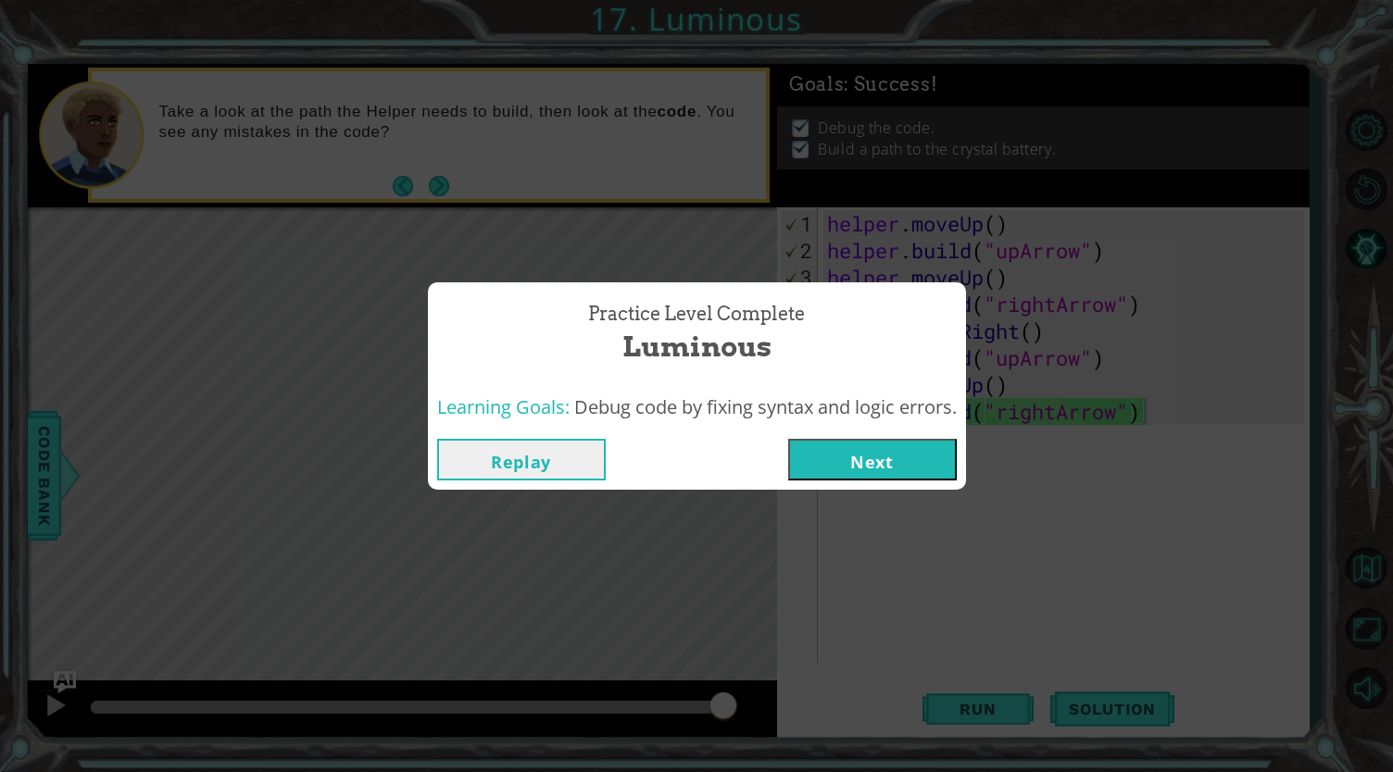
click at [528, 464] on button "Replay" at bounding box center [521, 460] width 169 height 42
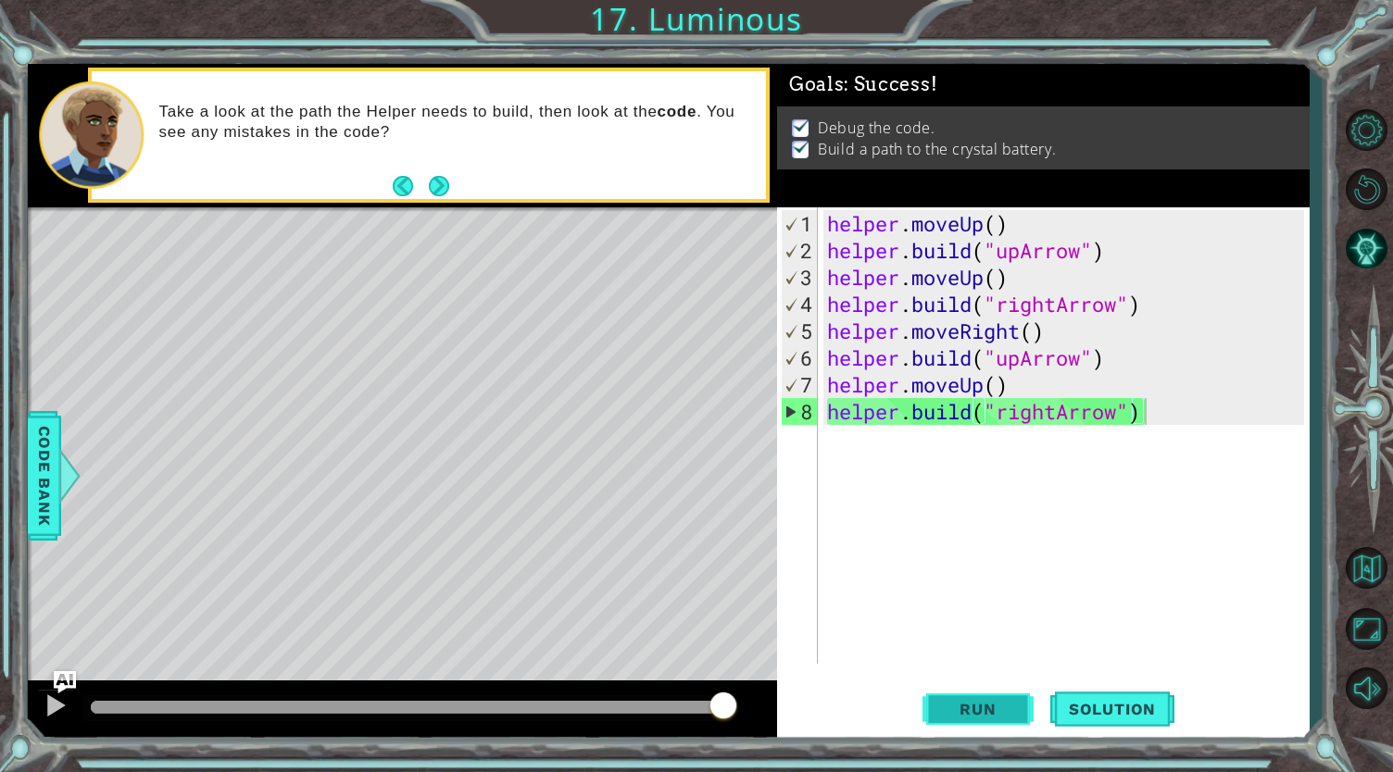
click at [1012, 705] on span "Run" at bounding box center [977, 709] width 73 height 19
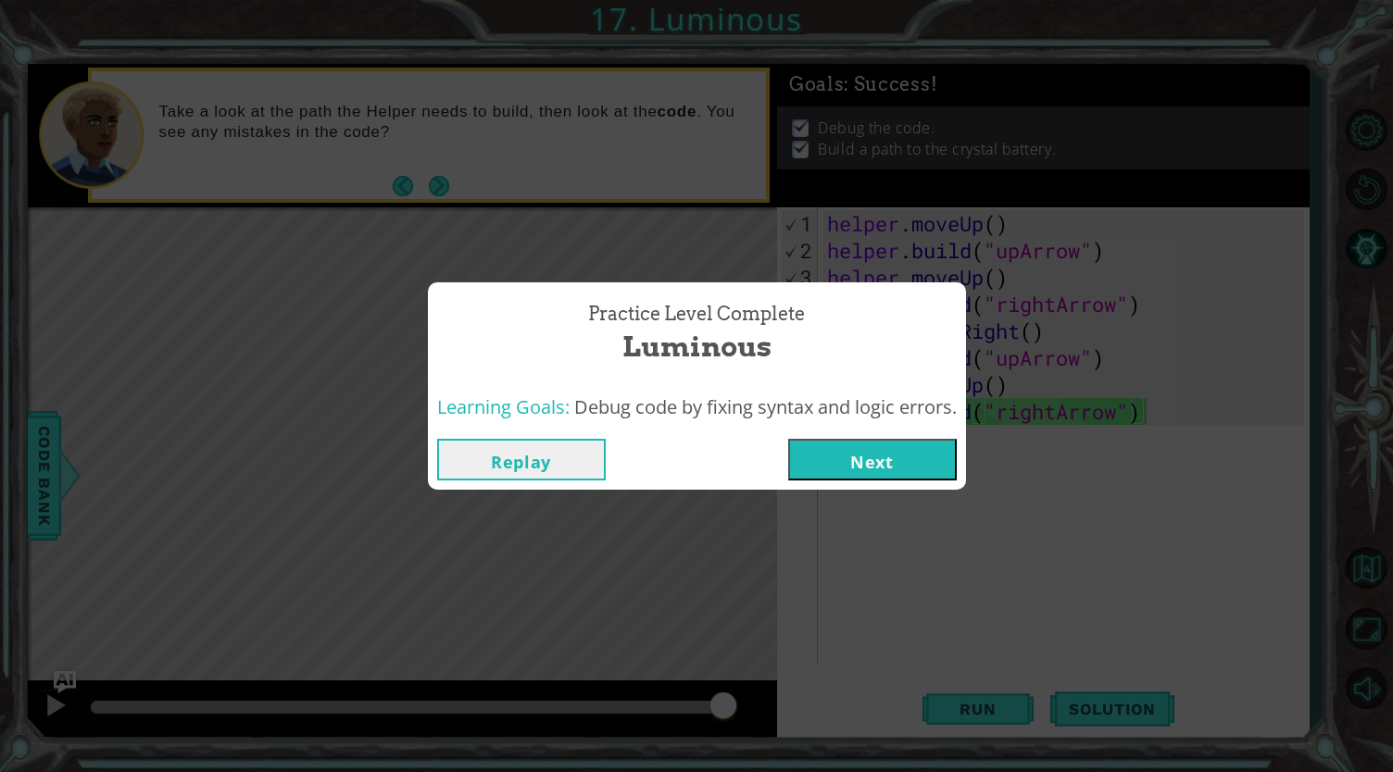
click at [530, 461] on button "Replay" at bounding box center [521, 460] width 169 height 42
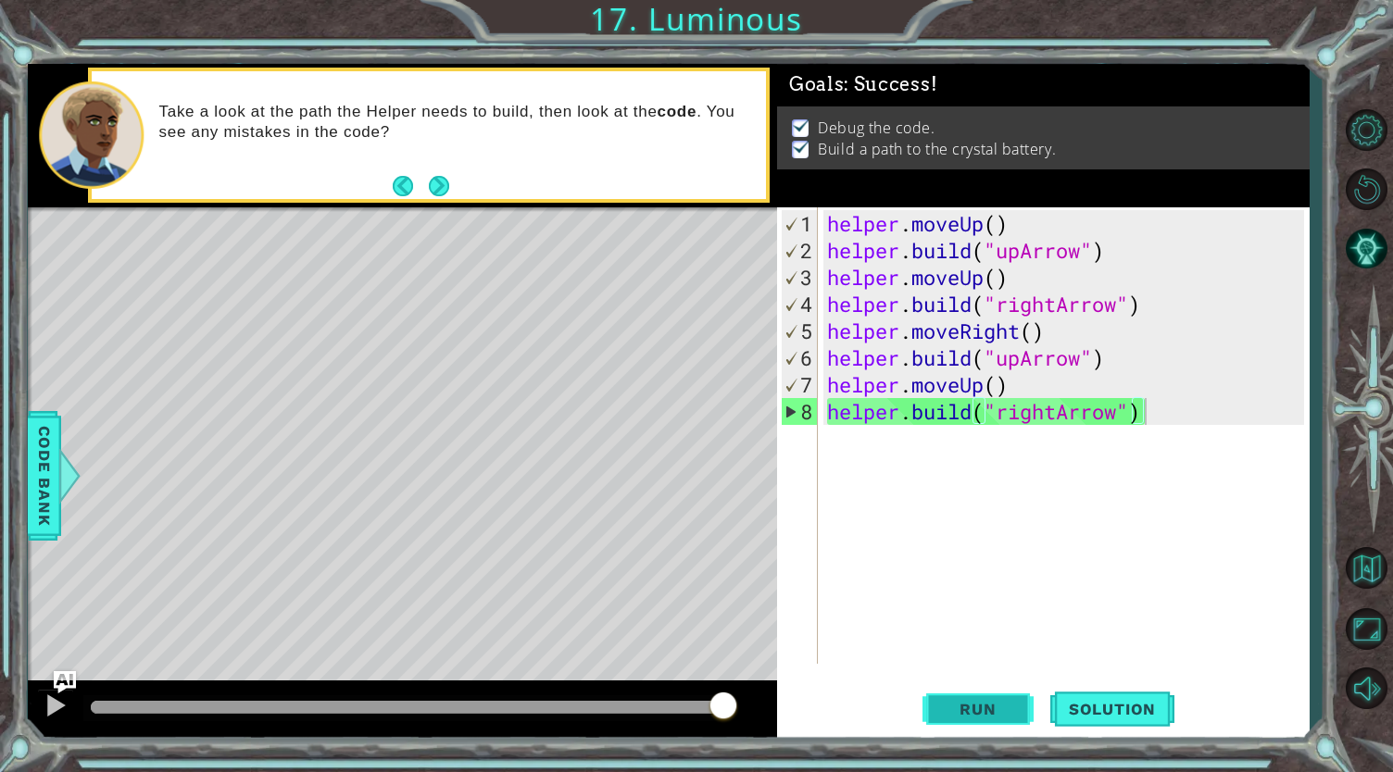
click at [1001, 703] on span "Run" at bounding box center [977, 709] width 73 height 19
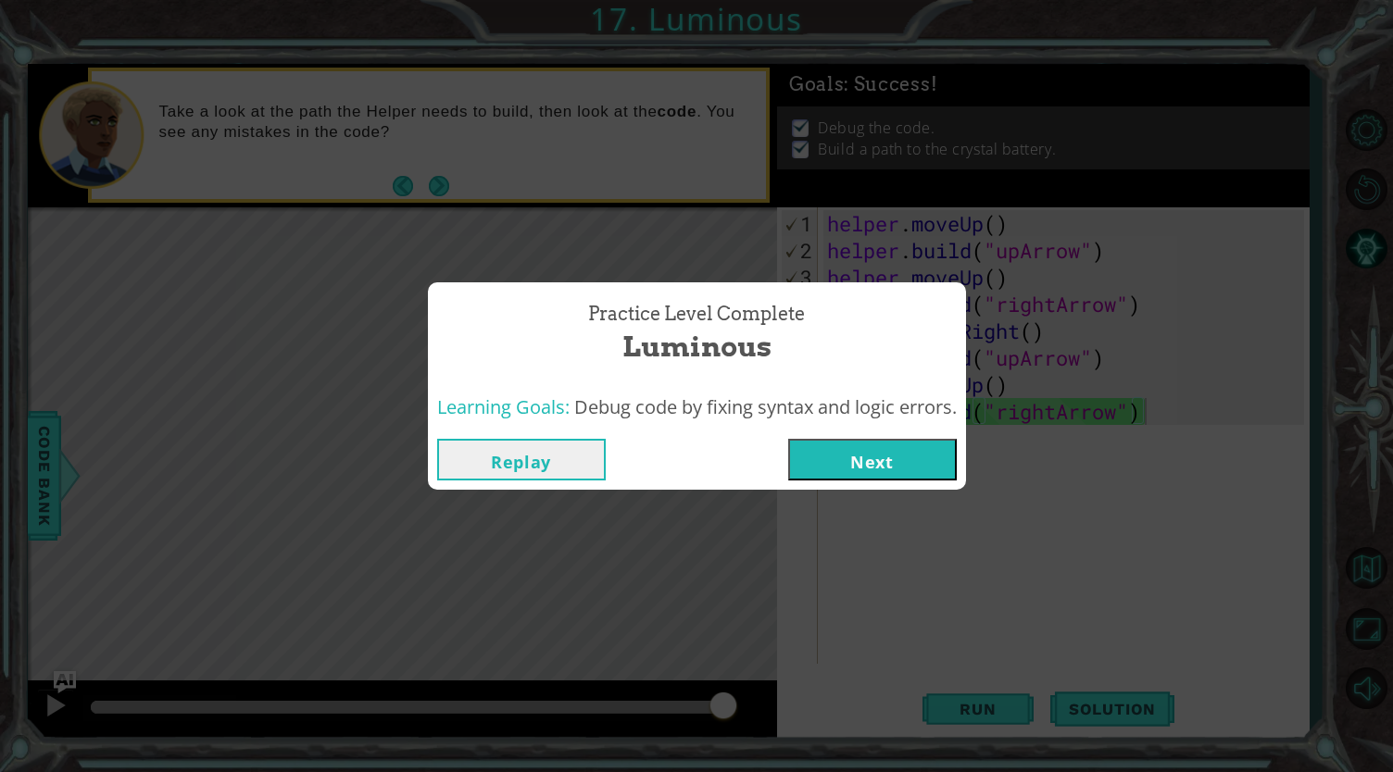
click at [852, 457] on button "Next" at bounding box center [872, 460] width 169 height 42
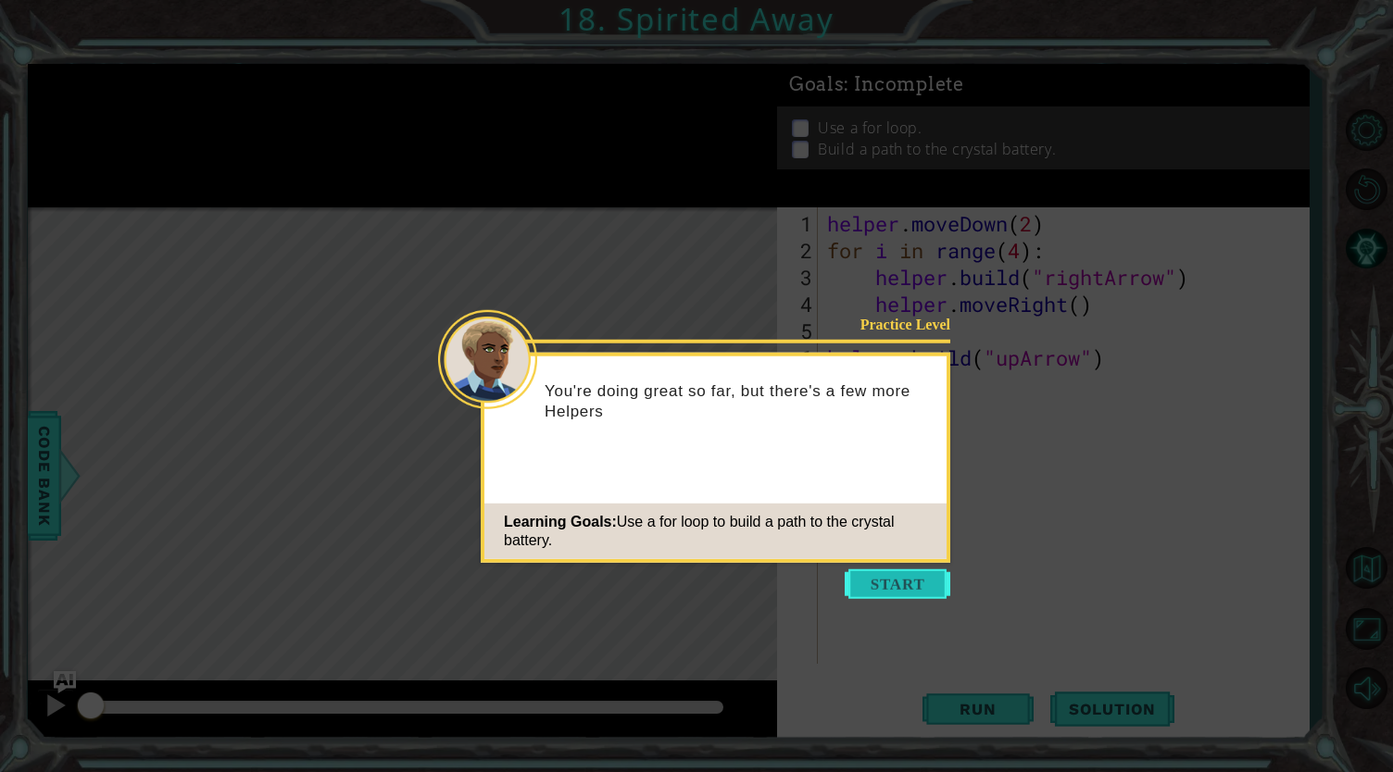
click at [905, 581] on button "Start" at bounding box center [898, 584] width 106 height 30
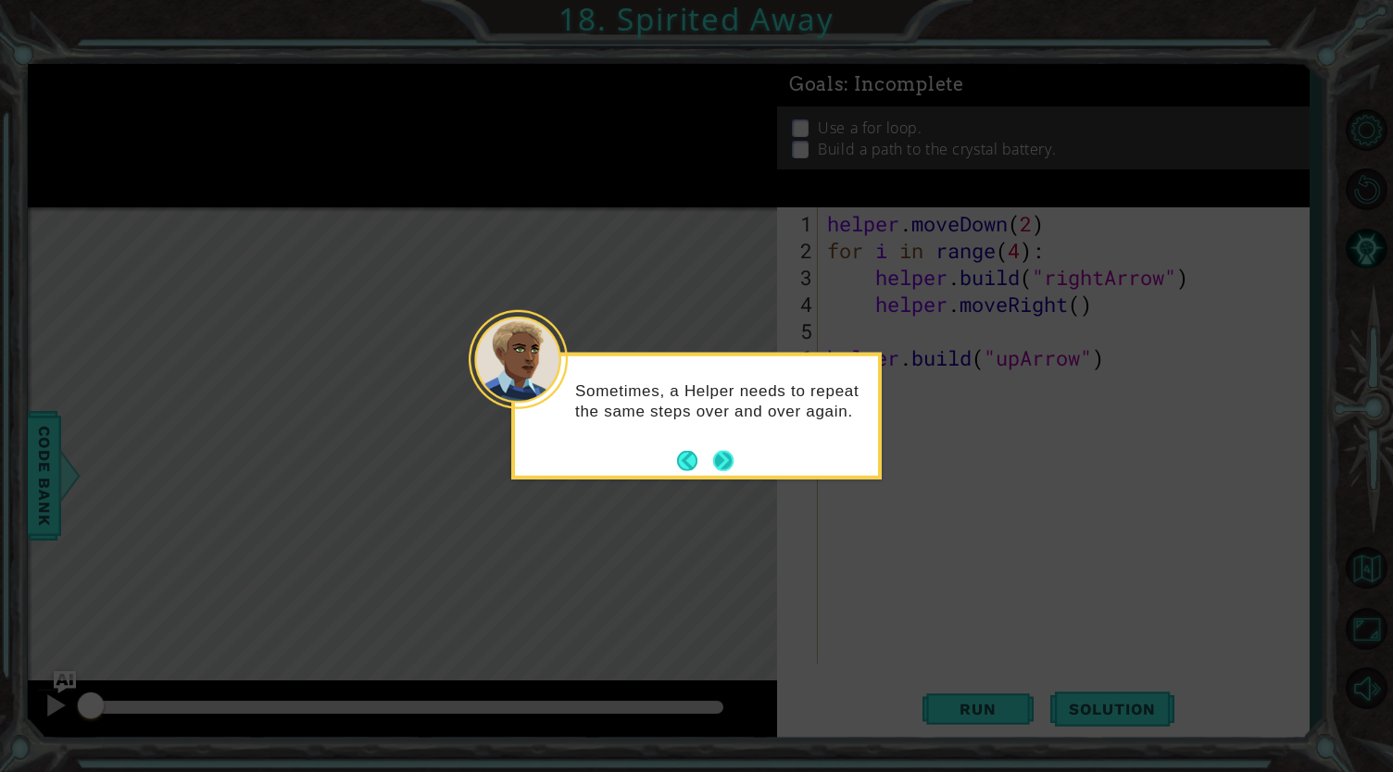
click at [733, 465] on button "Next" at bounding box center [723, 460] width 20 height 20
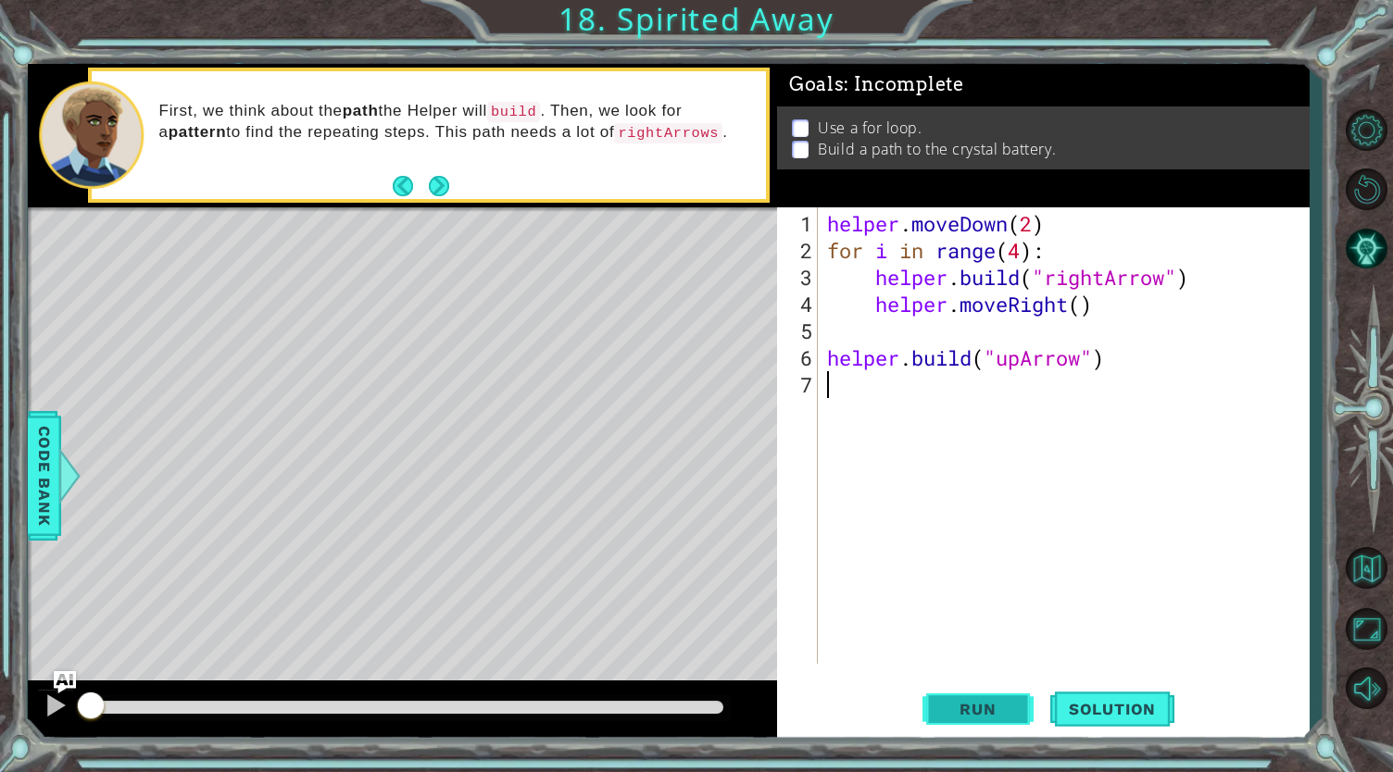
click at [963, 689] on button "Run" at bounding box center [977, 708] width 111 height 53
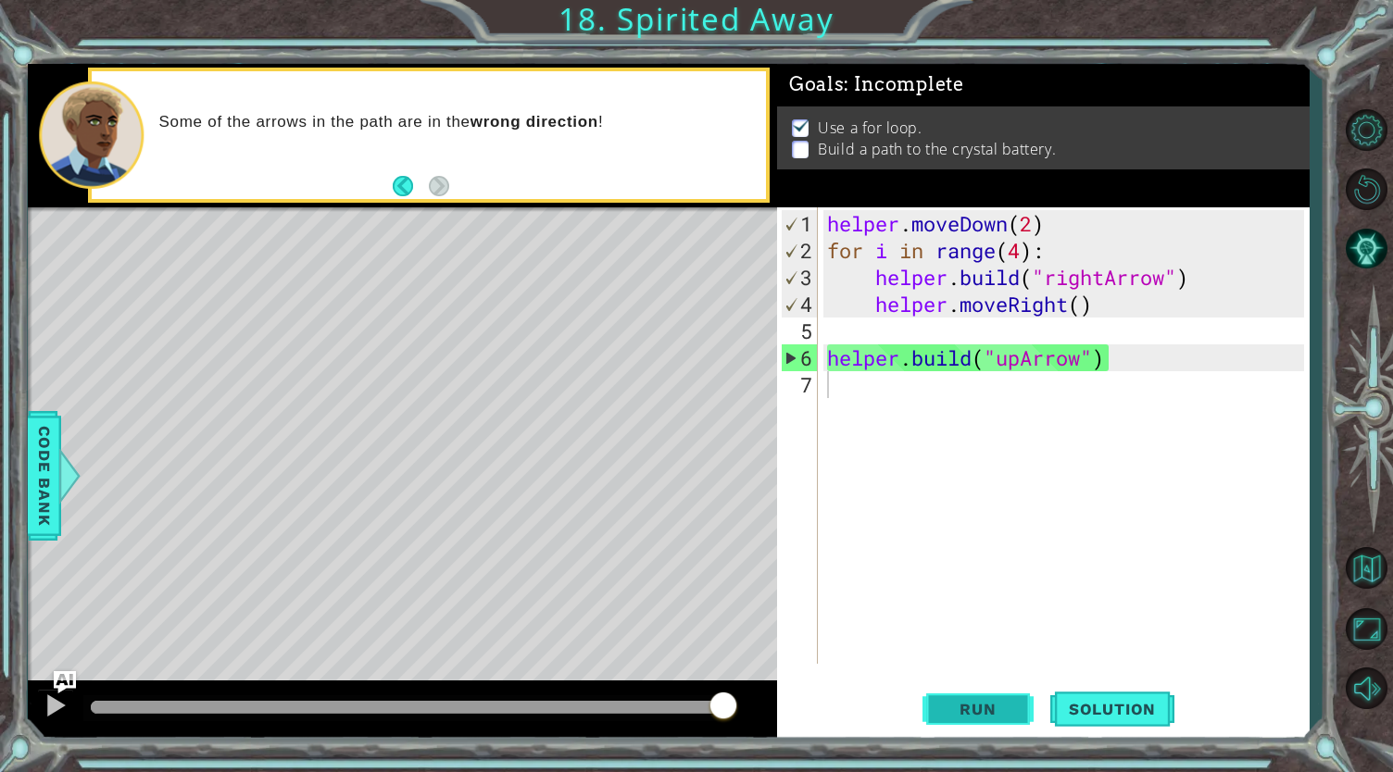
drag, startPoint x: 968, startPoint y: 692, endPoint x: 972, endPoint y: 716, distance: 24.5
click at [972, 716] on span "Run" at bounding box center [977, 709] width 73 height 19
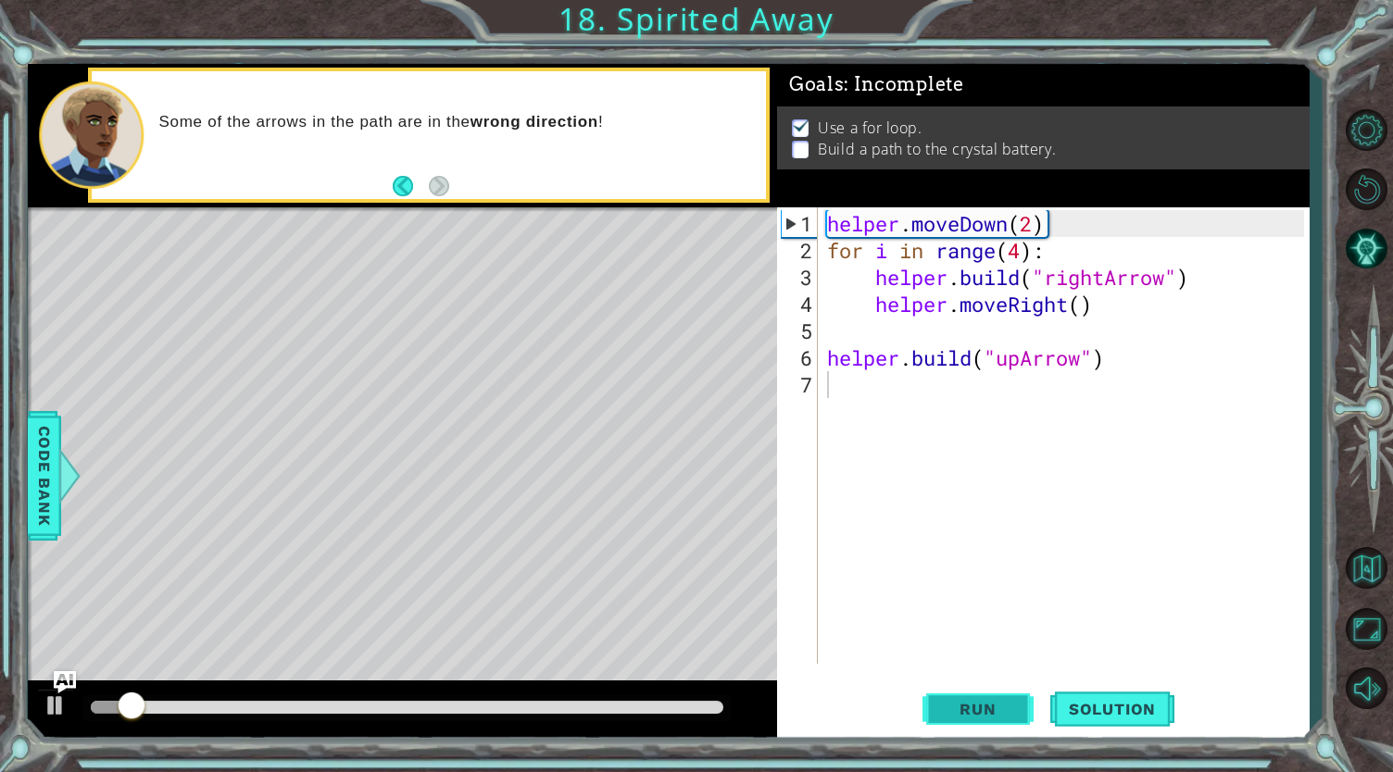
click at [970, 714] on span "Run" at bounding box center [977, 709] width 73 height 19
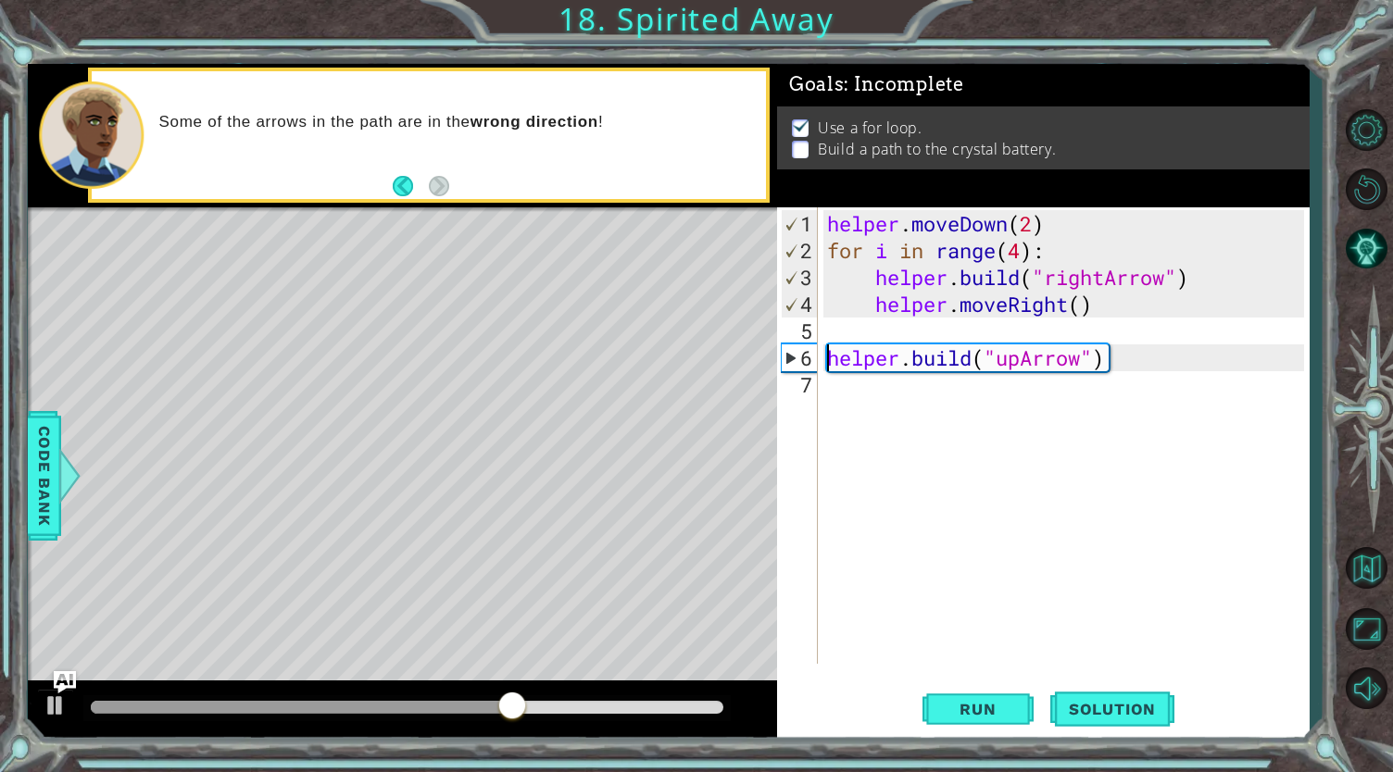
click at [823, 351] on div "helper . moveDown ( 2 ) for i in range ( 4 ) : helper . build ( "rightArrow" ) …" at bounding box center [1068, 465] width 490 height 510
type textarea "[DOMAIN_NAME]("upArrow")"
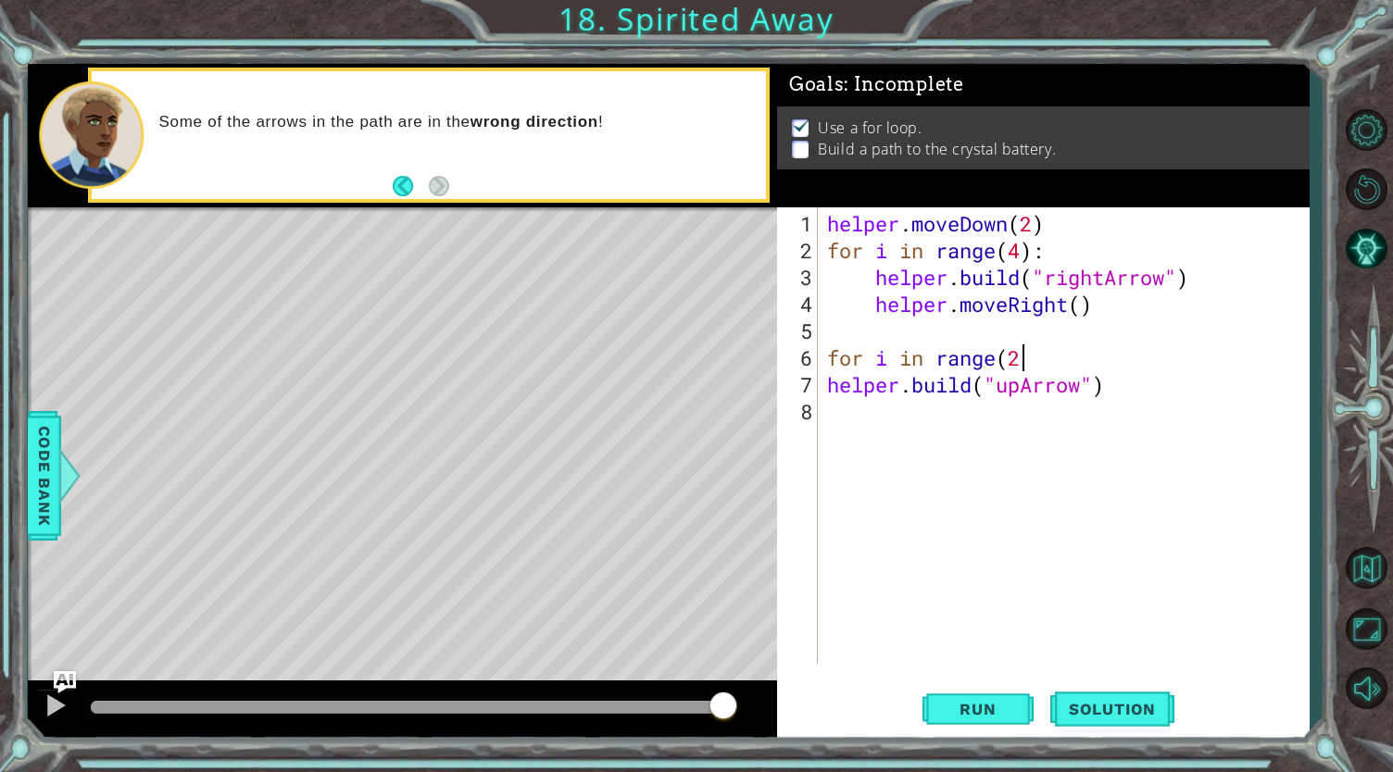
scroll to position [0, 8]
click at [1135, 382] on div "helper . moveDown ( 2 ) for i in range ( 4 ) : helper . build ( "rightArrow" ) …" at bounding box center [1068, 465] width 490 height 510
type textarea "[DOMAIN_NAME]("upArrow")"
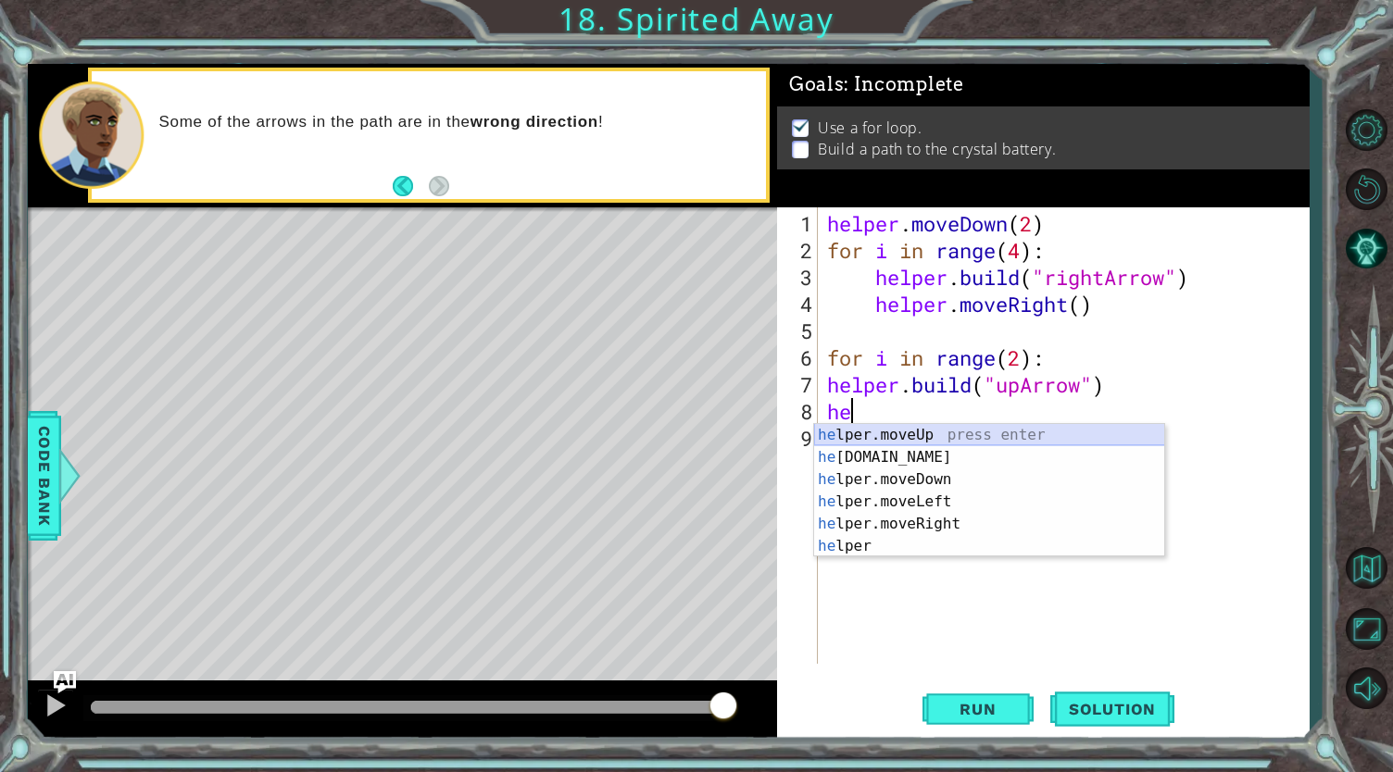
click at [891, 427] on div "he lper.moveUp press enter he [DOMAIN_NAME] press enter he lper.moveDown press …" at bounding box center [989, 513] width 351 height 178
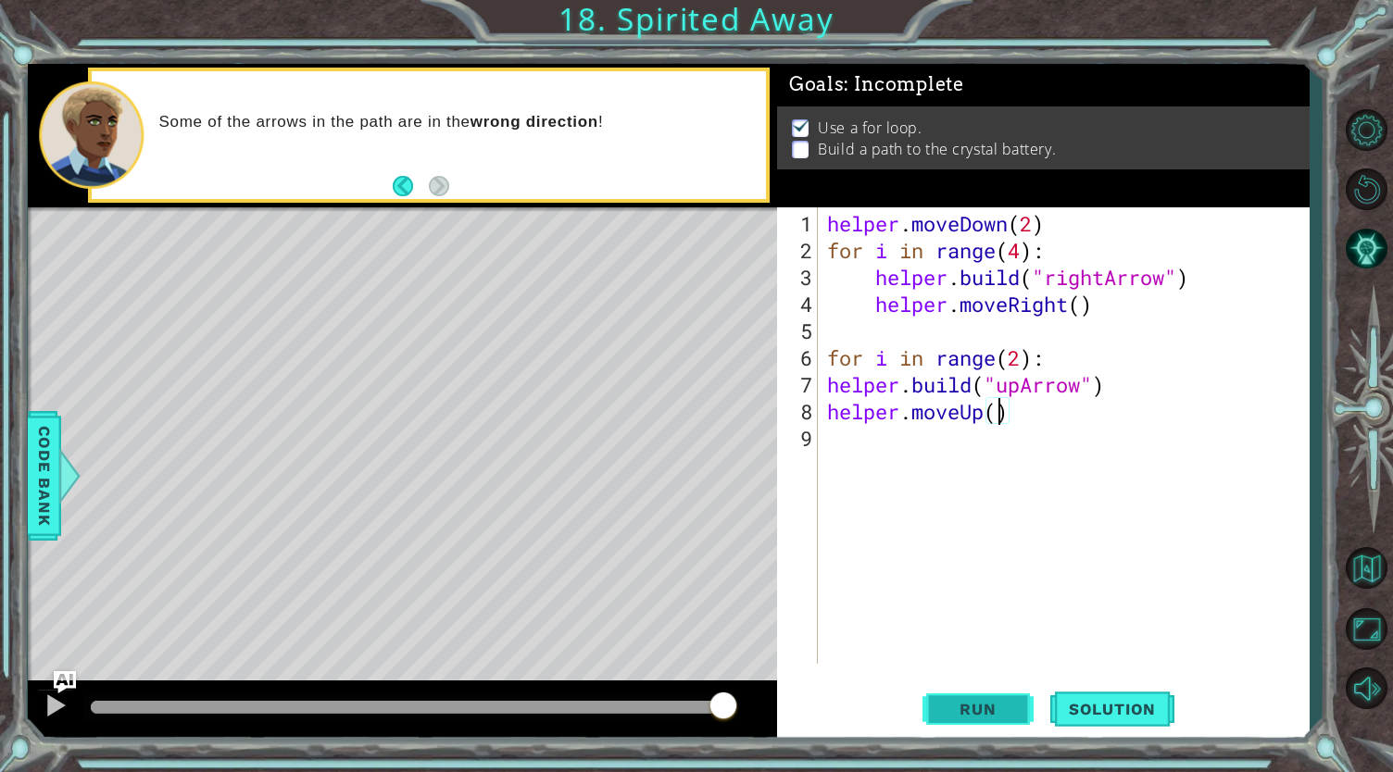
type textarea "helper.moveUp()"
click at [989, 714] on span "Run" at bounding box center [977, 709] width 73 height 19
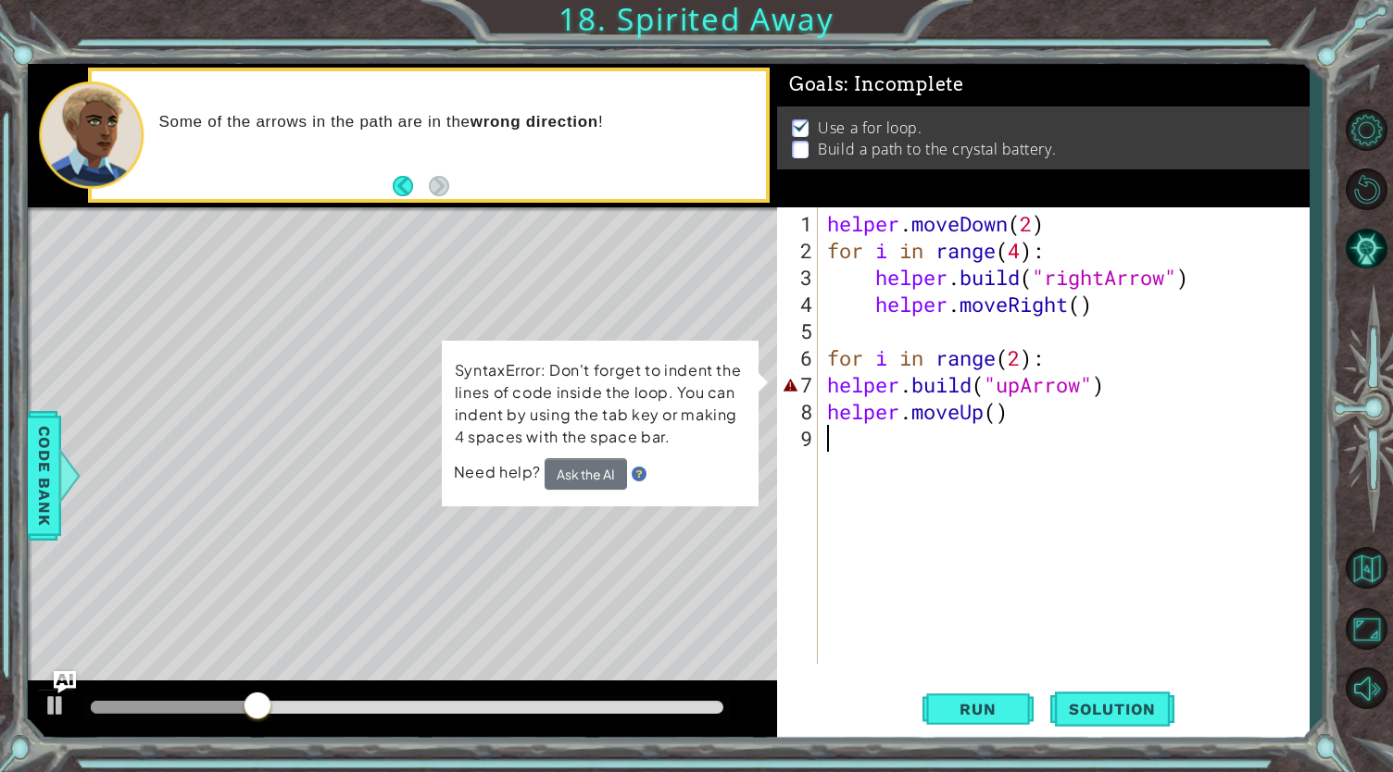
click at [974, 531] on div "helper . moveDown ( 2 ) for i in range ( 4 ) : helper . build ( "rightArrow" ) …" at bounding box center [1068, 465] width 490 height 510
click at [589, 470] on button "Ask the AI" at bounding box center [585, 473] width 82 height 31
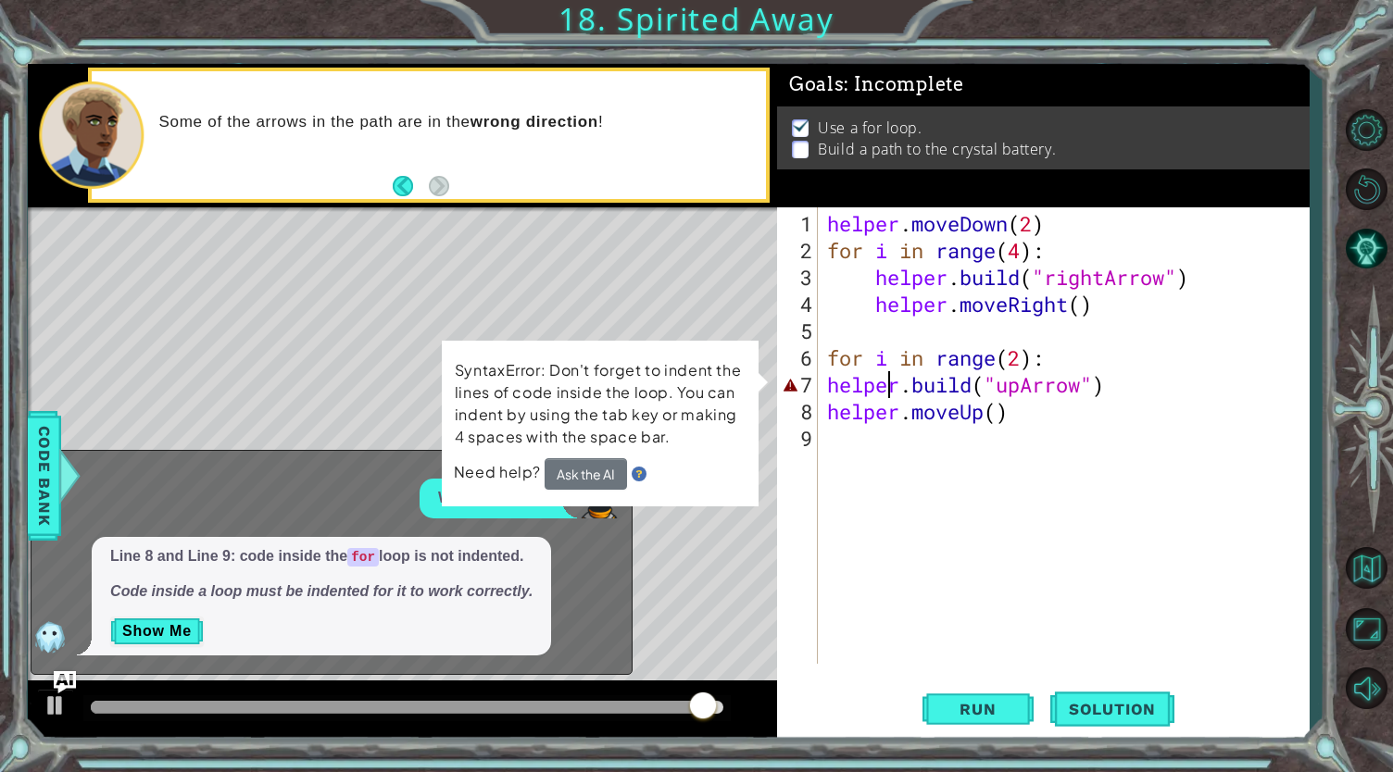
click at [885, 388] on div "helper . moveDown ( 2 ) for i in range ( 4 ) : helper . build ( "rightArrow" ) …" at bounding box center [1068, 465] width 490 height 510
type textarea "[DOMAIN_NAME]("upArrow")"
click at [829, 382] on div "helper . moveDown ( 2 ) for i in range ( 4 ) : helper . build ( "rightArrow" ) …" at bounding box center [1068, 465] width 490 height 510
click at [943, 458] on div "helper . moveDown ( 2 ) for i in range ( 4 ) : helper . build ( "rightArrow" ) …" at bounding box center [1068, 465] width 490 height 510
click at [826, 381] on div "helper . moveDown ( 2 ) for i in range ( 4 ) : helper . build ( "rightArrow" ) …" at bounding box center [1068, 465] width 490 height 510
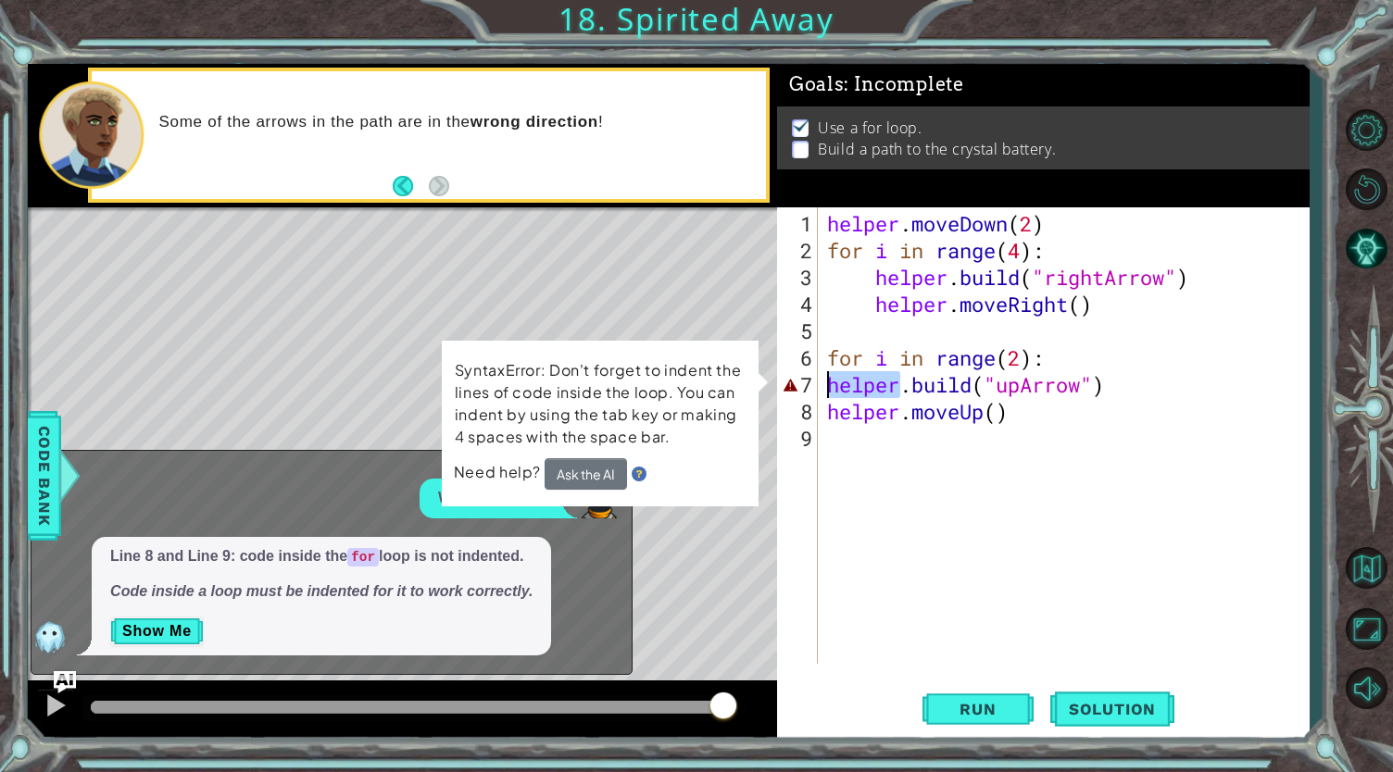
click at [826, 381] on div "helper . moveDown ( 2 ) for i in range ( 4 ) : helper . build ( "rightArrow" ) …" at bounding box center [1068, 465] width 490 height 510
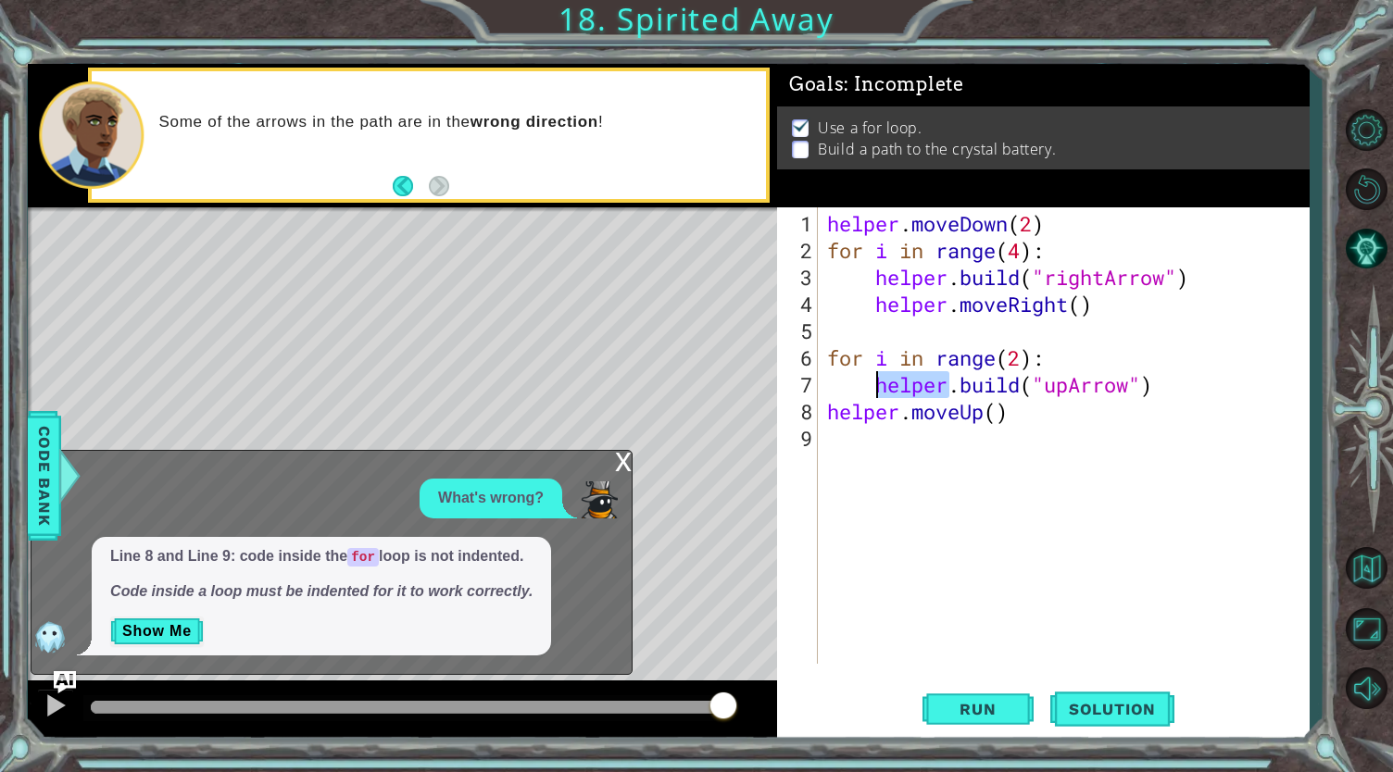
click at [826, 408] on div "helper . moveDown ( 2 ) for i in range ( 4 ) : helper . build ( "rightArrow" ) …" at bounding box center [1068, 465] width 490 height 510
type textarea "helper.moveUp()"
click at [973, 700] on span "Run" at bounding box center [977, 709] width 73 height 19
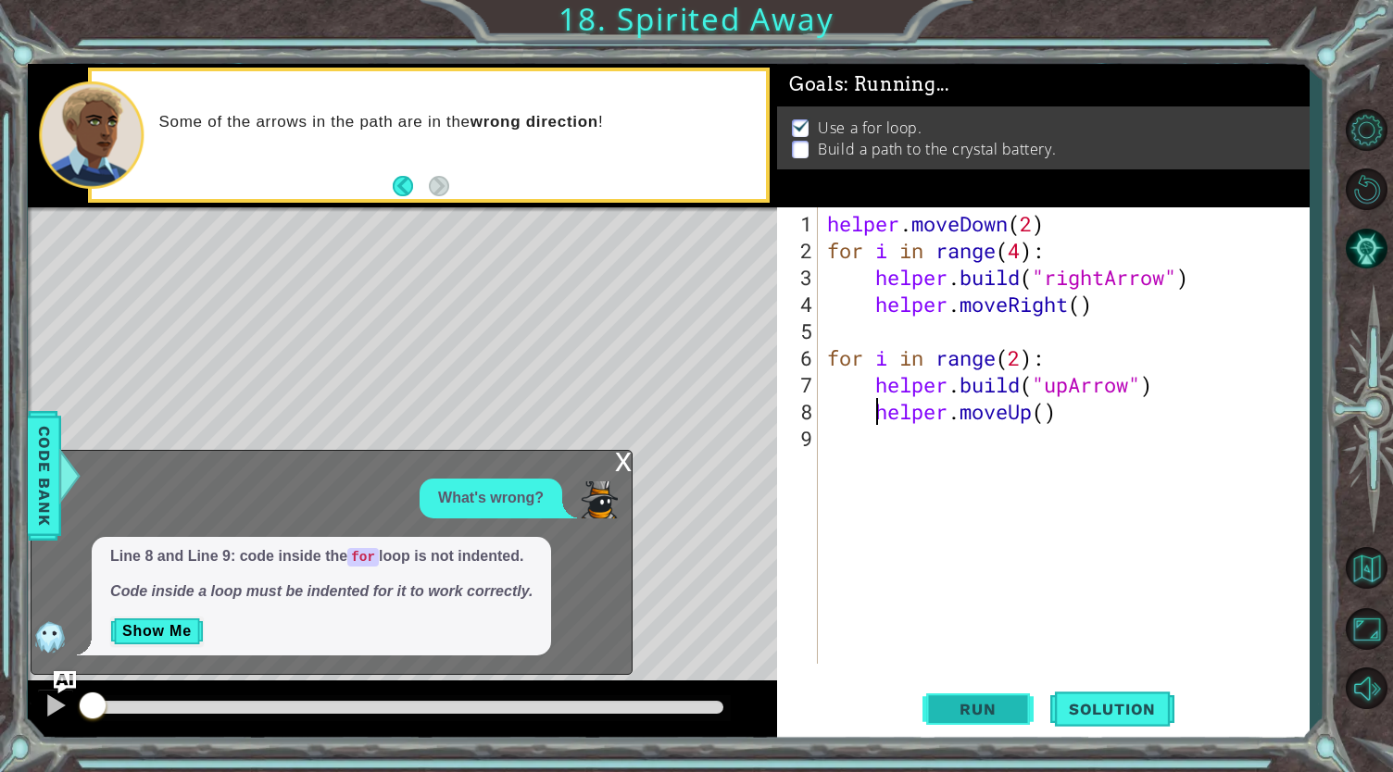
click at [973, 700] on span "Run" at bounding box center [977, 709] width 73 height 19
click at [622, 460] on div "x" at bounding box center [623, 460] width 17 height 19
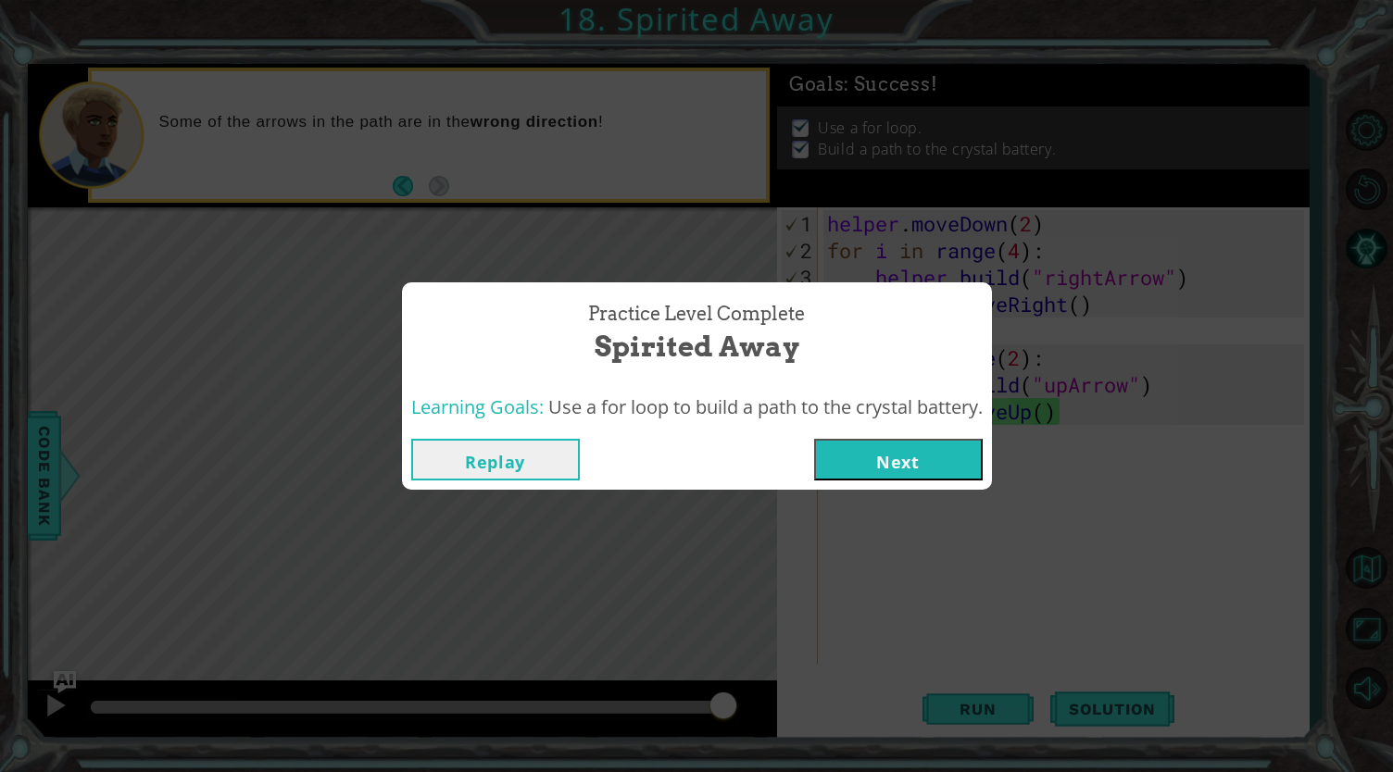
click at [886, 457] on button "Next" at bounding box center [898, 460] width 169 height 42
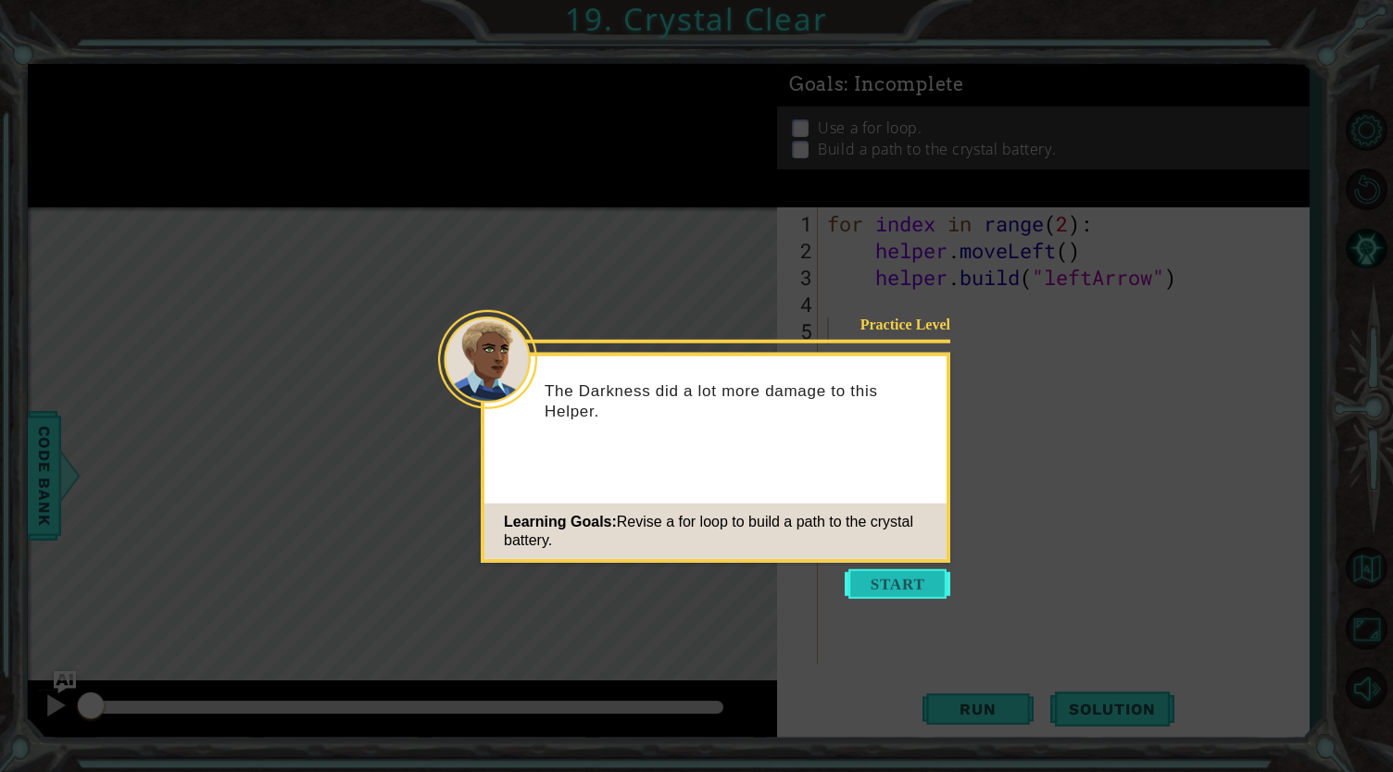
click at [895, 593] on button "Start" at bounding box center [898, 584] width 106 height 30
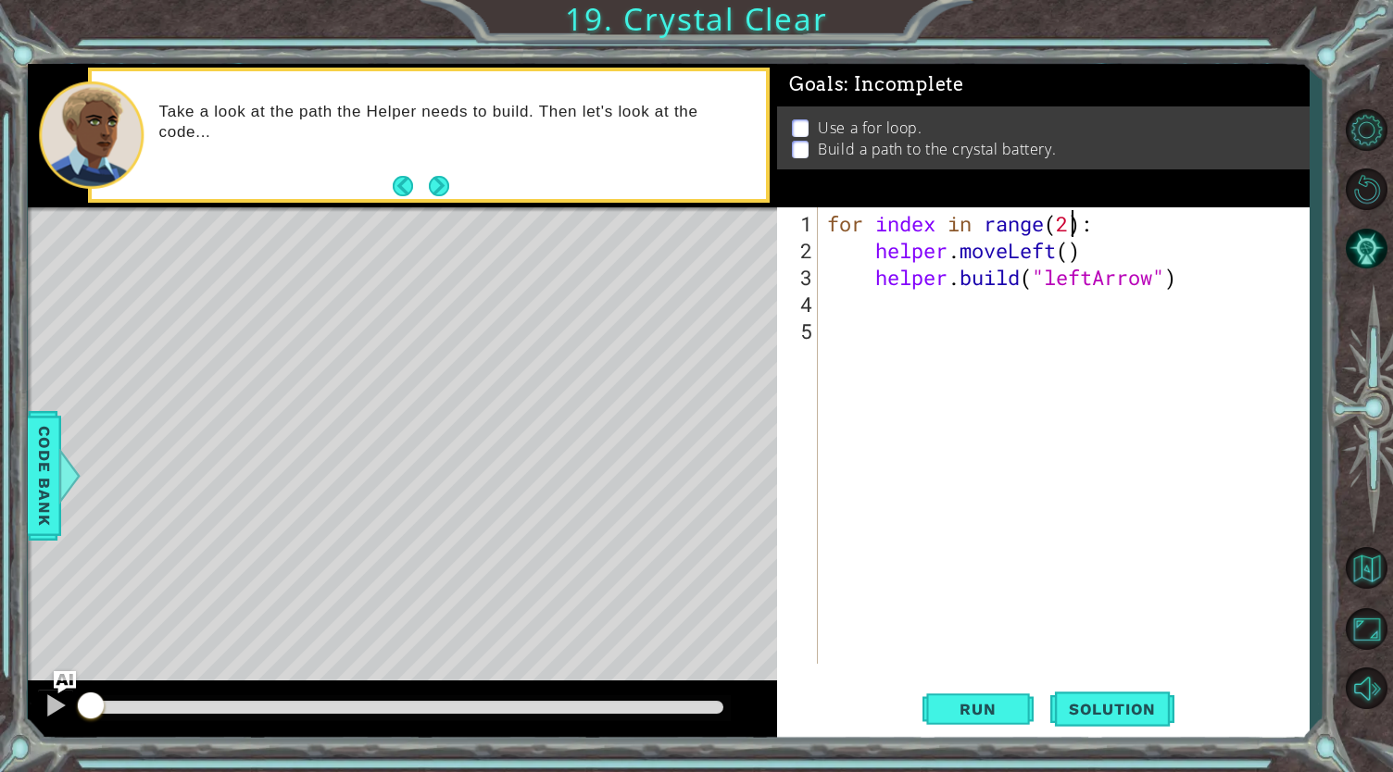
click at [1071, 225] on div "for index in range ( 2 ) : helper . moveLeft ( ) helper . build ( "leftArrow" )" at bounding box center [1068, 465] width 490 height 510
type textarea "for index in range(4):"
click at [989, 697] on button "Run" at bounding box center [977, 708] width 111 height 53
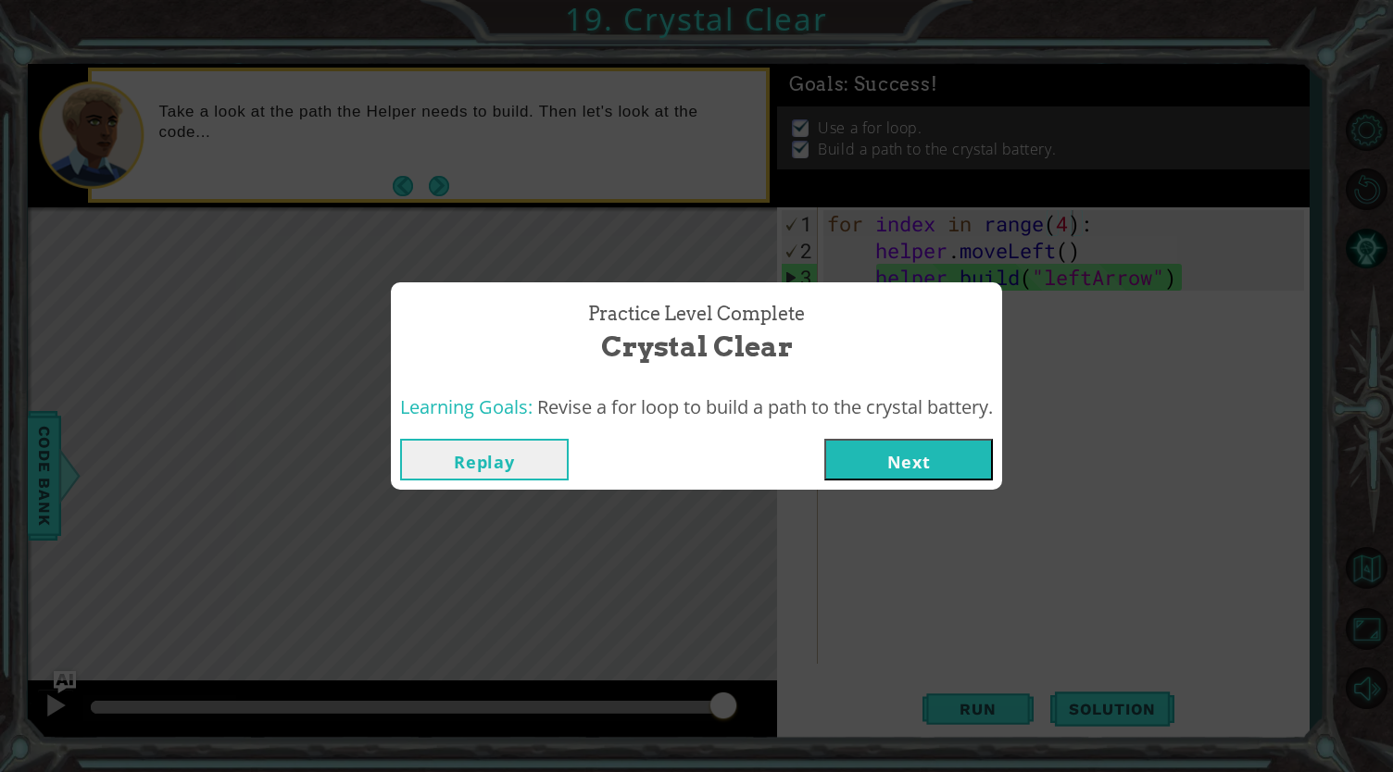
click at [539, 460] on button "Replay" at bounding box center [484, 460] width 169 height 42
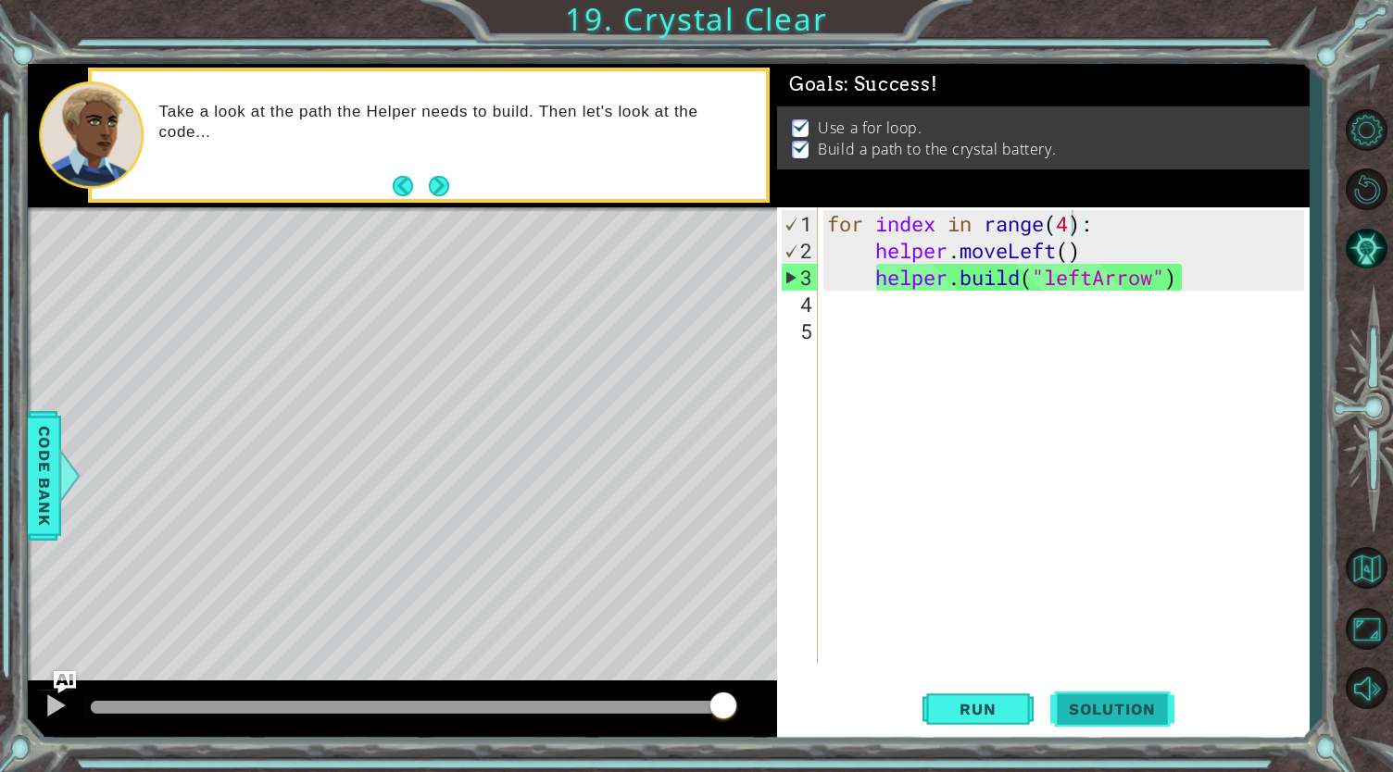
click at [1150, 718] on span "Solution" at bounding box center [1112, 709] width 124 height 19
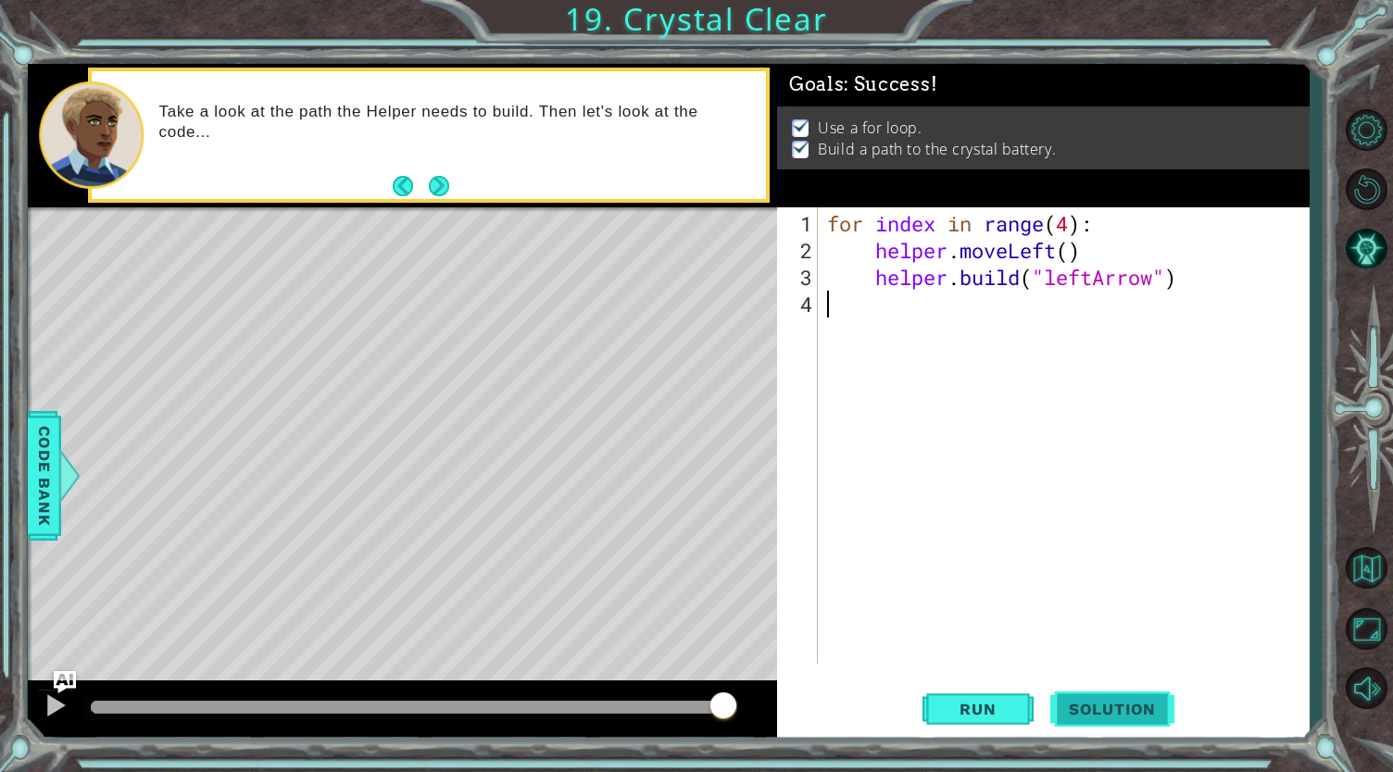
scroll to position [0, 0]
click at [1143, 714] on span "Solution" at bounding box center [1112, 709] width 124 height 19
click at [1116, 710] on span "Solution" at bounding box center [1112, 709] width 124 height 19
click at [982, 703] on span "Run" at bounding box center [977, 709] width 73 height 19
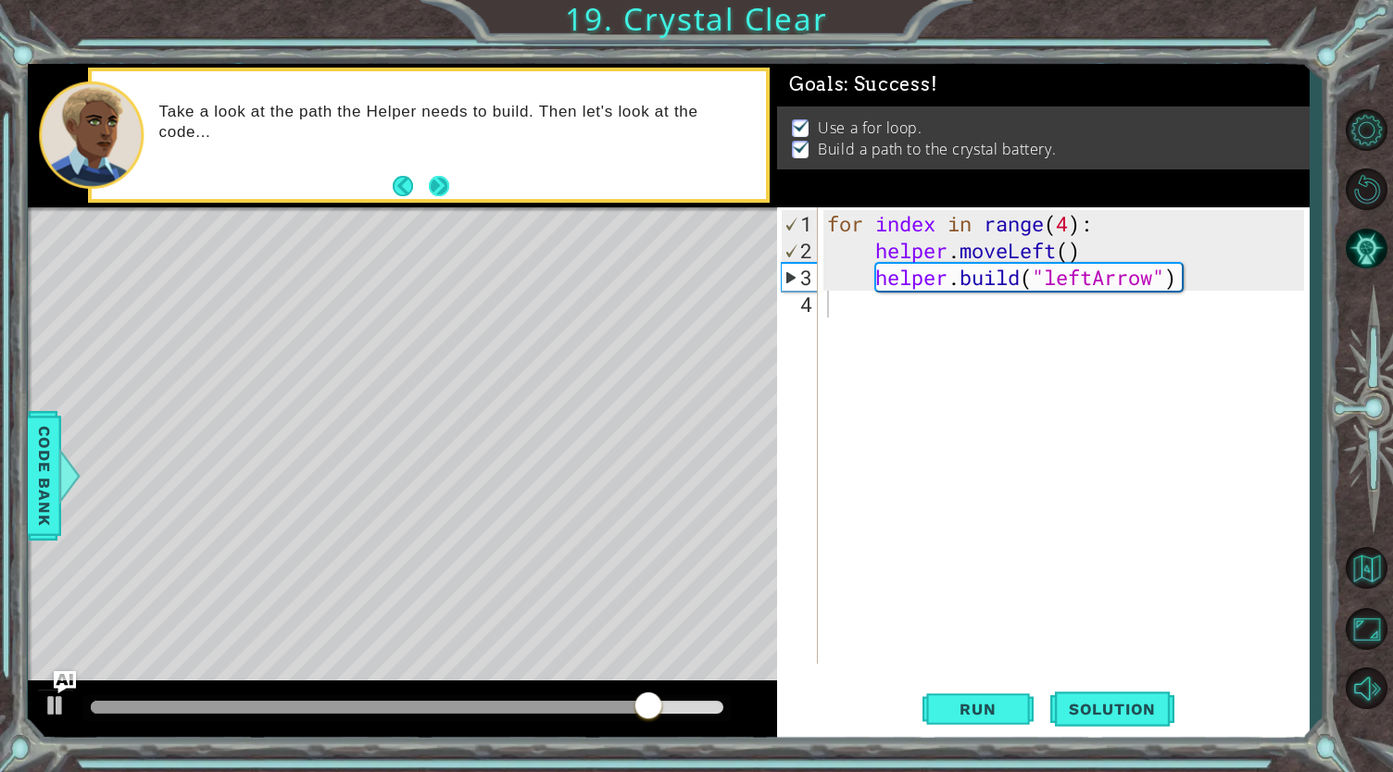
click at [446, 184] on button "Next" at bounding box center [439, 186] width 20 height 20
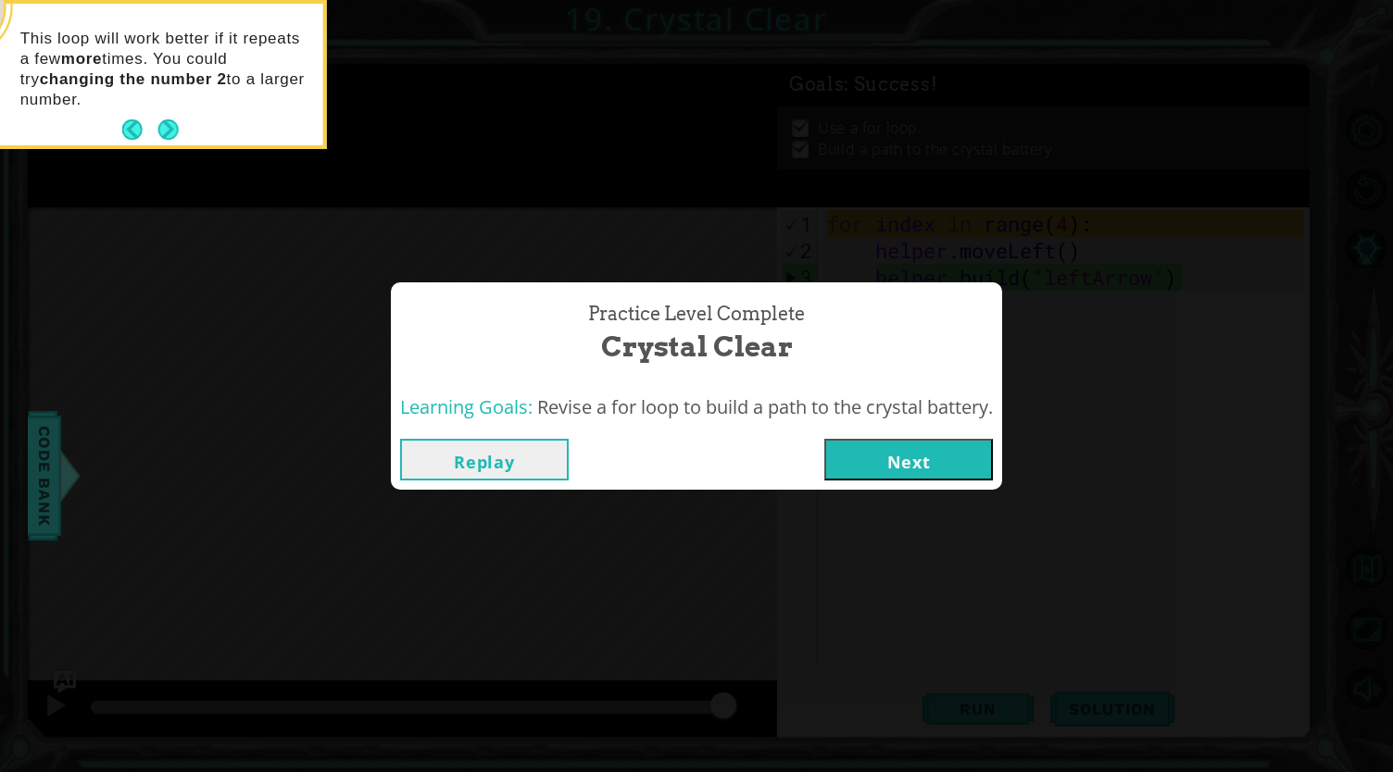
click at [907, 454] on button "Next" at bounding box center [908, 460] width 169 height 42
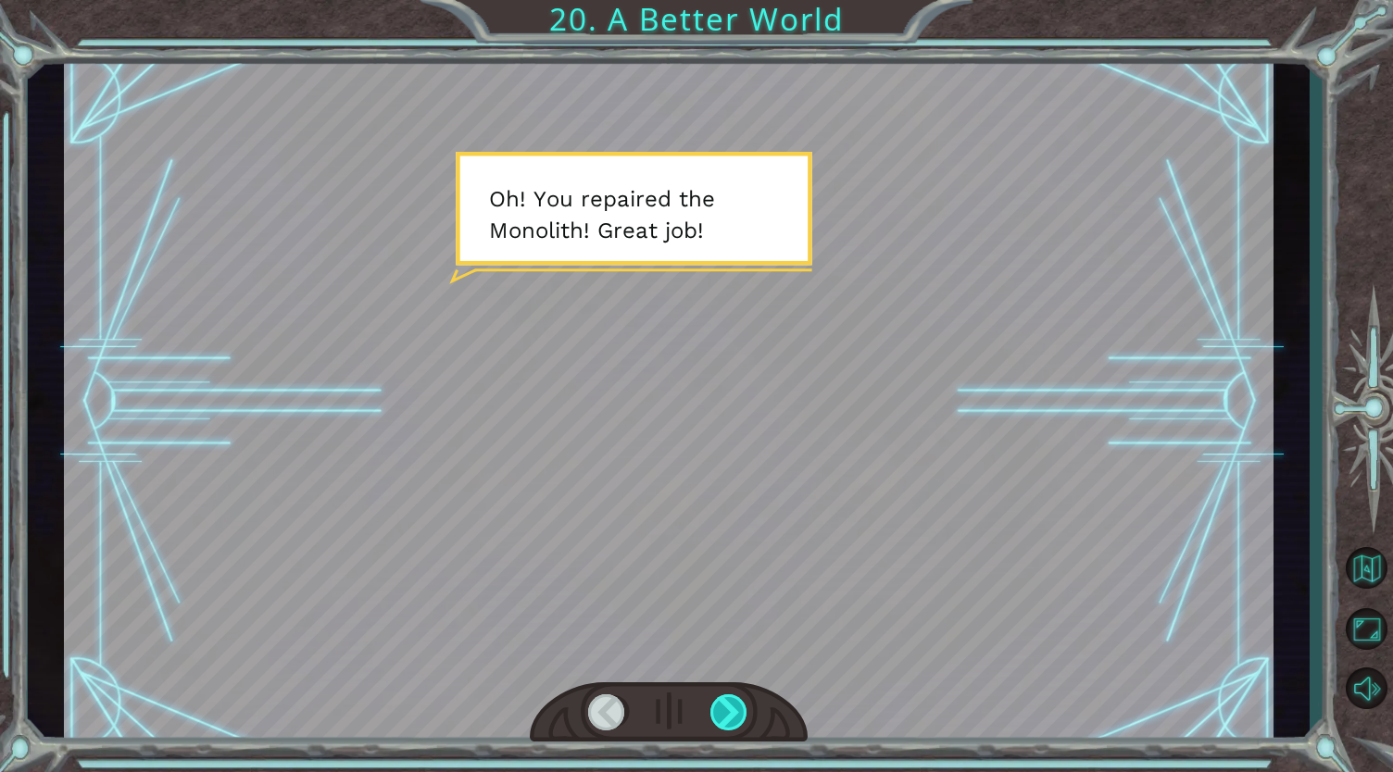
click at [735, 711] on div at bounding box center [729, 712] width 39 height 37
click at [737, 721] on div at bounding box center [729, 712] width 39 height 37
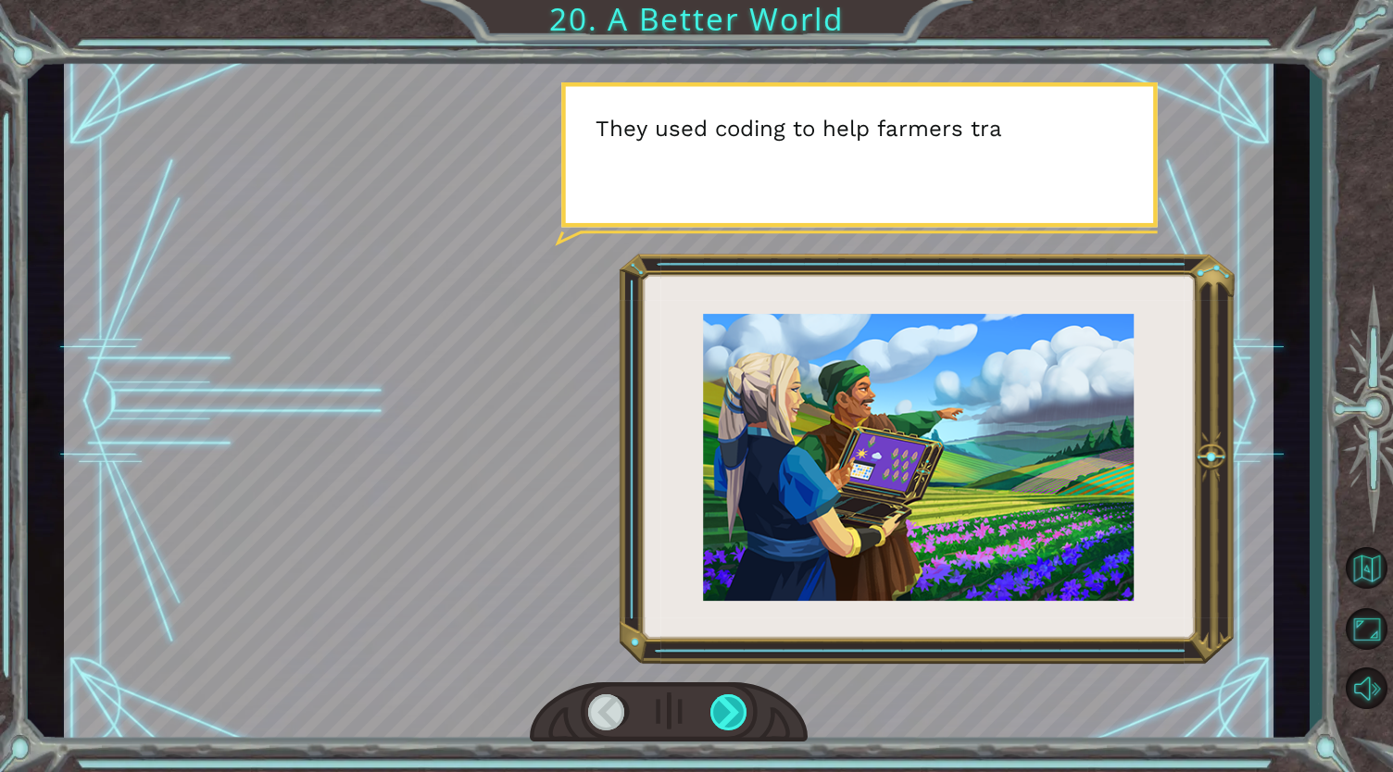
click at [737, 725] on div at bounding box center [729, 712] width 39 height 37
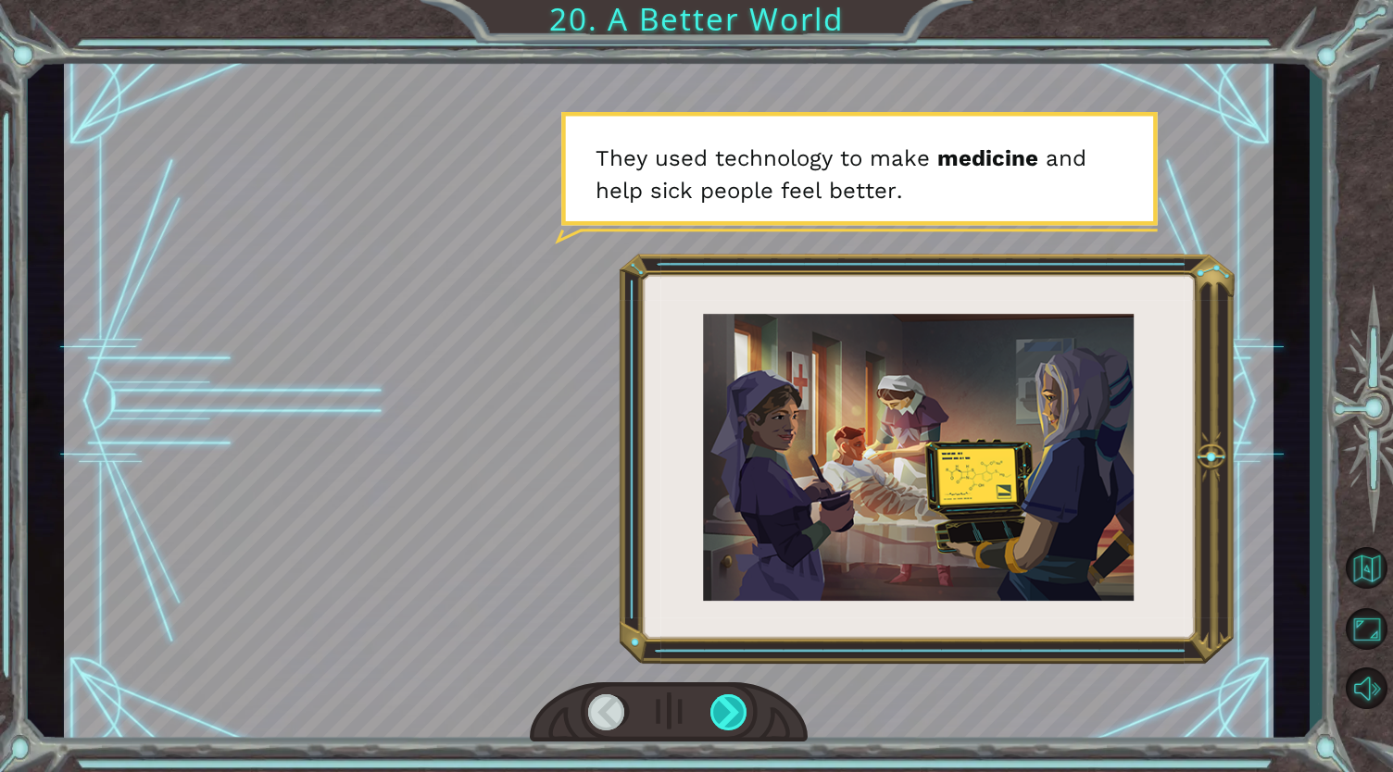
click at [737, 729] on div at bounding box center [729, 712] width 39 height 37
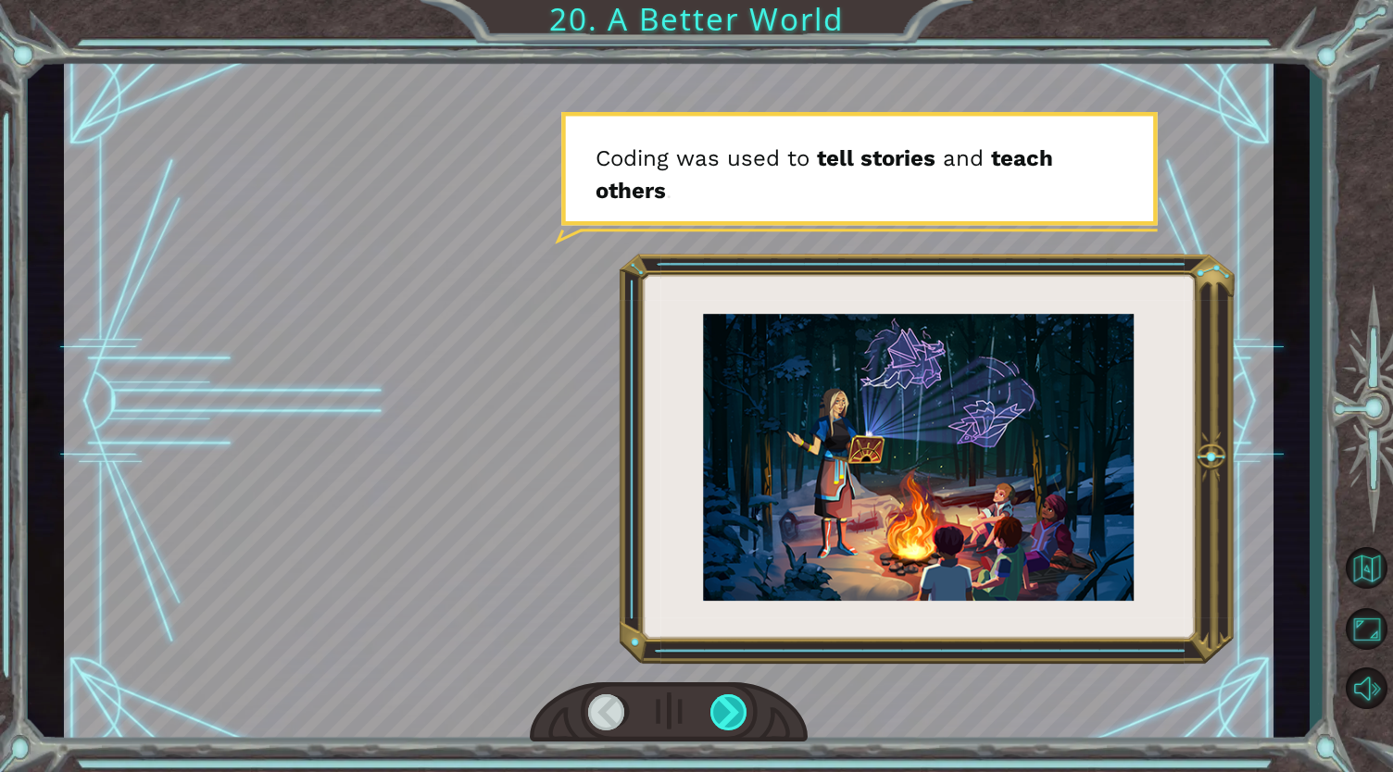
click at [737, 729] on div at bounding box center [729, 712] width 39 height 37
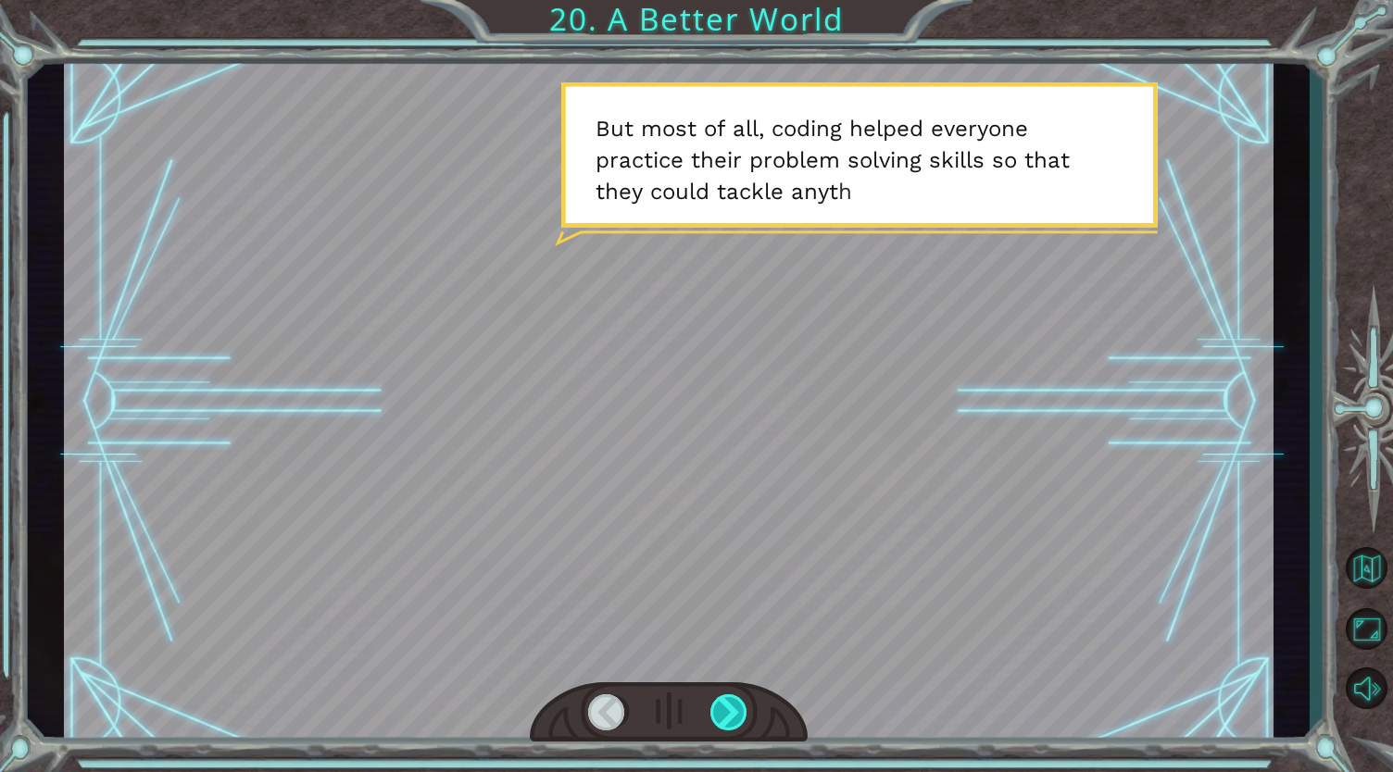
click at [737, 729] on div at bounding box center [729, 712] width 39 height 37
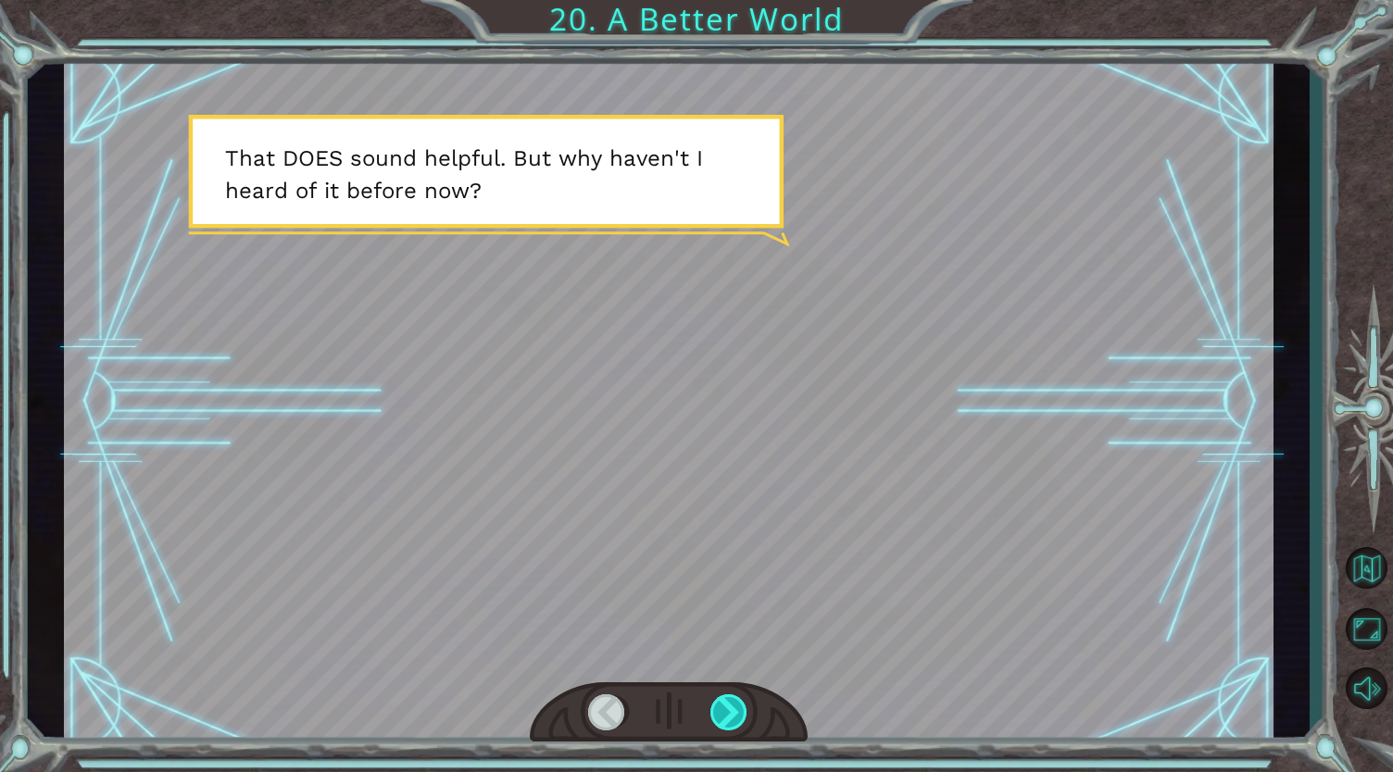
click at [737, 729] on div at bounding box center [729, 712] width 39 height 37
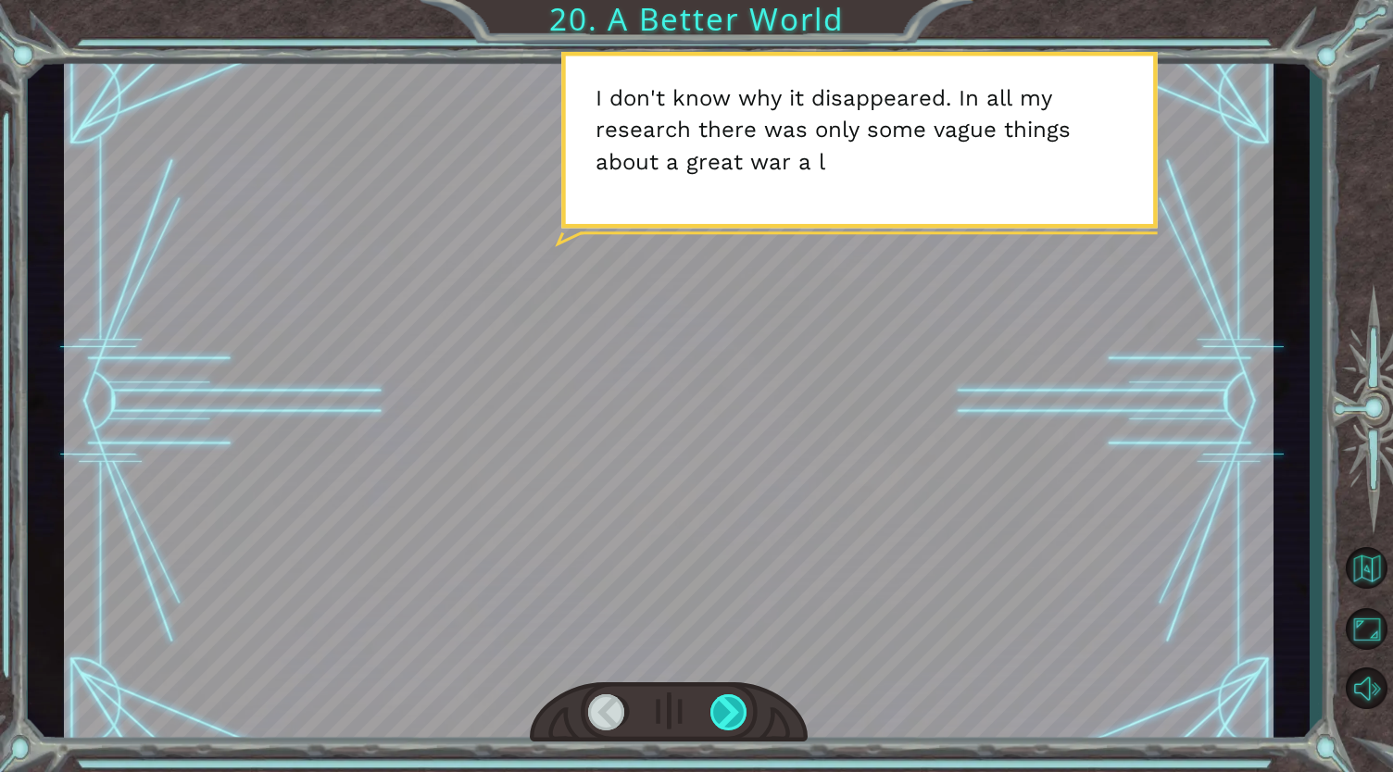
click at [737, 729] on div at bounding box center [729, 712] width 39 height 37
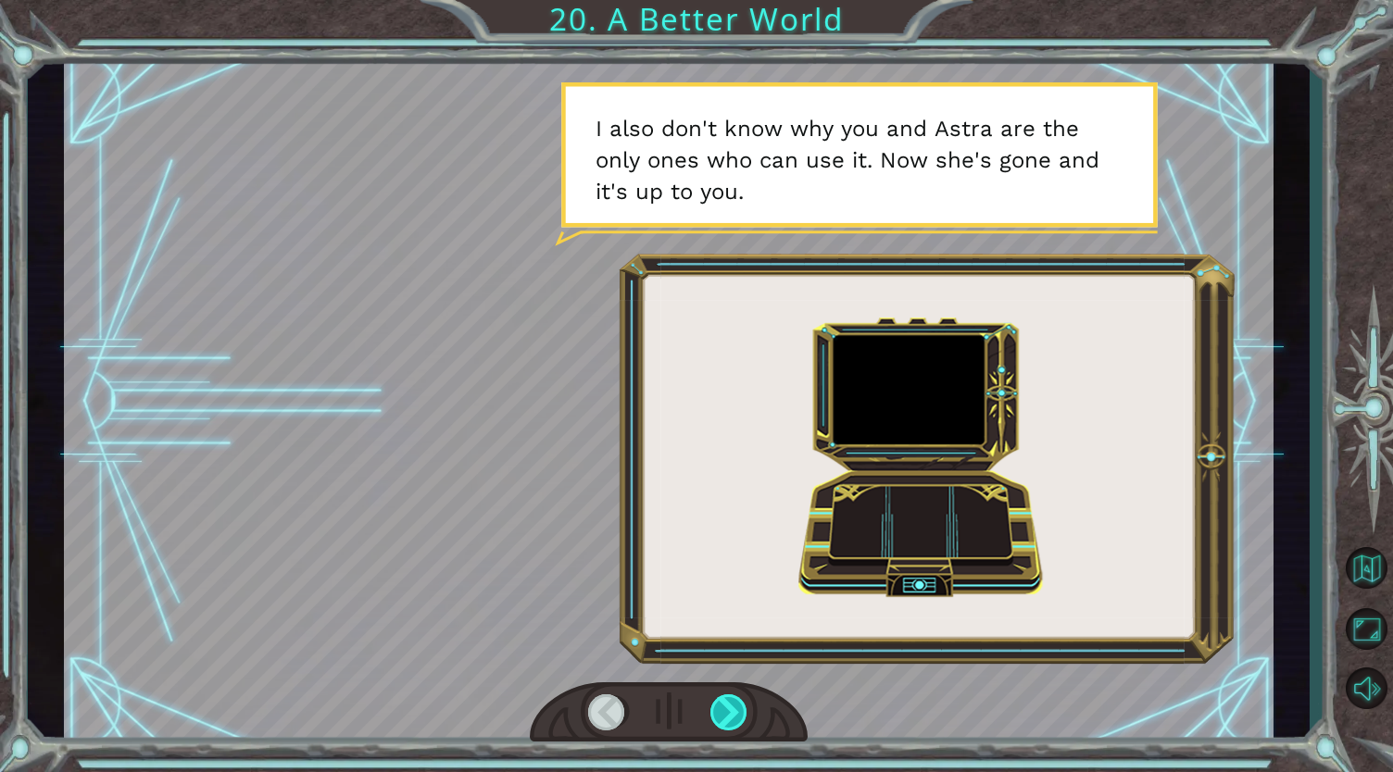
click at [737, 729] on div at bounding box center [729, 712] width 39 height 37
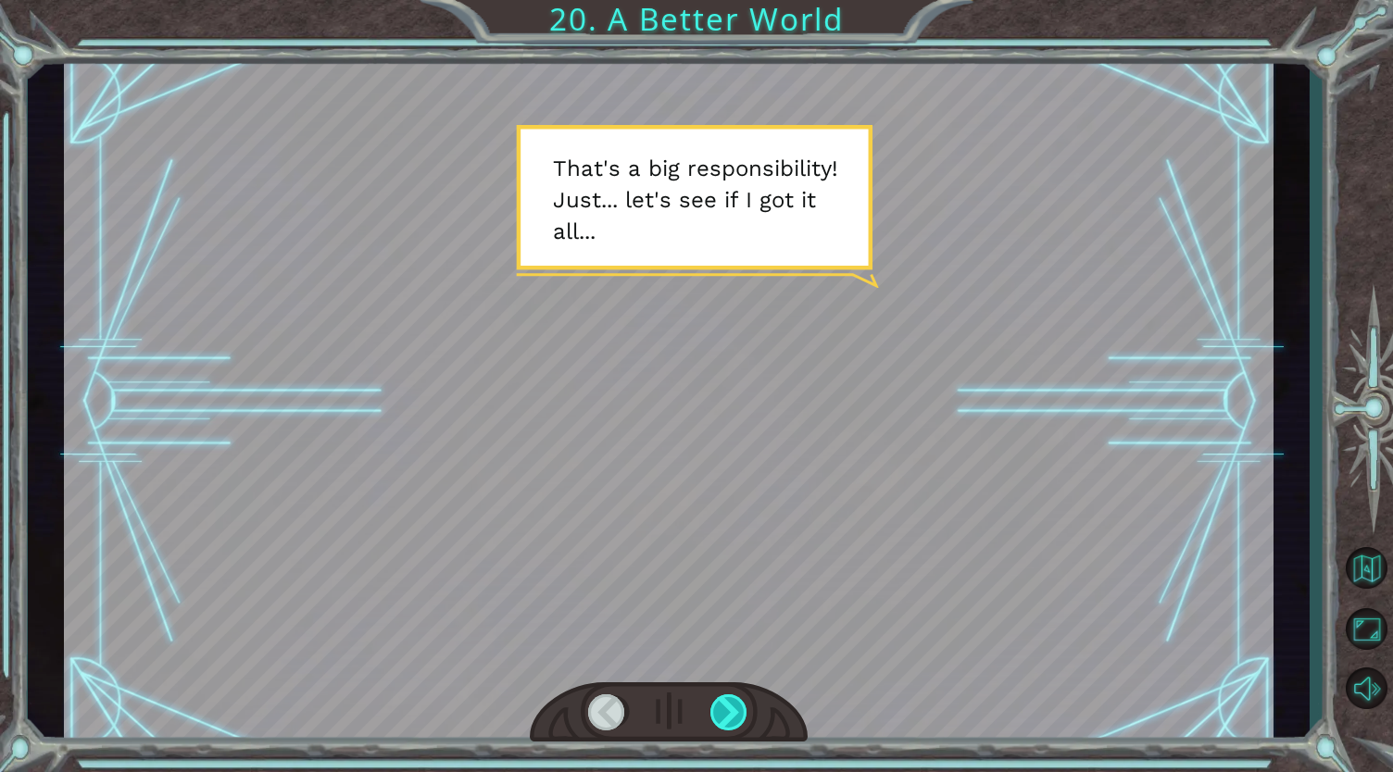
click at [737, 729] on div at bounding box center [729, 712] width 39 height 37
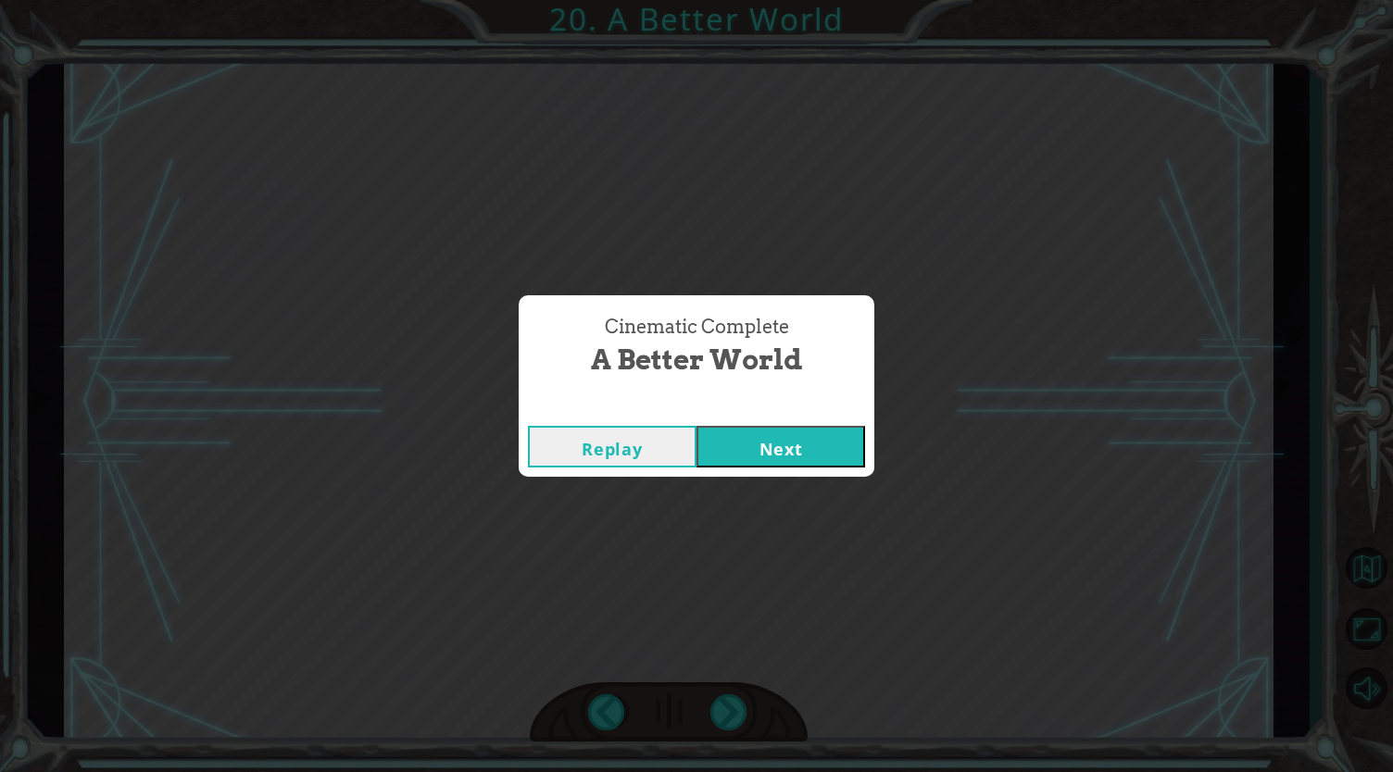
click at [807, 454] on button "Next" at bounding box center [780, 447] width 169 height 42
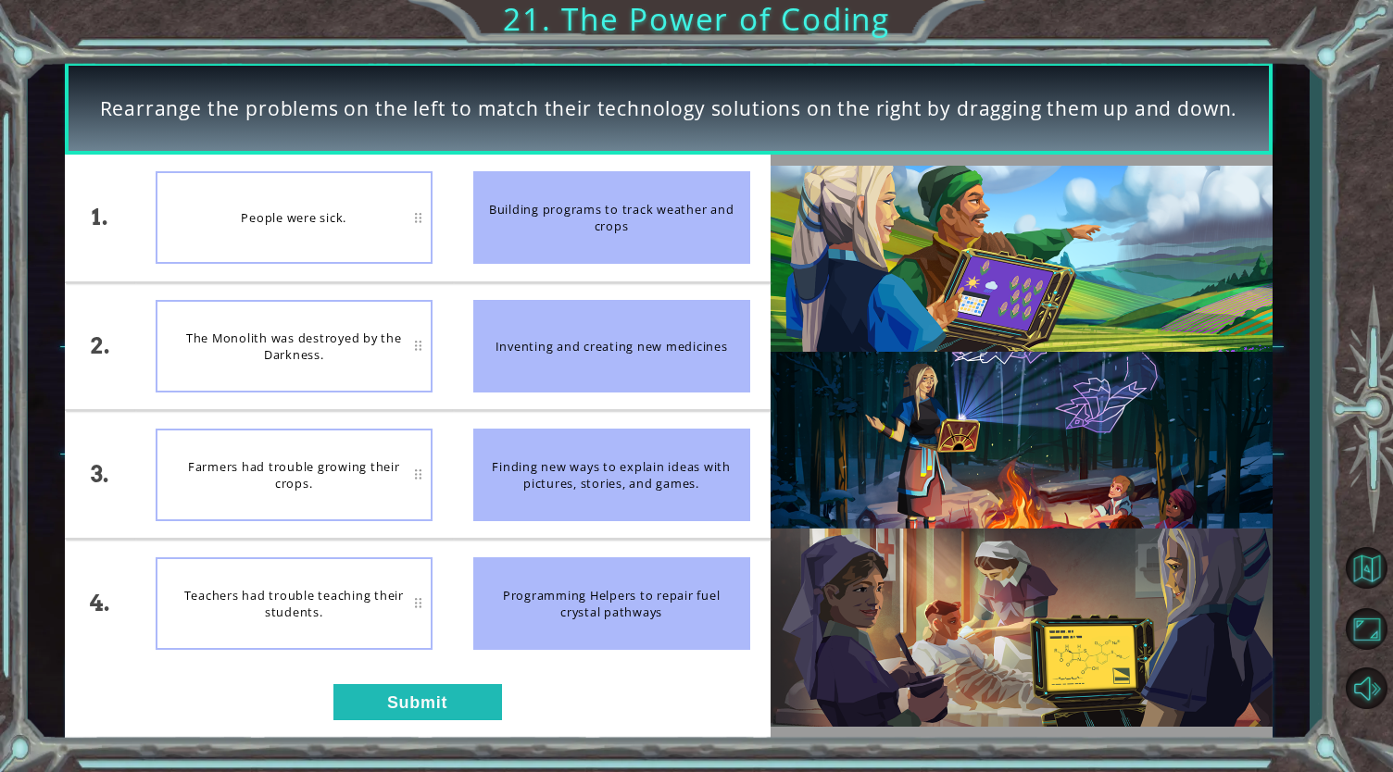
drag, startPoint x: 598, startPoint y: 350, endPoint x: 594, endPoint y: 252, distance: 98.2
click at [594, 252] on ul "Building programs to track weather and crops Inventing and creating new medicin…" at bounding box center [612, 411] width 318 height 512
drag, startPoint x: 579, startPoint y: 332, endPoint x: 454, endPoint y: 269, distance: 140.0
click at [454, 269] on ul "Building programs to track weather and crops Inventing and creating new medicin…" at bounding box center [612, 411] width 318 height 512
click at [454, 269] on li "Building programs to track weather and crops" at bounding box center [612, 218] width 318 height 127
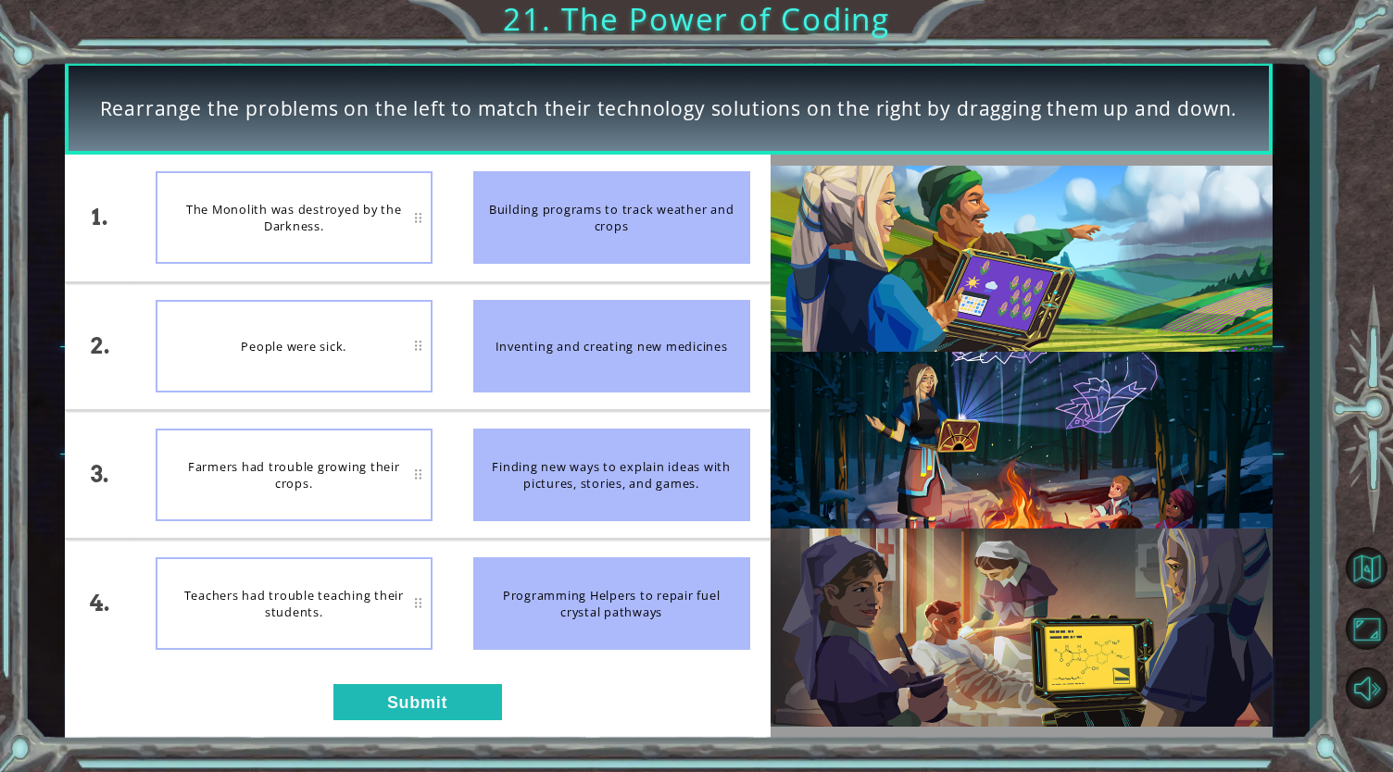
drag, startPoint x: 616, startPoint y: 348, endPoint x: 588, endPoint y: 232, distance: 119.0
click at [588, 232] on ul "Building programs to track weather and crops Inventing and creating new medicin…" at bounding box center [612, 411] width 318 height 512
click at [449, 700] on button "Submit" at bounding box center [417, 702] width 169 height 37
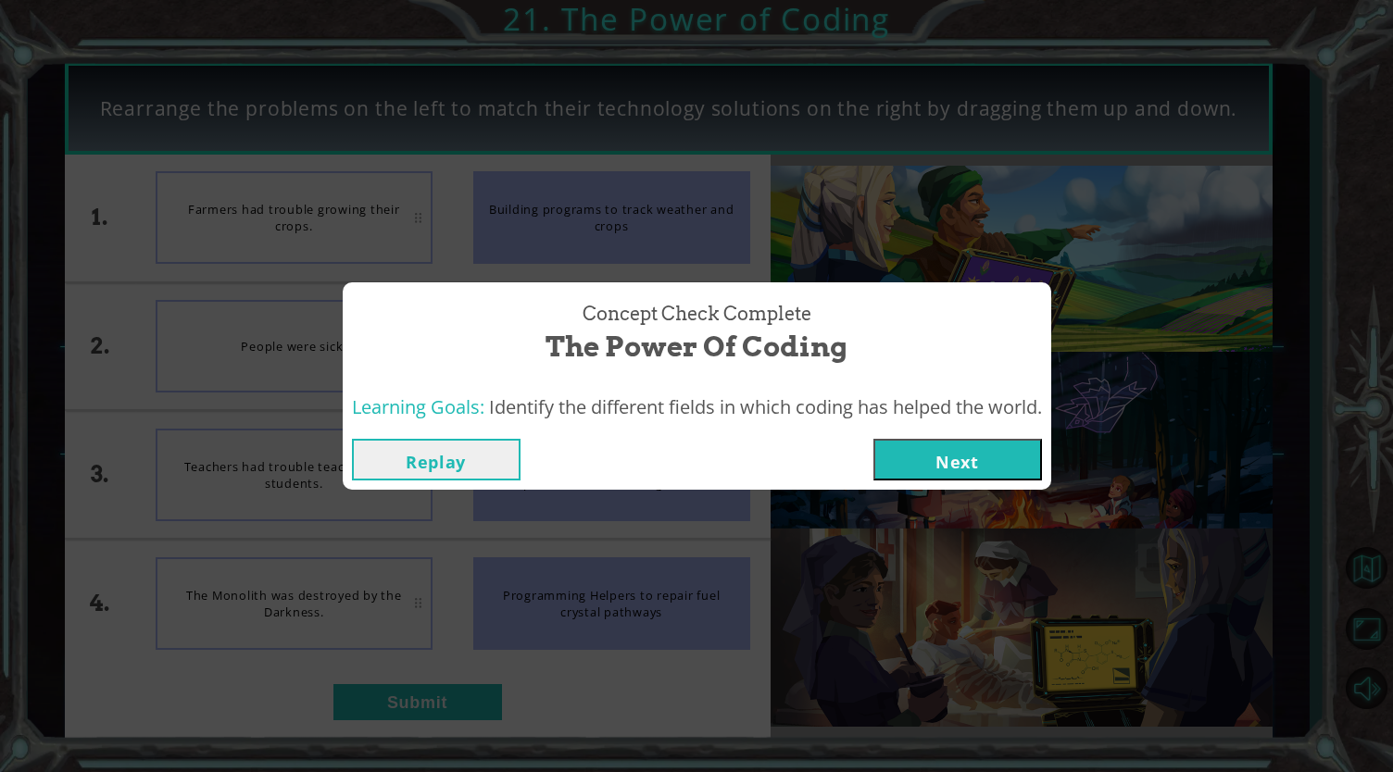
click at [924, 464] on button "Next" at bounding box center [957, 460] width 169 height 42
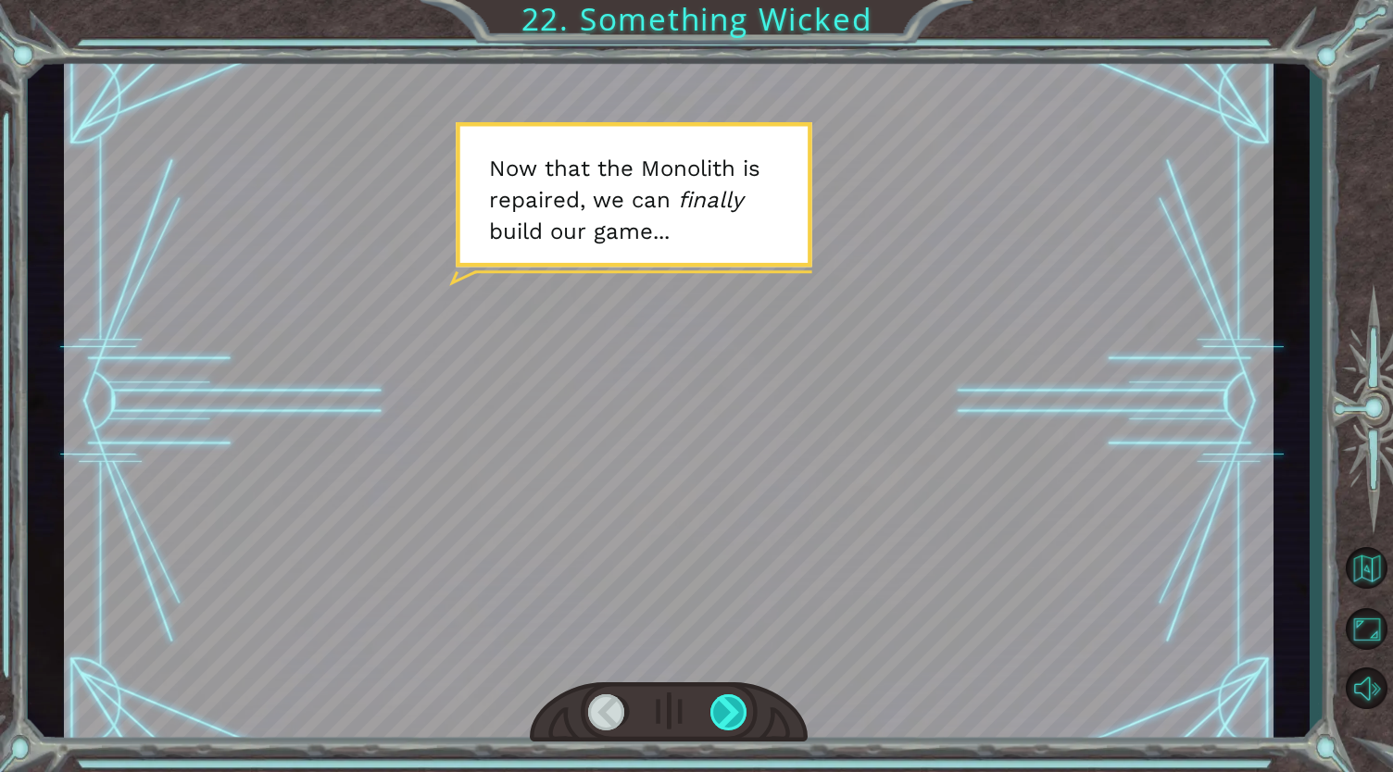
click at [745, 707] on div at bounding box center [729, 712] width 39 height 37
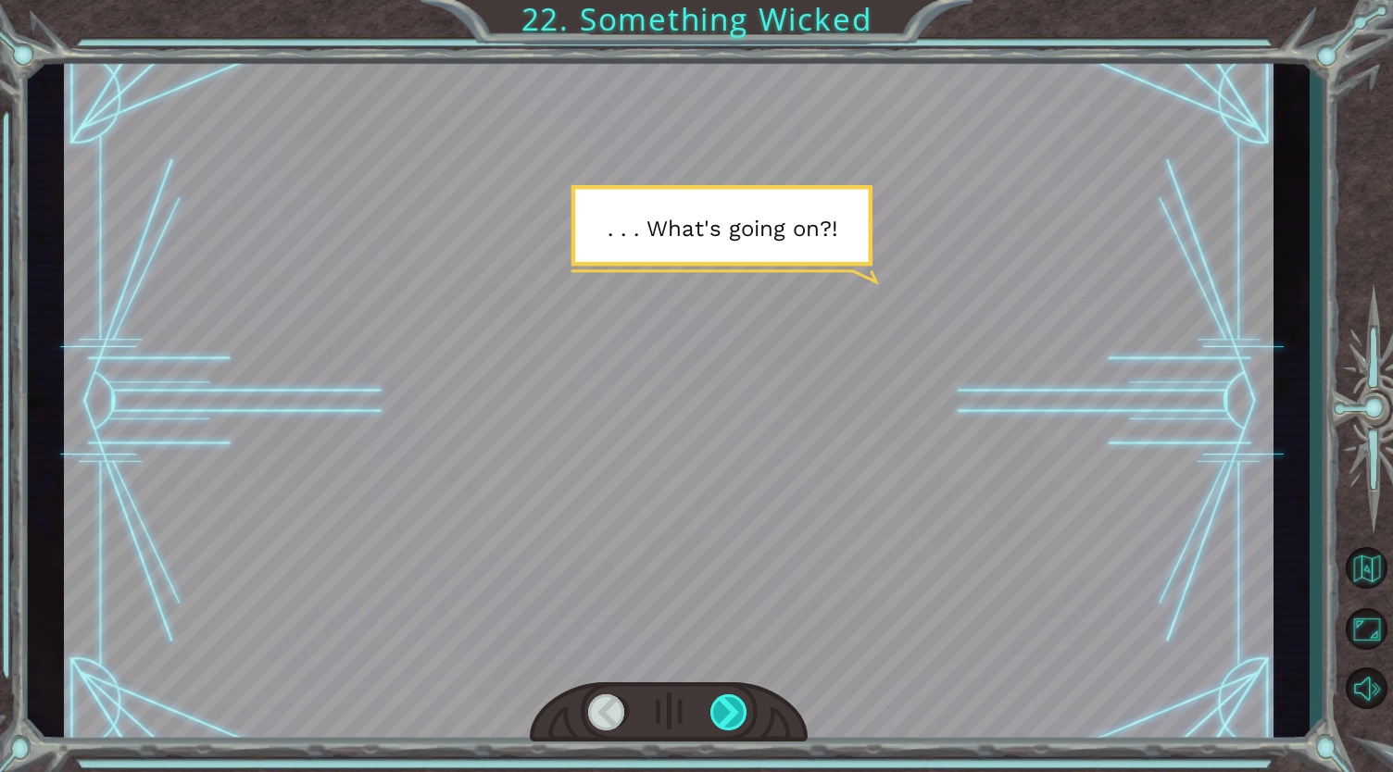
click at [739, 712] on div at bounding box center [729, 712] width 39 height 37
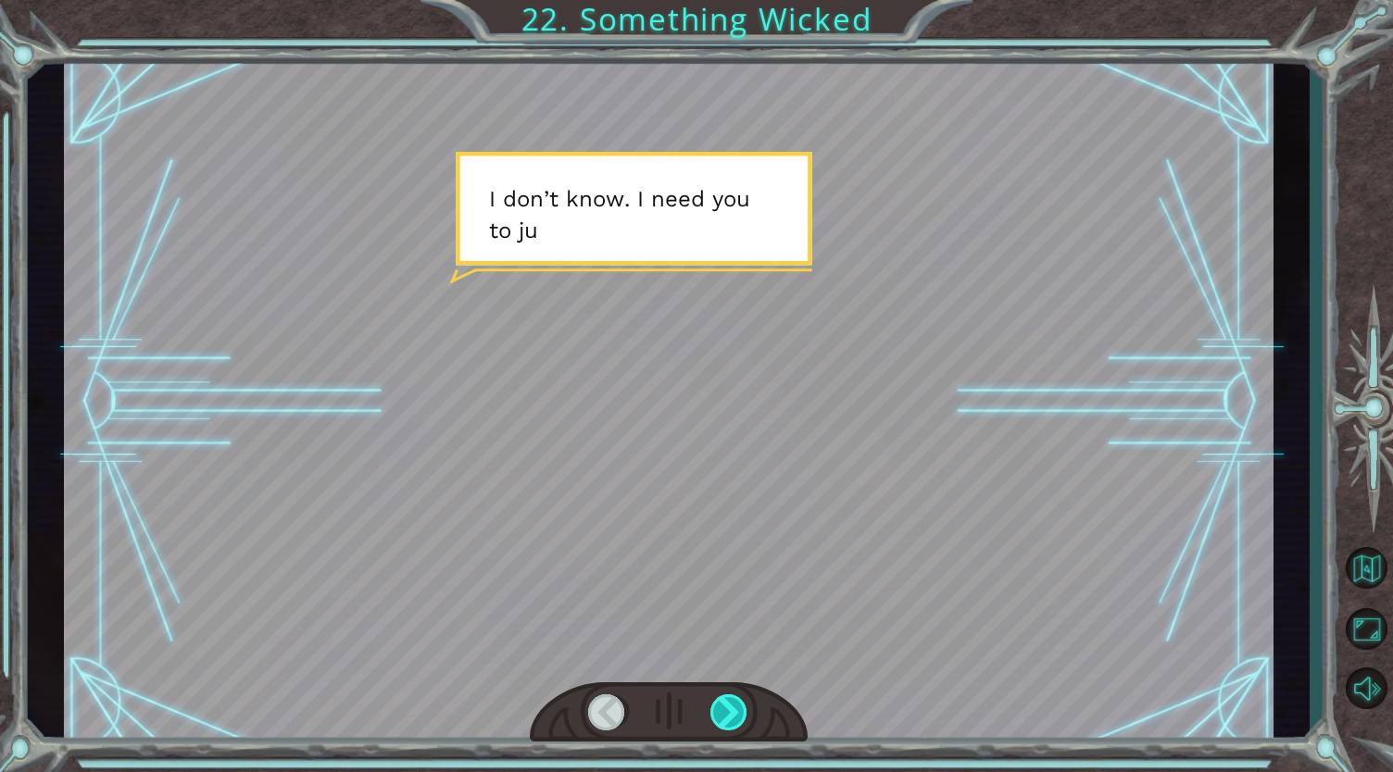
click at [739, 712] on div at bounding box center [729, 712] width 39 height 37
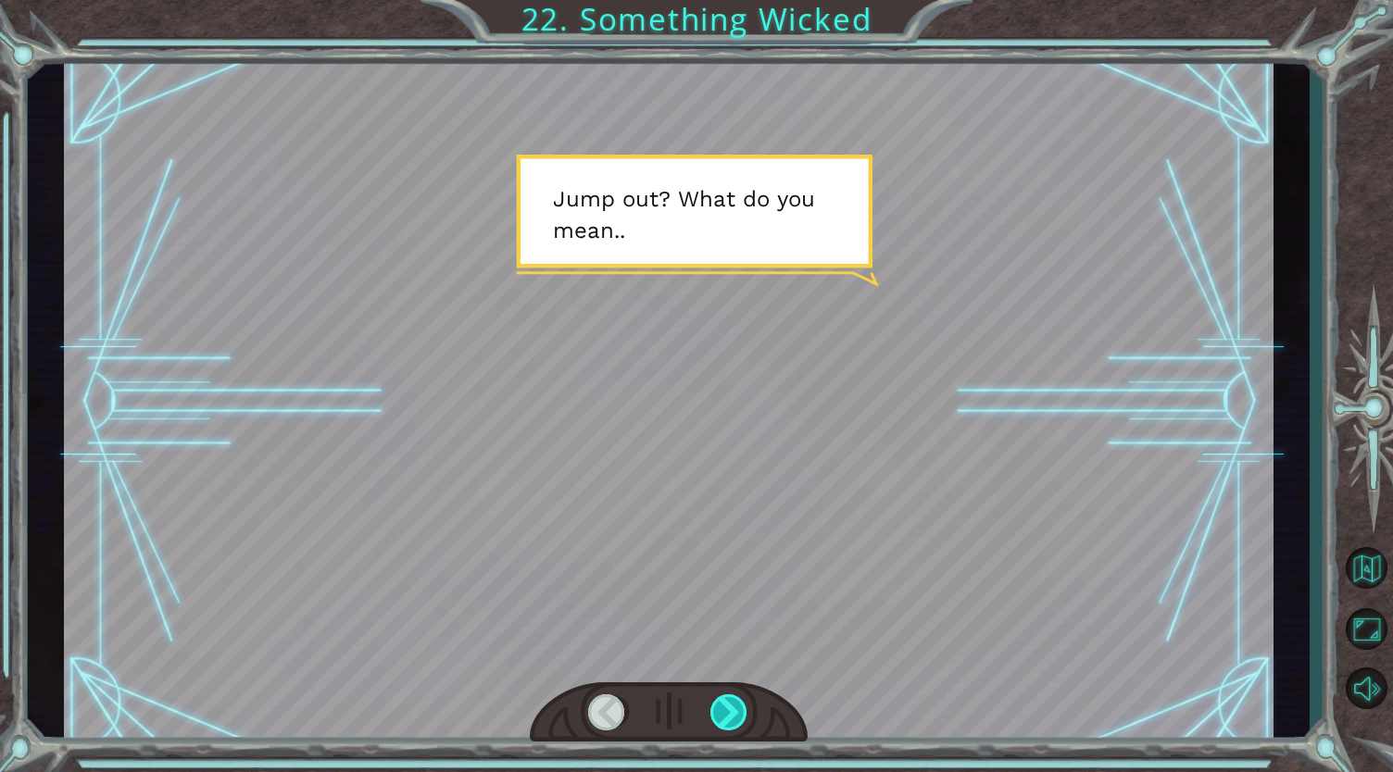
click at [739, 712] on div at bounding box center [729, 712] width 39 height 37
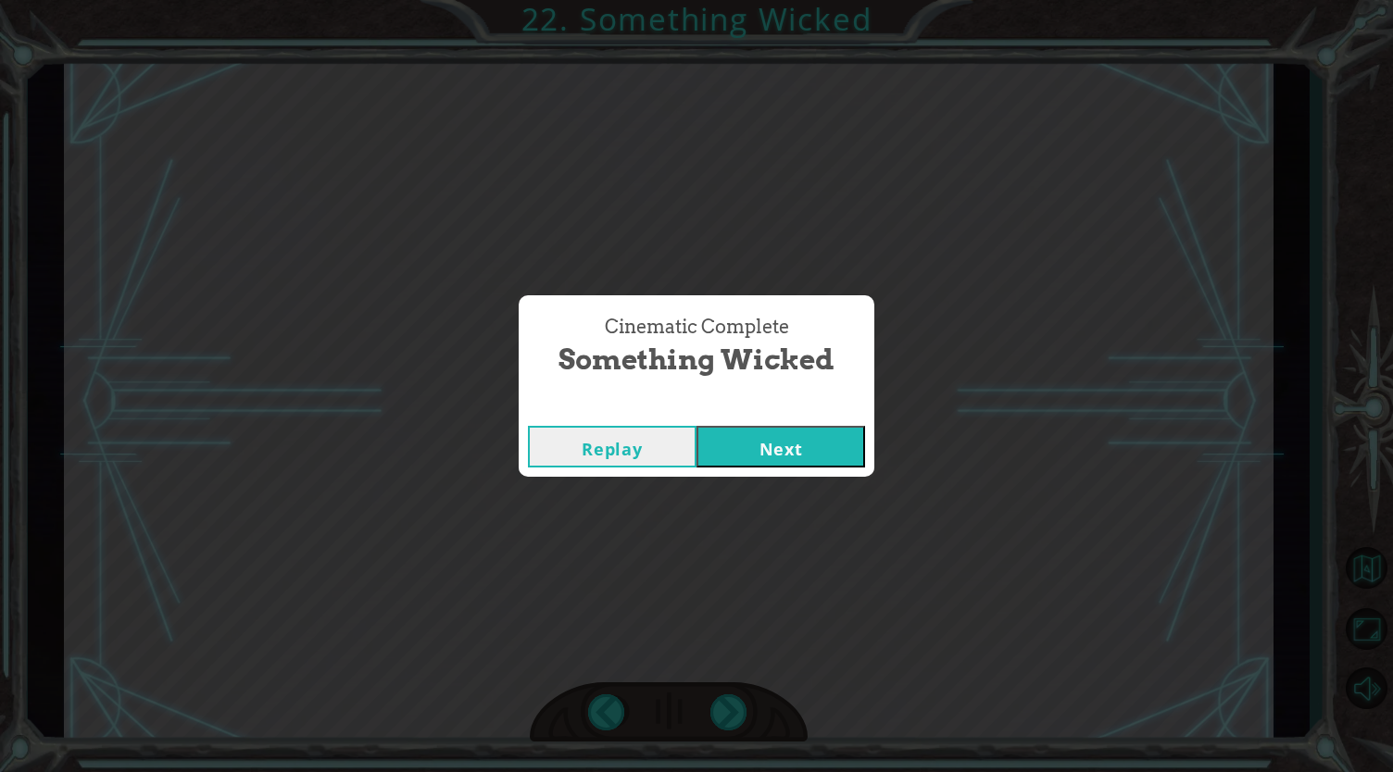
click at [783, 454] on button "Next" at bounding box center [780, 447] width 169 height 42
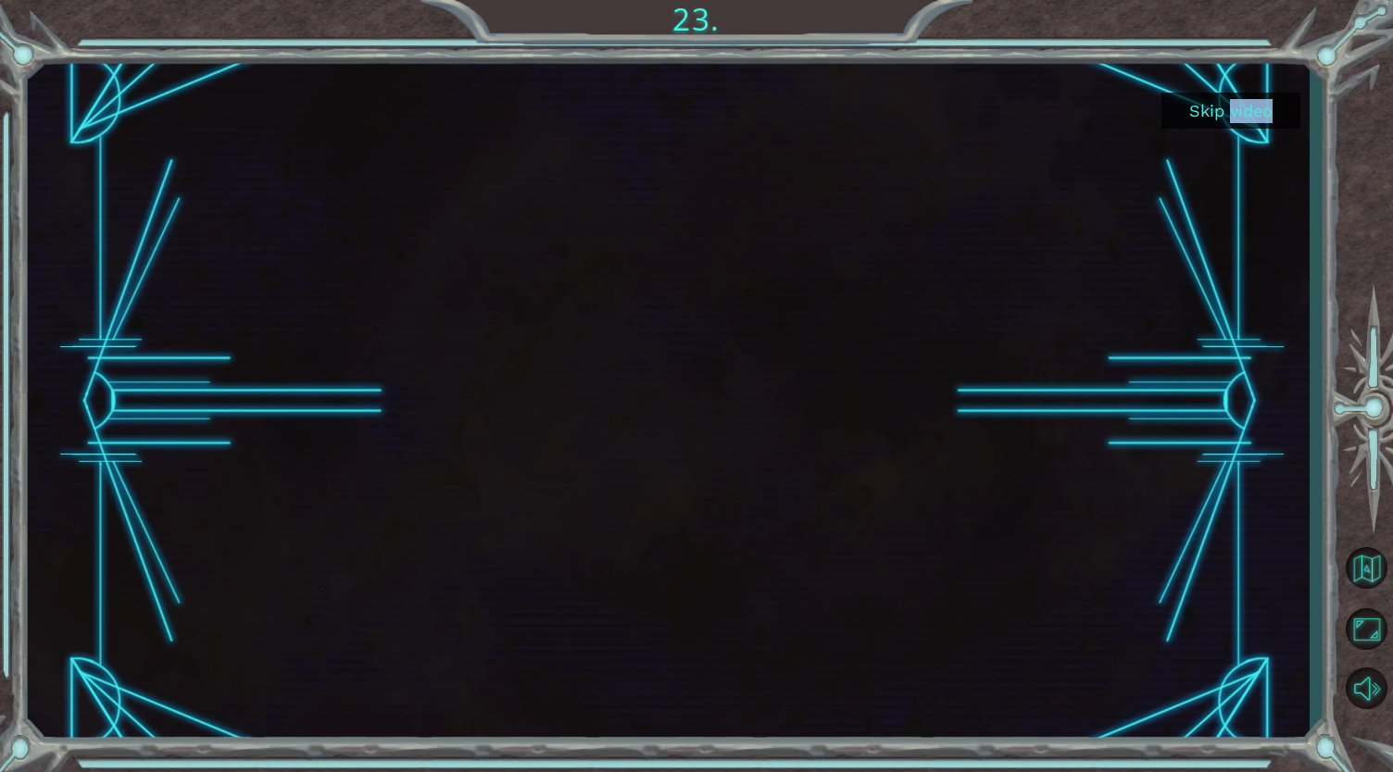
click at [783, 454] on div "Skip video" at bounding box center [669, 402] width 1282 height 680
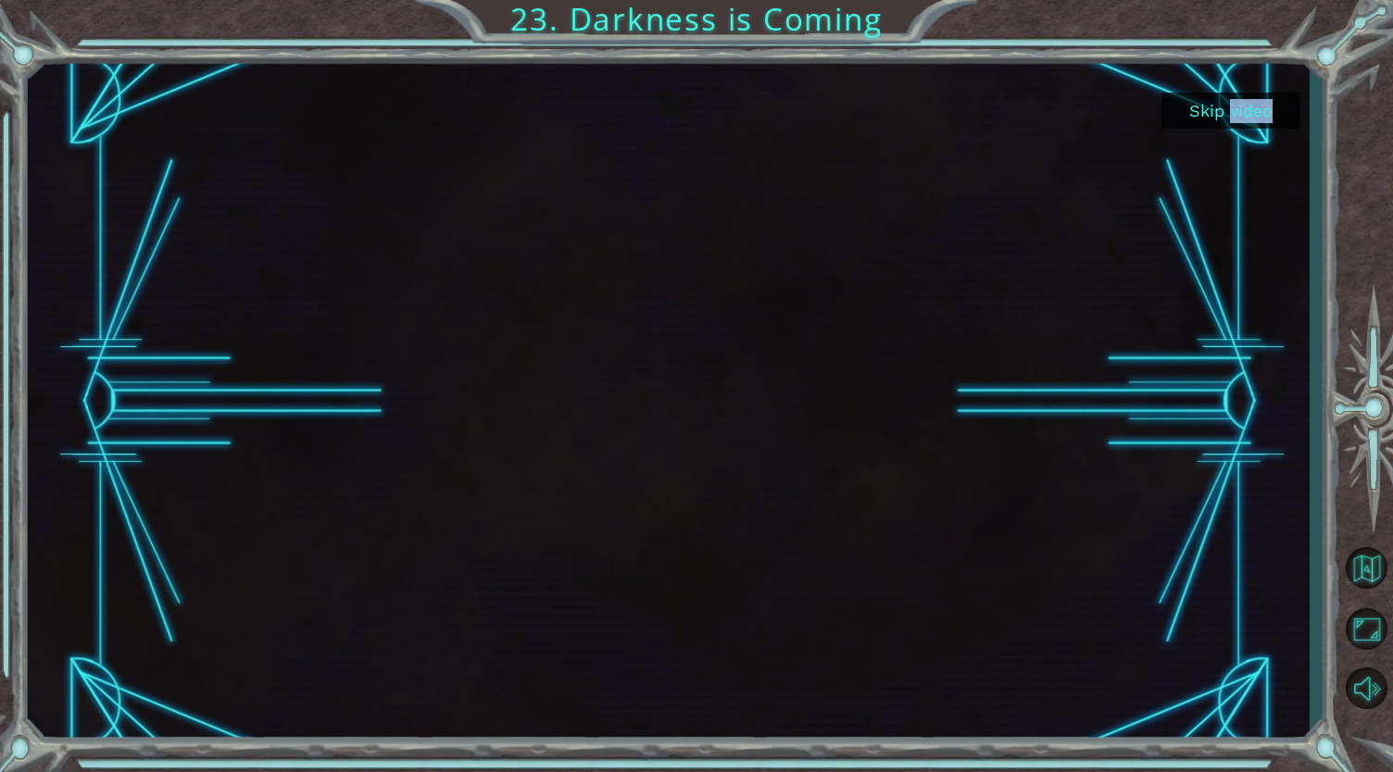
click at [1195, 117] on button "Skip video" at bounding box center [1230, 111] width 139 height 36
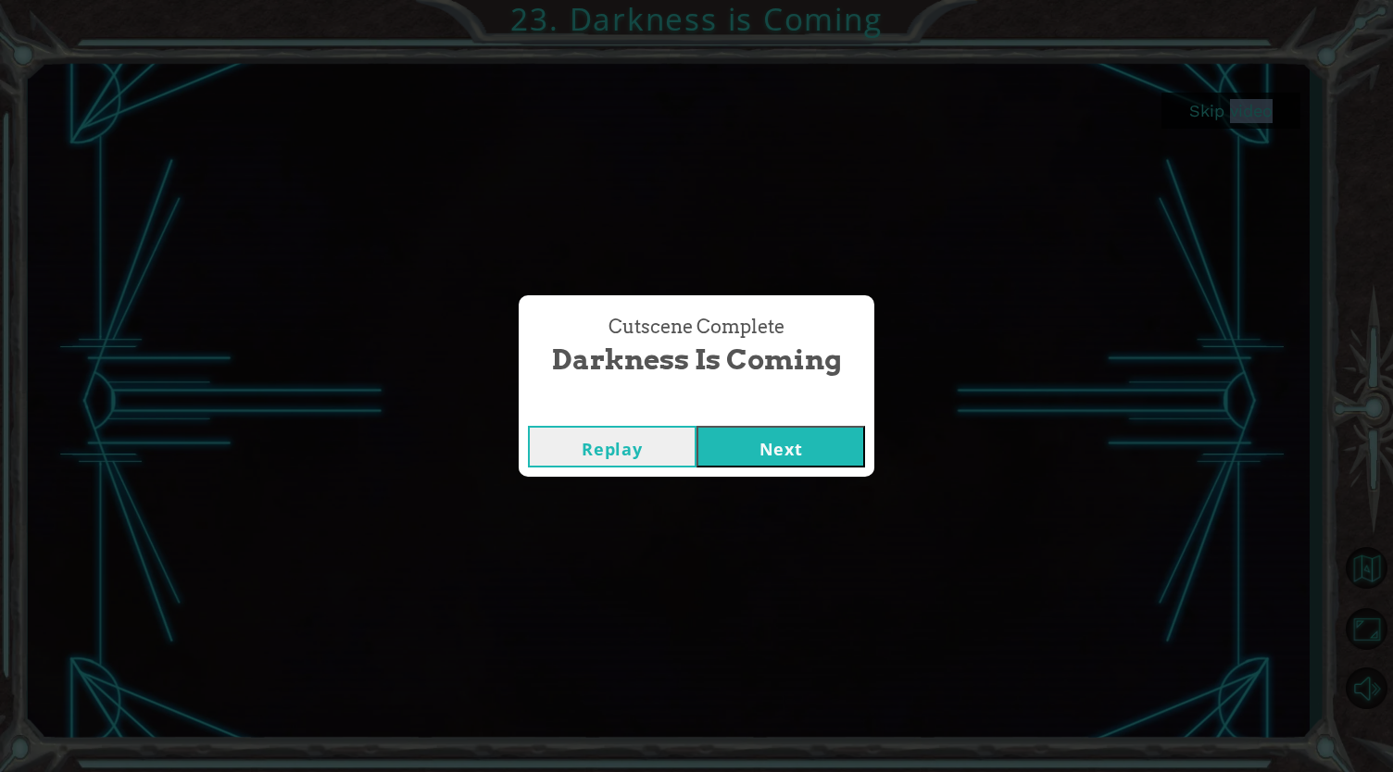
click at [816, 452] on button "Next" at bounding box center [780, 447] width 169 height 42
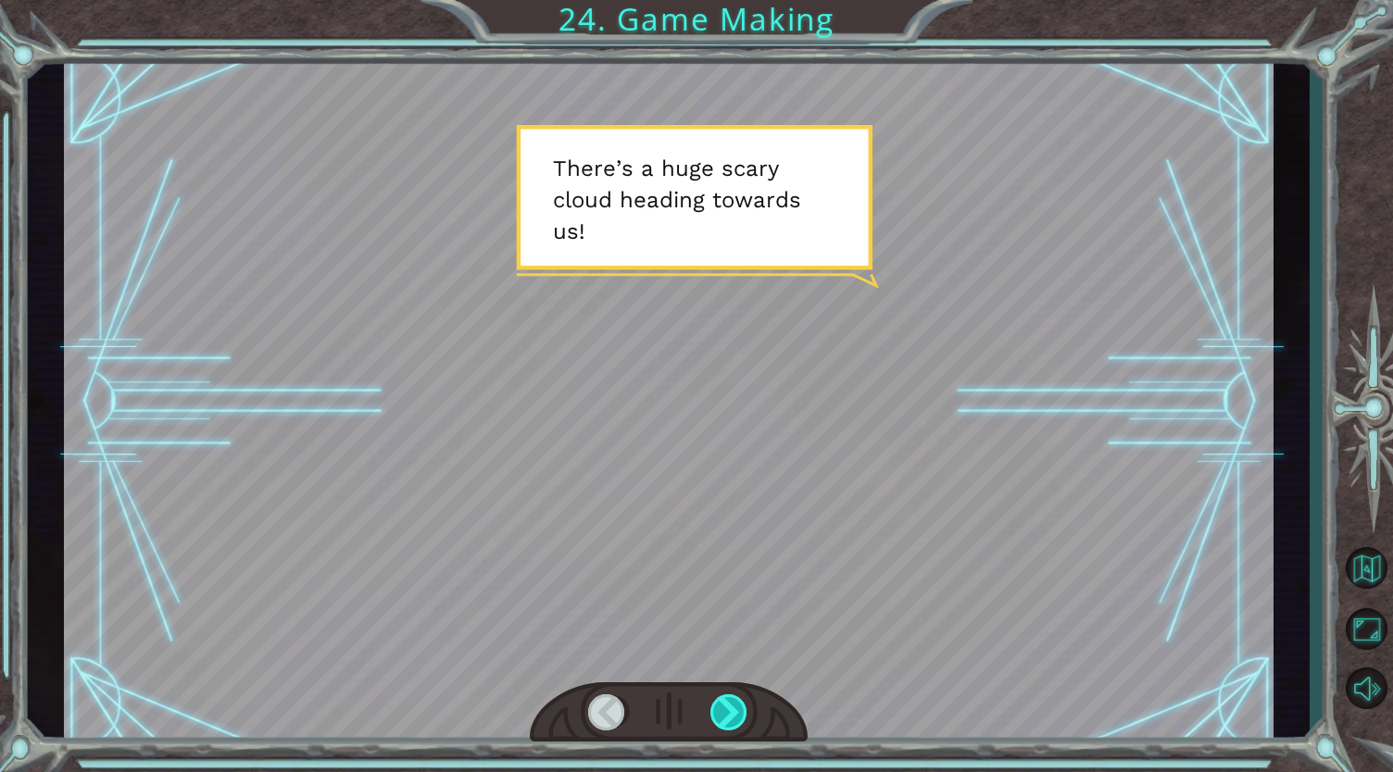
click at [724, 710] on div at bounding box center [729, 712] width 39 height 37
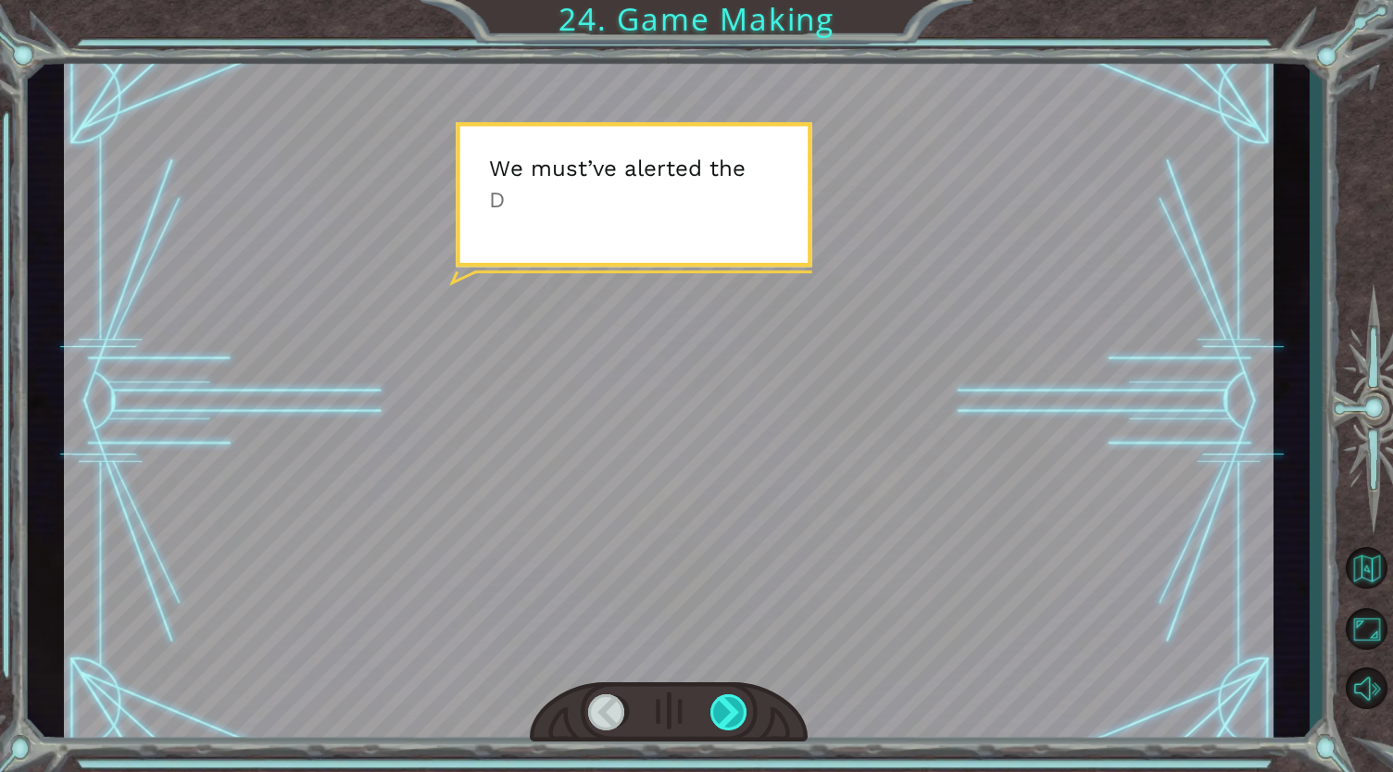
click at [724, 710] on div at bounding box center [729, 712] width 39 height 37
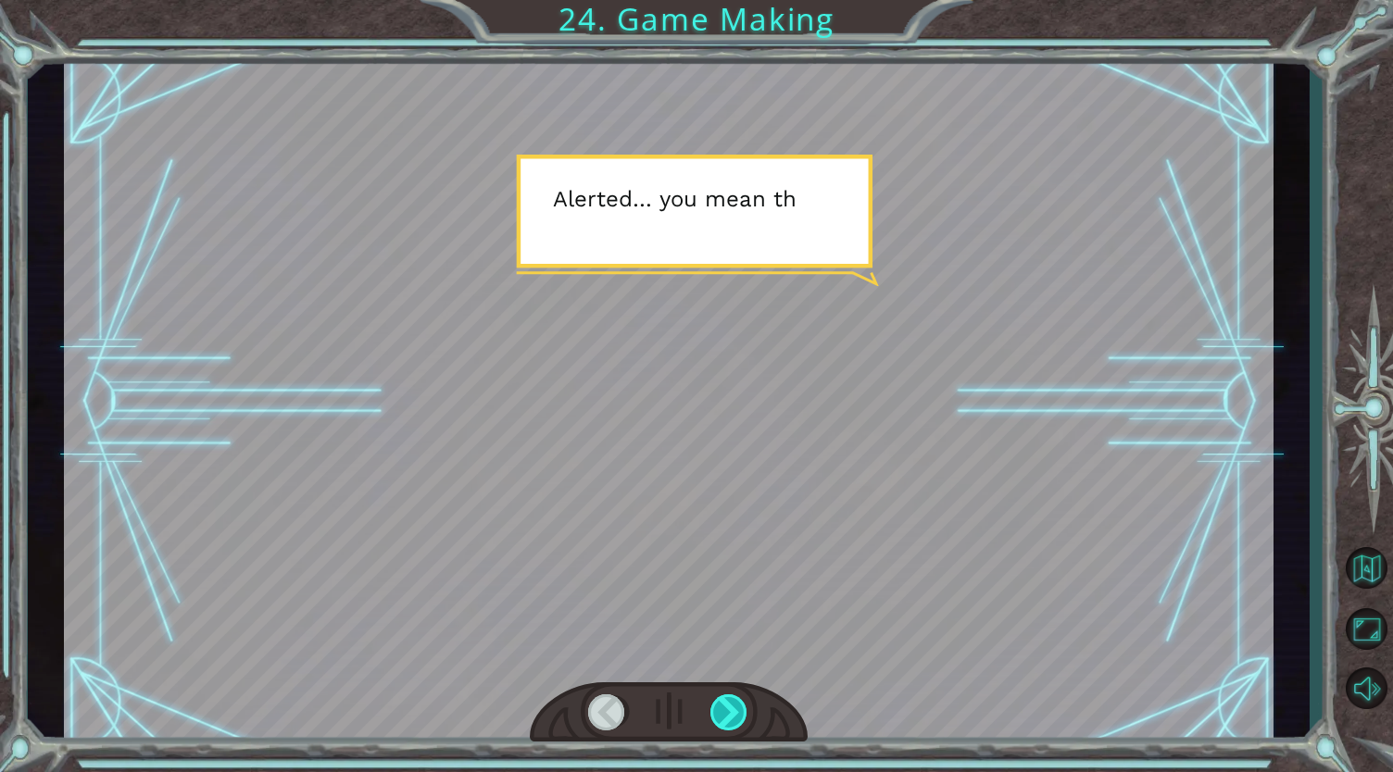
click at [724, 710] on div at bounding box center [729, 712] width 39 height 37
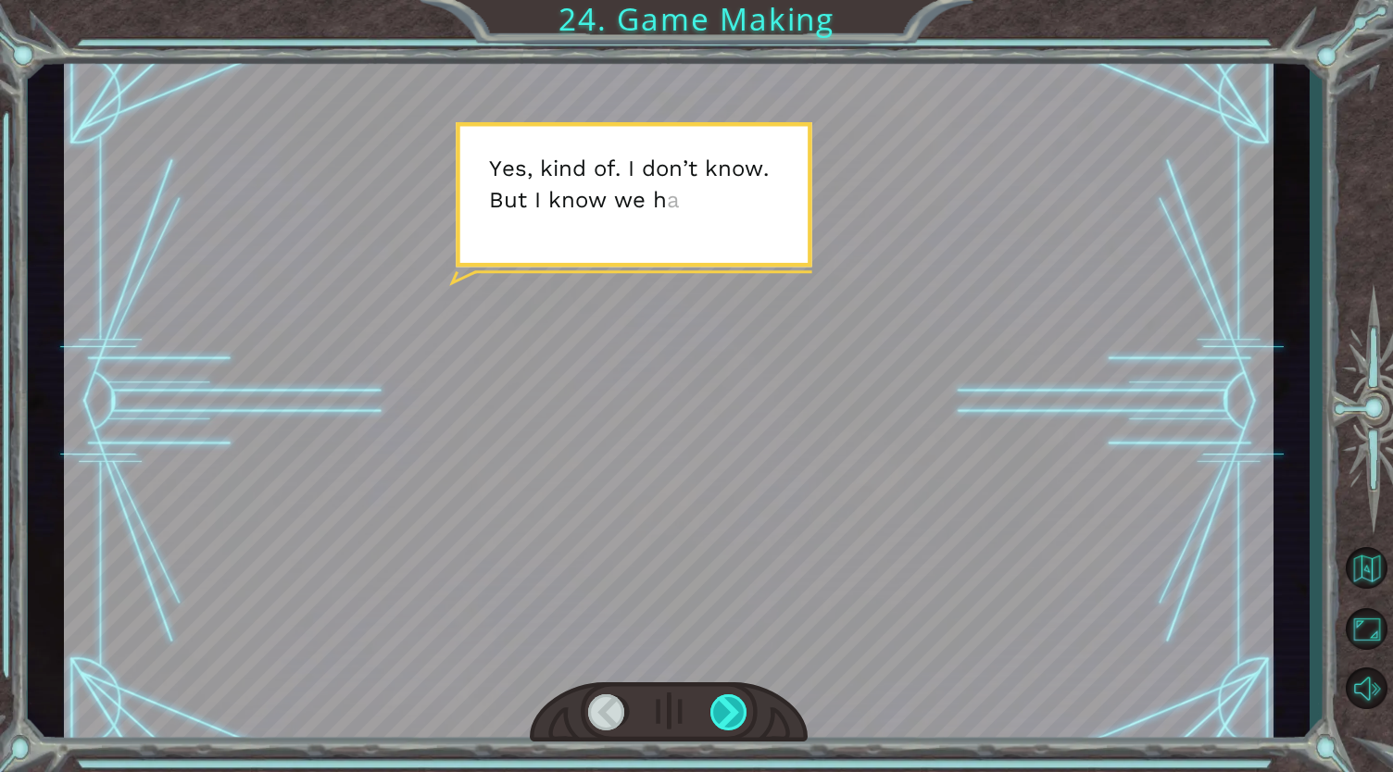
click at [724, 710] on div at bounding box center [729, 712] width 39 height 37
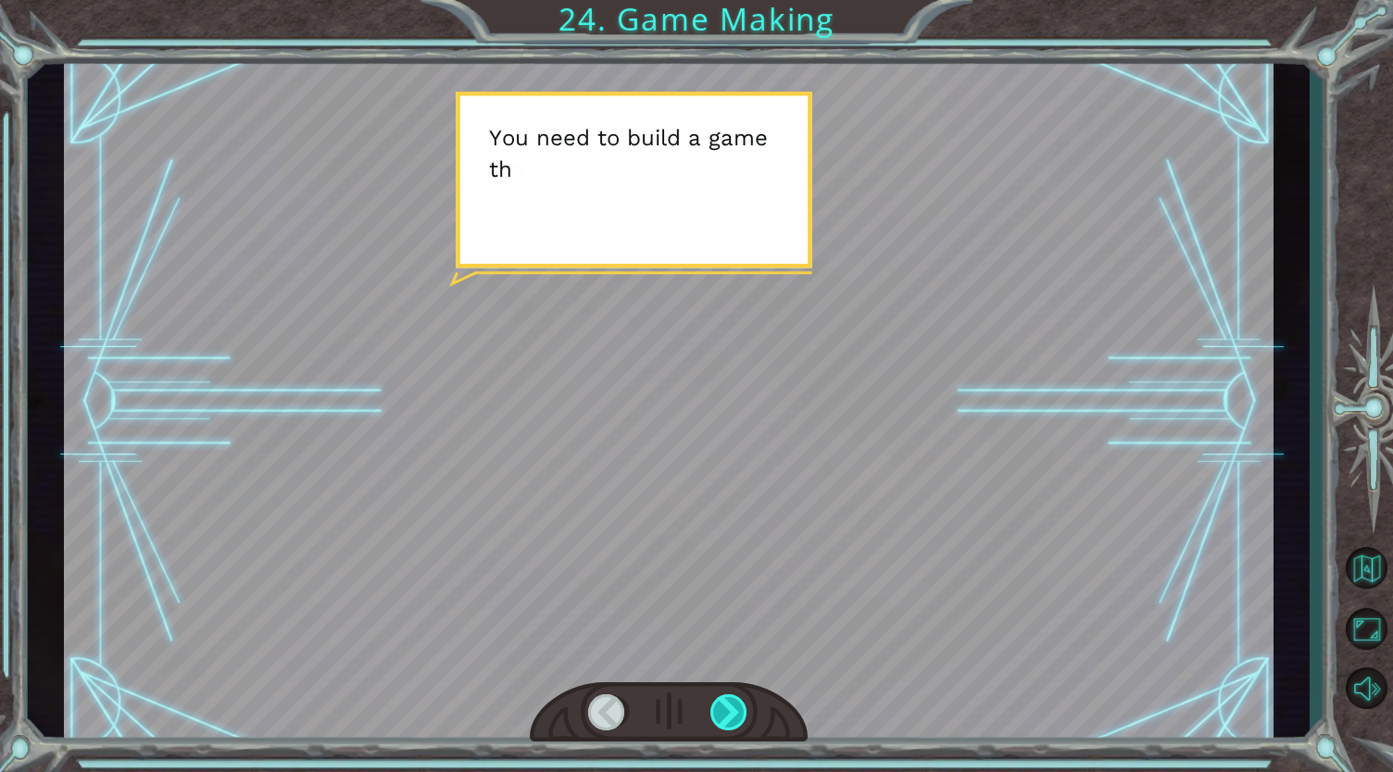
click at [724, 710] on div at bounding box center [729, 712] width 39 height 37
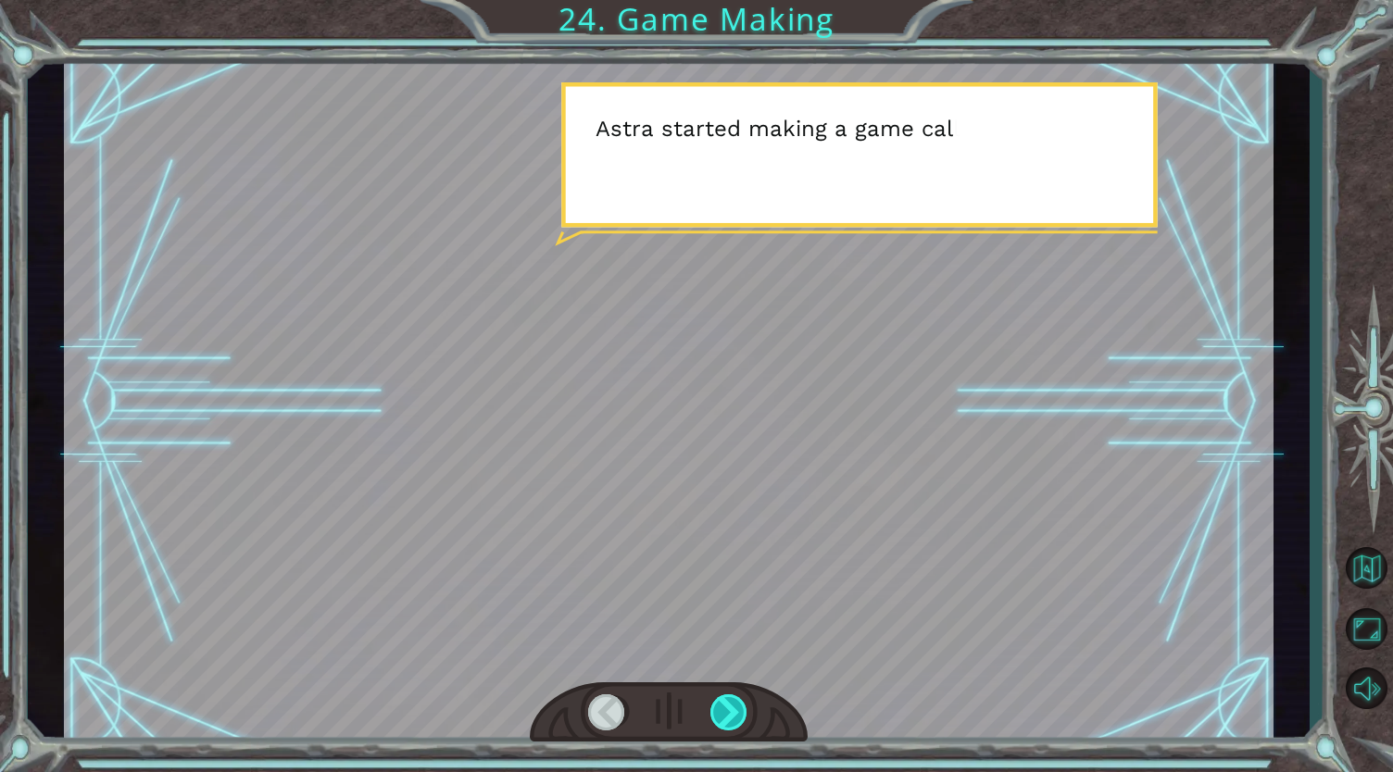
click at [724, 710] on div at bounding box center [729, 712] width 39 height 37
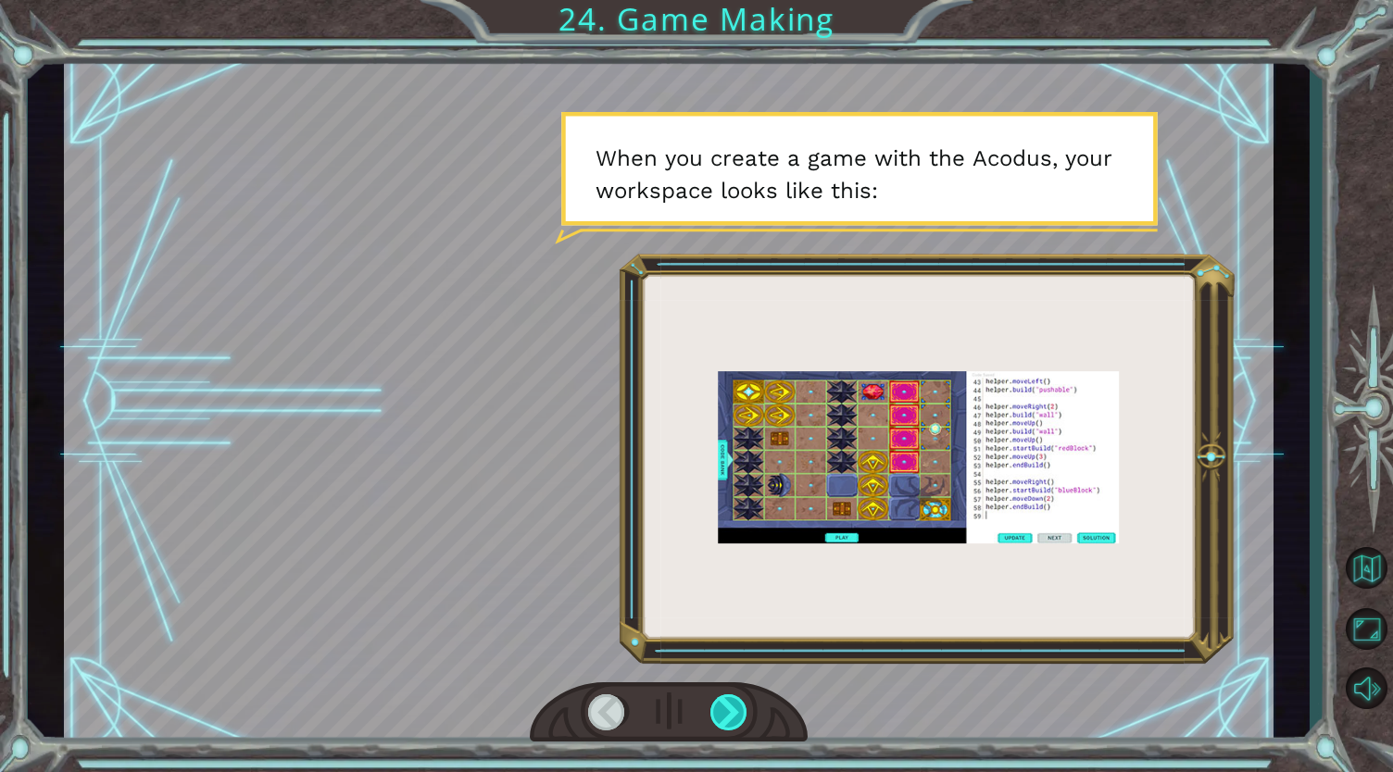
click at [724, 710] on div at bounding box center [729, 712] width 39 height 37
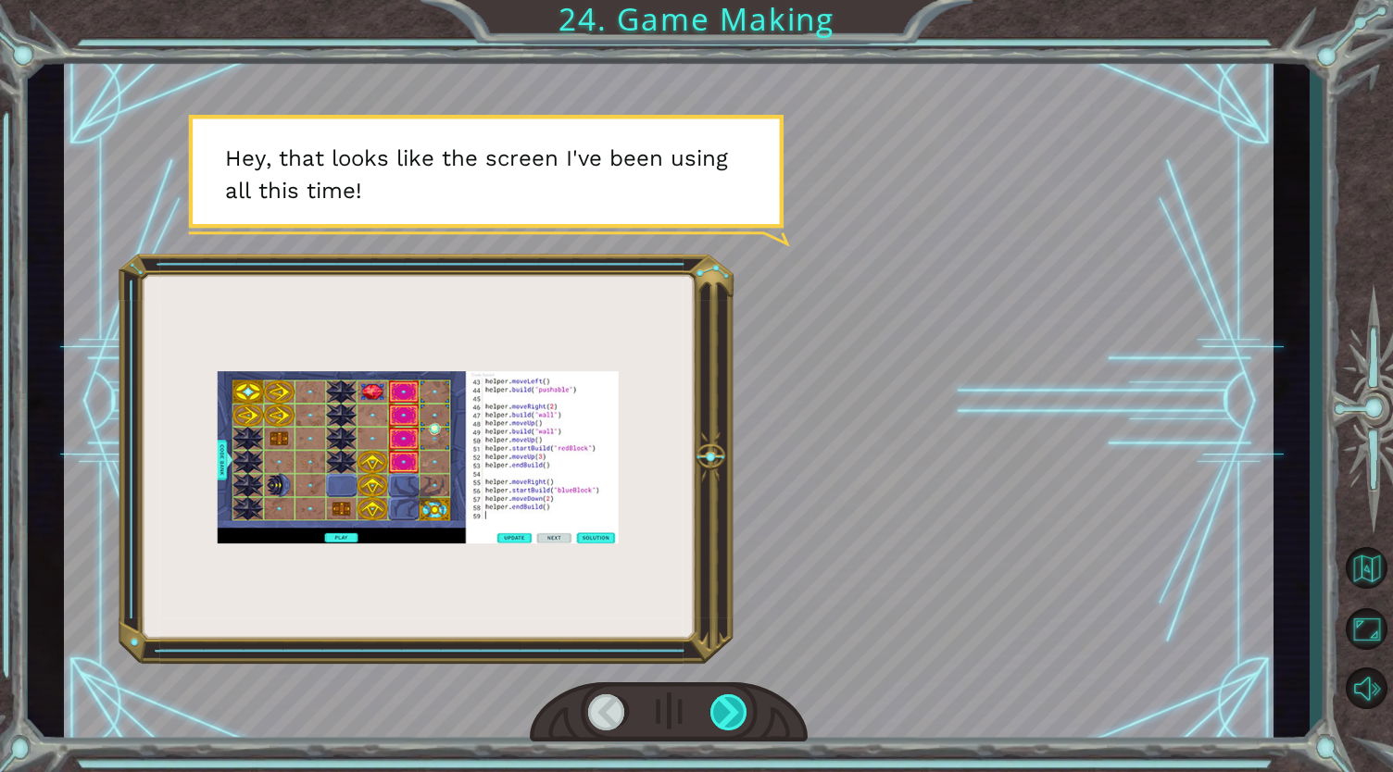
click at [724, 710] on div at bounding box center [729, 712] width 39 height 37
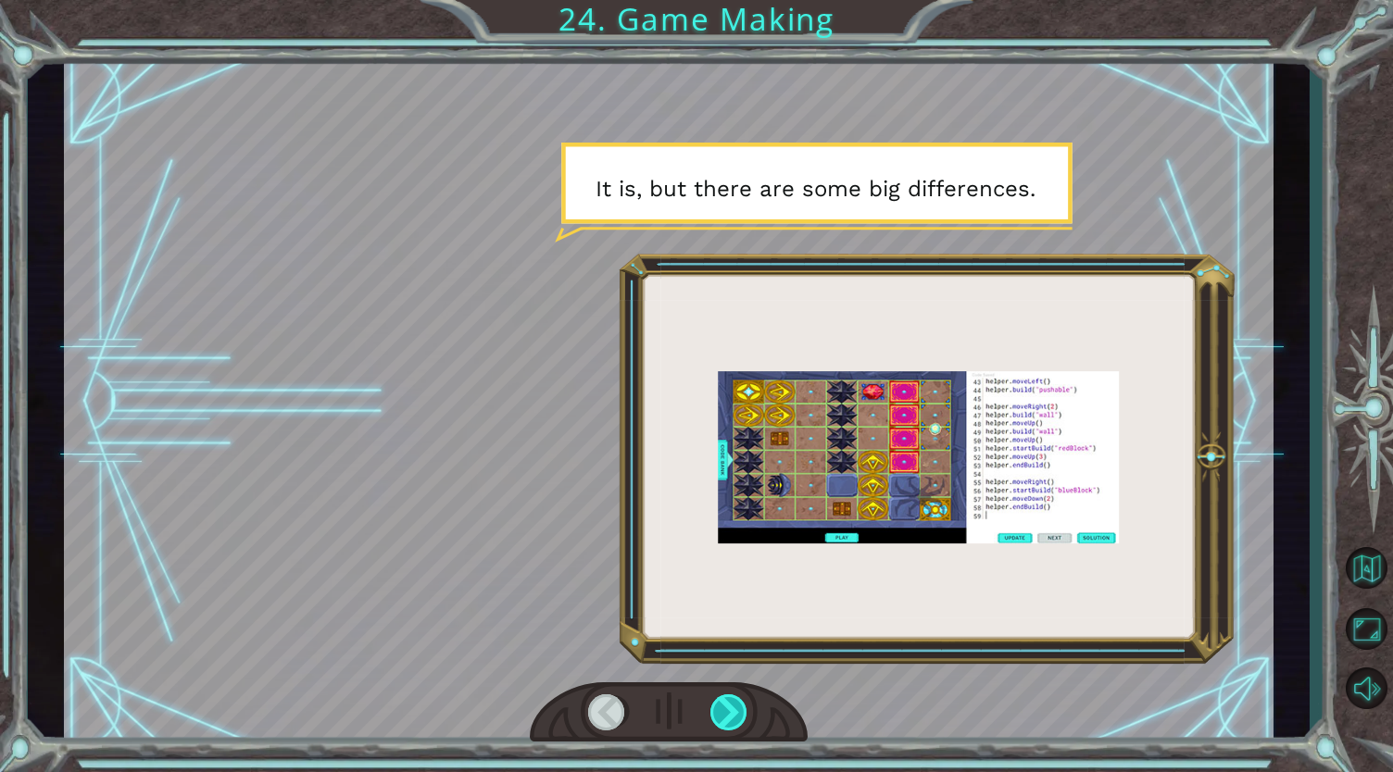
click at [724, 710] on div at bounding box center [729, 712] width 39 height 37
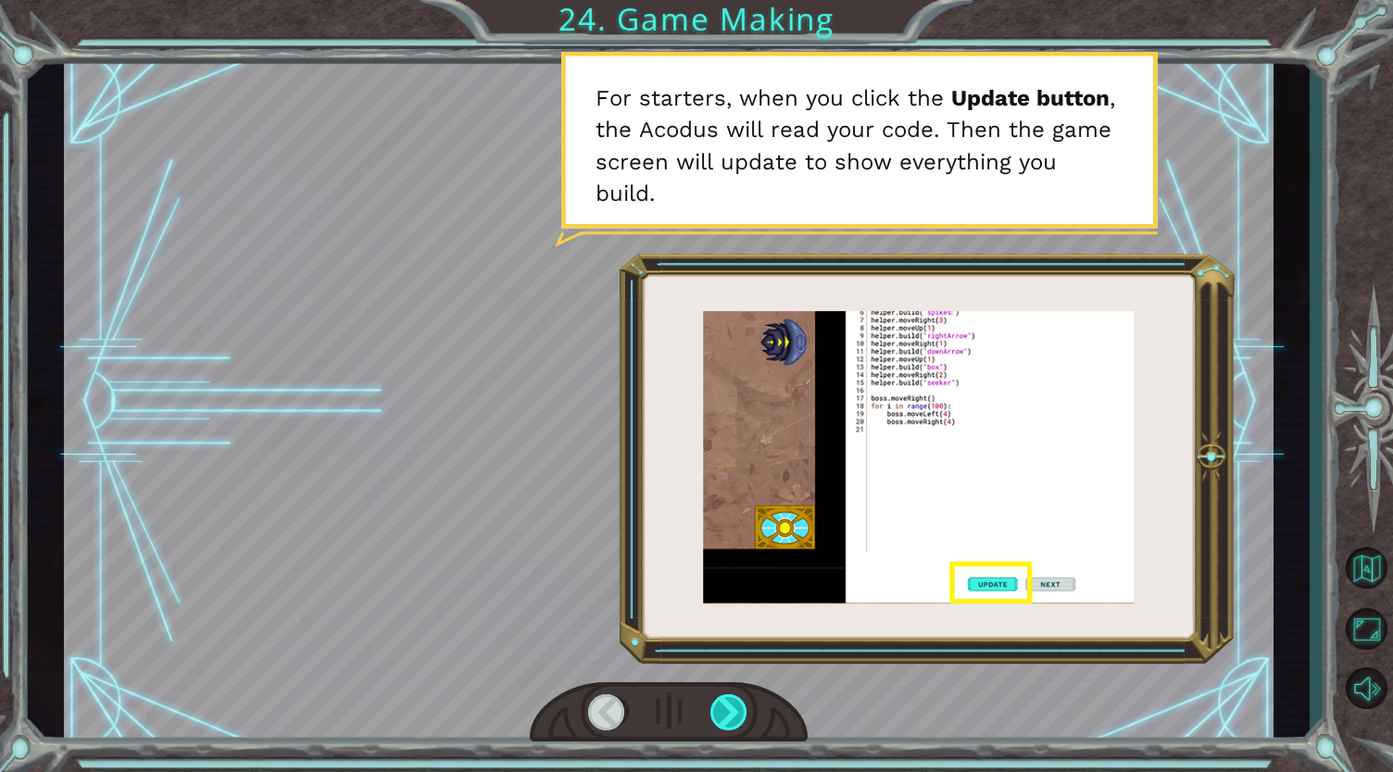
click at [724, 710] on div at bounding box center [729, 712] width 39 height 37
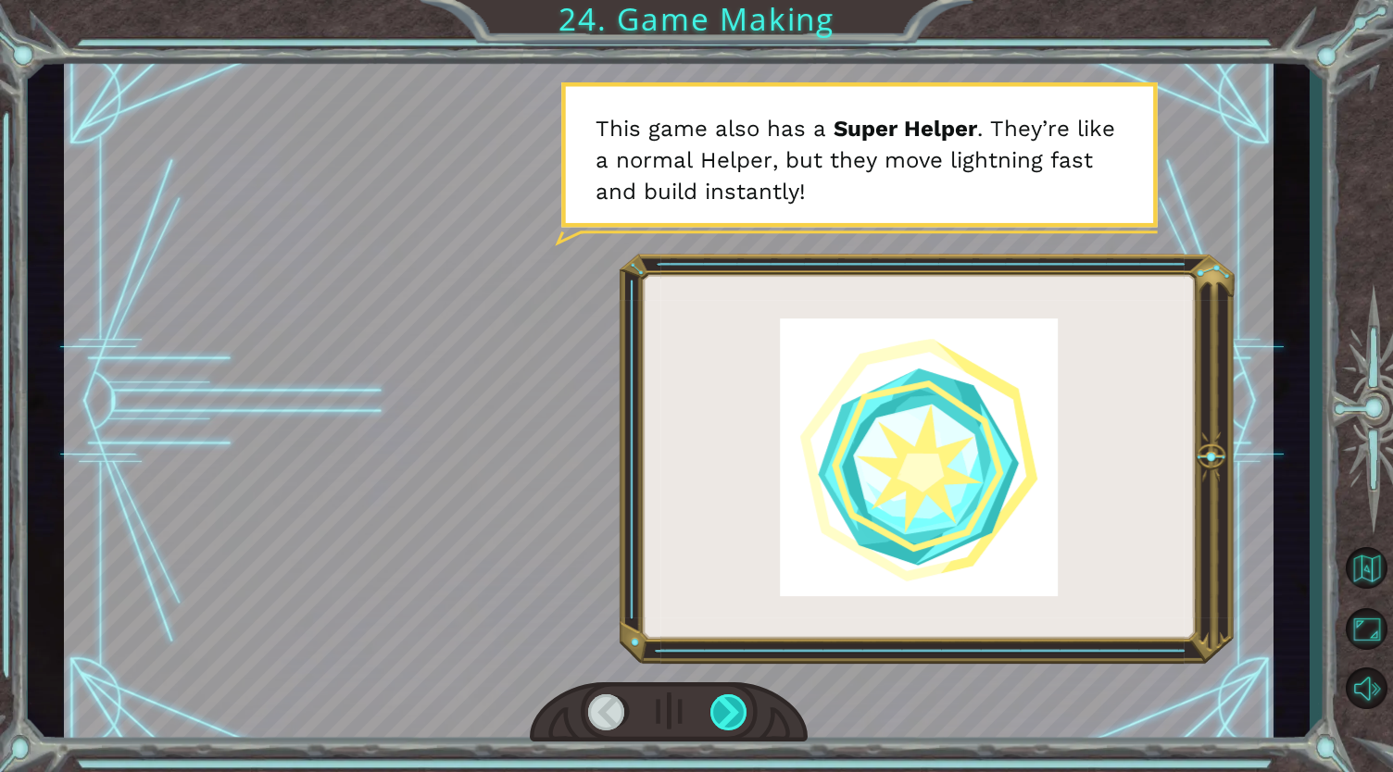
click at [728, 712] on div at bounding box center [729, 712] width 39 height 37
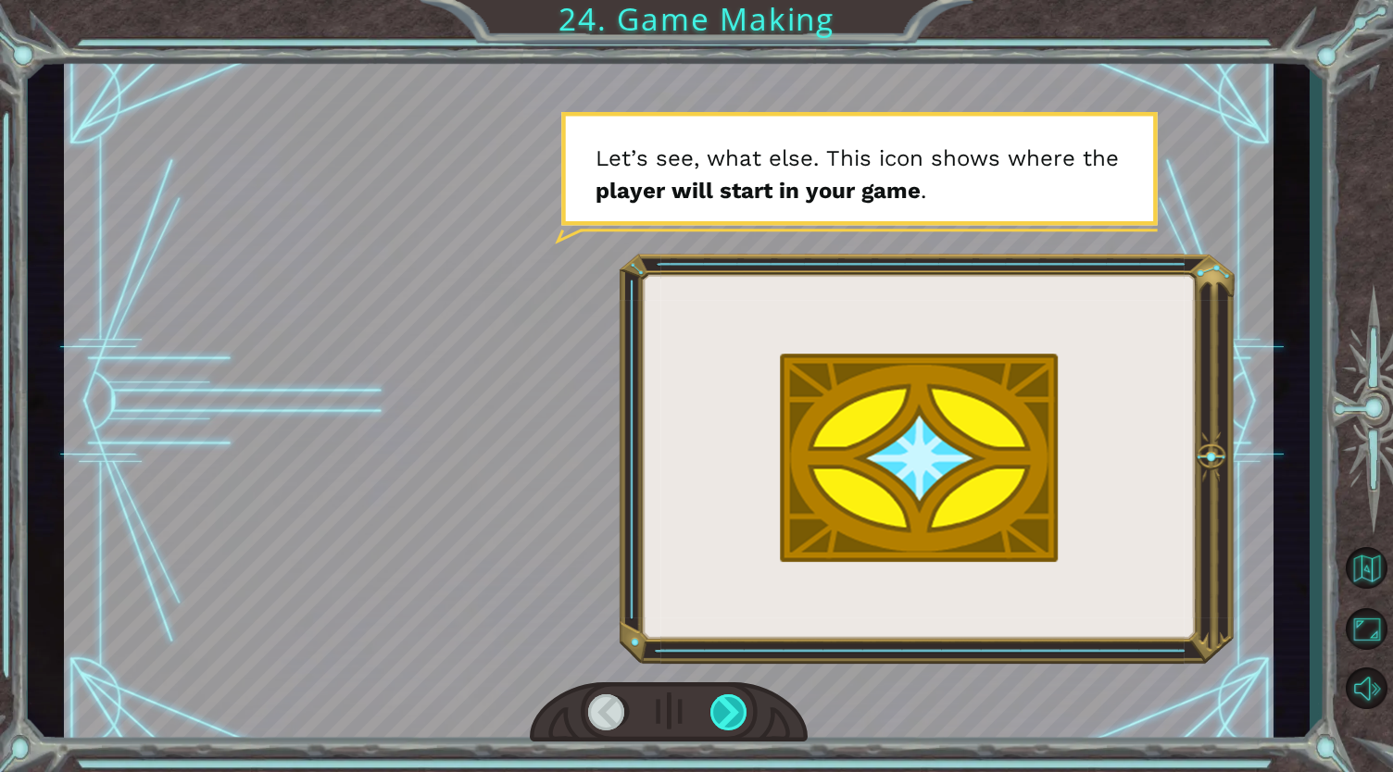
click at [728, 712] on div at bounding box center [729, 712] width 39 height 37
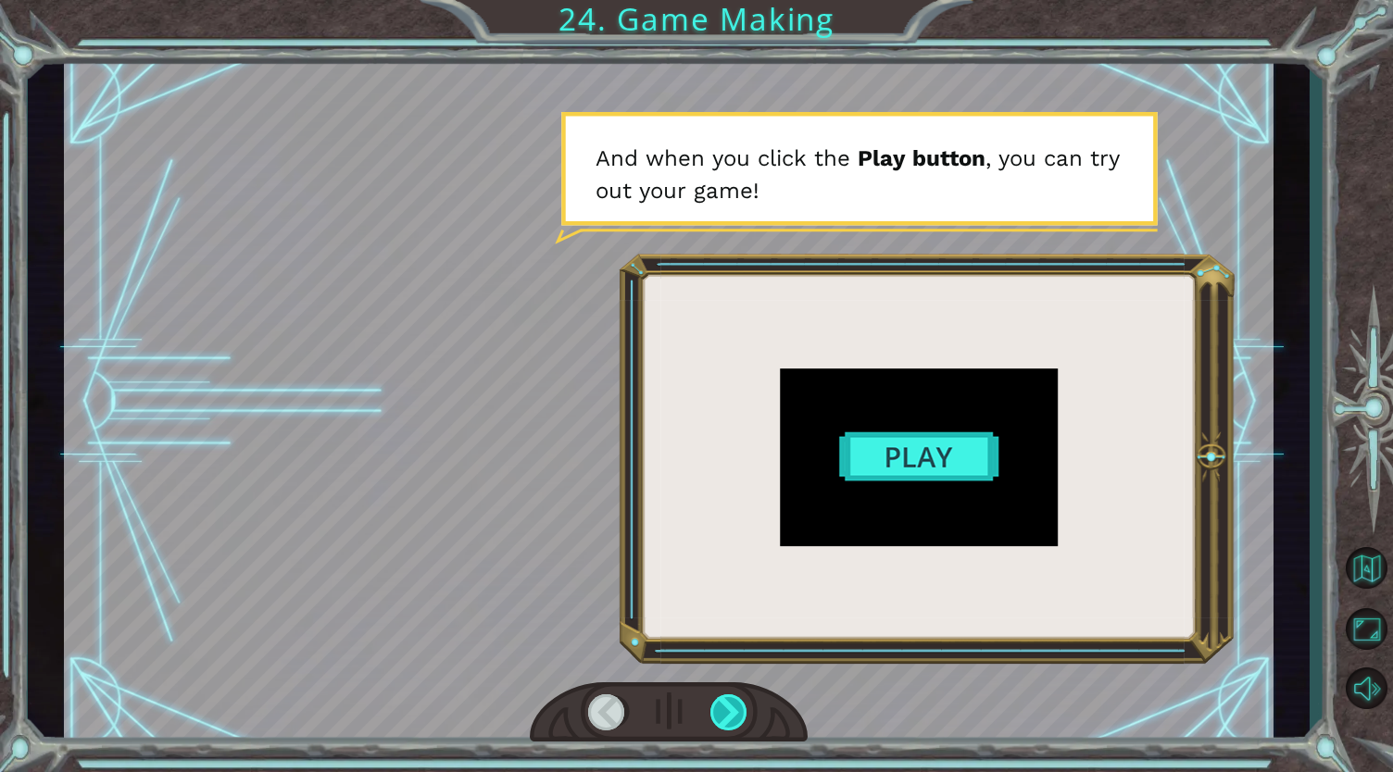
click at [728, 712] on div at bounding box center [729, 712] width 39 height 37
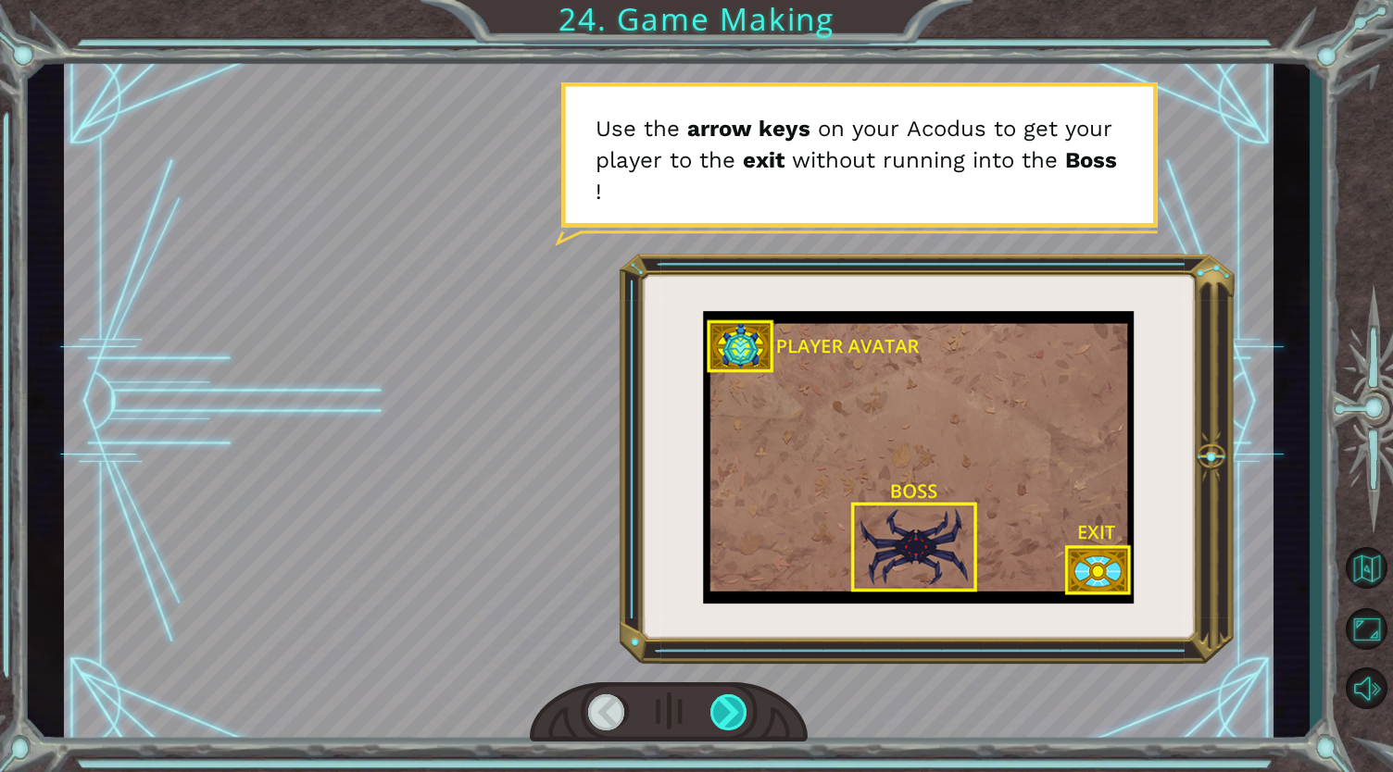
click at [728, 712] on div at bounding box center [729, 712] width 39 height 37
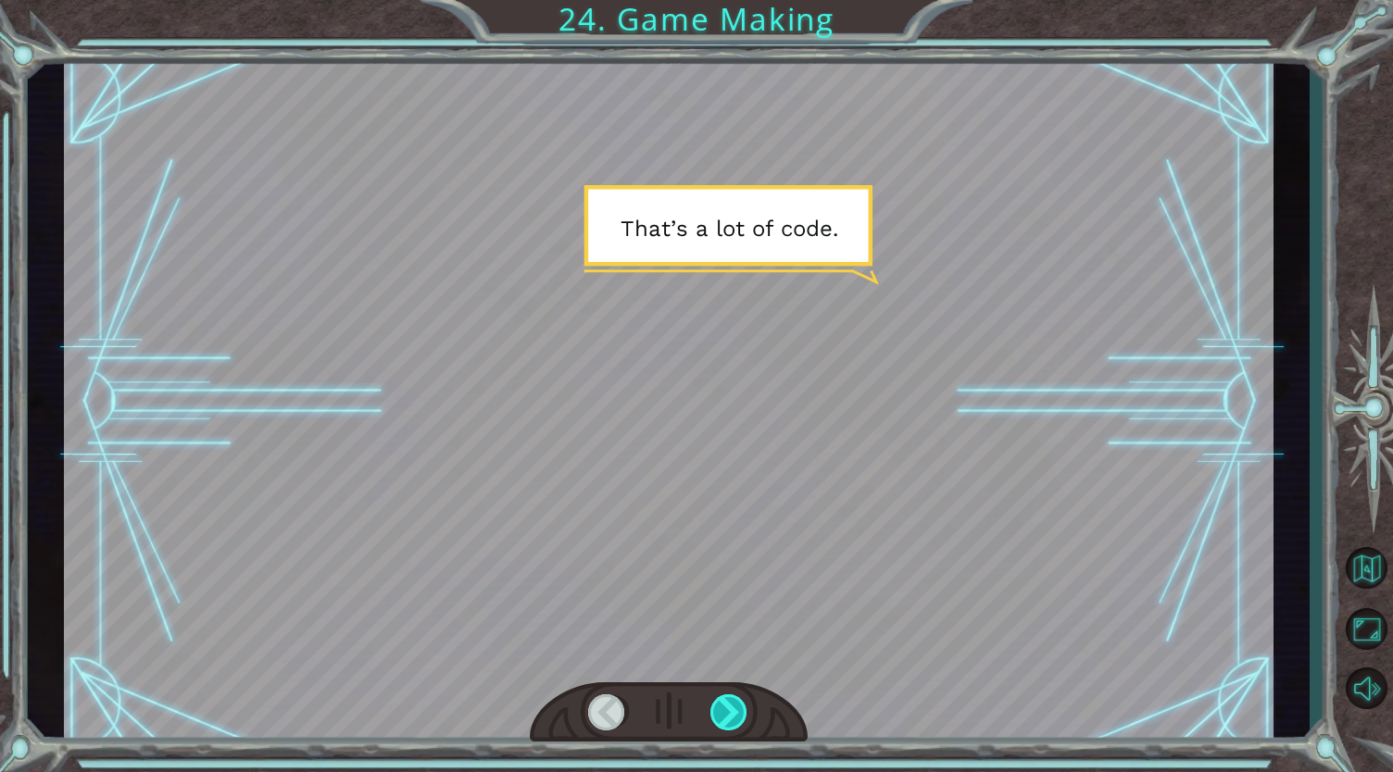
click at [728, 712] on div at bounding box center [729, 712] width 39 height 37
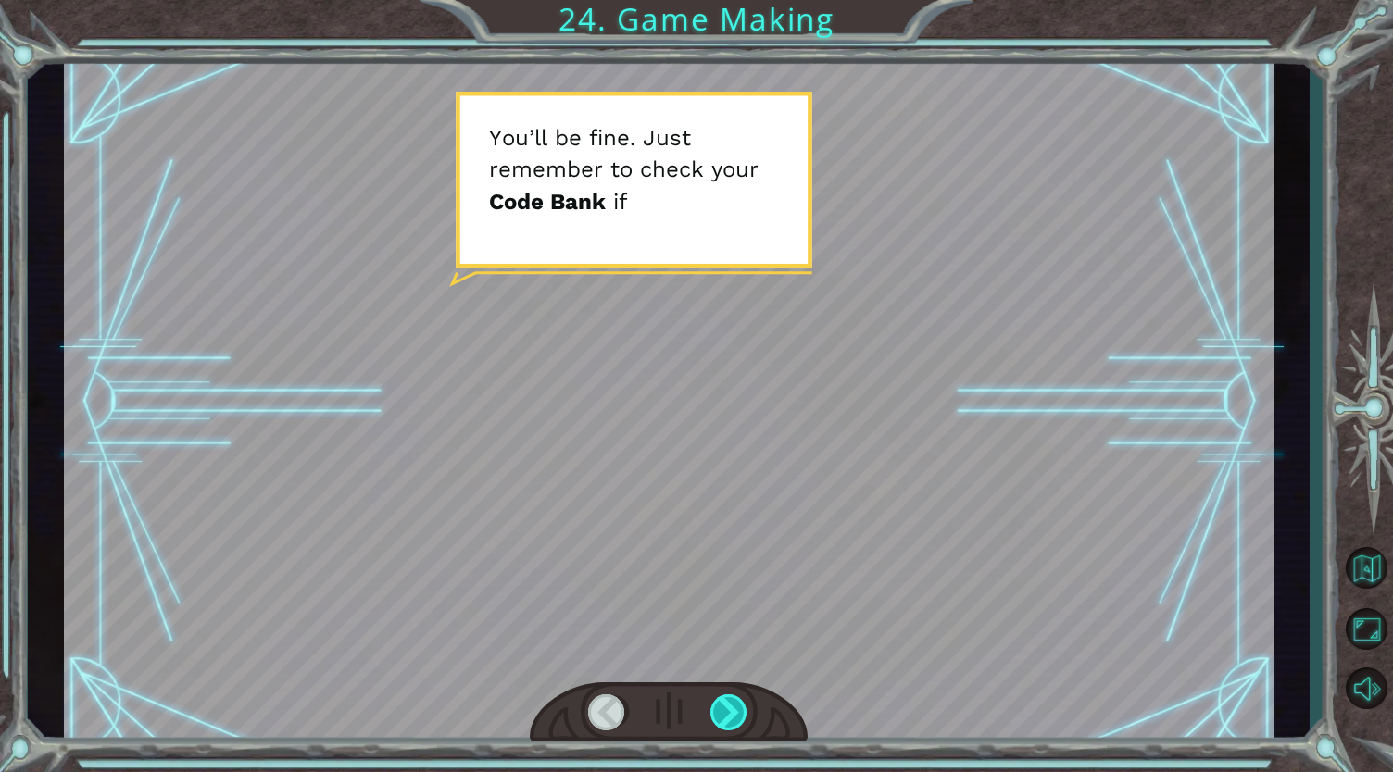
click at [728, 712] on div at bounding box center [729, 712] width 39 height 37
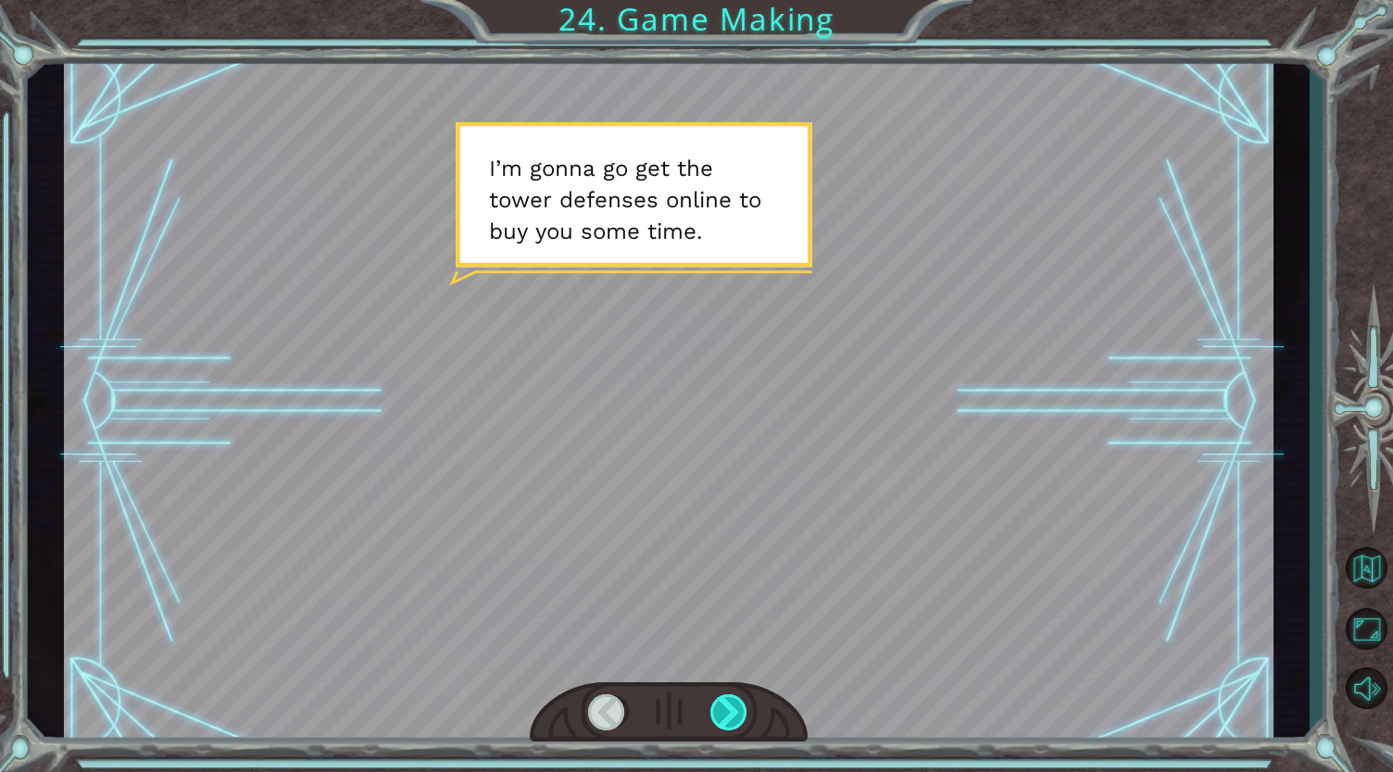
click at [728, 712] on div at bounding box center [729, 712] width 39 height 37
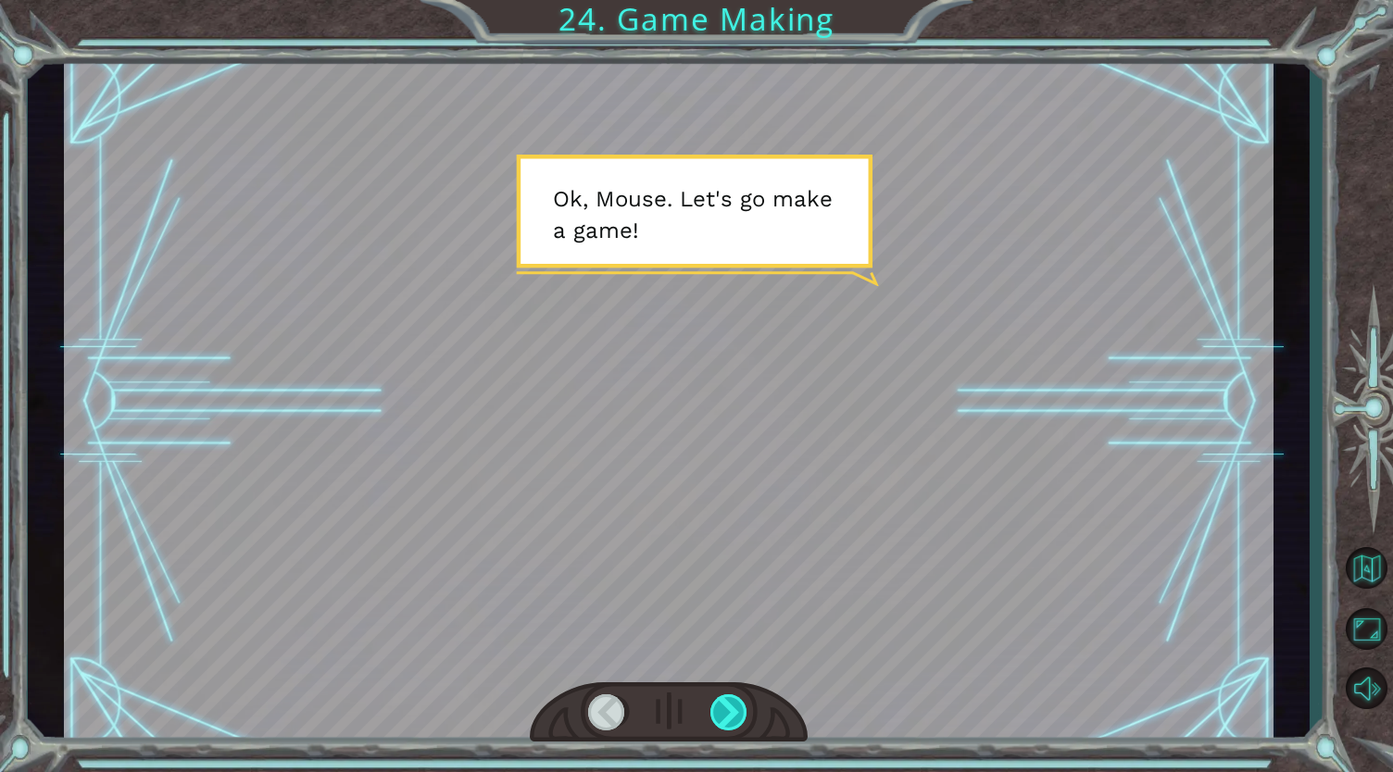
click at [728, 712] on div at bounding box center [729, 712] width 39 height 37
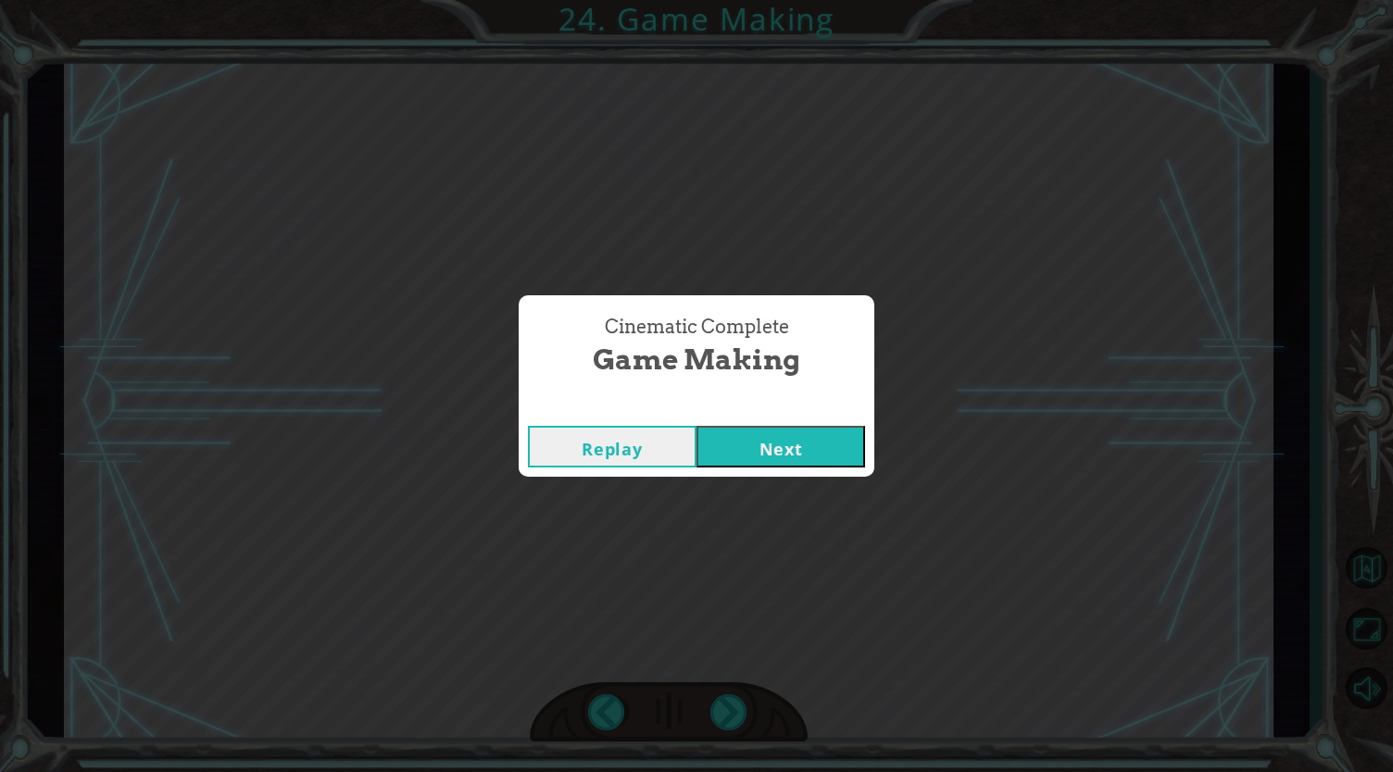
click at [770, 449] on button "Next" at bounding box center [780, 447] width 169 height 42
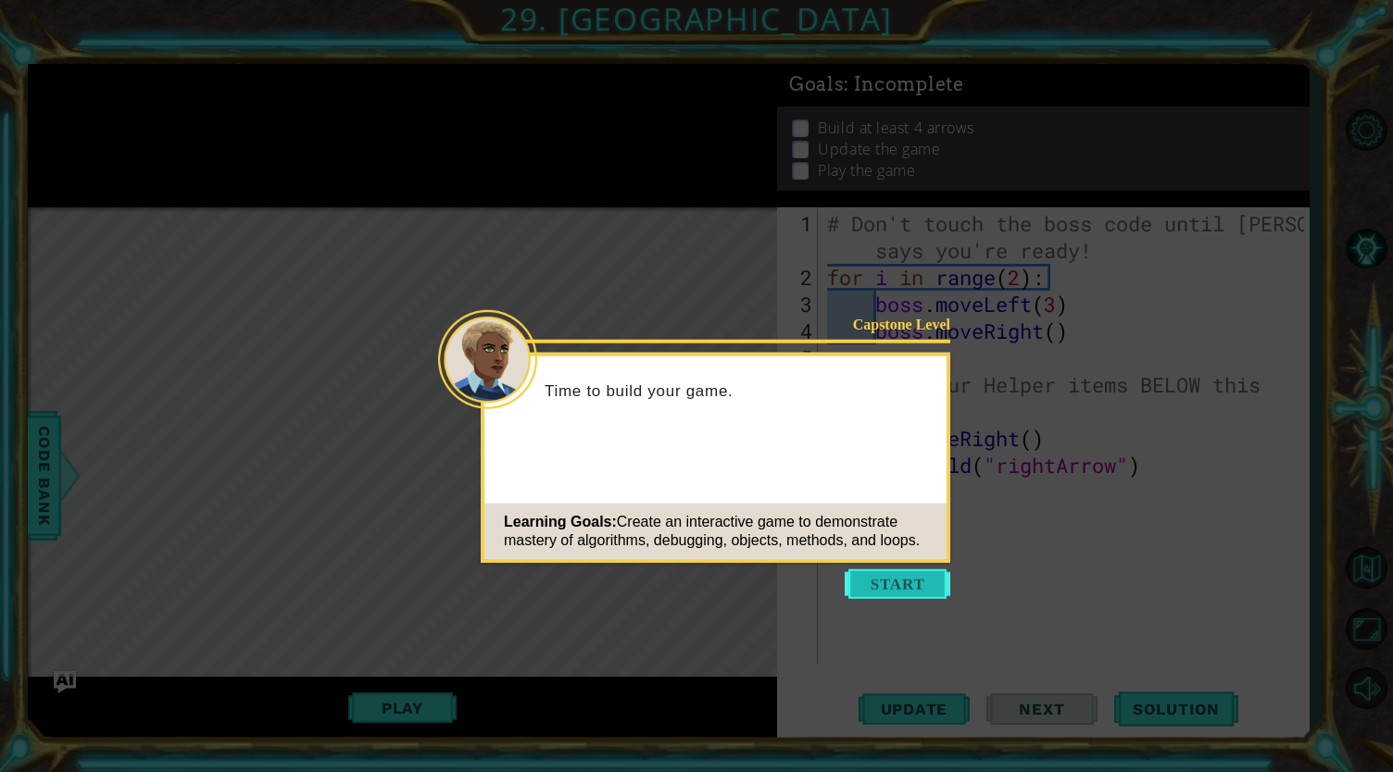
click at [917, 571] on button "Start" at bounding box center [898, 584] width 106 height 30
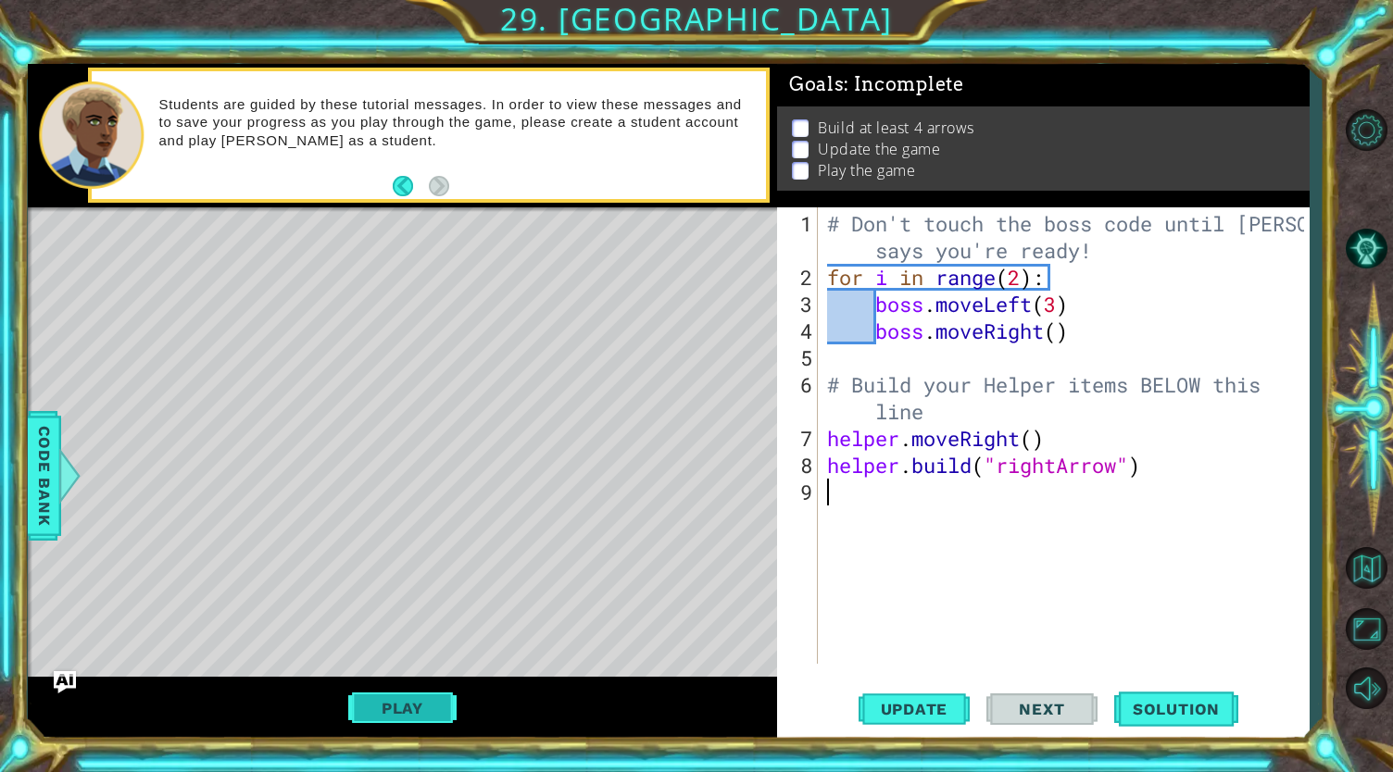
click at [429, 716] on button "Play" at bounding box center [402, 708] width 108 height 35
click at [1142, 702] on span "Solution" at bounding box center [1176, 709] width 124 height 19
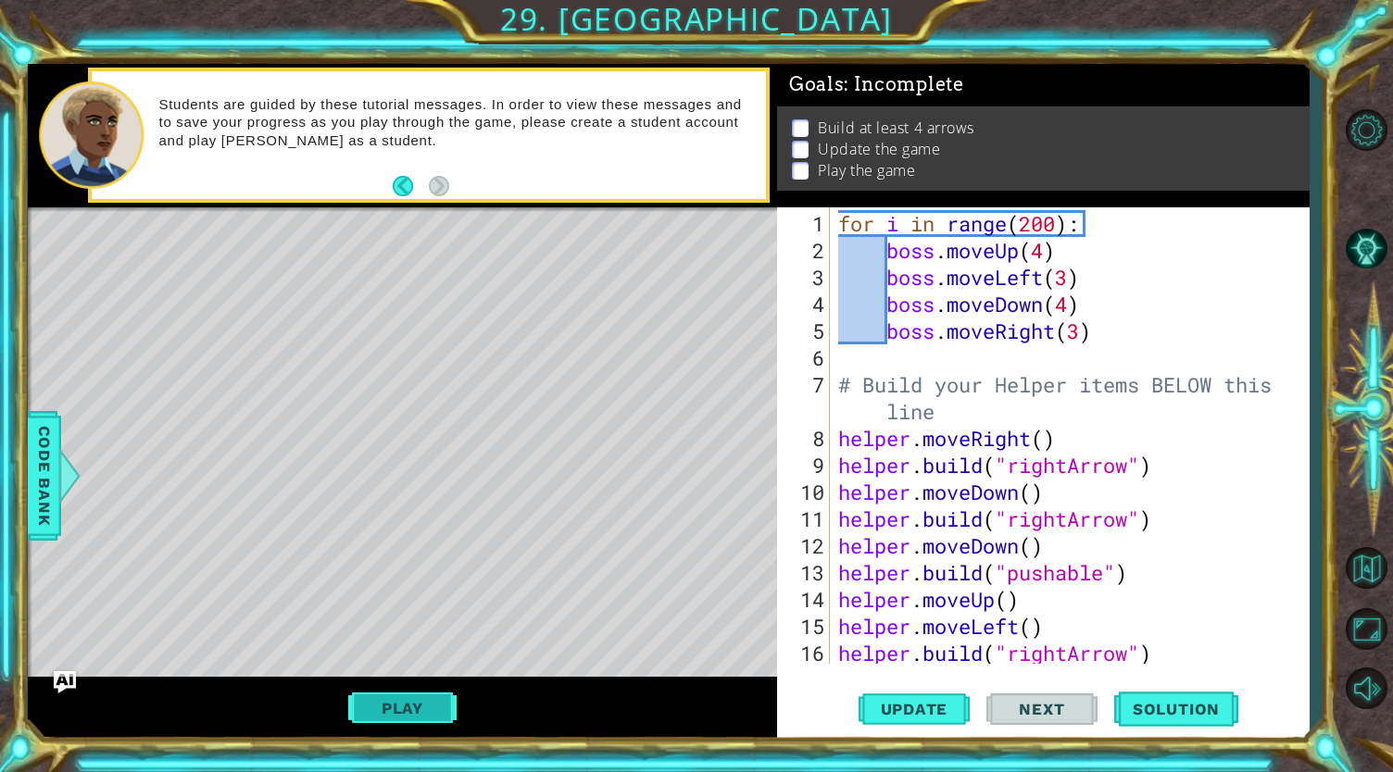
click at [375, 708] on button "Play" at bounding box center [402, 708] width 108 height 35
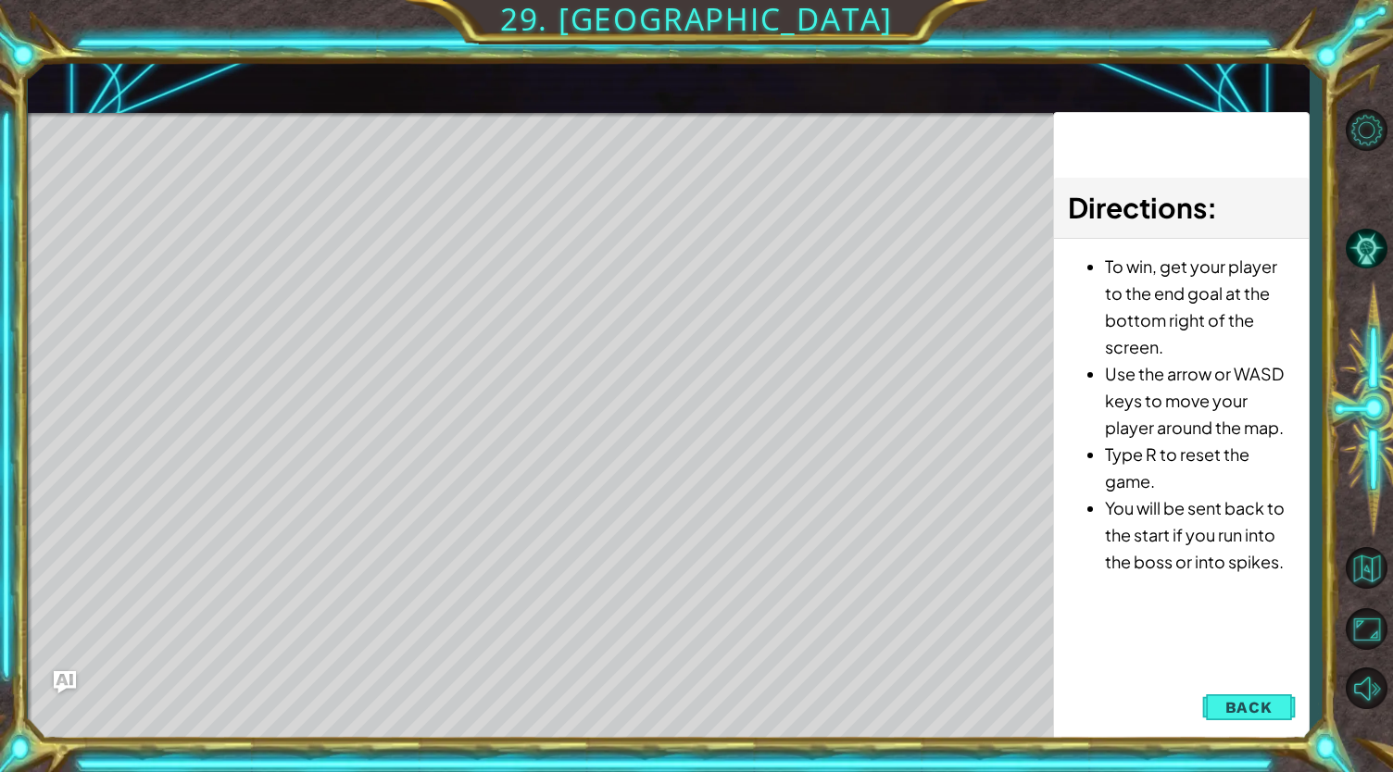
click at [278, 758] on div "1 ההההההההההההההההההההההההההההההההההההההההההההההההההההההההההההההההההההההההההההה…" at bounding box center [696, 386] width 1393 height 772
click at [503, 722] on div "1 ההההההההההההההההההההההההההההההההההההההההההההההההההההההההההההההההההההההההההההה…" at bounding box center [696, 386] width 1393 height 772
click at [1231, 701] on span "Back" at bounding box center [1248, 707] width 47 height 19
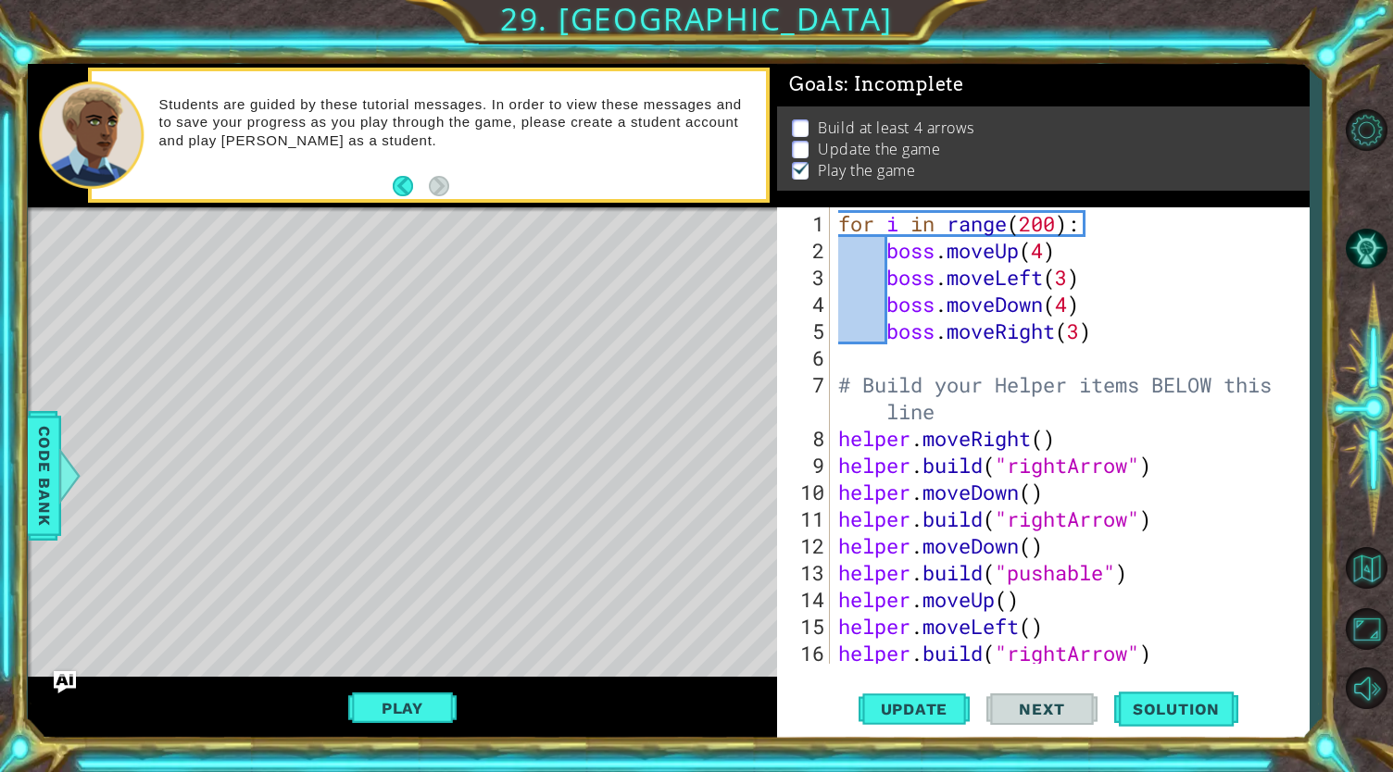
click at [1039, 704] on span "Next" at bounding box center [1041, 709] width 82 height 19
click at [932, 704] on span "Update" at bounding box center [914, 709] width 105 height 19
click at [1188, 700] on span "Solution" at bounding box center [1176, 709] width 124 height 19
click at [70, 477] on div at bounding box center [69, 476] width 23 height 56
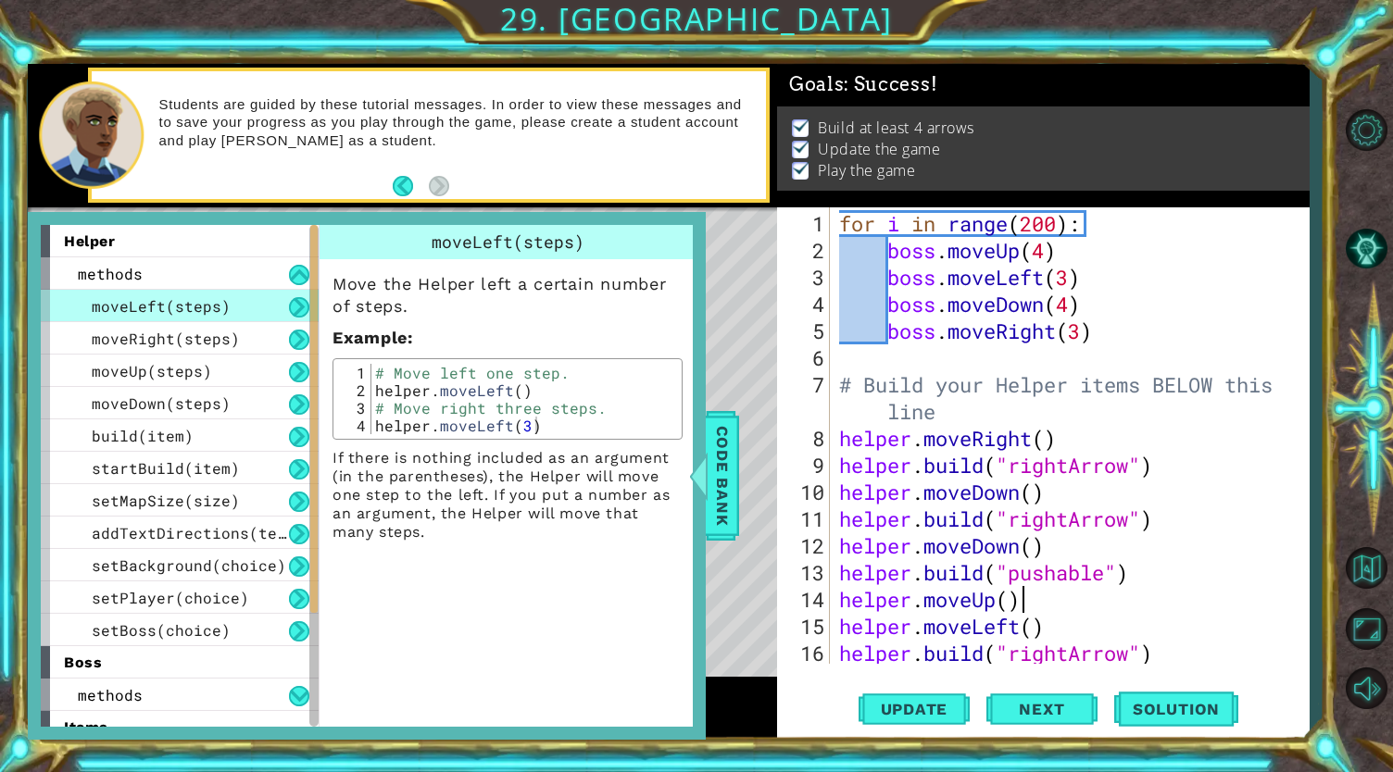
type textarea "helper.moveUp()"
click at [1026, 601] on div "for i in range ( 200 ) : boss . moveUp ( 4 ) boss . moveLeft ( 3 ) boss . moveD…" at bounding box center [1067, 465] width 464 height 510
click at [705, 490] on div at bounding box center [698, 476] width 23 height 56
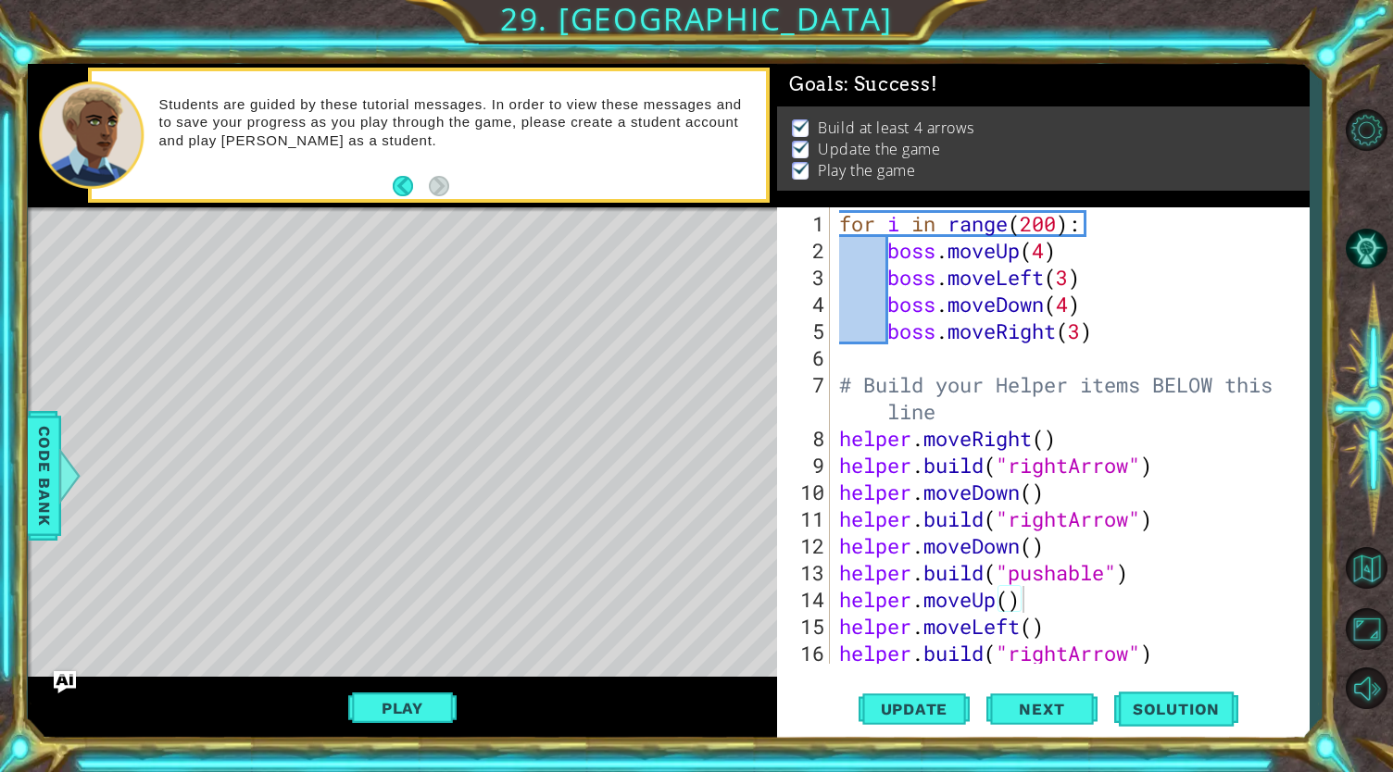
click at [225, 423] on div "Level Map" at bounding box center [456, 479] width 856 height 545
click at [189, 555] on div "Level Map" at bounding box center [456, 479] width 856 height 545
click at [609, 600] on div "Level Map" at bounding box center [456, 479] width 856 height 545
